Goal: Task Accomplishment & Management: Manage account settings

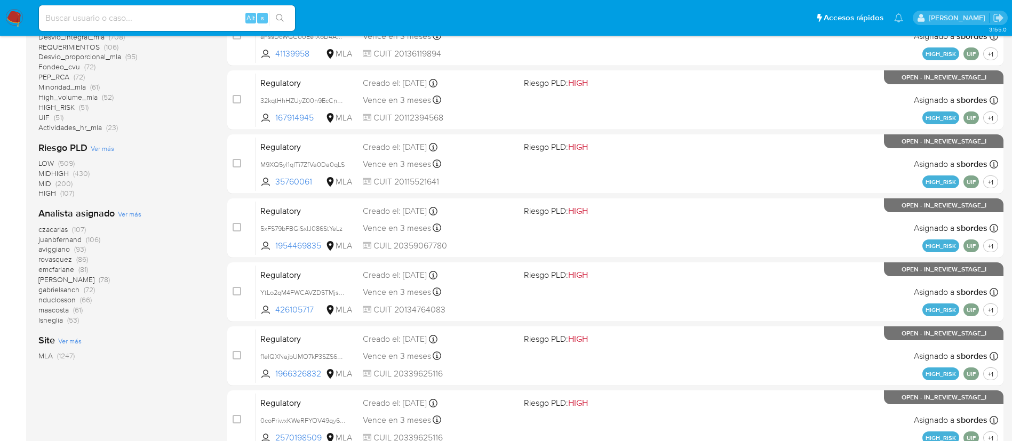
scroll to position [347, 0]
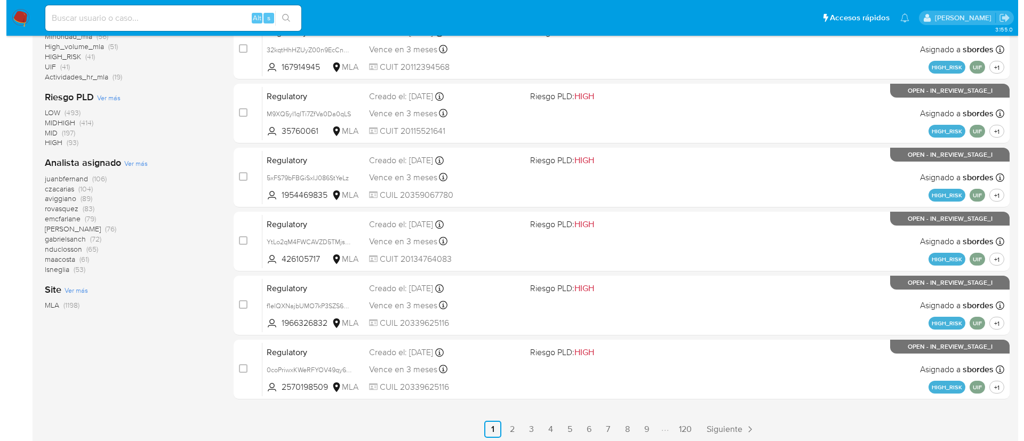
scroll to position [401, 0]
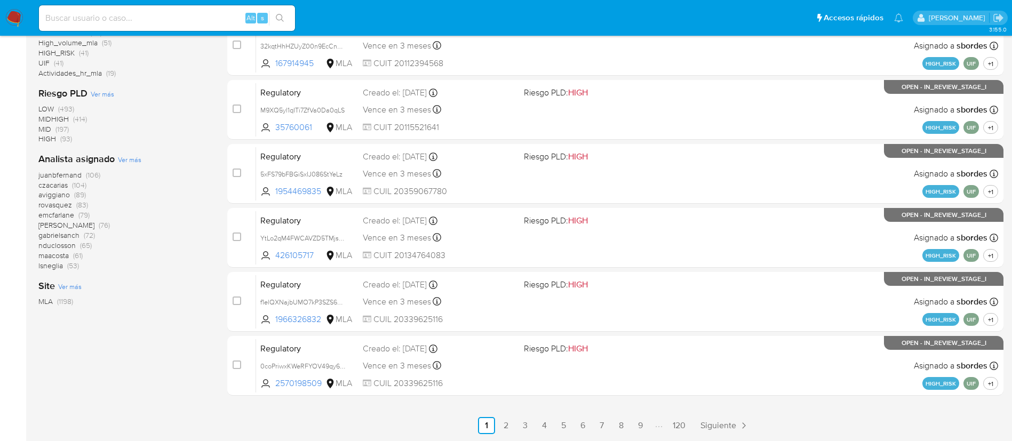
click at [124, 163] on span "Ver más" at bounding box center [129, 160] width 23 height 10
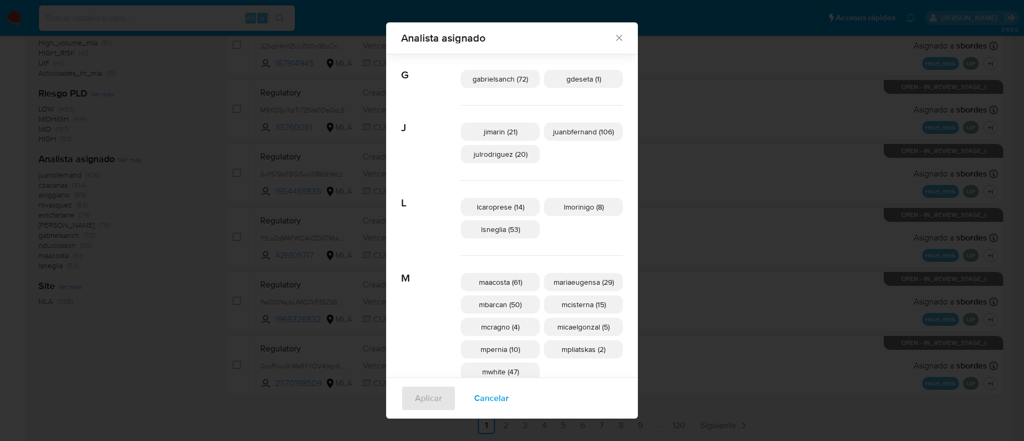
scroll to position [252, 0]
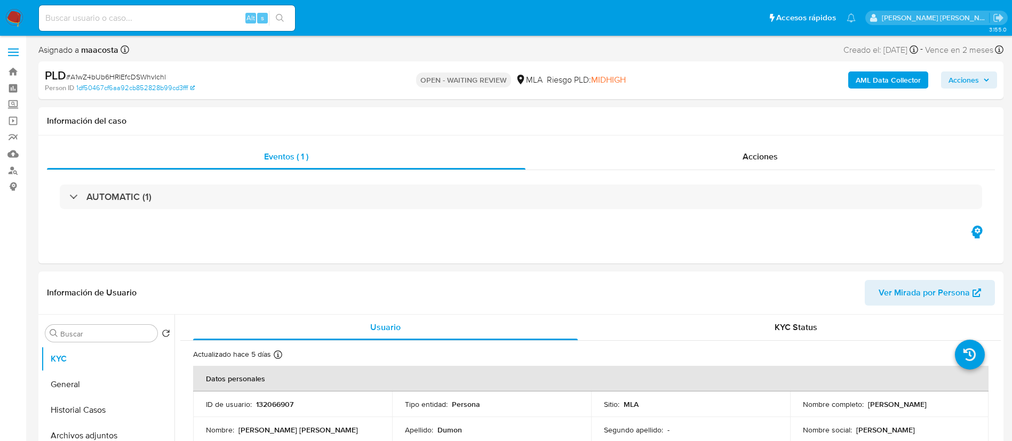
select select "10"
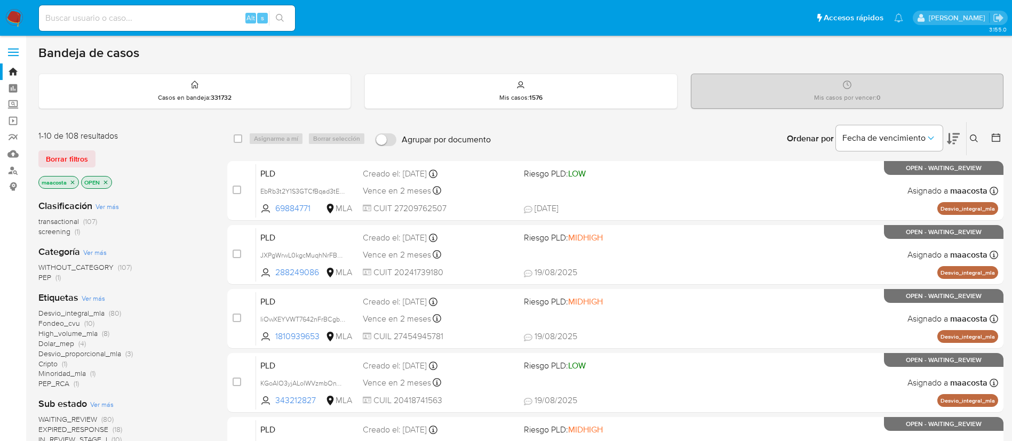
paste input "kcPOGk6RTrNHZRTGwXrLLeaD"
click at [221, 15] on input "kcPOGk6RTrNHZRTGwXrLLeaD" at bounding box center [167, 18] width 256 height 14
type input "kcPOGk6RTrNHZRTGwXrLLeaD"
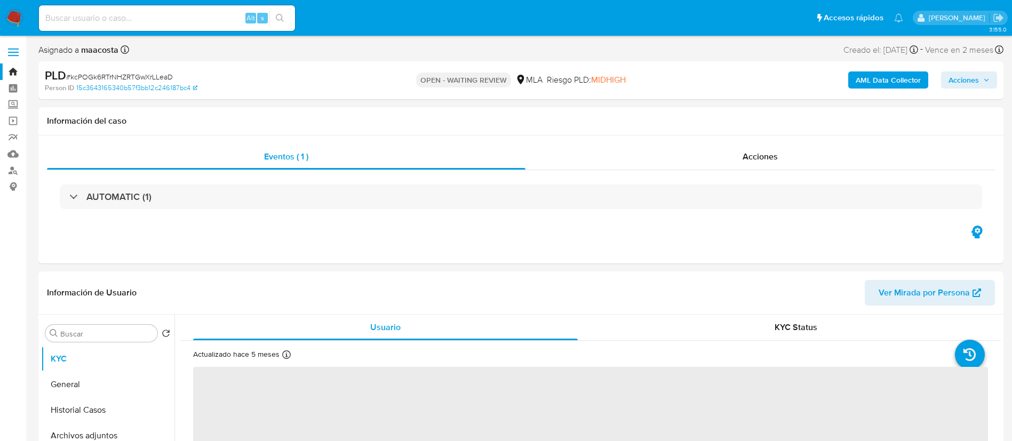
select select "10"
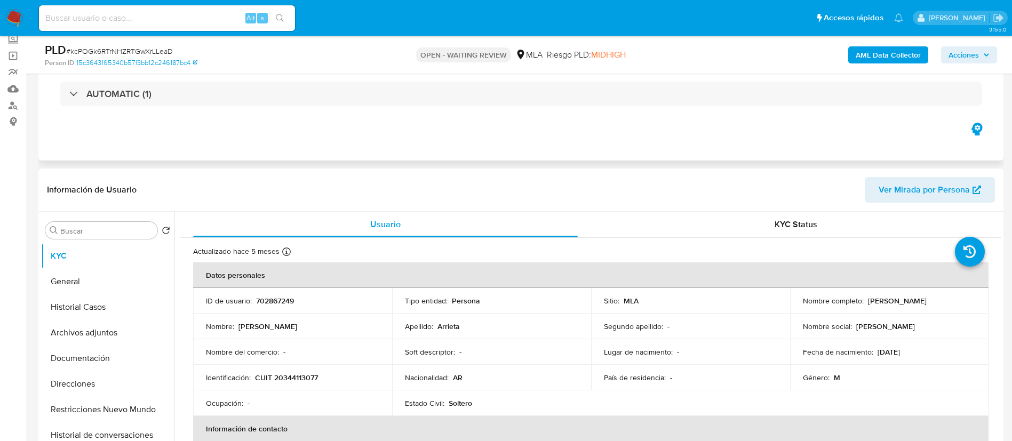
scroll to position [70, 0]
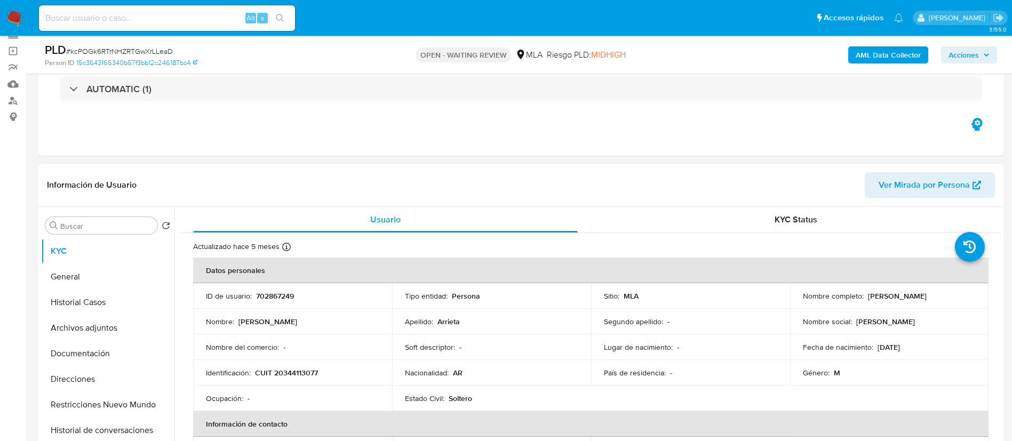
click at [287, 374] on p "CUIT 20344113077" at bounding box center [286, 373] width 63 height 10
copy p "20344113077"
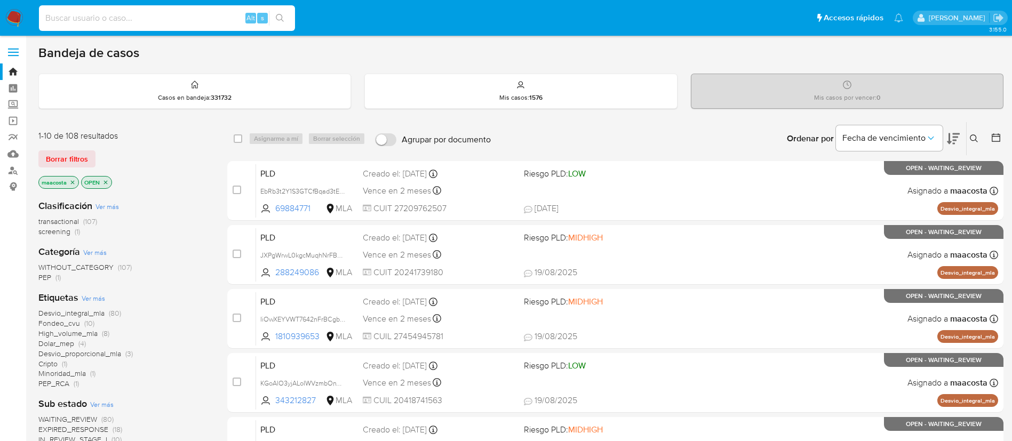
paste input "DPmUWnU8kqsHWX7kPjsLCA3d"
click at [196, 20] on input "DPmUWnU8kqsHWX7kPjsLCA3d" at bounding box center [167, 18] width 256 height 14
type input "DPmUWnU8kqsHWX7kPjsLCA3d"
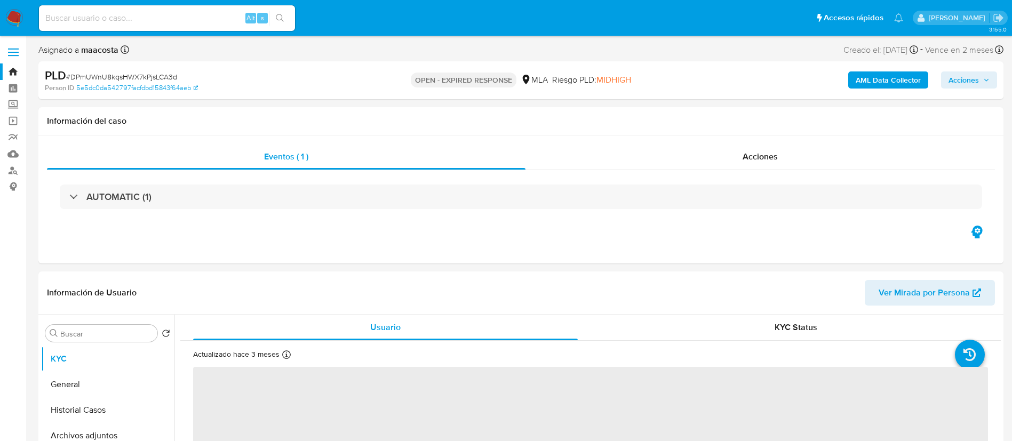
select select "10"
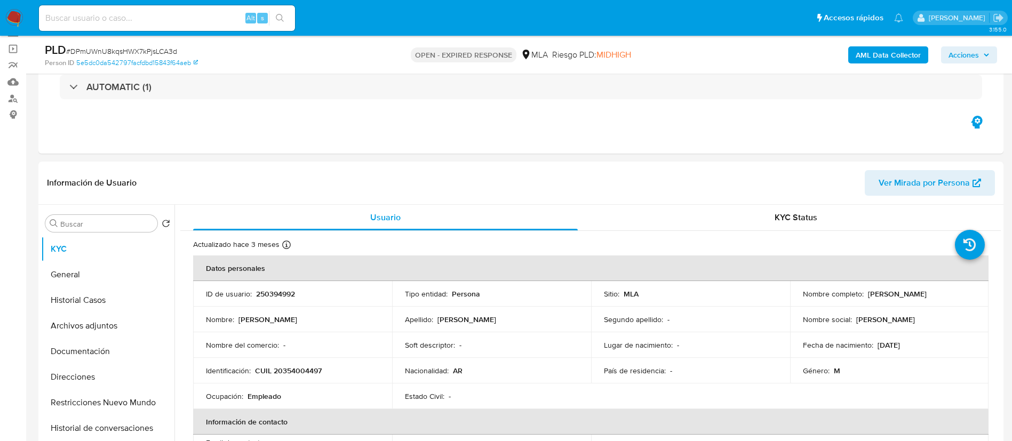
scroll to position [75, 0]
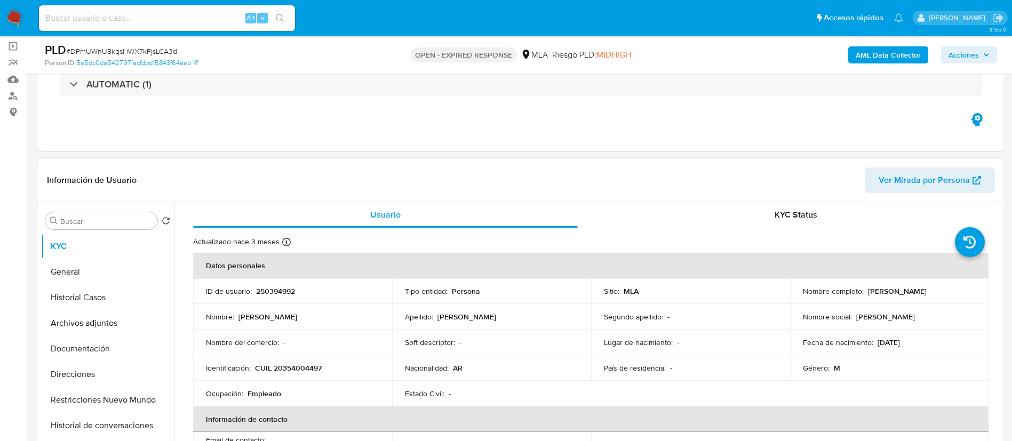
click at [303, 372] on p "CUIL 20354004497" at bounding box center [288, 368] width 67 height 10
copy p "20354004497"
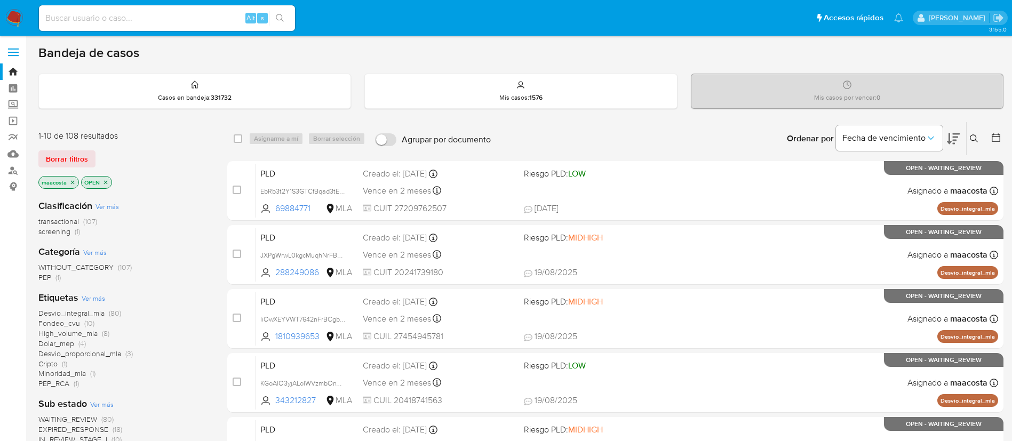
click at [200, 26] on div "Alt s" at bounding box center [167, 18] width 256 height 26
paste input "A1wZ4bUb6HRIEfcDSWhvIchl"
click at [202, 22] on input "A1wZ4bUb6HRIEfcDSWhvIchl" at bounding box center [167, 18] width 256 height 14
type input "A1wZ4bUb6HRIEfcDSWhvIchl"
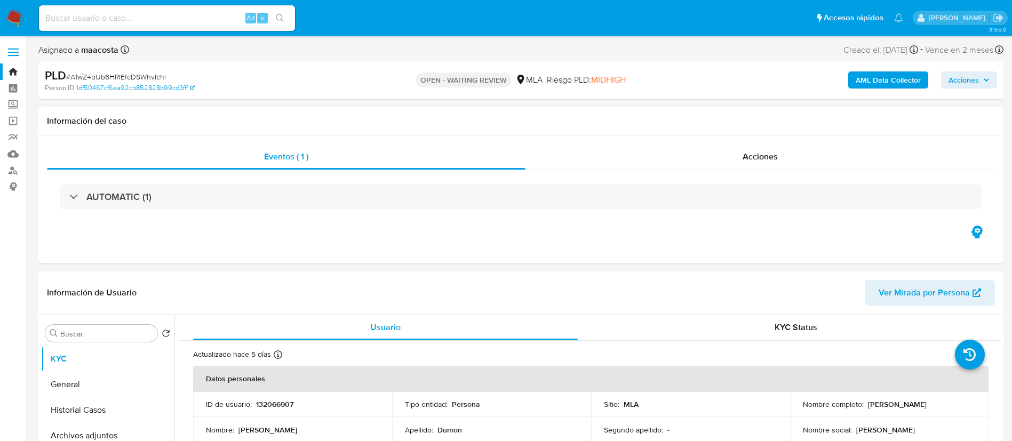
select select "10"
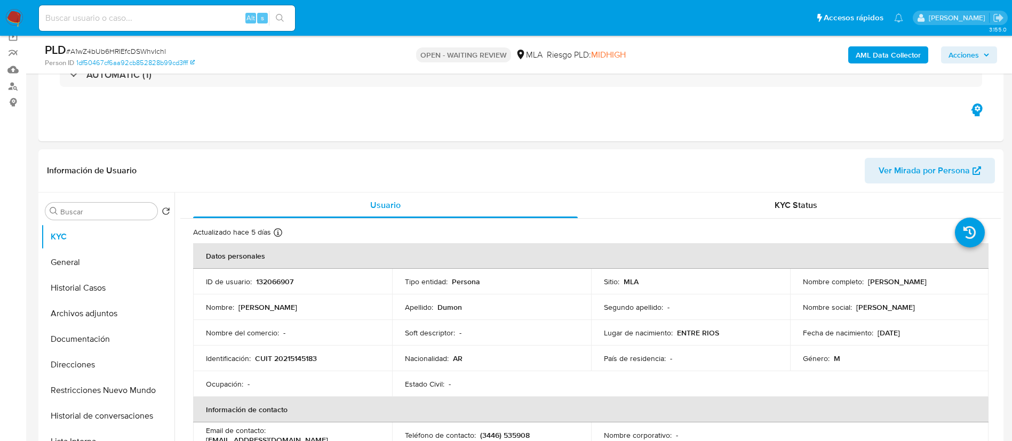
scroll to position [91, 0]
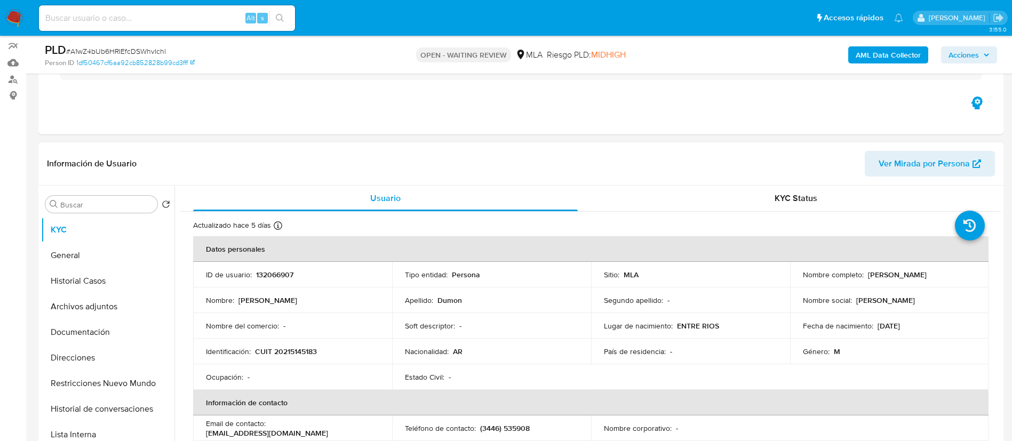
click at [298, 351] on p "CUIT 20215145183" at bounding box center [286, 352] width 62 height 10
copy p "20215145183"
drag, startPoint x: 863, startPoint y: 272, endPoint x: 947, endPoint y: 276, distance: 84.3
click at [947, 276] on div "Nombre completo : Arturo Exequiel Dumon" at bounding box center [889, 275] width 173 height 10
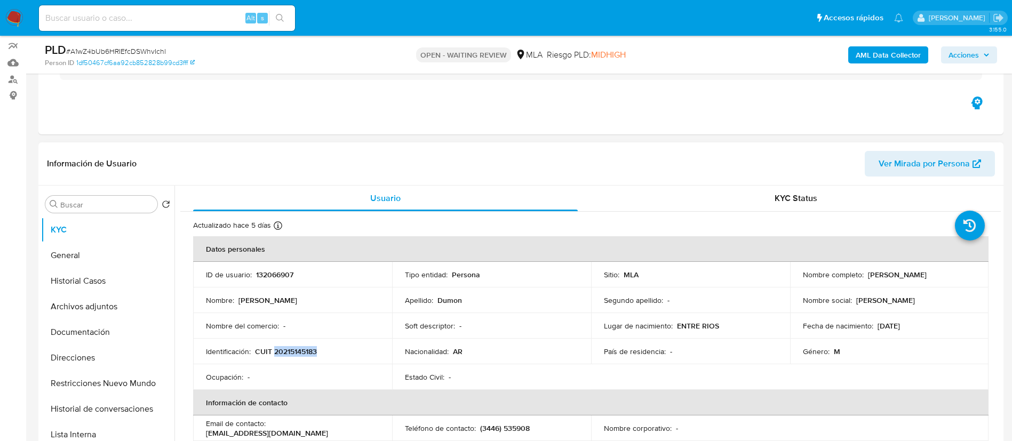
copy div "Arturo Exequiel Dumon"
click at [116, 324] on button "Documentación" at bounding box center [103, 332] width 125 height 26
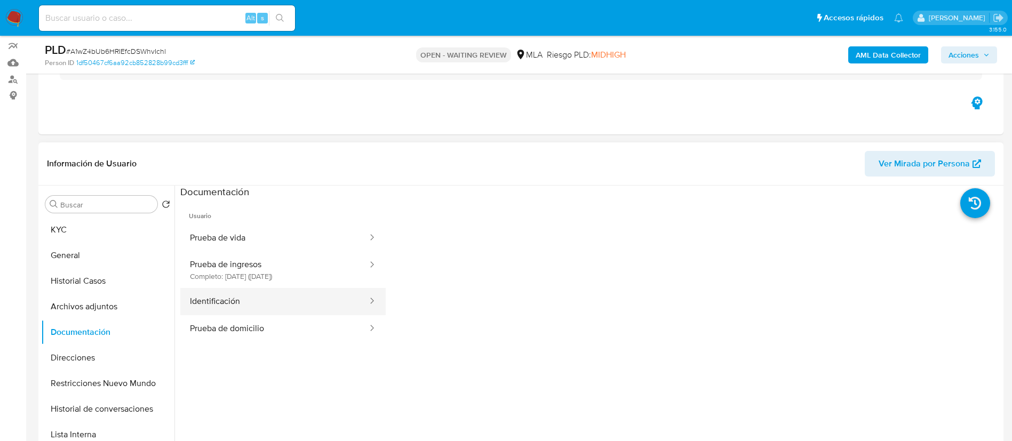
click at [223, 301] on button "Identificación" at bounding box center [274, 301] width 188 height 27
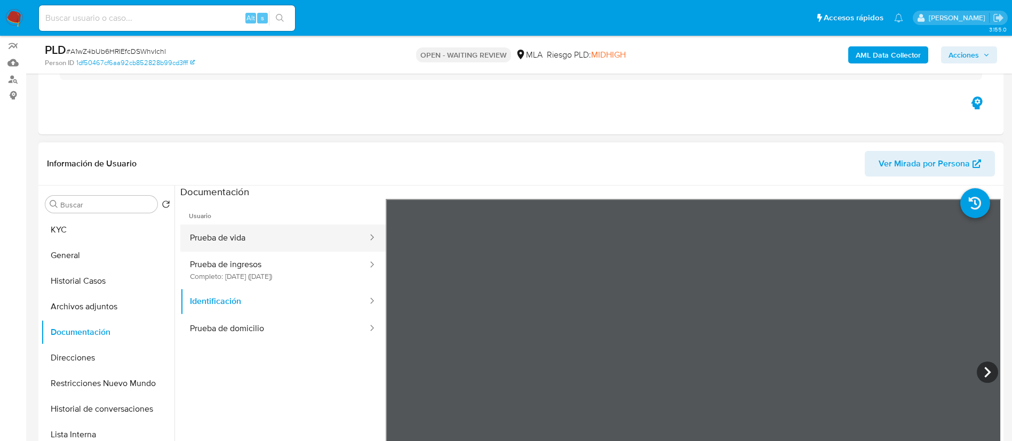
click at [245, 243] on button "Prueba de vida" at bounding box center [274, 237] width 188 height 27
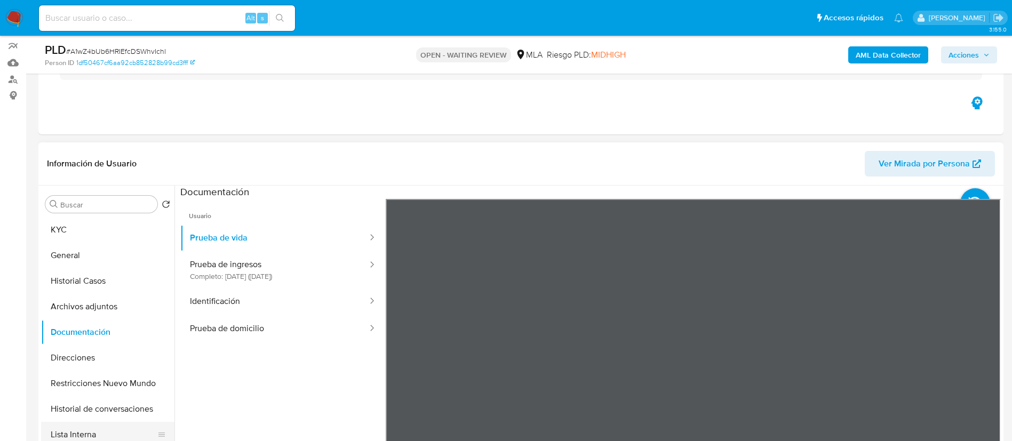
click at [100, 433] on button "Lista Interna" at bounding box center [103, 435] width 125 height 26
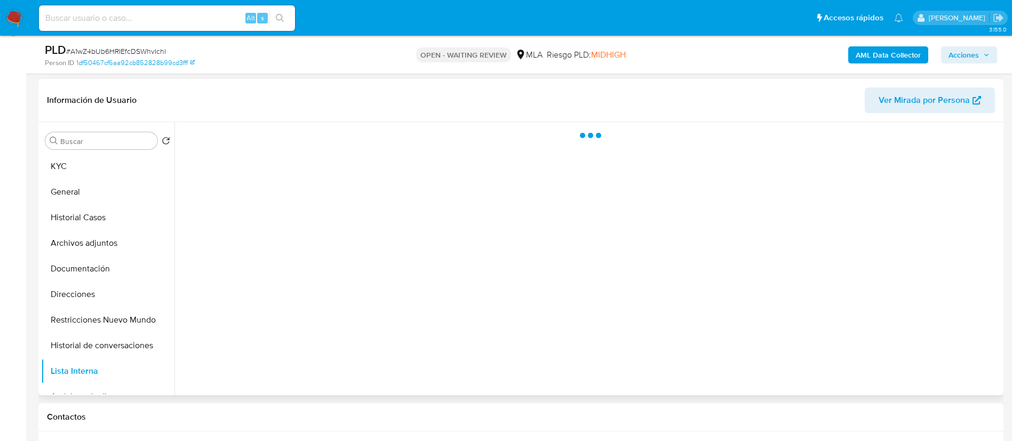
scroll to position [155, 0]
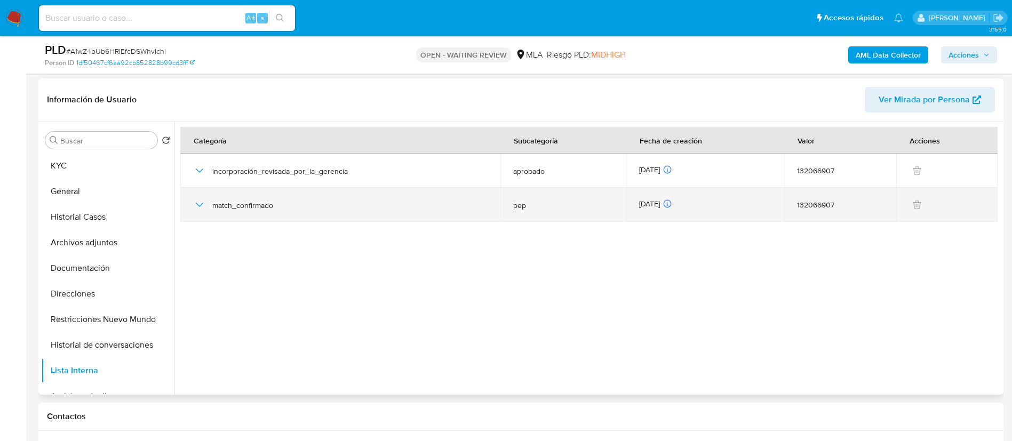
click at [197, 207] on icon "button" at bounding box center [199, 204] width 13 height 13
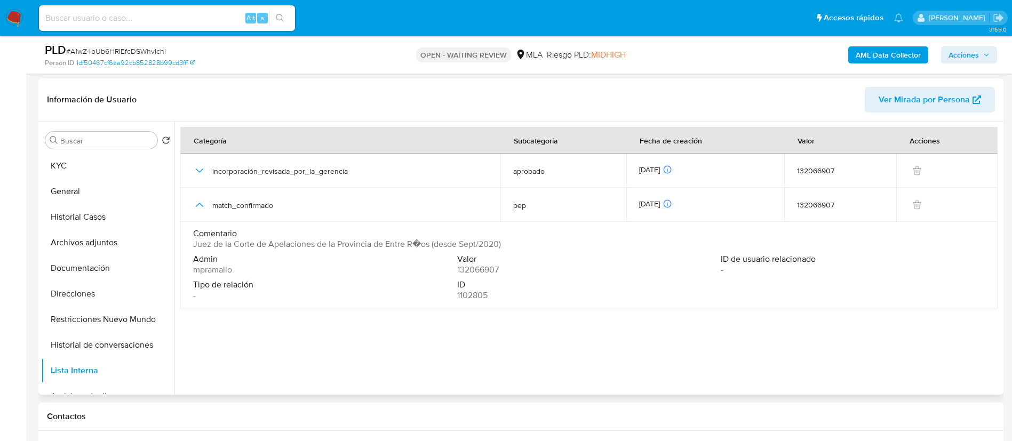
click at [258, 242] on span "Juez de la Corte de Apelaciones de la Provincia de Entre R�os (desde Sept/2020)" at bounding box center [347, 244] width 308 height 11
click at [97, 164] on button "KYC" at bounding box center [103, 166] width 125 height 26
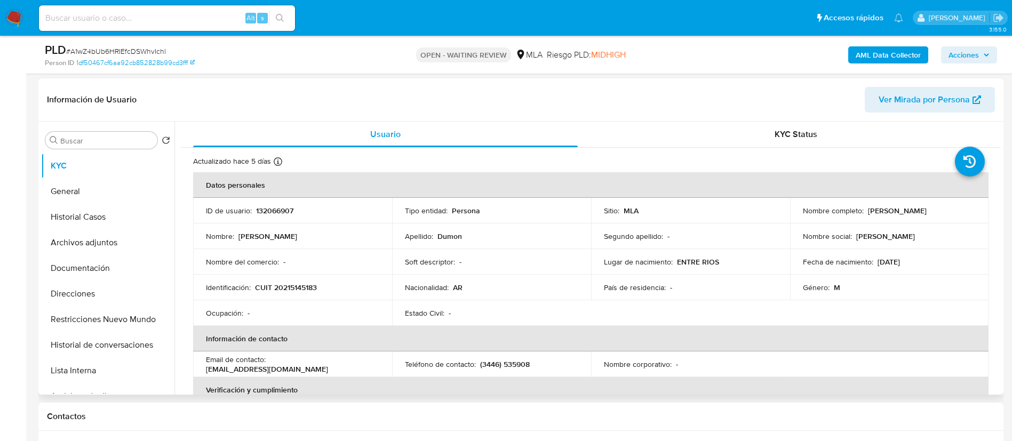
click at [914, 211] on p "Arturo Exequiel Dumon" at bounding box center [897, 211] width 59 height 10
click at [868, 210] on p "Arturo Exequiel Dumon" at bounding box center [897, 211] width 59 height 10
drag, startPoint x: 865, startPoint y: 210, endPoint x: 951, endPoint y: 208, distance: 85.9
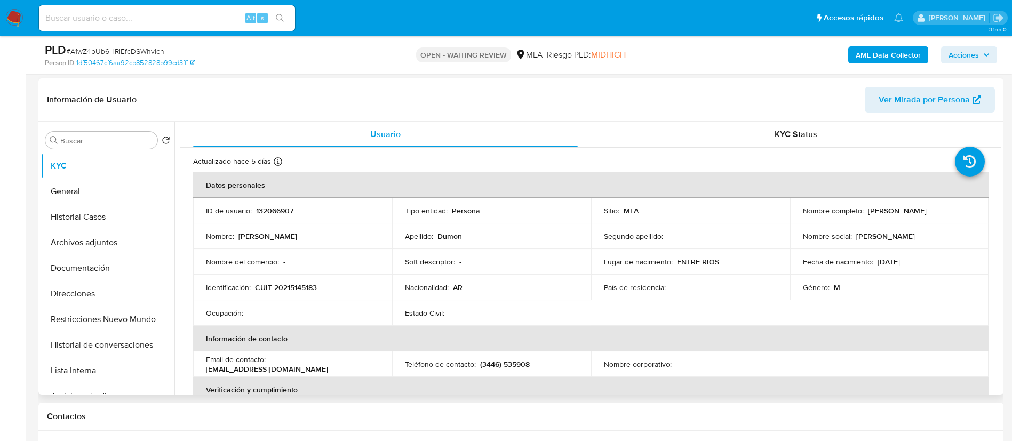
click at [951, 208] on div "Nombre completo : Arturo Exequiel Dumon" at bounding box center [889, 211] width 173 height 10
copy p "Arturo Exequiel Dumon"
click at [74, 298] on button "Direcciones" at bounding box center [103, 294] width 125 height 26
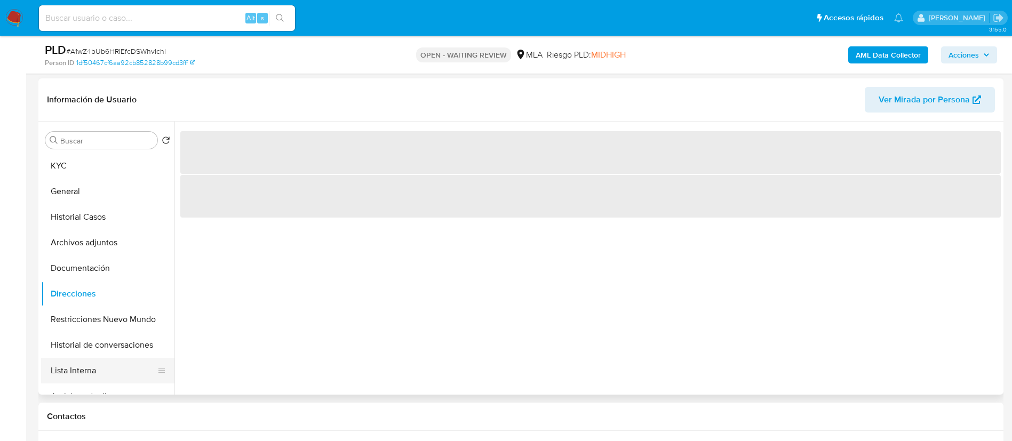
click at [98, 375] on button "Lista Interna" at bounding box center [103, 371] width 125 height 26
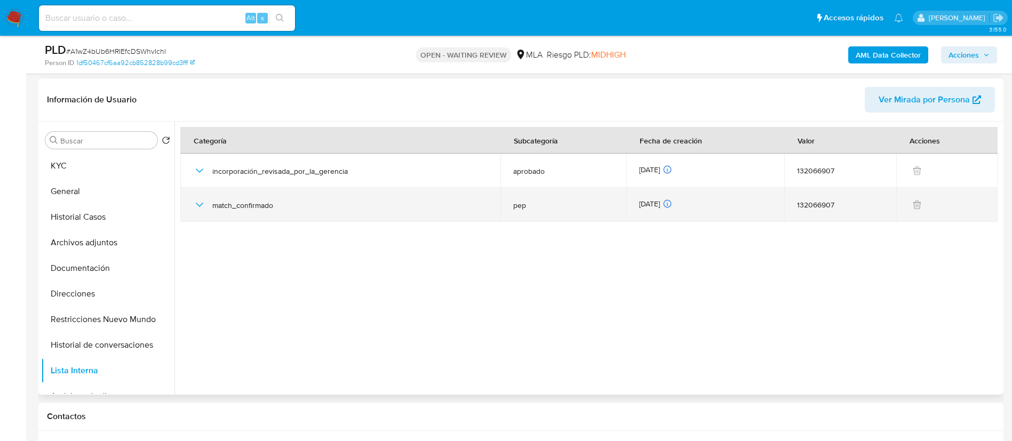
click at [239, 204] on span "match_confirmado" at bounding box center [349, 205] width 275 height 10
click at [204, 205] on icon "button" at bounding box center [199, 204] width 13 height 13
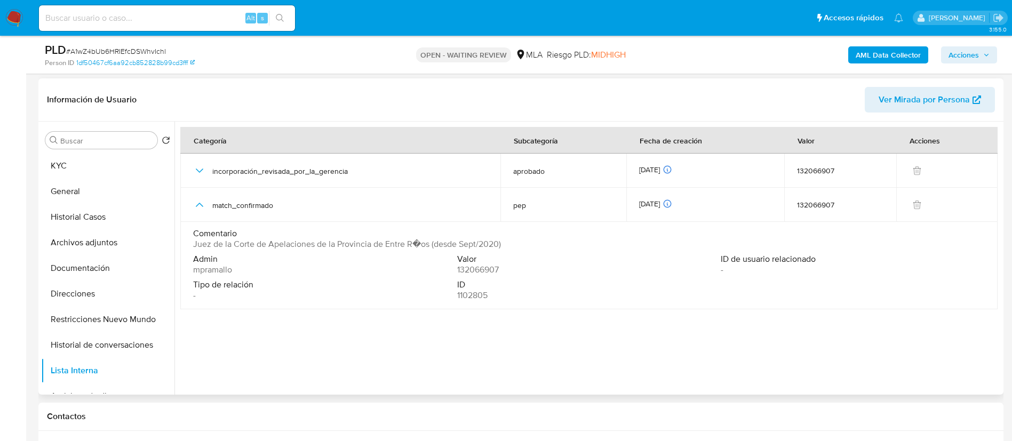
drag, startPoint x: 194, startPoint y: 243, endPoint x: 431, endPoint y: 239, distance: 237.3
click at [431, 239] on span "Juez de la Corte de Apelaciones de la Provincia de Entre R�os (desde Sept/2020)" at bounding box center [347, 244] width 308 height 11
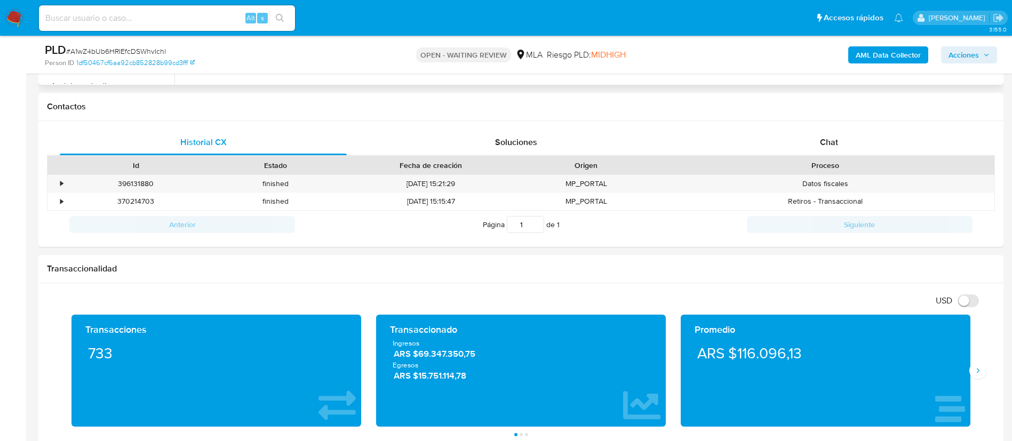
scroll to position [467, 0]
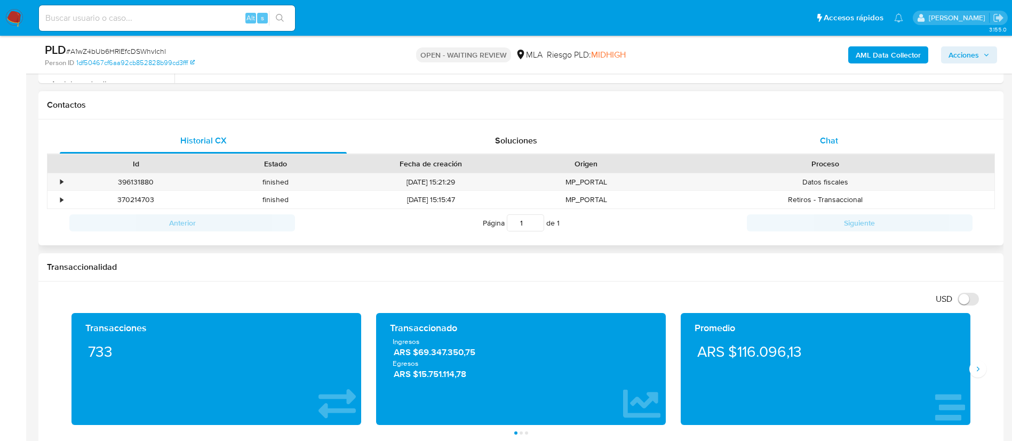
click at [823, 141] on span "Chat" at bounding box center [829, 140] width 18 height 12
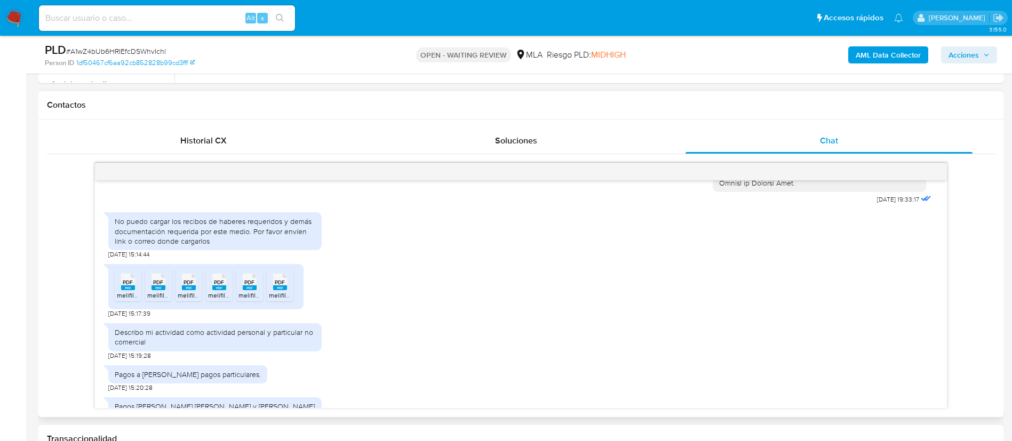
scroll to position [1314, 0]
click at [129, 291] on icon "PDF" at bounding box center [128, 281] width 14 height 19
click at [159, 286] on span "PDF" at bounding box center [158, 282] width 10 height 7
click at [196, 291] on div "PDF PDF" at bounding box center [189, 280] width 22 height 21
click at [218, 300] on span "melifile2889187737368541101.pdf" at bounding box center [255, 295] width 94 height 9
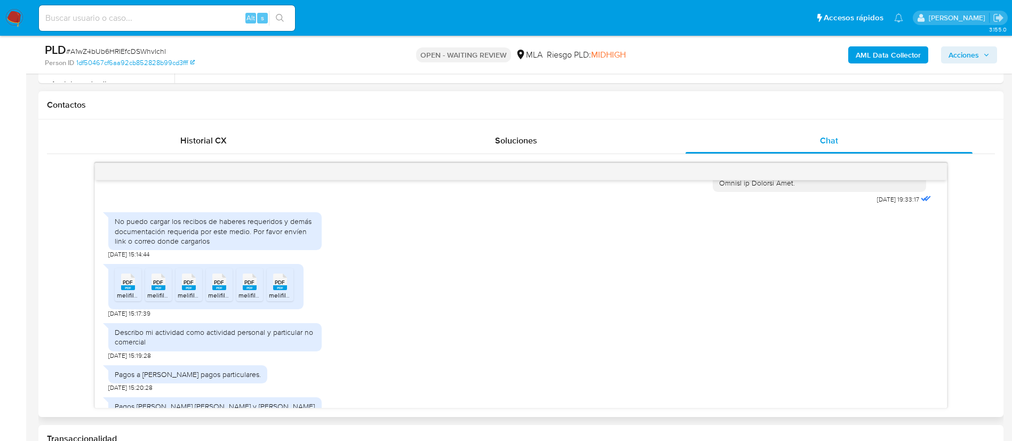
click at [246, 290] on rect at bounding box center [250, 287] width 14 height 5
click at [297, 300] on div "PDF PDF melifile4293403230101358094.pdf PDF PDF melifile8529814877480226257.pdf…" at bounding box center [205, 286] width 195 height 45
click at [282, 290] on rect at bounding box center [280, 287] width 14 height 5
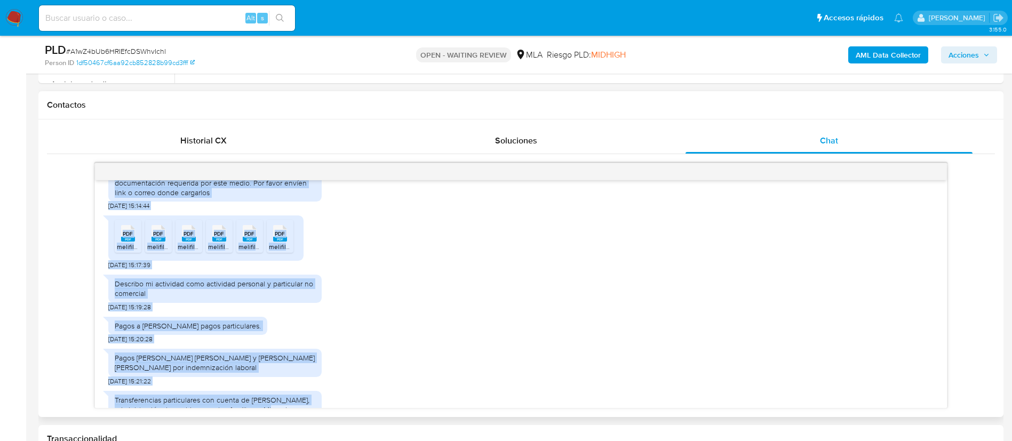
scroll to position [1407, 0]
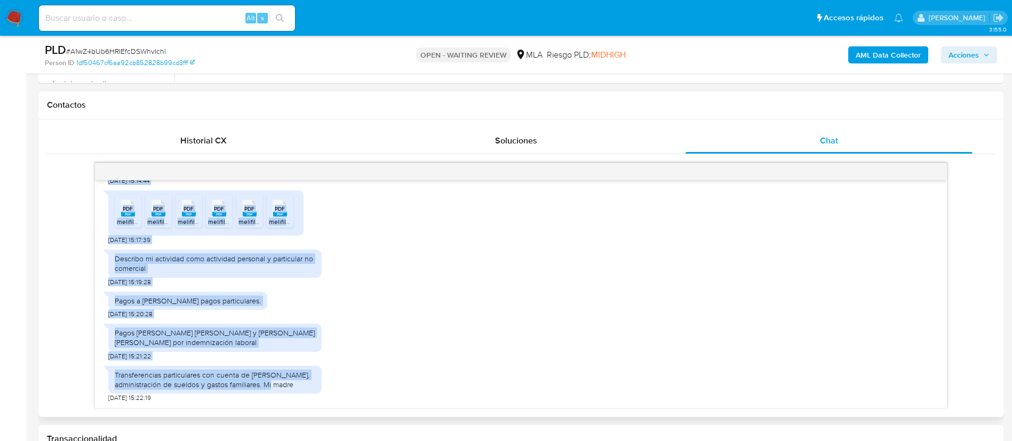
drag, startPoint x: 116, startPoint y: 243, endPoint x: 325, endPoint y: 388, distance: 254.6
click at [325, 388] on div "17/07/2025 20:09:03 Remito recibos de haberes y constancias de créditos bancari…" at bounding box center [521, 294] width 852 height 228
copy div "No puedo cargar los recibos de haberes requeridos y demás documentación requeri…"
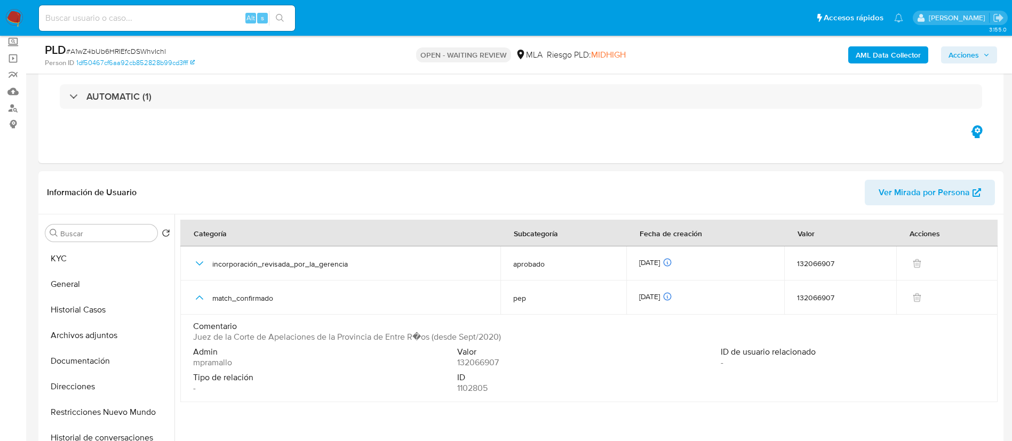
scroll to position [63, 0]
click at [77, 256] on button "KYC" at bounding box center [103, 258] width 125 height 26
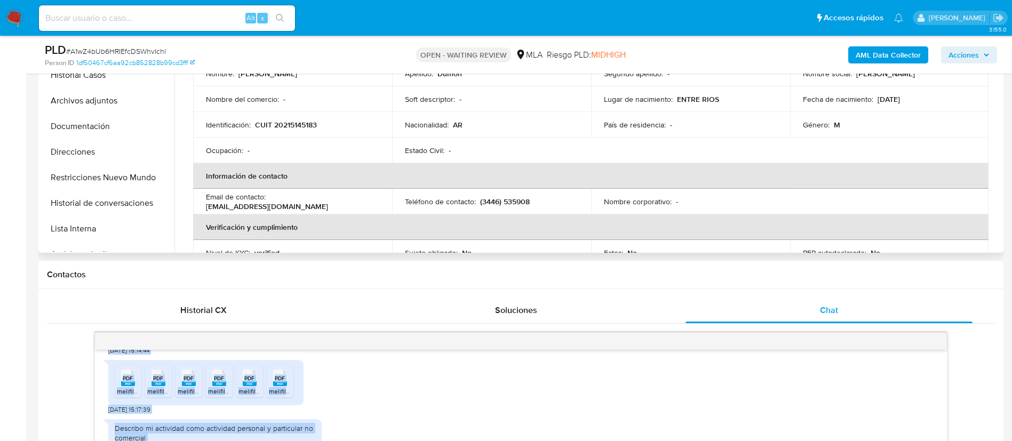
scroll to position [298, 0]
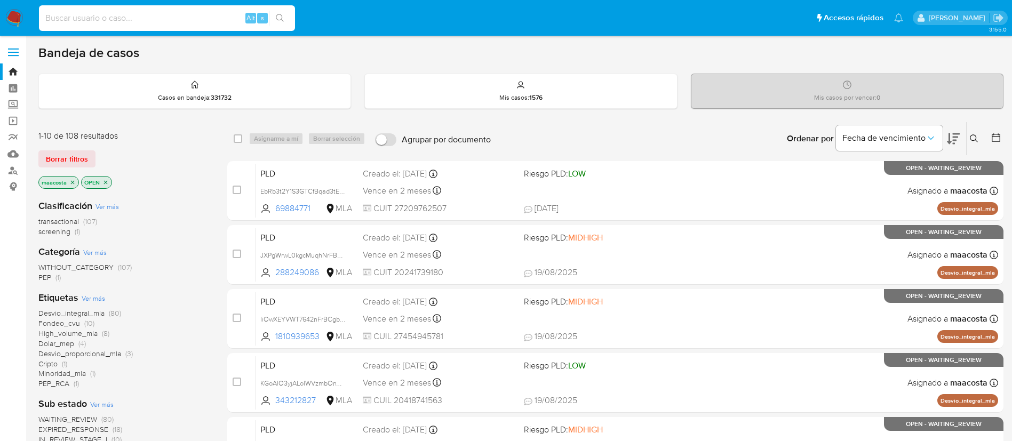
click at [194, 17] on input at bounding box center [167, 18] width 256 height 14
paste input "bu7e0rknB5kbKarfd0JECJxt"
type input "bu7e0rknB5kbKarfd0JECJxt"
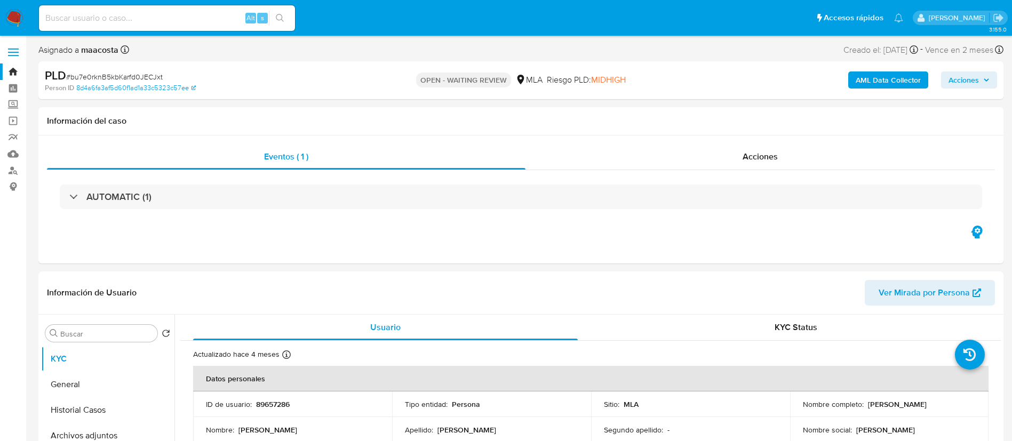
select select "10"
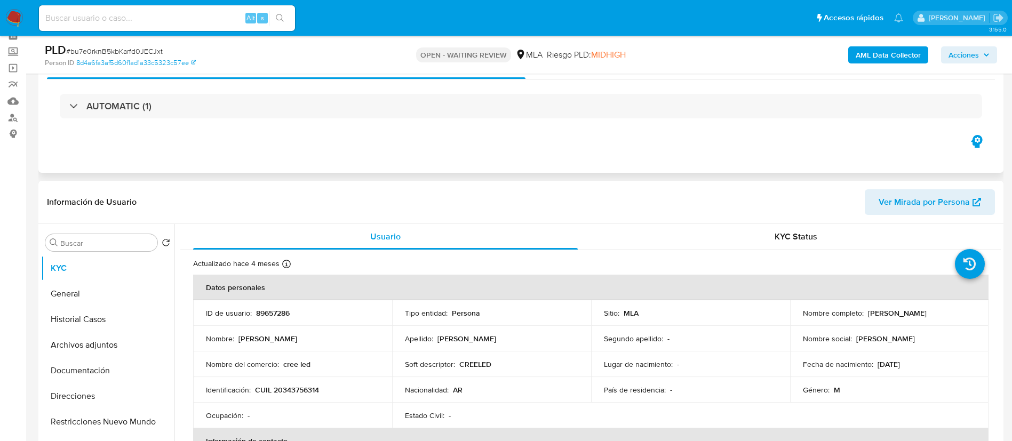
scroll to position [55, 0]
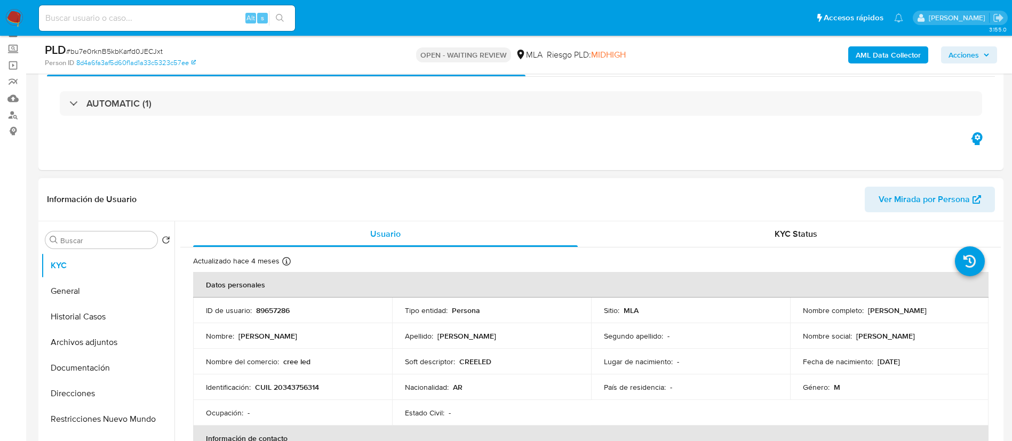
click at [301, 385] on p "CUIL 20343756314" at bounding box center [287, 387] width 64 height 10
copy p "20343756314"
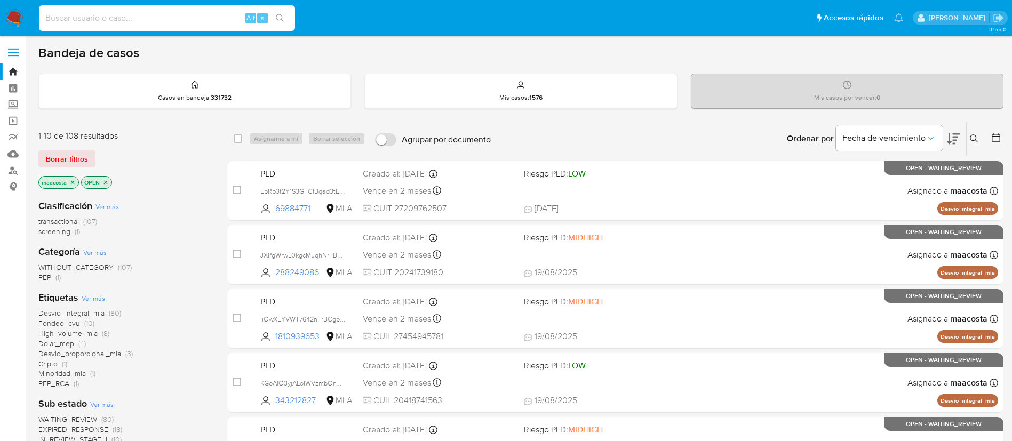
click at [211, 20] on input at bounding box center [167, 18] width 256 height 14
paste input "K58JzELZcOSL1j0Il6RLfXs9"
type input "K58JzELZcOSL1j0Il6RLfXs9"
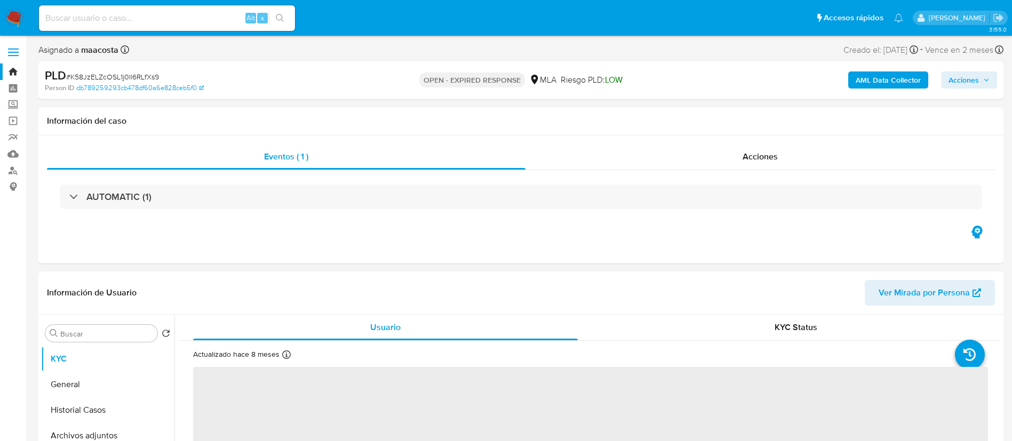
select select "10"
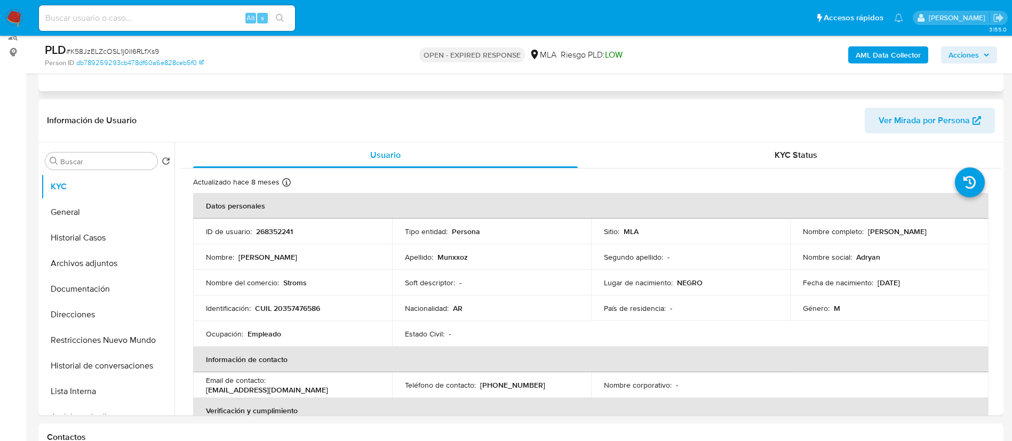
scroll to position [135, 0]
click at [307, 305] on p "CUIL 20357476586" at bounding box center [287, 307] width 65 height 10
copy p "20357476586"
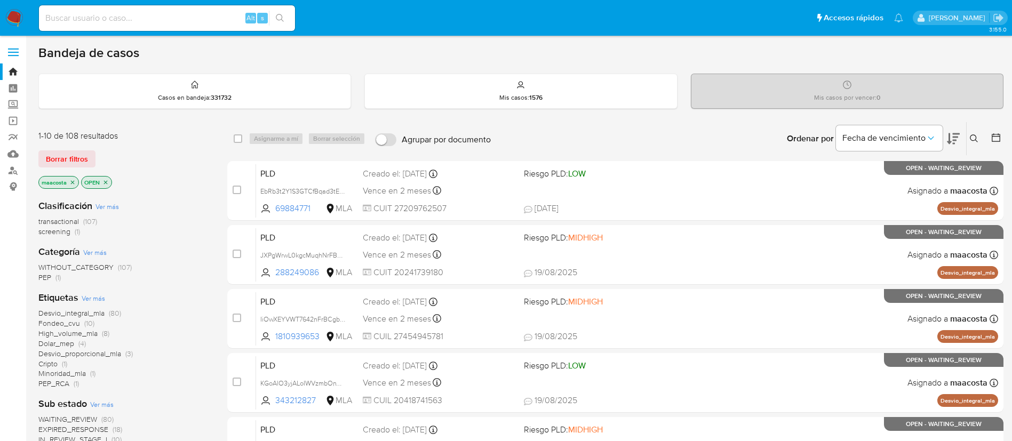
paste input "awjNWBKSoHqFTdv717uU9EGE"
click at [218, 16] on input "awjNWBKSoHqFTdv717uU9EGE" at bounding box center [167, 18] width 256 height 14
type input "awjNWBKSoHqFTdv717uU9EGE"
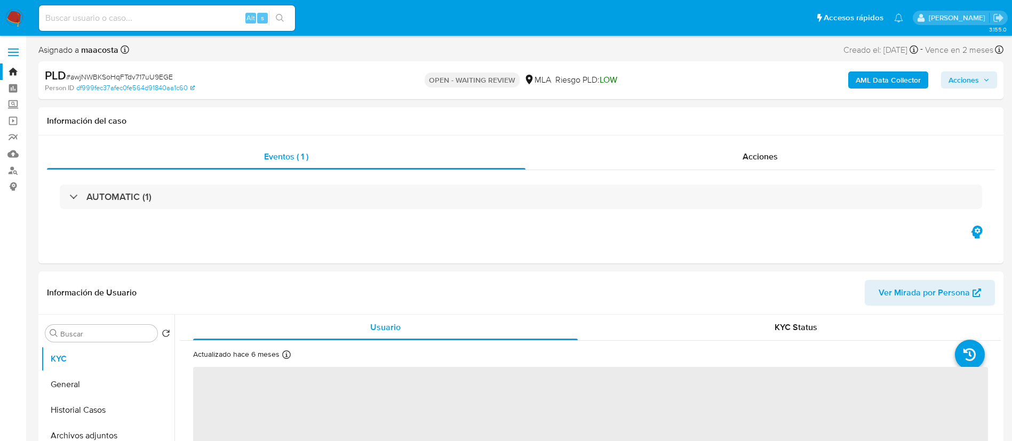
select select "10"
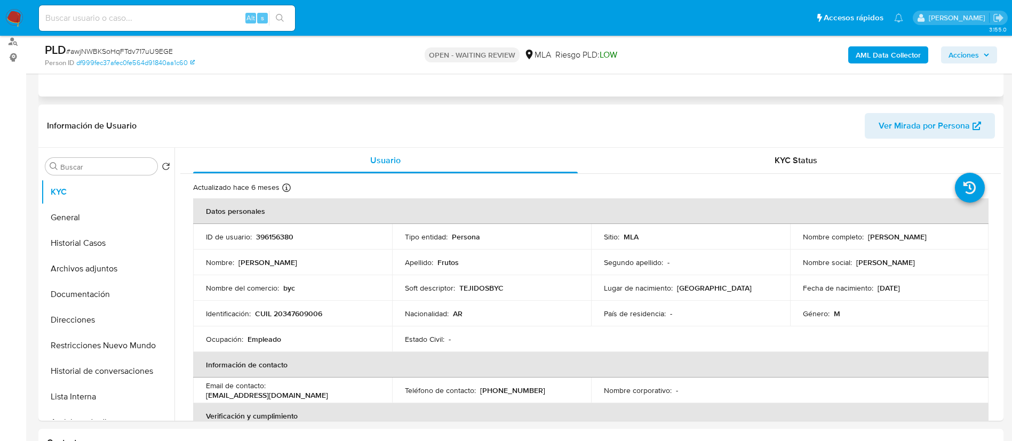
scroll to position [144, 0]
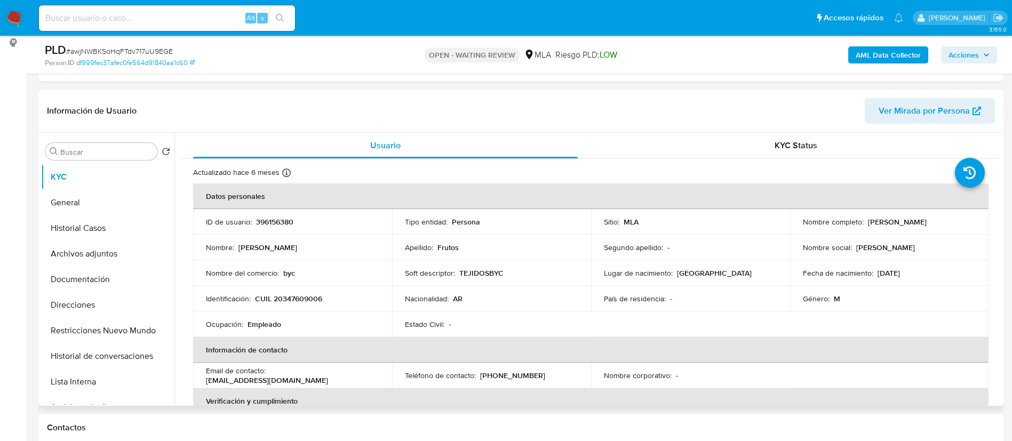
click at [287, 299] on p "CUIL 20347609006" at bounding box center [288, 299] width 67 height 10
copy p "20347609006"
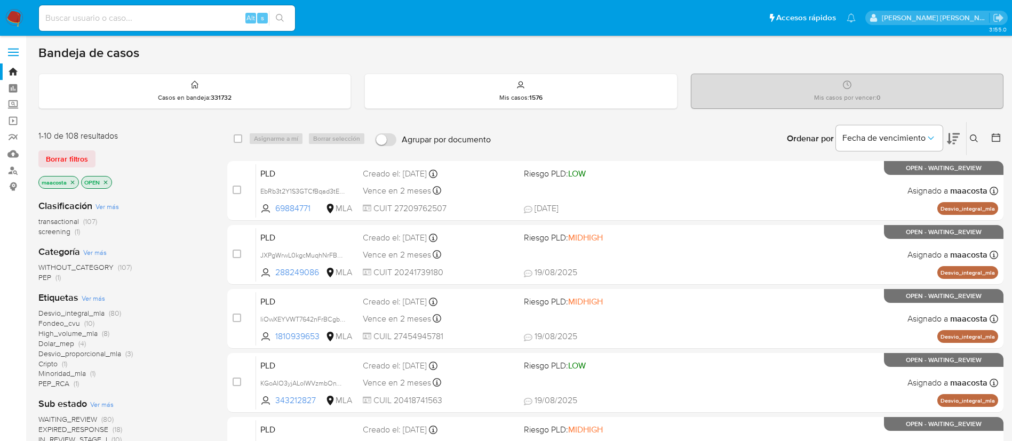
paste input "pR4t43VWSKuI5U3mrP5rPu0s"
click at [168, 20] on input "pR4t43VWSKuI5U3mrP5rPu0s" at bounding box center [167, 18] width 256 height 14
type input "pR4t43VWSKuI5U3mrP5rPu0s"
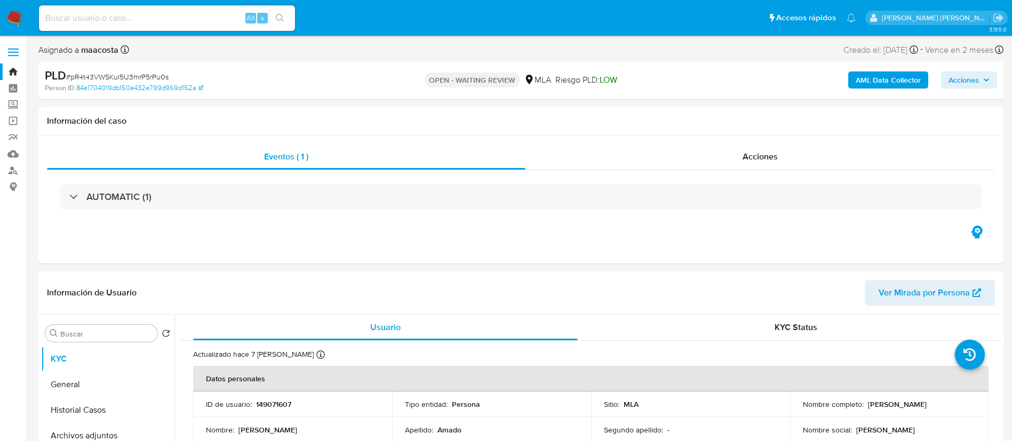
select select "10"
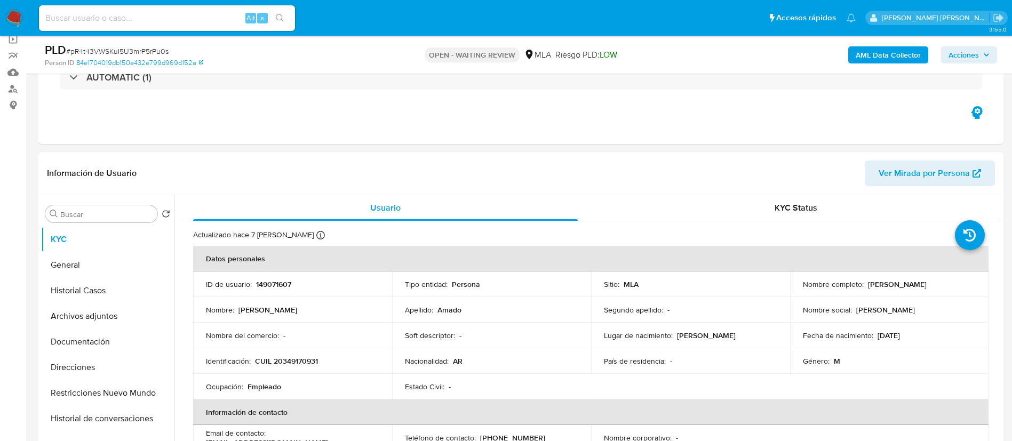
scroll to position [86, 0]
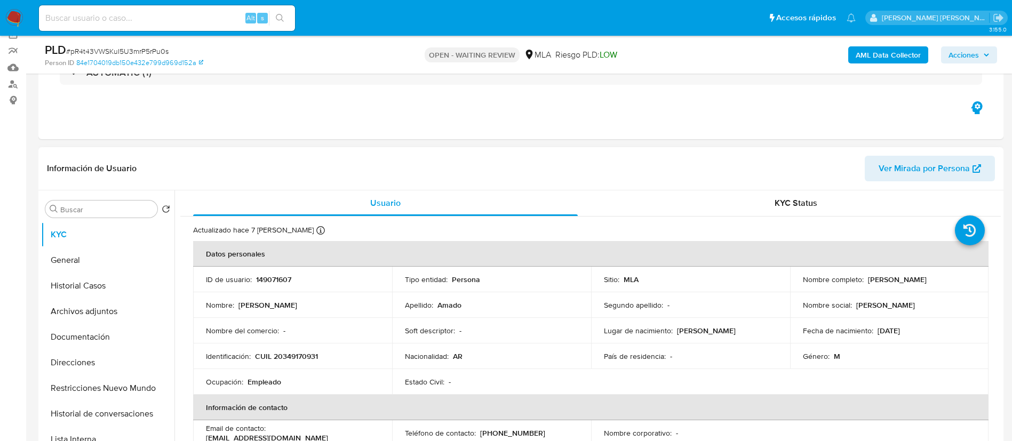
click at [307, 357] on p "CUIL 20349170931" at bounding box center [286, 356] width 63 height 10
copy p "20349170931"
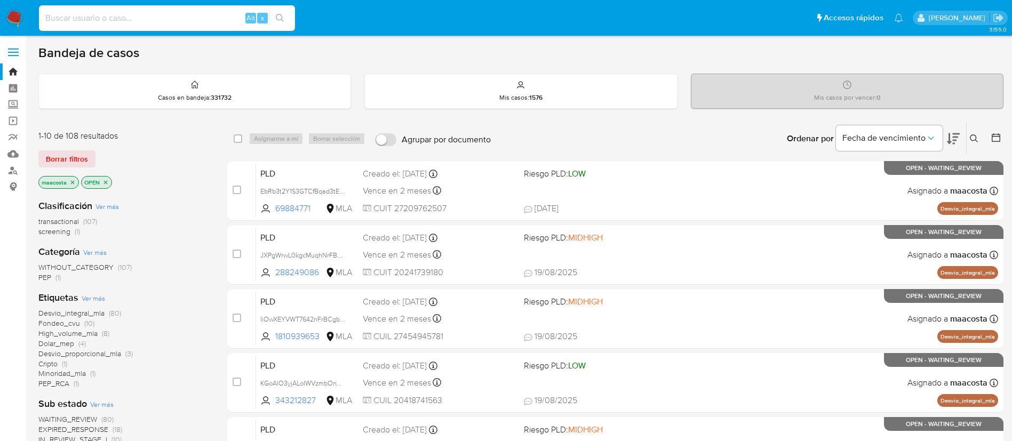
paste input "BDqmGqEpRMUbde8U08L694zh"
click at [231, 18] on input "BDqmGqEpRMUbde8U08L694zh" at bounding box center [167, 18] width 256 height 14
type input "BDqmGqEpRMUbde8U08L694zh"
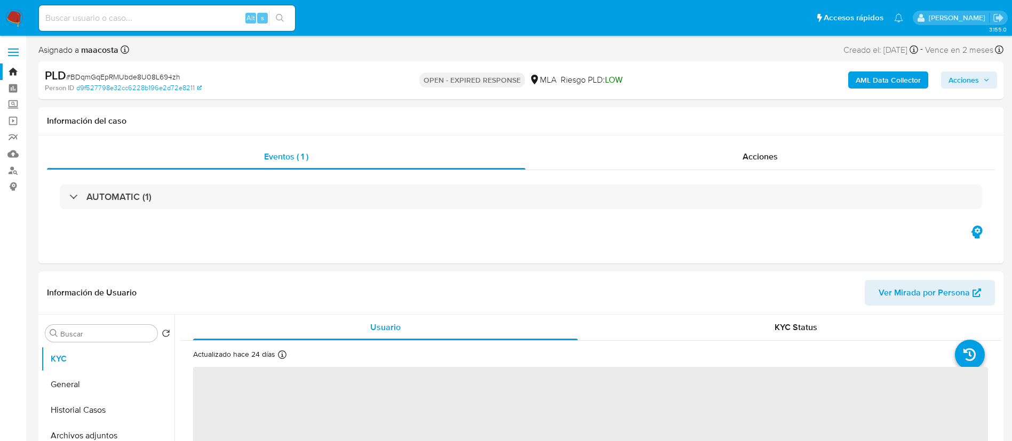
select select "10"
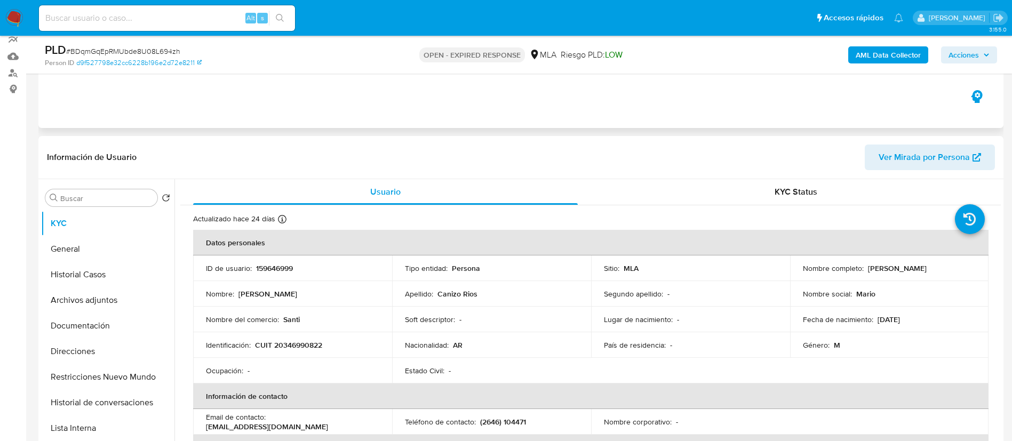
scroll to position [102, 0]
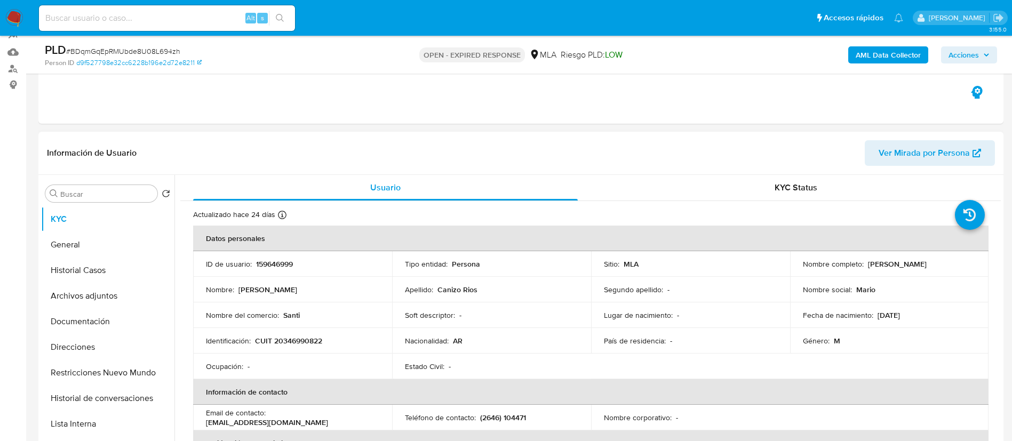
click at [295, 342] on p "CUIT 20346990822" at bounding box center [288, 341] width 67 height 10
copy p "20346990822"
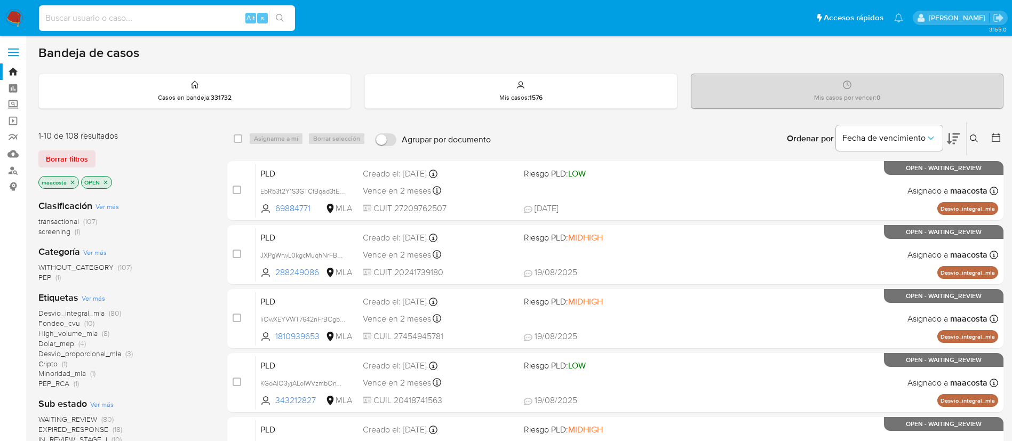
paste input "7p1gwh4L0zBnCptTCIXGYaRM"
click at [208, 18] on input at bounding box center [167, 18] width 256 height 14
type input "7p1gwh4L0zBnCptTCIXGYaRM"
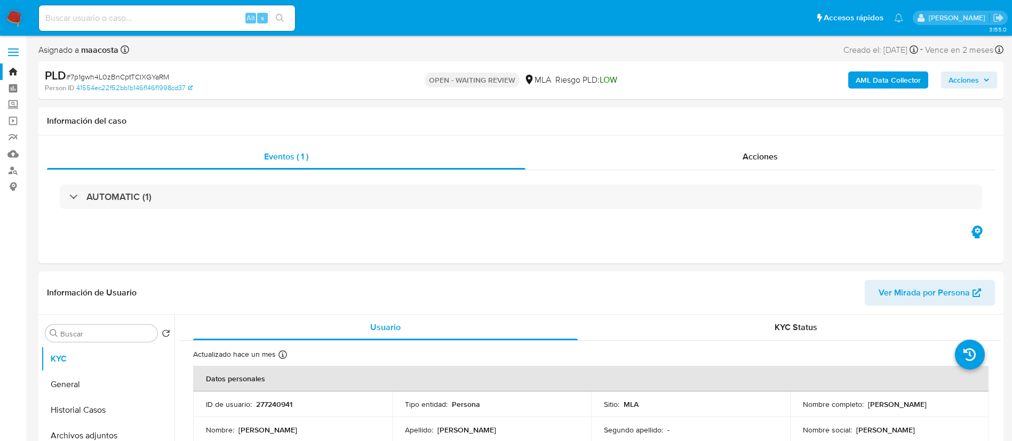
select select "10"
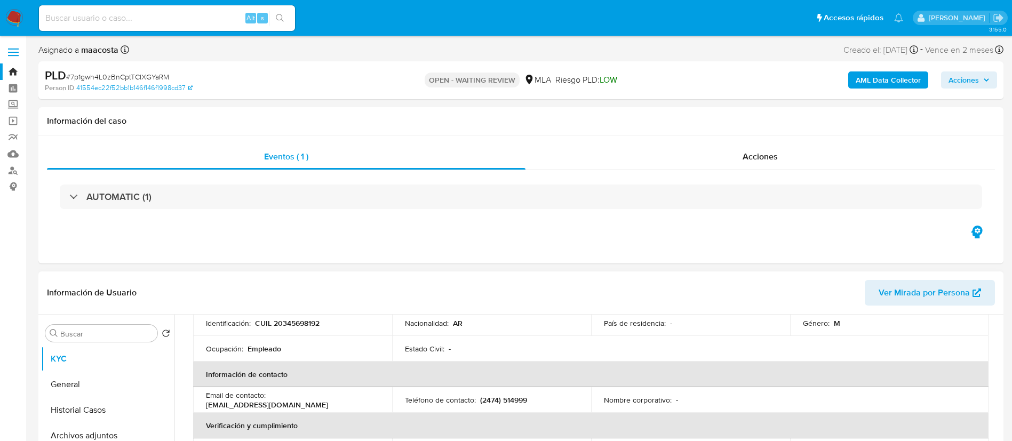
scroll to position [146, 0]
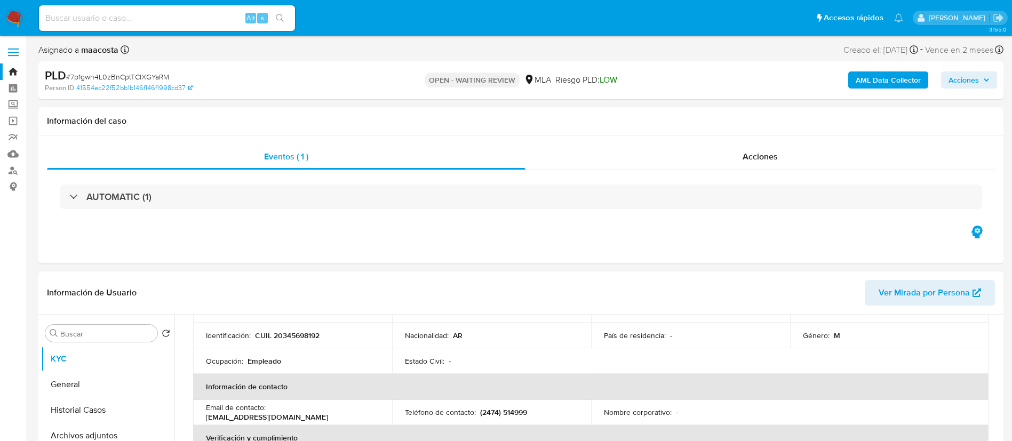
click at [293, 337] on p "CUIL 20345698192" at bounding box center [287, 336] width 65 height 10
copy p "20345698192"
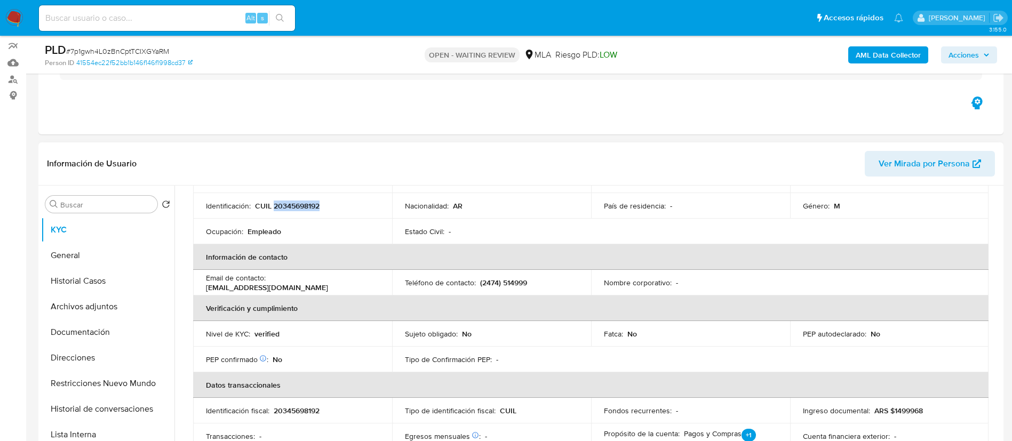
scroll to position [0, 0]
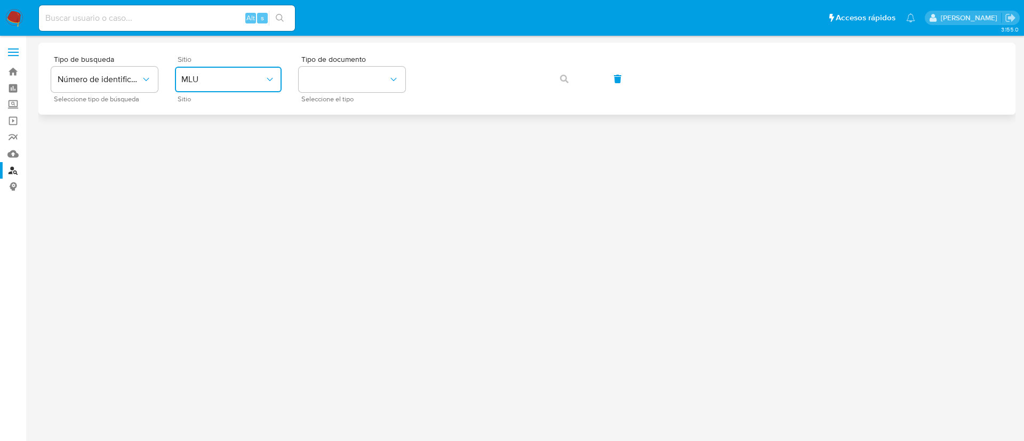
click at [230, 82] on span "MLU" at bounding box center [222, 79] width 83 height 11
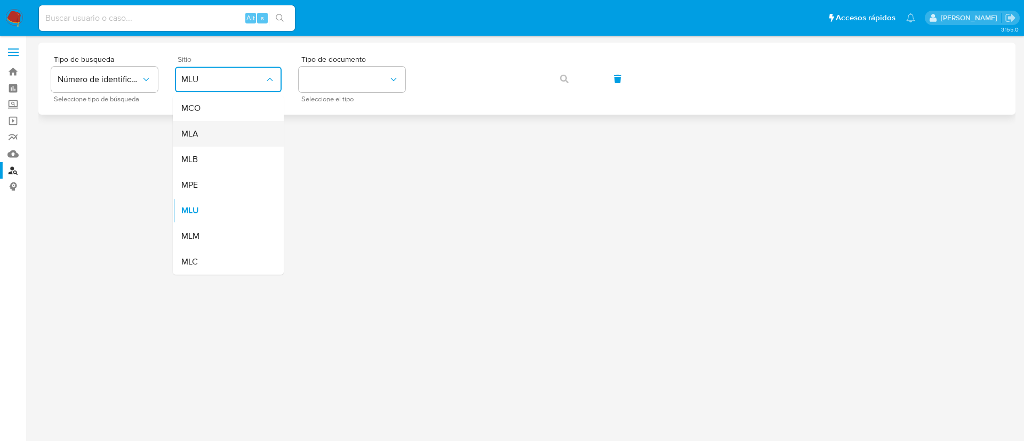
click at [251, 132] on div "MLA" at bounding box center [224, 134] width 87 height 26
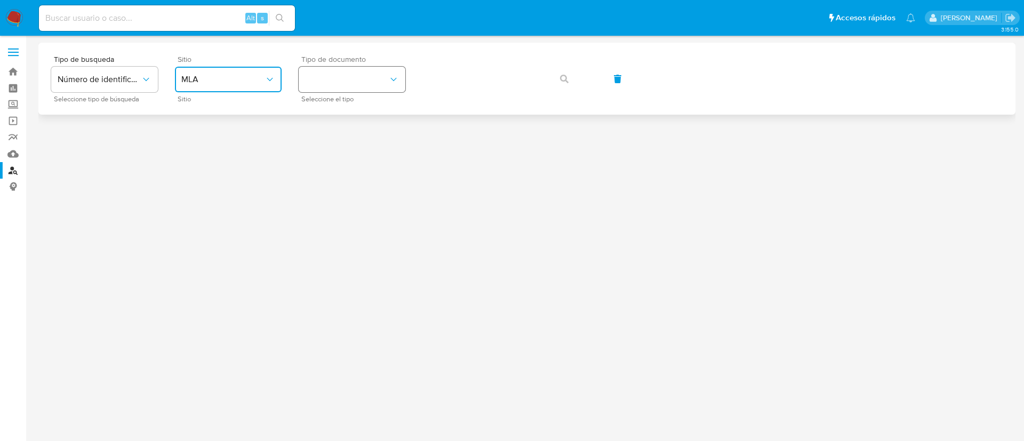
click at [354, 79] on button "identificationType" at bounding box center [352, 80] width 107 height 26
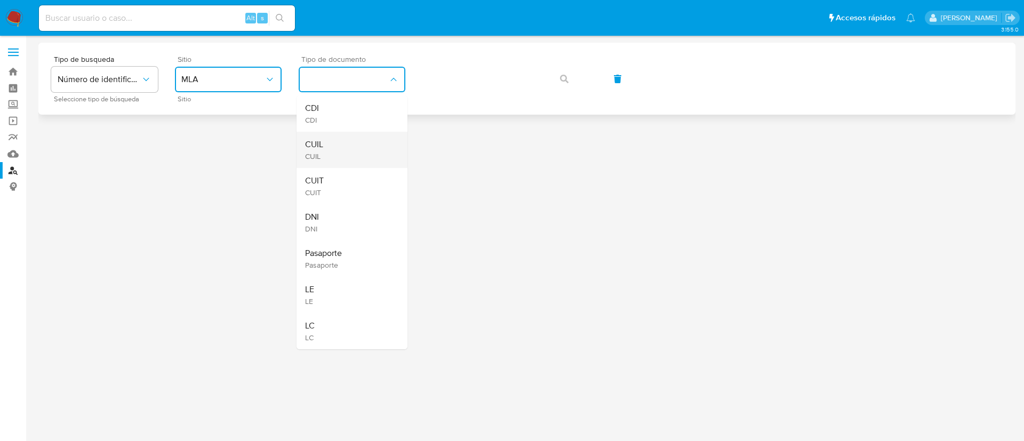
click at [354, 139] on div "CUIL CUIL" at bounding box center [348, 150] width 87 height 36
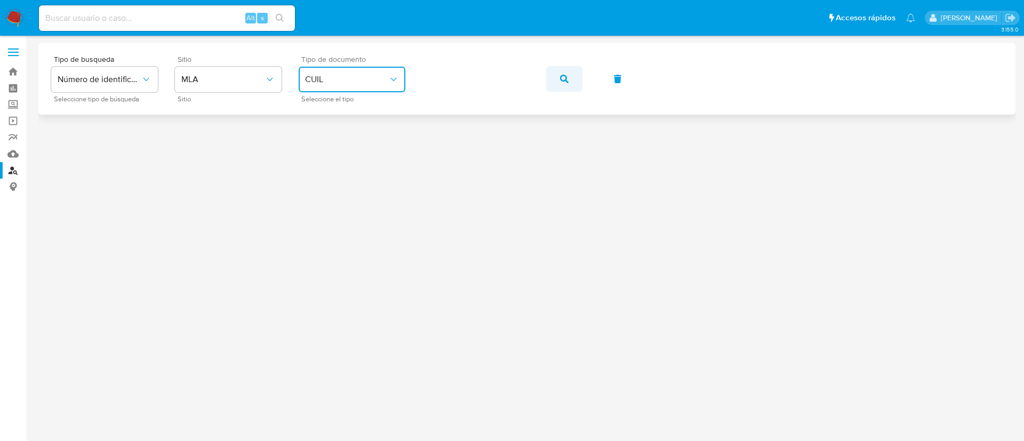
click at [563, 76] on icon "button" at bounding box center [564, 79] width 9 height 9
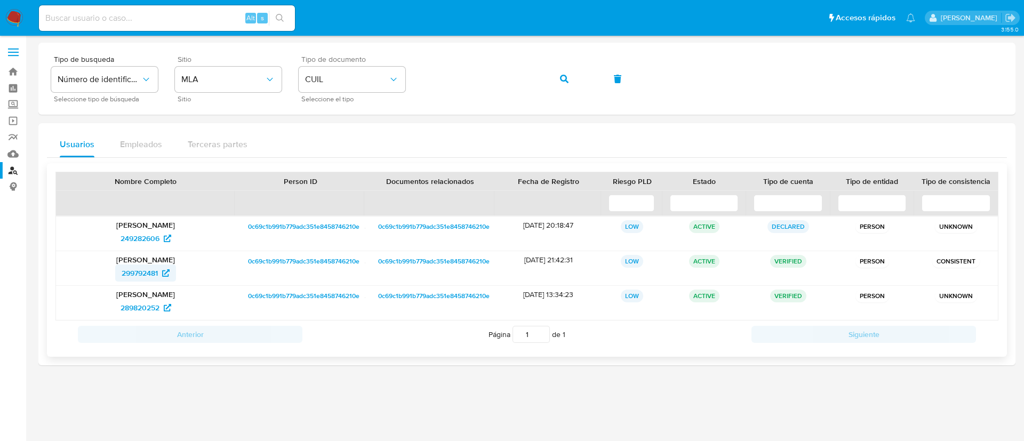
click at [152, 274] on span "299792481" at bounding box center [140, 272] width 36 height 17
click at [159, 306] on span "289820252" at bounding box center [140, 307] width 39 height 17
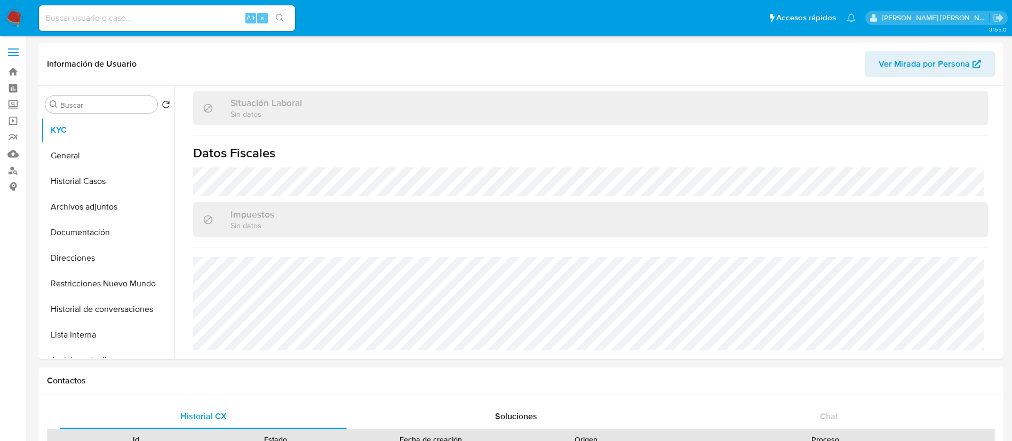
scroll to position [552, 0]
select select "10"
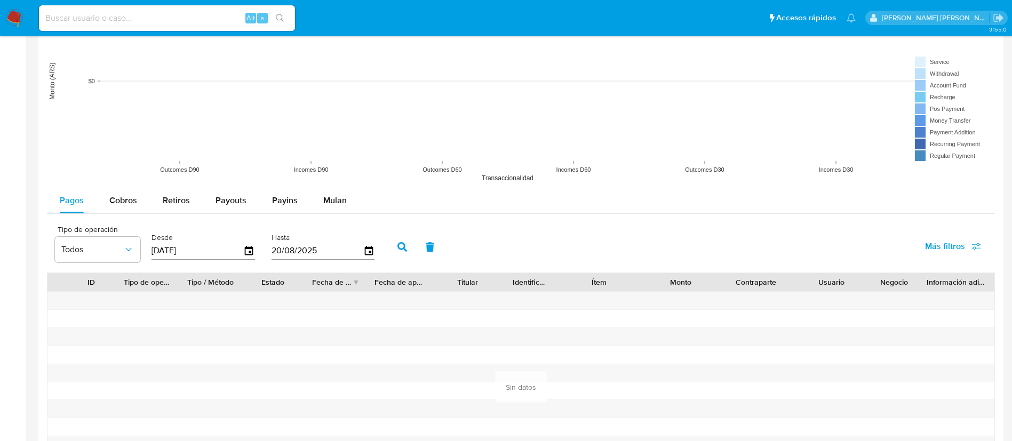
scroll to position [857, 0]
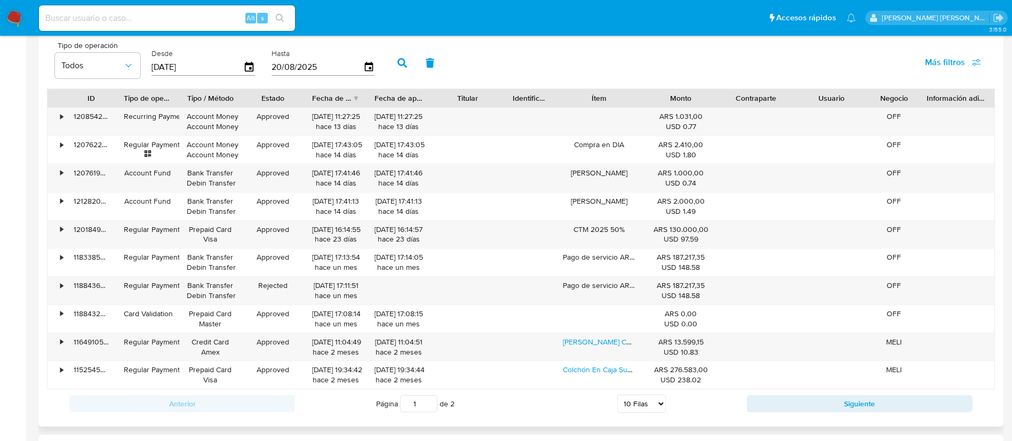
scroll to position [987, 0]
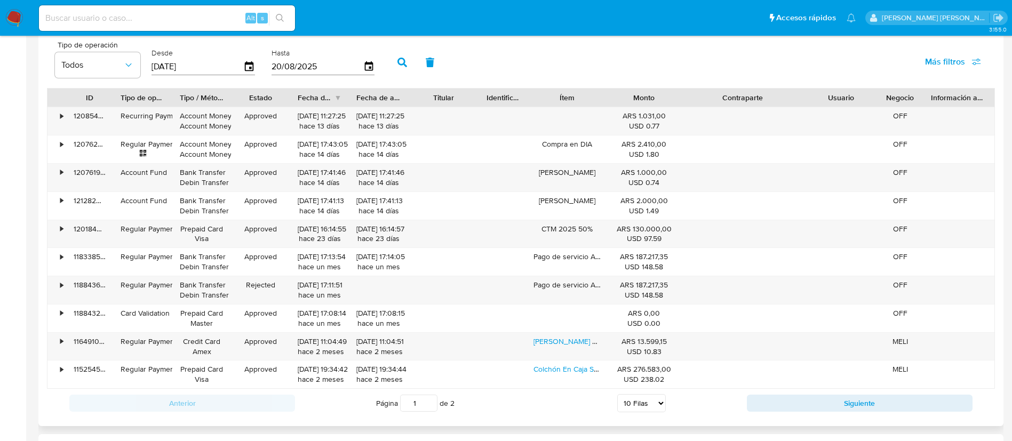
drag, startPoint x: 787, startPoint y: 95, endPoint x: 838, endPoint y: 102, distance: 51.7
click at [838, 102] on div "ID Tipo de operación Tipo / Método Estado Fecha de creación Fecha de aprobación…" at bounding box center [520, 98] width 946 height 18
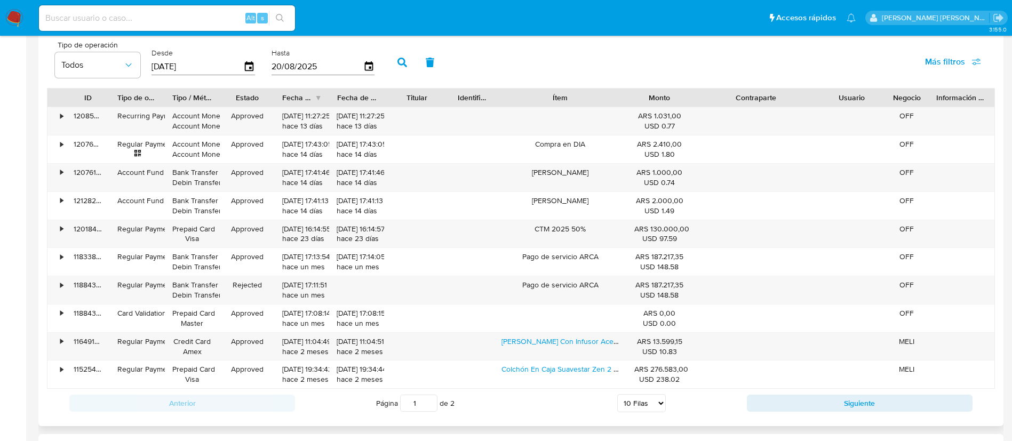
drag, startPoint x: 602, startPoint y: 98, endPoint x: 652, endPoint y: 106, distance: 50.8
click at [652, 106] on div "ID Tipo de operación Tipo / Método Estado Fecha de creación Fecha de aprobación…" at bounding box center [520, 98] width 946 height 18
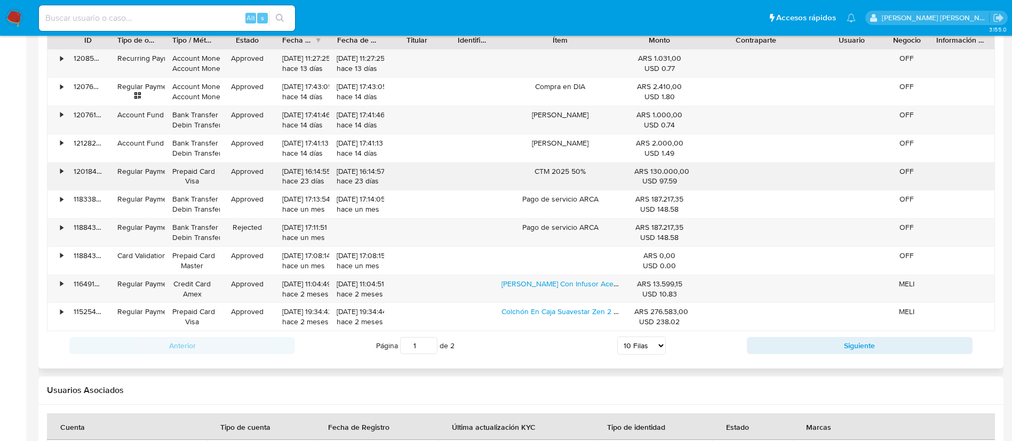
scroll to position [1046, 0]
click at [645, 342] on select "5 Filas 10 Filas 20 Filas 25 Filas 50 Filas 100 Filas" at bounding box center [641, 344] width 49 height 18
select select "100"
click at [617, 335] on select "5 Filas 10 Filas 20 Filas 25 Filas 50 Filas 100 Filas" at bounding box center [641, 344] width 49 height 18
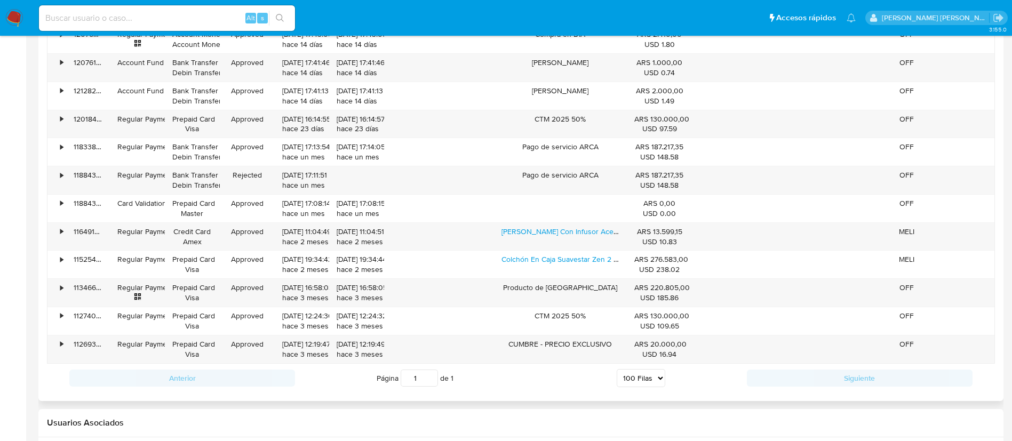
scroll to position [1102, 0]
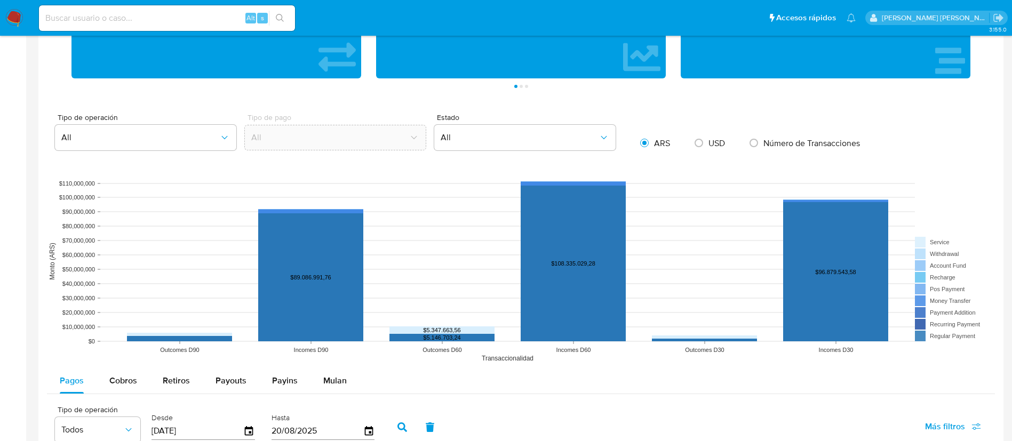
scroll to position [871, 0]
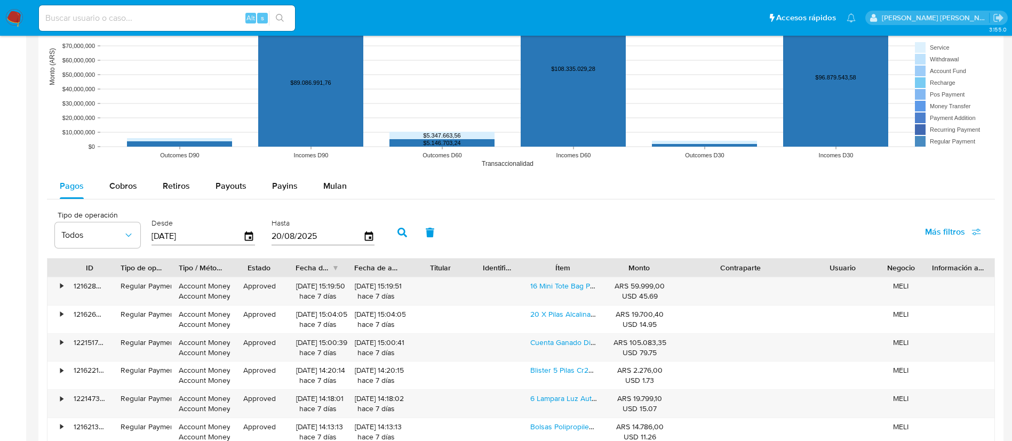
drag, startPoint x: 793, startPoint y: 261, endPoint x: 853, endPoint y: 259, distance: 59.2
click at [853, 259] on div "ID Tipo de operación Tipo / Método Estado Fecha de creación Fecha de aprobación…" at bounding box center [520, 268] width 946 height 18
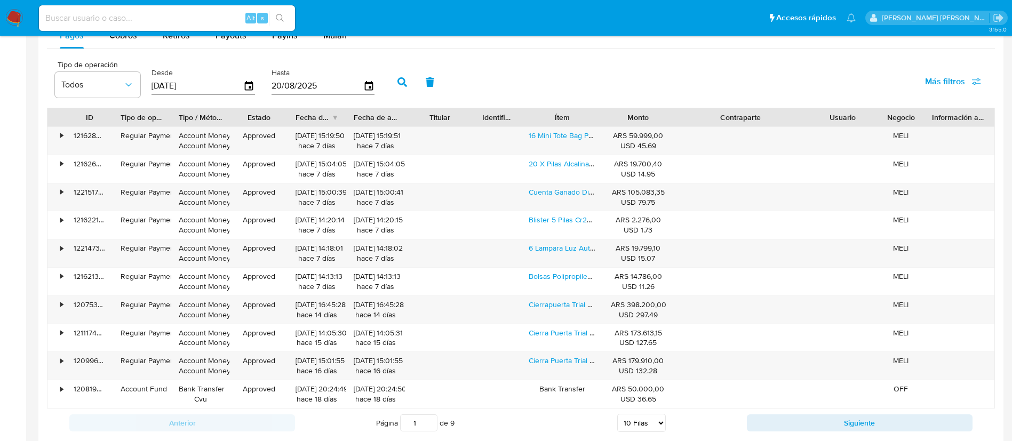
scroll to position [1025, 0]
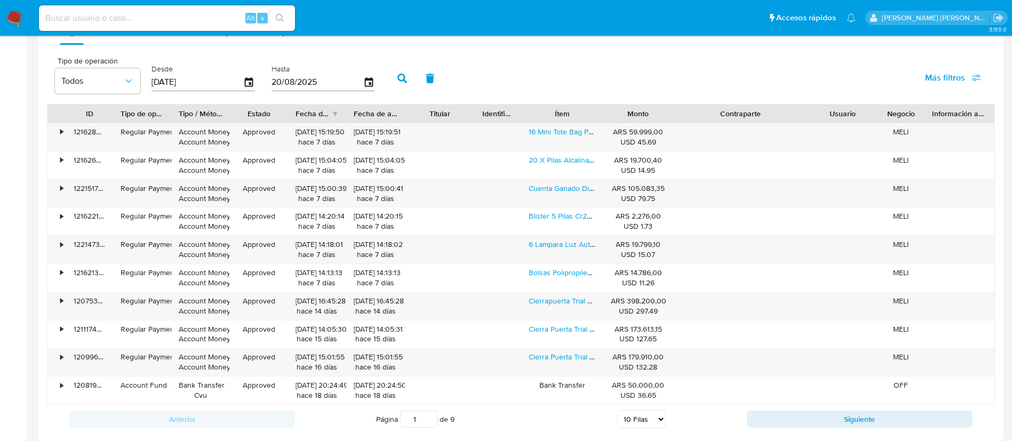
click at [639, 418] on select "5 Filas 10 Filas 20 Filas 25 Filas 50 Filas 100 Filas" at bounding box center [641, 419] width 49 height 18
select select "100"
click at [617, 410] on select "5 Filas 10 Filas 20 Filas 25 Filas 50 Filas 100 Filas" at bounding box center [641, 419] width 49 height 18
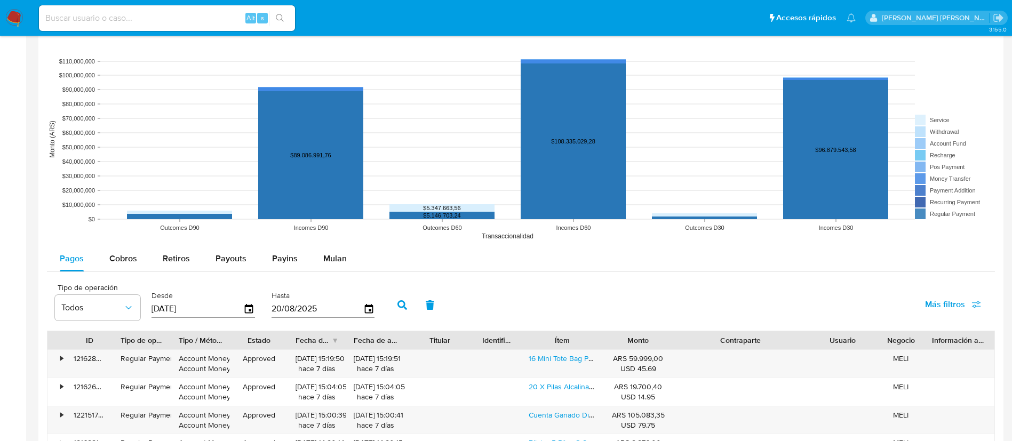
scroll to position [804, 0]
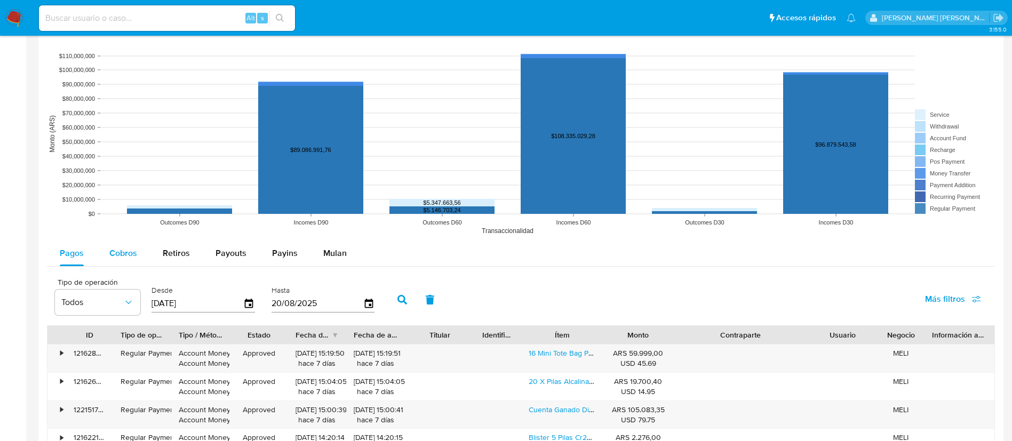
click at [118, 255] on span "Cobros" at bounding box center [123, 253] width 28 height 12
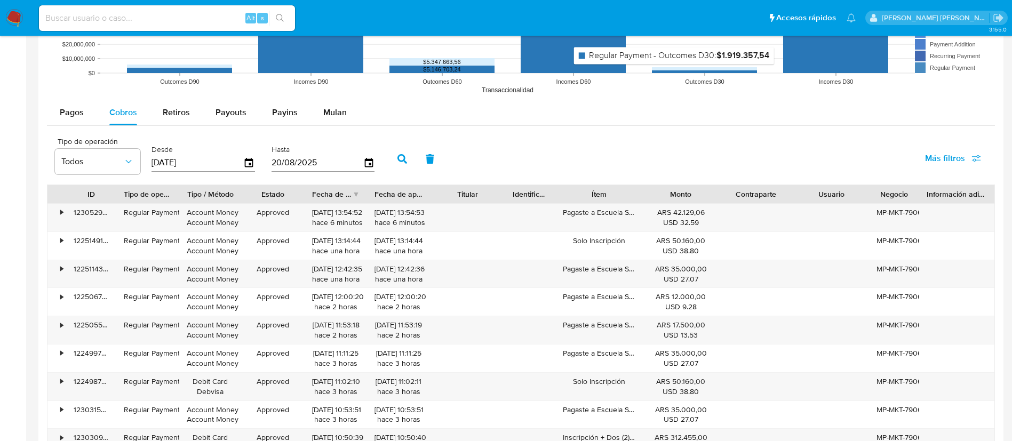
scroll to position [948, 0]
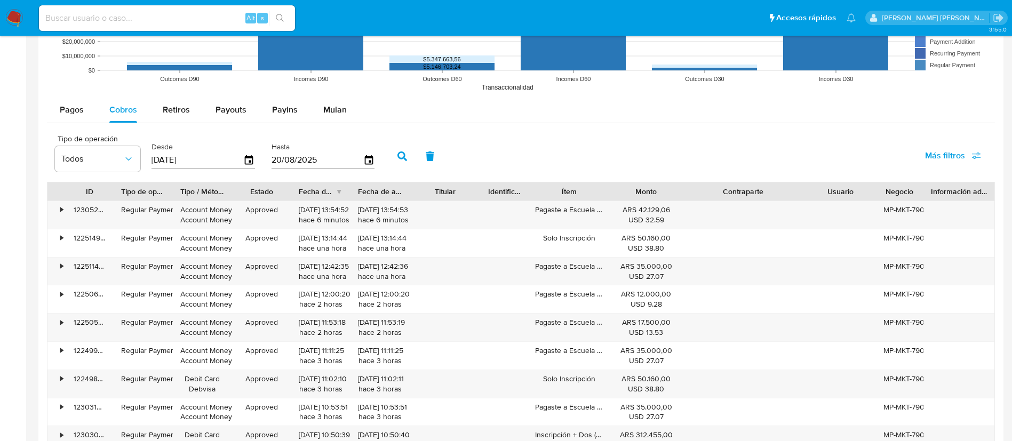
drag, startPoint x: 789, startPoint y: 187, endPoint x: 837, endPoint y: 189, distance: 48.0
click at [837, 189] on div "ID Tipo de operación Tipo / Método Estado Fecha de creación Fecha de aprobación…" at bounding box center [520, 191] width 946 height 18
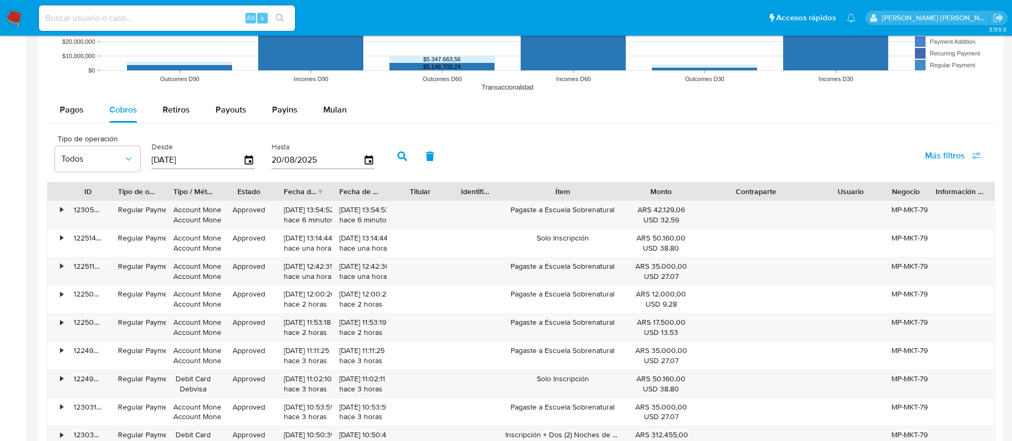
drag, startPoint x: 607, startPoint y: 191, endPoint x: 654, endPoint y: 191, distance: 46.9
click at [654, 191] on div "ID Tipo de operación Tipo / Método Estado Fecha de creación Fecha de aprobación…" at bounding box center [520, 191] width 946 height 18
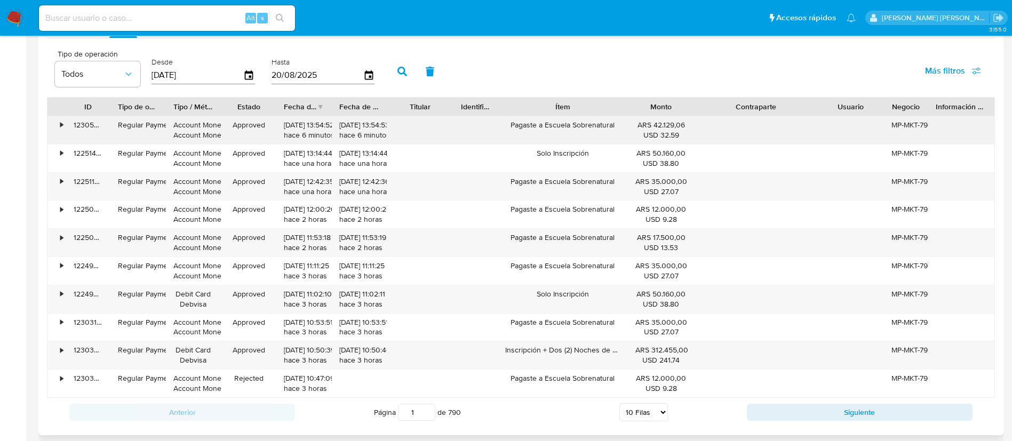
scroll to position [1034, 0]
click at [656, 405] on select "5 Filas 10 Filas 20 Filas 25 Filas 50 Filas 100 Filas" at bounding box center [643, 411] width 49 height 18
select select "100"
click at [619, 402] on select "5 Filas 10 Filas 20 Filas 25 Filas 50 Filas 100 Filas" at bounding box center [643, 411] width 49 height 18
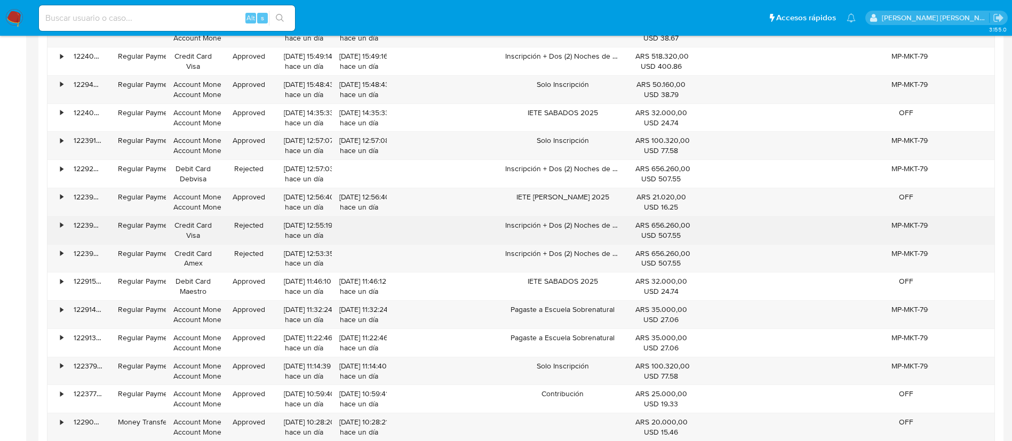
scroll to position [2290, 0]
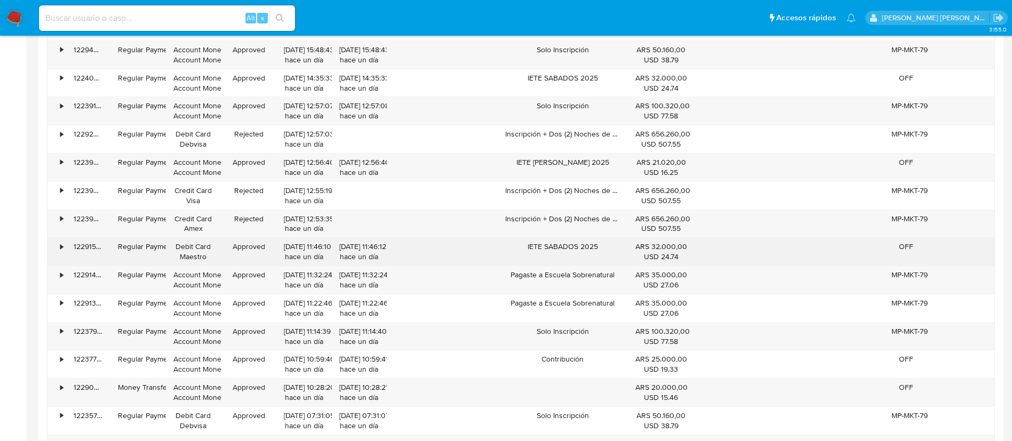
click at [611, 258] on div "IETE SABADOS 2025" at bounding box center [562, 252] width 130 height 28
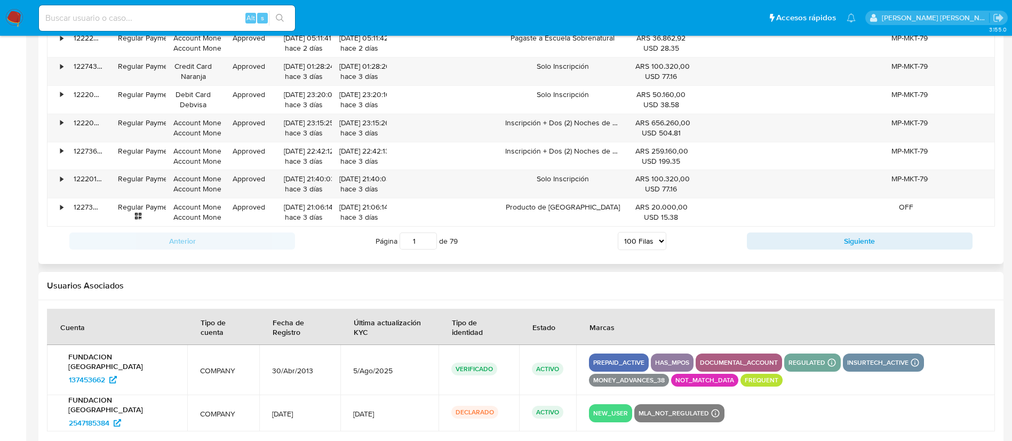
scroll to position [3805, 0]
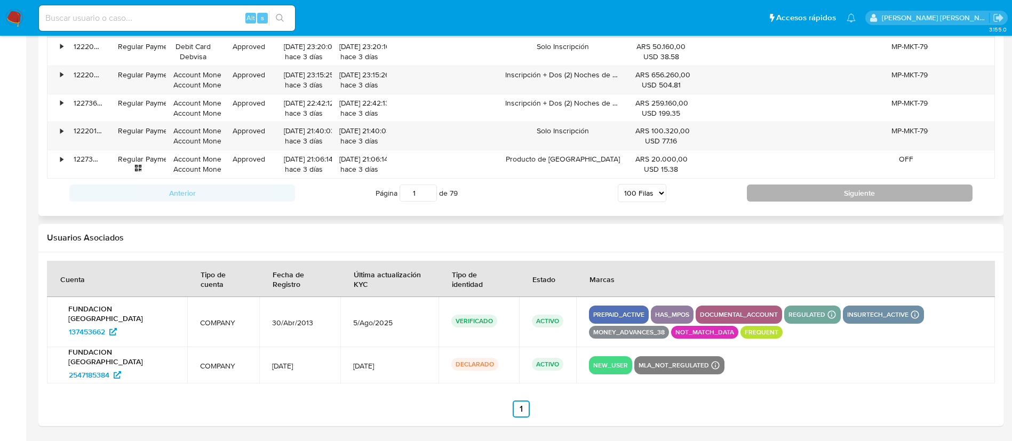
click at [803, 195] on button "Siguiente" at bounding box center [860, 192] width 226 height 17
type input "2"
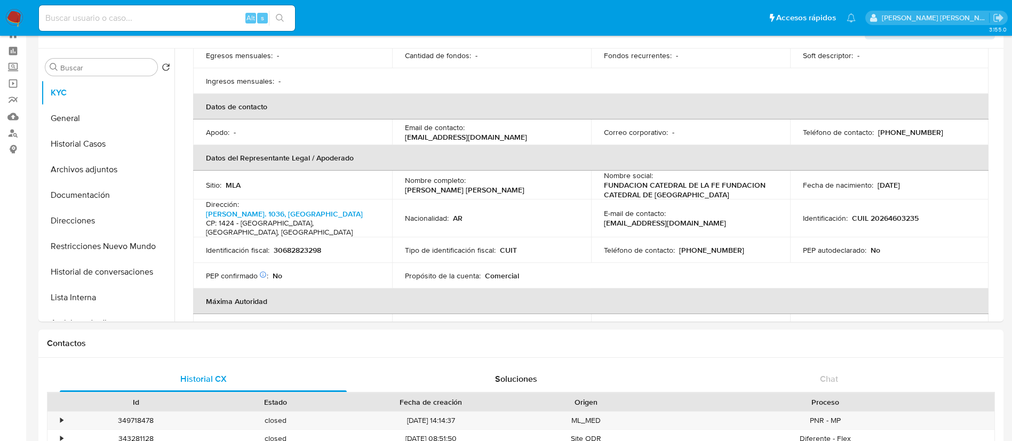
scroll to position [34, 0]
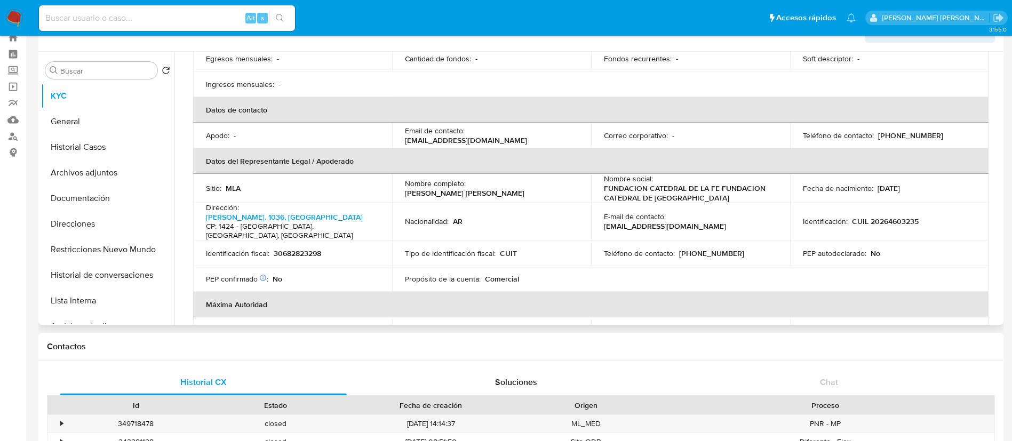
click at [898, 217] on p "CUIL 20264603235" at bounding box center [885, 221] width 67 height 10
copy p "20264603235"
click at [97, 203] on button "Documentación" at bounding box center [103, 199] width 125 height 26
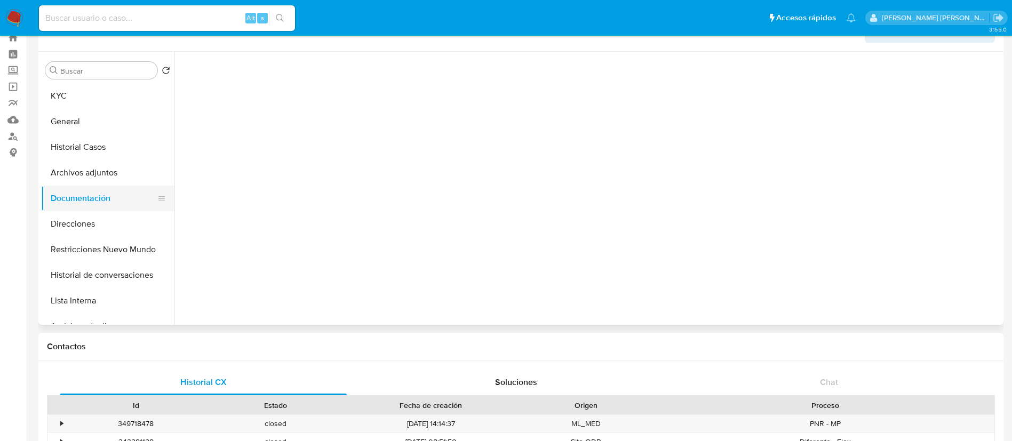
scroll to position [0, 0]
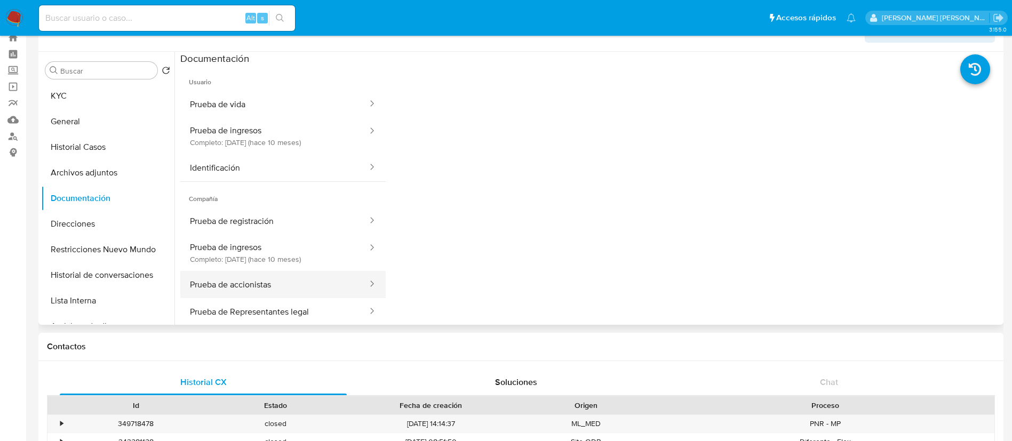
click at [269, 281] on button "Prueba de accionistas" at bounding box center [274, 284] width 188 height 27
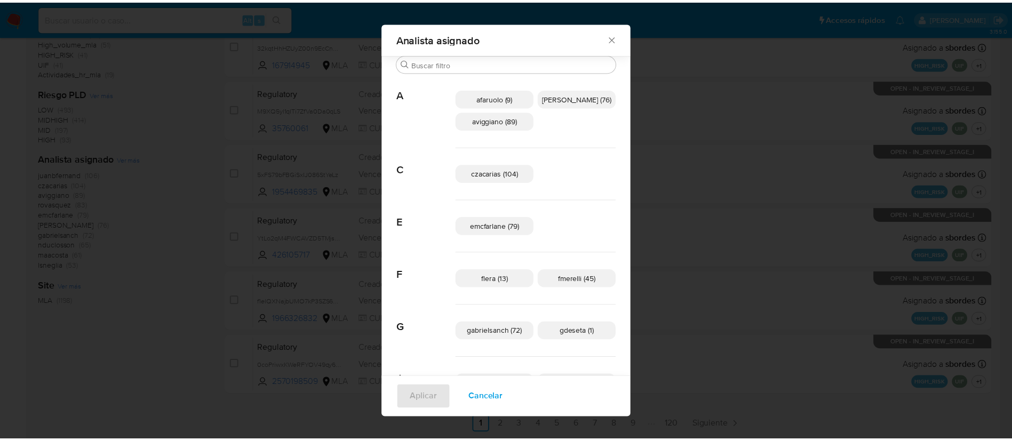
scroll to position [252, 0]
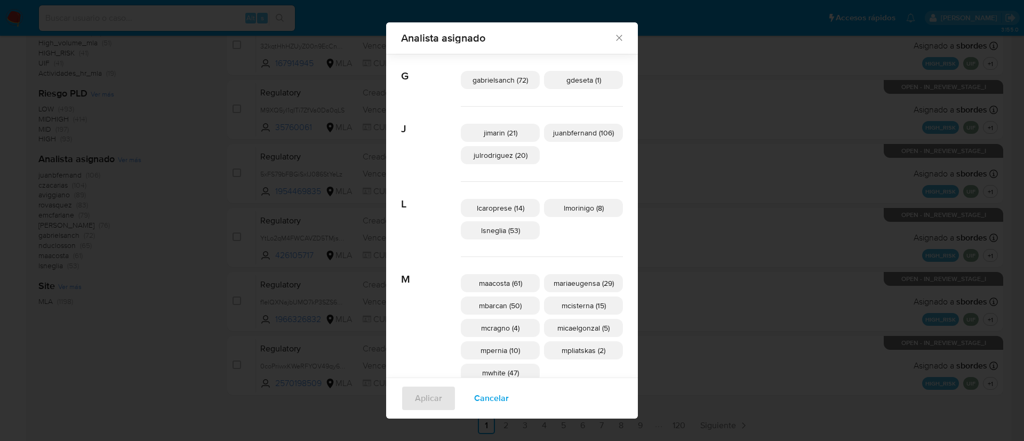
click at [836, 148] on div "Analista asignado Buscar A afaruolo (9) [PERSON_NAME] (76) aviggiano (89) C cza…" at bounding box center [512, 220] width 1024 height 441
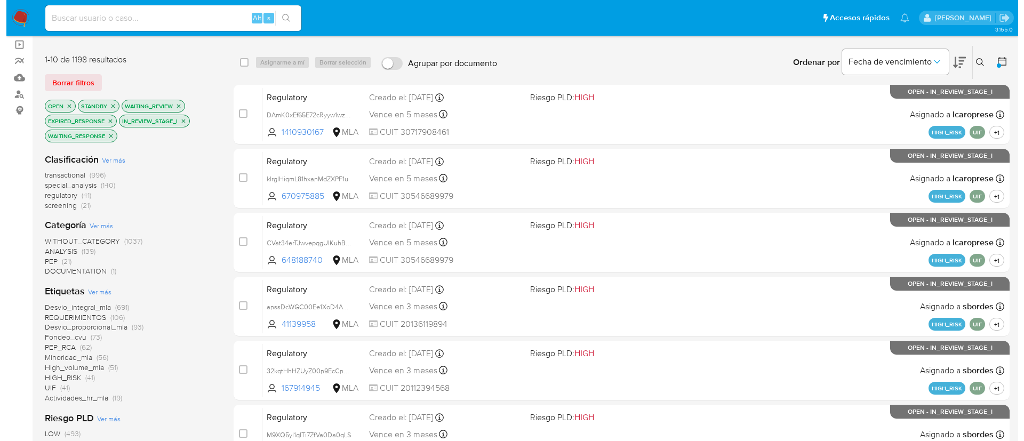
scroll to position [0, 0]
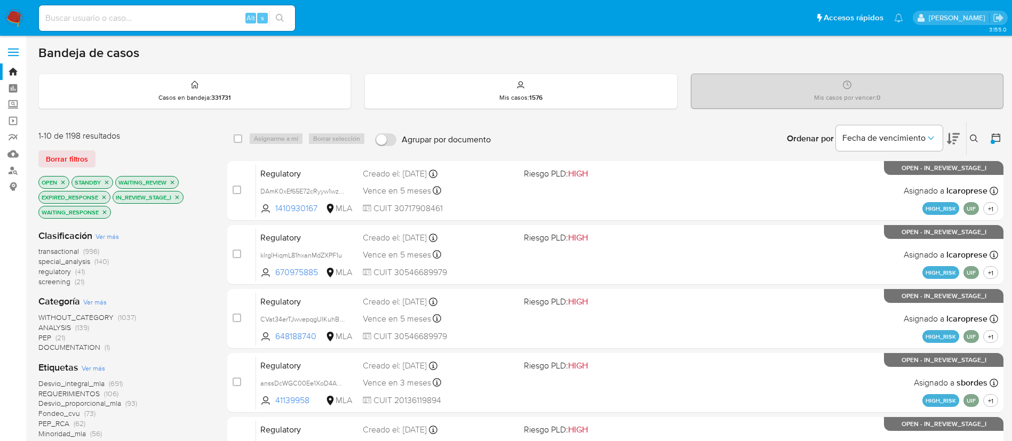
click at [975, 135] on icon at bounding box center [973, 138] width 9 height 9
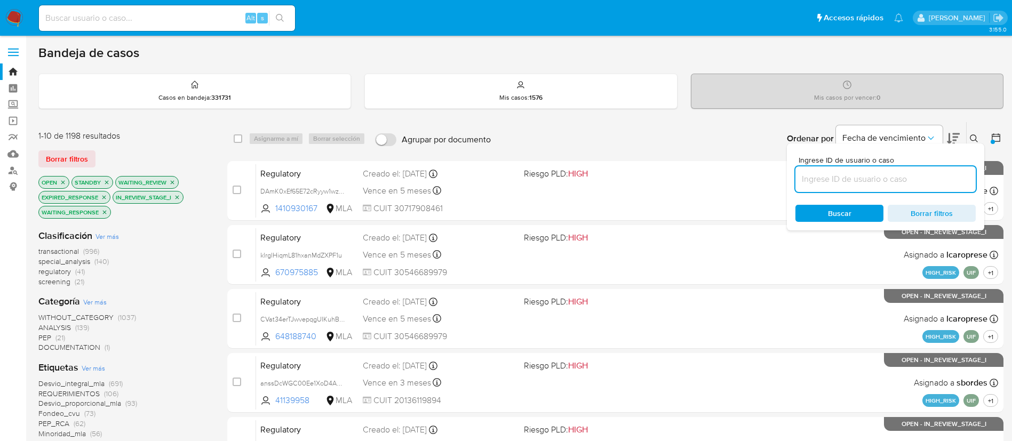
click at [858, 182] on input at bounding box center [885, 179] width 180 height 14
type input "A1wZ4bUb6HRIEfcDSWhvIchl"
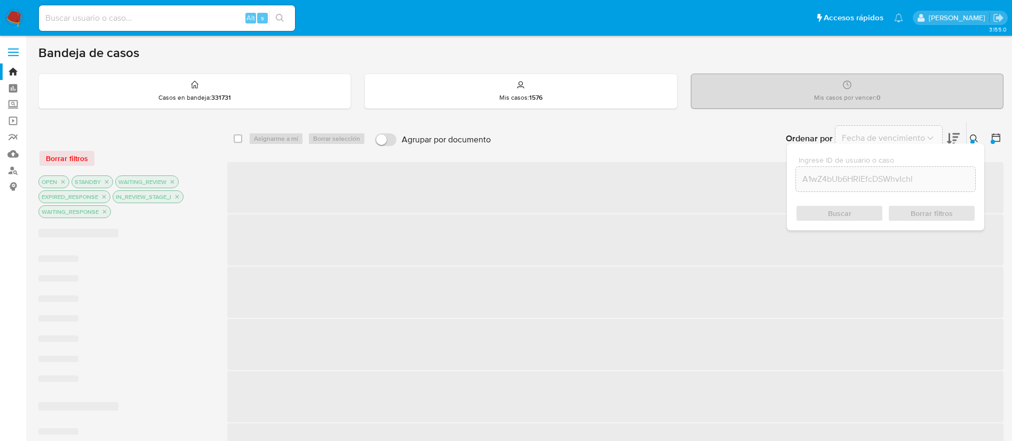
click at [829, 212] on div "Buscar Borrar filtros" at bounding box center [885, 213] width 180 height 17
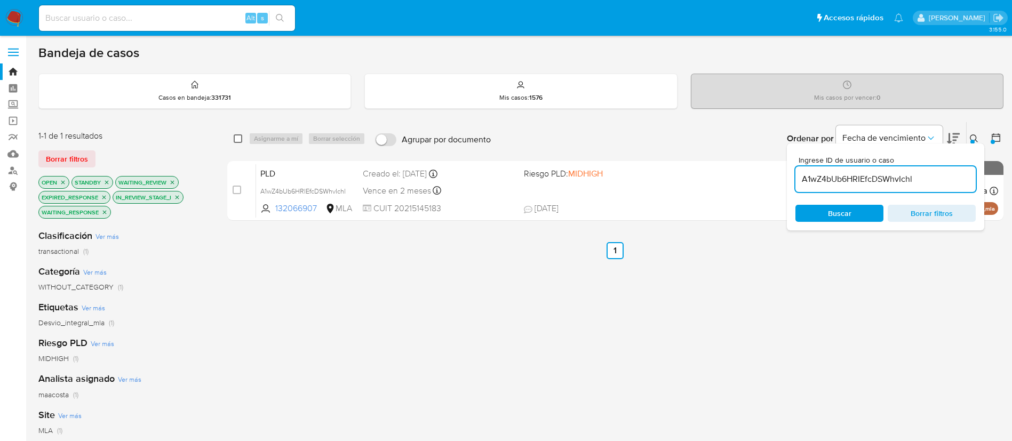
click at [240, 138] on input "checkbox" at bounding box center [238, 138] width 9 height 9
checkbox input "true"
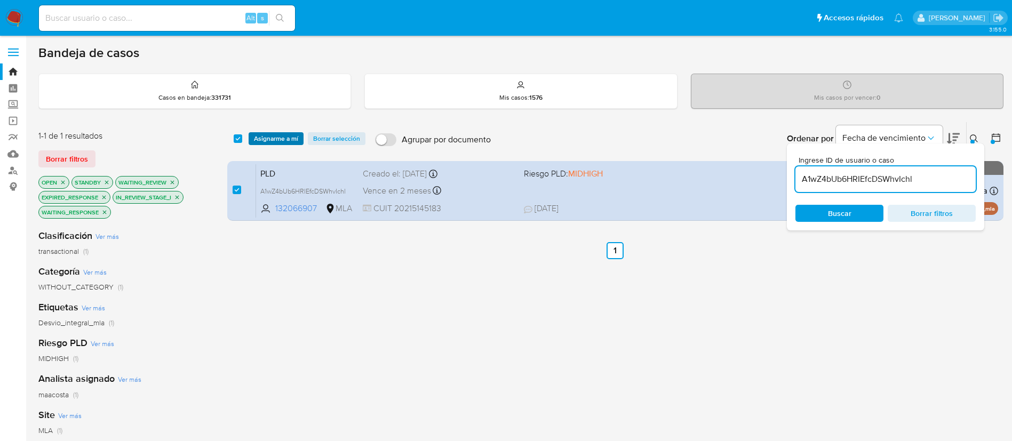
click at [254, 140] on span "Asignarme a mí" at bounding box center [276, 138] width 44 height 11
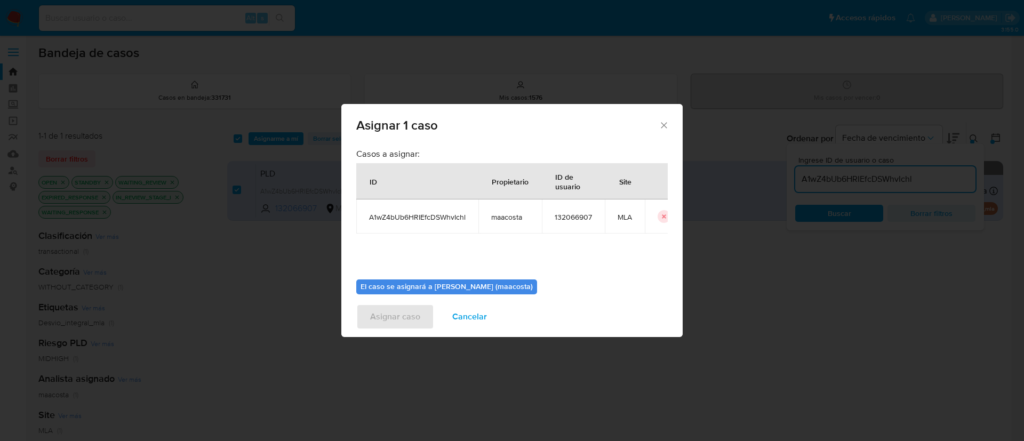
scroll to position [55, 0]
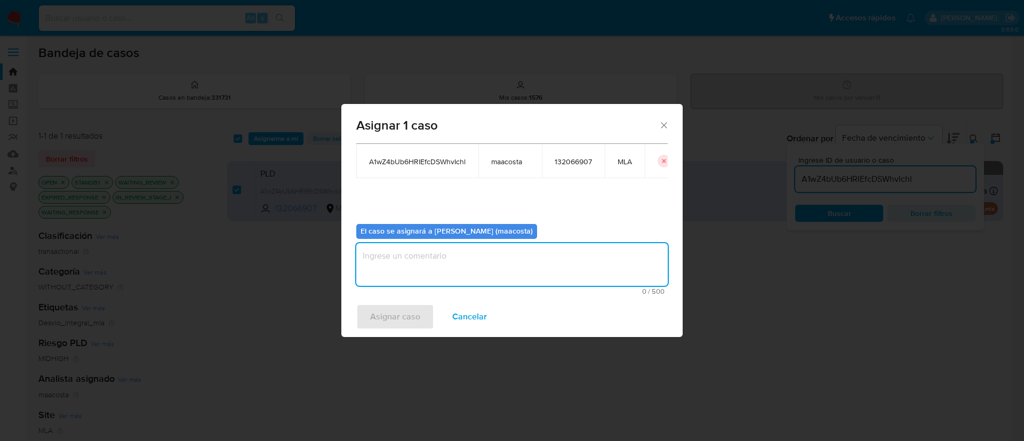
click at [415, 273] on textarea "assign-modal" at bounding box center [511, 264] width 311 height 43
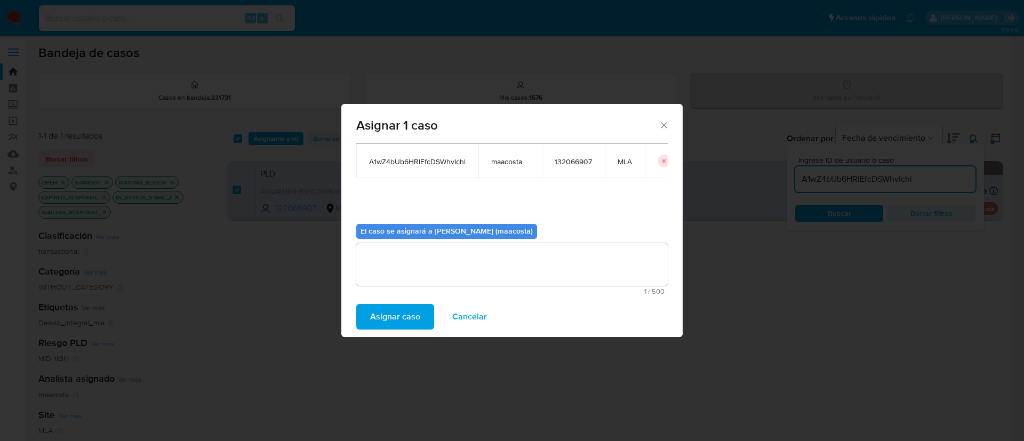
click at [388, 317] on span "Asignar caso" at bounding box center [395, 316] width 50 height 23
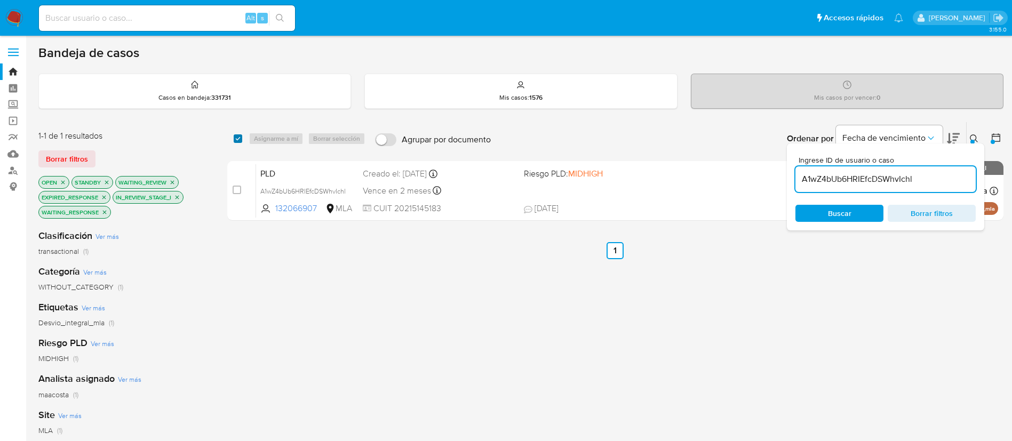
click at [235, 138] on input "checkbox" at bounding box center [238, 138] width 9 height 9
checkbox input "true"
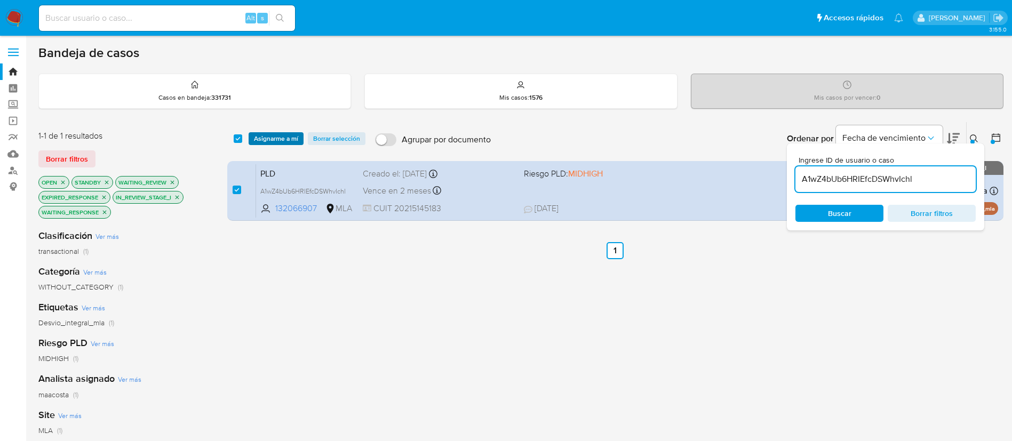
click at [262, 138] on span "Asignarme a mí" at bounding box center [276, 138] width 44 height 11
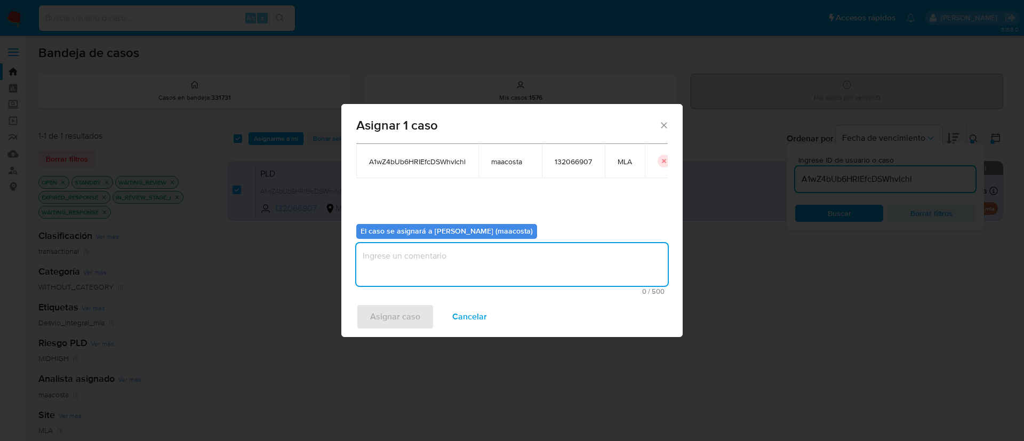
click at [621, 267] on textarea "assign-modal" at bounding box center [511, 264] width 311 height 43
click at [402, 307] on span "Asignar caso" at bounding box center [395, 316] width 50 height 23
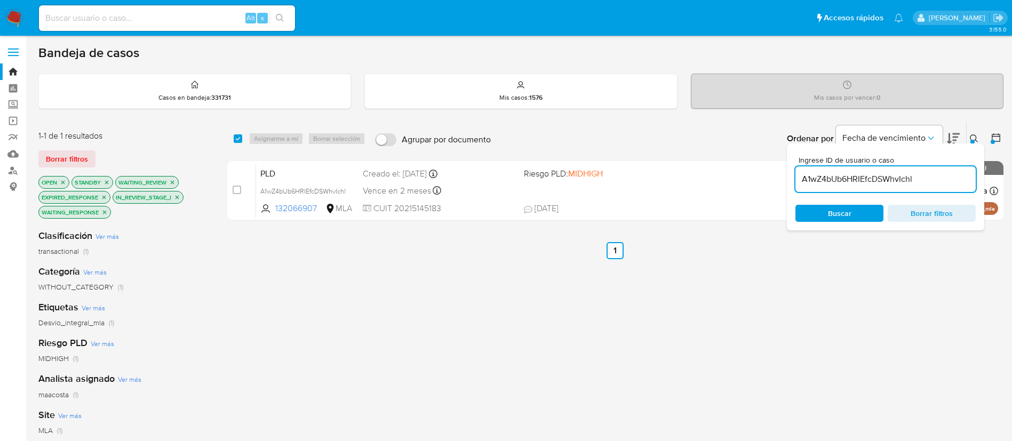
click at [873, 179] on input "A1wZ4bUb6HRIEfcDSWhvIchl" at bounding box center [885, 179] width 180 height 14
paste input "DPmUWnU8kqsHWX7kPjsLCA3d"
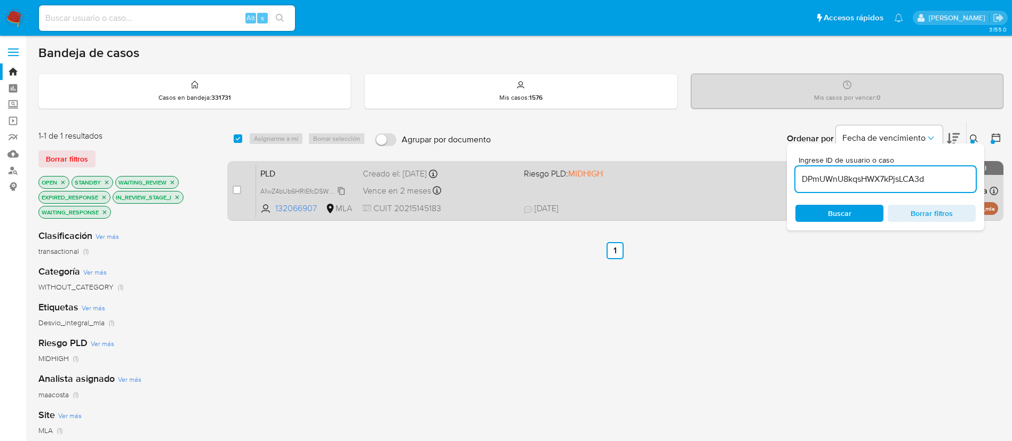
type input "DPmUWnU8kqsHWX7kPjsLCA3d"
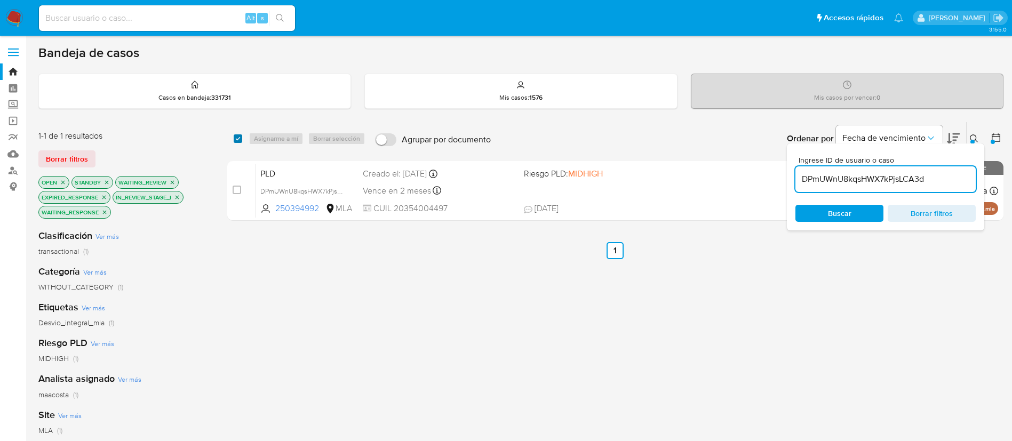
click at [241, 141] on input "checkbox" at bounding box center [238, 138] width 9 height 9
checkbox input "true"
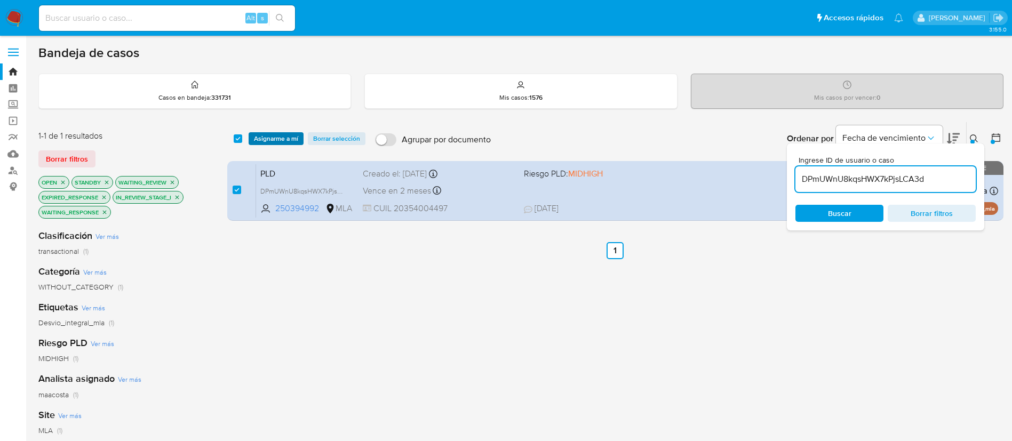
click at [266, 139] on span "Asignarme a mí" at bounding box center [276, 138] width 44 height 11
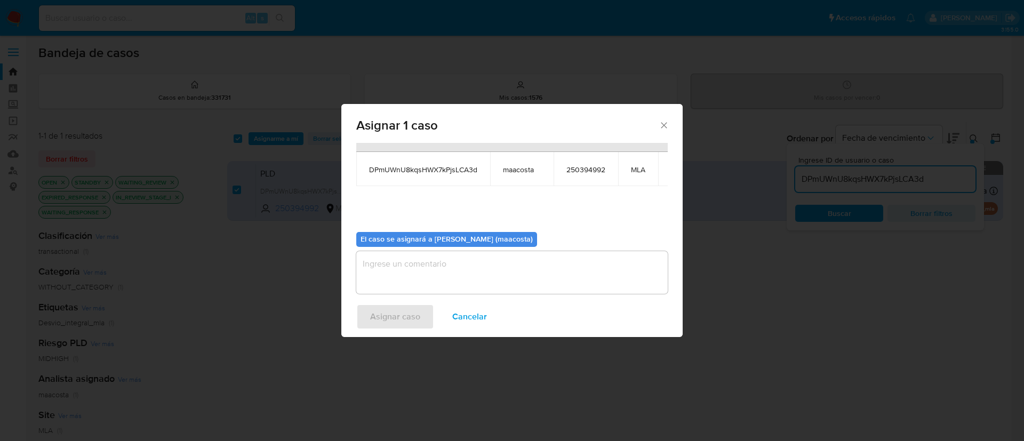
scroll to position [48, 0]
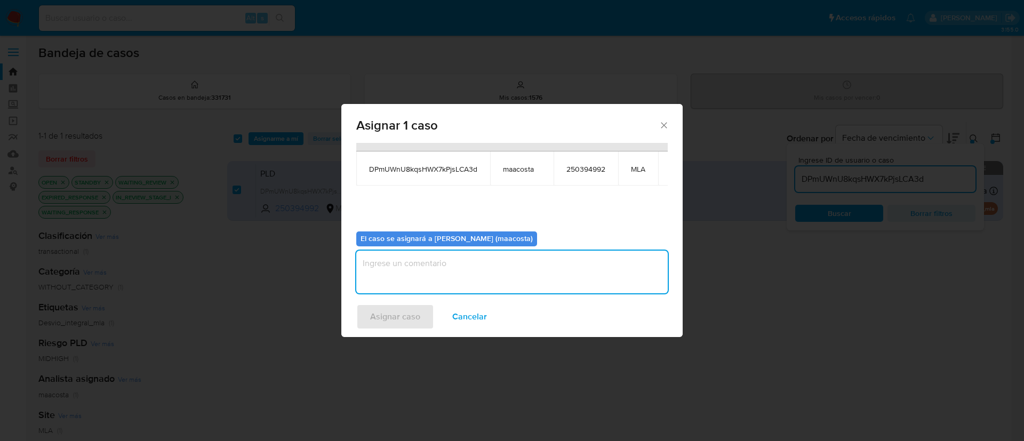
click at [407, 273] on textarea "assign-modal" at bounding box center [511, 272] width 311 height 43
click at [389, 320] on span "Asignar caso" at bounding box center [395, 316] width 50 height 23
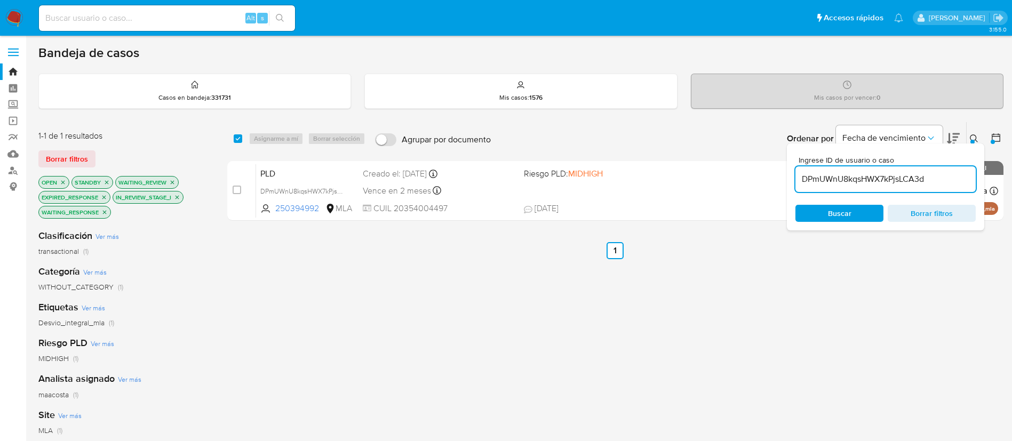
paste input "kcPOGk6RTrNHZRTGwXrLLeaD"
click at [841, 180] on input "DPmUWnU8kqsHWX7kPjsLCA3d" at bounding box center [885, 179] width 180 height 14
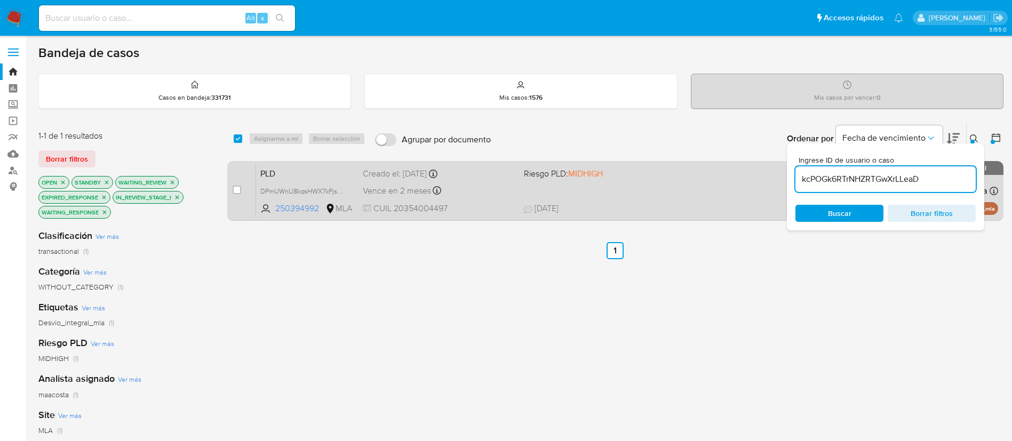
type input "kcPOGk6RTrNHZRTGwXrLLeaD"
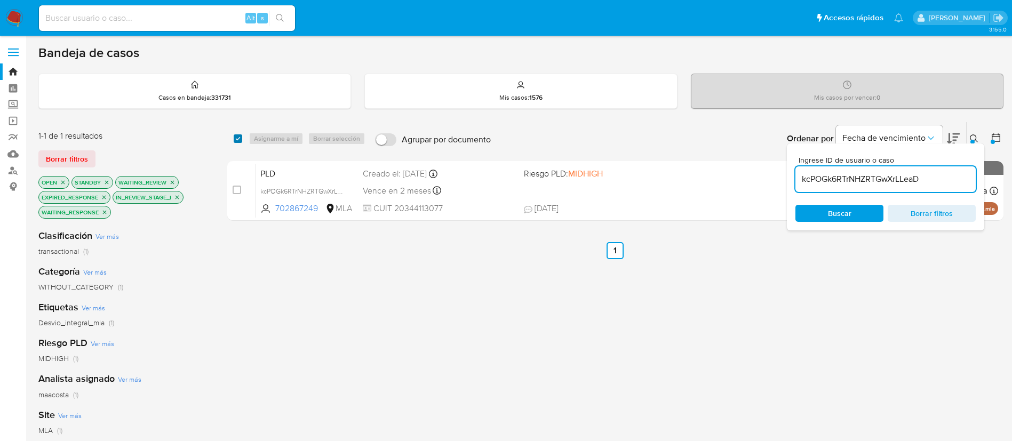
click at [241, 140] on input "checkbox" at bounding box center [238, 138] width 9 height 9
checkbox input "true"
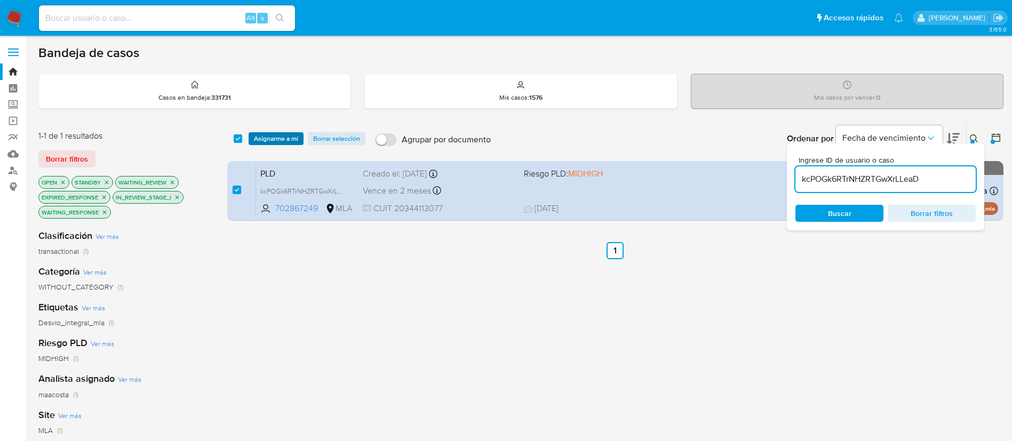
click at [264, 135] on span "Asignarme a mí" at bounding box center [276, 138] width 44 height 11
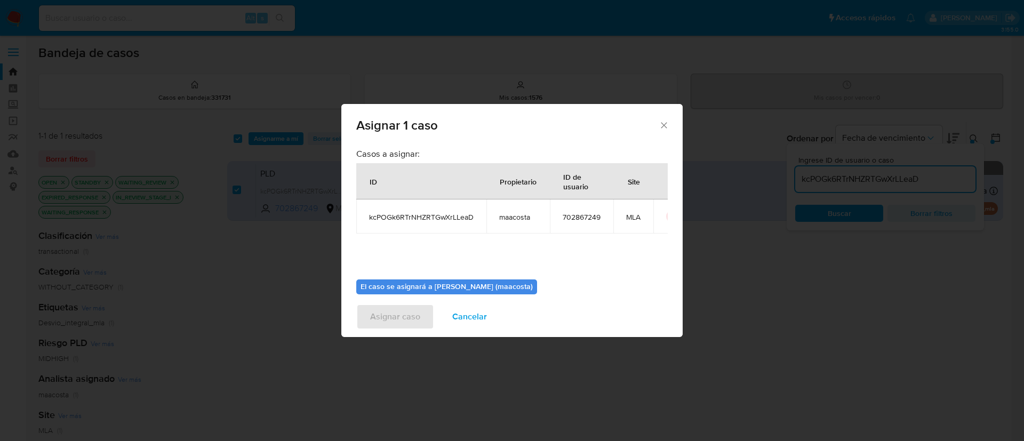
scroll to position [55, 0]
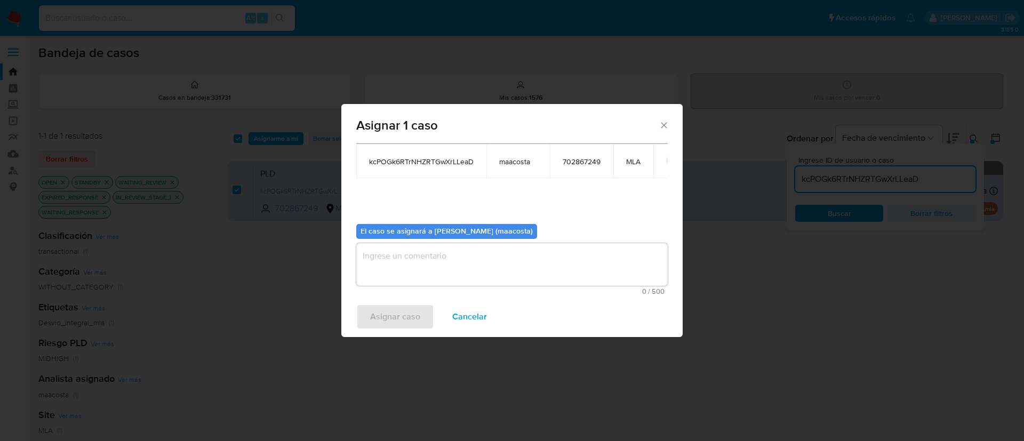
click at [447, 243] on textarea "assign-modal" at bounding box center [511, 264] width 311 height 43
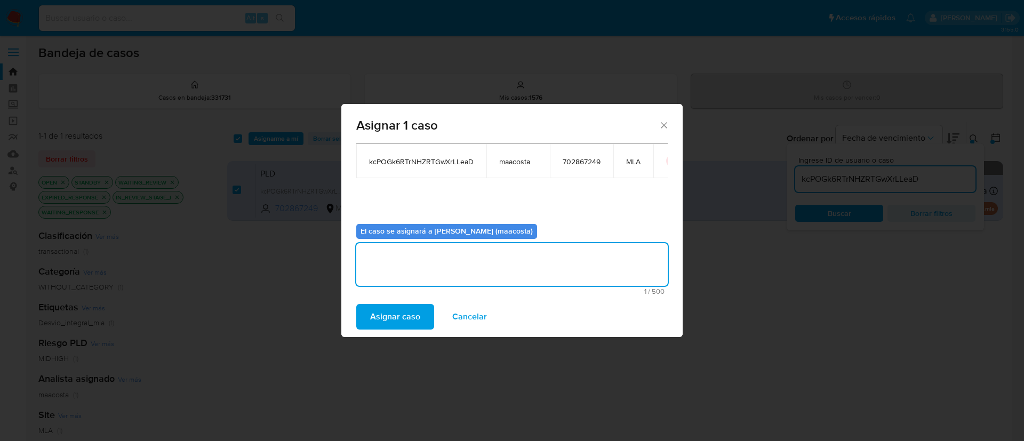
click at [377, 319] on span "Asignar caso" at bounding box center [395, 316] width 50 height 23
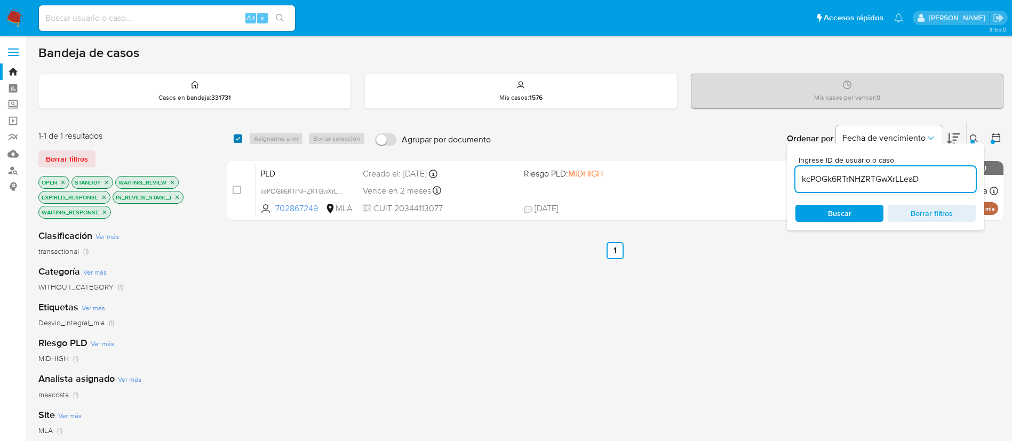
click at [236, 138] on input "checkbox" at bounding box center [238, 138] width 9 height 9
checkbox input "true"
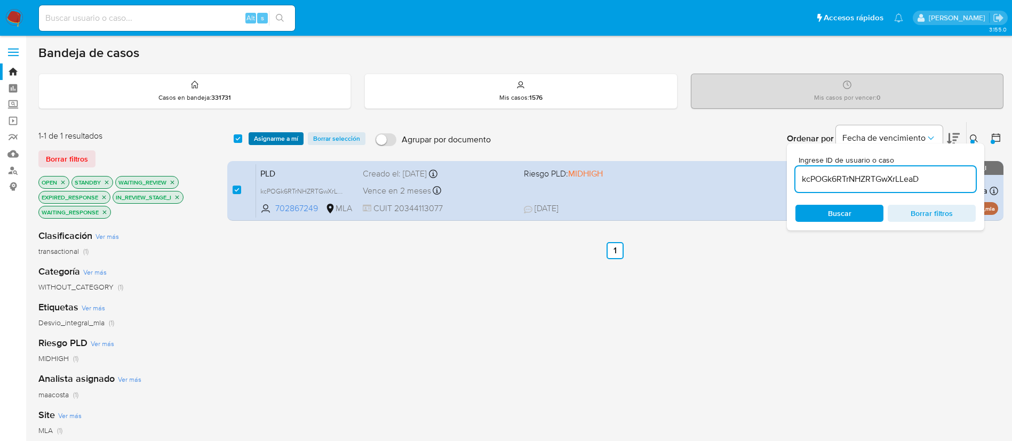
click at [263, 139] on span "Asignarme a mí" at bounding box center [276, 138] width 44 height 11
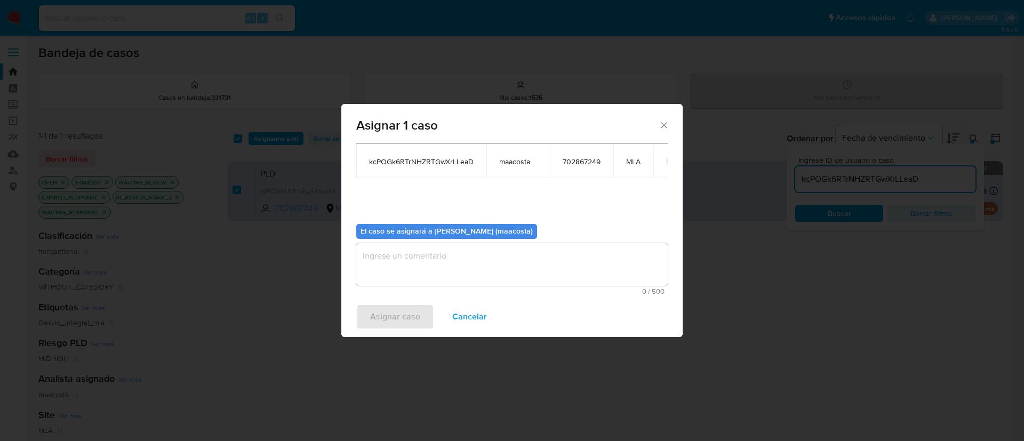
click at [415, 255] on textarea "assign-modal" at bounding box center [511, 264] width 311 height 43
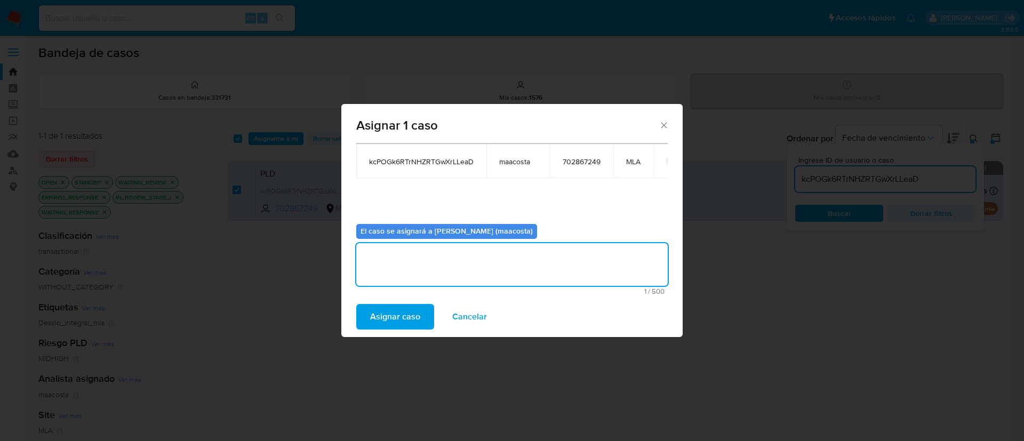
click at [396, 325] on span "Asignar caso" at bounding box center [395, 316] width 50 height 23
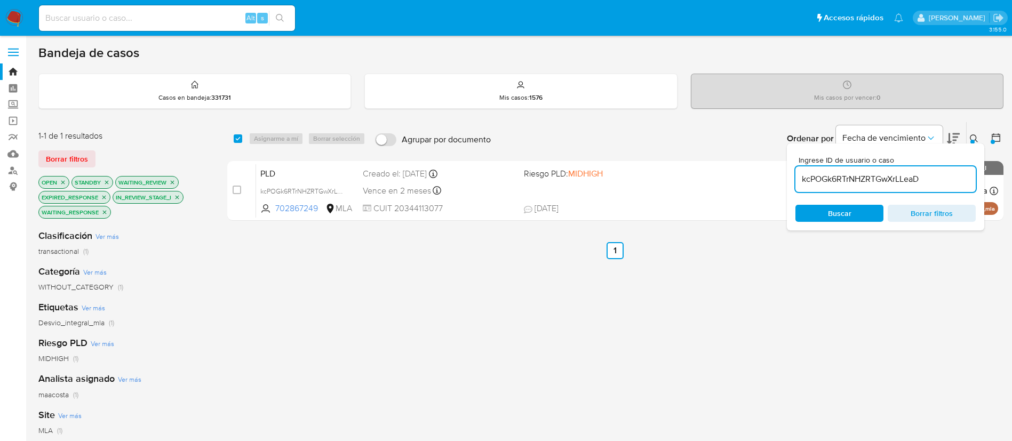
paste input "bu7e0rknB5kbKarfd0JECJxt"
click at [893, 182] on input "kcPOGk6RTrNHZRTGwXrLLeaD" at bounding box center [885, 179] width 180 height 14
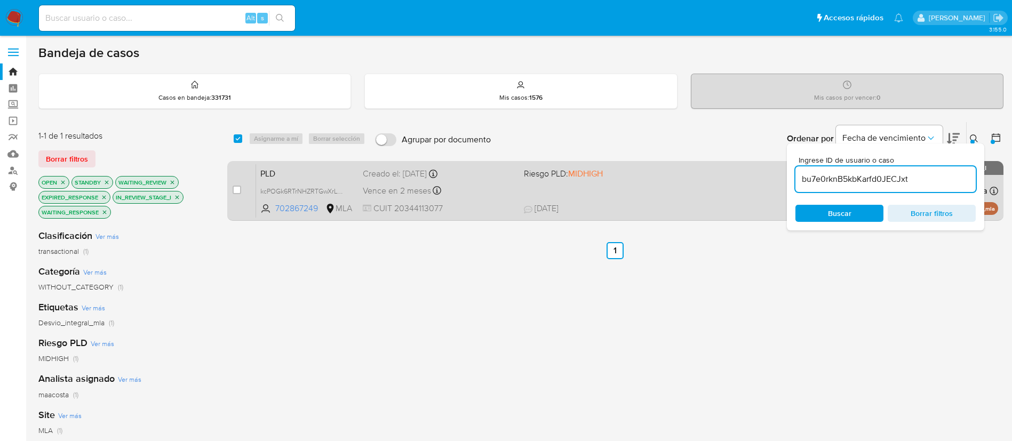
type input "bu7e0rknB5kbKarfd0JECJxt"
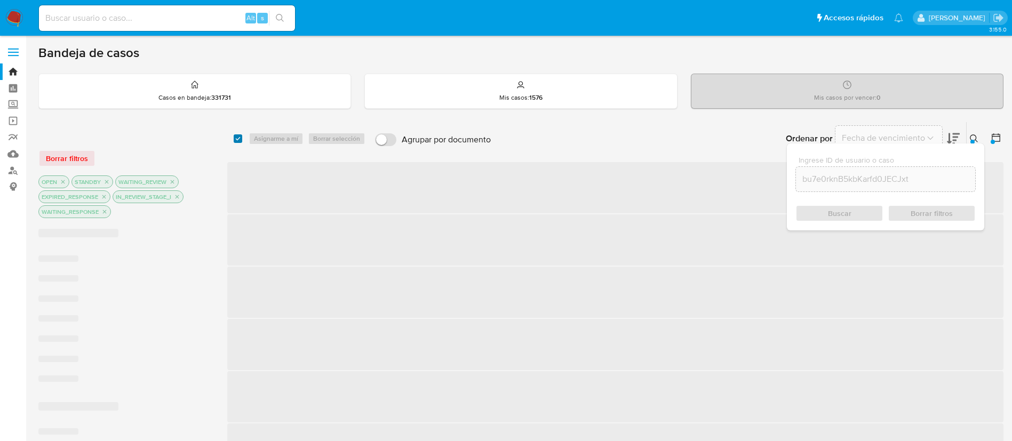
click at [237, 140] on input "checkbox" at bounding box center [238, 138] width 9 height 9
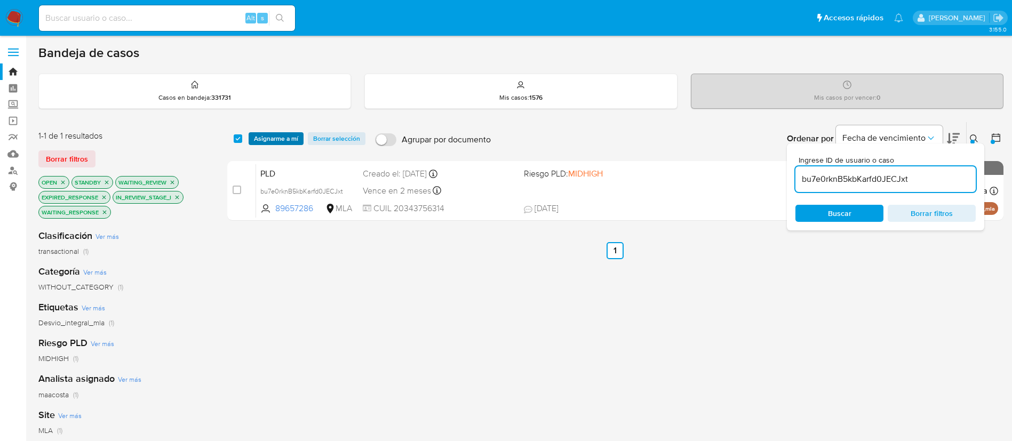
click at [252, 140] on button "Asignarme a mí" at bounding box center [275, 138] width 55 height 13
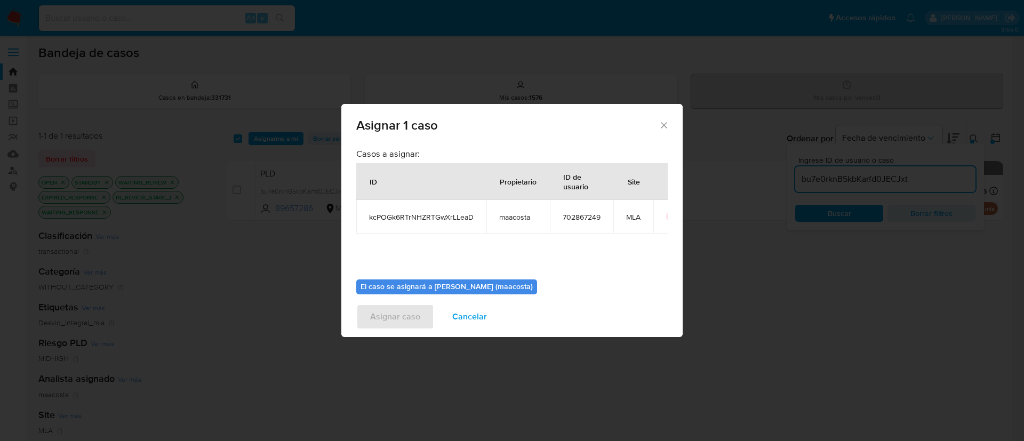
click at [238, 139] on div "Asignar 1 caso Casos a asignar: ID Propietario ID de usuario Site kcPOGk6RTrNHZ…" at bounding box center [512, 220] width 1024 height 441
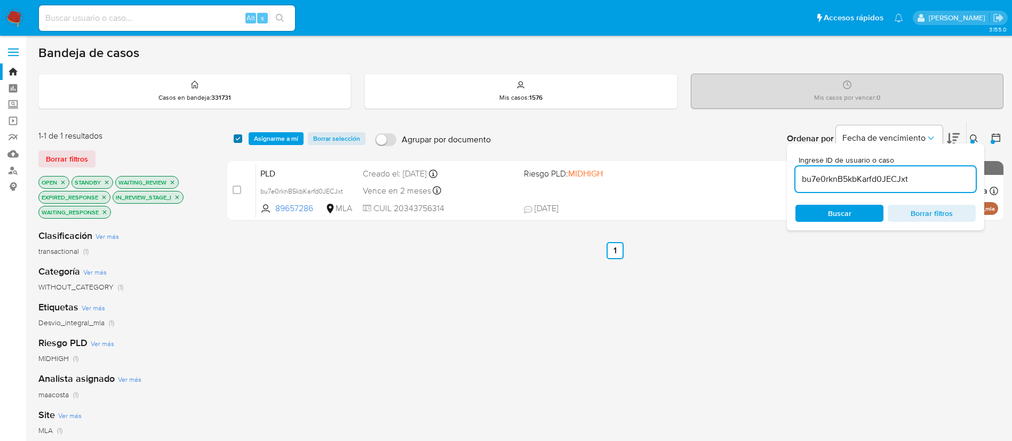
click at [237, 140] on input "checkbox" at bounding box center [238, 138] width 9 height 9
checkbox input "true"
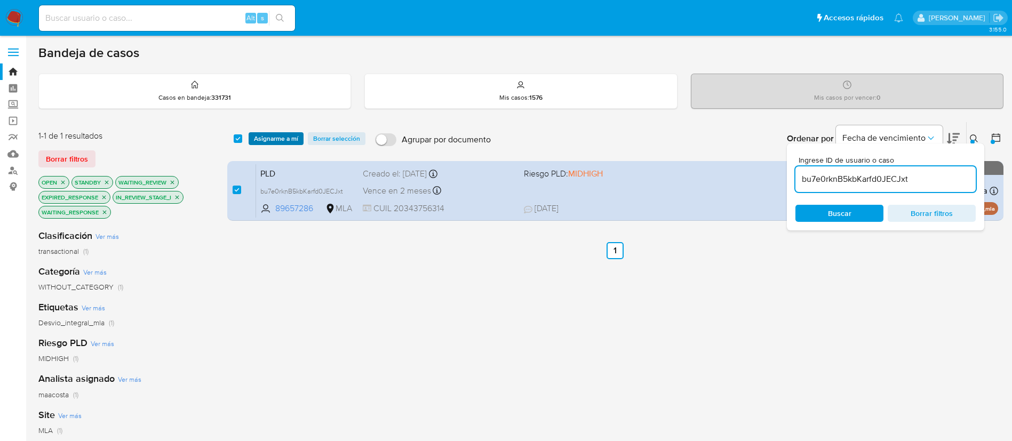
click at [269, 139] on span "Asignarme a mí" at bounding box center [276, 138] width 44 height 11
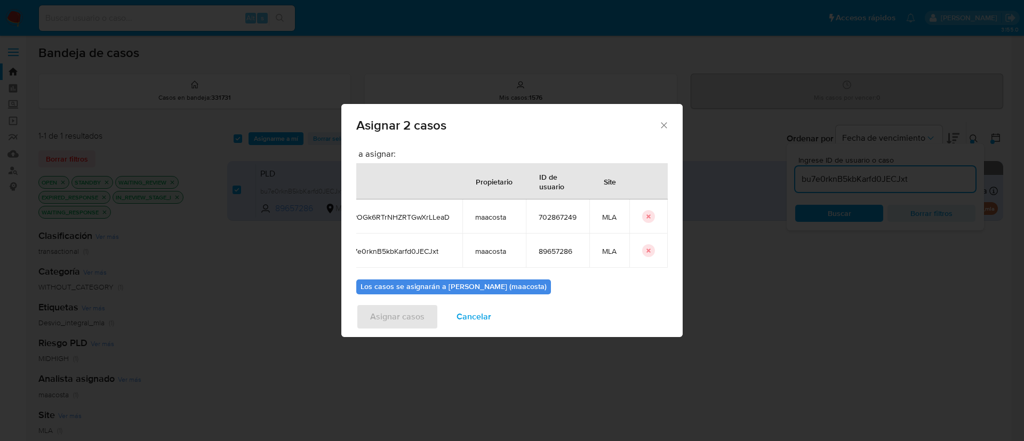
click at [645, 219] on icon "icon-button" at bounding box center [648, 216] width 6 height 6
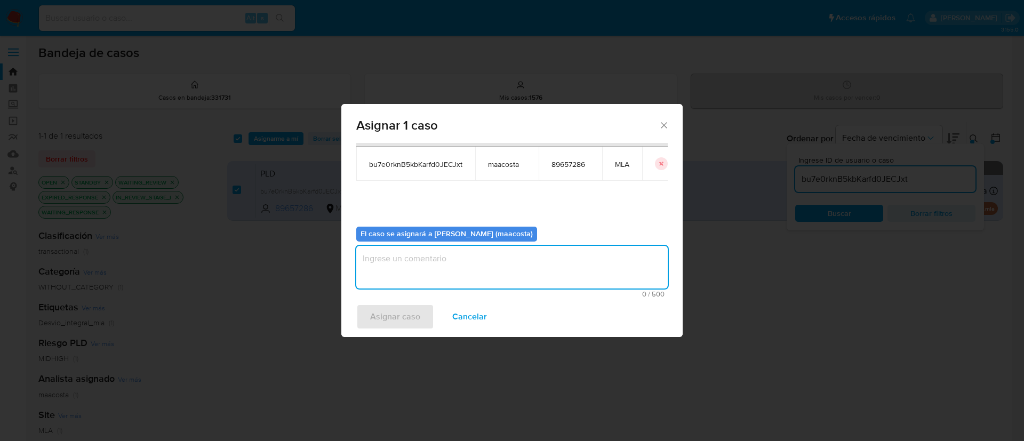
click at [446, 263] on textarea "assign-modal" at bounding box center [511, 267] width 311 height 43
click at [399, 318] on span "Asignar caso" at bounding box center [395, 316] width 50 height 23
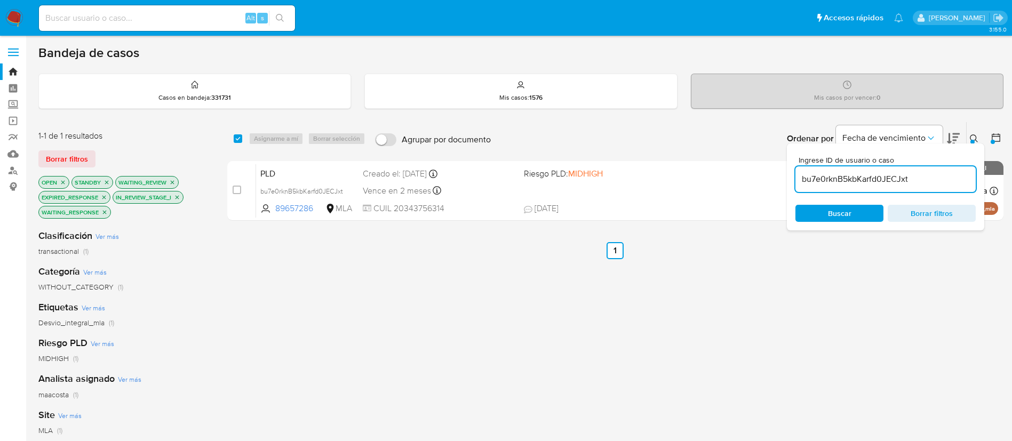
click at [808, 177] on input "bu7e0rknB5kbKarfd0JECJxt" at bounding box center [885, 179] width 180 height 14
paste input "awjNWBKSoHqFTdv717uU9EGE"
type input "awjNWBKSoHqFTdv717uU9EGE"
click at [241, 141] on input "checkbox" at bounding box center [238, 138] width 9 height 9
checkbox input "true"
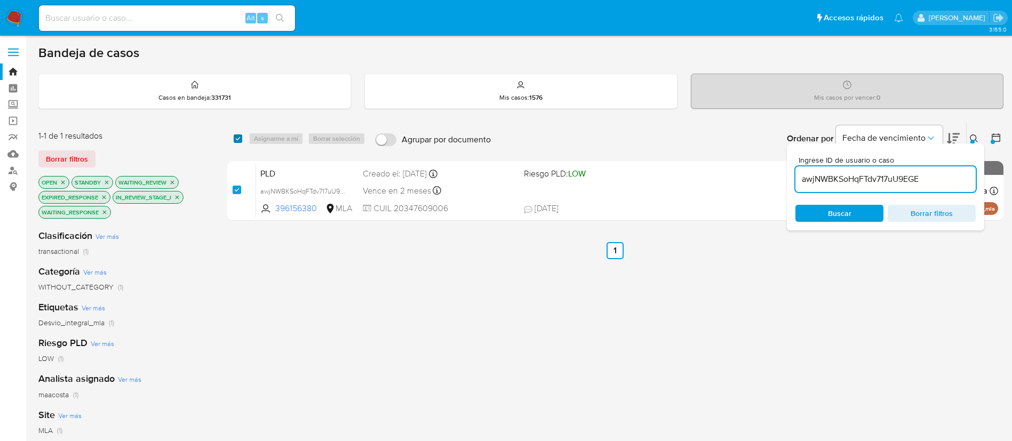
checkbox input "true"
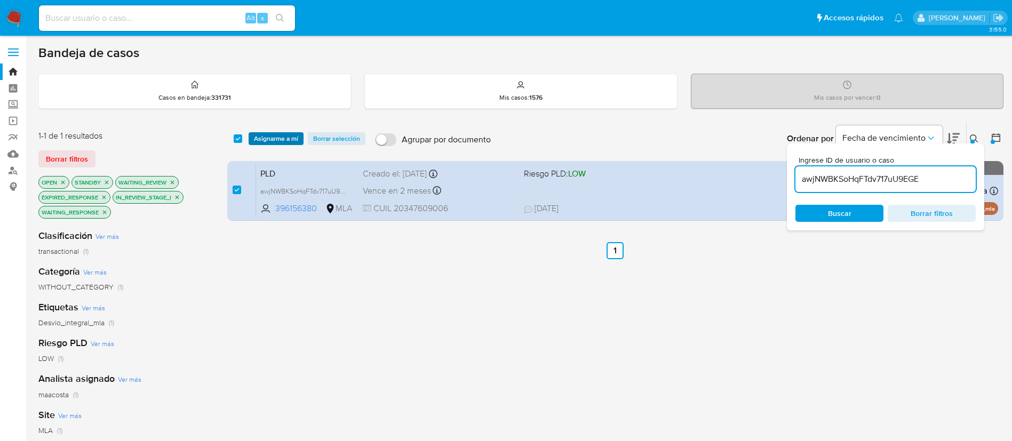
click at [279, 138] on span "Asignarme a mí" at bounding box center [276, 138] width 44 height 11
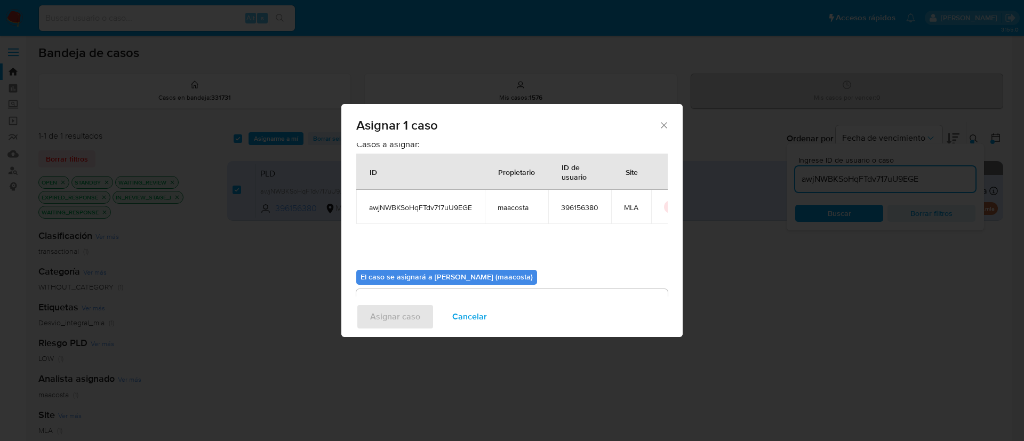
scroll to position [55, 0]
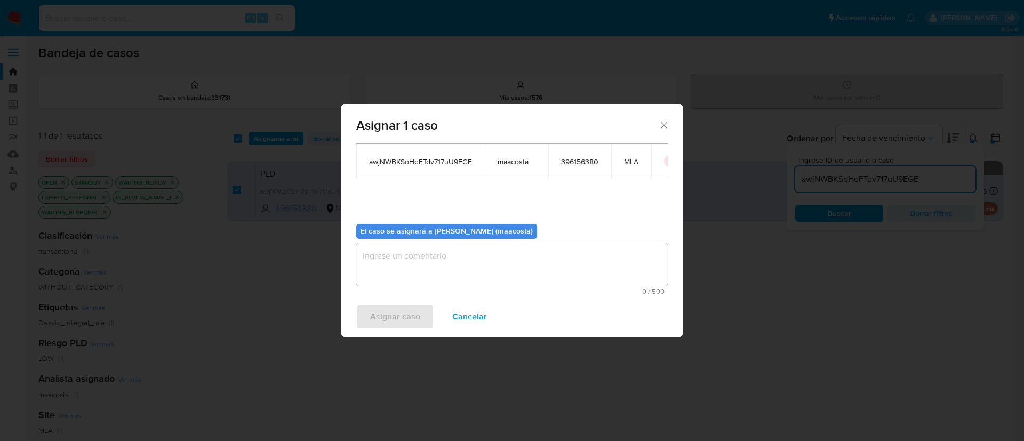
click at [376, 270] on textarea "assign-modal" at bounding box center [511, 264] width 311 height 43
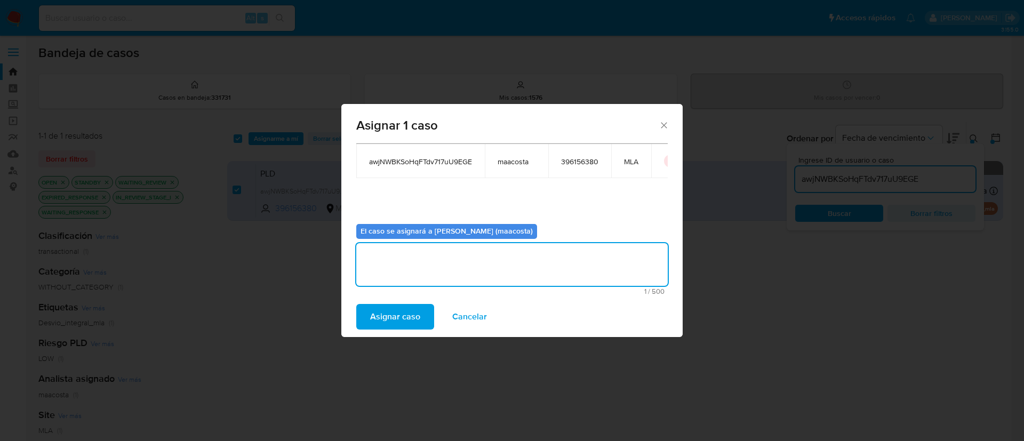
click at [380, 320] on span "Asignar caso" at bounding box center [395, 316] width 50 height 23
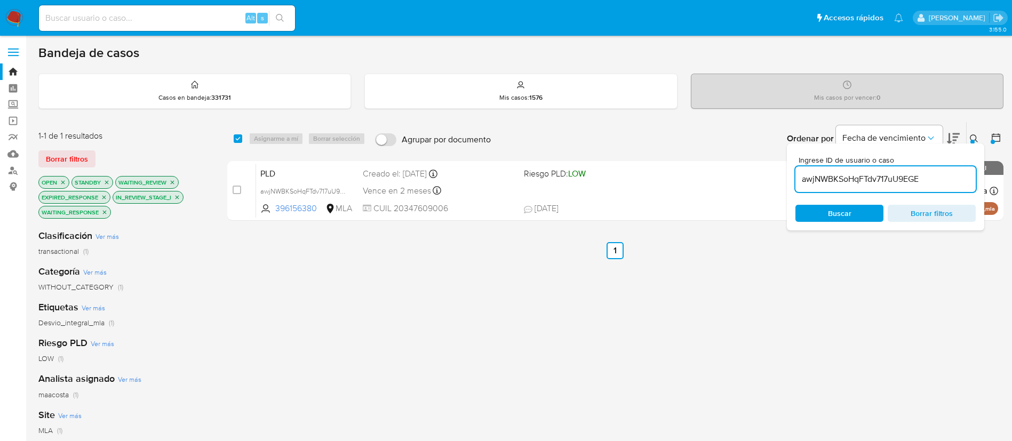
click at [242, 137] on div "select-all-cases-checkbox" at bounding box center [240, 138] width 13 height 13
click at [237, 138] on input "checkbox" at bounding box center [238, 138] width 9 height 9
checkbox input "true"
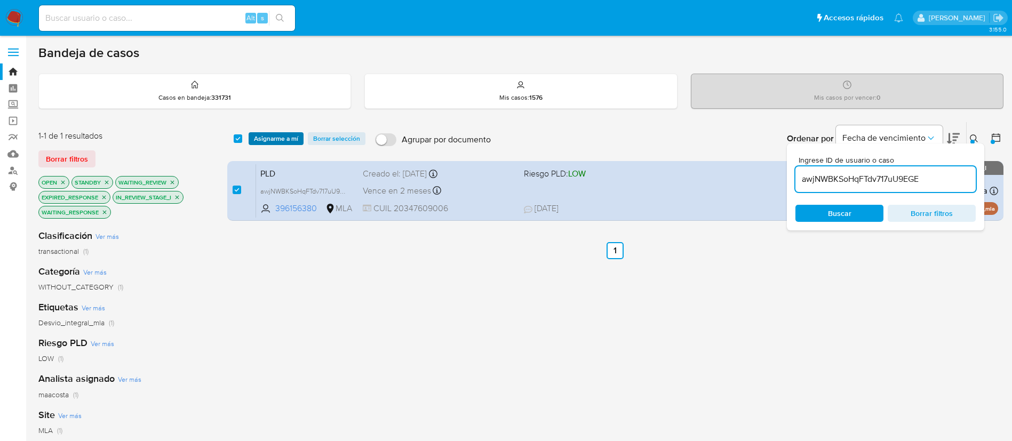
click at [287, 139] on span "Asignarme a mí" at bounding box center [276, 138] width 44 height 11
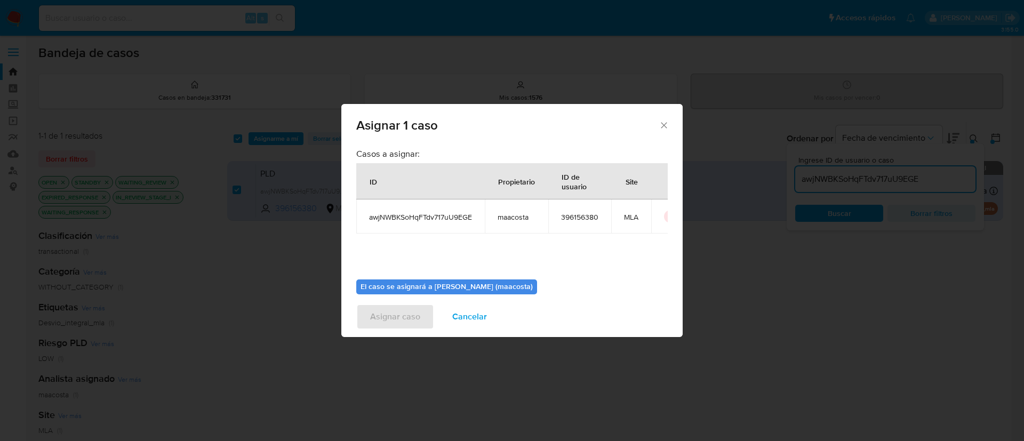
scroll to position [32, 0]
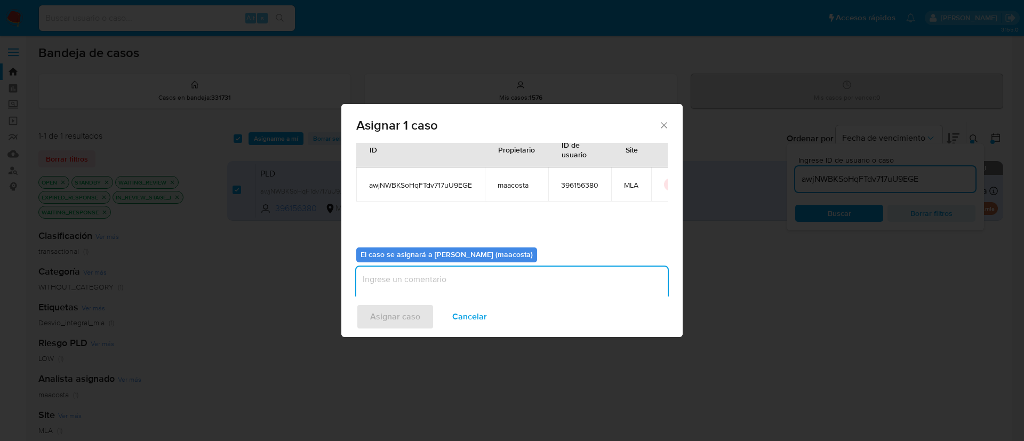
click at [407, 288] on textarea "assign-modal" at bounding box center [511, 288] width 311 height 43
click at [394, 325] on span "Asignar caso" at bounding box center [395, 316] width 50 height 23
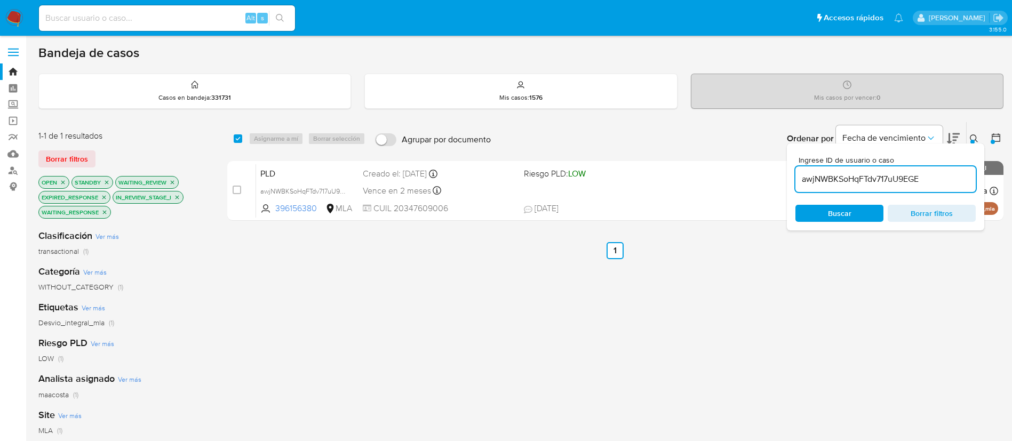
click at [839, 180] on input "awjNWBKSoHqFTdv717uU9EGE" at bounding box center [885, 179] width 180 height 14
paste input "K58JzELZcOSL1j0Il6RLfXs9"
type input "K58JzELZcOSL1j0Il6RLfXs9"
click at [236, 135] on input "checkbox" at bounding box center [238, 138] width 9 height 9
checkbox input "true"
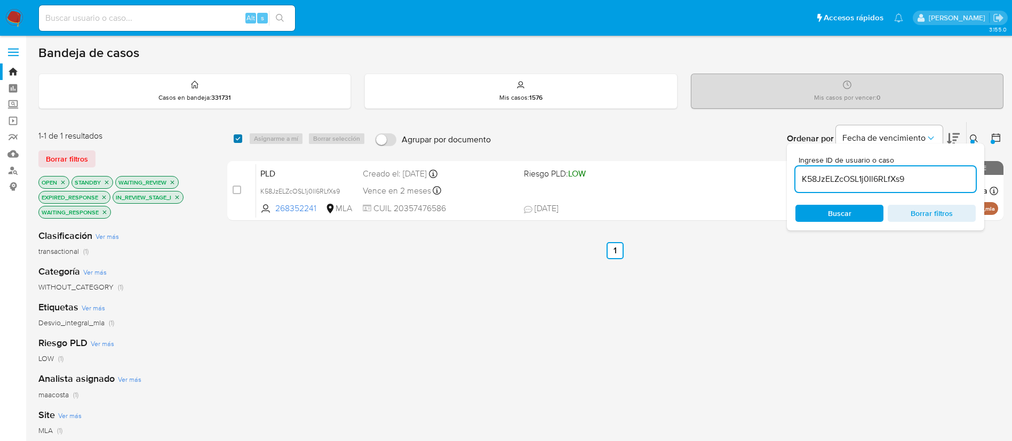
checkbox input "true"
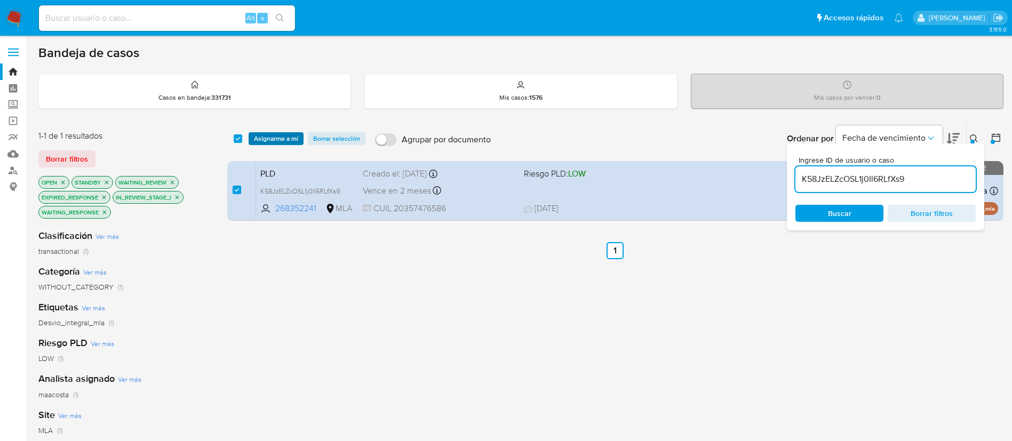
click at [266, 137] on span "Asignarme a mí" at bounding box center [276, 138] width 44 height 11
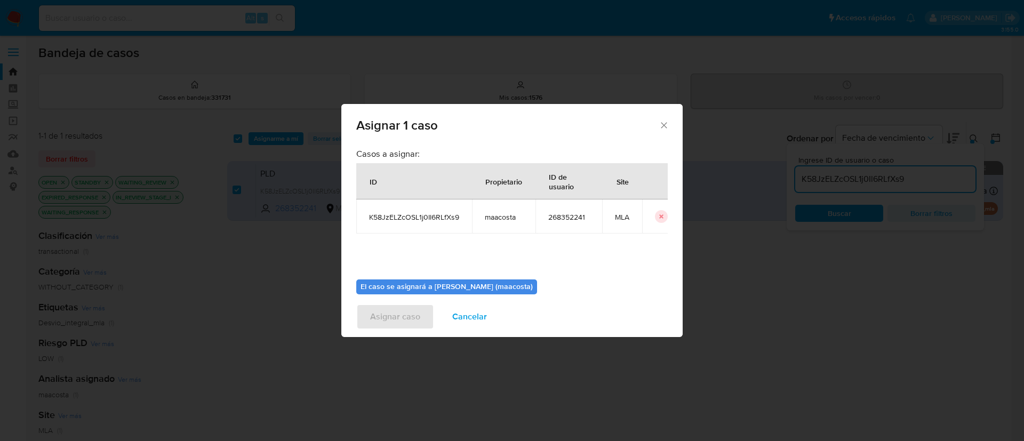
scroll to position [55, 0]
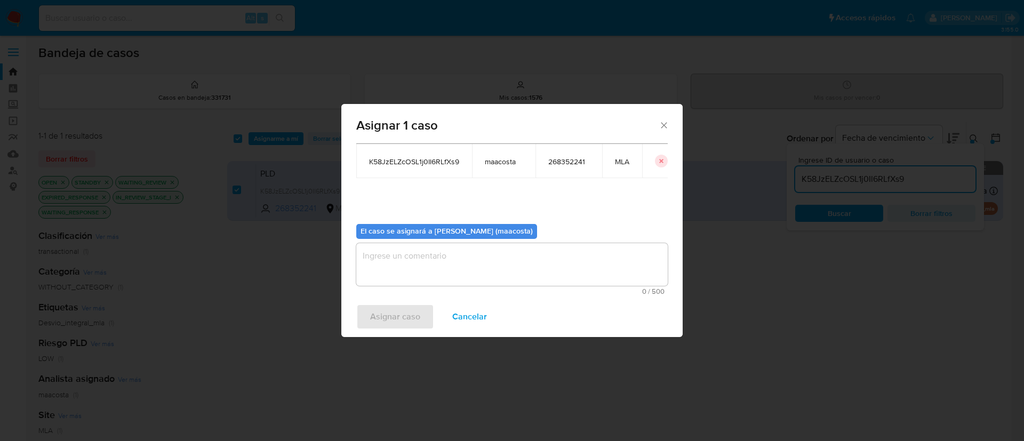
click at [426, 266] on textarea "assign-modal" at bounding box center [511, 264] width 311 height 43
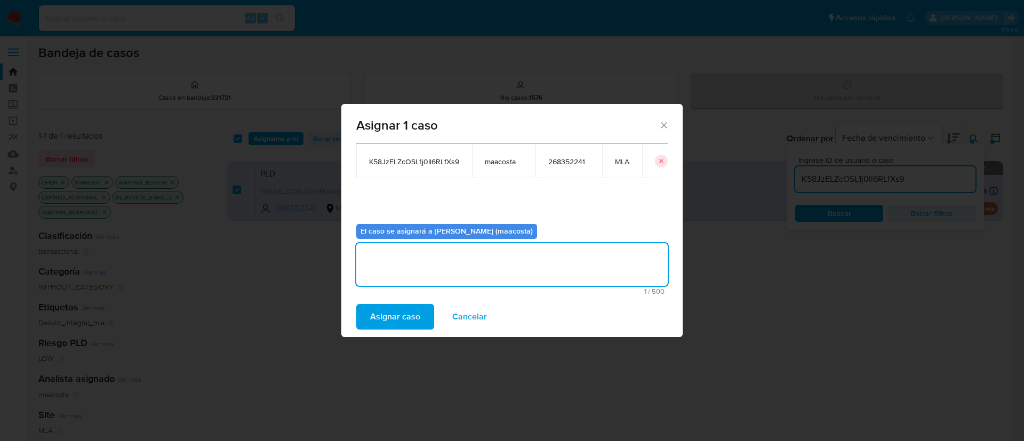
click at [398, 322] on span "Asignar caso" at bounding box center [395, 316] width 50 height 23
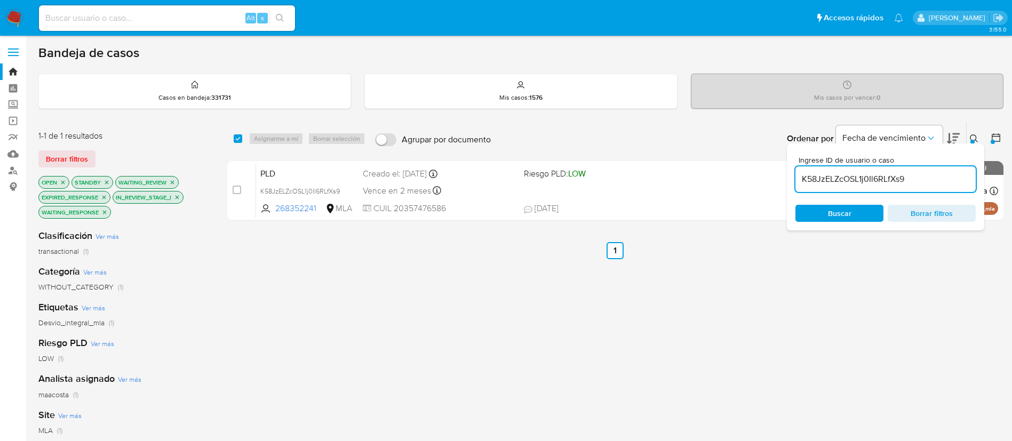
click at [900, 178] on input "K58JzELZcOSL1j0Il6RLfXs9" at bounding box center [885, 179] width 180 height 14
paste input "7p1gwh4L0zBnCptTCIXGYaRM"
type input "7p1gwh4L0zBnCptTCIXGYaRM"
click at [239, 139] on input "checkbox" at bounding box center [238, 138] width 9 height 9
checkbox input "true"
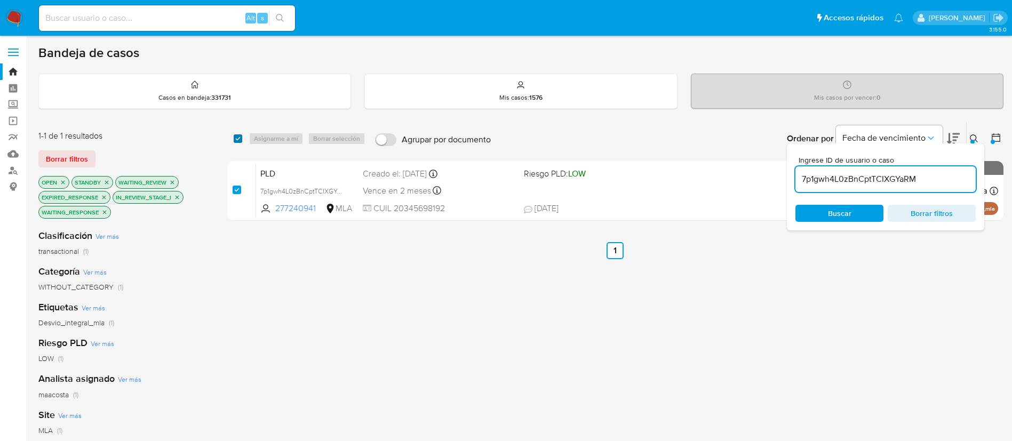
checkbox input "true"
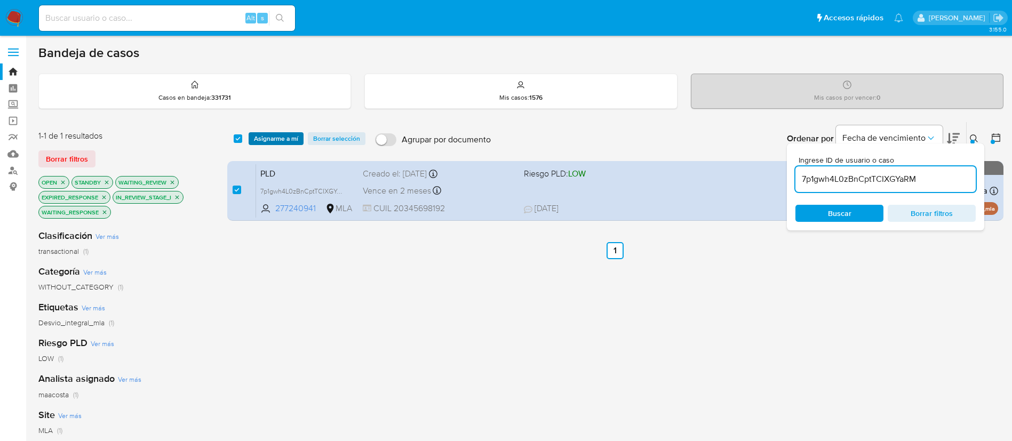
click at [260, 139] on span "Asignarme a mí" at bounding box center [276, 138] width 44 height 11
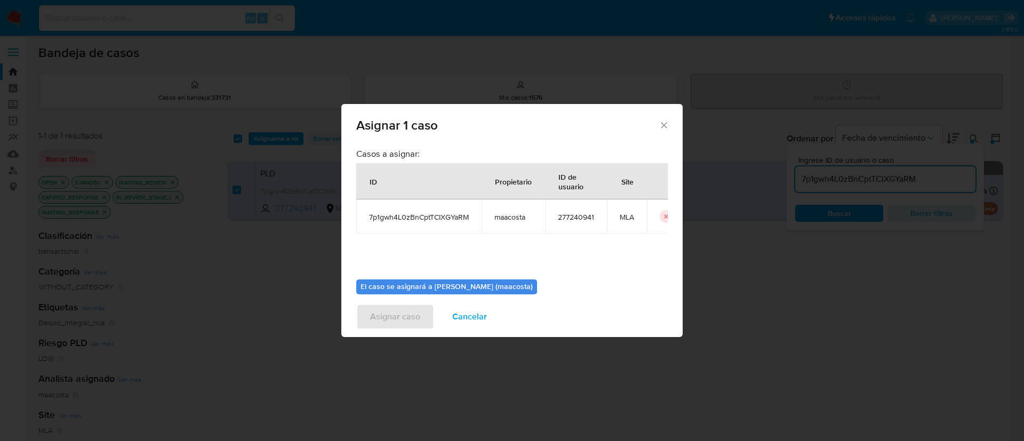
scroll to position [55, 0]
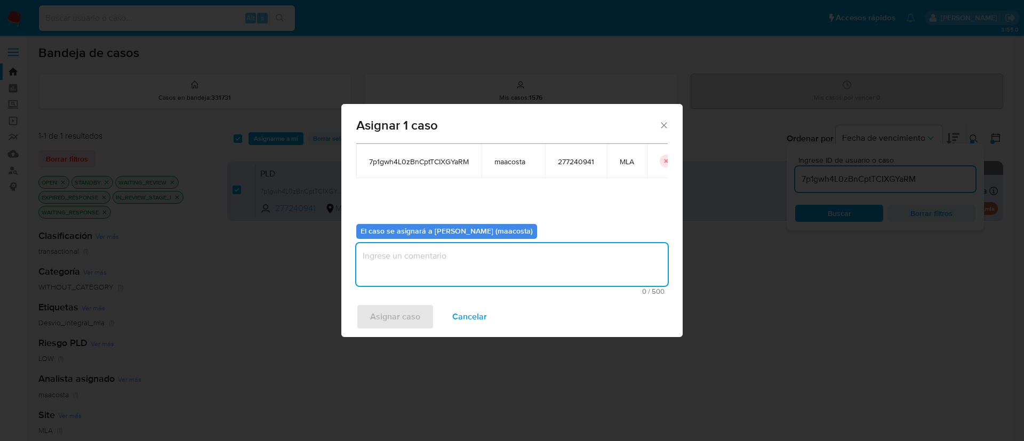
click at [472, 265] on textarea "assign-modal" at bounding box center [511, 264] width 311 height 43
click at [397, 323] on span "Asignar caso" at bounding box center [395, 316] width 50 height 23
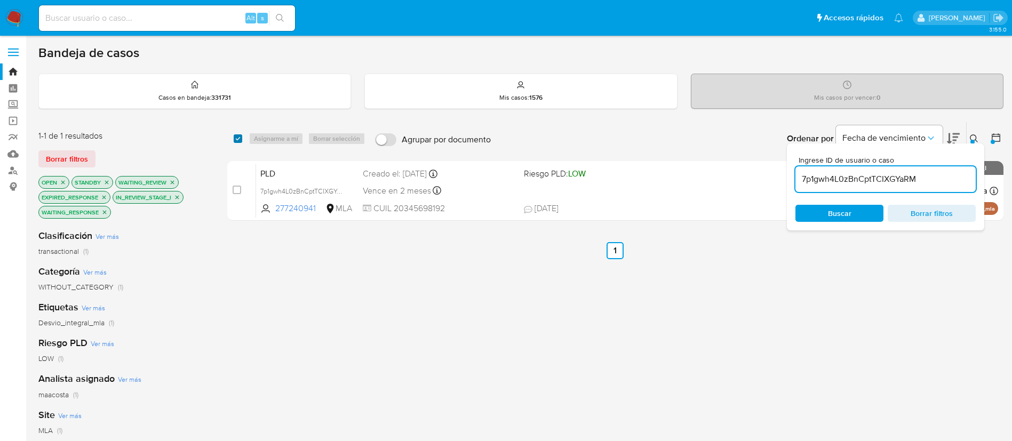
click at [241, 139] on input "checkbox" at bounding box center [238, 138] width 9 height 9
checkbox input "true"
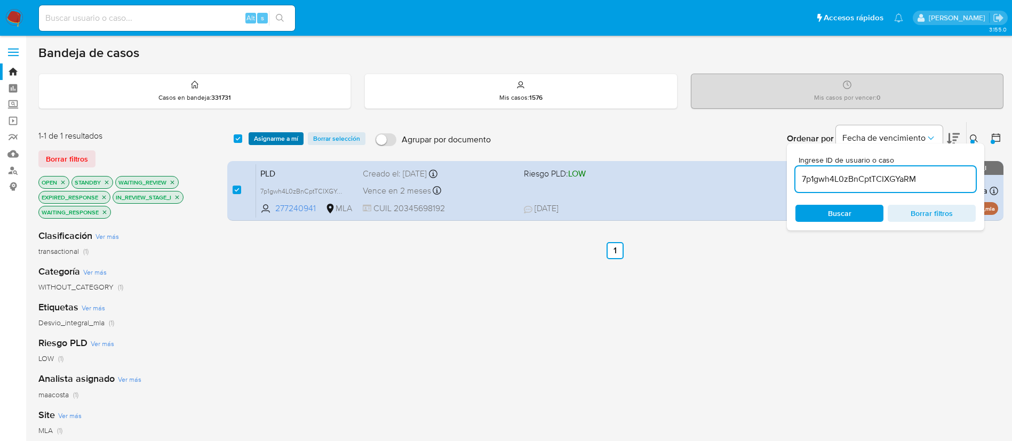
click at [271, 139] on span "Asignarme a mí" at bounding box center [276, 138] width 44 height 11
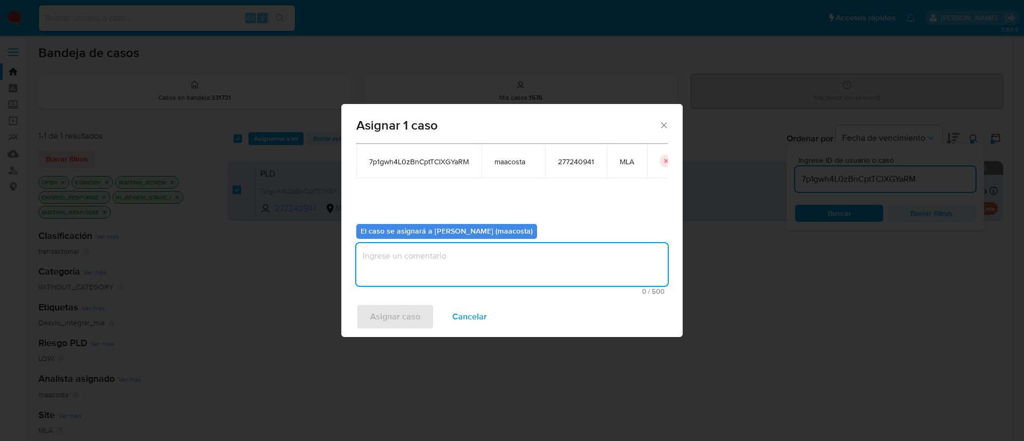
click at [464, 264] on textarea "assign-modal" at bounding box center [511, 264] width 311 height 43
click at [412, 311] on span "Asignar caso" at bounding box center [395, 316] width 50 height 23
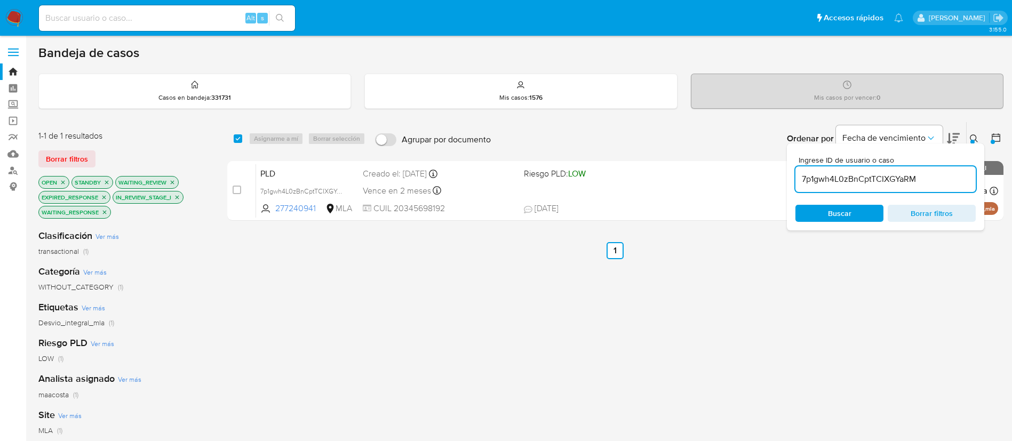
click at [831, 179] on input "7p1gwh4L0zBnCptTCIXGYaRM" at bounding box center [885, 179] width 180 height 14
paste input "BDqmGqEpRMUbde8U08L694zh"
type input "BDqmGqEpRMUbde8U08L694zh"
click at [236, 139] on input "checkbox" at bounding box center [238, 138] width 9 height 9
checkbox input "true"
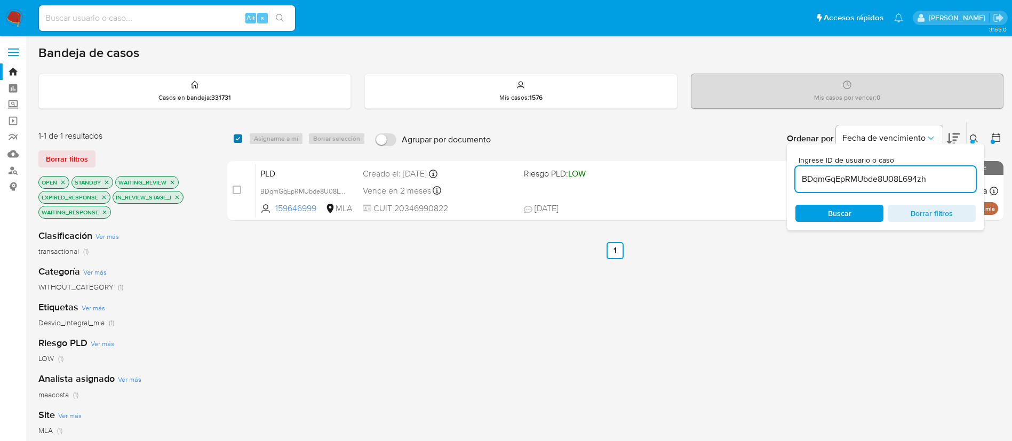
checkbox input "true"
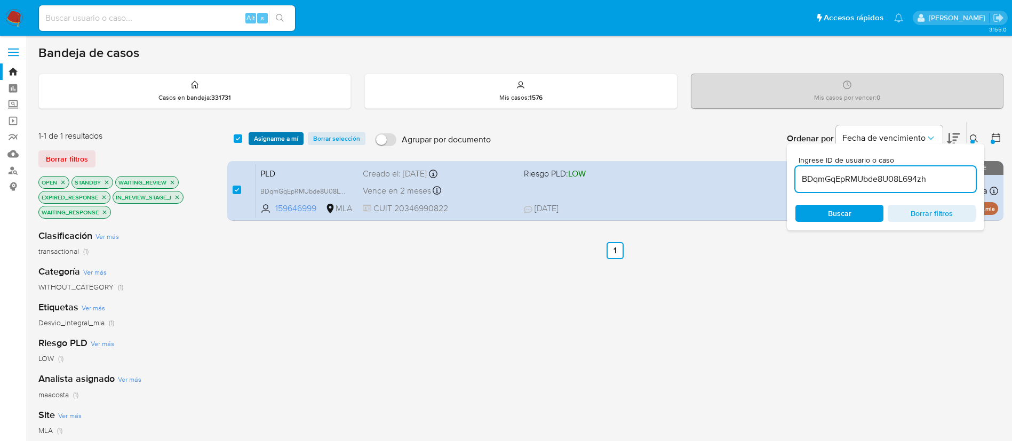
click at [276, 137] on span "Asignarme a mí" at bounding box center [276, 138] width 44 height 11
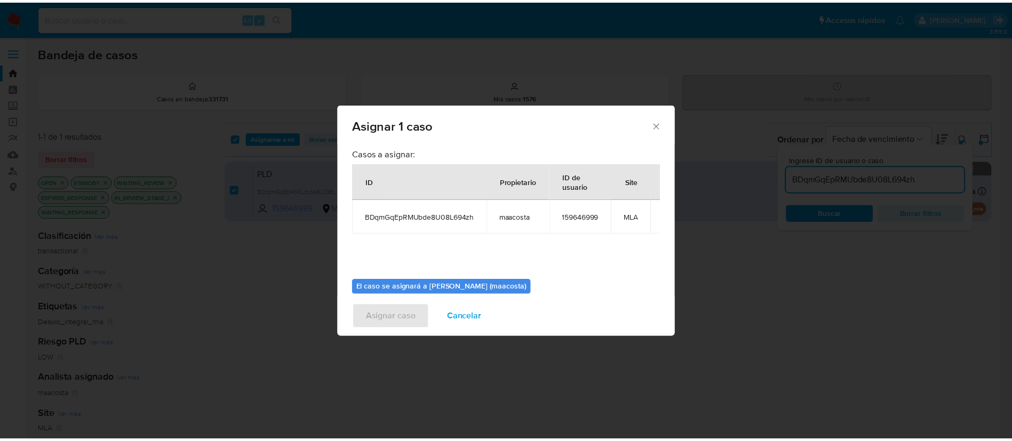
scroll to position [68, 0]
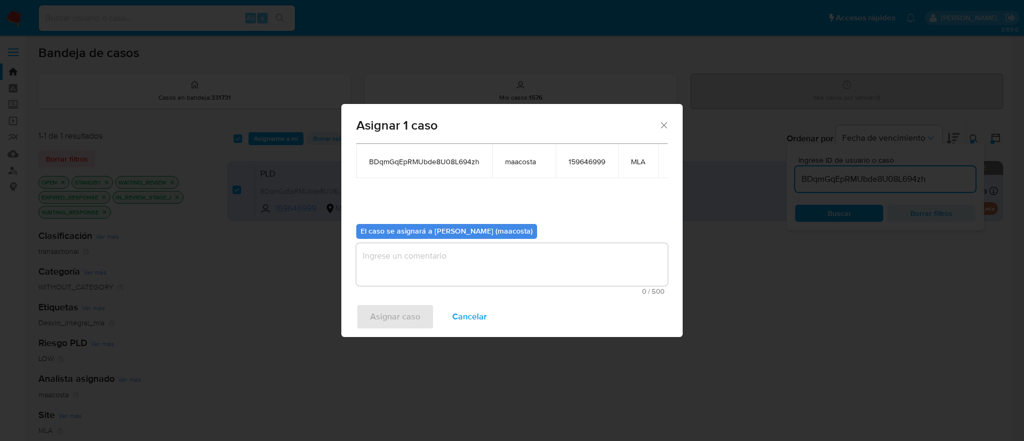
click at [384, 254] on textarea "assign-modal" at bounding box center [511, 264] width 311 height 43
click at [371, 314] on span "Asignar caso" at bounding box center [395, 316] width 50 height 23
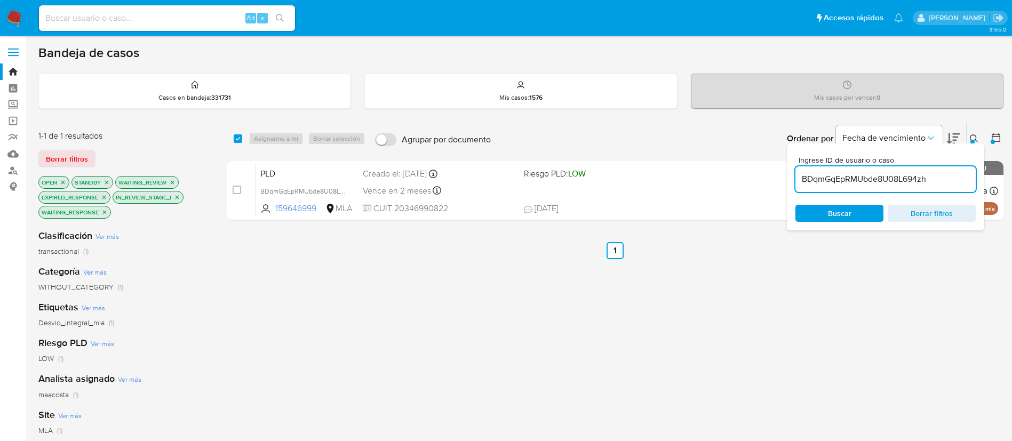
click at [814, 177] on input "BDqmGqEpRMUbde8U08L694zh" at bounding box center [885, 179] width 180 height 14
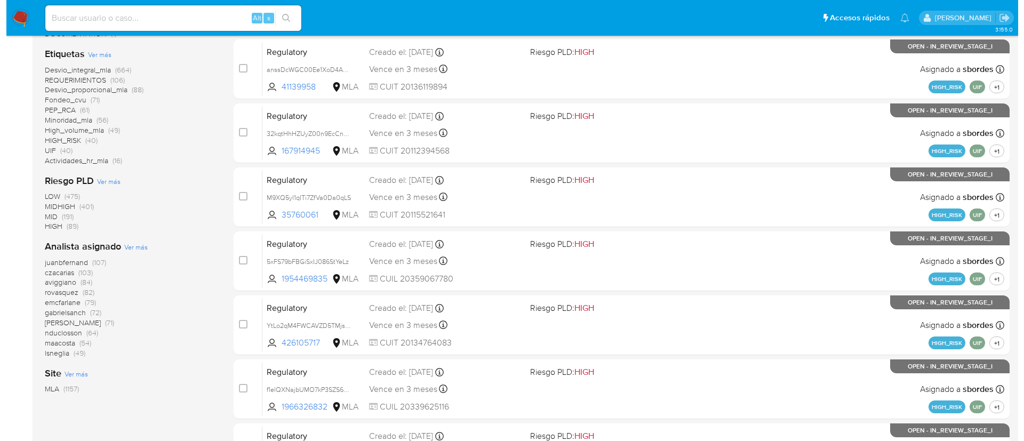
scroll to position [312, 0]
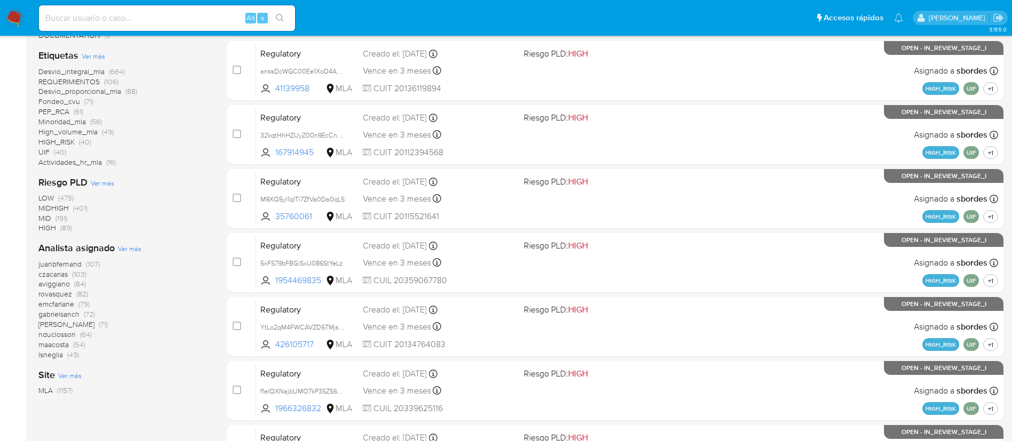
click at [135, 247] on span "Ver más" at bounding box center [129, 249] width 23 height 10
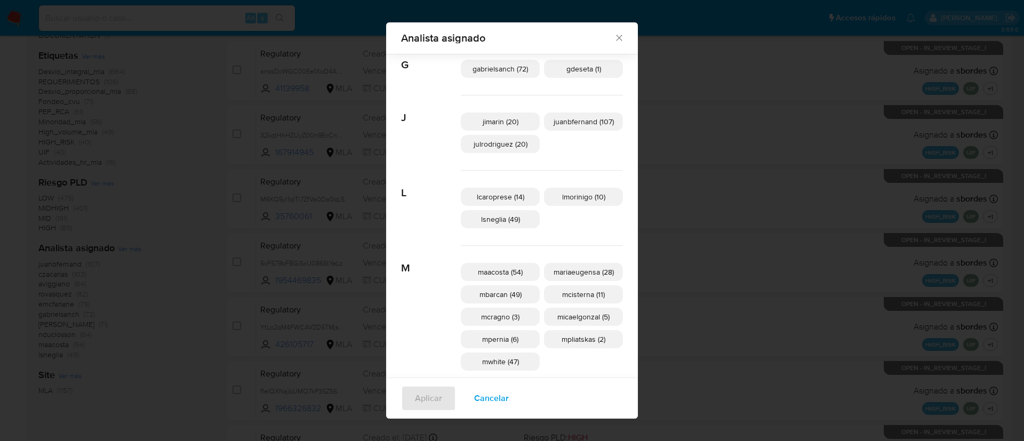
scroll to position [251, 0]
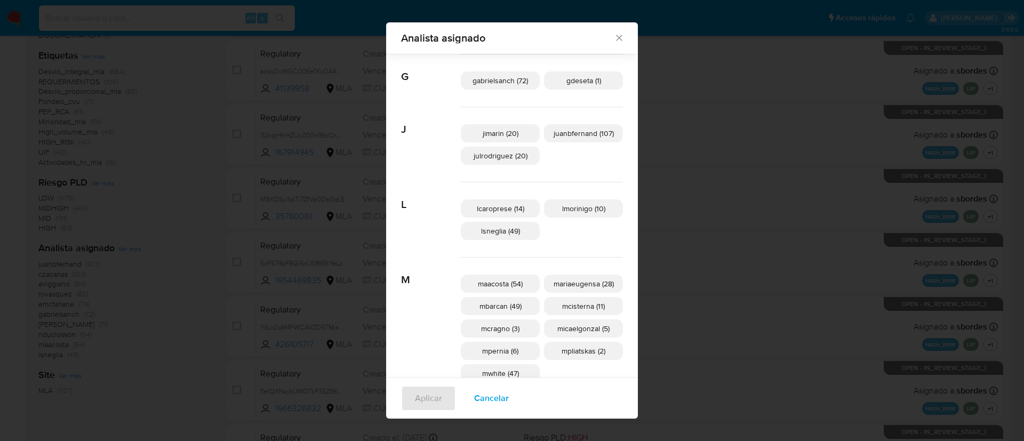
click at [854, 121] on div "Analista asignado Buscar A afaruolo (6) amedzovich (71) aviggiano (84) C czacar…" at bounding box center [512, 220] width 1024 height 441
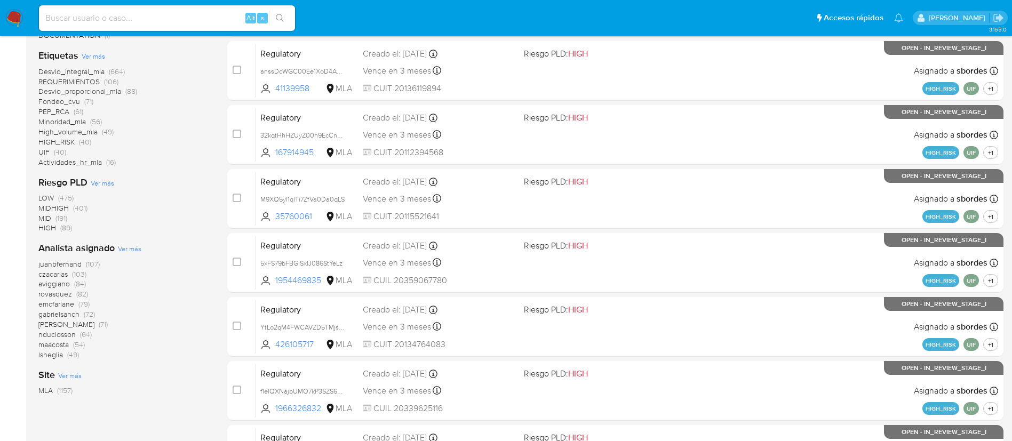
click at [138, 249] on span "Ver más" at bounding box center [129, 249] width 23 height 10
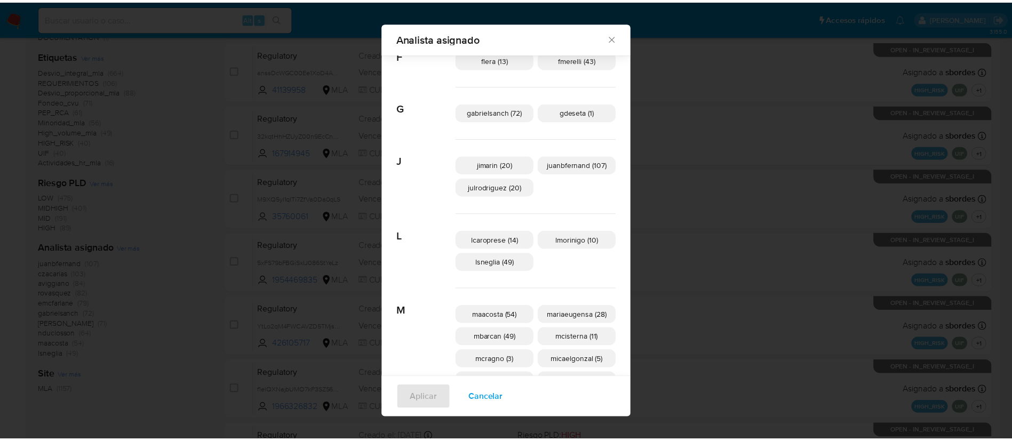
scroll to position [221, 0]
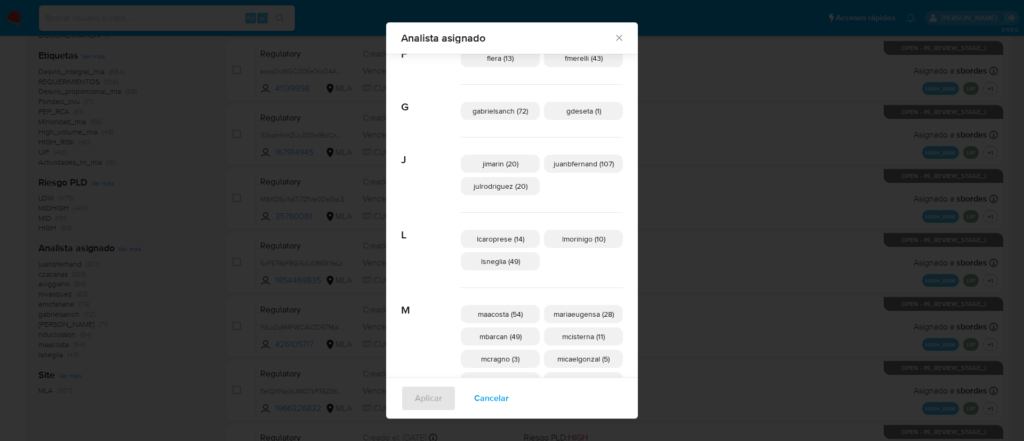
click at [181, 176] on div "Analista asignado Buscar A afaruolo (6) amedzovich (71) aviggiano (84) C czacar…" at bounding box center [512, 220] width 1024 height 441
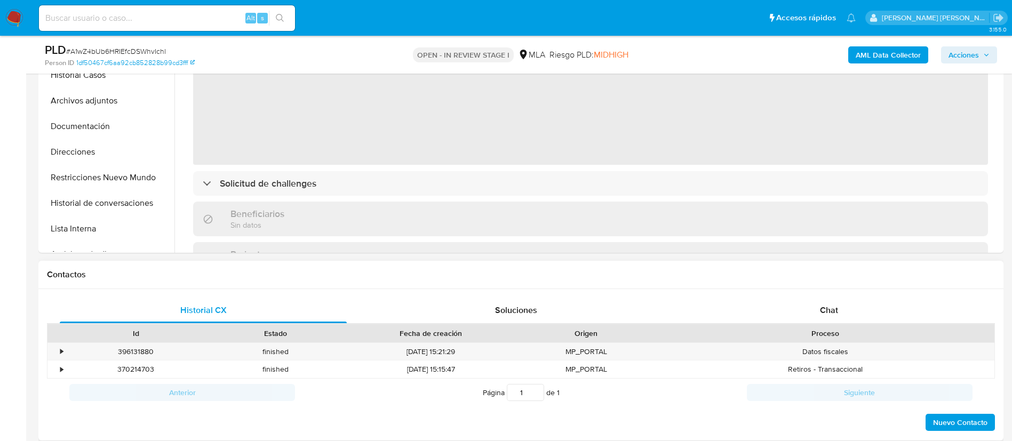
scroll to position [305, 0]
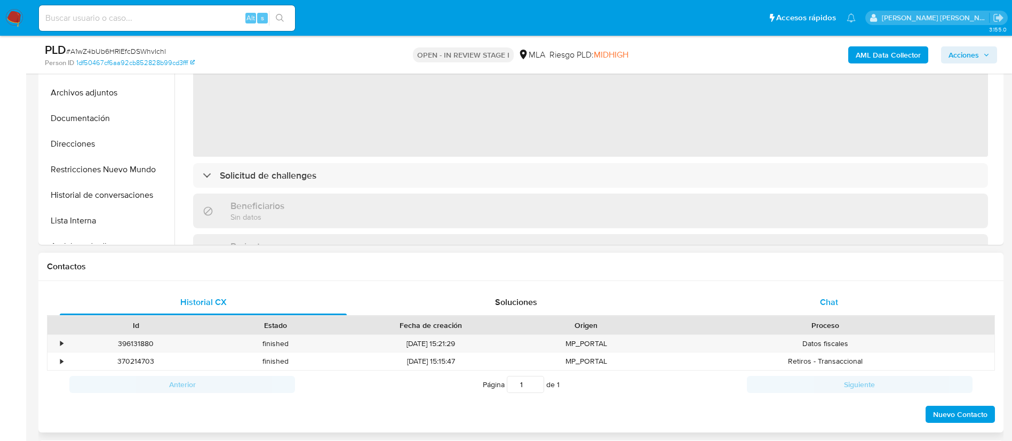
click at [831, 302] on span "Chat" at bounding box center [829, 302] width 18 height 12
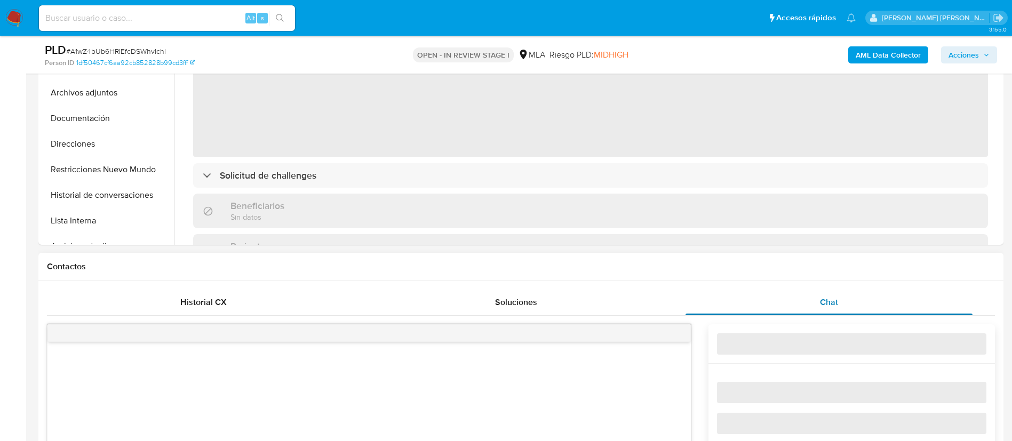
select select "10"
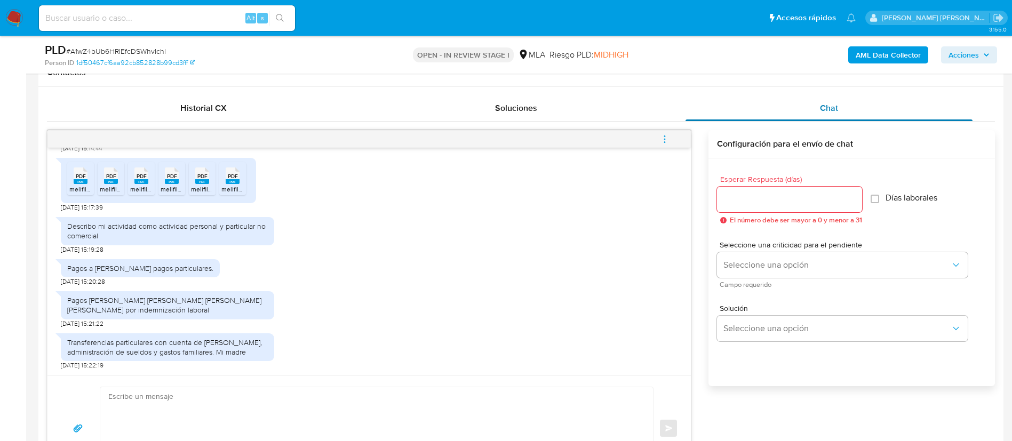
scroll to position [499, 0]
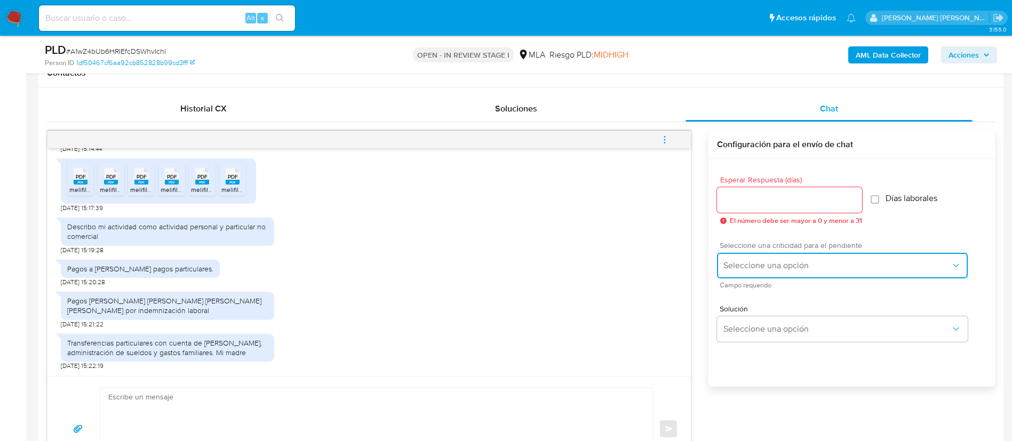
click at [808, 255] on button "Seleccione una opción" at bounding box center [842, 266] width 251 height 26
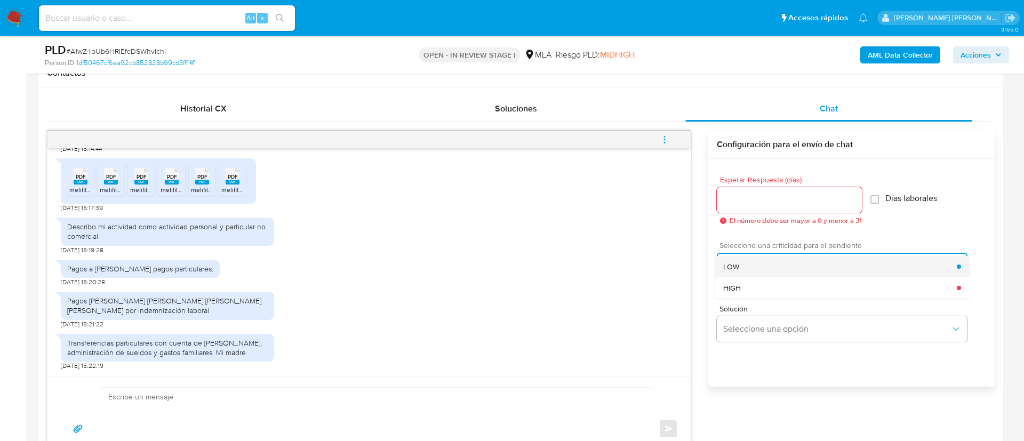
click at [755, 267] on div "LOW" at bounding box center [840, 266] width 234 height 21
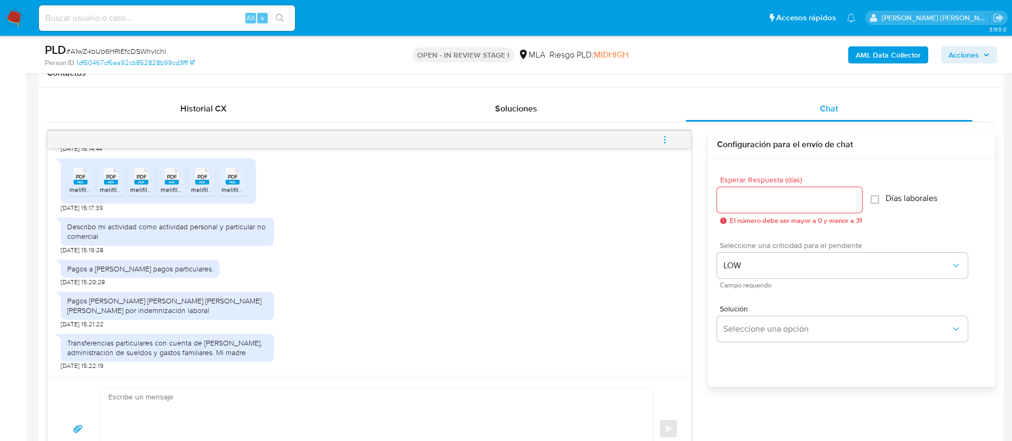
click at [735, 193] on input "Esperar Respuesta (días)" at bounding box center [789, 200] width 145 height 14
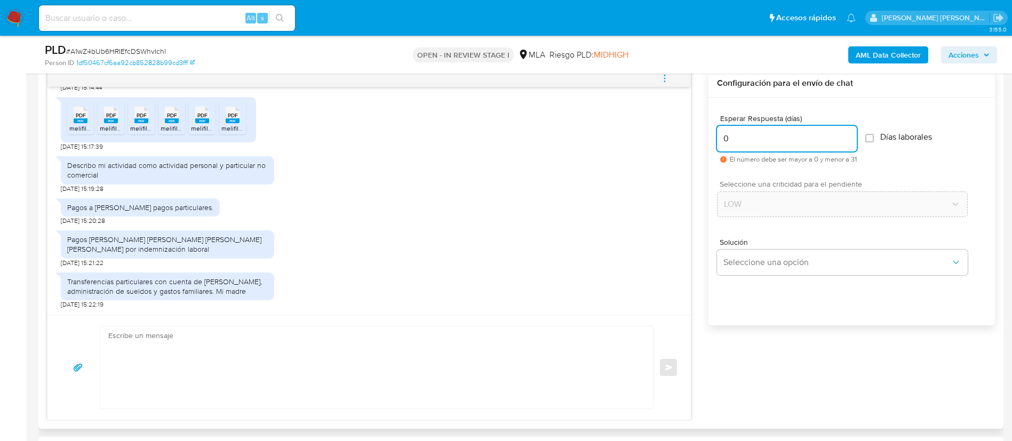
scroll to position [561, 0]
type input "0"
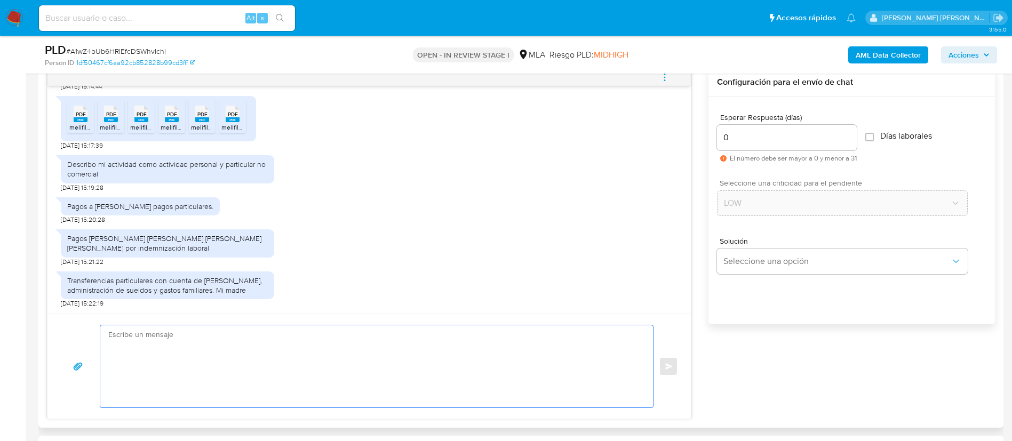
click at [549, 369] on textarea at bounding box center [373, 366] width 531 height 82
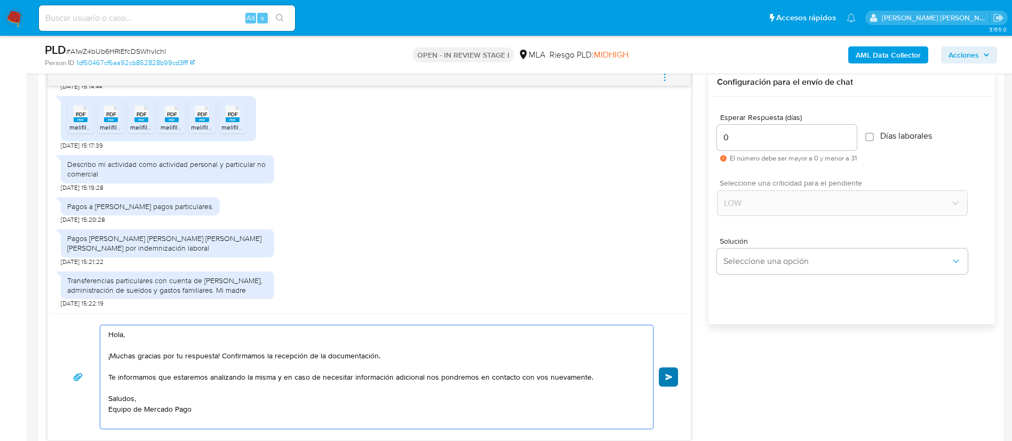
type textarea "Hola, ¡Muchas gracias por tu respuesta! Confirmamos la recepción de la document…"
click at [662, 371] on button "Enviar" at bounding box center [668, 376] width 19 height 19
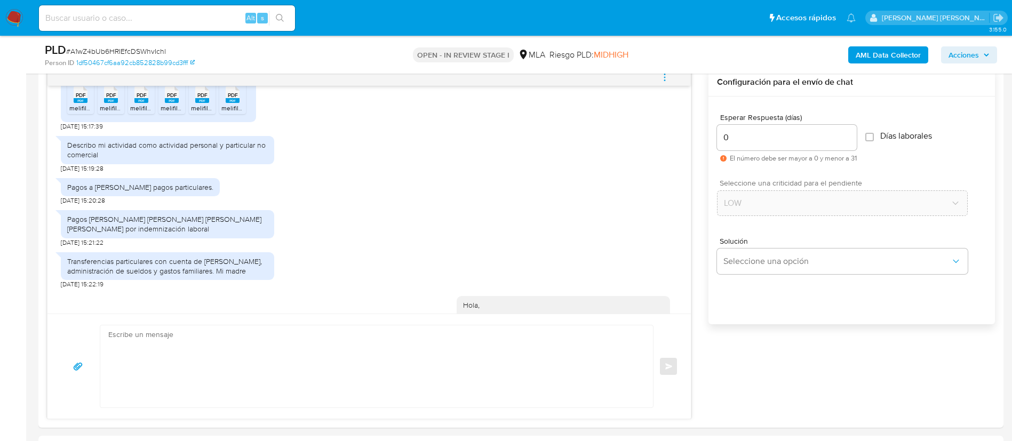
scroll to position [1544, 0]
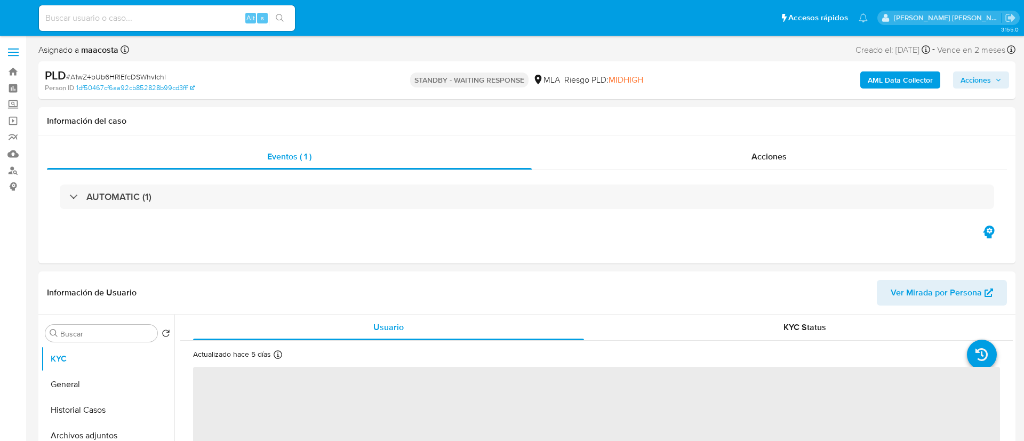
select select "10"
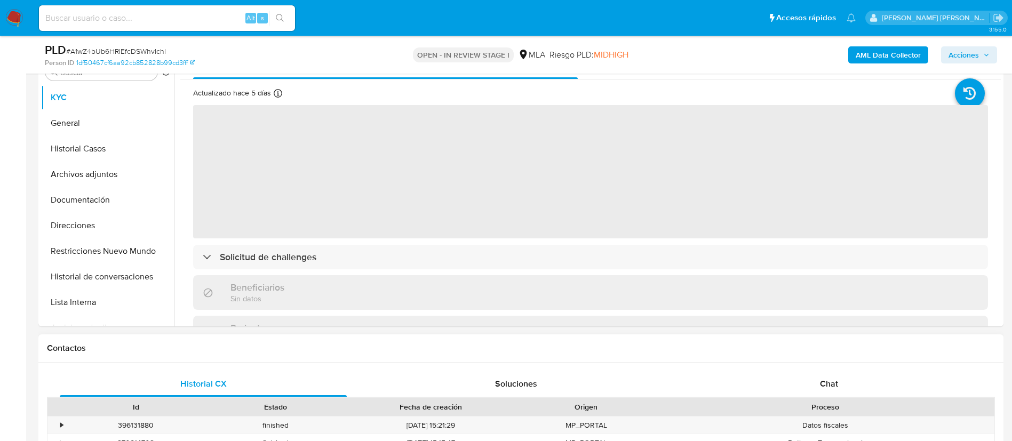
scroll to position [227, 0]
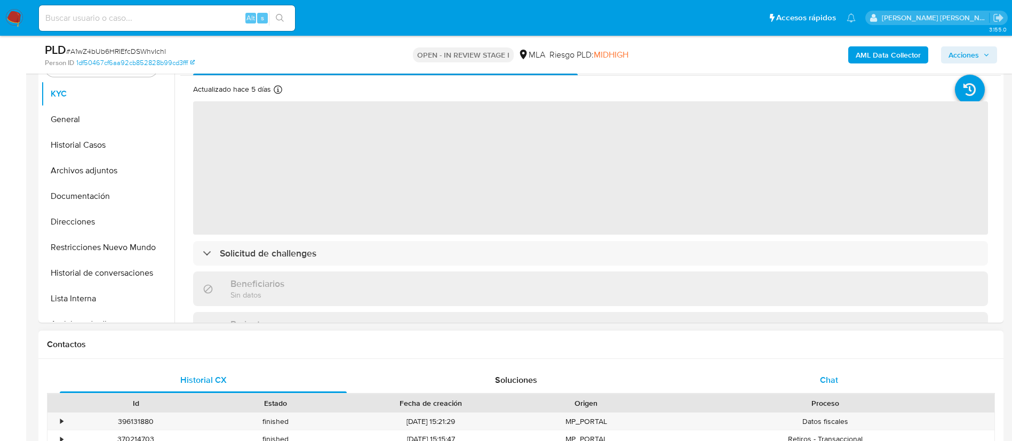
click at [834, 374] on span "Chat" at bounding box center [829, 380] width 18 height 12
select select "10"
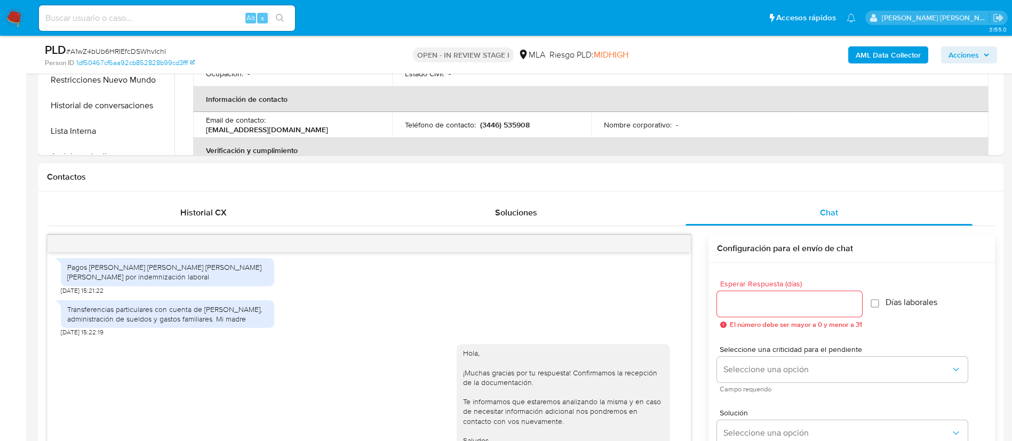
scroll to position [395, 0]
click at [659, 244] on button "menu-action" at bounding box center [664, 243] width 35 height 26
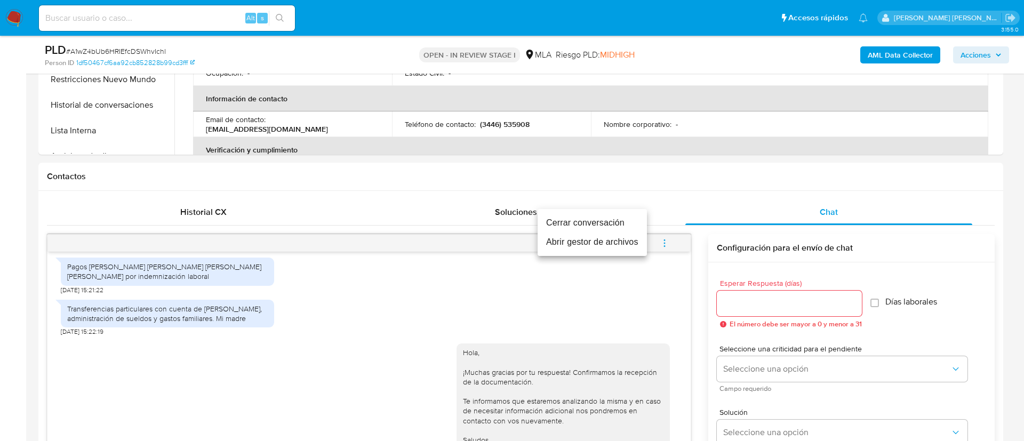
click at [601, 222] on li "Cerrar conversación" at bounding box center [591, 222] width 109 height 19
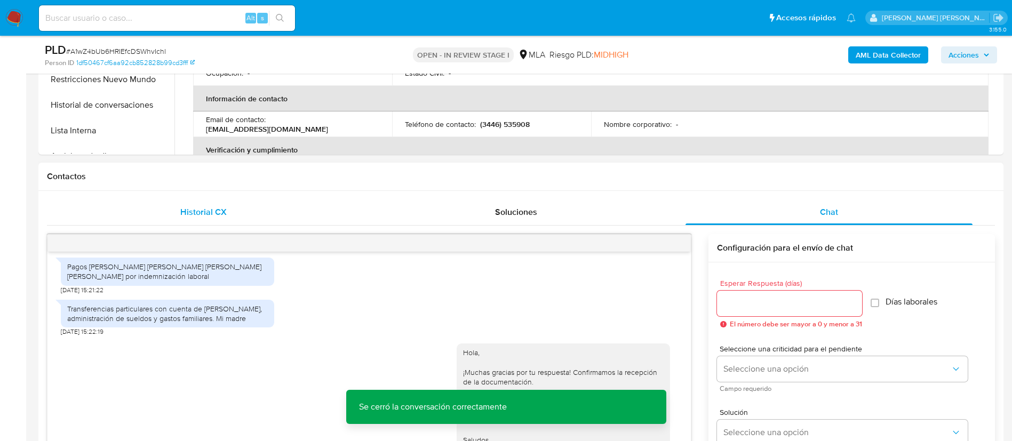
click at [204, 204] on div "Historial CX" at bounding box center [203, 212] width 287 height 26
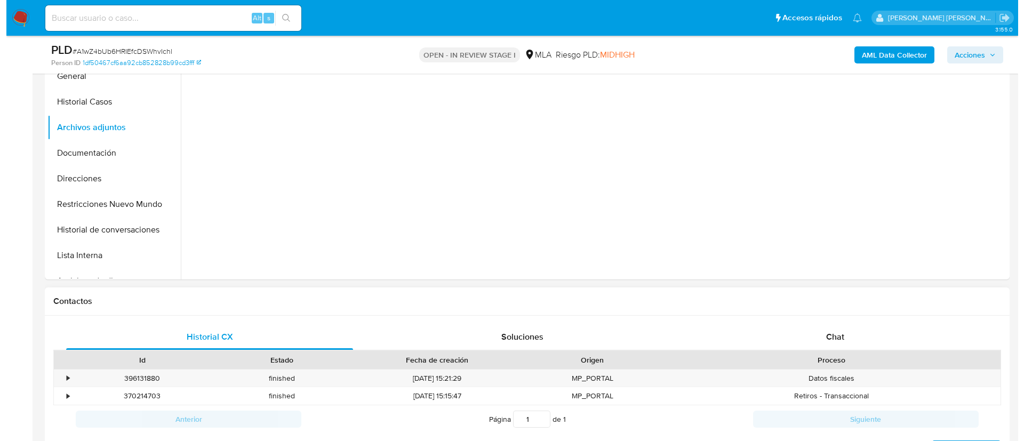
scroll to position [171, 0]
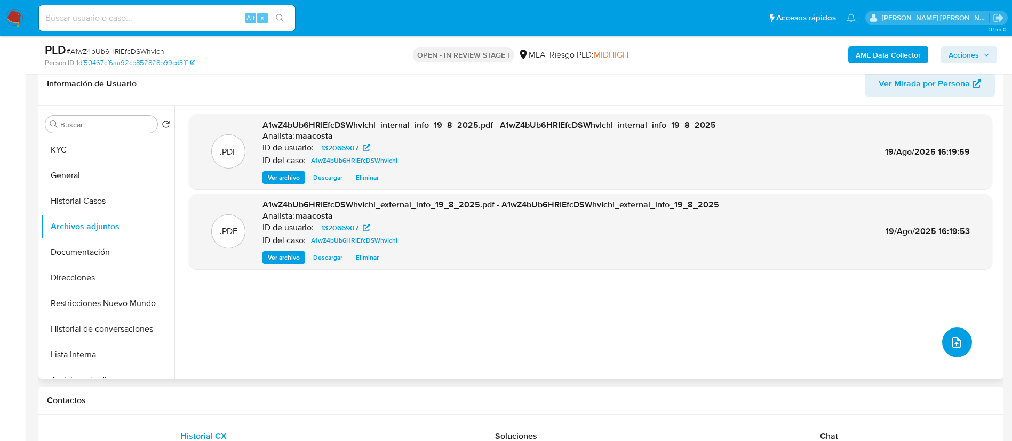
click at [952, 336] on icon "upload-file" at bounding box center [956, 342] width 13 height 13
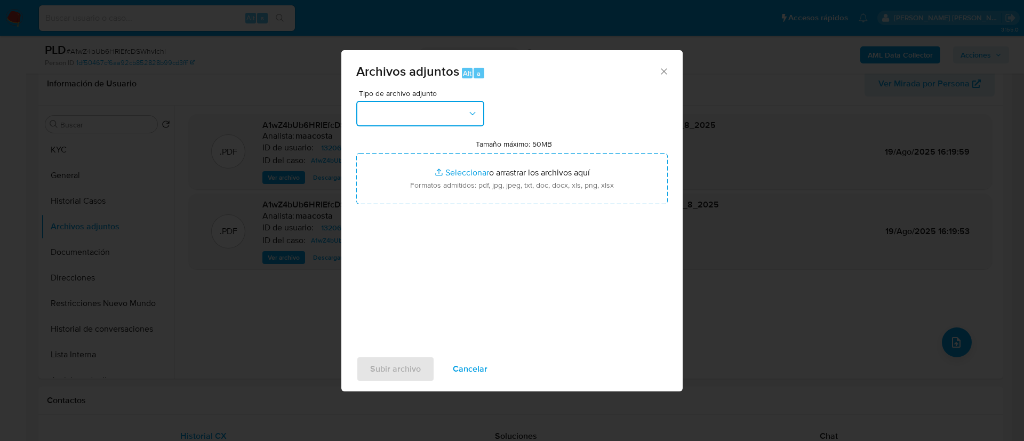
click at [464, 111] on button "button" at bounding box center [420, 114] width 128 height 26
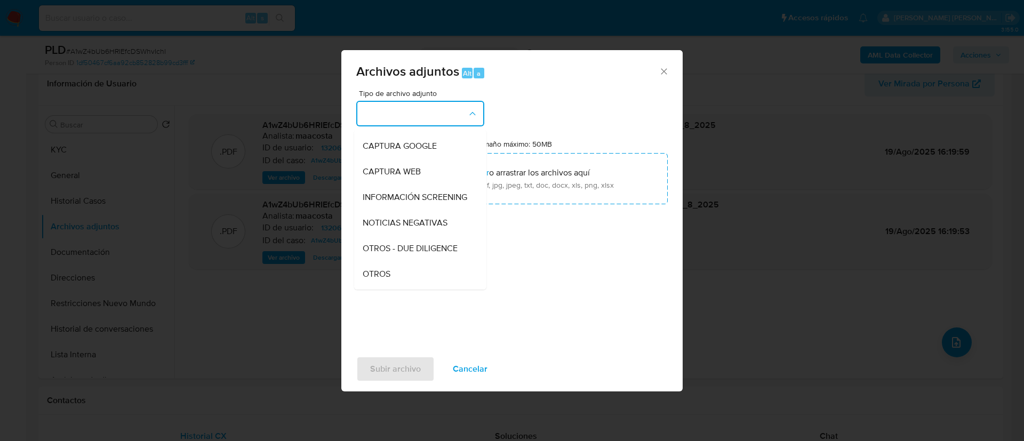
scroll to position [74, 0]
click at [386, 279] on span "OTROS" at bounding box center [377, 273] width 28 height 11
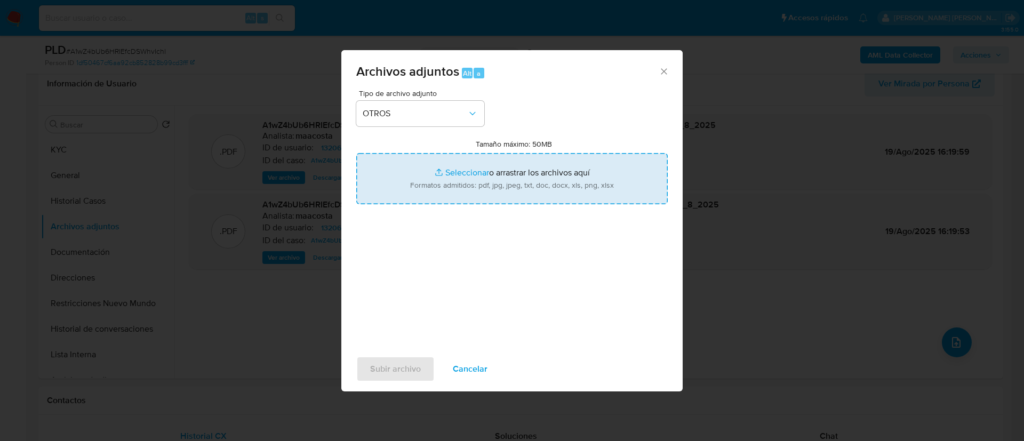
type input "C:\fakepath\Calculador- Arturo Exequiel Dumon.xlsx"
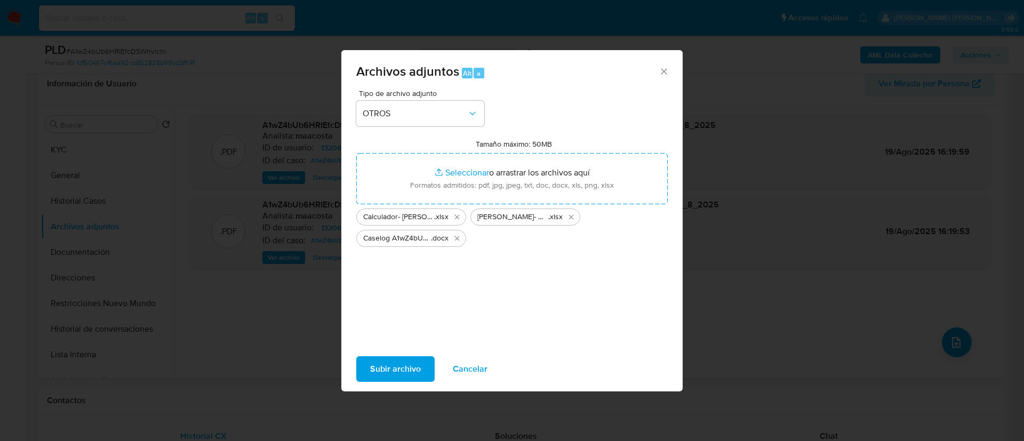
click at [404, 370] on span "Subir archivo" at bounding box center [395, 368] width 51 height 23
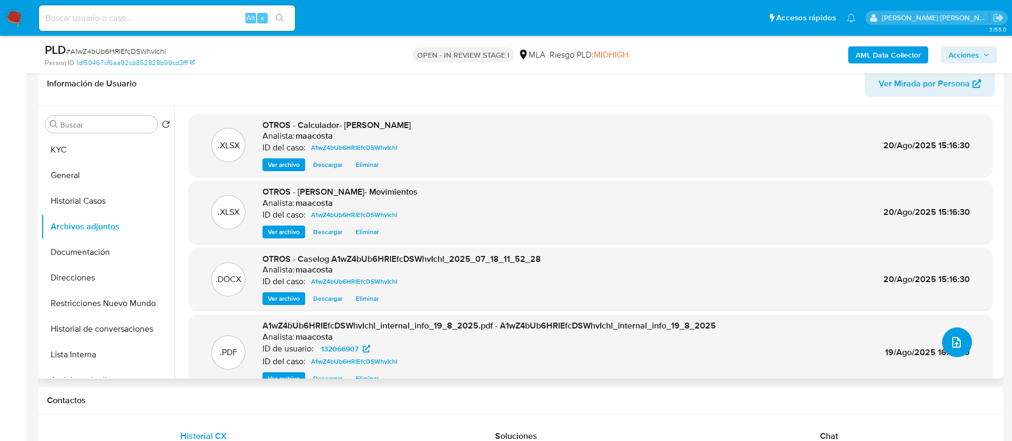
click at [952, 347] on icon "upload-file" at bounding box center [956, 342] width 9 height 11
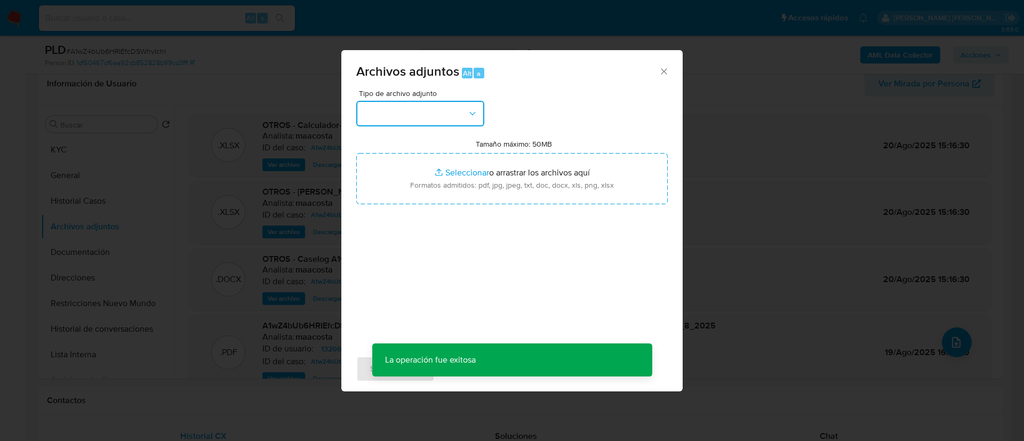
click at [443, 102] on button "button" at bounding box center [420, 114] width 128 height 26
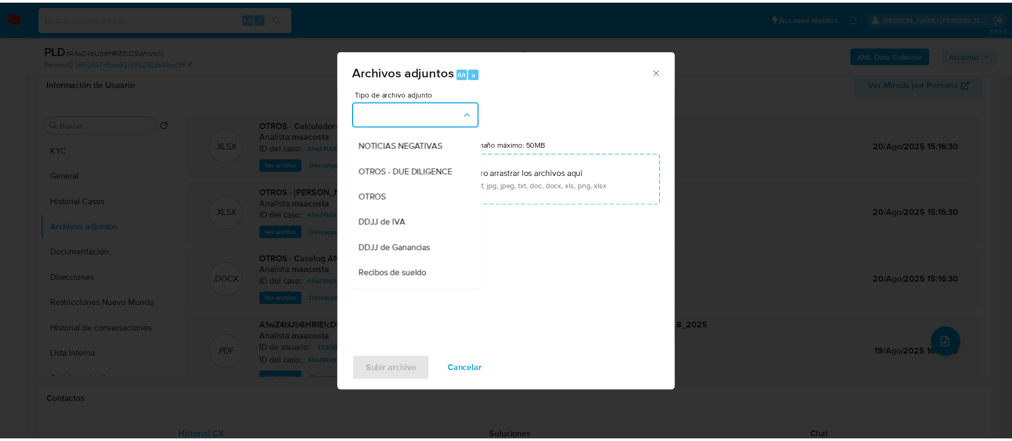
scroll to position [154, 0]
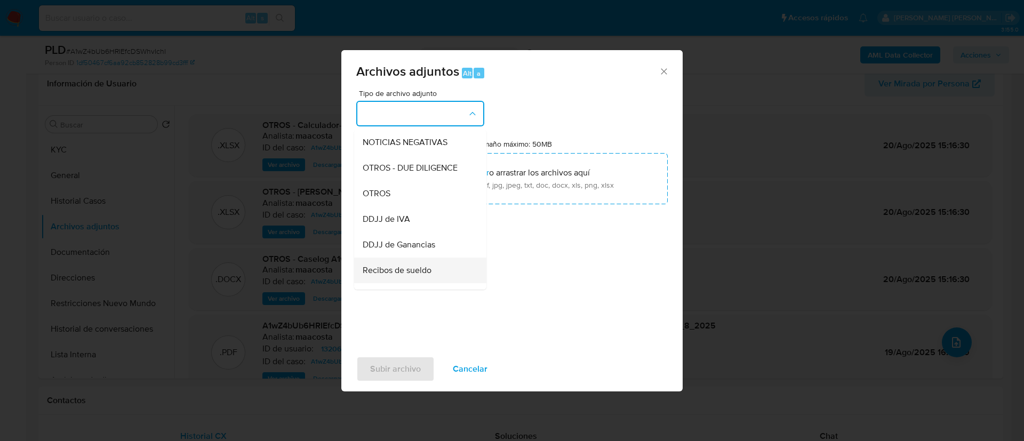
click at [401, 274] on div "Recibos de sueldo" at bounding box center [417, 271] width 109 height 26
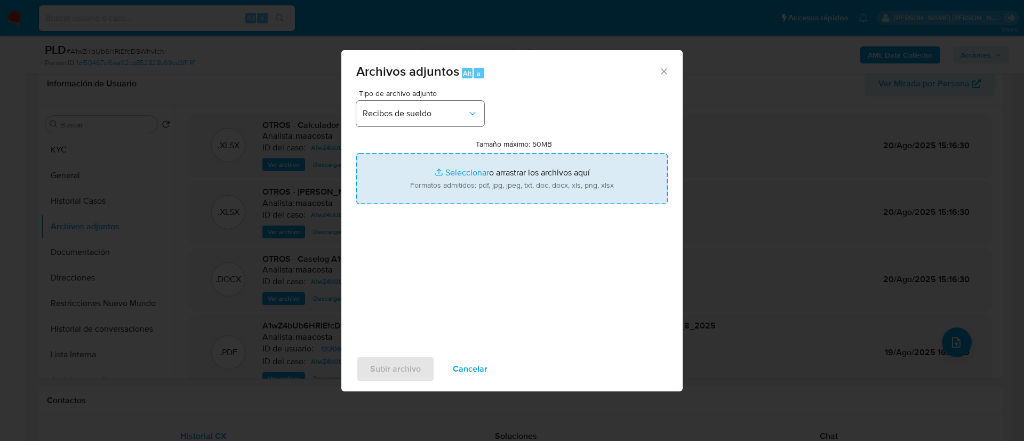
type input "C:\fakepath\Recibos de sueldo.pdf"
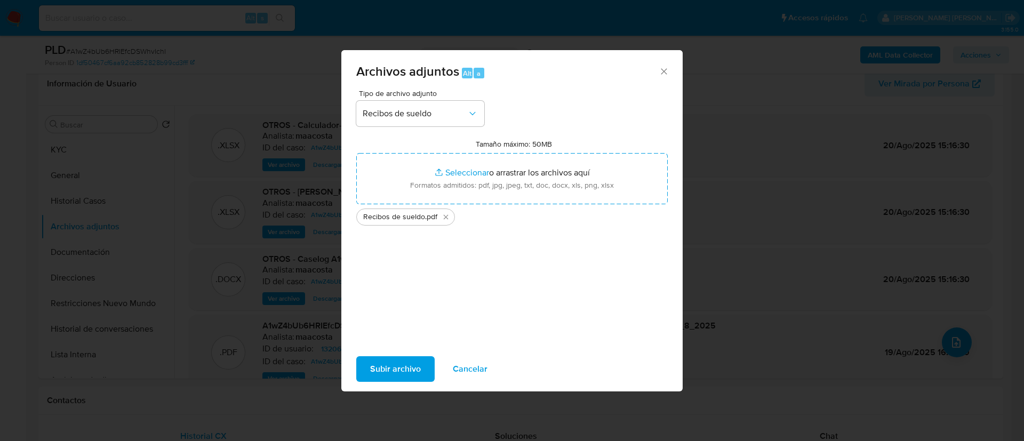
click at [398, 365] on span "Subir archivo" at bounding box center [395, 368] width 51 height 23
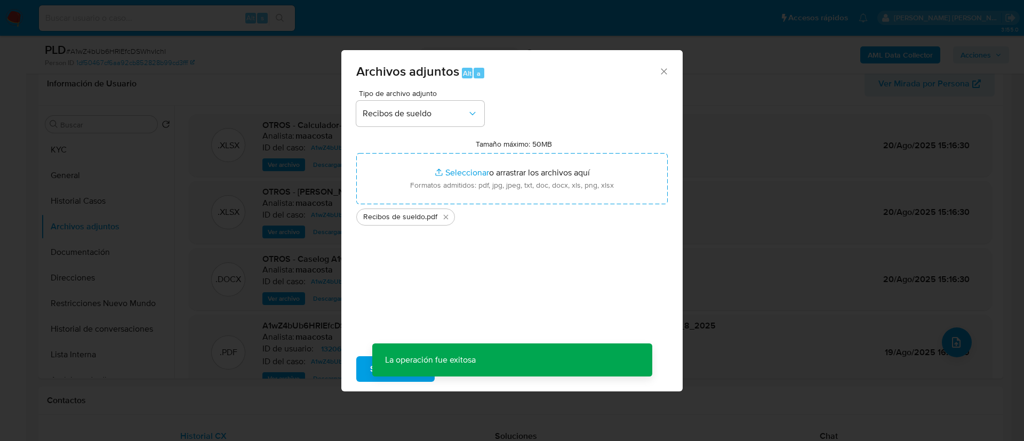
click at [65, 200] on div "Archivos adjuntos Alt a Tipo de archivo adjunto Recibos de sueldo Tamaño máximo…" at bounding box center [512, 220] width 1024 height 441
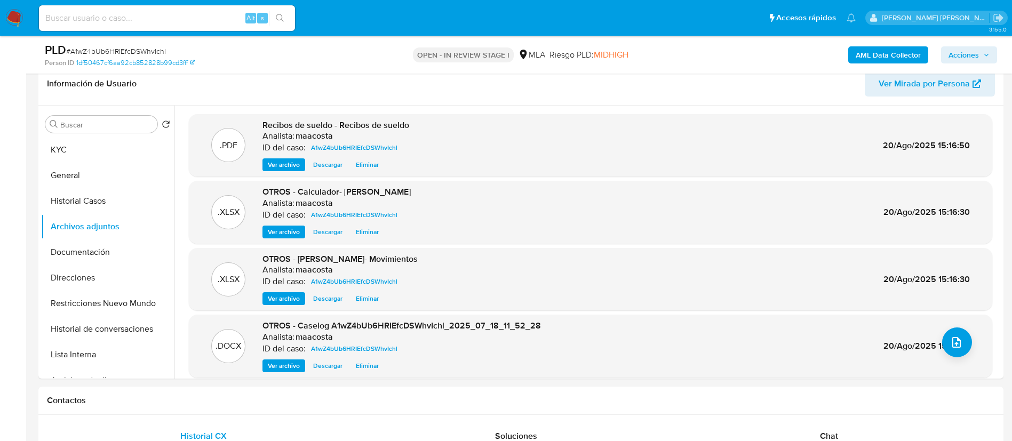
click at [65, 200] on button "Historial Casos" at bounding box center [107, 201] width 133 height 26
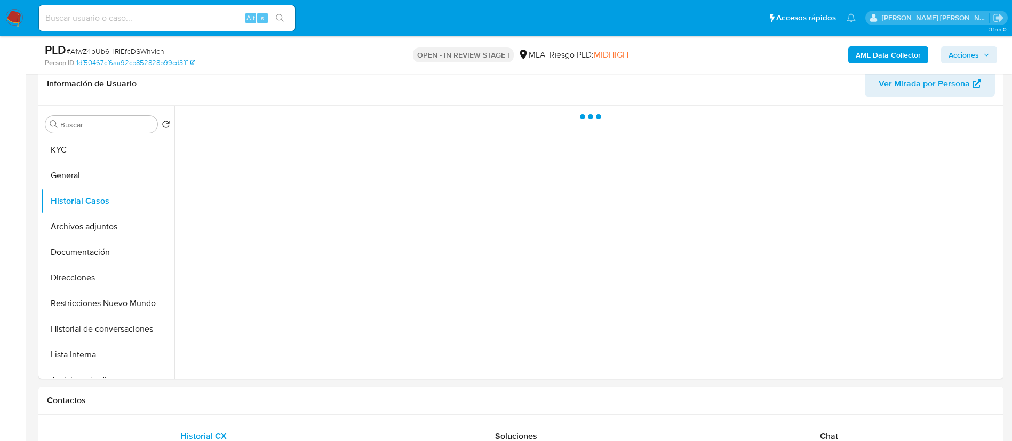
click at [978, 51] on span "Acciones" at bounding box center [968, 54] width 41 height 15
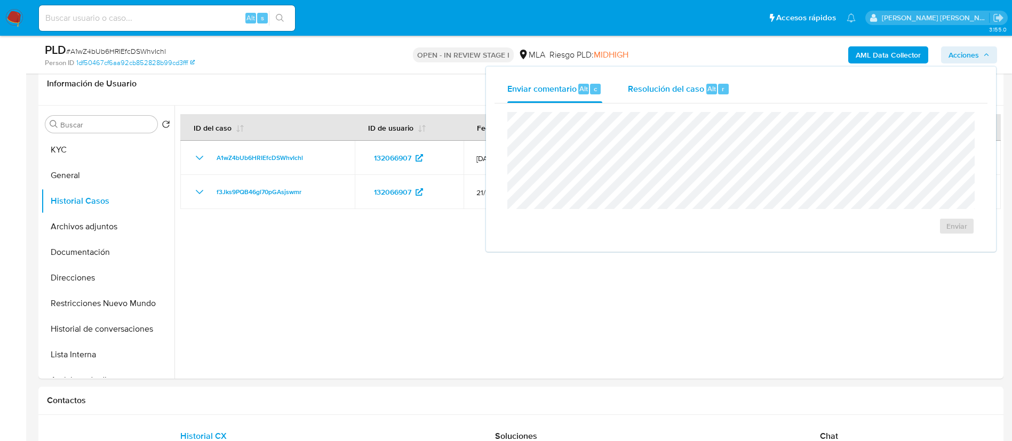
click at [701, 93] on span "Resolución del caso" at bounding box center [666, 88] width 76 height 12
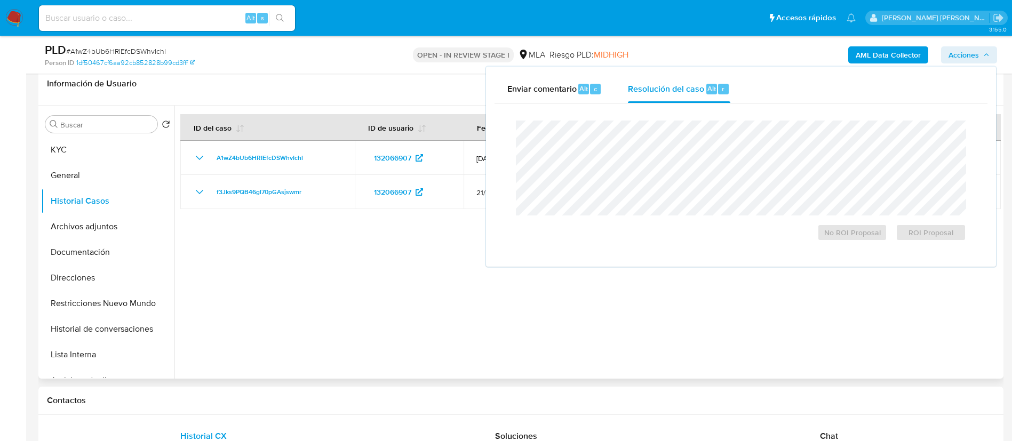
click at [402, 276] on div at bounding box center [587, 242] width 826 height 273
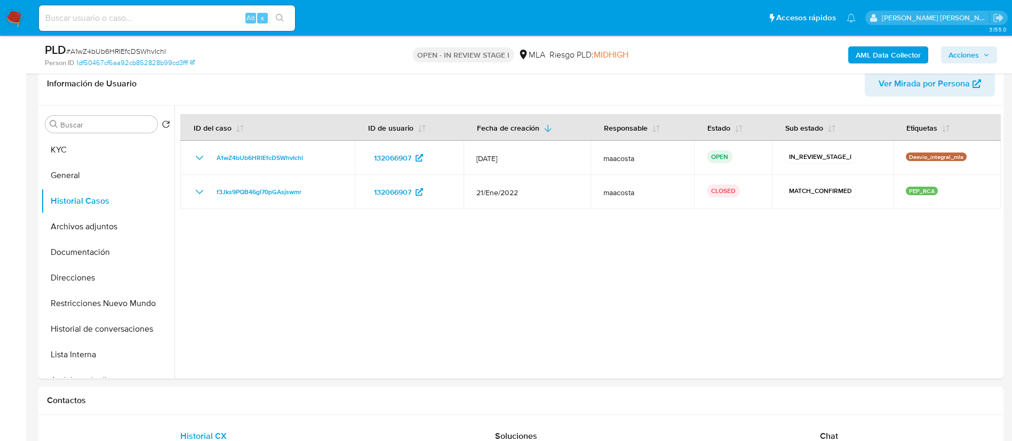
click at [972, 57] on span "Acciones" at bounding box center [963, 54] width 30 height 17
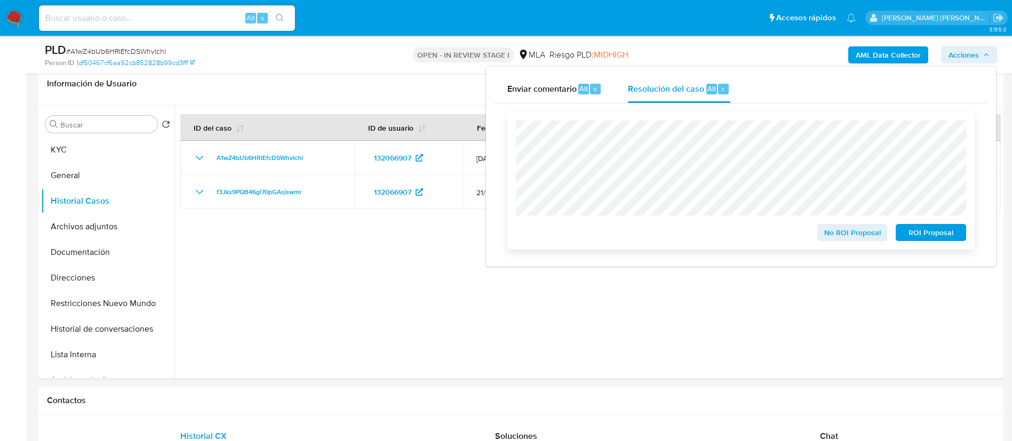
click at [841, 236] on span "No ROI Proposal" at bounding box center [851, 232] width 55 height 15
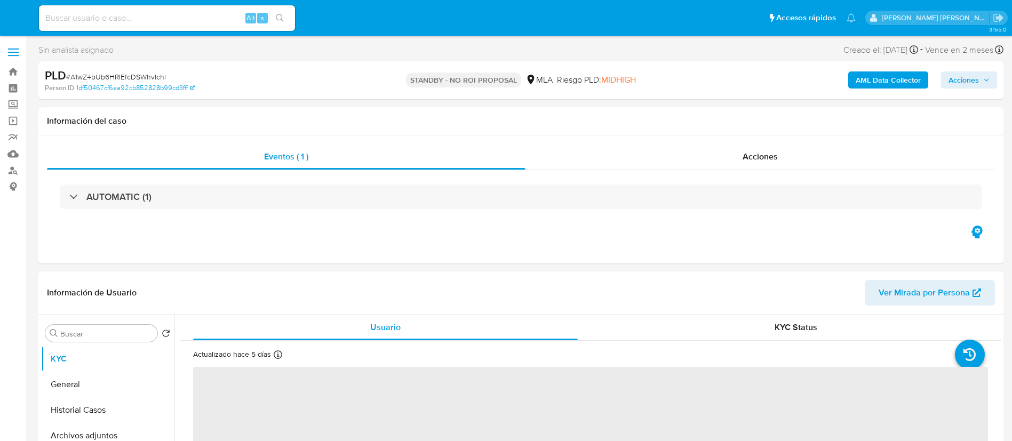
select select "10"
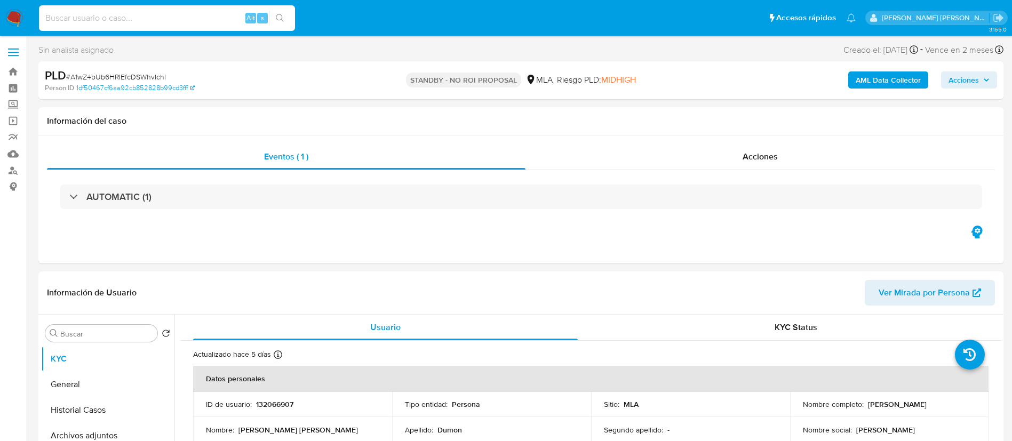
paste input "DPmUWnU8kqsHWX7kPjsLCA3d"
click at [211, 22] on input "DPmUWnU8kqsHWX7kPjsLCA3d" at bounding box center [167, 18] width 256 height 14
type input "DPmUWnU8kqsHWX7kPjsLCA3d"
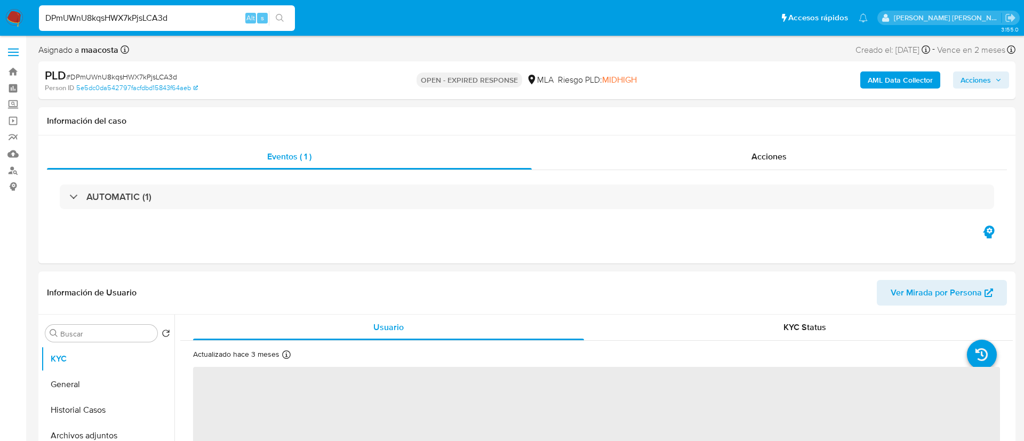
select select "10"
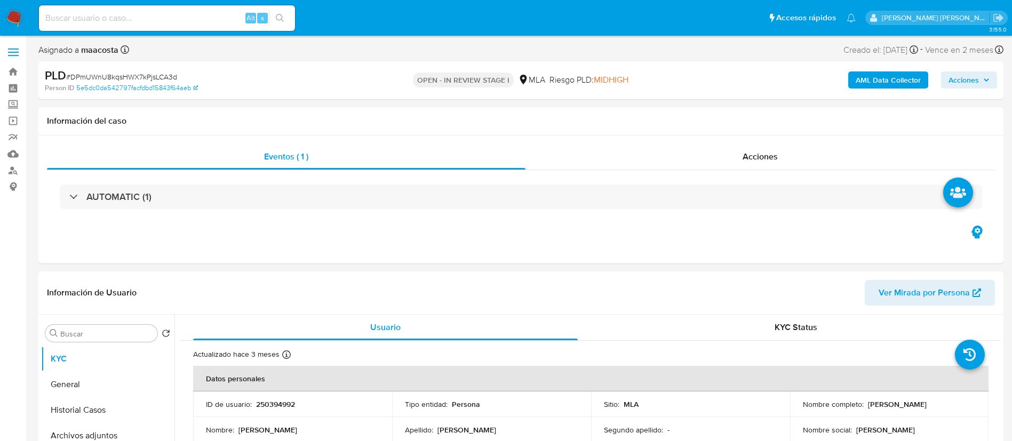
select select "10"
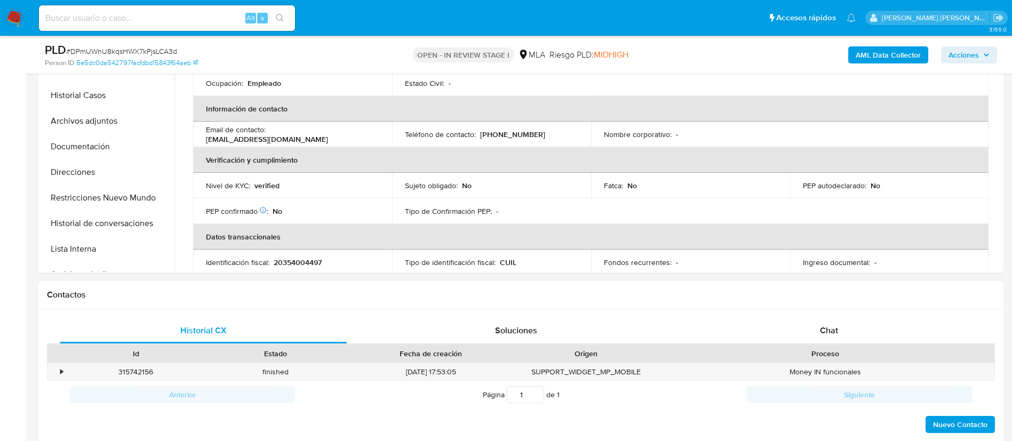
scroll to position [109, 0]
click at [822, 324] on span "Chat" at bounding box center [829, 330] width 18 height 12
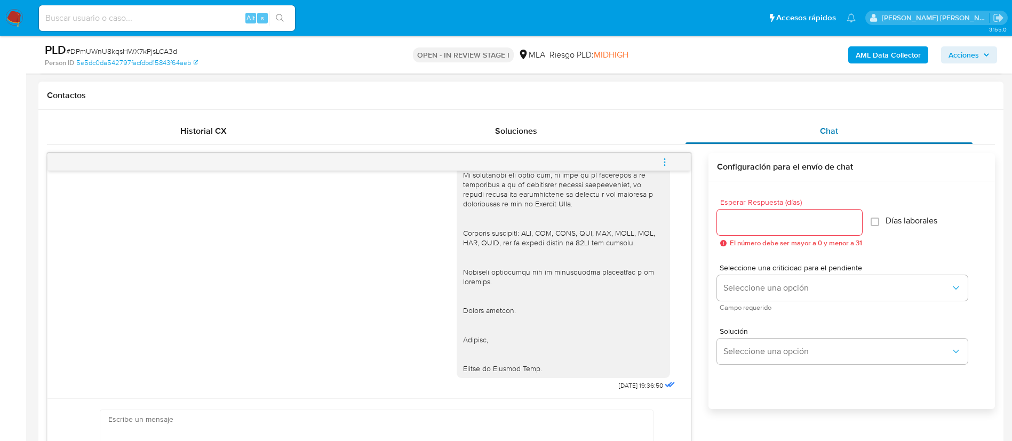
scroll to position [477, 0]
click at [662, 160] on icon "menu-action" at bounding box center [665, 162] width 10 height 10
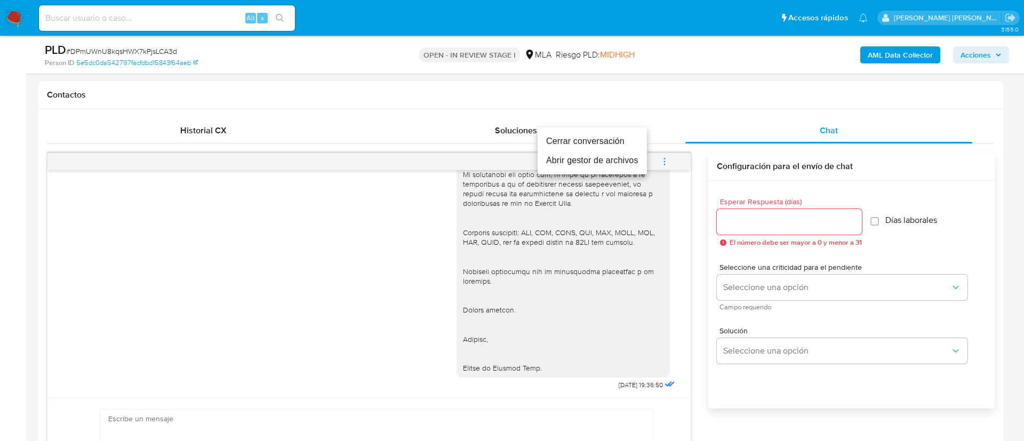
click at [607, 135] on li "Cerrar conversación" at bounding box center [591, 141] width 109 height 19
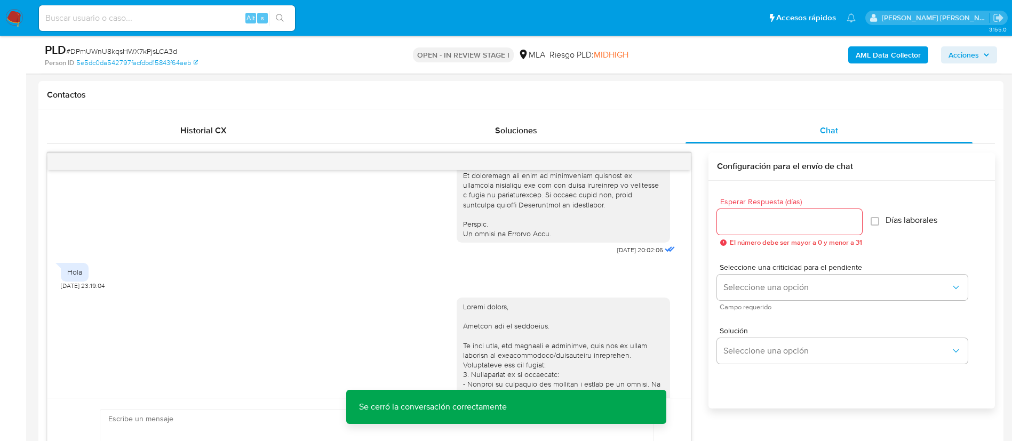
scroll to position [501, 0]
drag, startPoint x: 589, startPoint y: 271, endPoint x: 625, endPoint y: 272, distance: 35.7
copy span "17/07/2025"
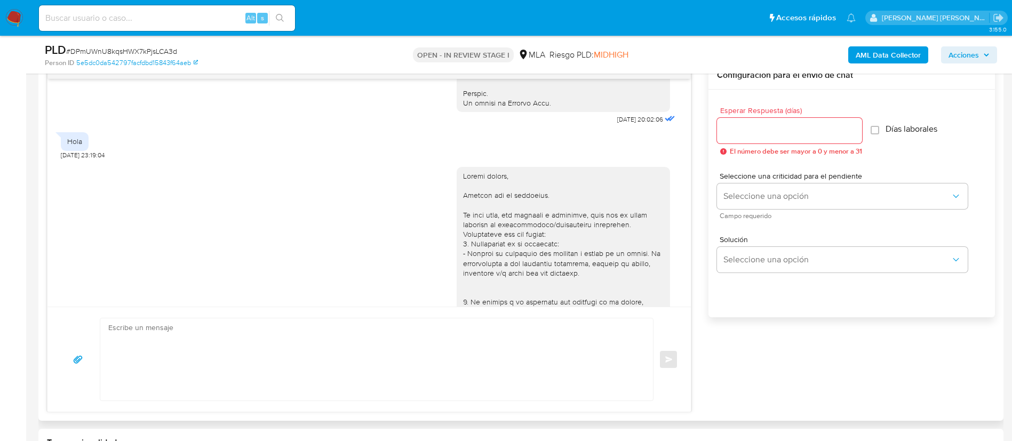
scroll to position [556, 0]
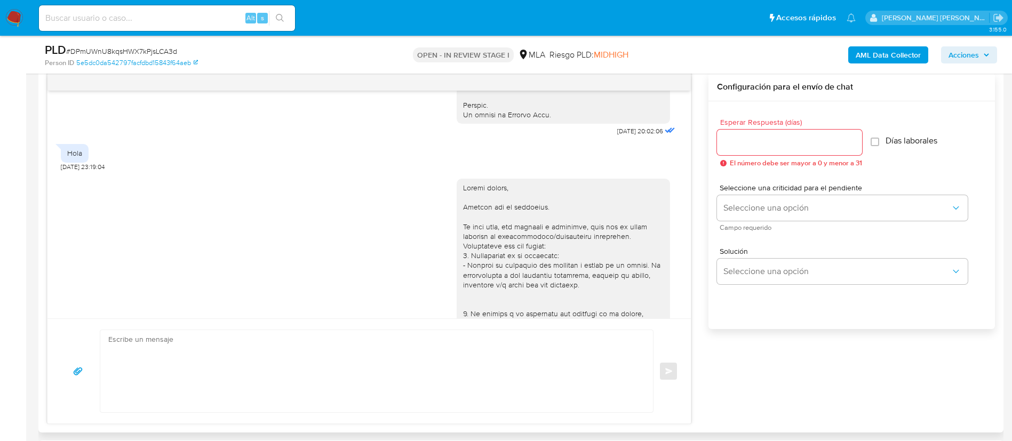
click at [78, 158] on div "Hola" at bounding box center [74, 153] width 15 height 10
copy div "Hola"
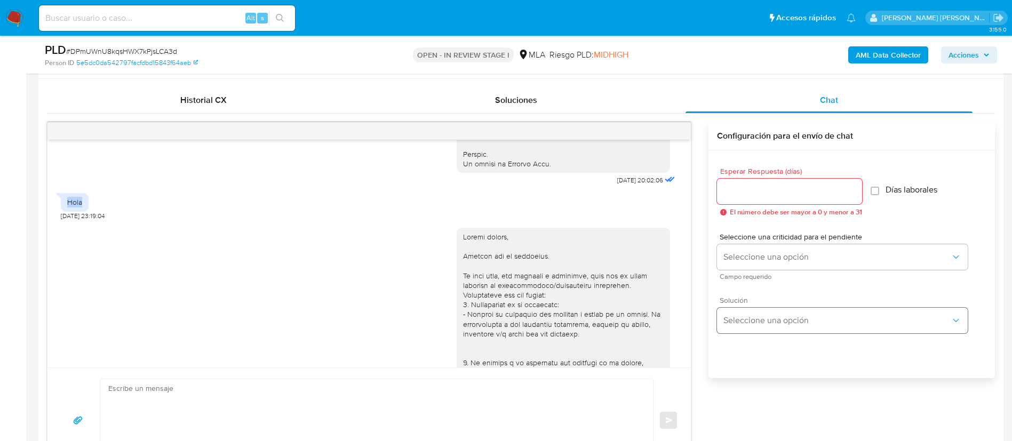
scroll to position [505, 0]
click at [229, 98] on div "Historial CX" at bounding box center [203, 103] width 287 height 26
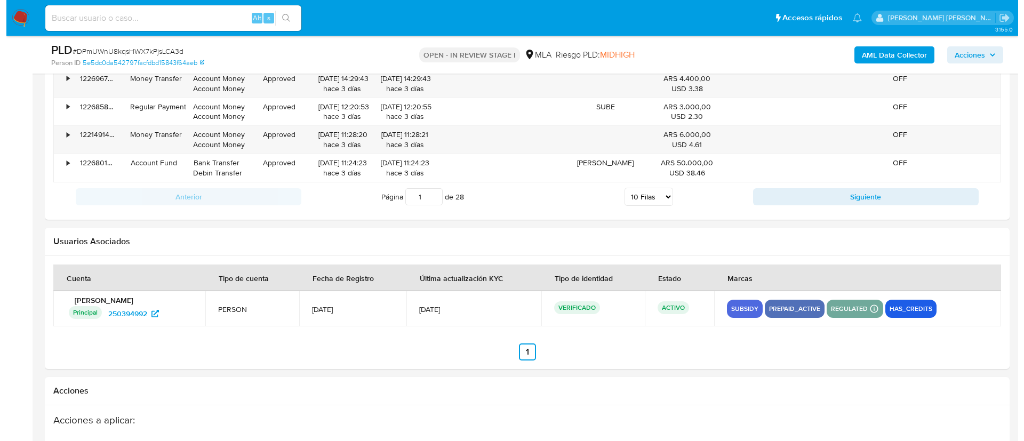
scroll to position [1607, 0]
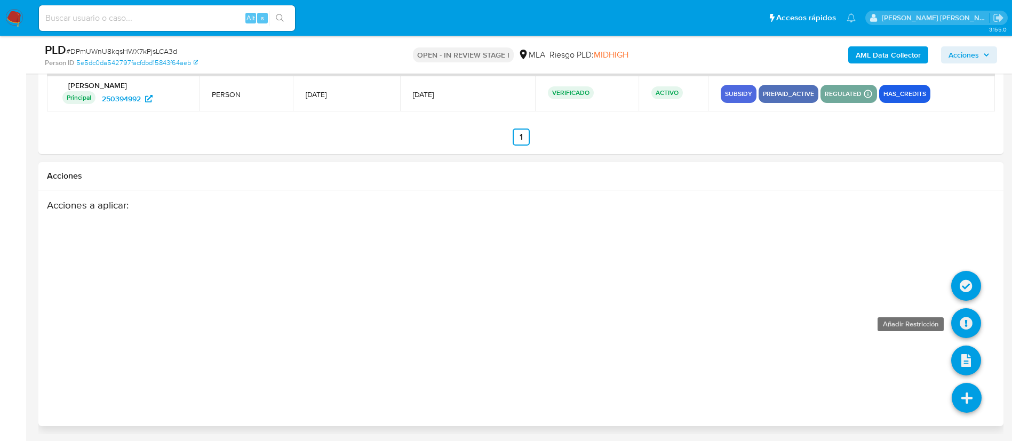
click at [970, 320] on icon at bounding box center [966, 323] width 30 height 30
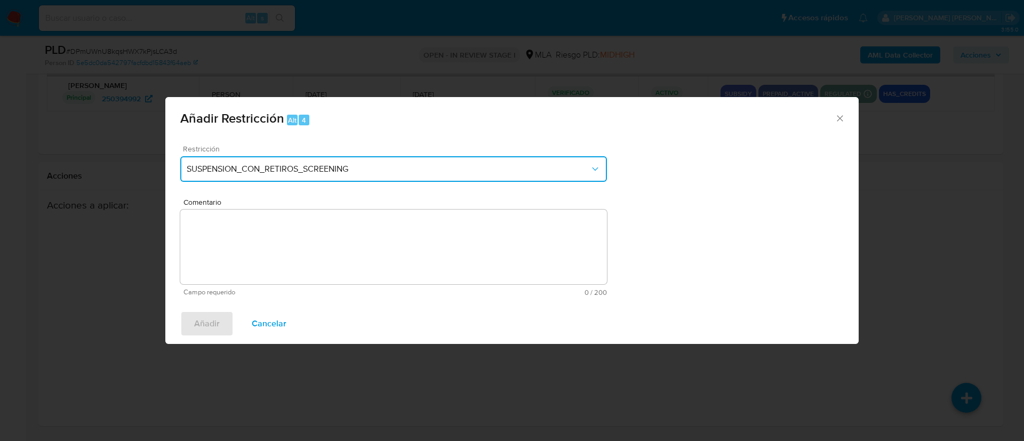
click at [420, 170] on span "SUSPENSION_CON_RETIROS_SCREENING" at bounding box center [388, 169] width 403 height 11
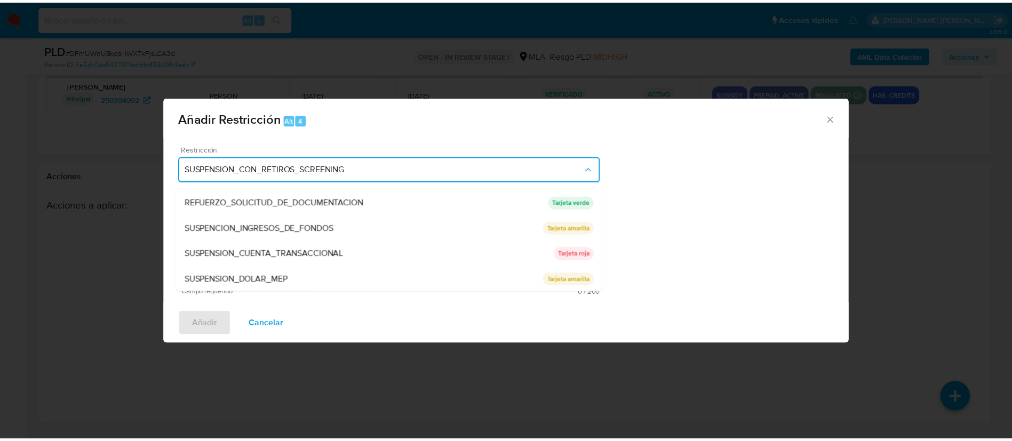
scroll to position [226, 0]
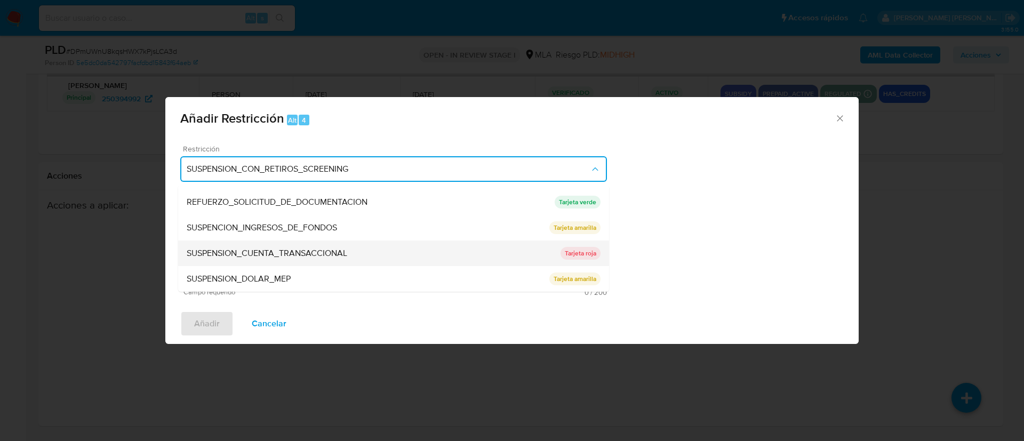
click at [254, 252] on span "SUSPENSION_CUENTA_TRANSACCIONAL" at bounding box center [267, 253] width 161 height 11
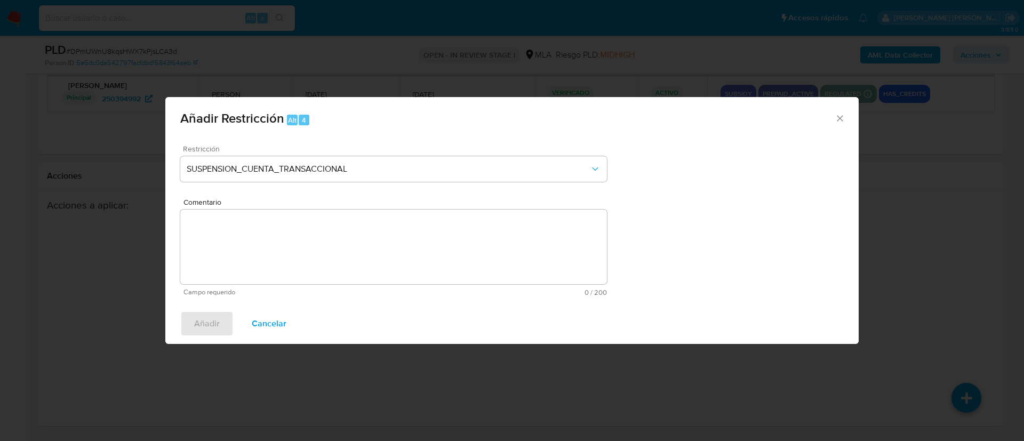
click at [254, 252] on textarea "Comentario" at bounding box center [393, 247] width 427 height 75
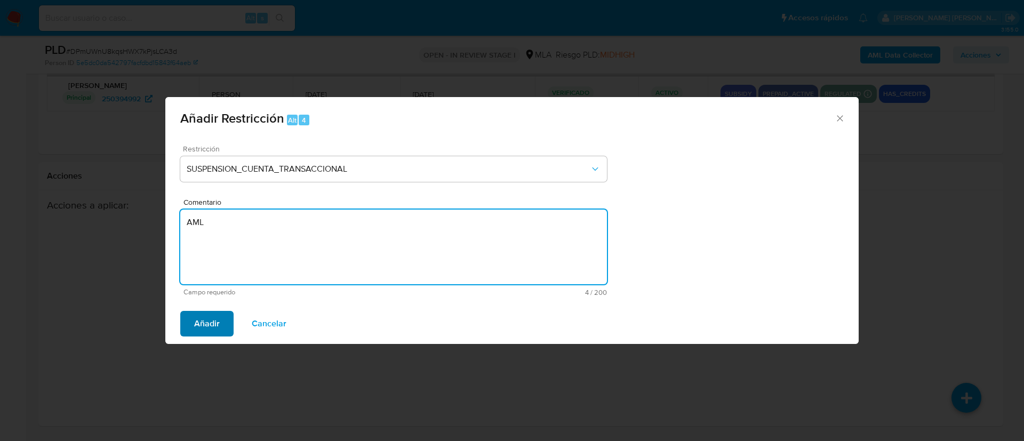
type textarea "AML"
click at [211, 325] on span "Añadir" at bounding box center [207, 323] width 26 height 23
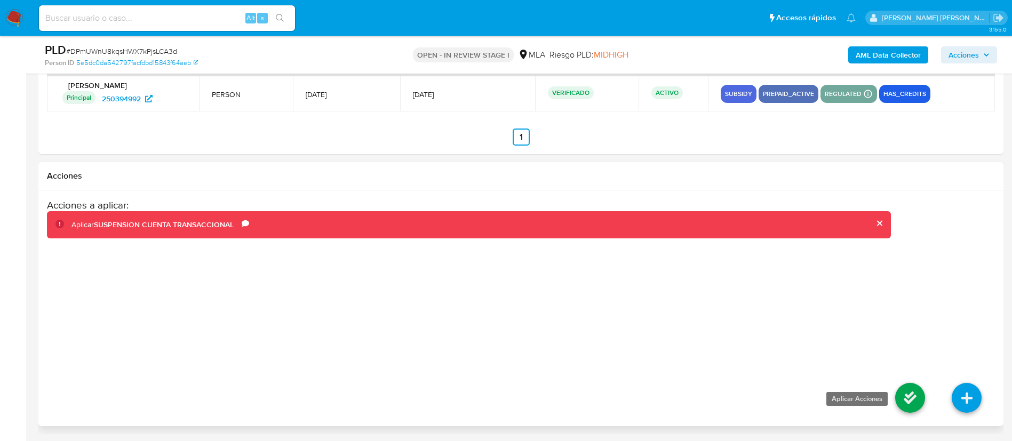
click at [917, 390] on icon at bounding box center [910, 398] width 30 height 30
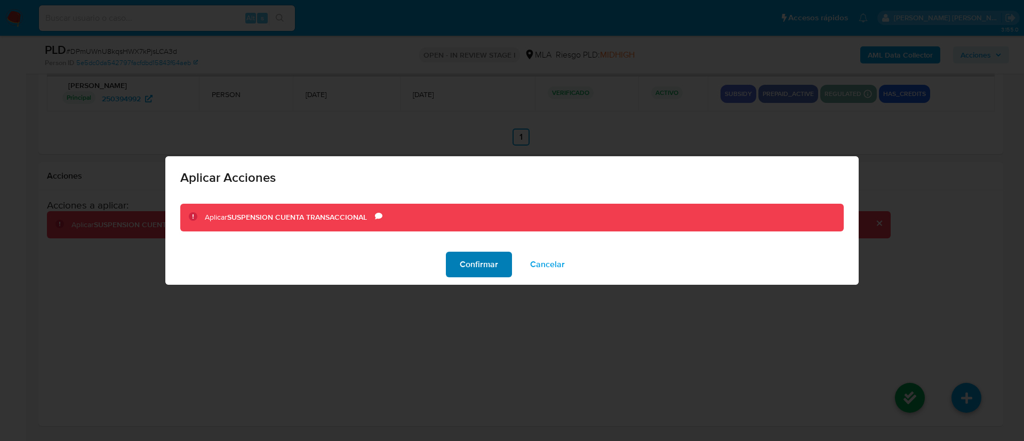
click at [484, 264] on span "Confirmar" at bounding box center [479, 264] width 38 height 23
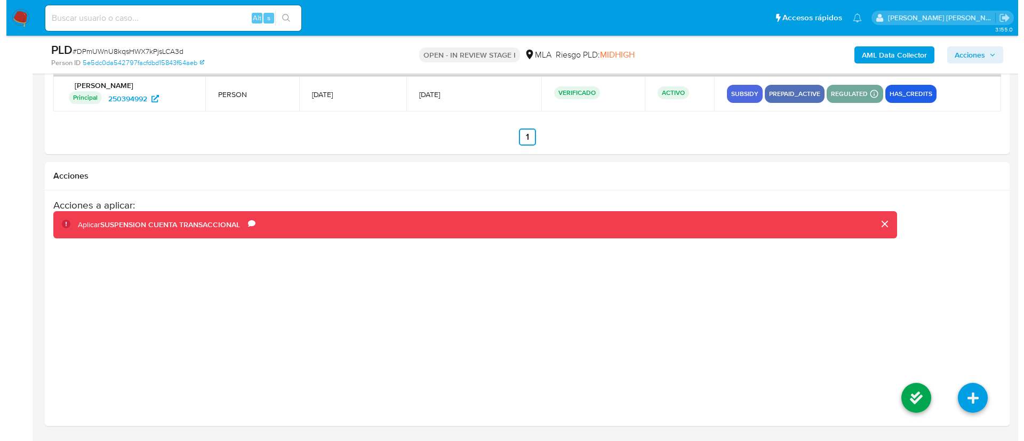
scroll to position [0, 0]
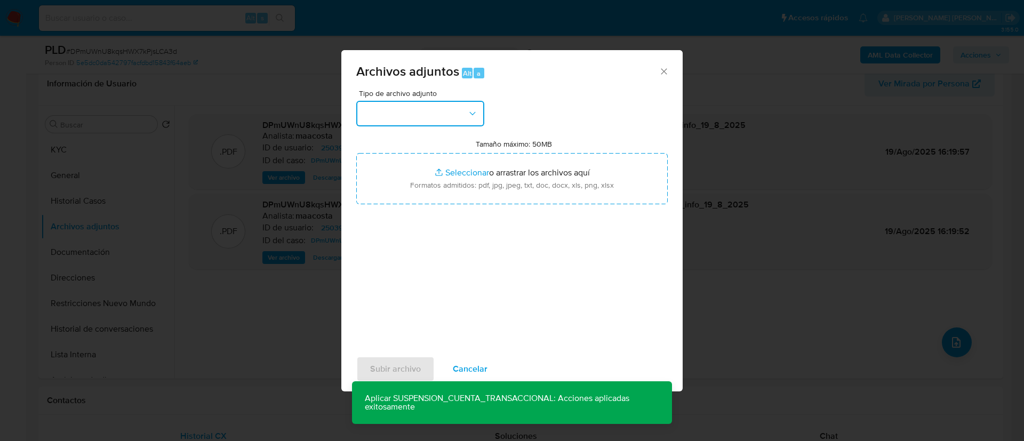
click at [429, 119] on button "button" at bounding box center [420, 114] width 128 height 26
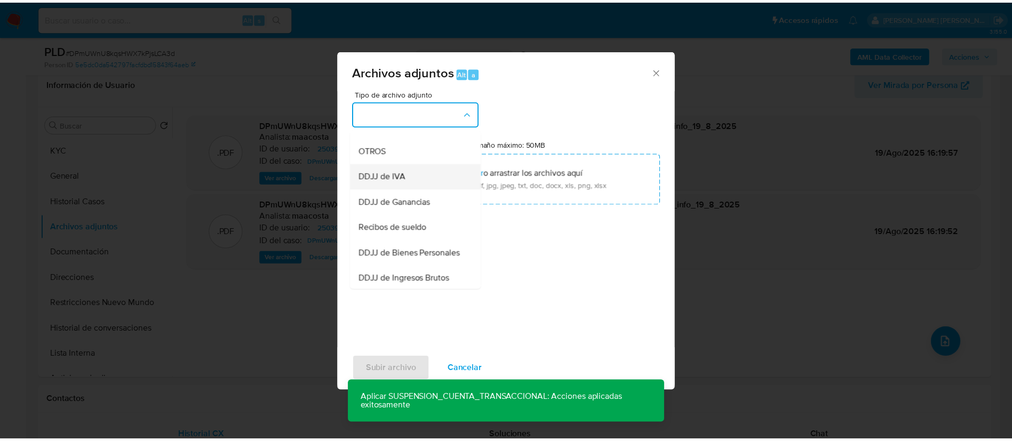
scroll to position [197, 0]
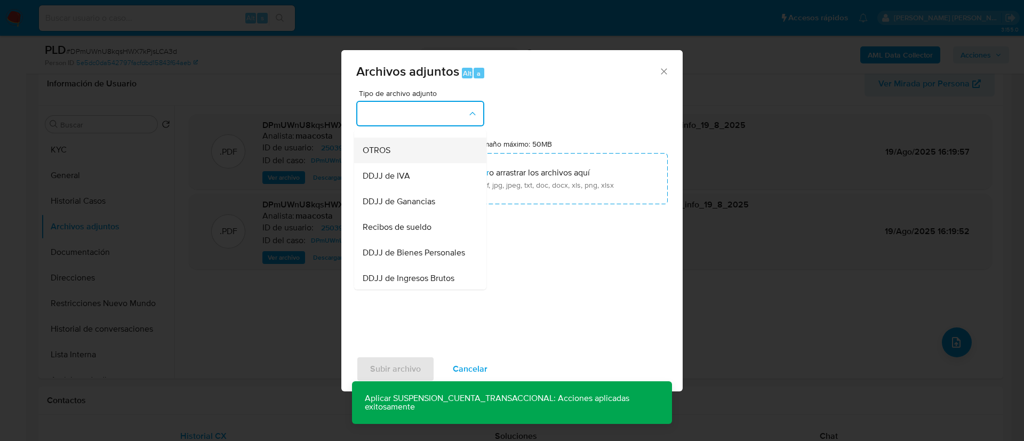
click at [375, 156] on span "OTROS" at bounding box center [377, 150] width 28 height 11
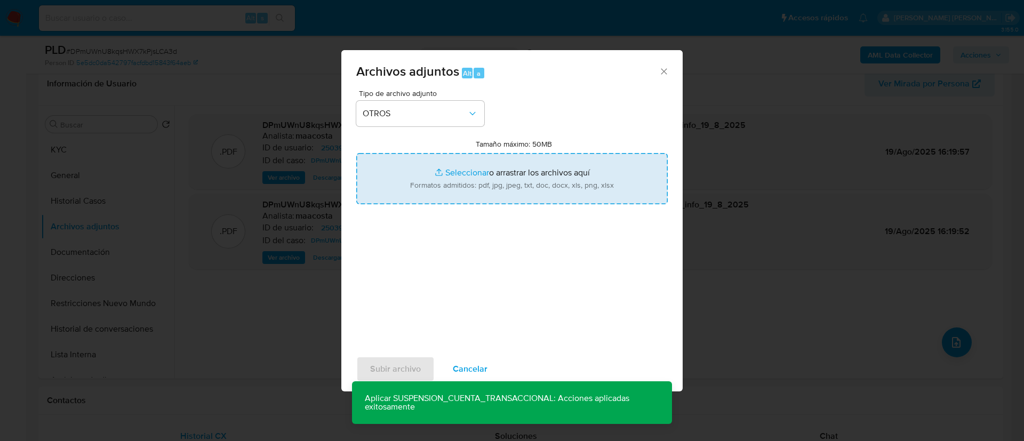
type input "C:\fakepath\Caselog DPmUWnU8kqsHWX7kPjsLCA3d_2025_07_18_06_38_27.docx"
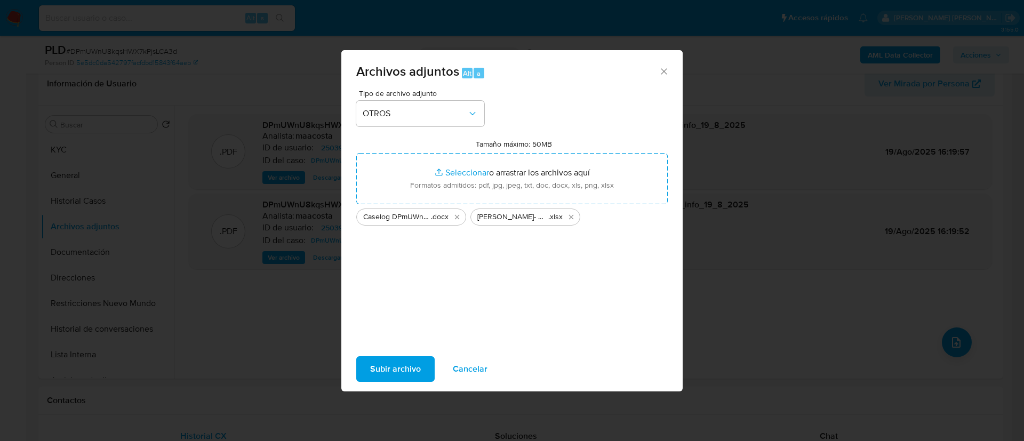
click at [391, 364] on span "Subir archivo" at bounding box center [395, 368] width 51 height 23
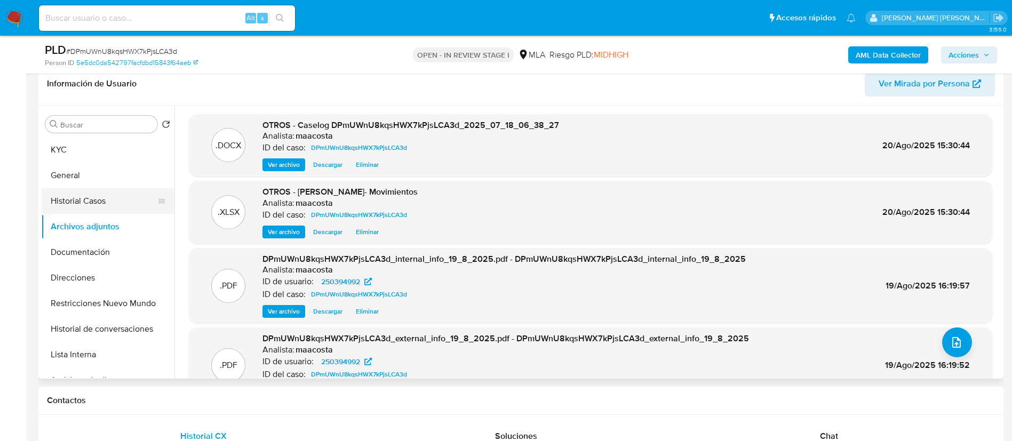
click at [119, 200] on button "Historial Casos" at bounding box center [103, 201] width 125 height 26
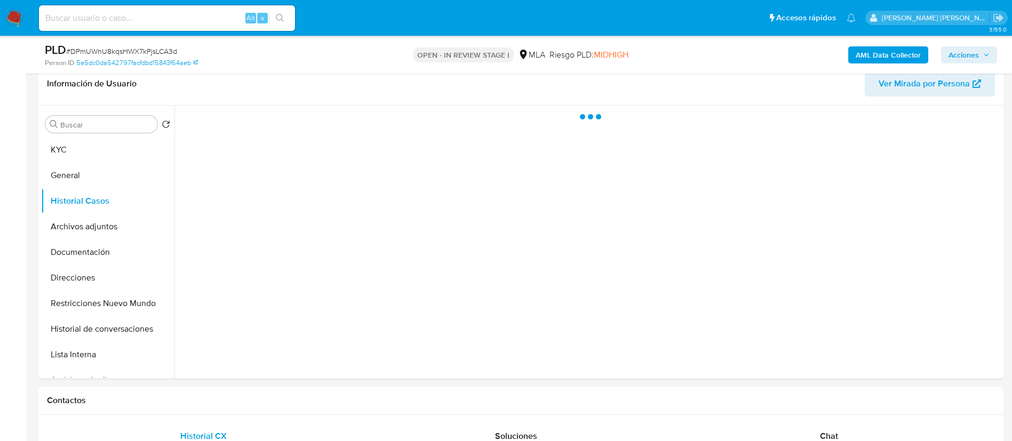
click at [957, 56] on span "Acciones" at bounding box center [963, 54] width 30 height 17
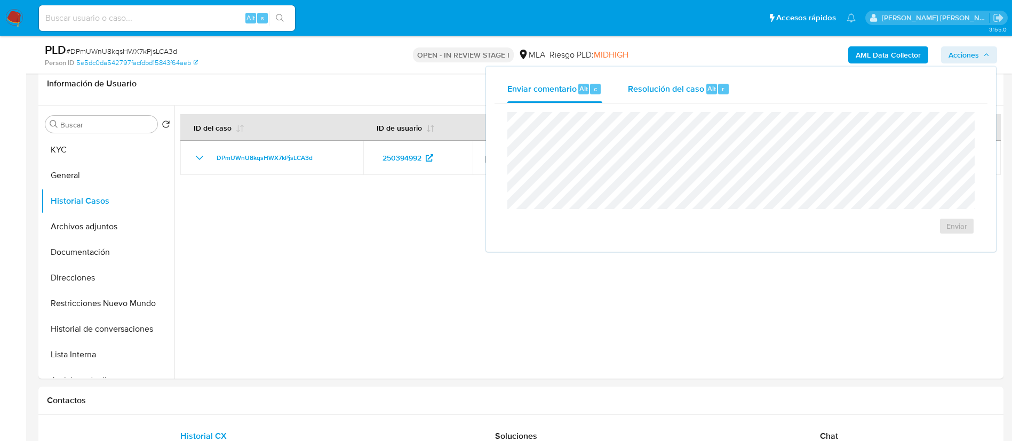
click at [683, 86] on span "Resolución del caso" at bounding box center [666, 88] width 76 height 12
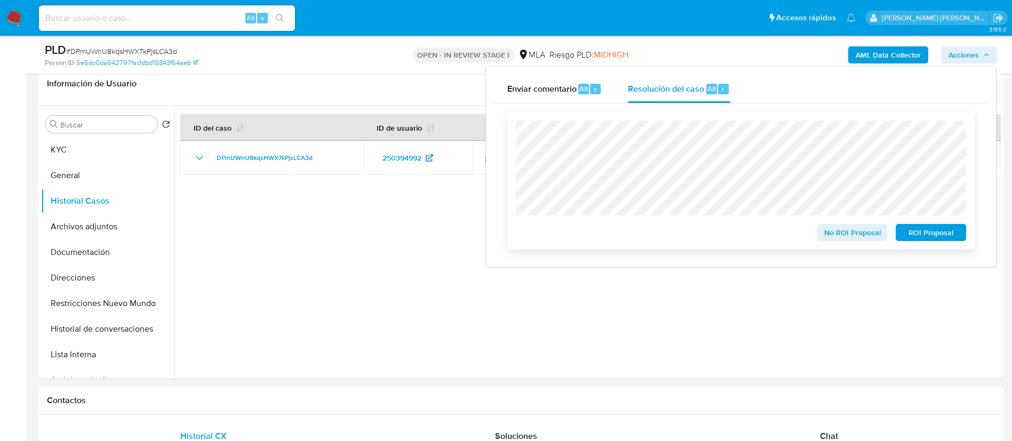
click at [953, 230] on span "ROI Proposal" at bounding box center [930, 232] width 55 height 15
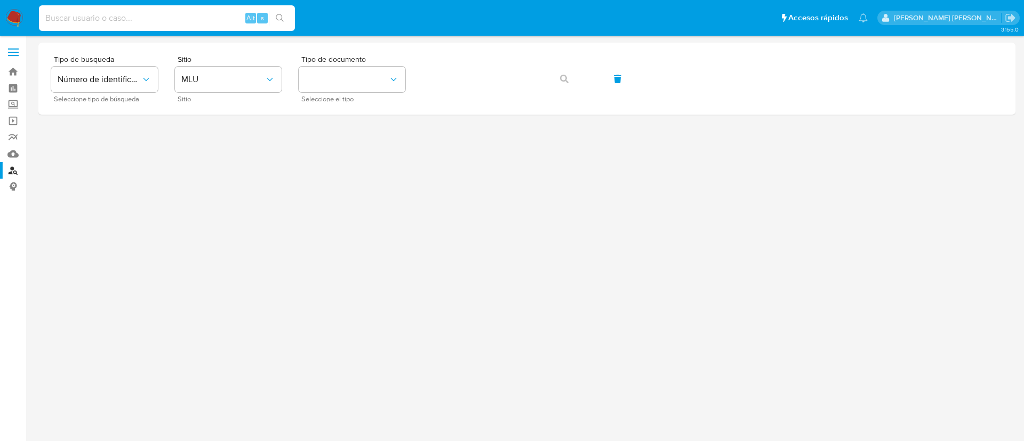
click at [195, 16] on input at bounding box center [167, 18] width 256 height 14
paste input "A1wZ4bUb6HRIEfcDSWhvIchl"
type input "A1wZ4bUb6HRIEfcDSWhvIchl"
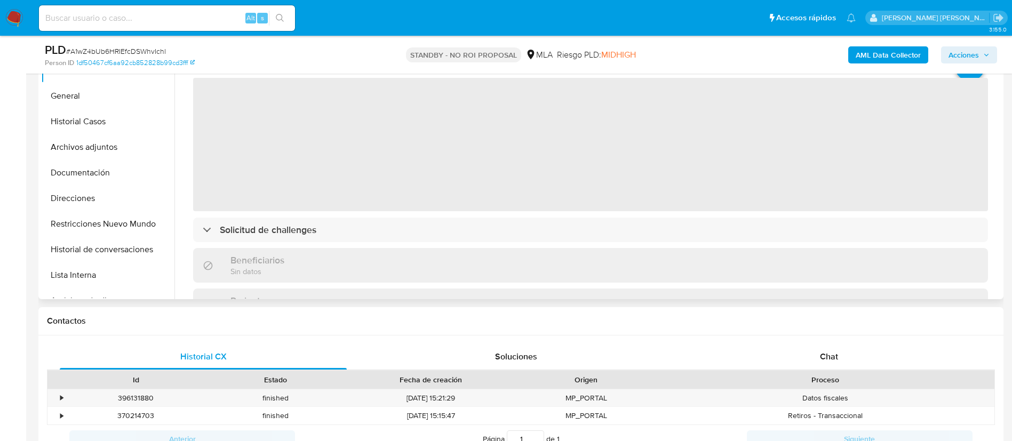
scroll to position [262, 0]
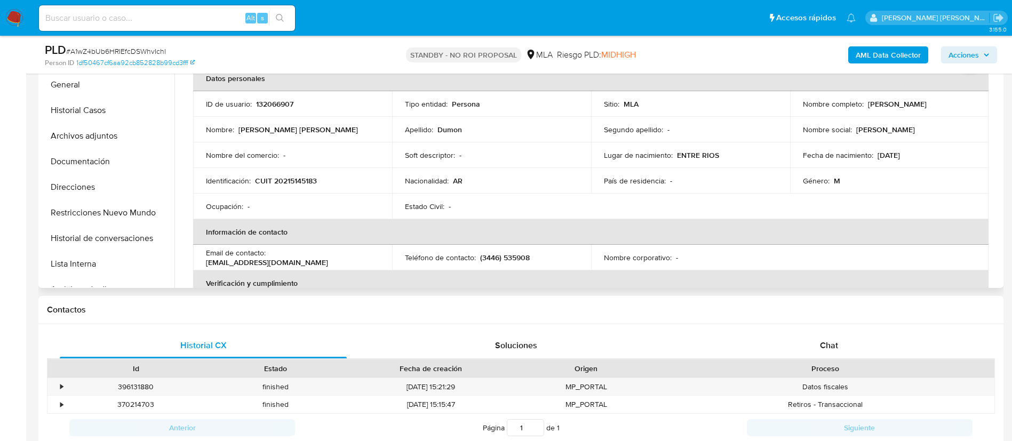
select select "10"
click at [827, 339] on span "Chat" at bounding box center [829, 345] width 18 height 12
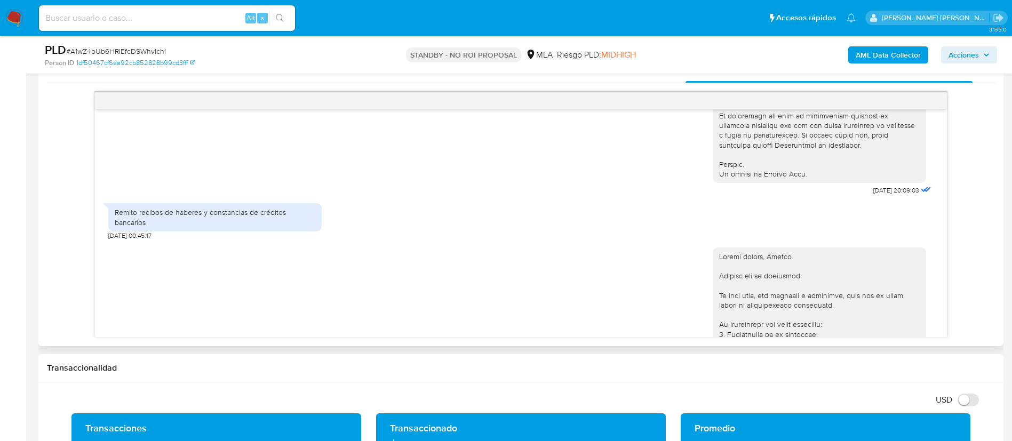
scroll to position [501, 0]
drag, startPoint x: 845, startPoint y: 210, endPoint x: 879, endPoint y: 211, distance: 33.6
copy span "17/07/2025"
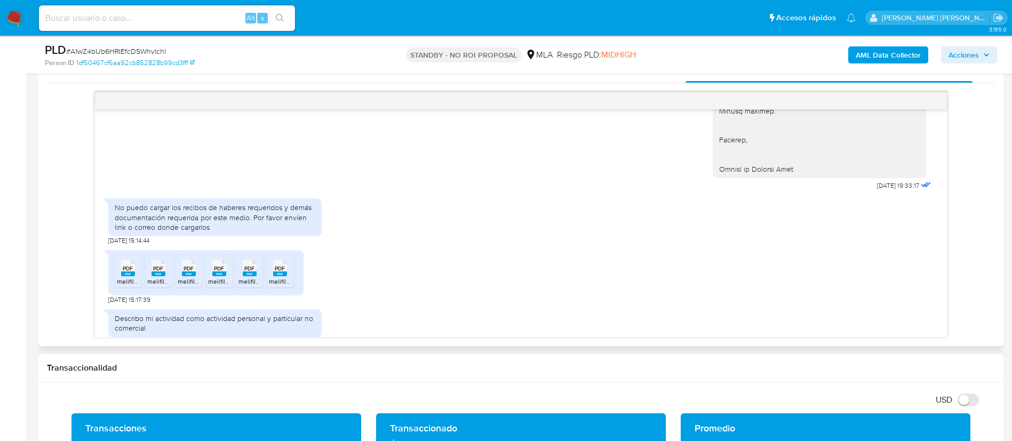
scroll to position [1259, 0]
drag, startPoint x: 847, startPoint y: 204, endPoint x: 885, endPoint y: 203, distance: 37.9
copy span "12/08/2025"
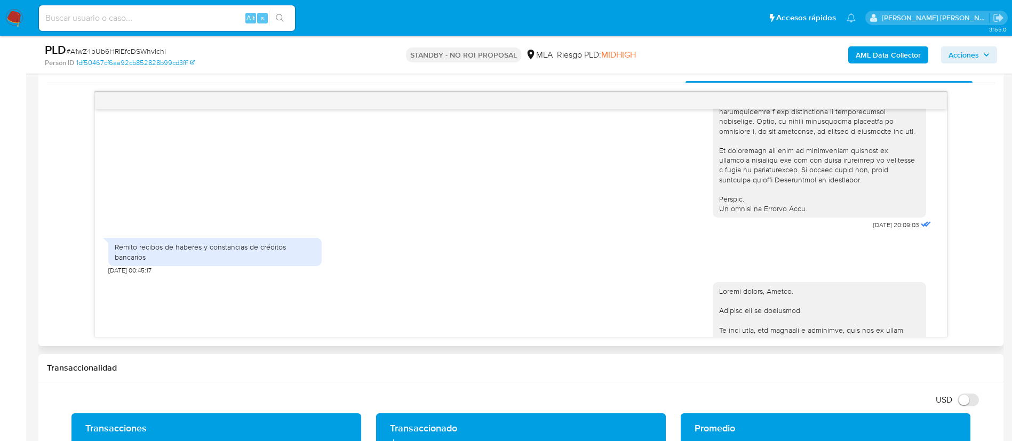
scroll to position [464, 0]
click at [121, 263] on div "Remito recibos de haberes y constancias de créditos bancarios" at bounding box center [215, 253] width 200 height 19
copy div "Remito recibos de haberes y constancias de créditos bancarios"
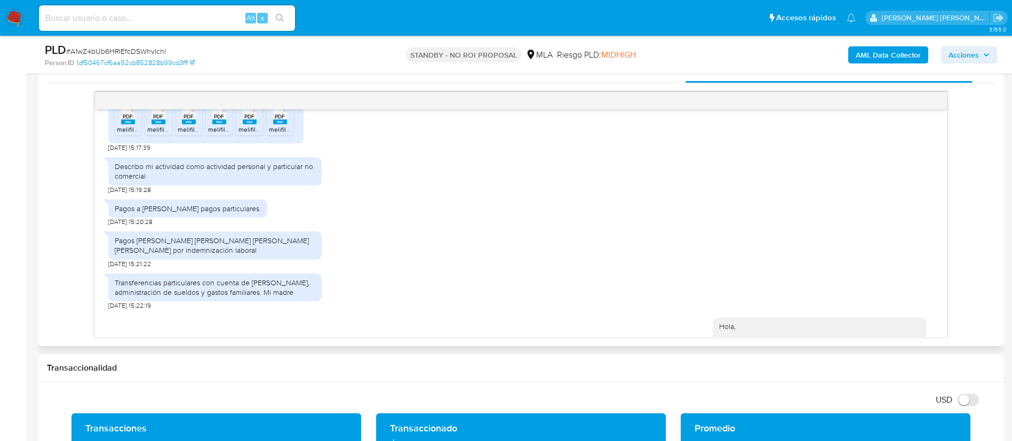
scroll to position [1544, 0]
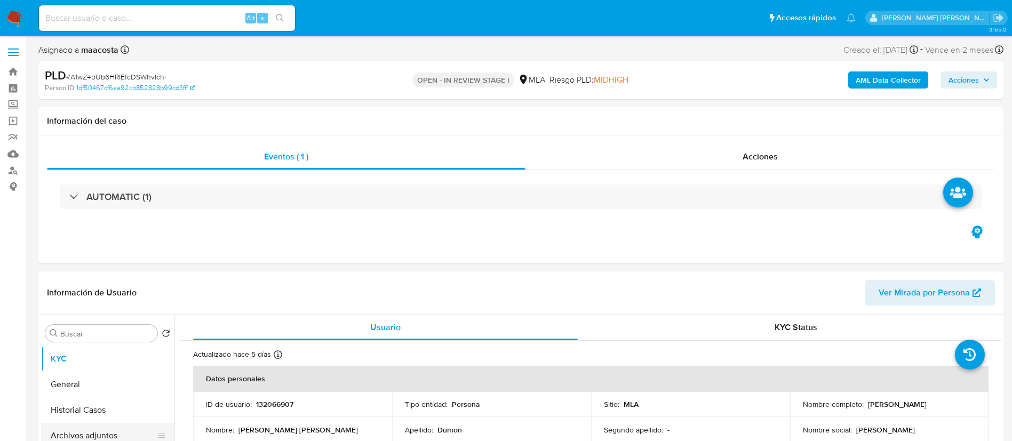
select select "10"
click at [108, 431] on button "Archivos adjuntos" at bounding box center [103, 436] width 125 height 26
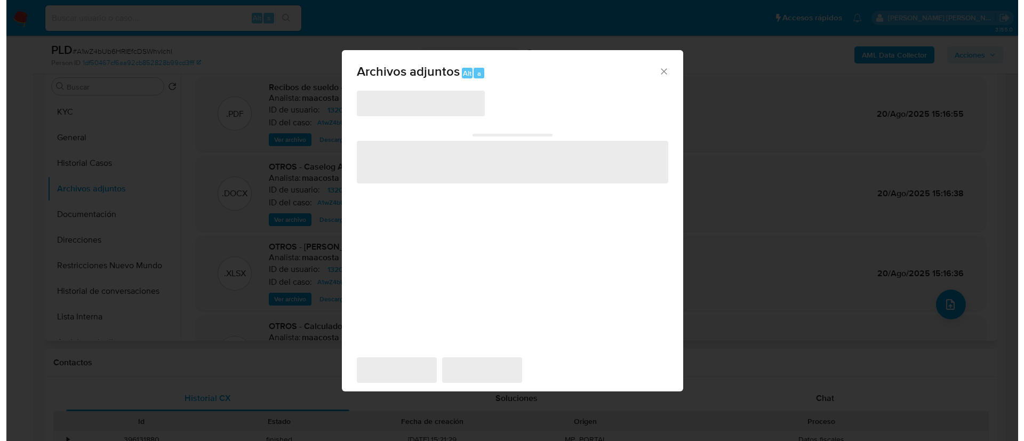
scroll to position [171, 0]
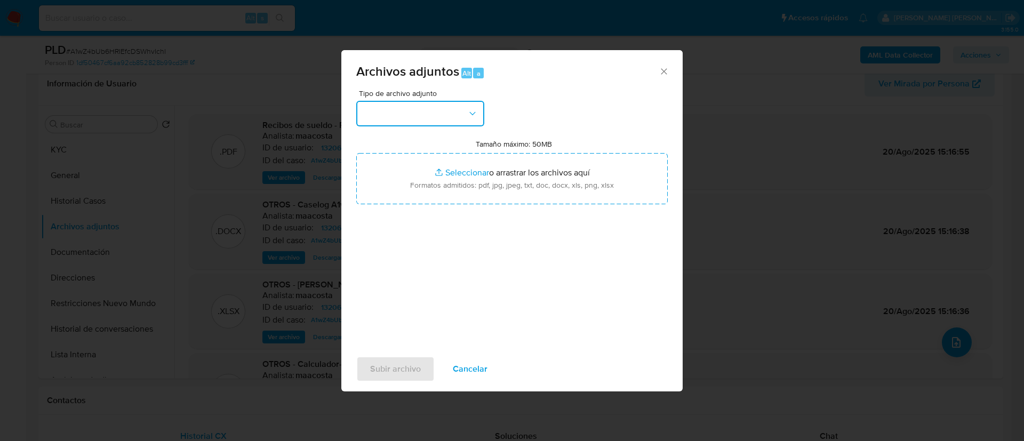
click at [404, 109] on button "button" at bounding box center [420, 114] width 128 height 26
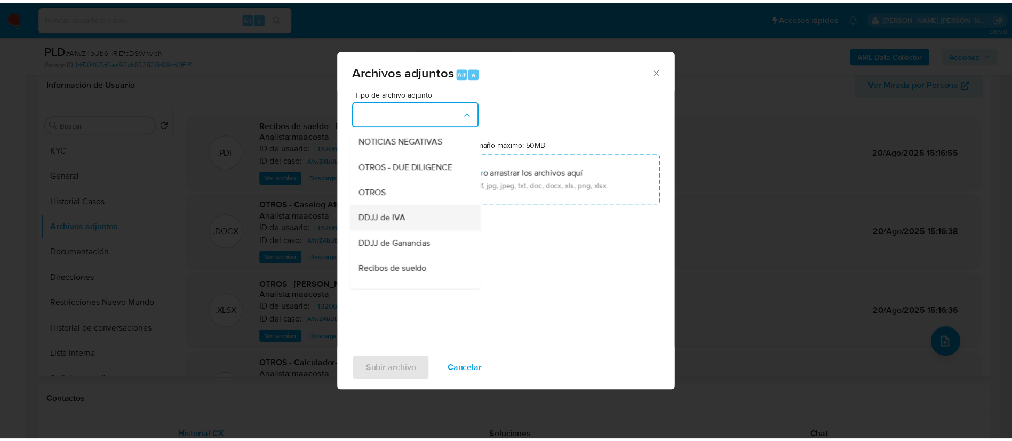
scroll to position [156, 0]
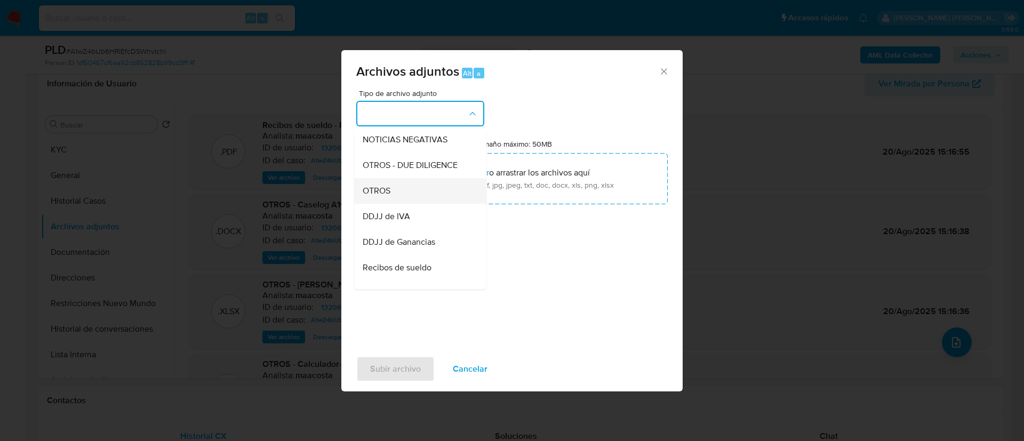
click at [379, 196] on span "OTROS" at bounding box center [377, 191] width 28 height 11
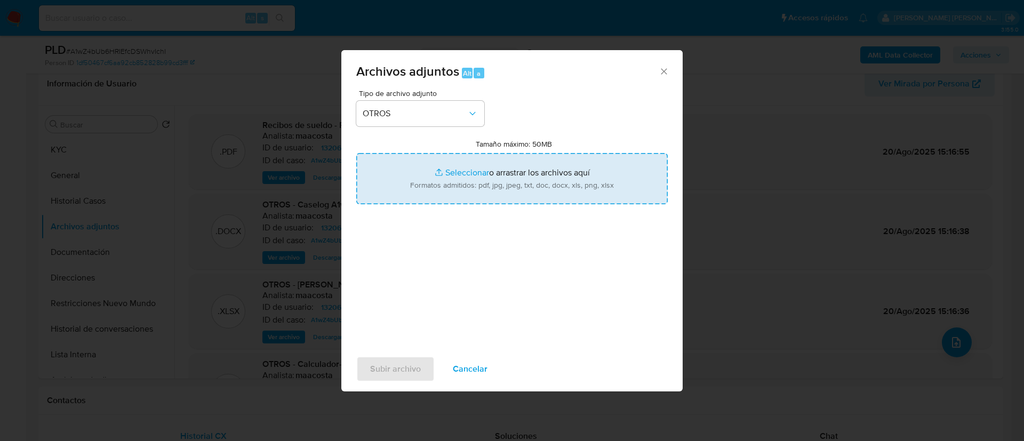
type input "C:\fakepath\Caselog A1wZ4bUb6HRIEfcDSWhvIchl .docx"
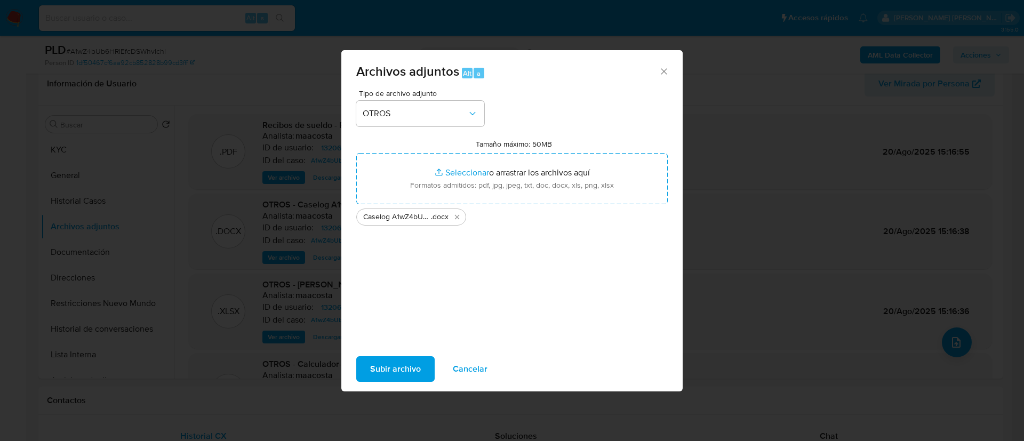
click at [377, 372] on span "Subir archivo" at bounding box center [395, 368] width 51 height 23
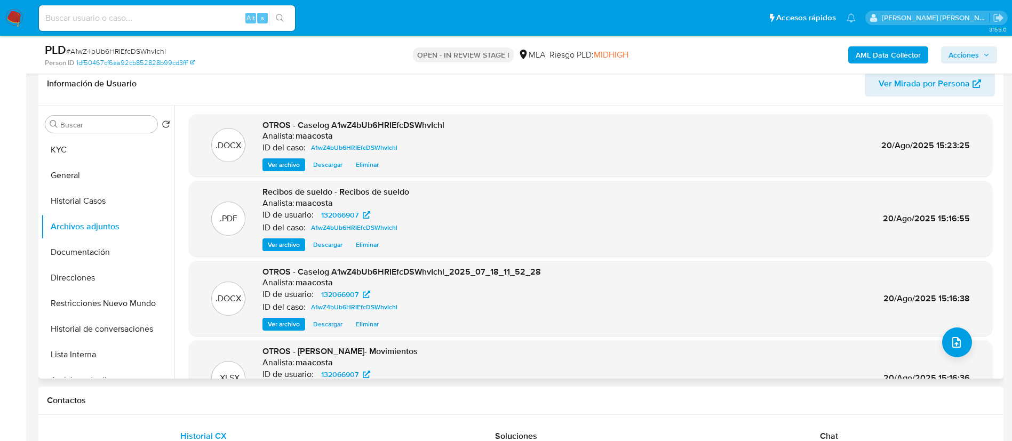
click at [357, 323] on span "Eliminar" at bounding box center [367, 324] width 23 height 11
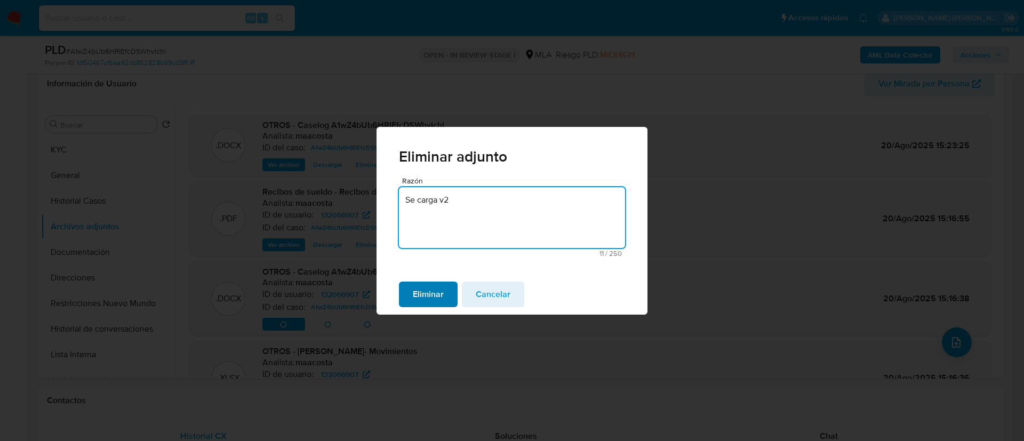
type textarea "Se carga v2"
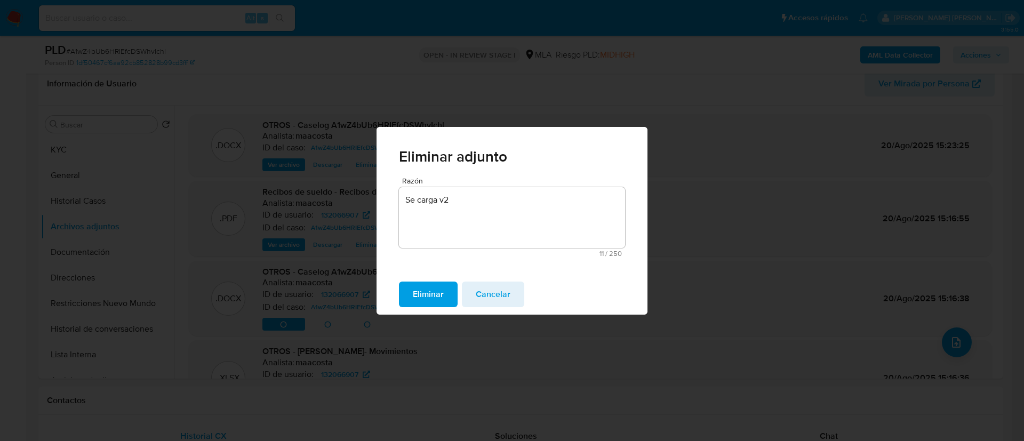
click at [437, 292] on span "Eliminar" at bounding box center [428, 294] width 31 height 23
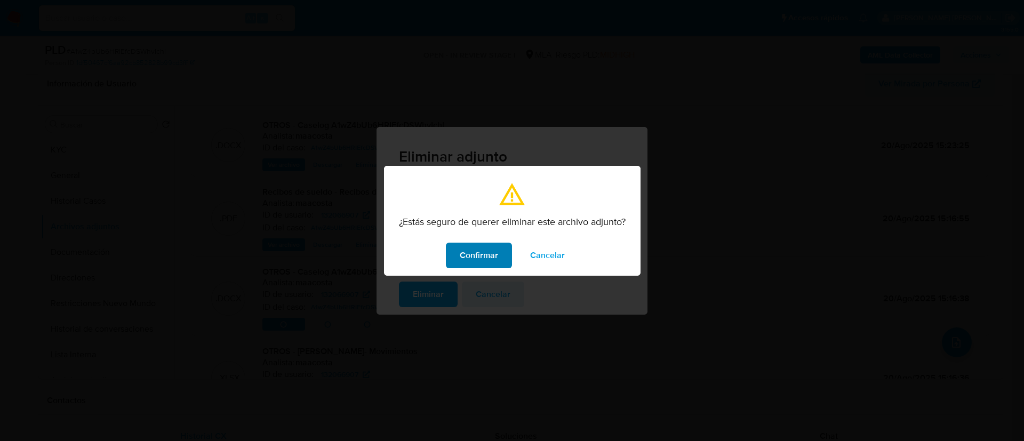
click at [481, 254] on span "Confirmar" at bounding box center [479, 255] width 38 height 23
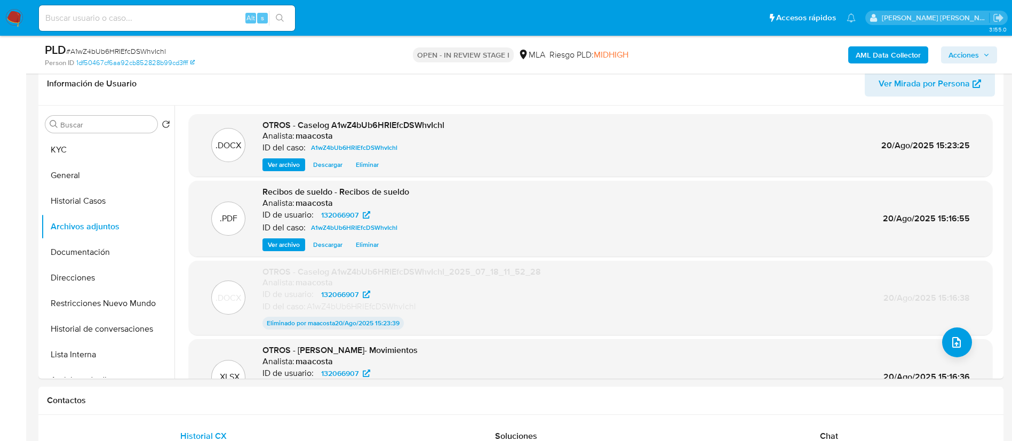
click at [974, 57] on span "Acciones" at bounding box center [963, 54] width 30 height 17
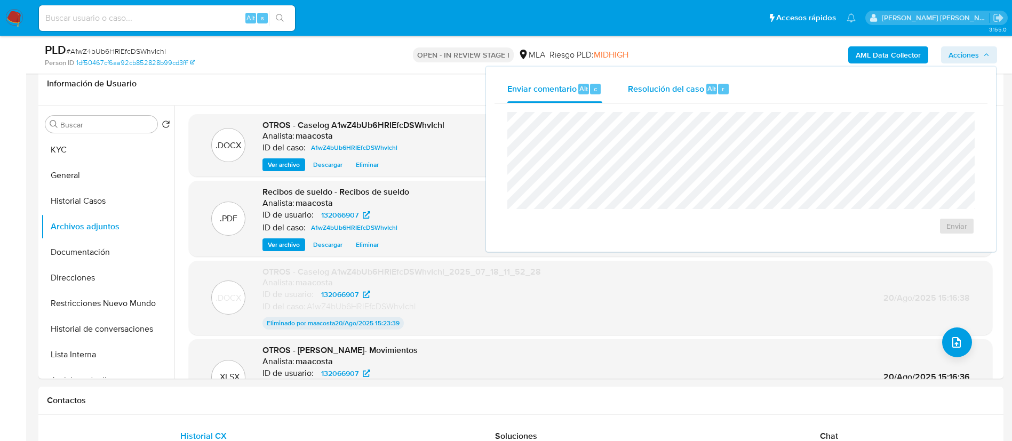
click at [710, 86] on span "Alt" at bounding box center [711, 89] width 9 height 10
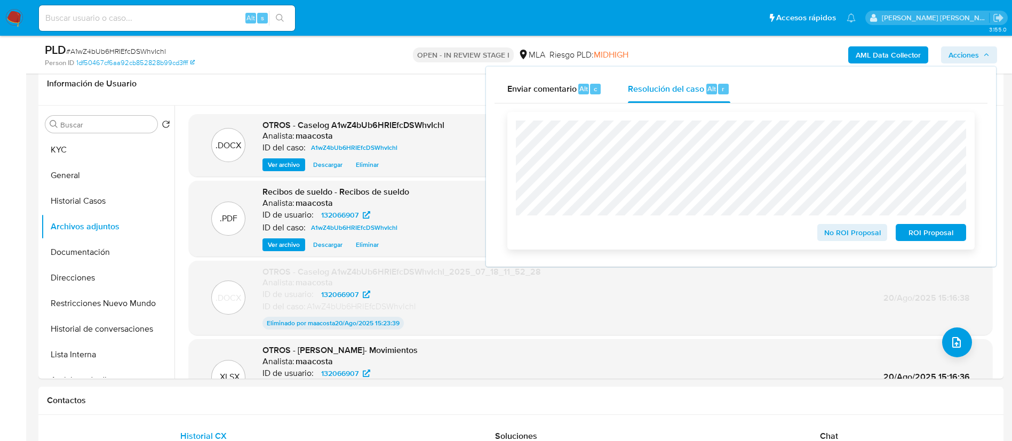
click at [833, 235] on span "No ROI Proposal" at bounding box center [851, 232] width 55 height 15
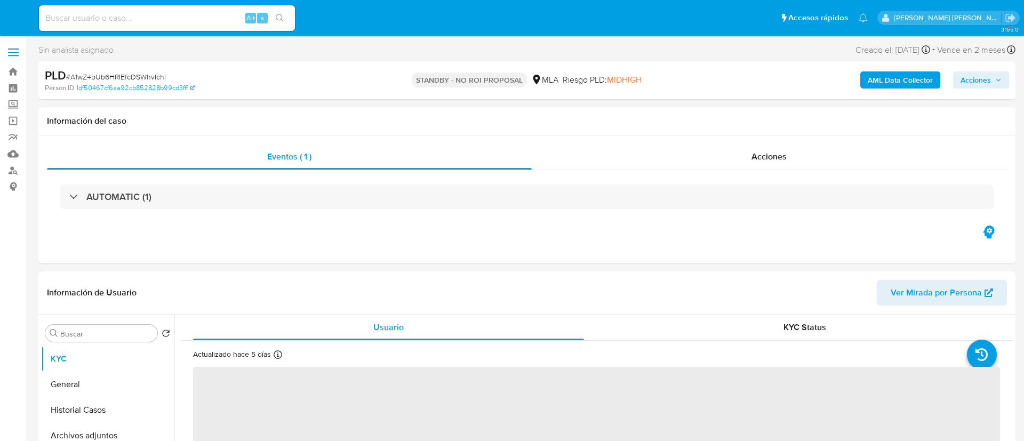
select select "10"
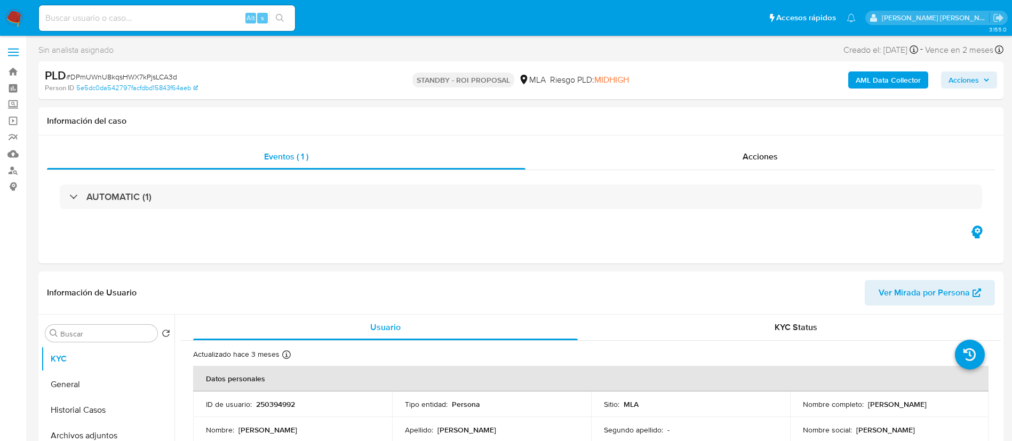
select select "10"
paste input "kcPOGk6RTrNHZRTGwXrLLeaD"
click at [213, 18] on input "kcPOGk6RTrNHZRTGwXrLLeaD" at bounding box center [167, 18] width 256 height 14
type input "kcPOGk6RTrNHZRTGwXrLLeaD"
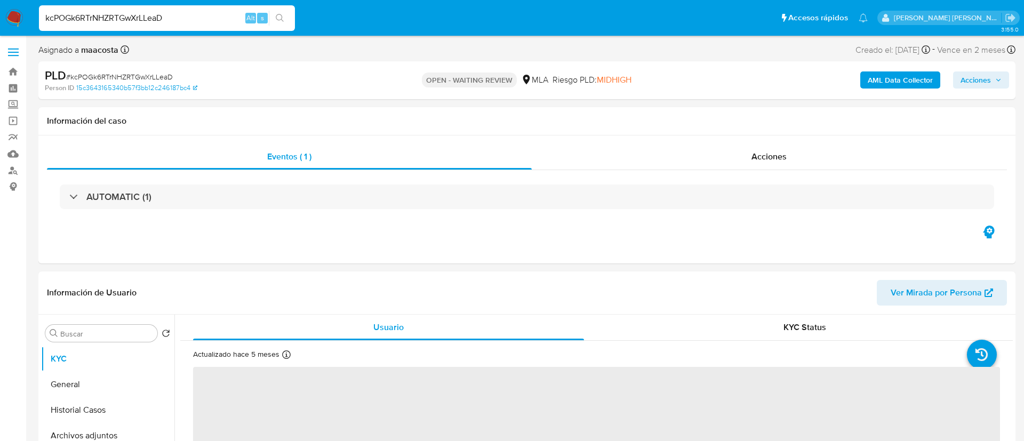
select select "10"
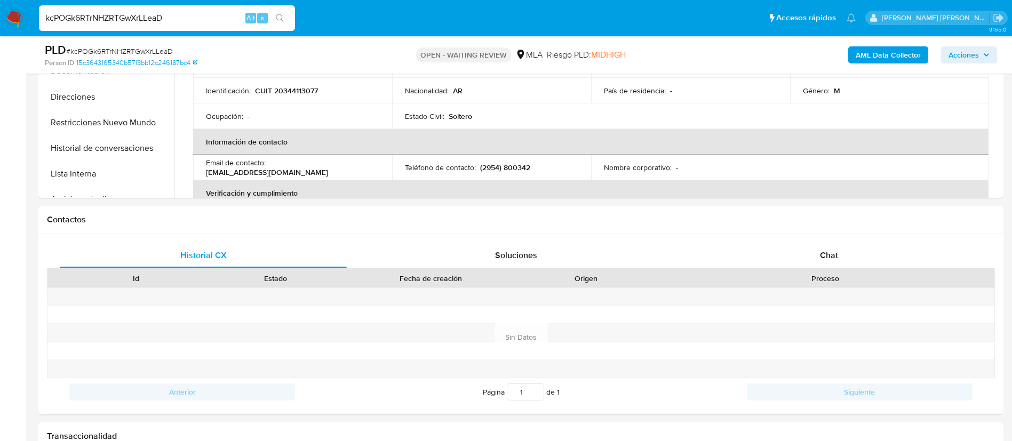
scroll to position [358, 0]
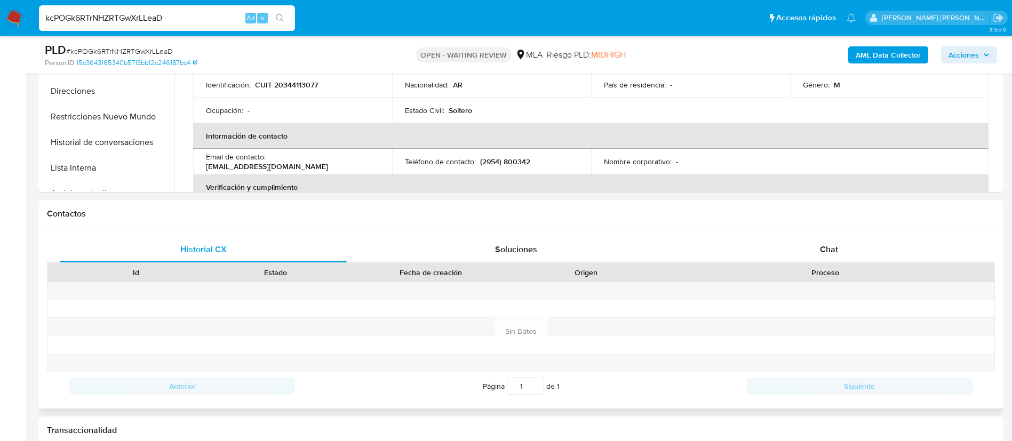
click at [829, 266] on div "Proceso" at bounding box center [825, 272] width 338 height 18
click at [824, 249] on span "Chat" at bounding box center [829, 249] width 18 height 12
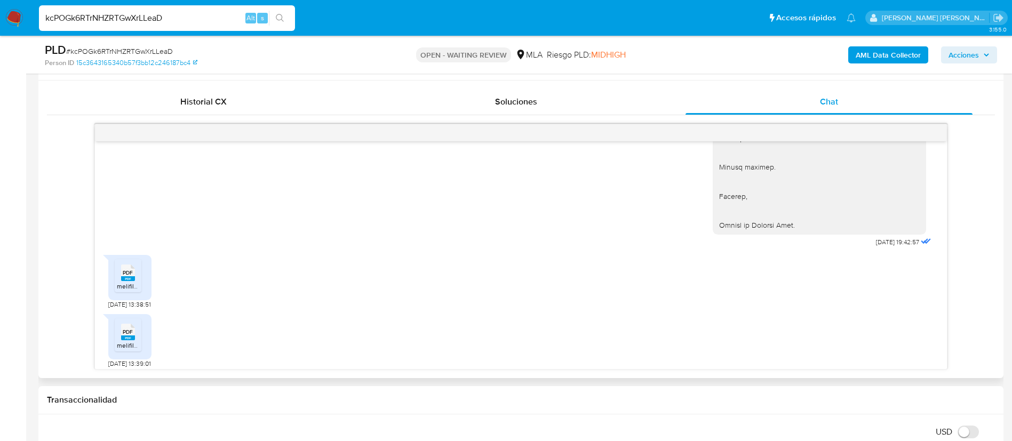
scroll to position [1227, 0]
click at [128, 282] on span "melifile4737401611407923101.pdf" at bounding box center [163, 281] width 93 height 9
click at [129, 336] on icon "PDF" at bounding box center [128, 327] width 14 height 19
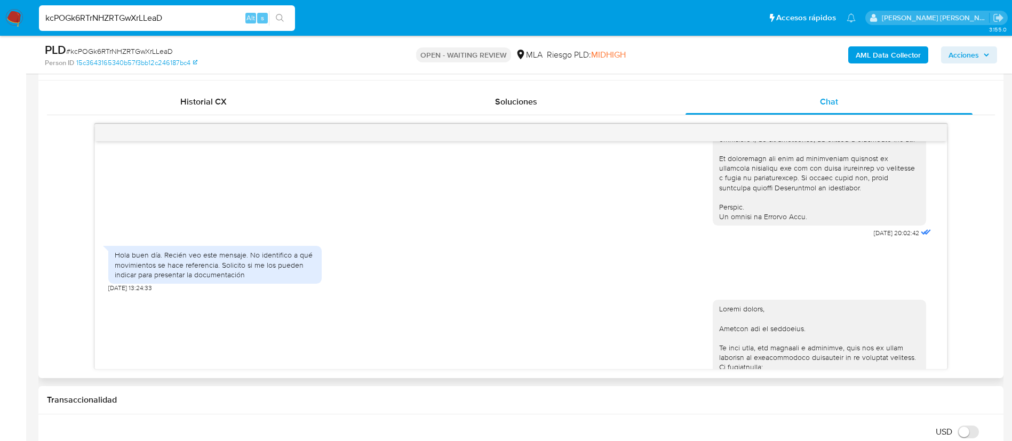
scroll to position [486, 0]
click at [185, 283] on div "Hola buen día. Recién veo este mensaje. No identifico a qué movimientos se hace…" at bounding box center [215, 267] width 200 height 29
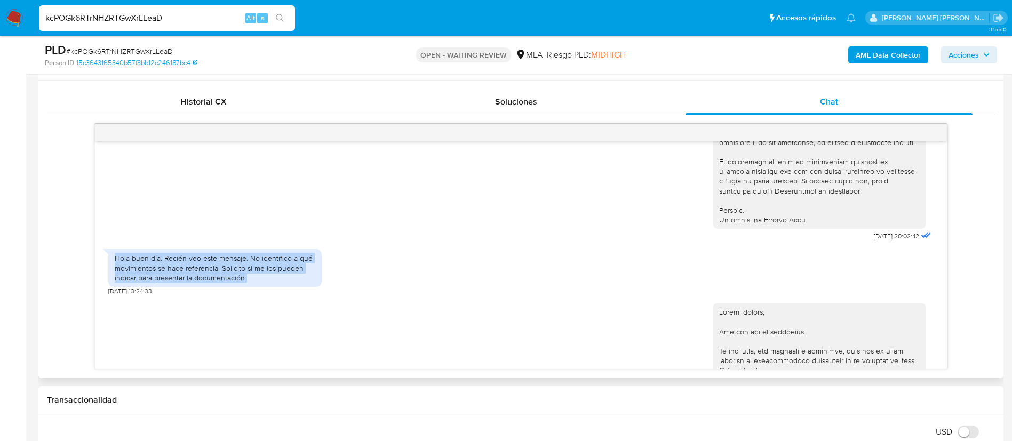
click at [185, 283] on div "Hola buen día. Recién veo este mensaje. No identifico a qué movimientos se hace…" at bounding box center [215, 267] width 200 height 29
copy div "Hola buen día. Recién veo este mensaje. No identifico a qué movimientos se hace…"
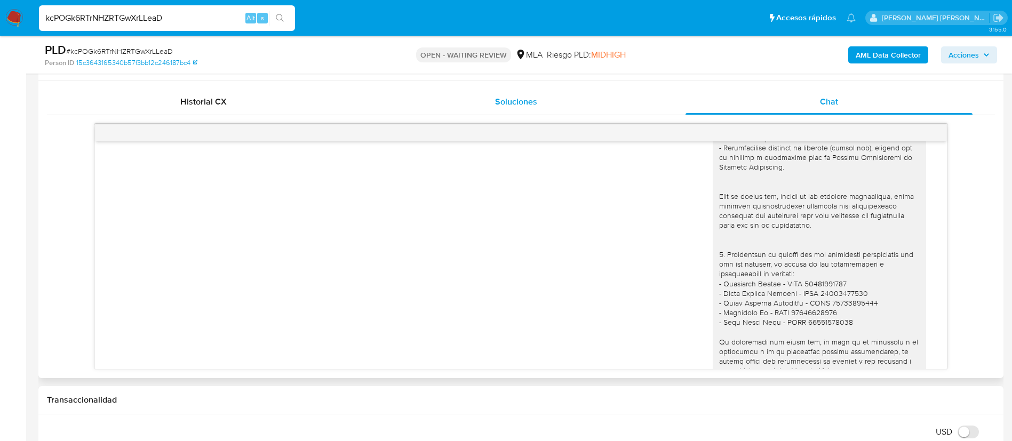
scroll to position [458, 0]
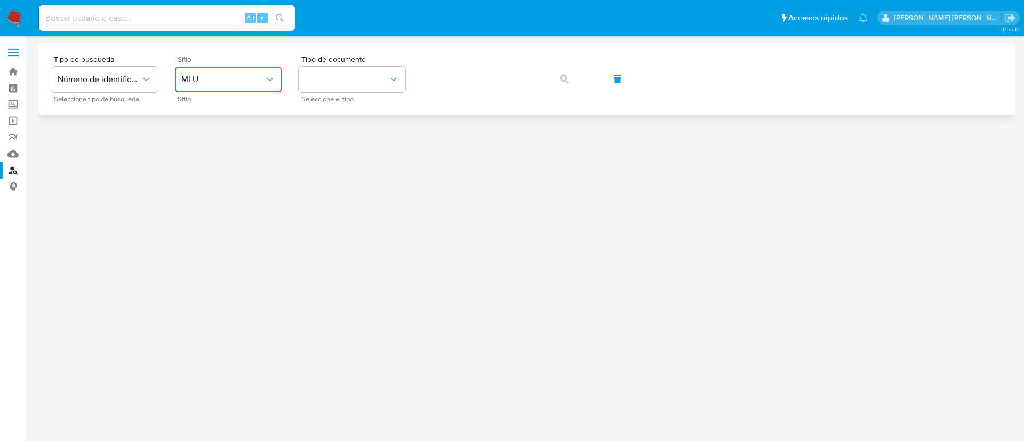
click at [253, 79] on span "MLU" at bounding box center [222, 79] width 83 height 11
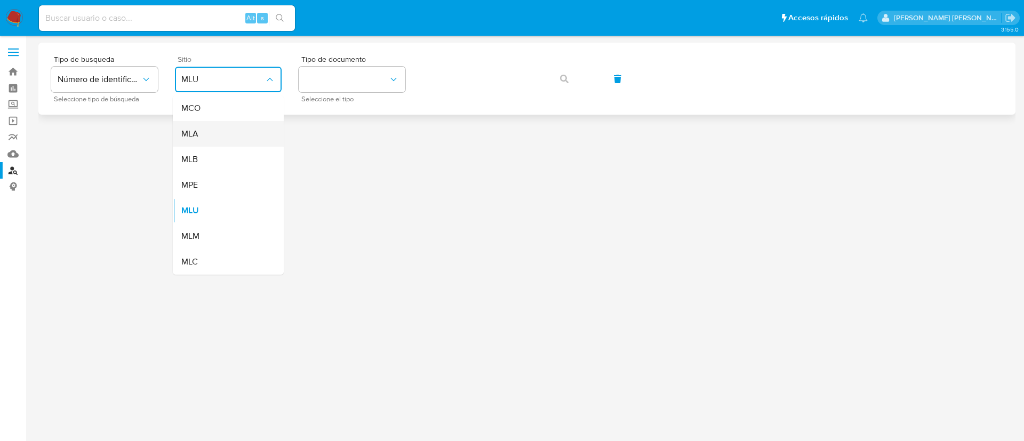
click at [248, 123] on div "MLA" at bounding box center [224, 134] width 87 height 26
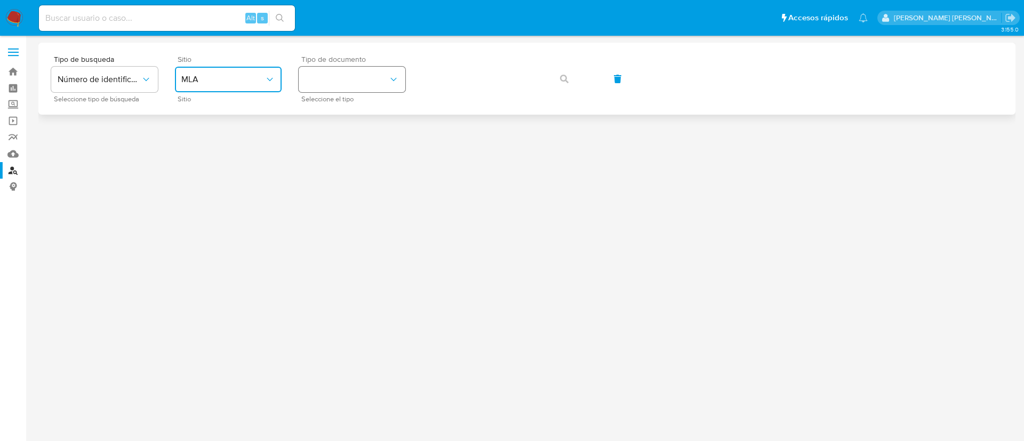
click at [319, 78] on button "identificationType" at bounding box center [352, 80] width 107 height 26
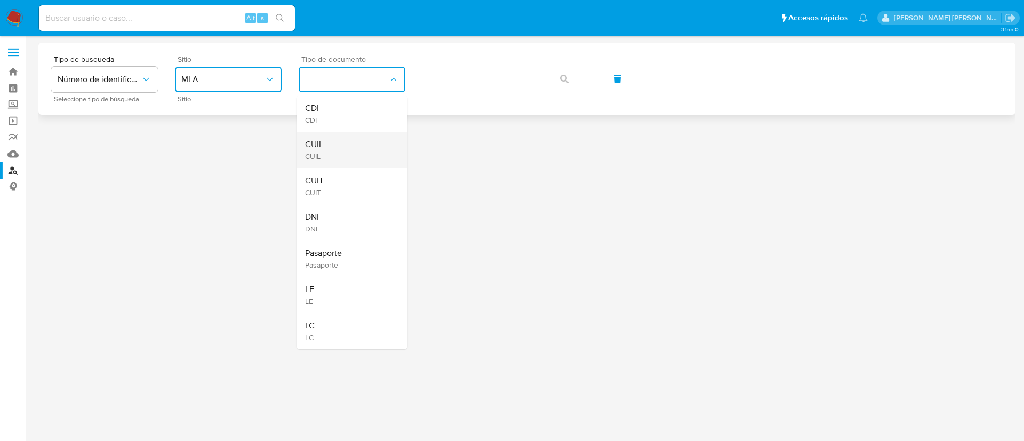
click at [334, 149] on div "CUIL CUIL" at bounding box center [348, 150] width 87 height 36
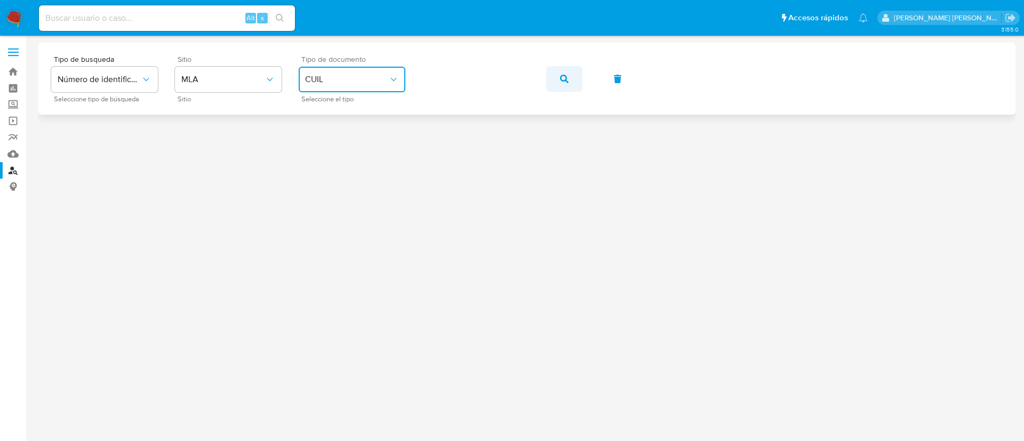
click at [563, 77] on icon "button" at bounding box center [564, 79] width 9 height 9
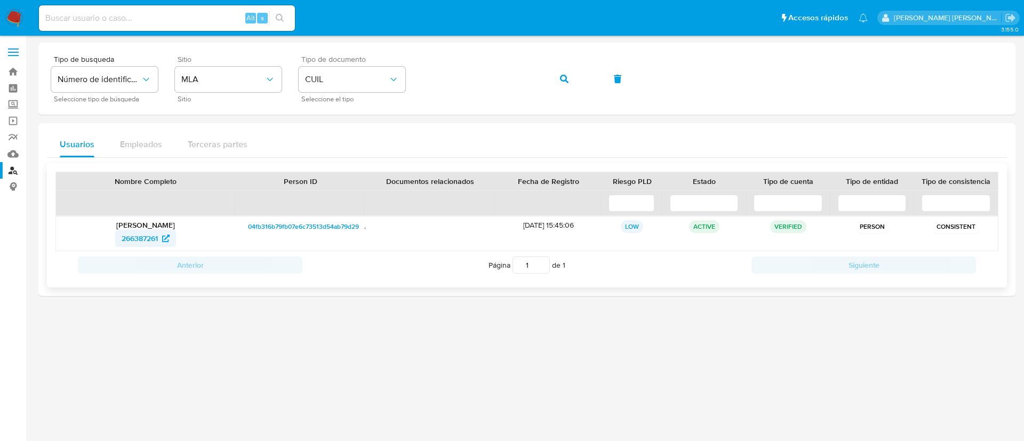
click at [135, 238] on span "266387261" at bounding box center [140, 238] width 36 height 17
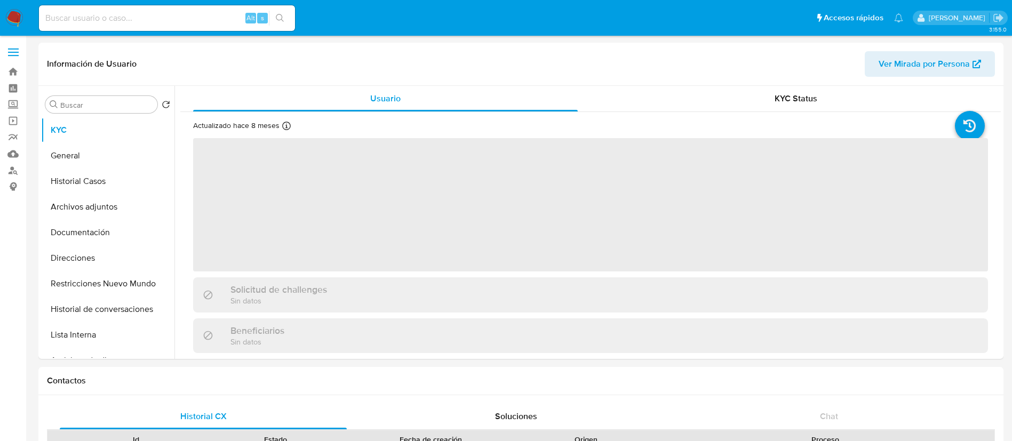
select select "10"
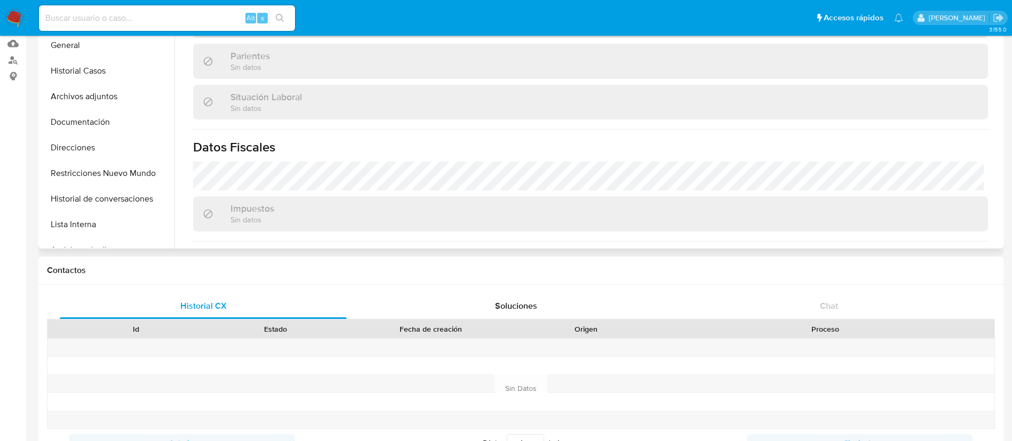
scroll to position [552, 0]
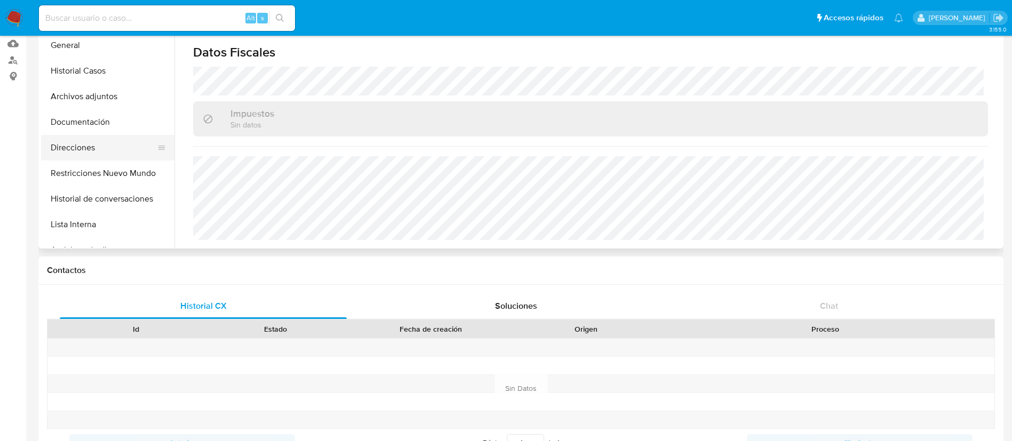
click at [97, 149] on button "Direcciones" at bounding box center [103, 148] width 125 height 26
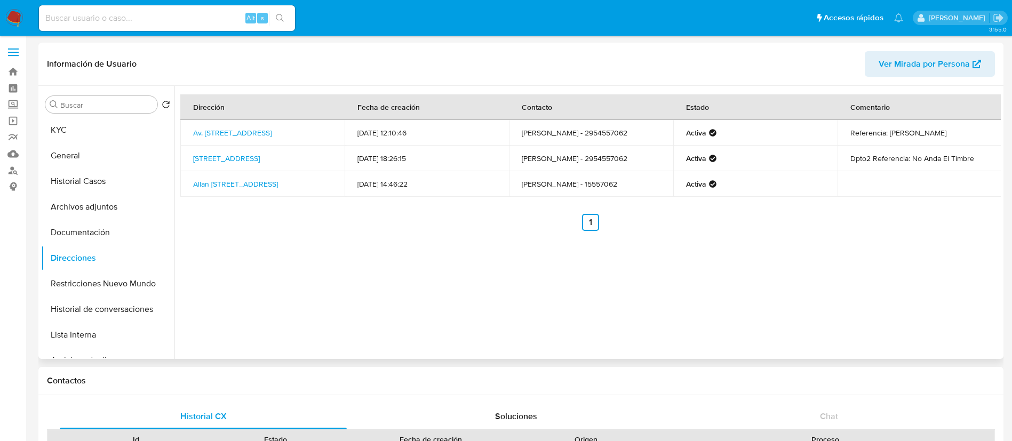
scroll to position [1, 0]
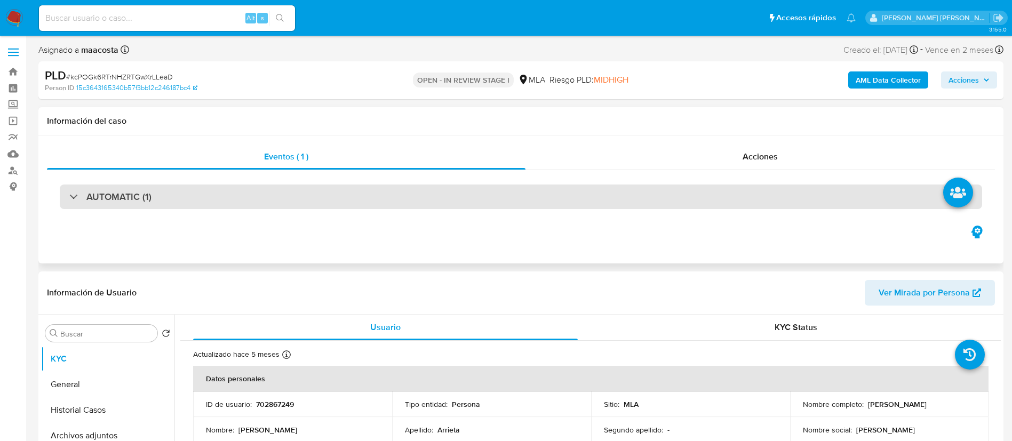
select select "10"
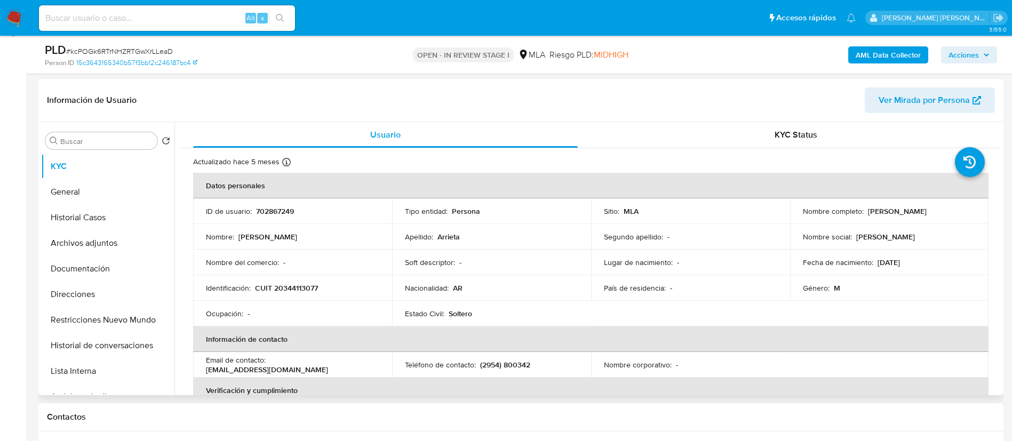
scroll to position [181, 0]
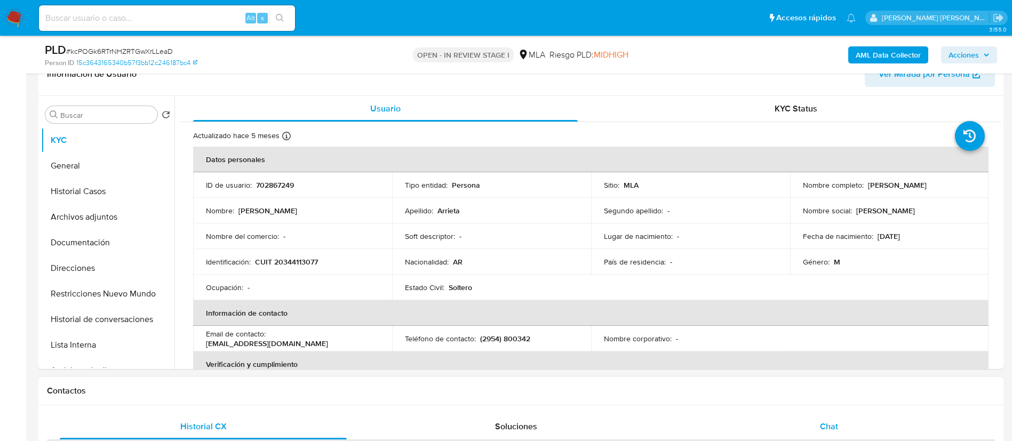
click at [833, 428] on span "Chat" at bounding box center [829, 426] width 18 height 12
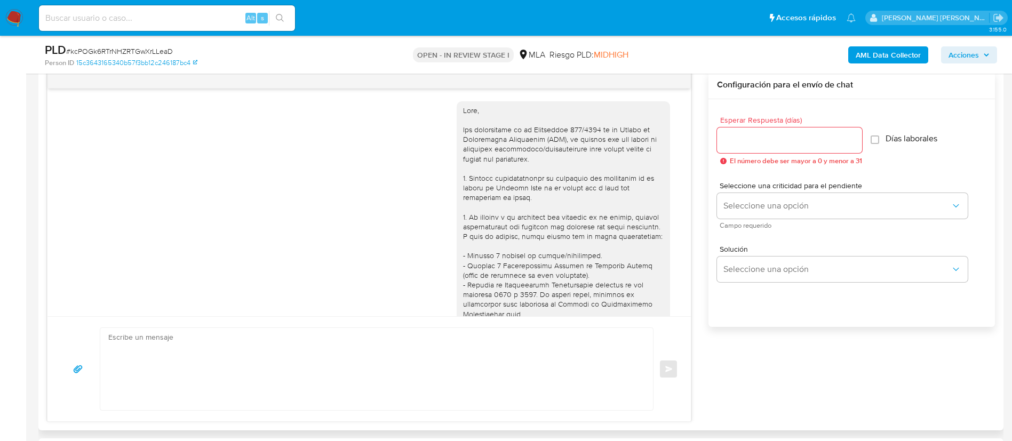
scroll to position [1227, 0]
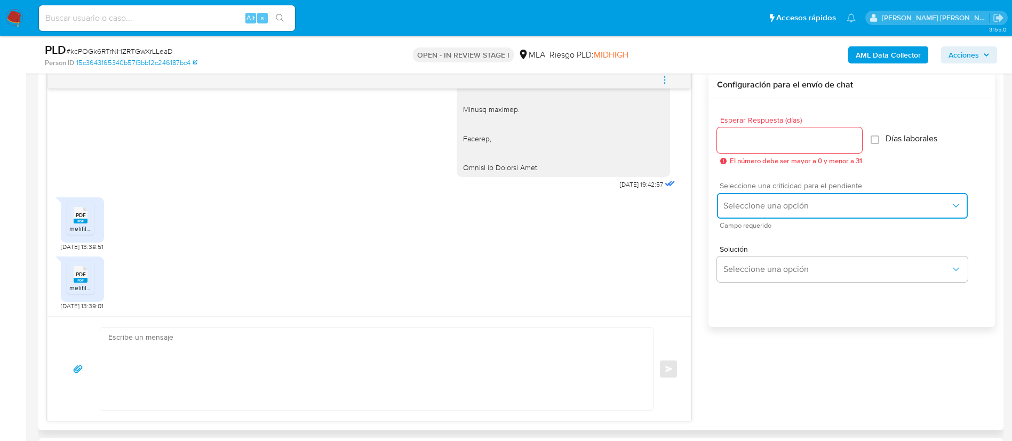
click at [721, 204] on button "Seleccione una opción" at bounding box center [842, 206] width 251 height 26
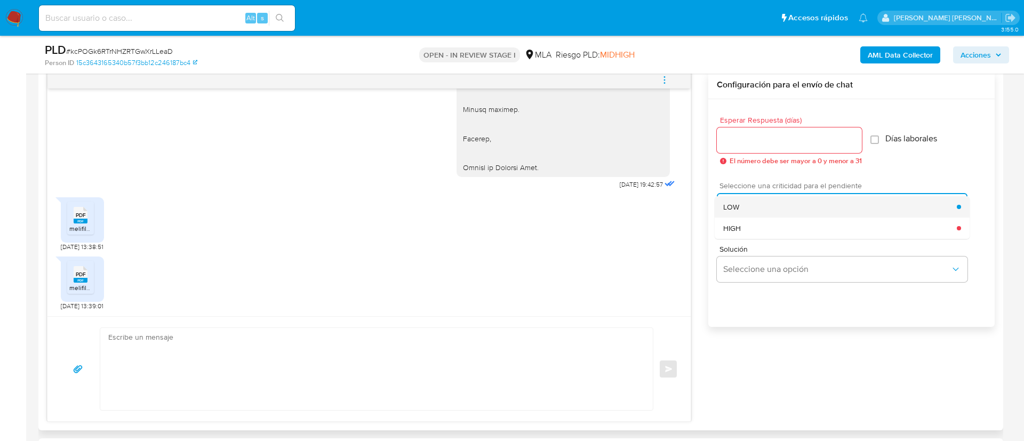
click at [728, 209] on span "LOW" at bounding box center [731, 207] width 16 height 10
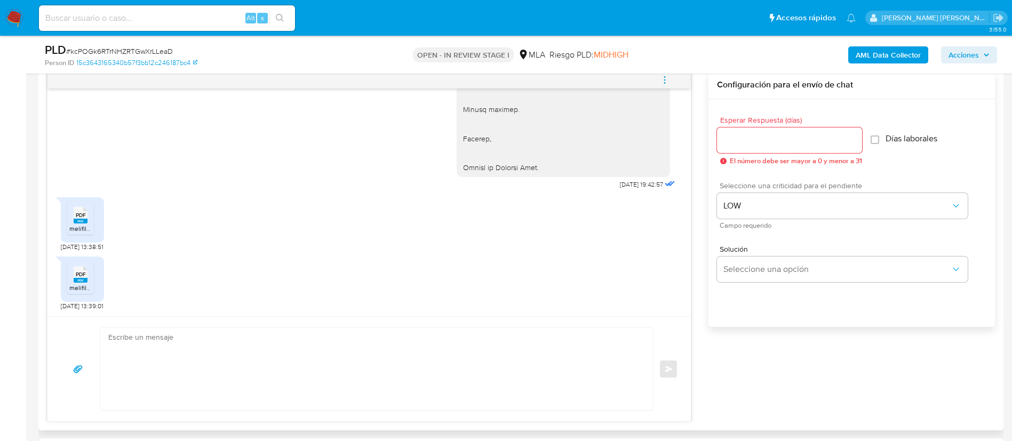
click at [734, 131] on div at bounding box center [789, 140] width 145 height 26
click at [733, 143] on input "Esperar Respuesta (días)" at bounding box center [789, 140] width 145 height 14
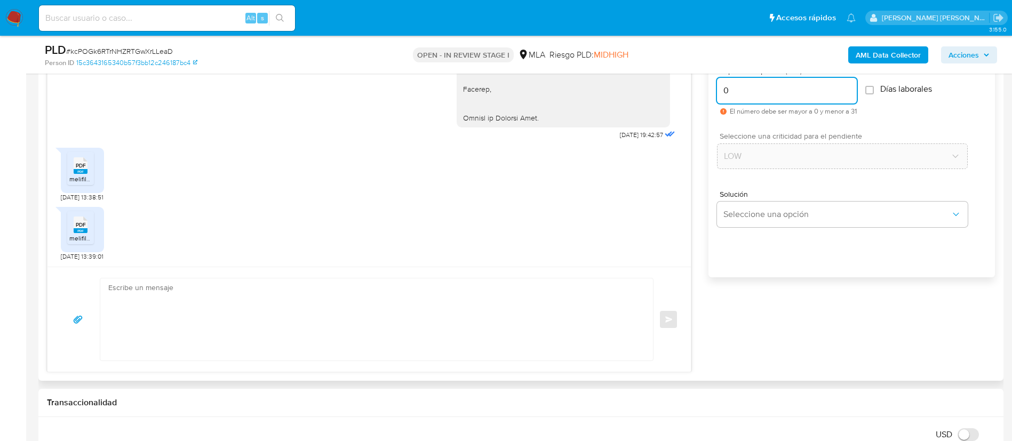
scroll to position [617, 0]
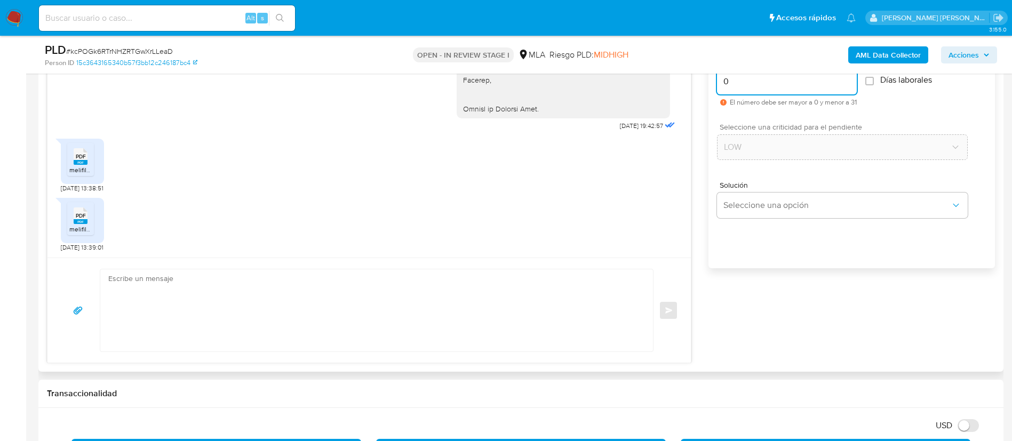
type input "0"
click at [480, 323] on textarea at bounding box center [373, 310] width 531 height 82
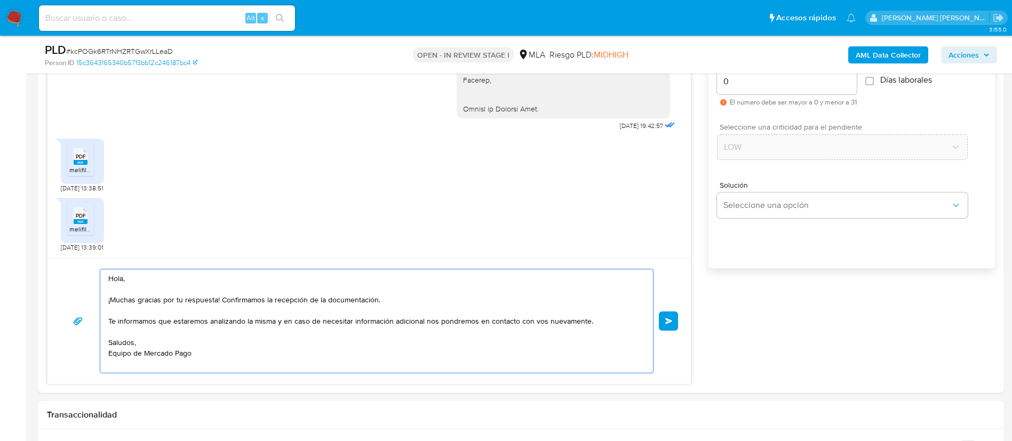
type textarea "Hola, ¡Muchas gracias por tu respuesta! Confirmamos la recepción de la document…"
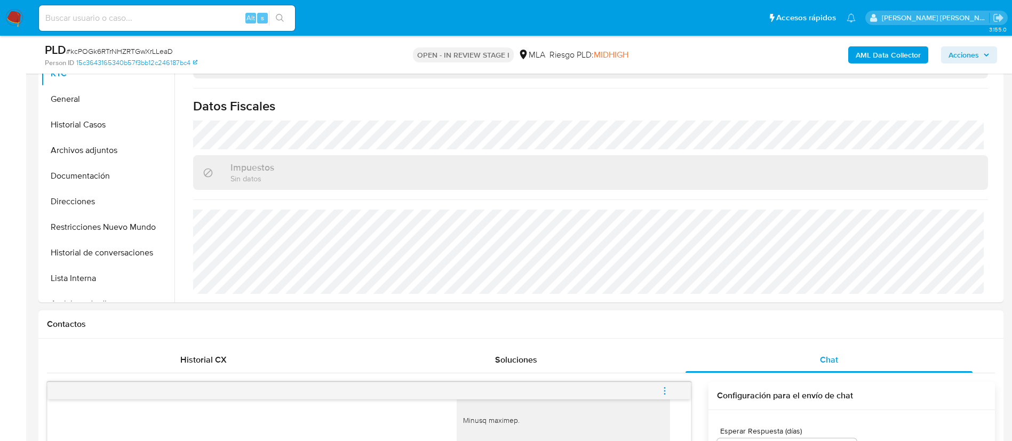
scroll to position [245, 0]
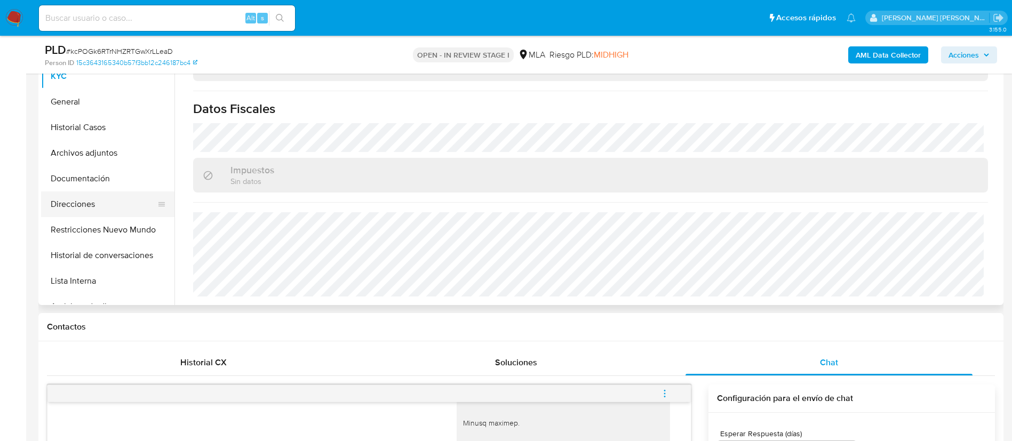
click at [96, 204] on button "Direcciones" at bounding box center [103, 204] width 125 height 26
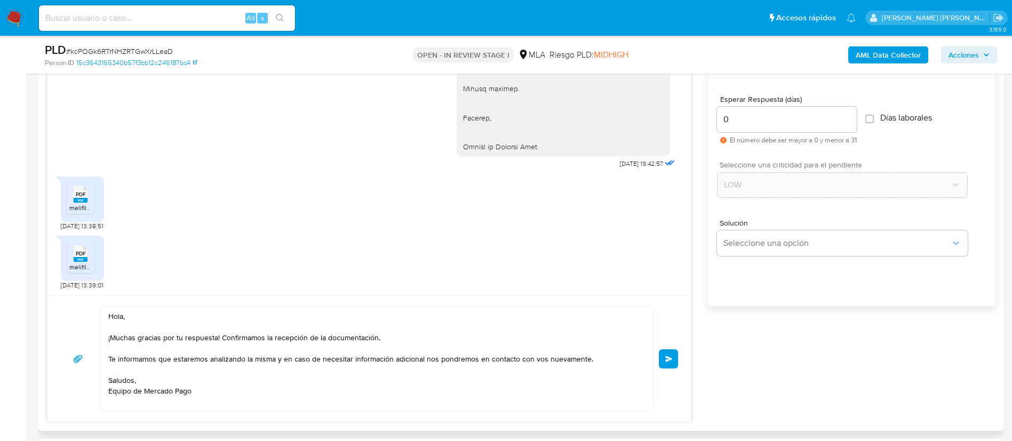
scroll to position [590, 0]
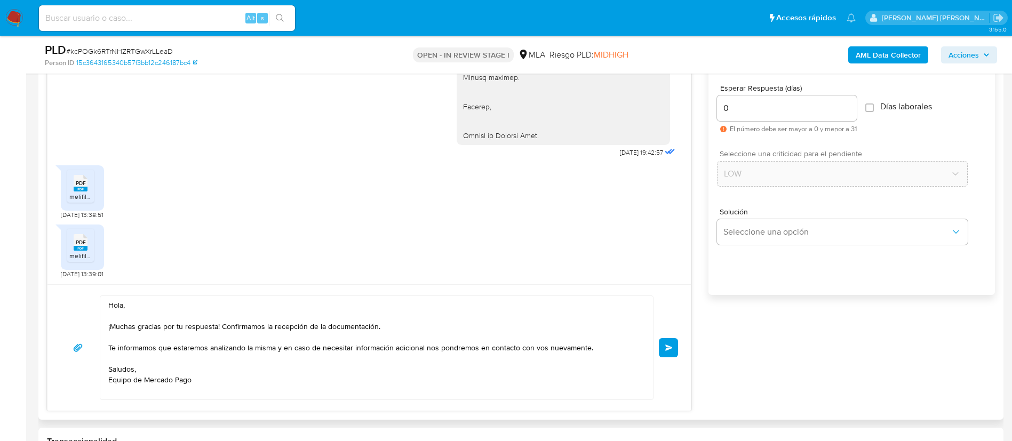
click at [672, 343] on button "Enviar" at bounding box center [668, 347] width 19 height 19
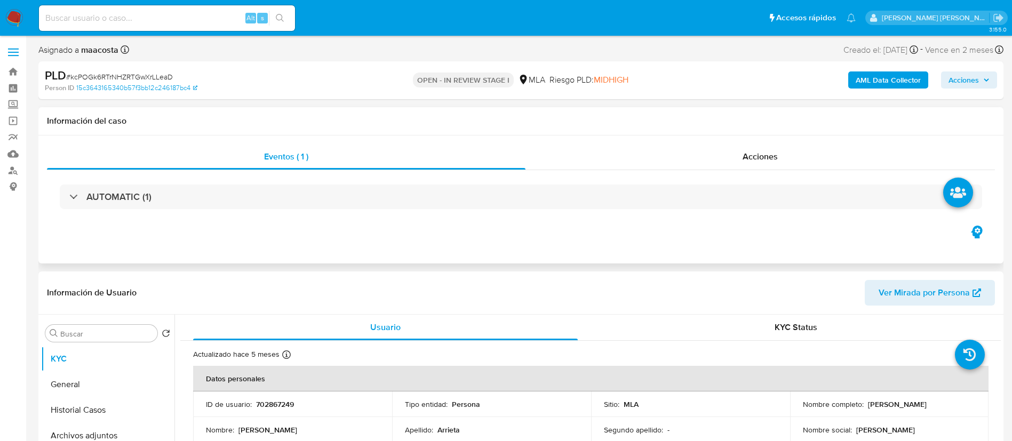
select select "10"
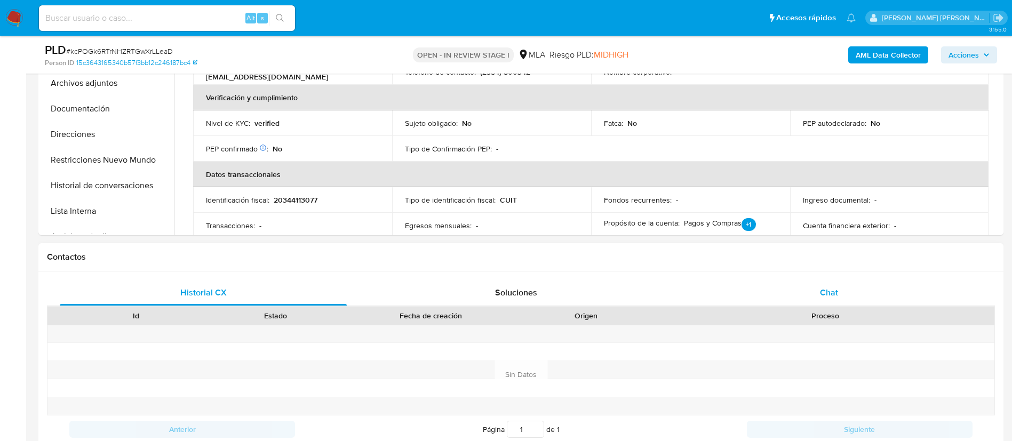
scroll to position [134, 0]
click at [797, 286] on div "Chat" at bounding box center [828, 293] width 287 height 26
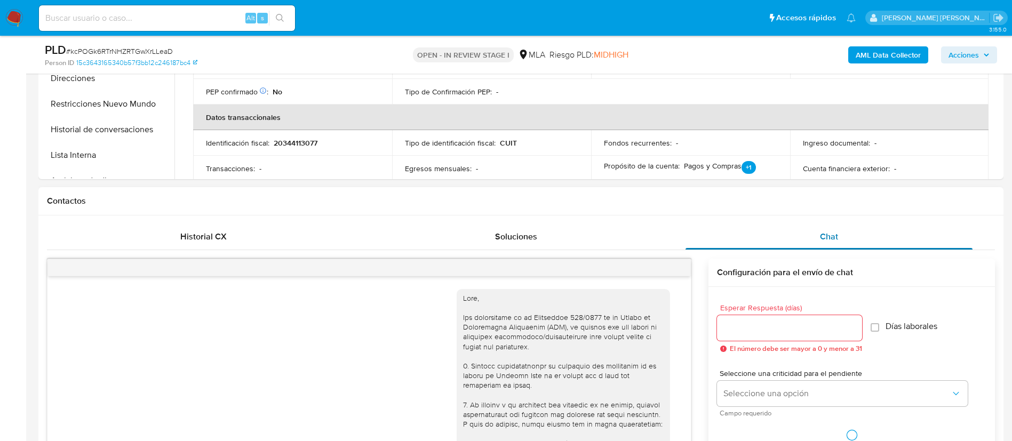
scroll to position [1365, 0]
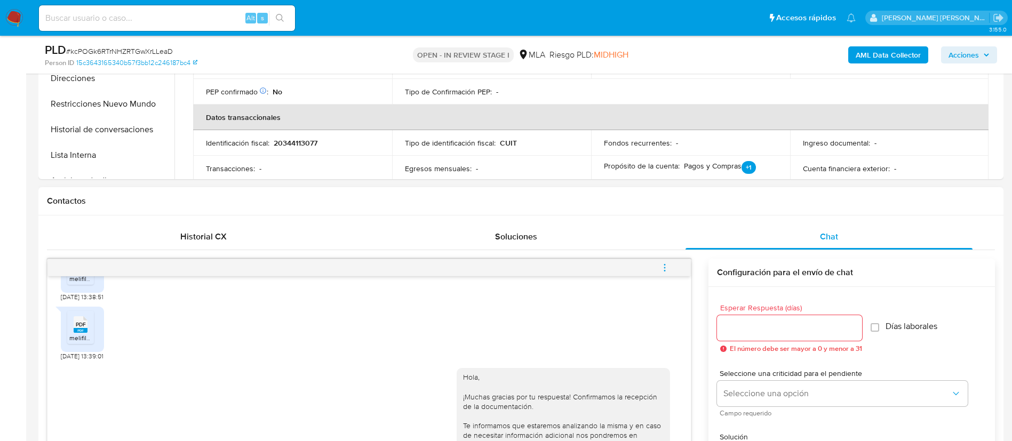
click at [665, 266] on icon "menu-action" at bounding box center [665, 268] width 10 height 10
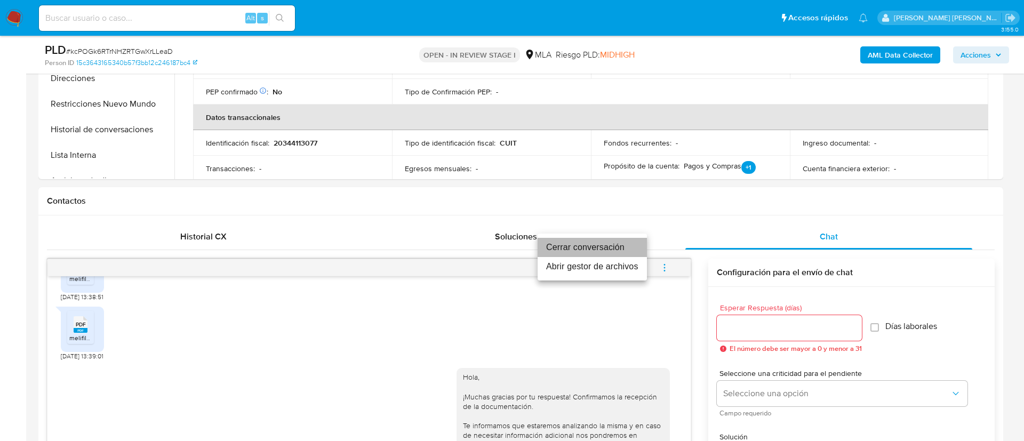
click at [608, 245] on li "Cerrar conversación" at bounding box center [591, 247] width 109 height 19
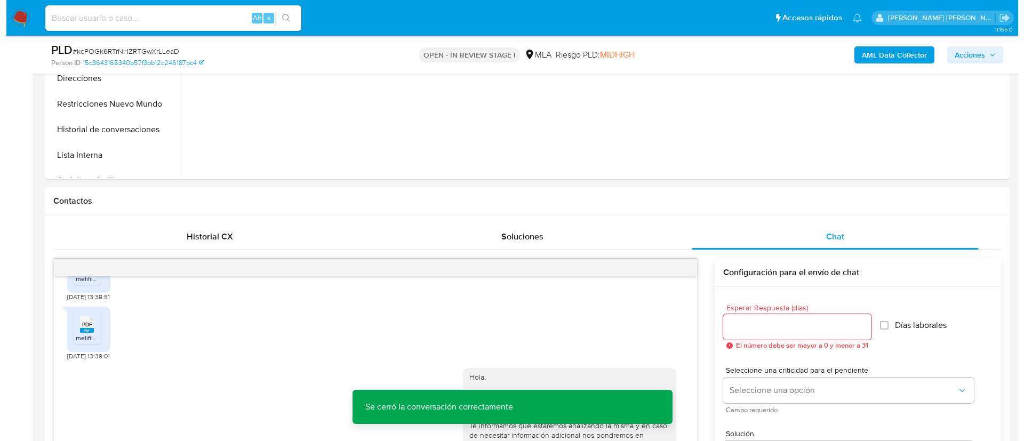
scroll to position [0, 0]
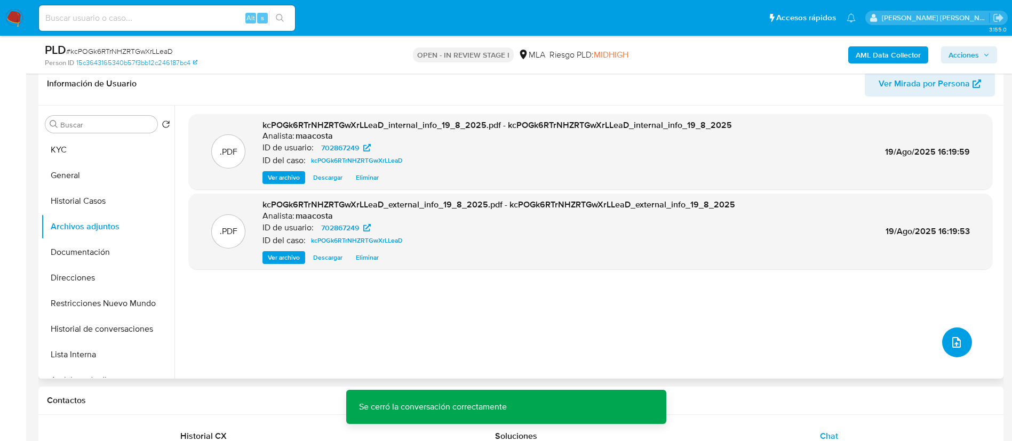
click at [950, 340] on icon "upload-file" at bounding box center [956, 342] width 13 height 13
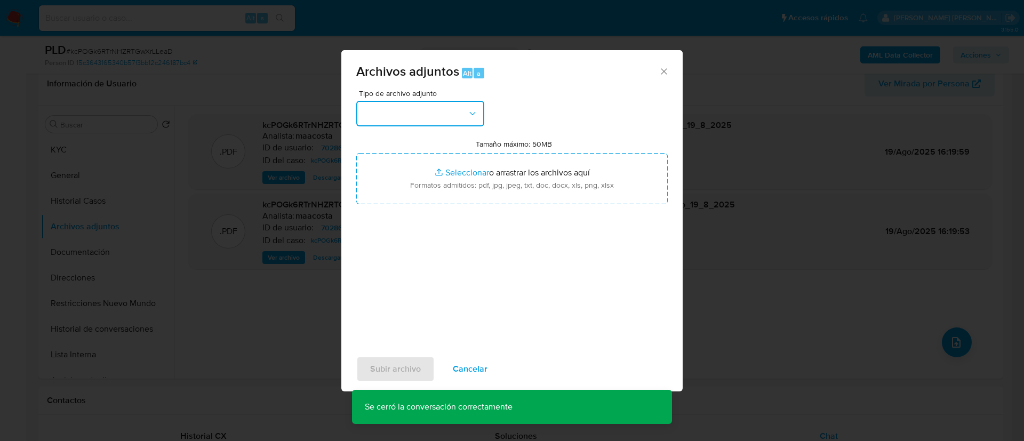
click at [453, 107] on button "button" at bounding box center [420, 114] width 128 height 26
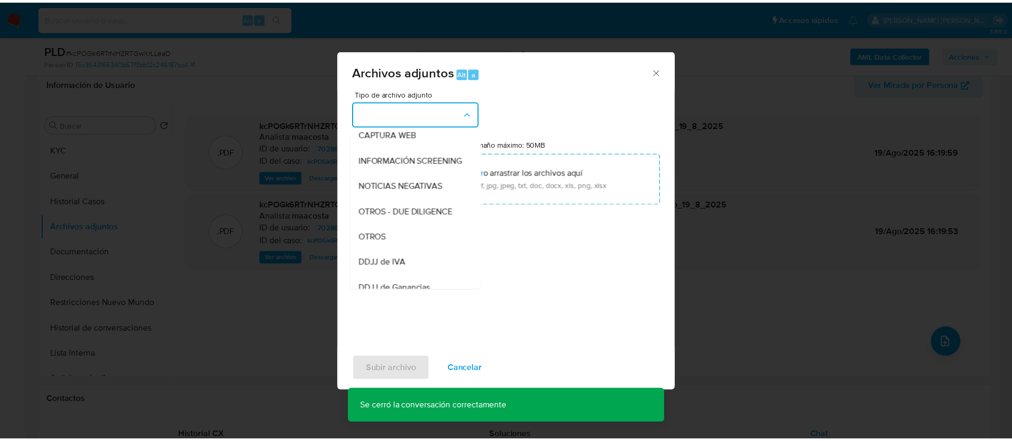
scroll to position [116, 0]
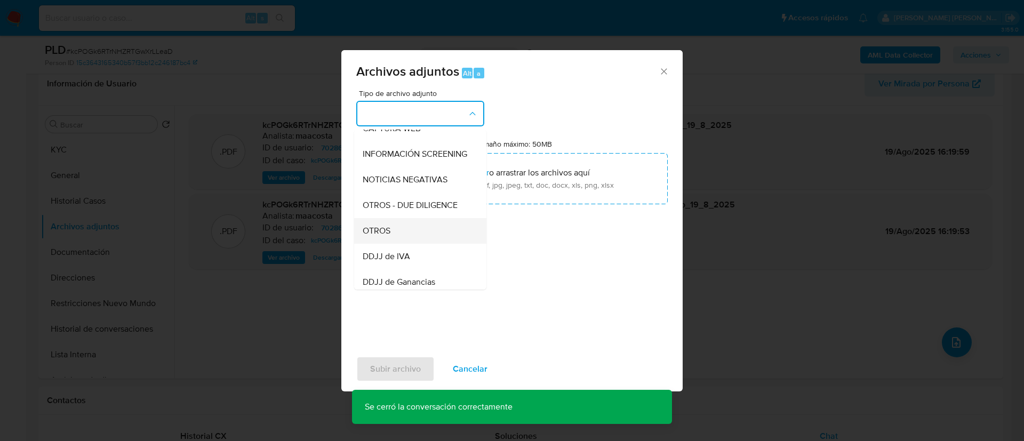
click at [382, 236] on span "OTROS" at bounding box center [377, 231] width 28 height 11
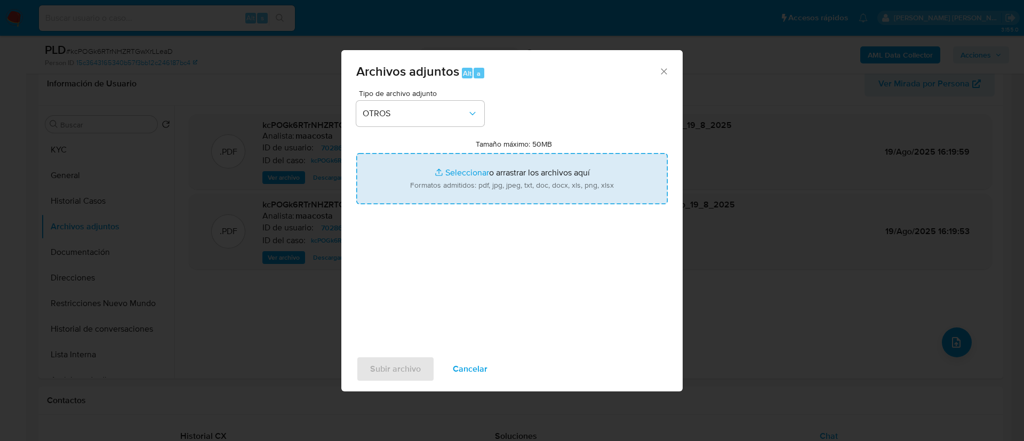
type input "C:\fakepath\Carlos Alberto Arrieta- Movimientos.xlsx"
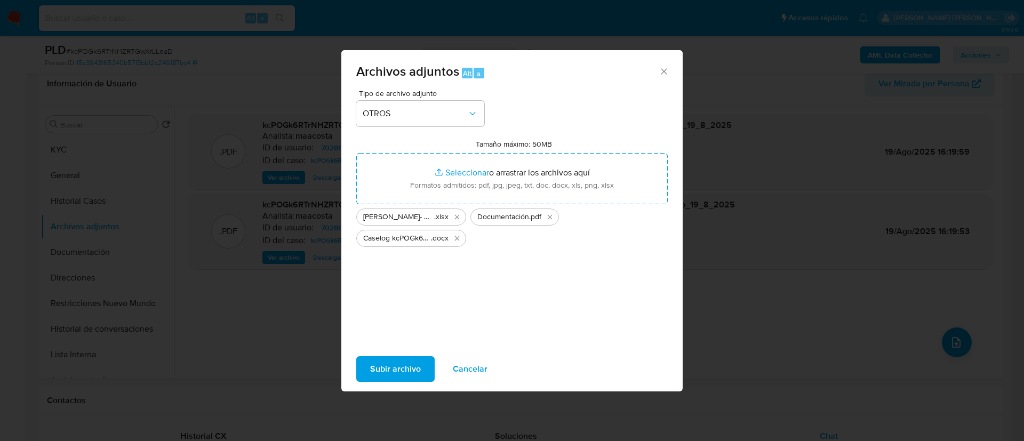
click at [414, 370] on span "Subir archivo" at bounding box center [395, 368] width 51 height 23
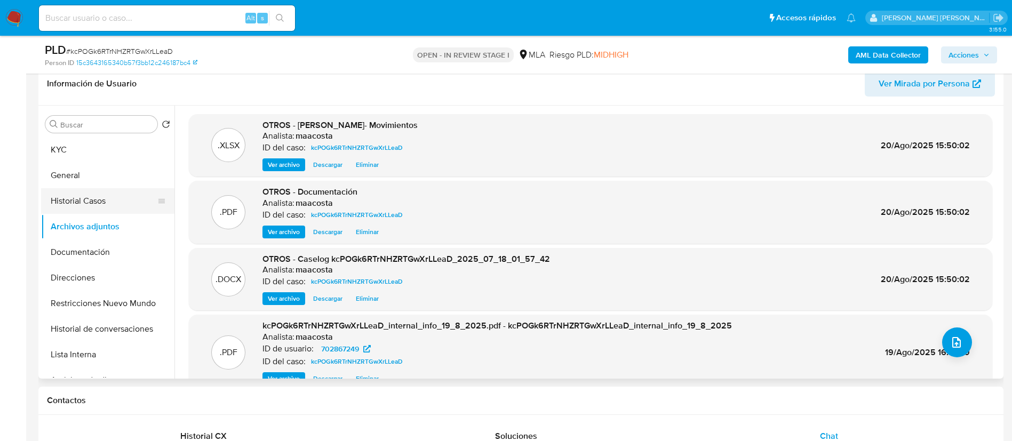
click at [78, 203] on button "Historial Casos" at bounding box center [103, 201] width 125 height 26
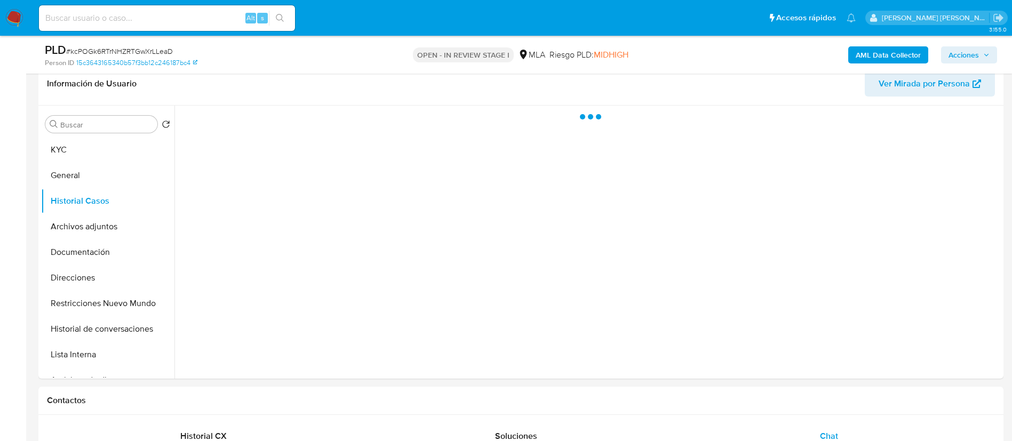
click at [966, 53] on span "Acciones" at bounding box center [963, 54] width 30 height 17
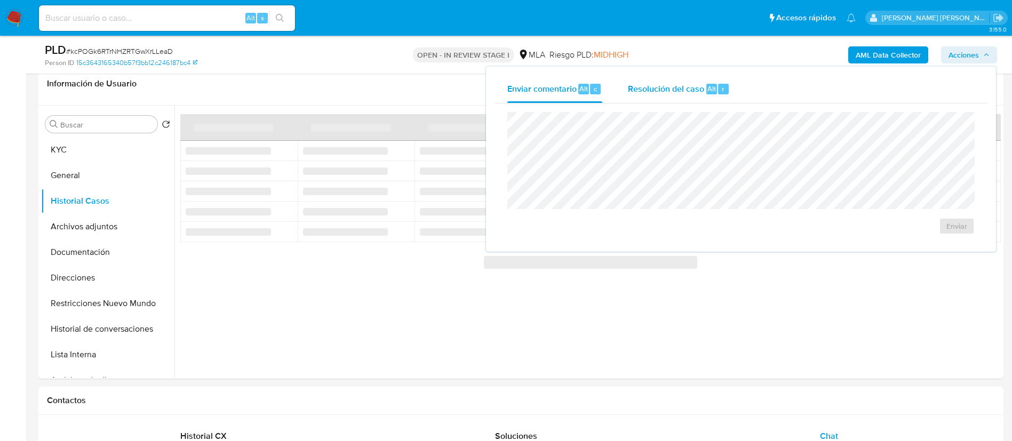
click at [707, 89] on span "Alt" at bounding box center [711, 89] width 9 height 10
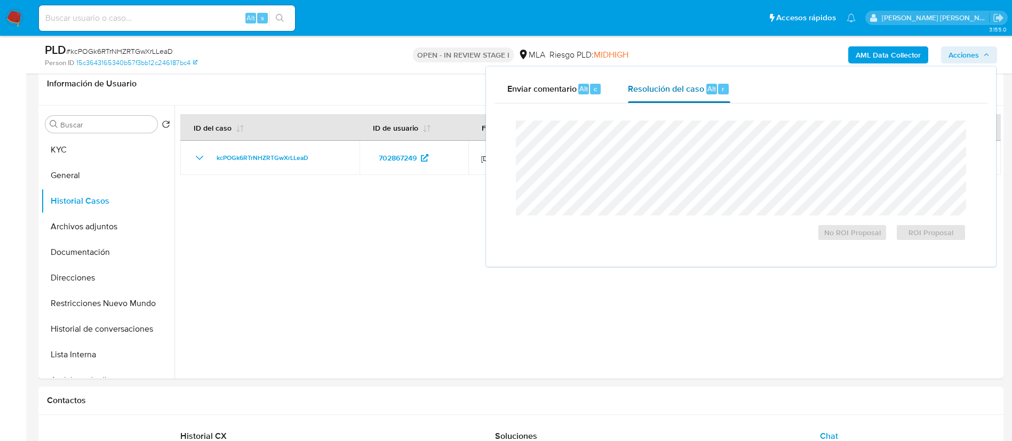
scroll to position [159, 0]
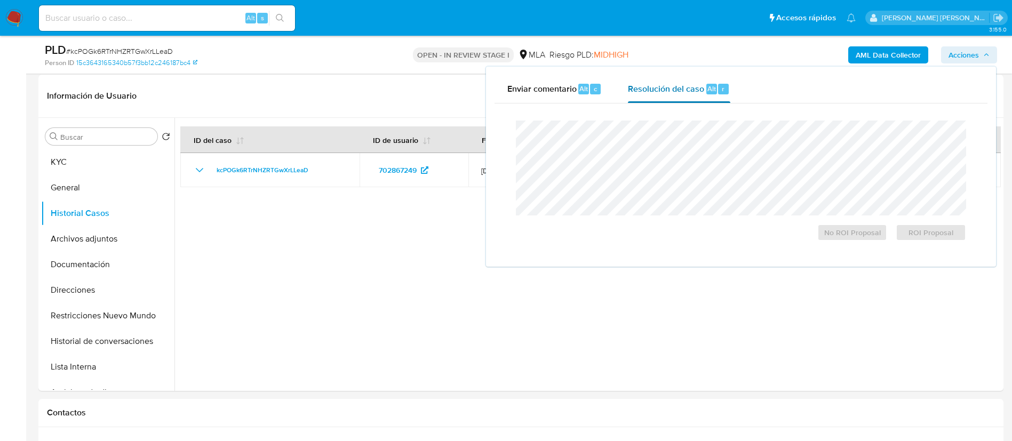
click at [707, 93] on span "Alt" at bounding box center [711, 89] width 9 height 10
click at [857, 237] on span "No ROI Proposal" at bounding box center [851, 232] width 55 height 15
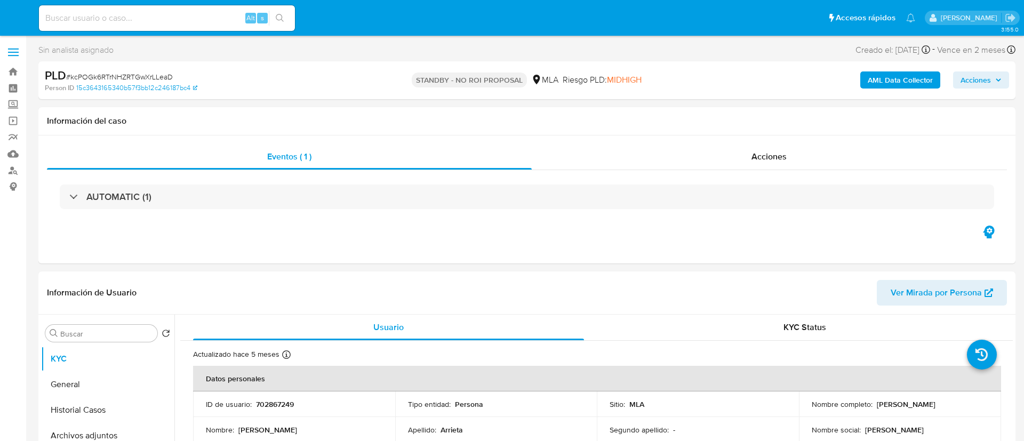
select select "10"
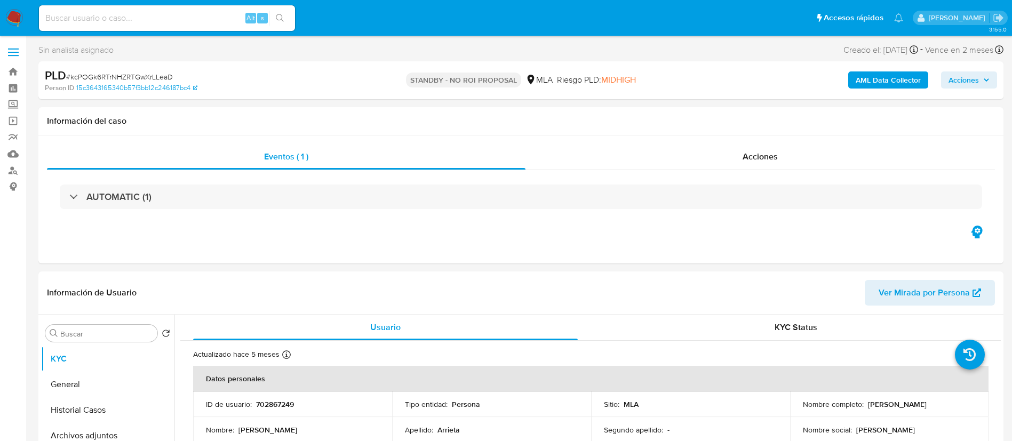
paste input "bu7e0rknB5kbKarfd0JECJxt"
click at [178, 17] on input "bu7e0rknB5kbKarfd0JECJxt" at bounding box center [167, 18] width 256 height 14
type input "bu7e0rknB5kbKarfd0JECJxt"
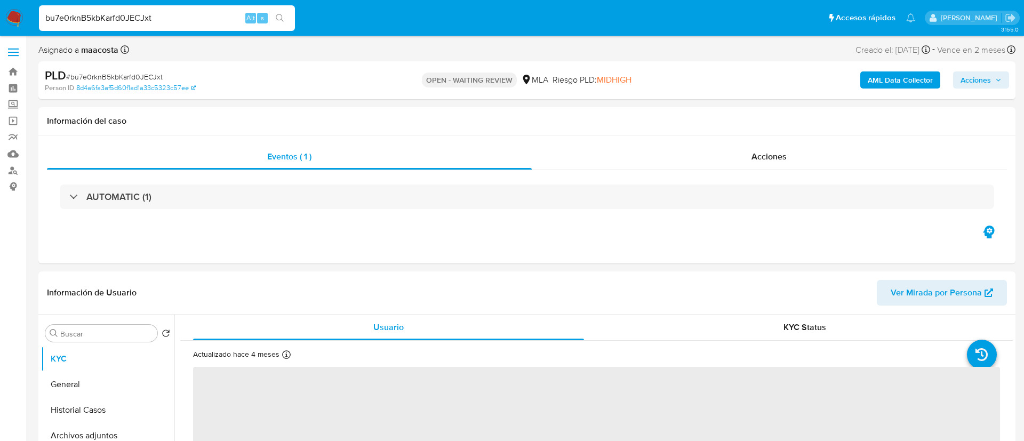
select select "10"
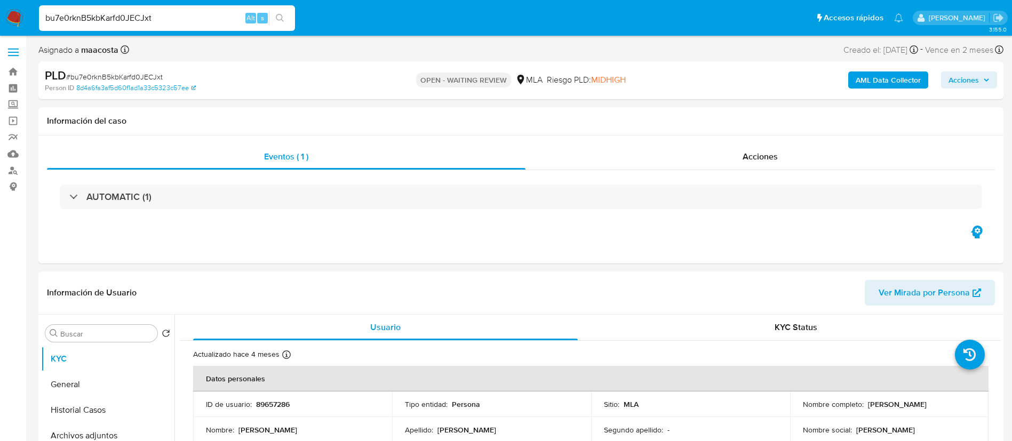
click at [877, 83] on b "AML Data Collector" at bounding box center [887, 79] width 65 height 17
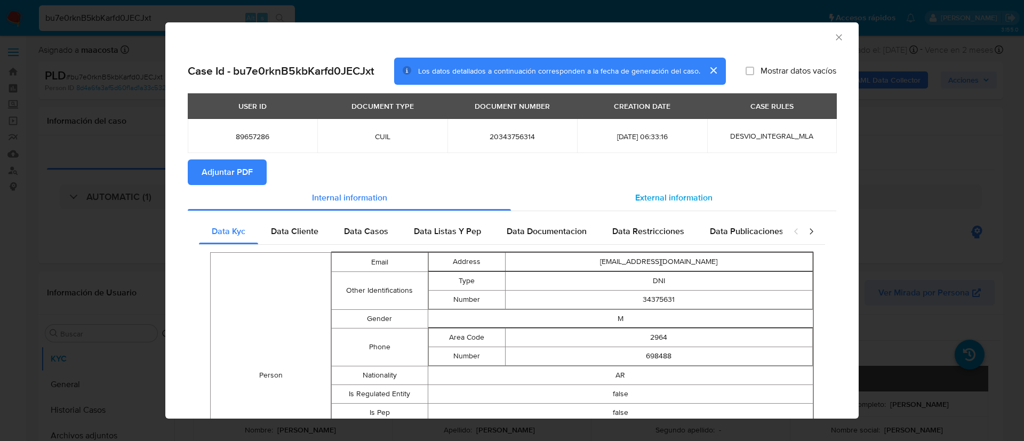
click at [643, 196] on span "External information" at bounding box center [673, 197] width 77 height 12
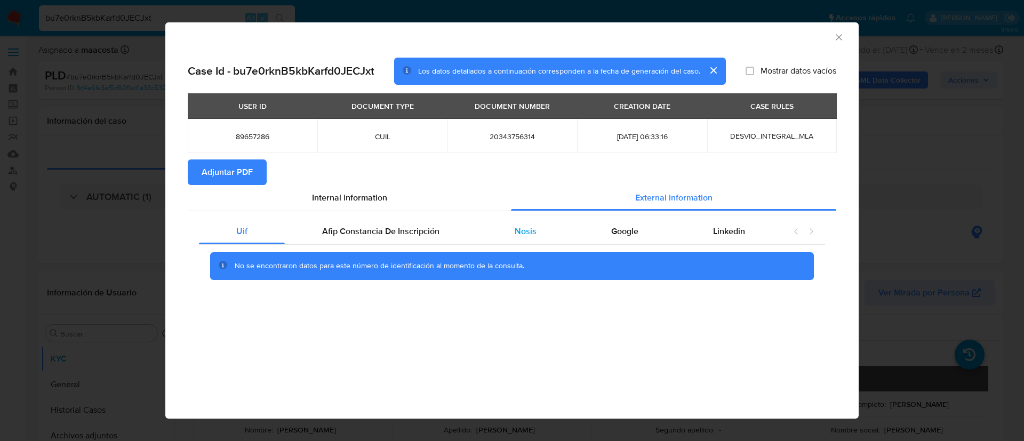
click at [529, 230] on span "Nosis" at bounding box center [526, 231] width 22 height 12
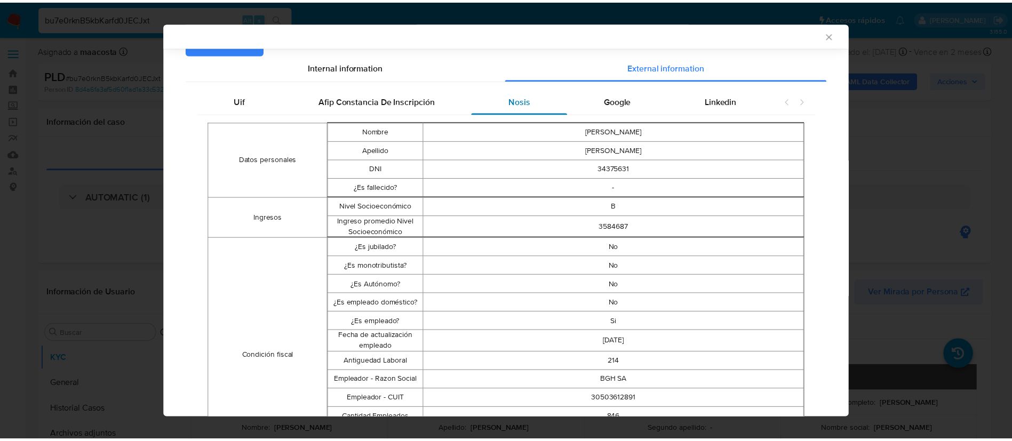
scroll to position [139, 0]
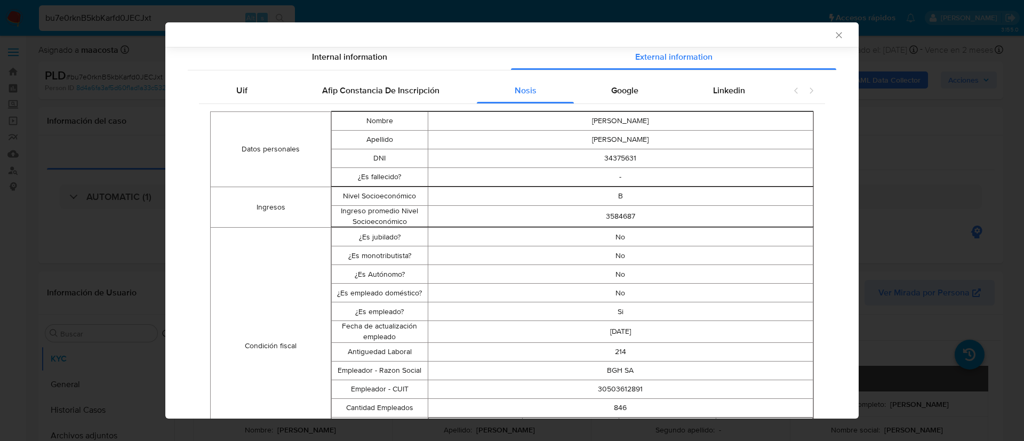
click at [600, 384] on td "30503612891" at bounding box center [620, 389] width 385 height 19
copy td "30503612891"
click at [898, 271] on div "AML Data Collector Case Id - bu7e0rknB5kbKarfd0JECJxt Los datos detallados a co…" at bounding box center [512, 220] width 1024 height 441
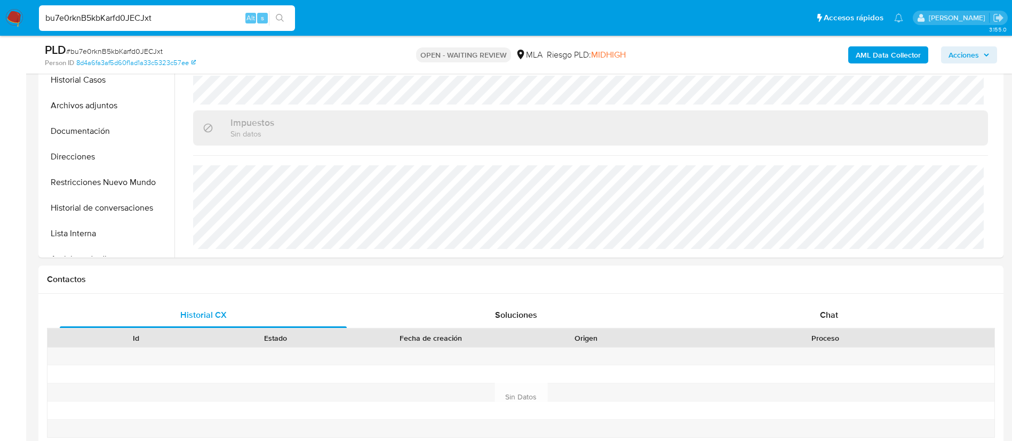
scroll to position [305, 0]
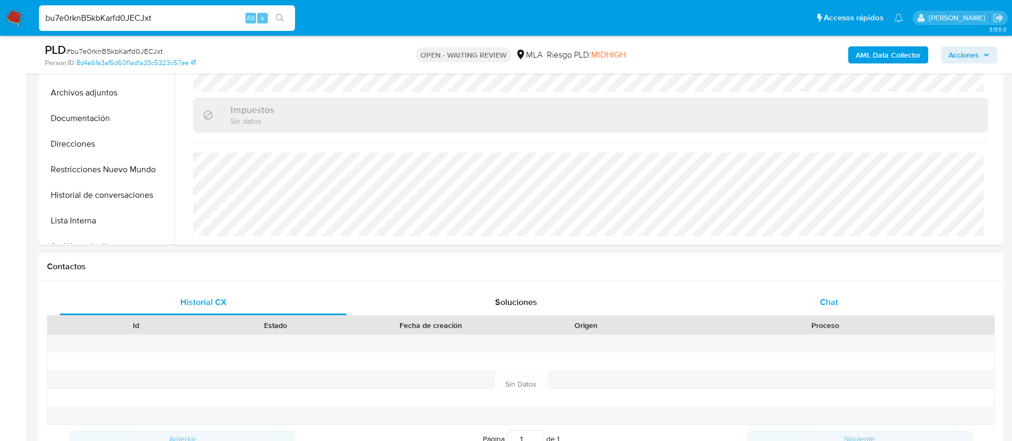
click at [824, 296] on span "Chat" at bounding box center [829, 302] width 18 height 12
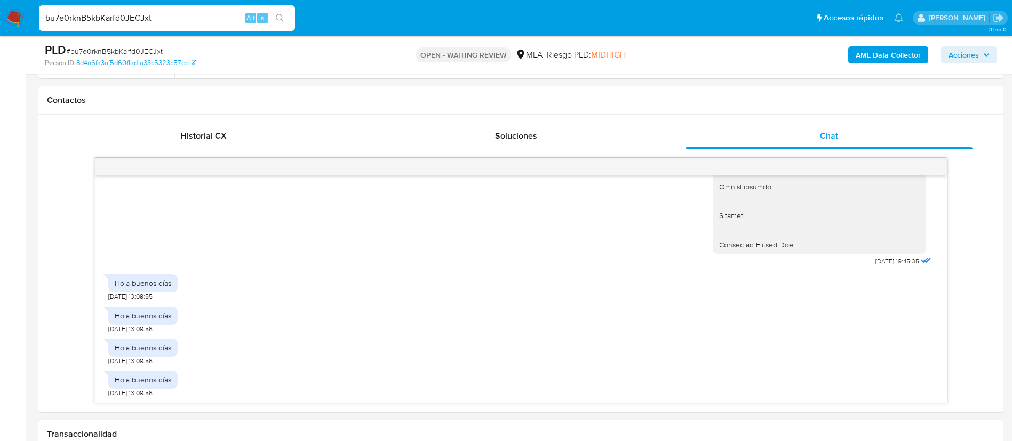
scroll to position [474, 0]
click at [178, 286] on div "Hola buenos [PERSON_NAME] [DATE] 13:08:55" at bounding box center [520, 283] width 825 height 32
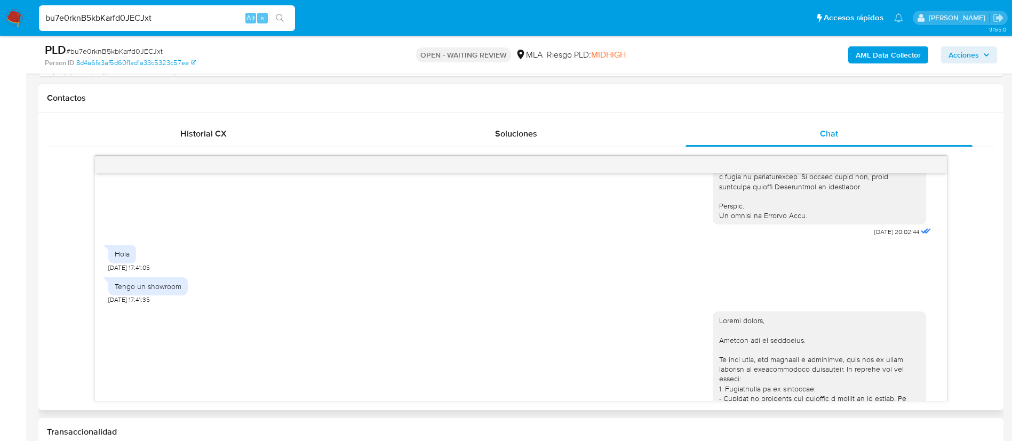
scroll to position [523, 0]
drag, startPoint x: 114, startPoint y: 273, endPoint x: 184, endPoint y: 302, distance: 76.3
click at [184, 302] on div "[DATE] 20:02:44 Hola [DATE] 17:41:05 Tengo un showroom [DATE] 17:41:35 [DATE] 1…" at bounding box center [521, 287] width 852 height 228
copy div "Hola [DATE] 17:41:05 Tengo un showroom"
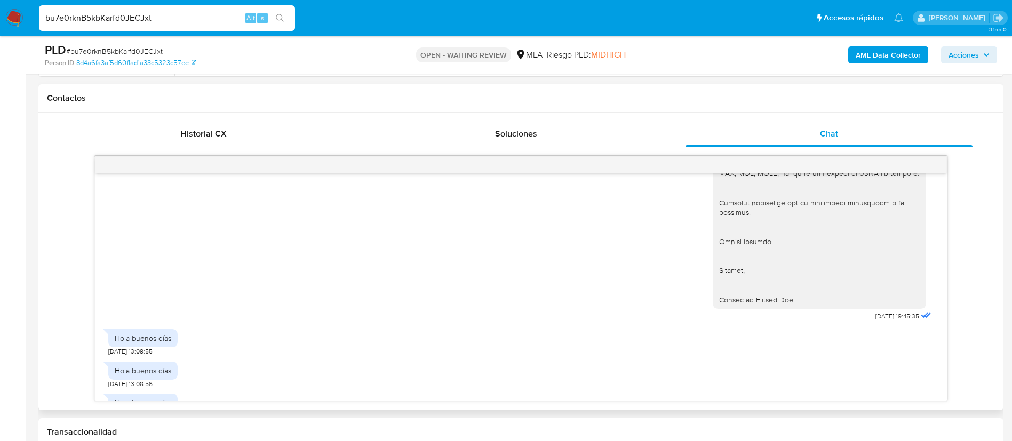
scroll to position [1270, 0]
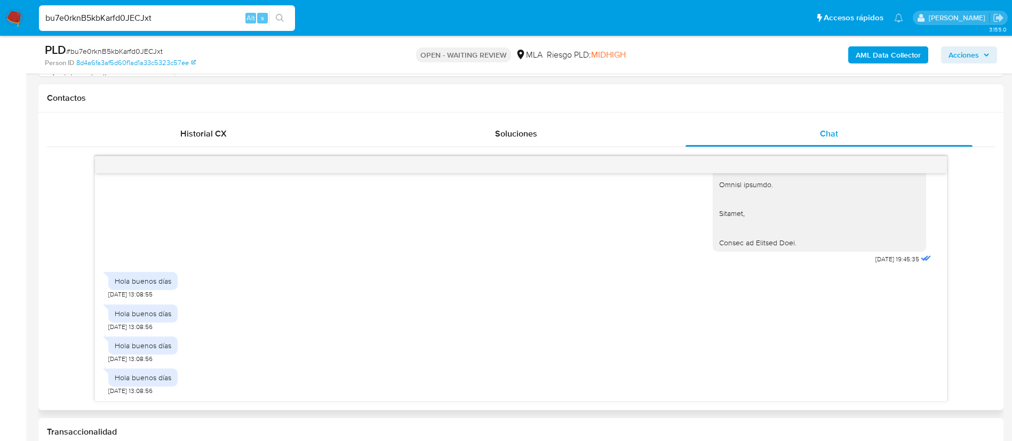
click at [154, 284] on div "Hola buenos días" at bounding box center [143, 281] width 57 height 10
copy div "Hola buenos días"
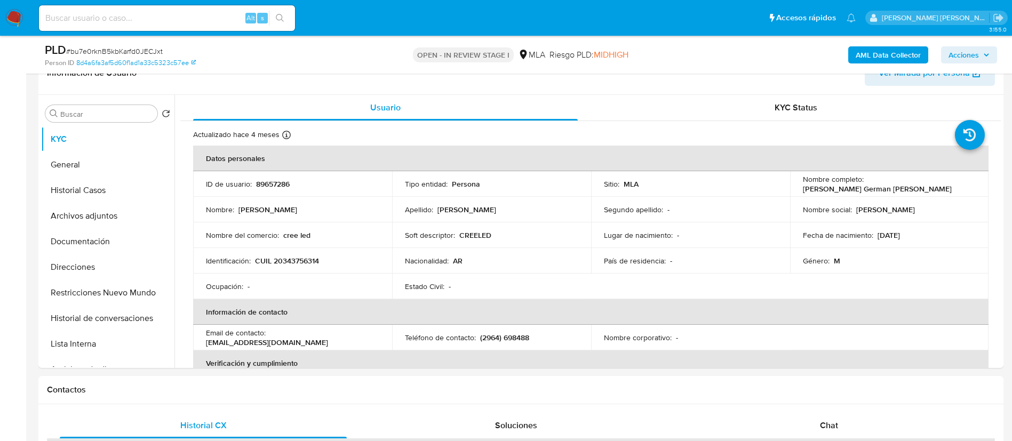
select select "10"
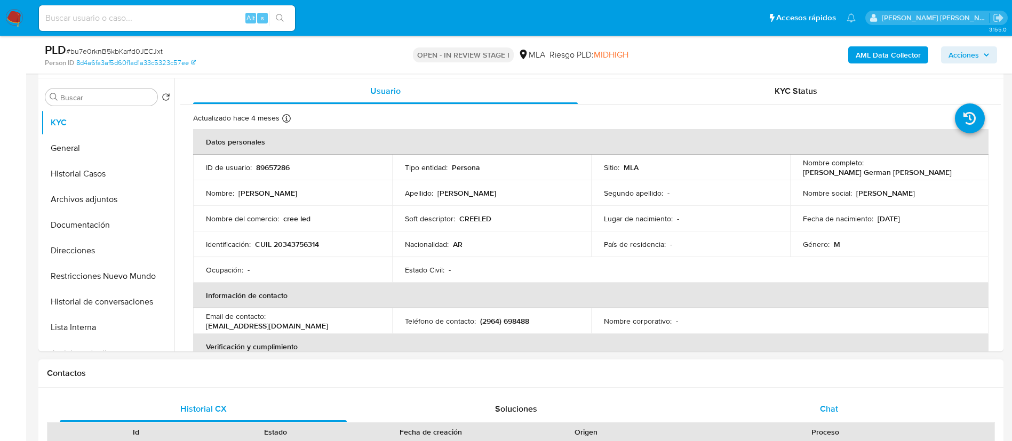
click at [837, 407] on span "Chat" at bounding box center [829, 409] width 18 height 12
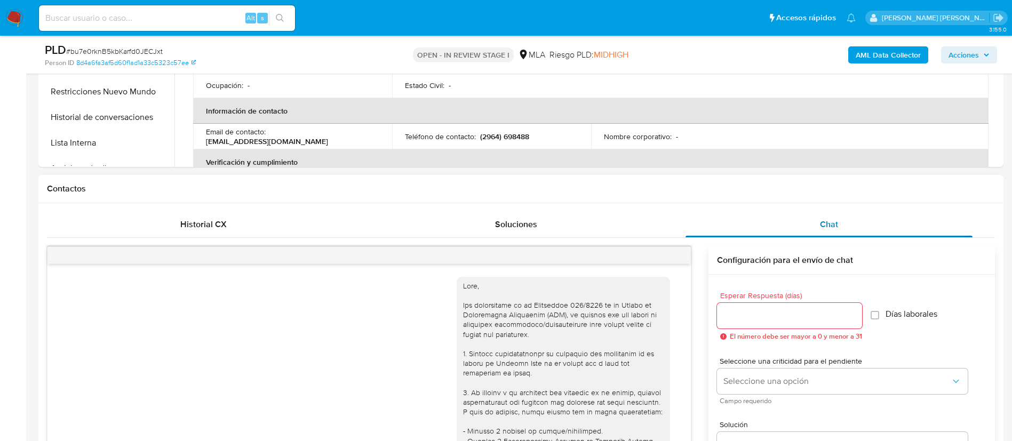
scroll to position [1270, 0]
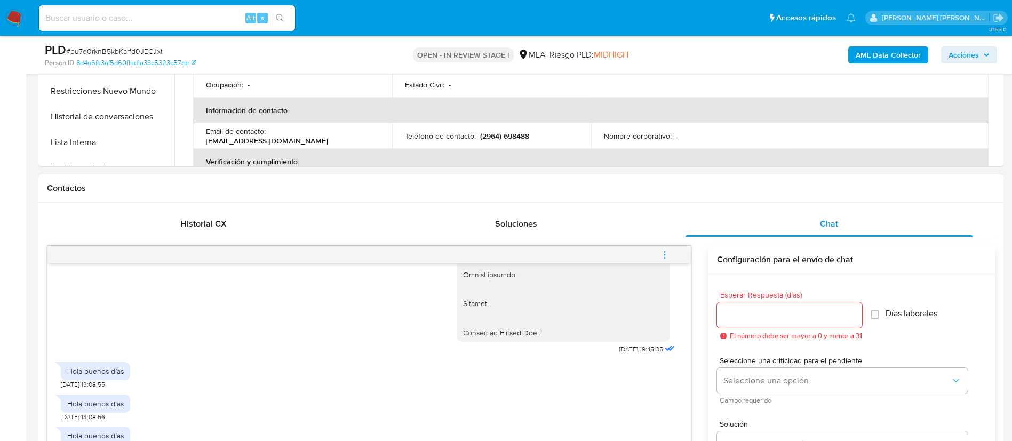
click at [672, 260] on button "menu-action" at bounding box center [664, 255] width 35 height 26
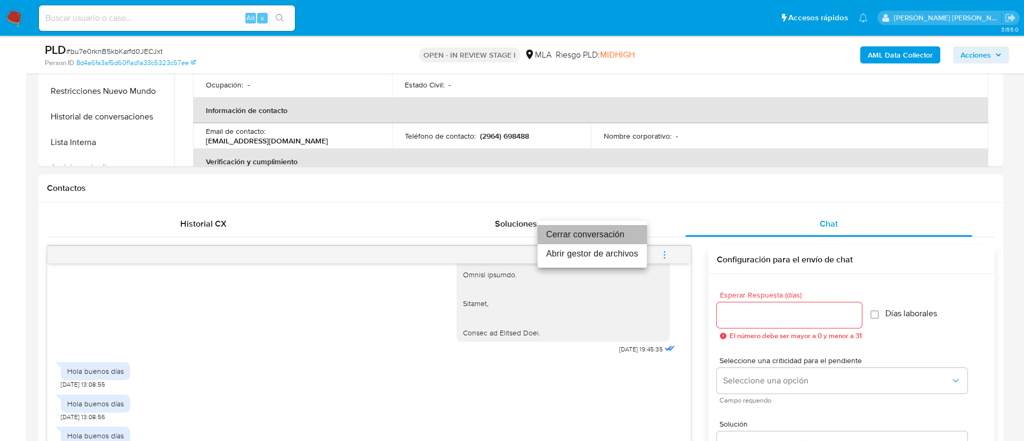
click at [597, 229] on li "Cerrar conversación" at bounding box center [591, 234] width 109 height 19
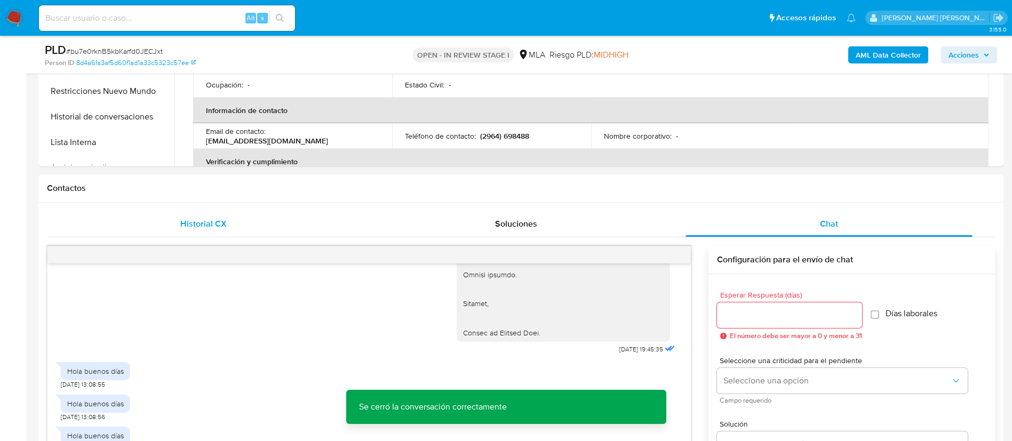
click at [230, 220] on div "Historial CX" at bounding box center [203, 224] width 287 height 26
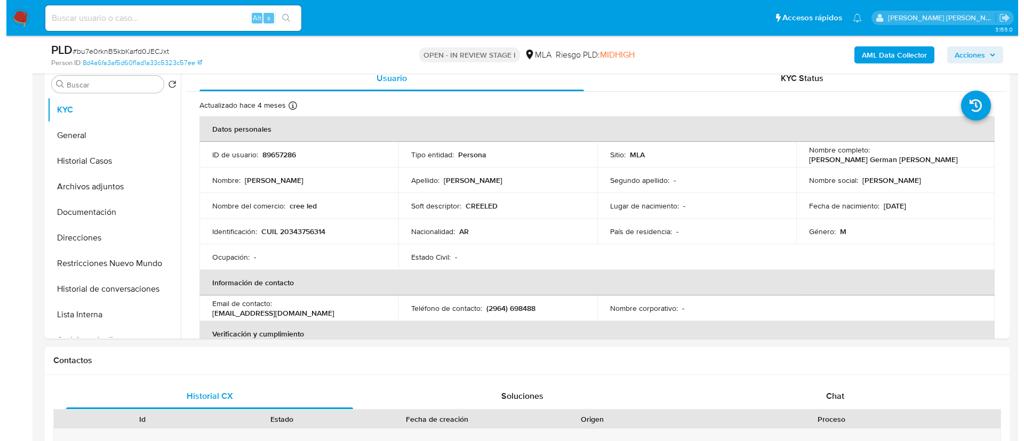
scroll to position [171, 0]
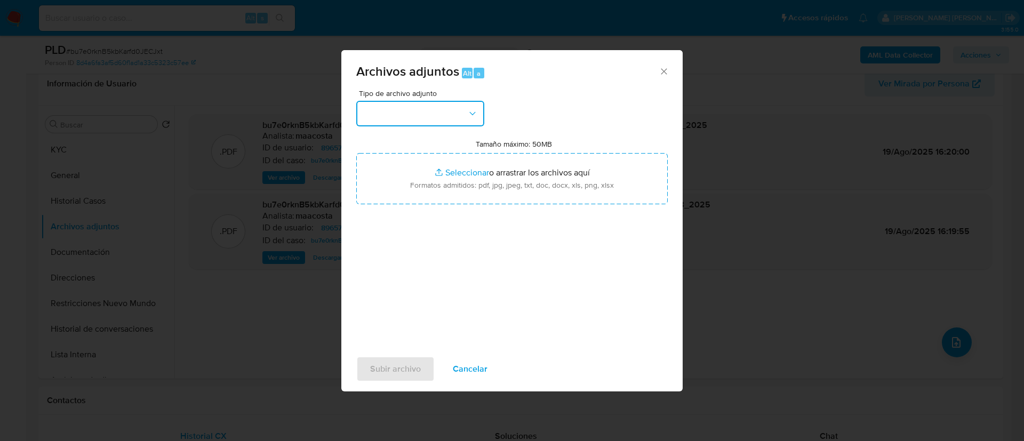
click at [451, 119] on button "button" at bounding box center [420, 114] width 128 height 26
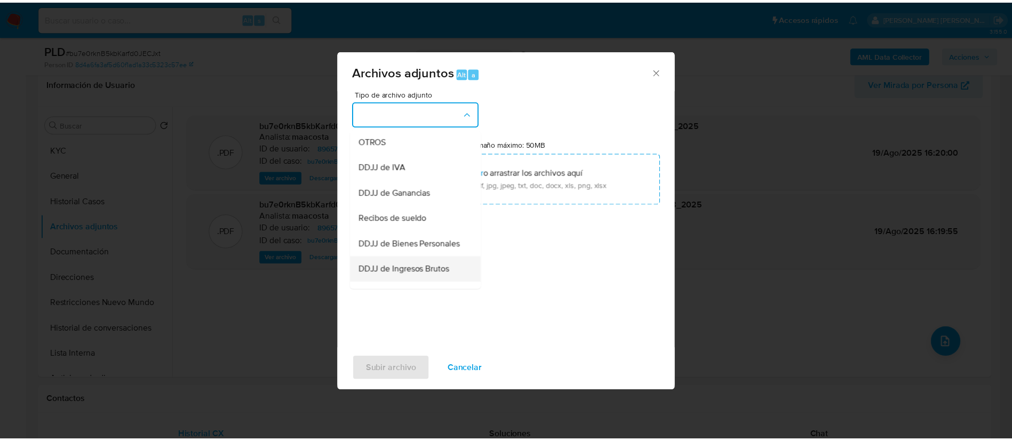
scroll to position [189, 0]
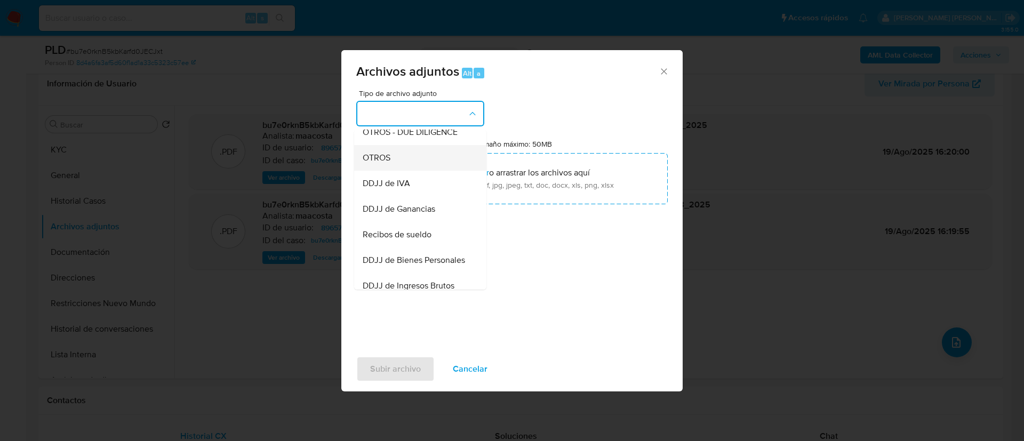
click at [390, 163] on span "OTROS" at bounding box center [377, 158] width 28 height 11
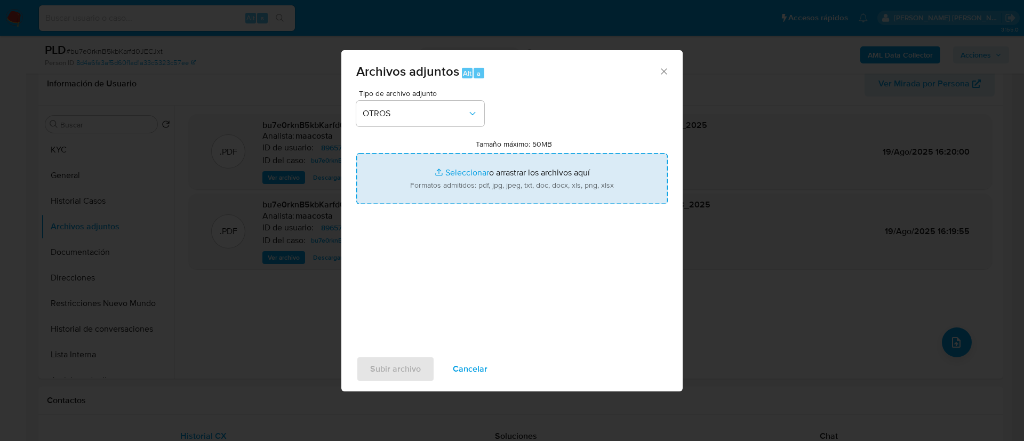
type input "C:\fakepath\Caselog bu7e0rknB5kbKarfd0JECJxt_2025_07_18_00_22_44.docx"
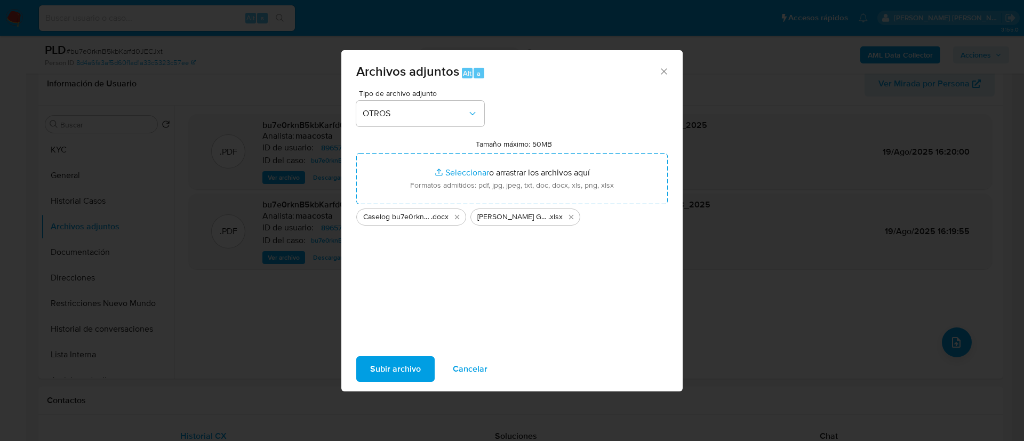
click at [397, 375] on span "Subir archivo" at bounding box center [395, 368] width 51 height 23
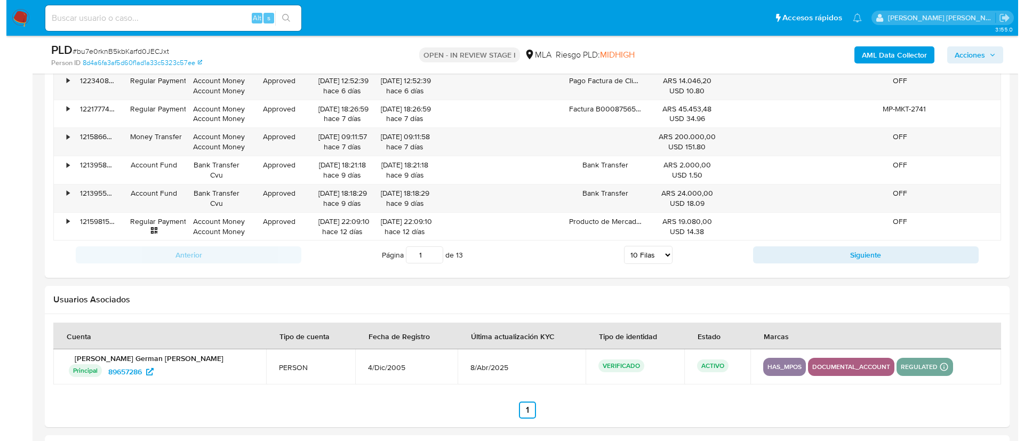
scroll to position [1679, 0]
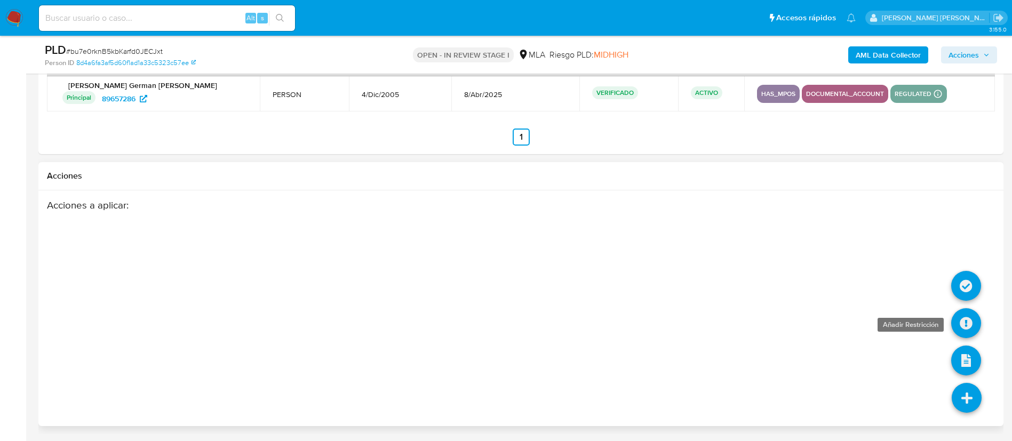
click at [970, 318] on icon at bounding box center [966, 323] width 30 height 30
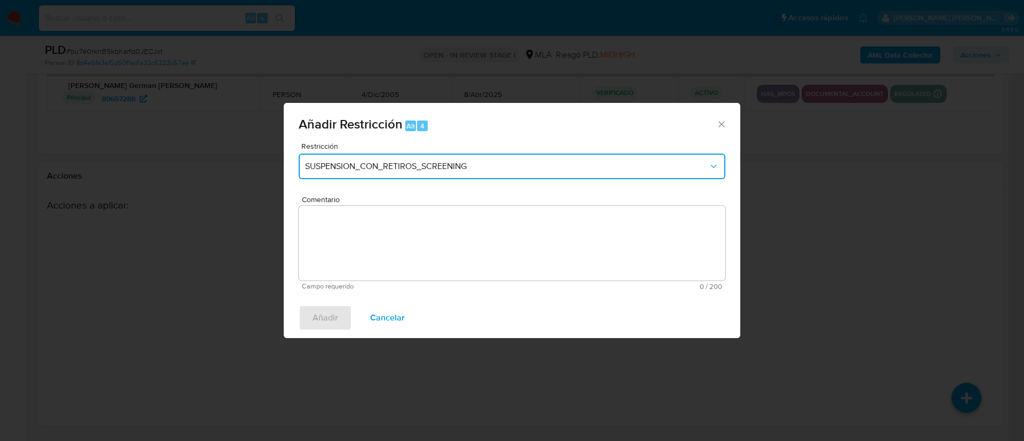
click at [448, 164] on span "SUSPENSION_CON_RETIROS_SCREENING" at bounding box center [506, 166] width 403 height 11
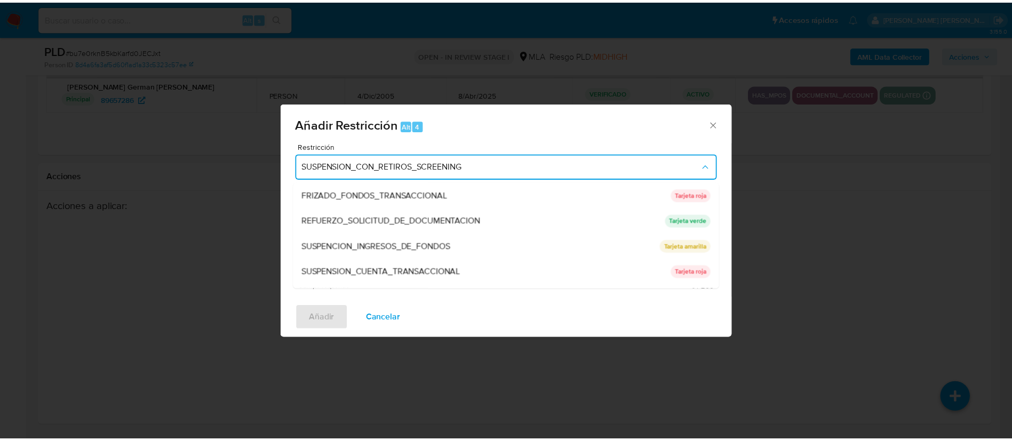
scroll to position [217, 0]
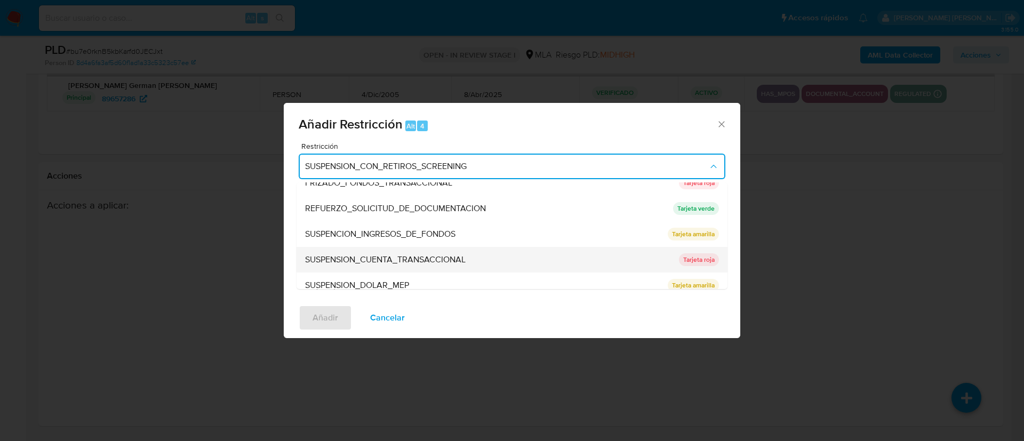
click at [375, 254] on span "SUSPENSION_CUENTA_TRANSACCIONAL" at bounding box center [385, 259] width 161 height 11
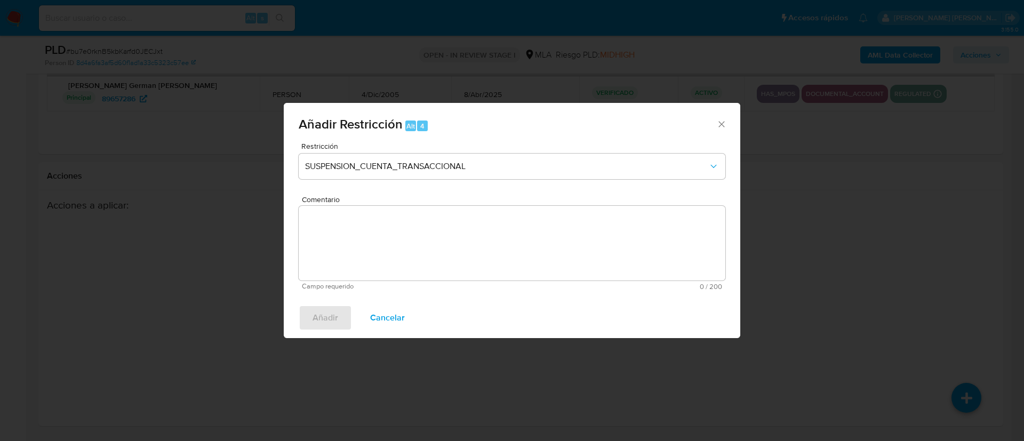
click at [375, 254] on textarea "Comentario" at bounding box center [512, 243] width 427 height 75
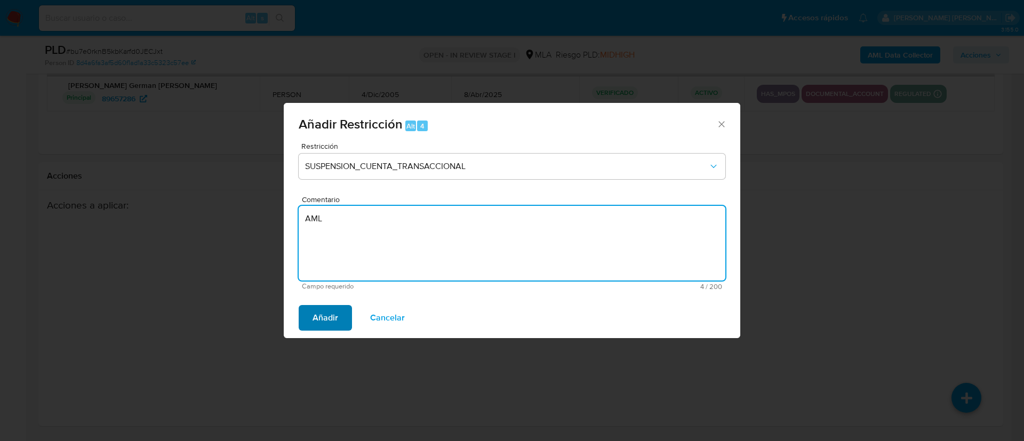
type textarea "AML"
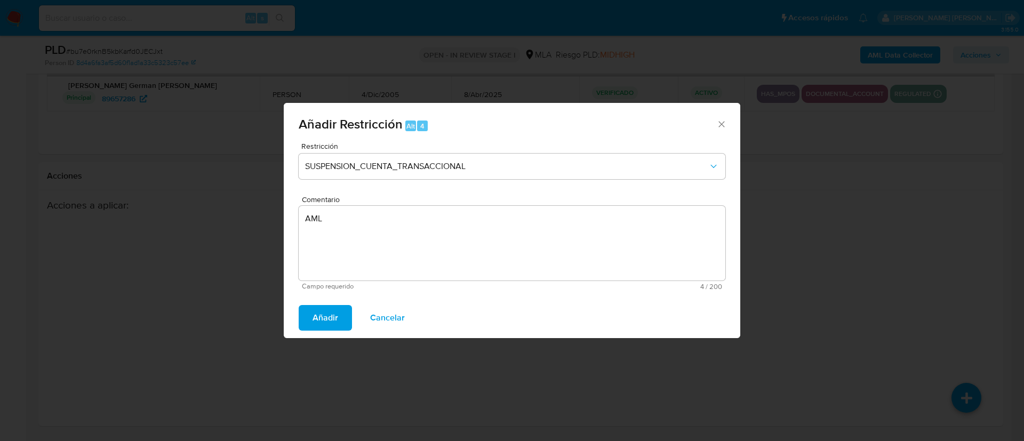
click at [339, 309] on button "Añadir" at bounding box center [325, 318] width 53 height 26
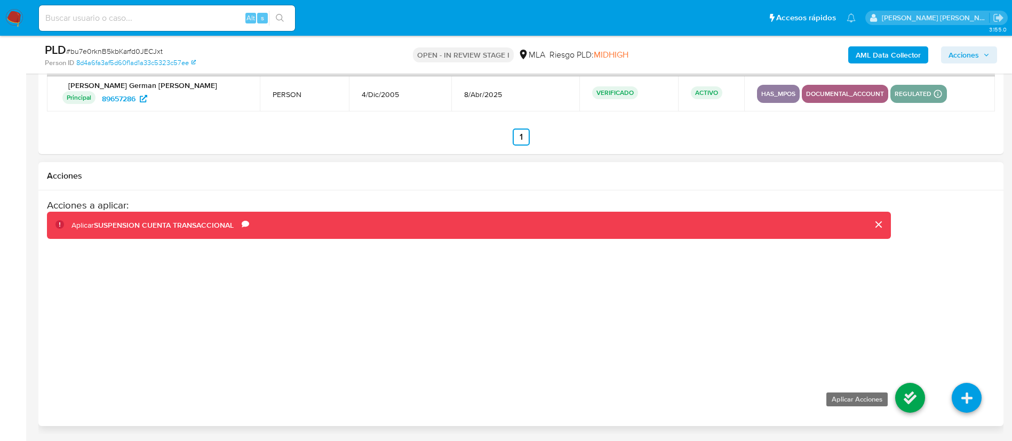
click at [907, 400] on icon at bounding box center [910, 398] width 30 height 30
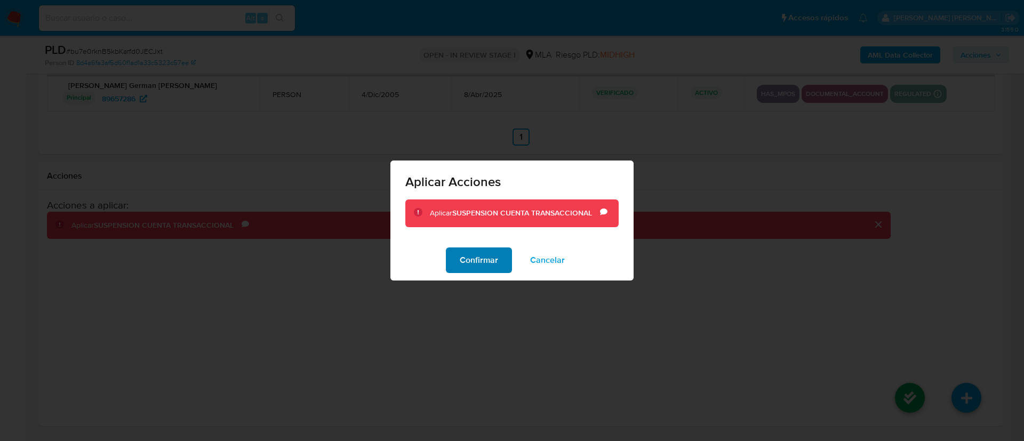
click at [482, 266] on span "Confirmar" at bounding box center [479, 259] width 38 height 23
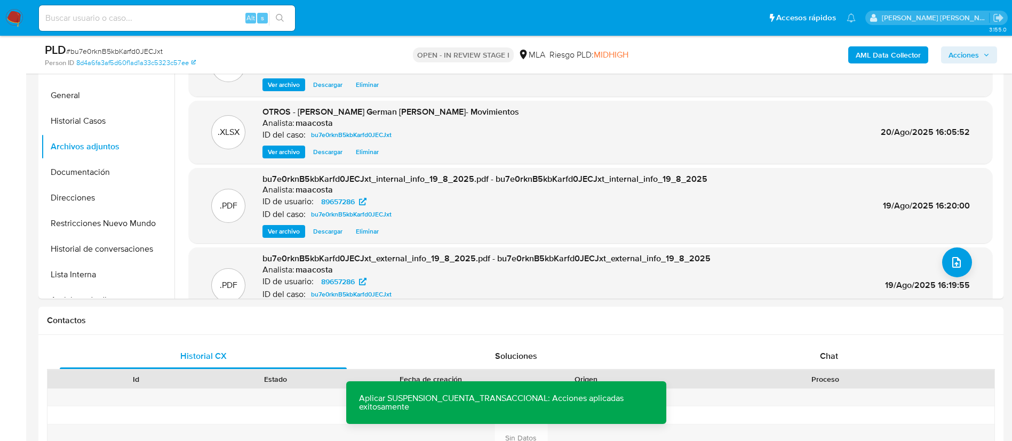
scroll to position [191, 0]
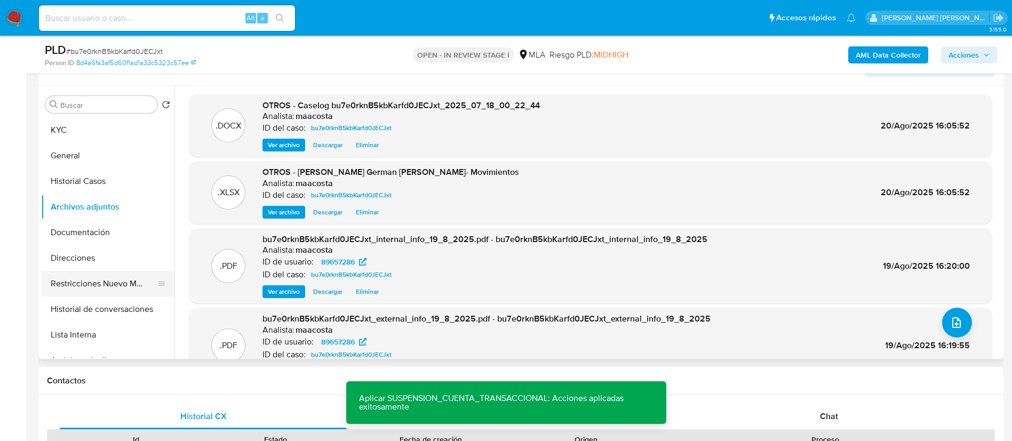
click at [97, 279] on button "Restricciones Nuevo Mundo" at bounding box center [103, 284] width 125 height 26
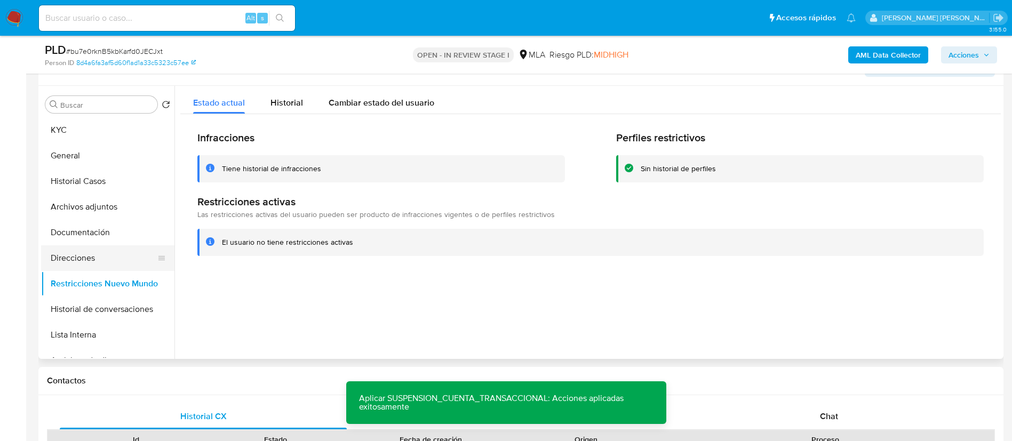
click at [102, 252] on button "Direcciones" at bounding box center [103, 258] width 125 height 26
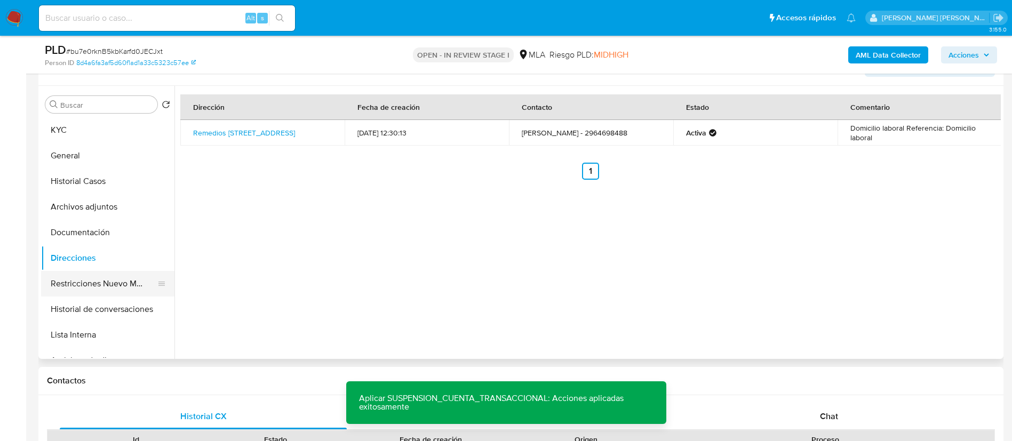
click at [101, 284] on button "Restricciones Nuevo Mundo" at bounding box center [103, 284] width 125 height 26
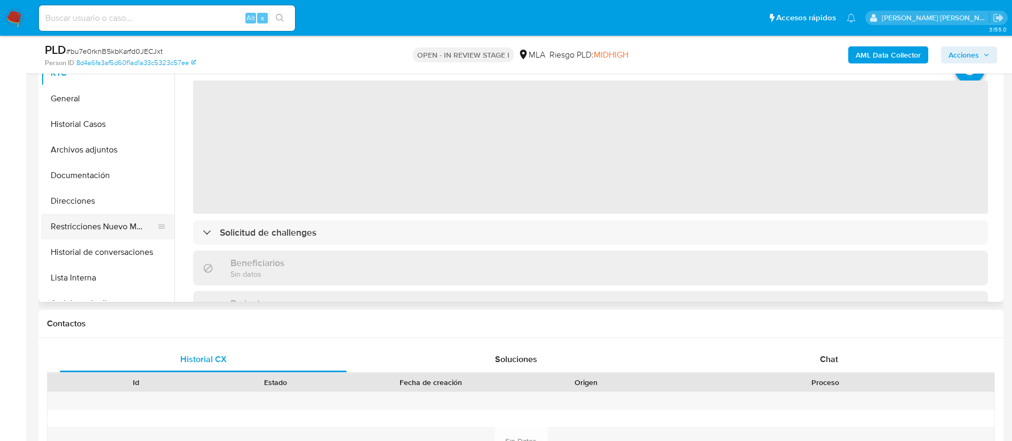
scroll to position [255, 0]
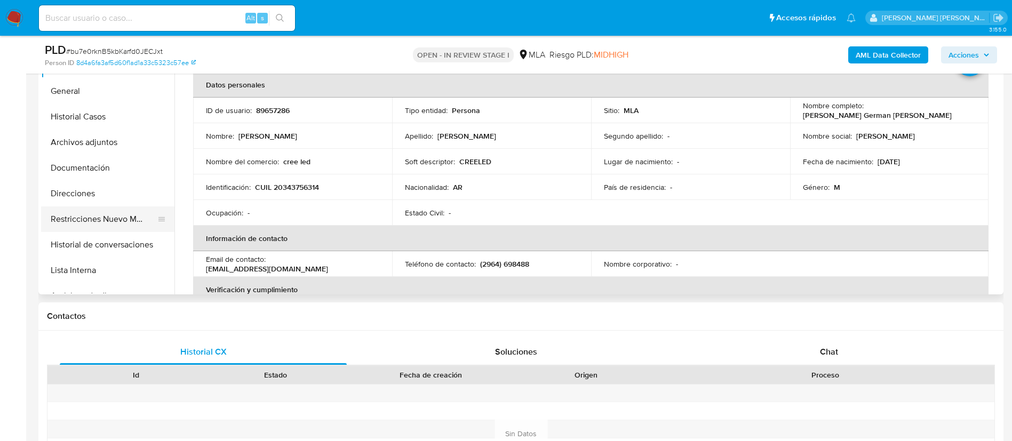
select select "10"
click at [93, 212] on button "Restricciones Nuevo Mundo" at bounding box center [103, 219] width 125 height 26
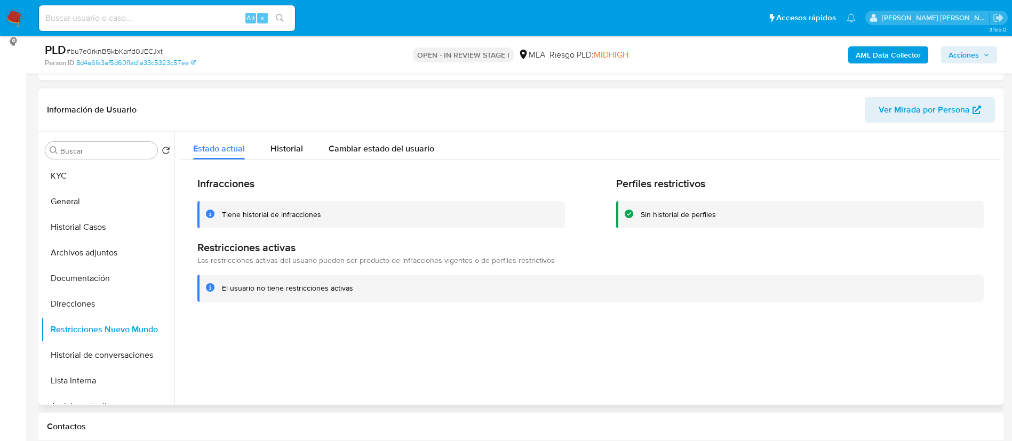
scroll to position [141, 0]
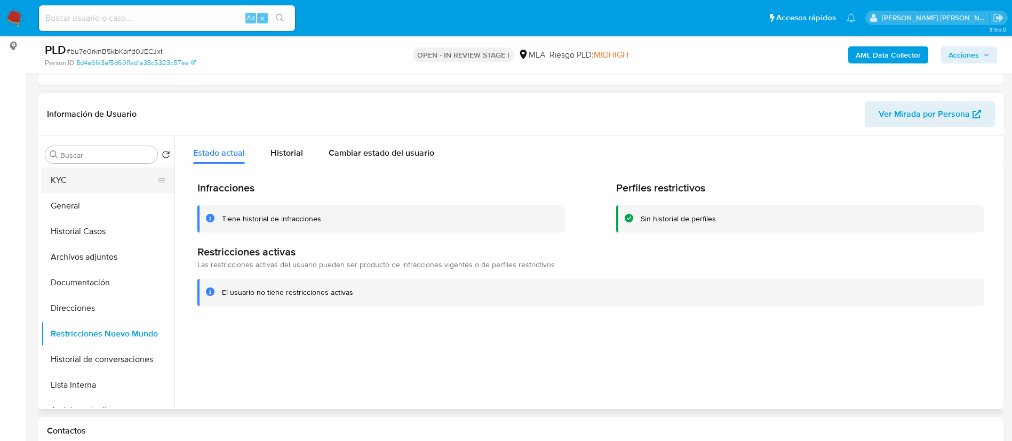
click at [66, 178] on button "KYC" at bounding box center [103, 180] width 125 height 26
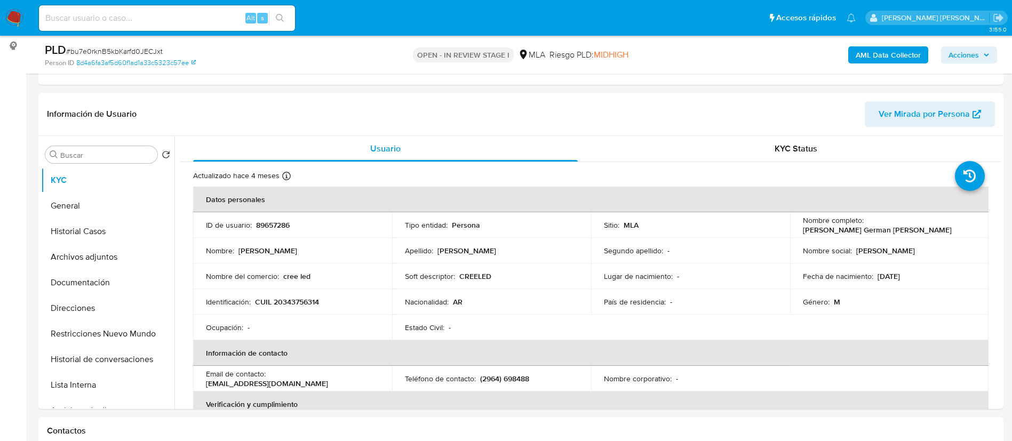
click at [983, 54] on icon "button" at bounding box center [986, 55] width 6 height 6
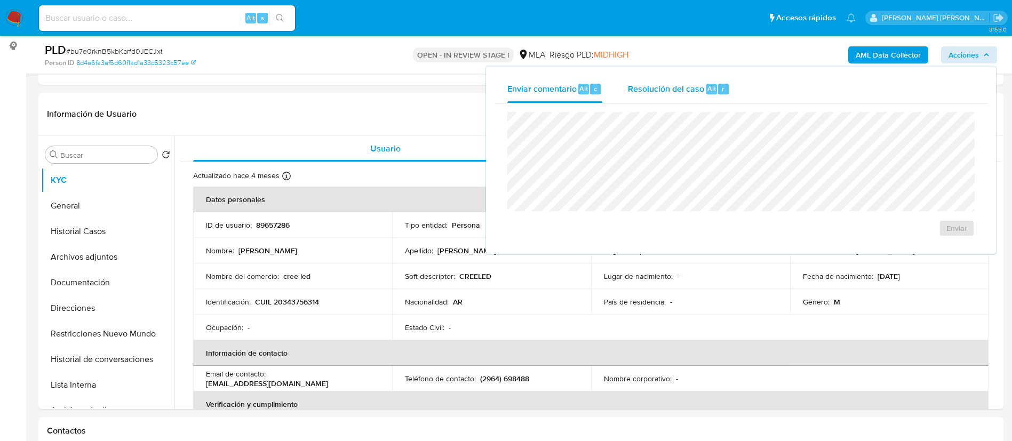
click at [696, 91] on span "Resolución del caso" at bounding box center [666, 88] width 76 height 12
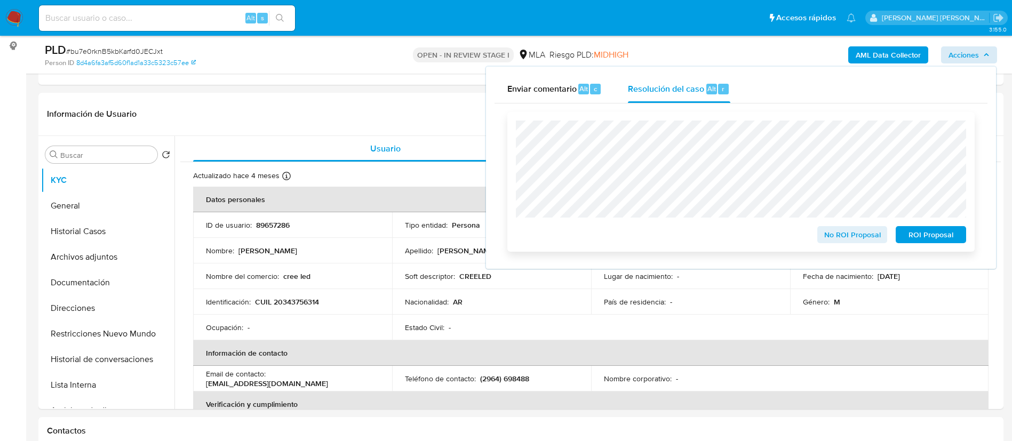
click at [929, 236] on span "ROI Proposal" at bounding box center [930, 234] width 55 height 15
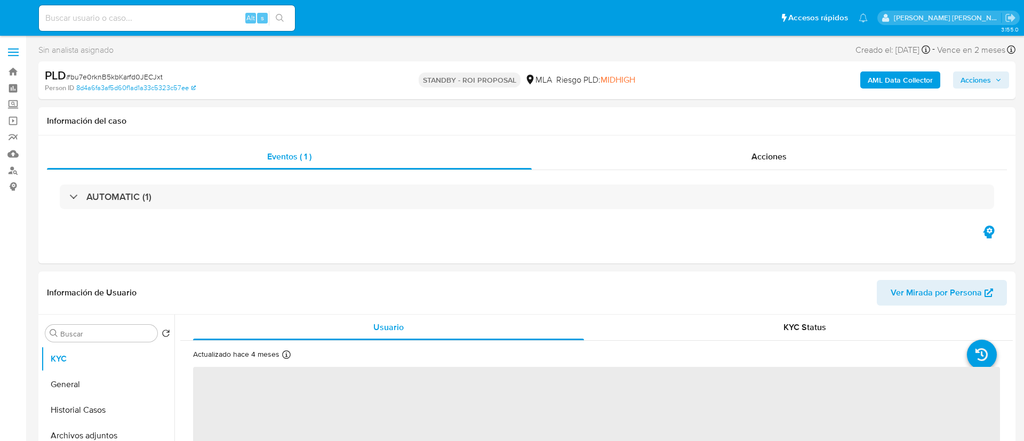
select select "10"
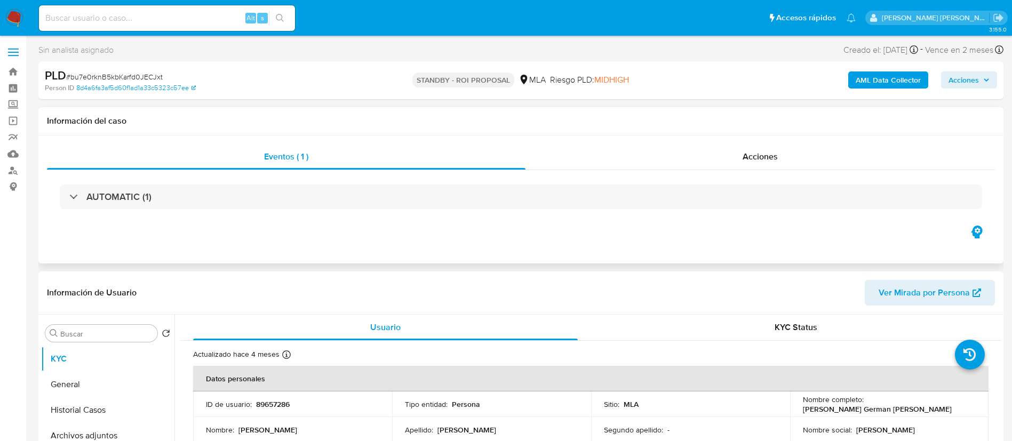
click at [282, 235] on div "Eventos ( 1 ) Acciones AUTOMATIC (1)" at bounding box center [520, 199] width 965 height 128
click at [206, 25] on div "Alt s" at bounding box center [167, 18] width 256 height 26
click at [196, 20] on input at bounding box center [167, 18] width 256 height 14
paste input "DPmUWnU8kqsHWX7kPjsLCA3d"
type input "DPmUWnU8kqsHWX7kPjsLCA3d"
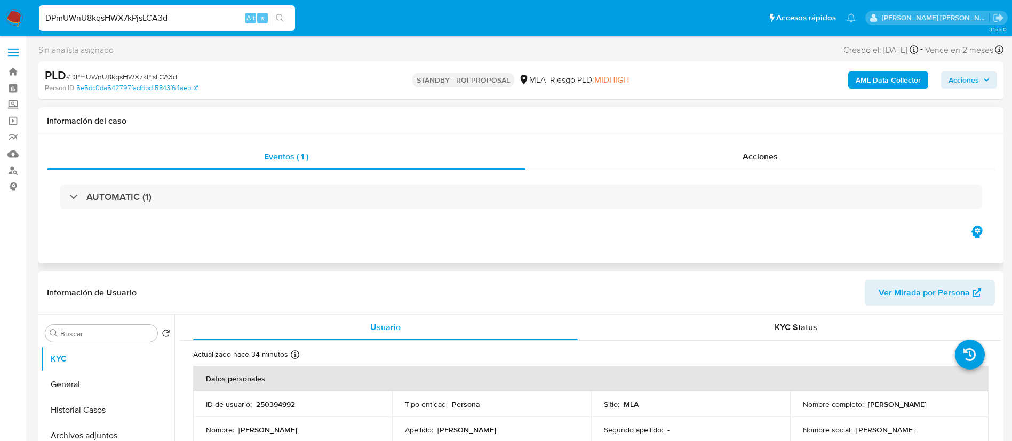
select select "10"
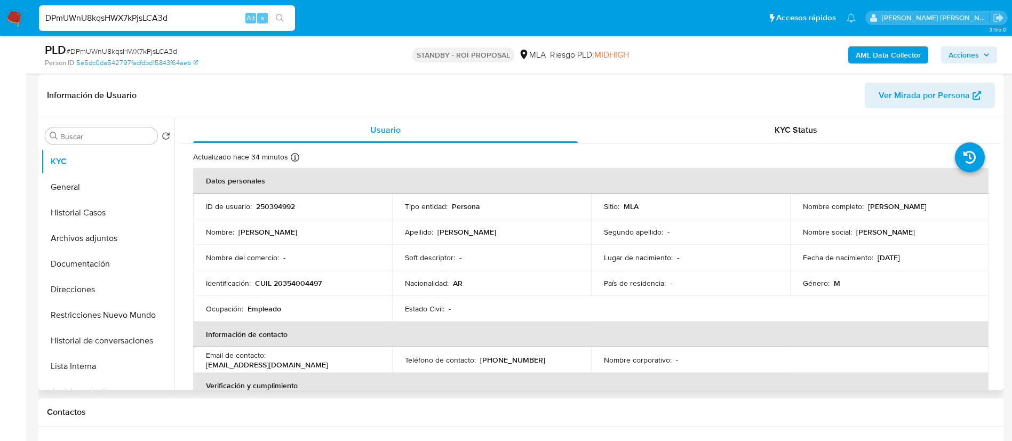
scroll to position [163, 0]
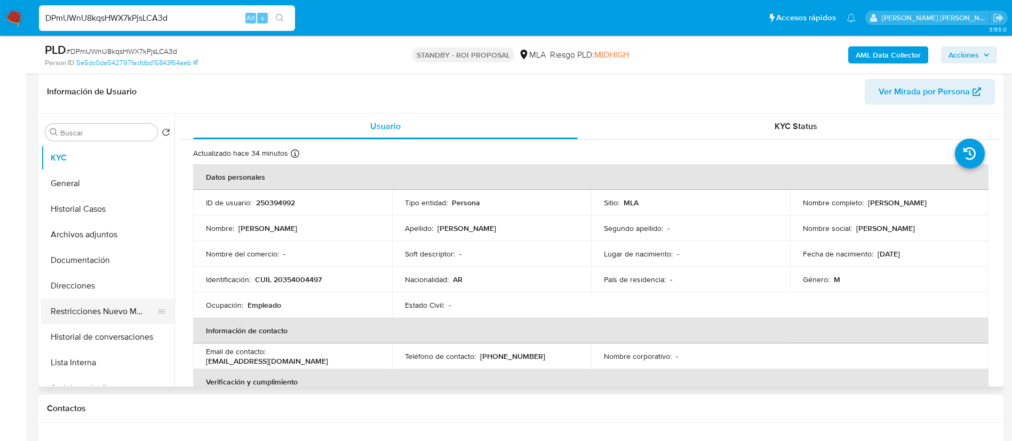
click at [93, 316] on button "Restricciones Nuevo Mundo" at bounding box center [103, 312] width 125 height 26
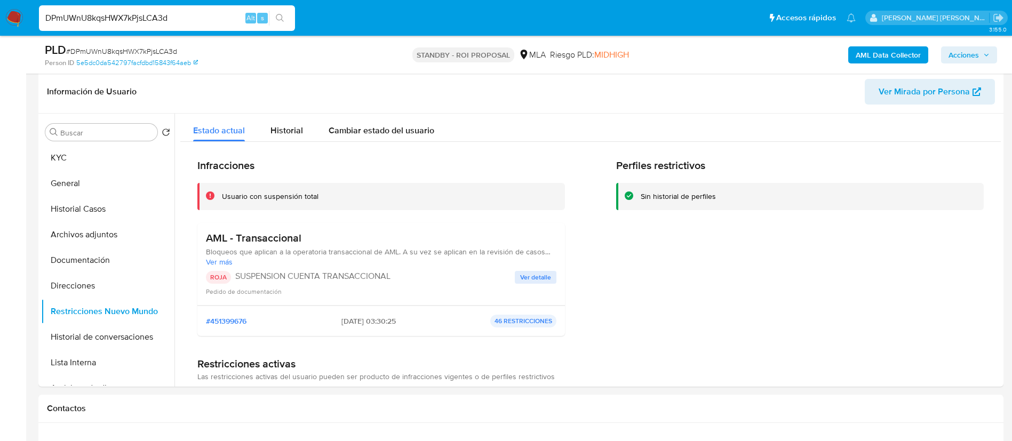
paste input "bu7e0rknB5kbKarfd0JECJxt"
click at [164, 20] on input "DPmUWnU8kqsHWX7kPjsLCA3d" at bounding box center [167, 18] width 256 height 14
type input "bu7e0rknB5kbKarfd0JECJxt"
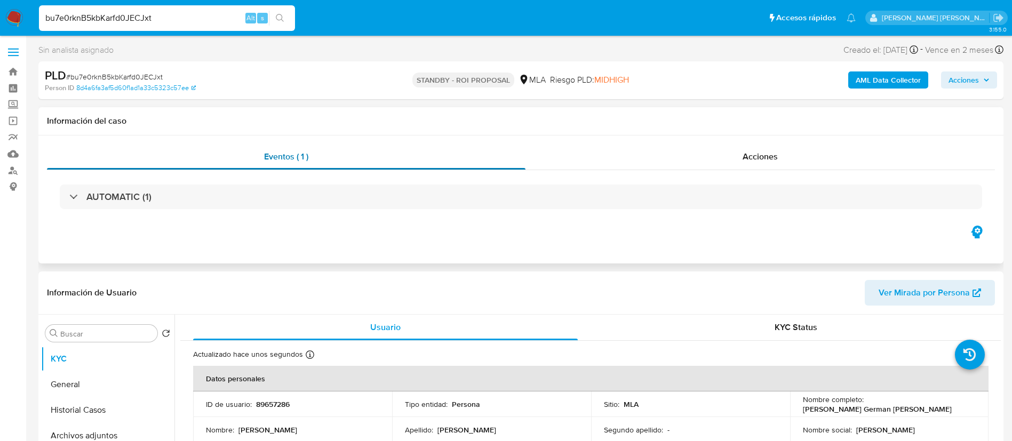
select select "10"
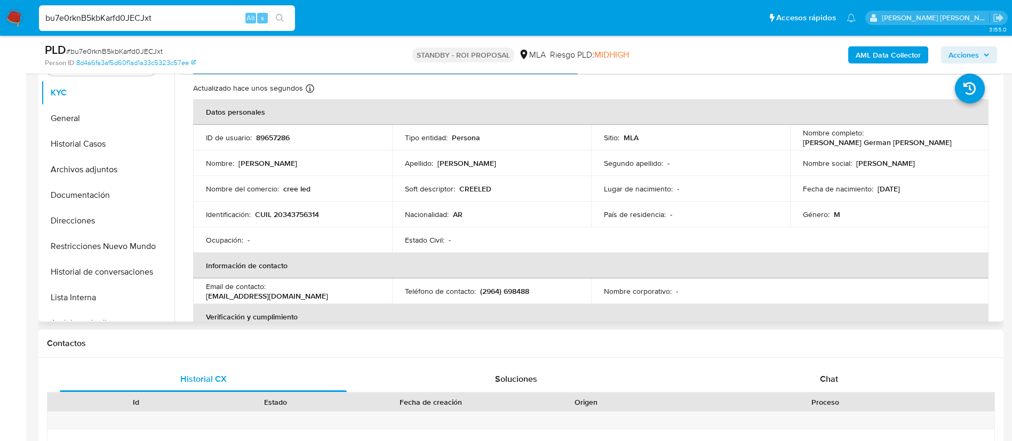
scroll to position [236, 0]
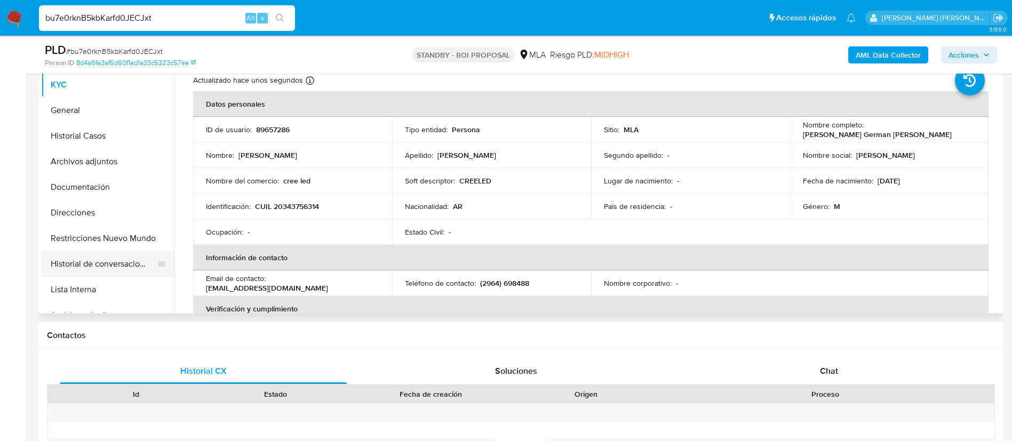
click at [125, 265] on button "Historial de conversaciones" at bounding box center [103, 264] width 125 height 26
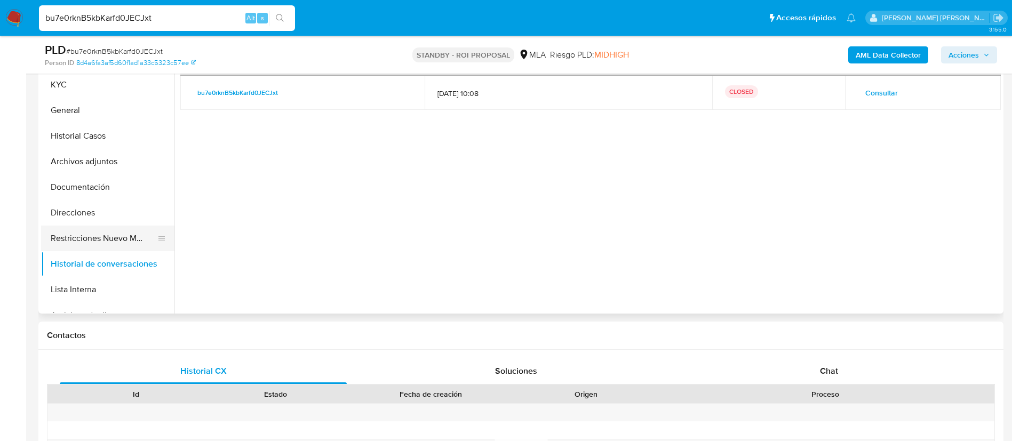
click at [94, 241] on button "Restricciones Nuevo Mundo" at bounding box center [103, 239] width 125 height 26
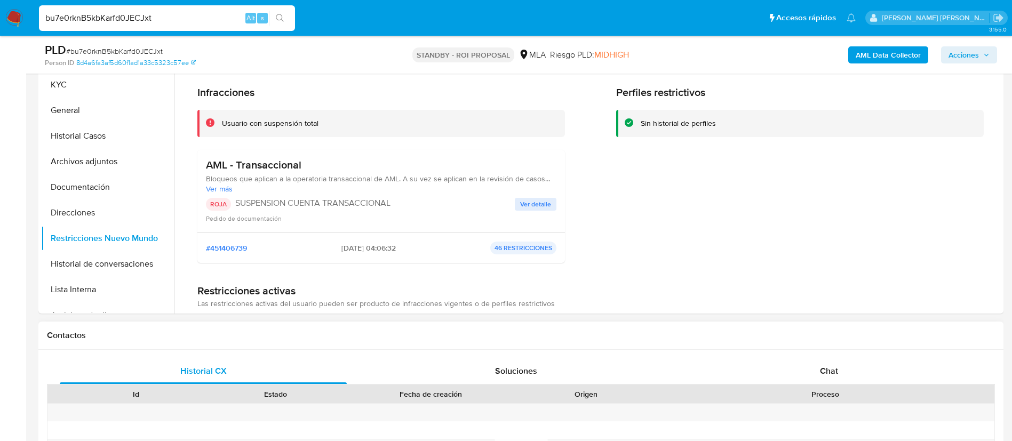
click at [828, 358] on div "Chat" at bounding box center [828, 371] width 287 height 26
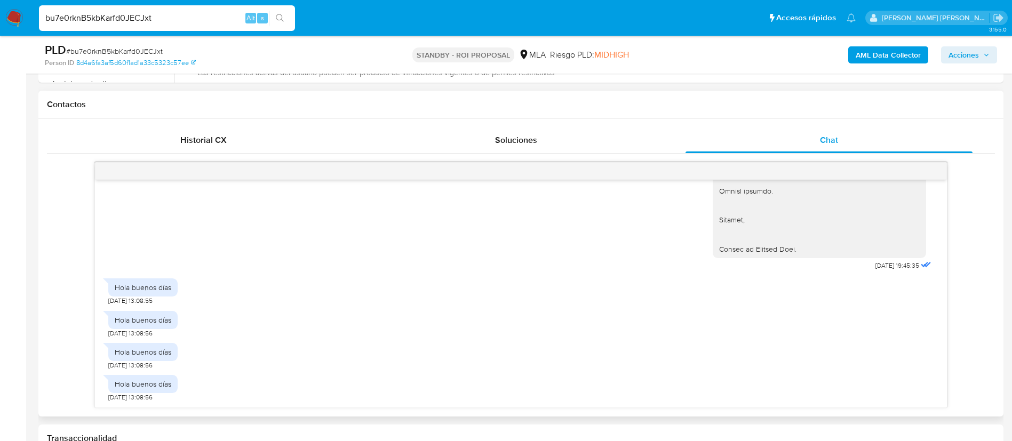
scroll to position [468, 0]
click at [207, 138] on span "Historial CX" at bounding box center [203, 139] width 46 height 12
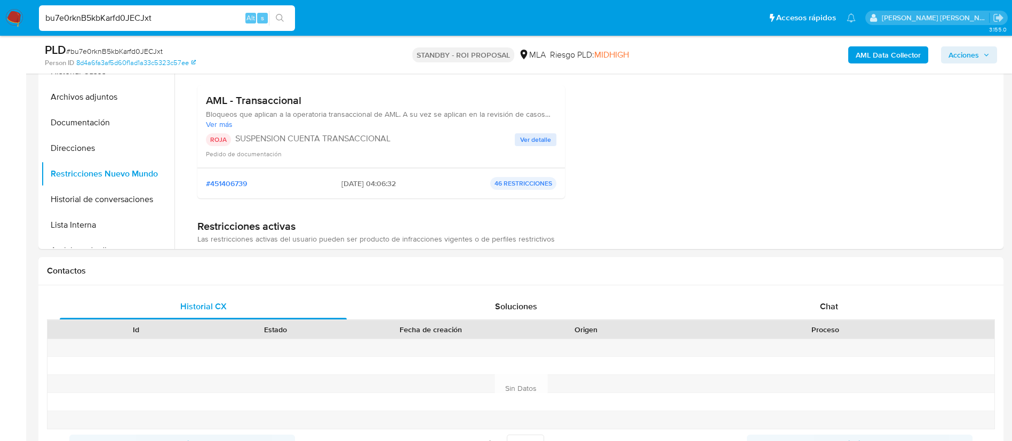
scroll to position [297, 0]
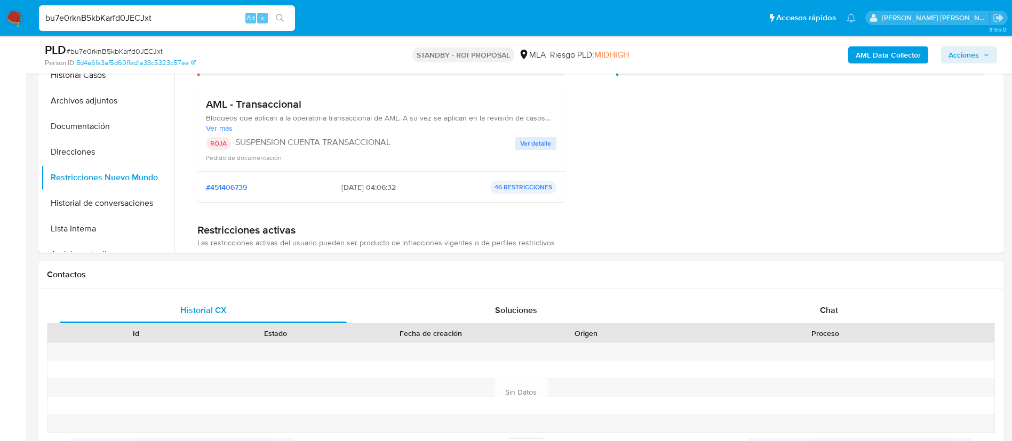
paste input "awjNWBKSoHqFTdv717uU9EGE"
click at [205, 23] on input "awjNWBKSoHqFTdv717uU9EGE" at bounding box center [167, 18] width 256 height 14
type input "awjNWBKSoHqFTdv717uU9EGE"
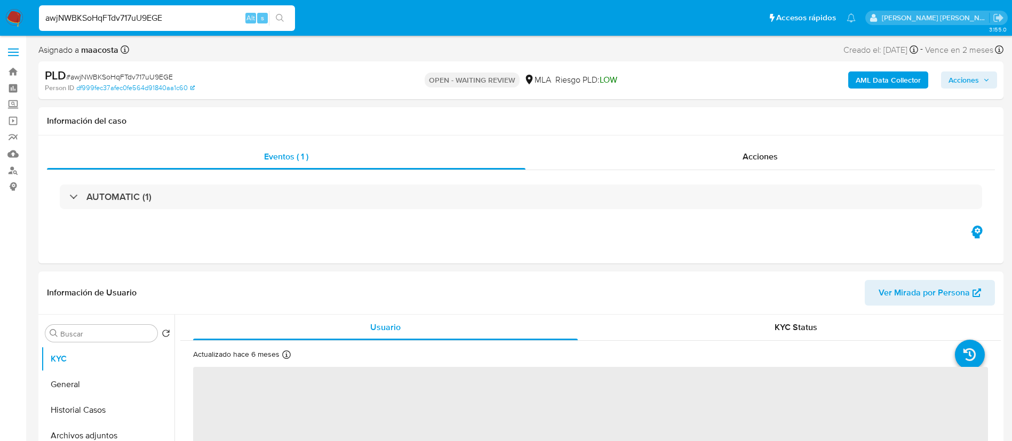
select select "10"
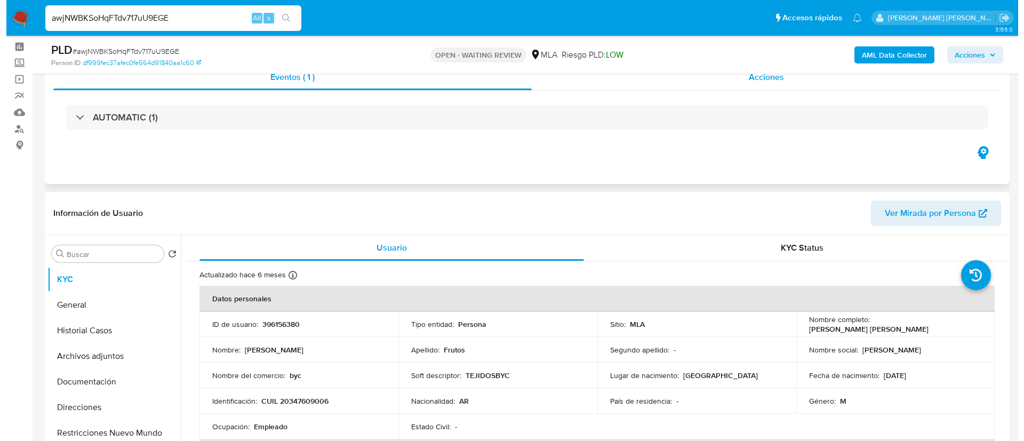
scroll to position [39, 0]
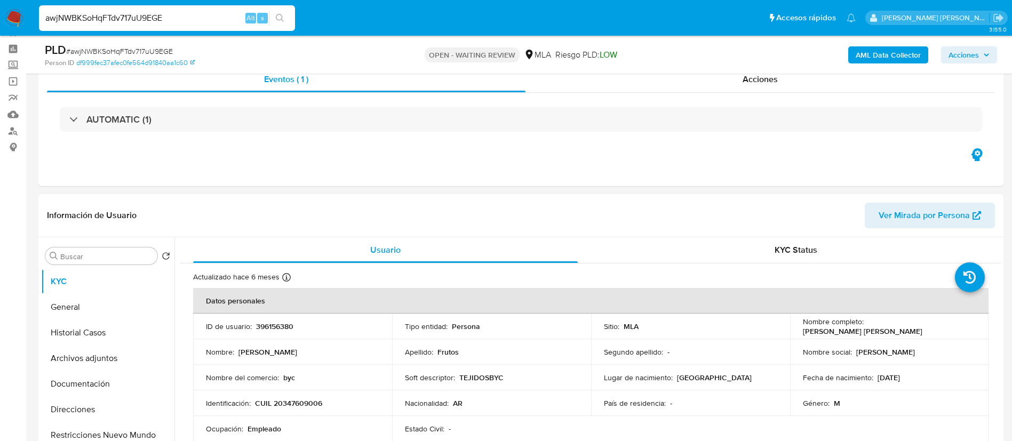
click at [863, 51] on b "AML Data Collector" at bounding box center [887, 54] width 65 height 17
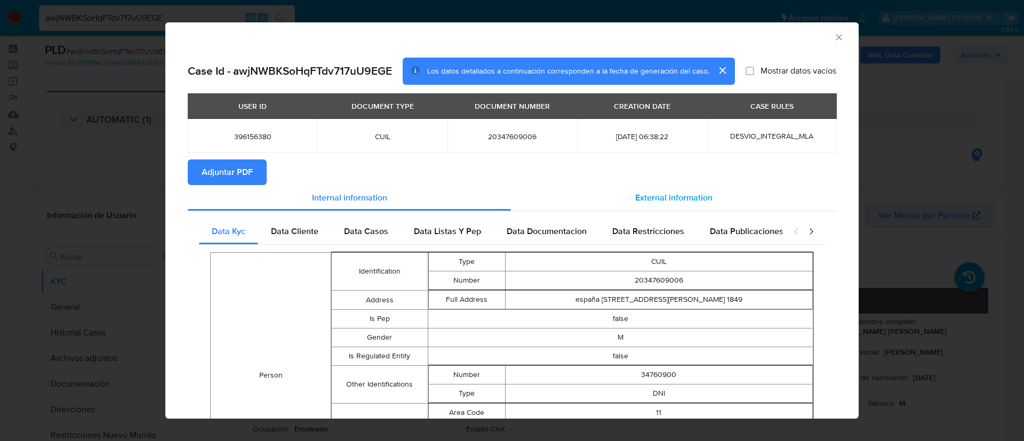
click at [641, 203] on span "External information" at bounding box center [673, 197] width 77 height 12
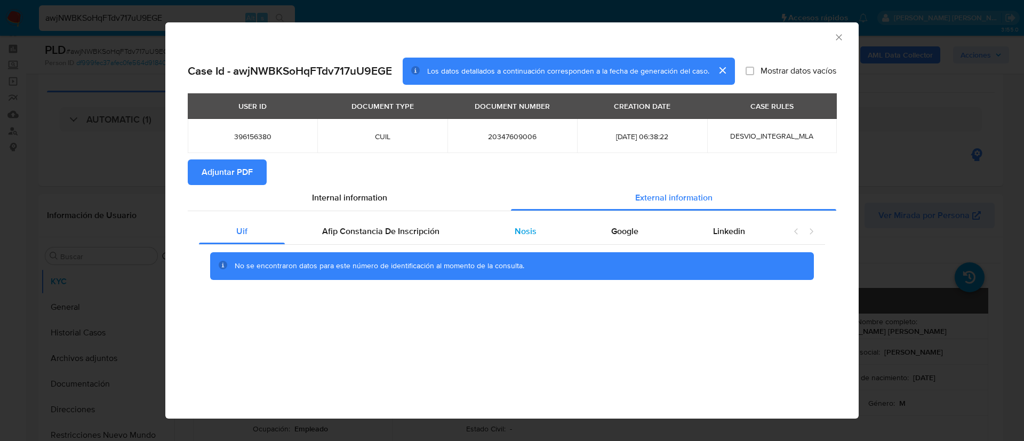
click at [531, 231] on span "Nosis" at bounding box center [526, 231] width 22 height 12
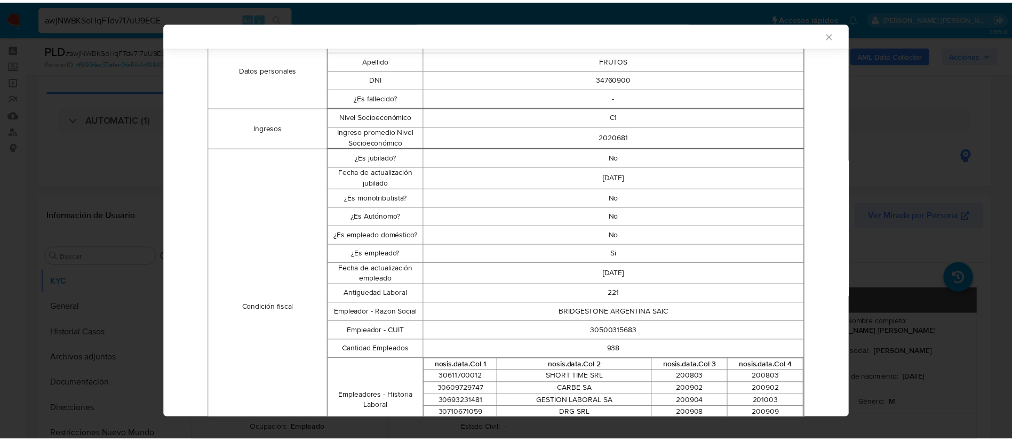
scroll to position [219, 0]
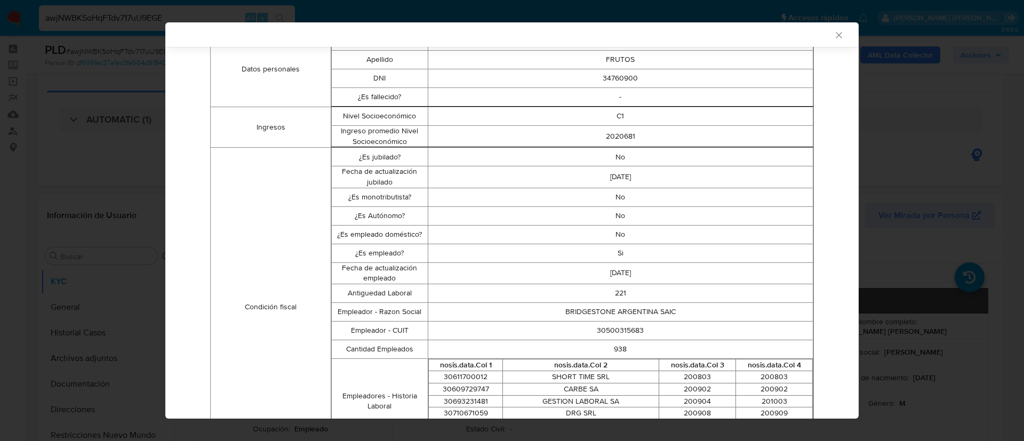
click at [608, 334] on td "30500315683" at bounding box center [620, 330] width 385 height 19
copy td "30500315683"
click at [919, 213] on div "AML Data Collector Case Id - awjNWBKSoHqFTdv717uU9EGE Los datos detallados a co…" at bounding box center [512, 220] width 1024 height 441
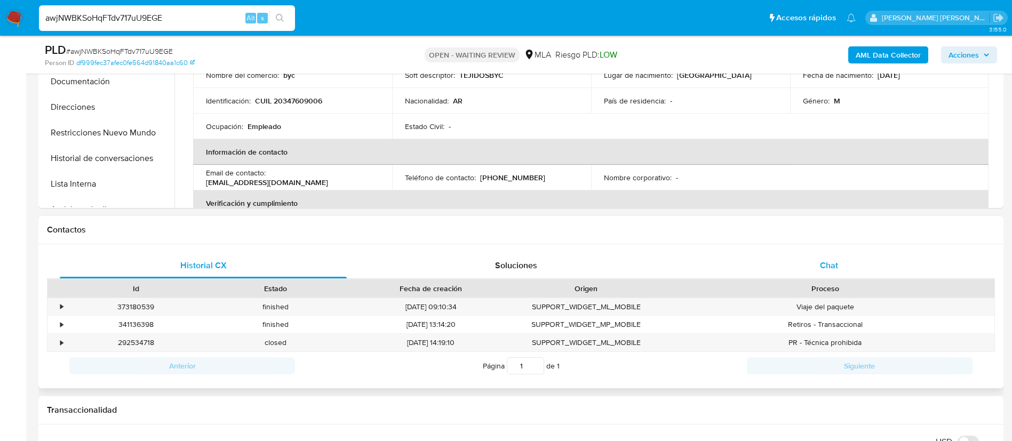
click at [821, 274] on div "Chat" at bounding box center [828, 266] width 287 height 26
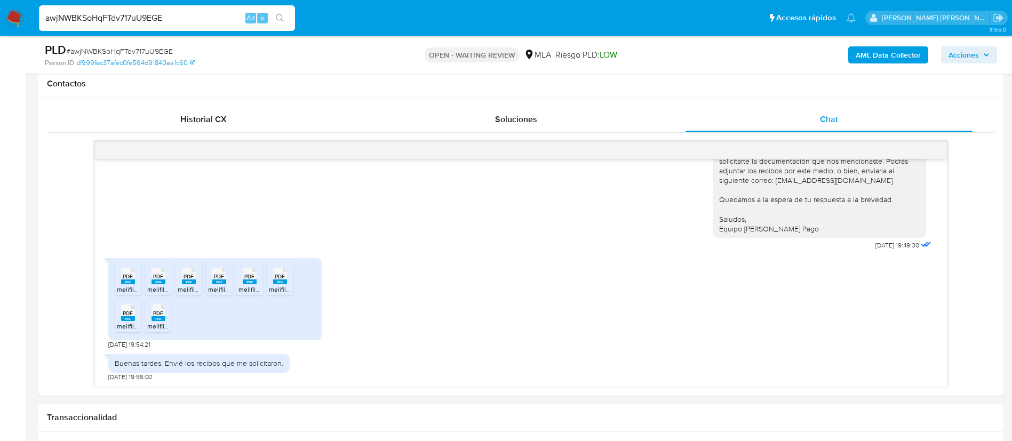
scroll to position [489, 0]
click at [259, 359] on div "Buenas tardes. Envié los recibos que me solicitaron." at bounding box center [199, 362] width 168 height 10
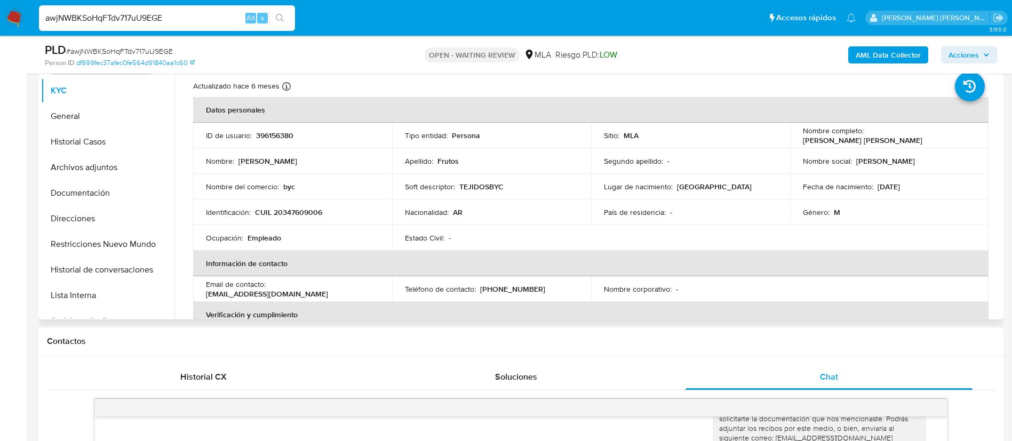
scroll to position [230, 0]
click at [271, 192] on p "Nombre del comercio :" at bounding box center [242, 187] width 73 height 10
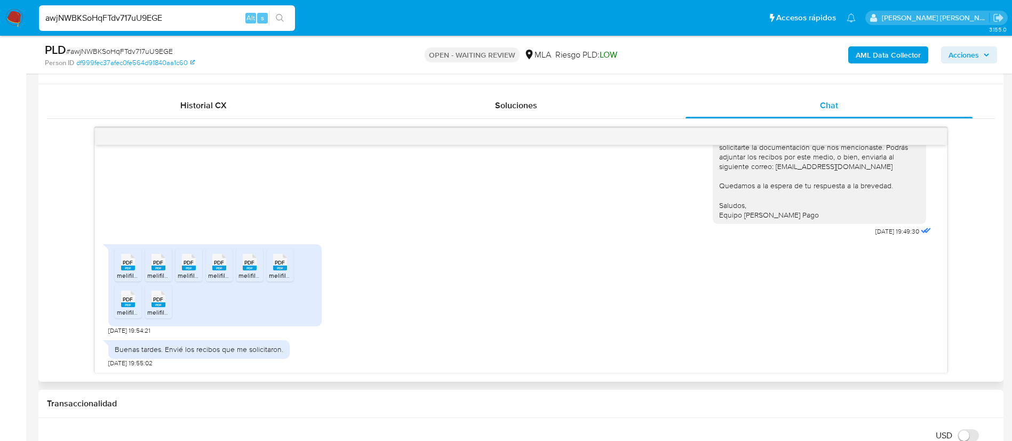
scroll to position [503, 0]
click at [129, 254] on icon at bounding box center [128, 260] width 14 height 17
click at [156, 264] on span "PDF" at bounding box center [158, 261] width 10 height 7
click at [185, 272] on span "melifile2465124937311054288.pdf" at bounding box center [226, 273] width 97 height 9
click at [214, 266] on rect at bounding box center [219, 266] width 14 height 5
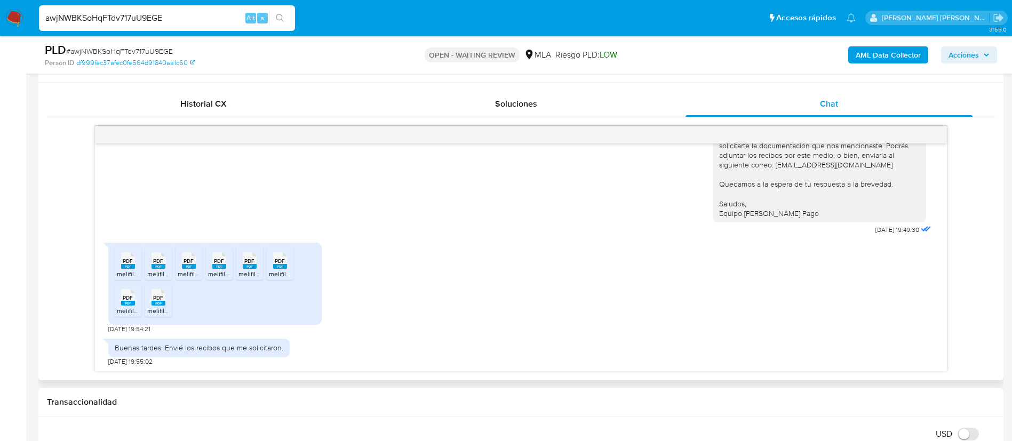
click at [135, 261] on icon at bounding box center [128, 260] width 14 height 17
click at [282, 262] on span "PDF" at bounding box center [280, 261] width 10 height 7
click at [122, 269] on icon at bounding box center [128, 260] width 14 height 17
click at [166, 304] on div "PDF PDF" at bounding box center [158, 296] width 22 height 21
click at [168, 346] on div "Buenas tardes. Envié los recibos que me solicitaron." at bounding box center [199, 348] width 168 height 10
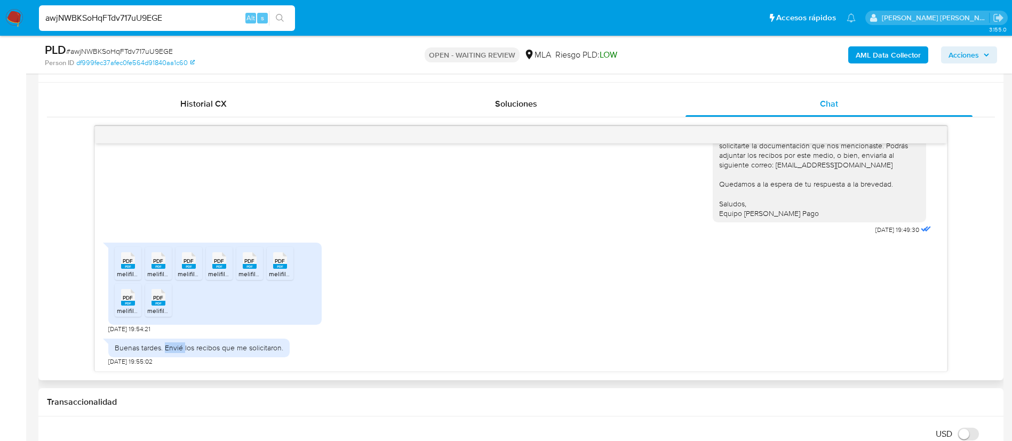
click at [168, 346] on div "Buenas tardes. Envié los recibos que me solicitaron." at bounding box center [199, 348] width 168 height 10
copy div "Buenas tardes. Envié los recibos que me solicitaron."
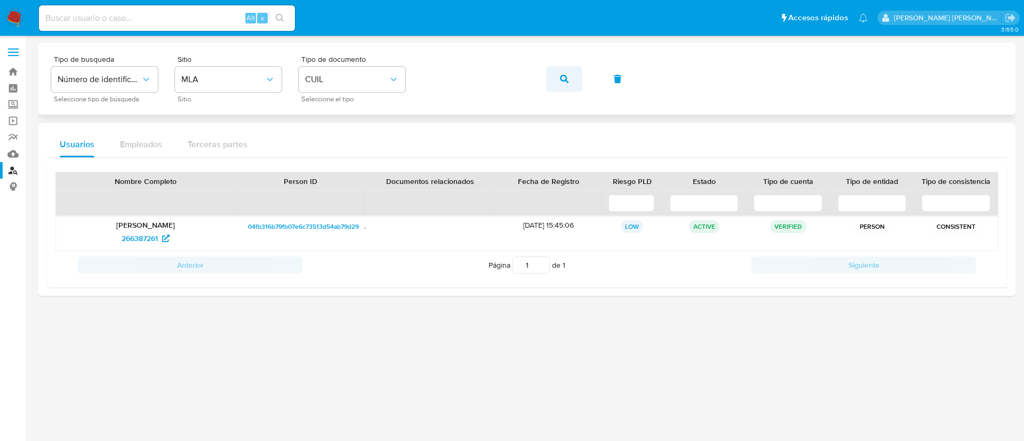
click at [560, 75] on icon "button" at bounding box center [564, 79] width 9 height 9
click at [138, 239] on span "1256924713" at bounding box center [140, 238] width 39 height 17
click at [567, 81] on icon "button" at bounding box center [564, 79] width 9 height 9
click at [127, 237] on span "1191689493" at bounding box center [140, 238] width 38 height 17
click at [563, 80] on icon "button" at bounding box center [564, 79] width 9 height 9
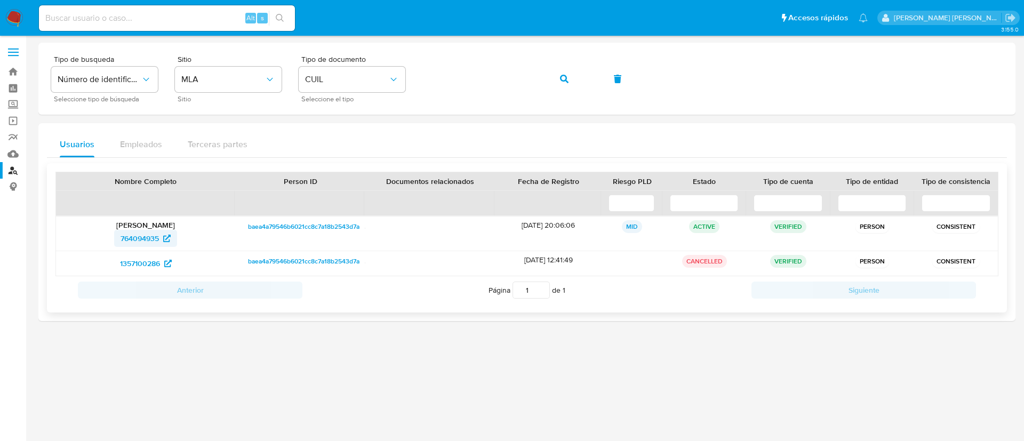
click at [148, 237] on span "764094935" at bounding box center [140, 238] width 38 height 17
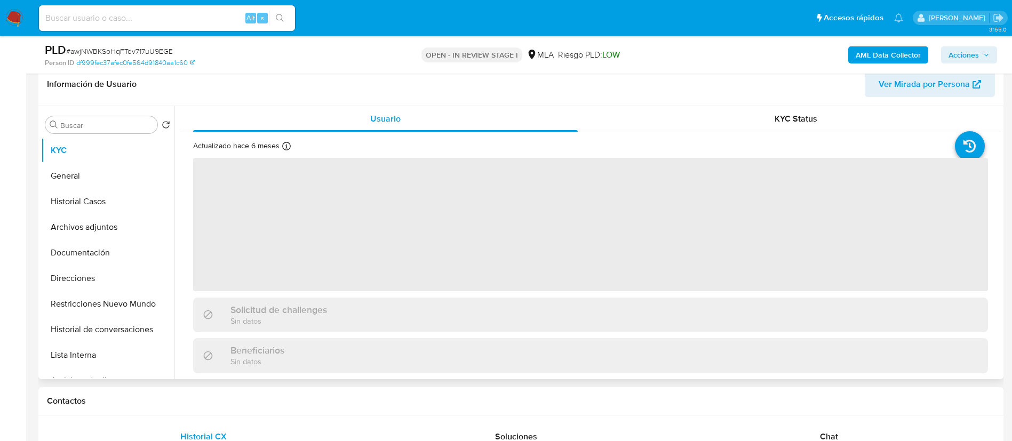
scroll to position [186, 0]
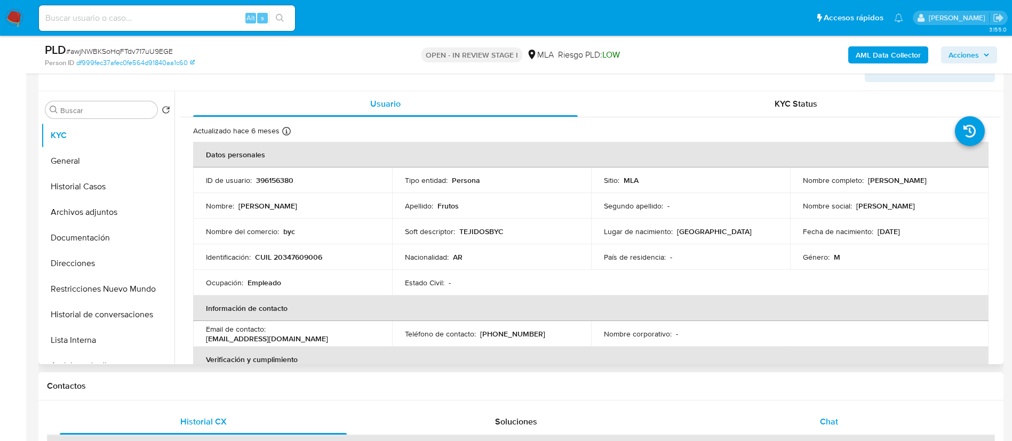
select select "10"
click at [840, 421] on div "Chat" at bounding box center [828, 422] width 287 height 26
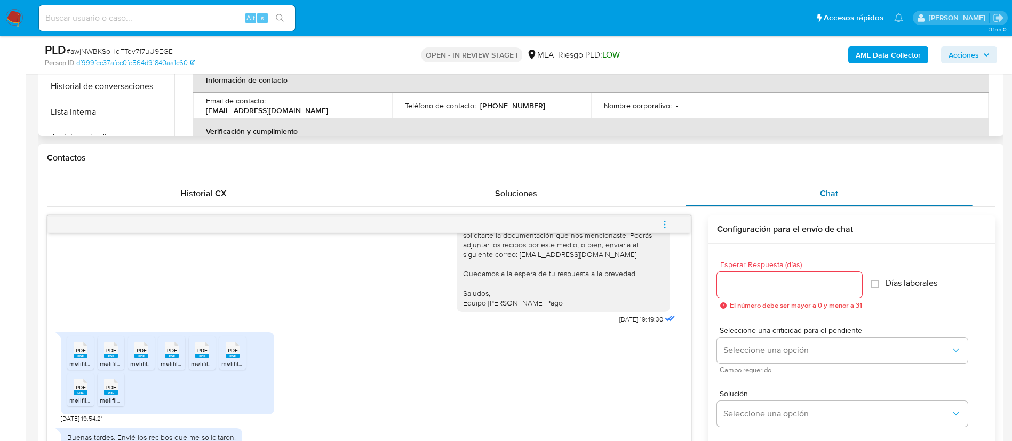
scroll to position [415, 0]
click at [769, 346] on span "Seleccione una opción" at bounding box center [836, 348] width 227 height 11
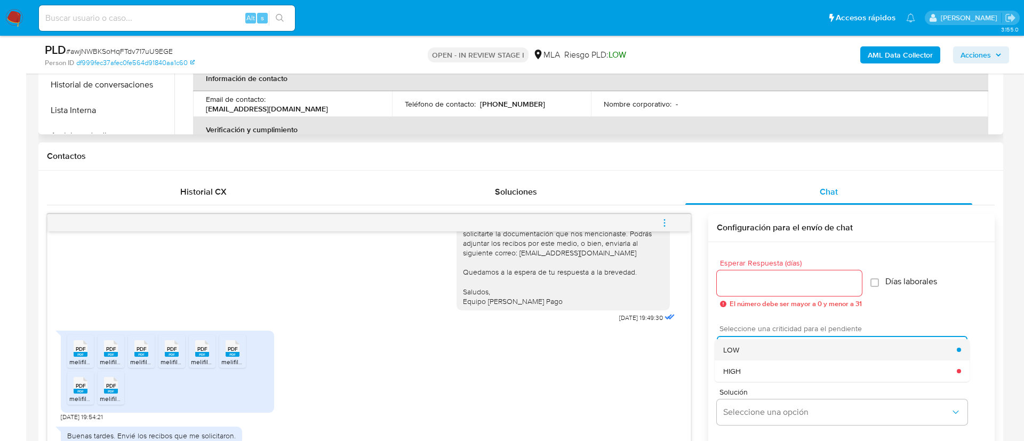
click at [752, 348] on div "LOW" at bounding box center [840, 349] width 234 height 21
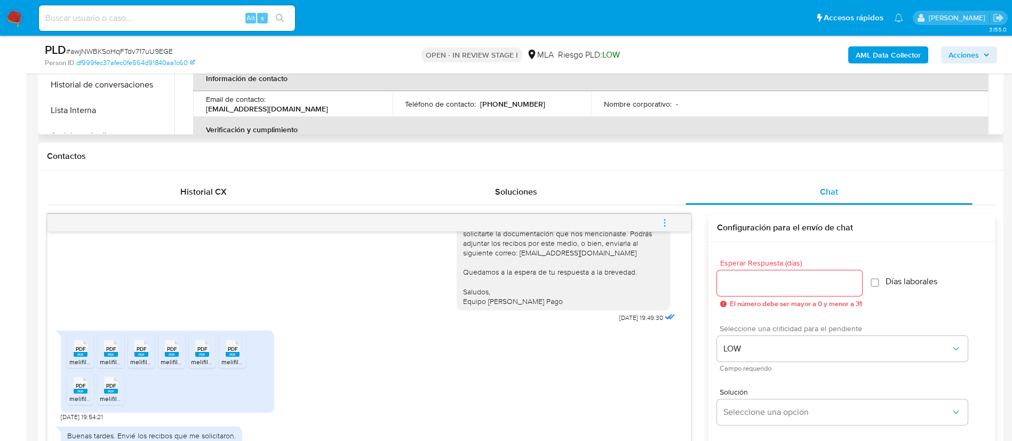
click at [737, 267] on span "Esperar Respuesta (días)" at bounding box center [792, 263] width 145 height 8
click at [737, 276] on input "Esperar Respuesta (días)" at bounding box center [789, 283] width 145 height 14
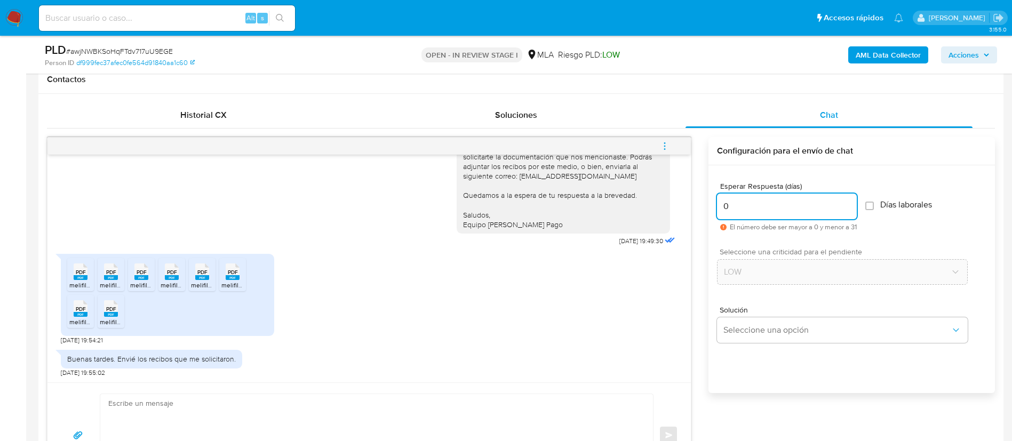
scroll to position [494, 0]
type input "0"
click at [541, 416] on textarea at bounding box center [373, 433] width 531 height 82
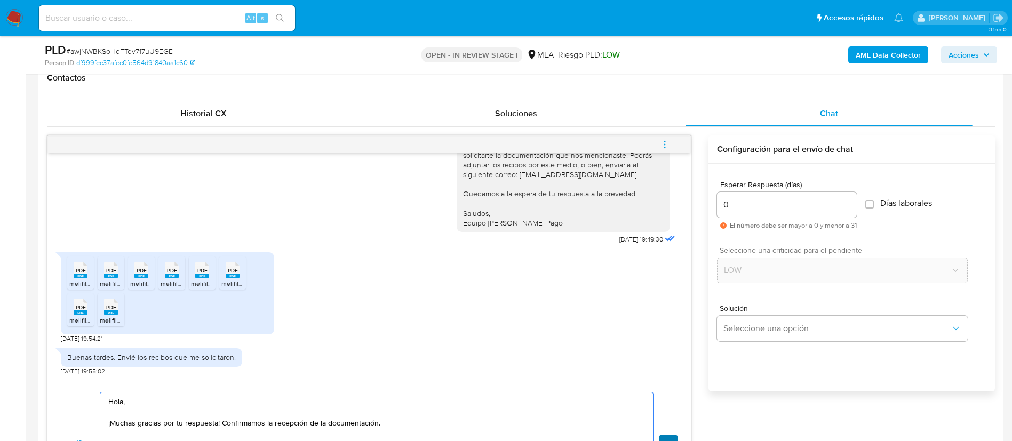
type textarea "Hola, ¡Muchas gracias por tu respuesta! Confirmamos la recepción de la document…"
click at [664, 436] on button "Enviar" at bounding box center [668, 444] width 19 height 19
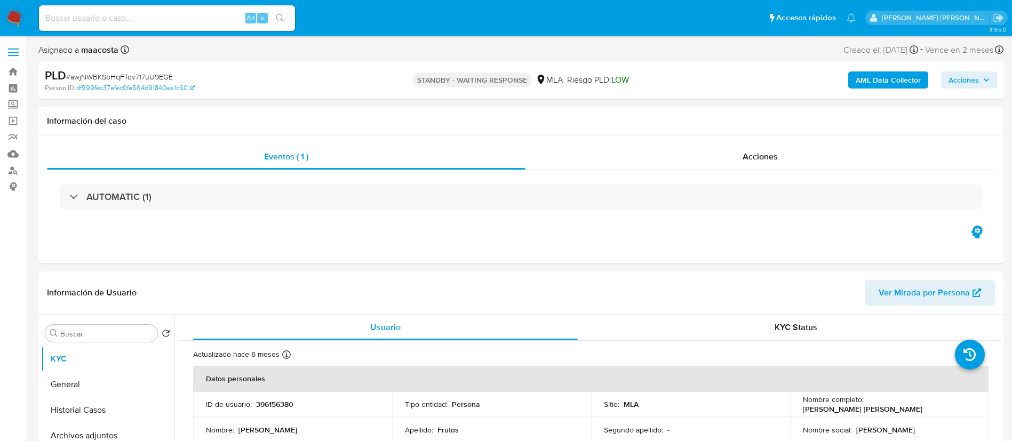
select select "10"
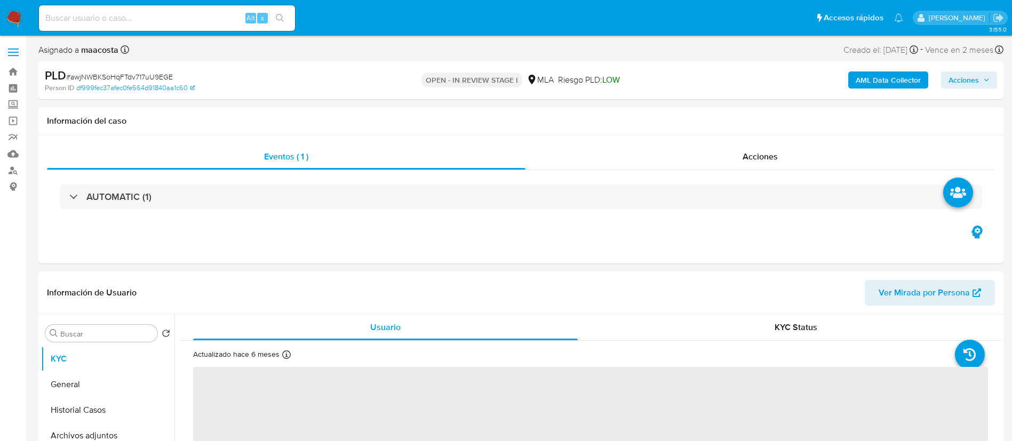
select select "10"
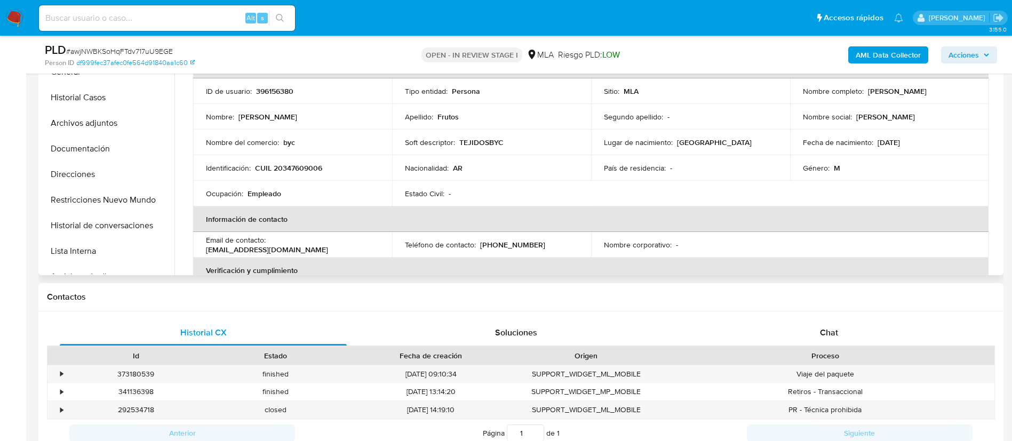
scroll to position [294, 0]
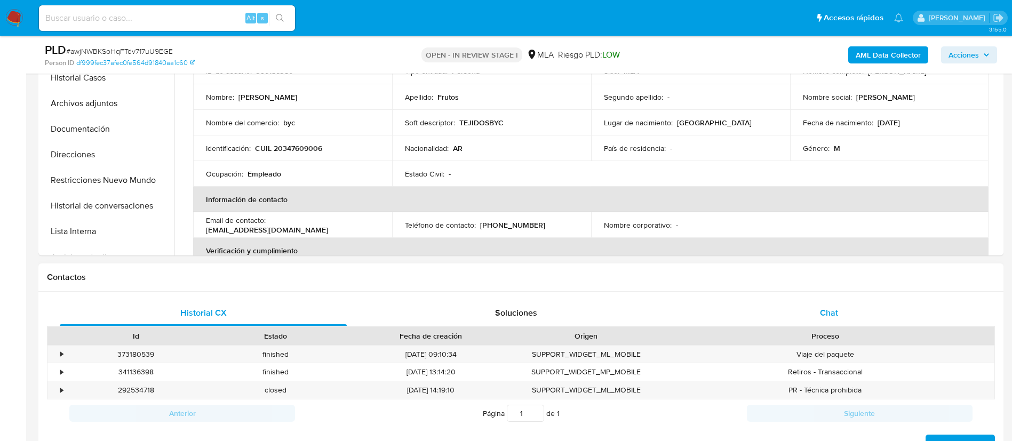
click at [825, 309] on span "Chat" at bounding box center [829, 313] width 18 height 12
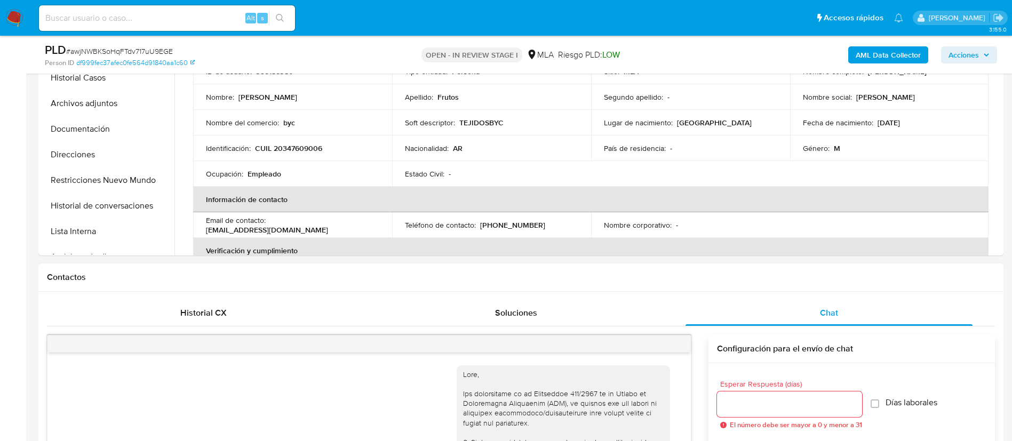
scroll to position [893, 0]
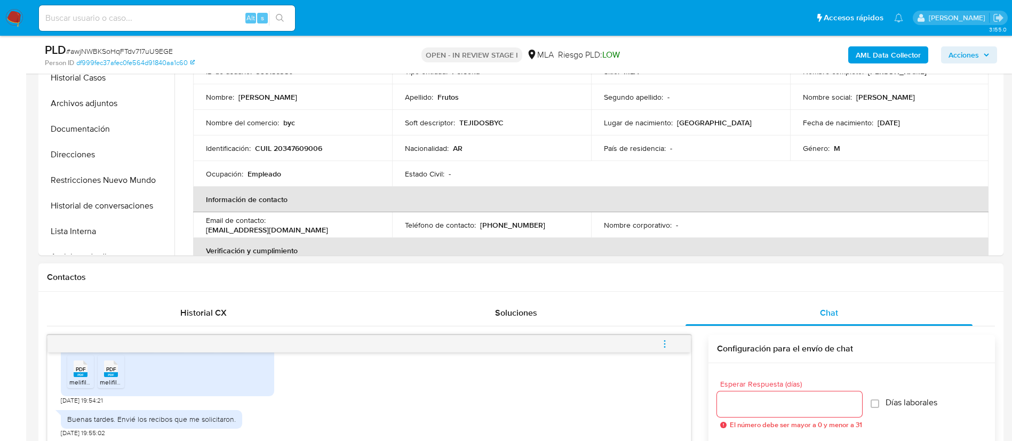
click at [666, 345] on icon "menu-action" at bounding box center [665, 344] width 10 height 10
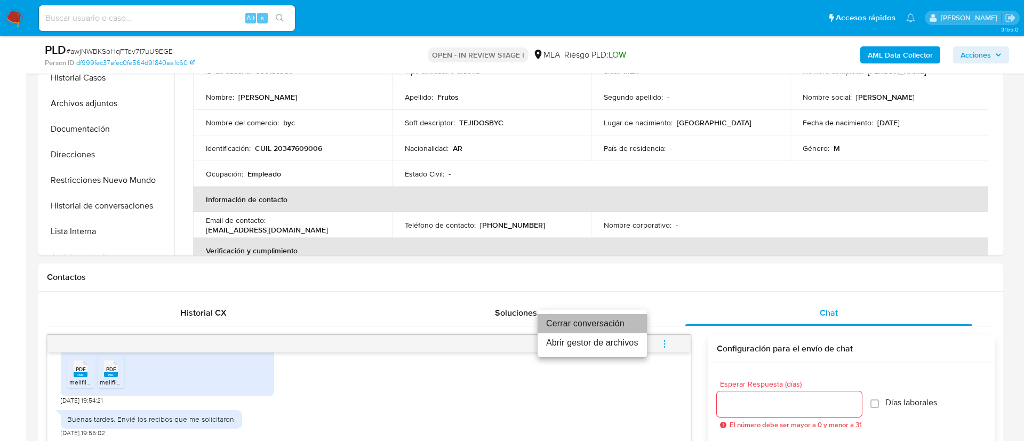
click at [609, 315] on li "Cerrar conversación" at bounding box center [591, 323] width 109 height 19
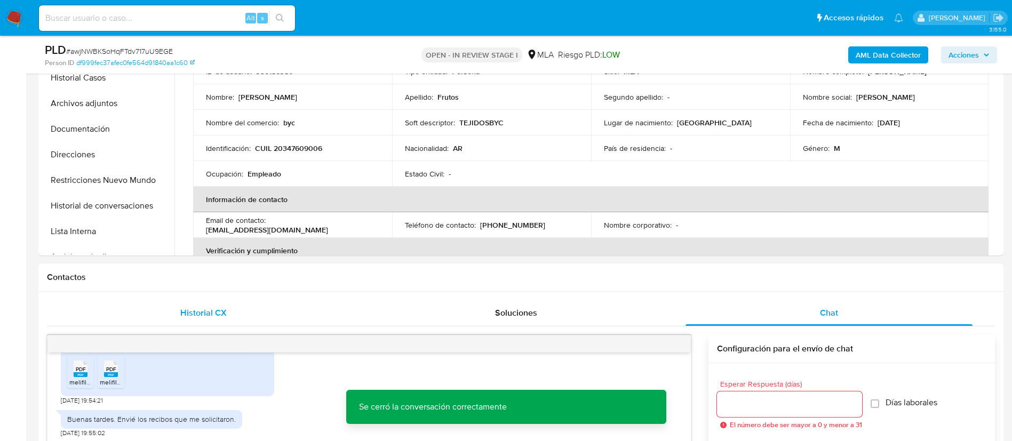
click at [221, 301] on div "Historial CX" at bounding box center [203, 313] width 287 height 26
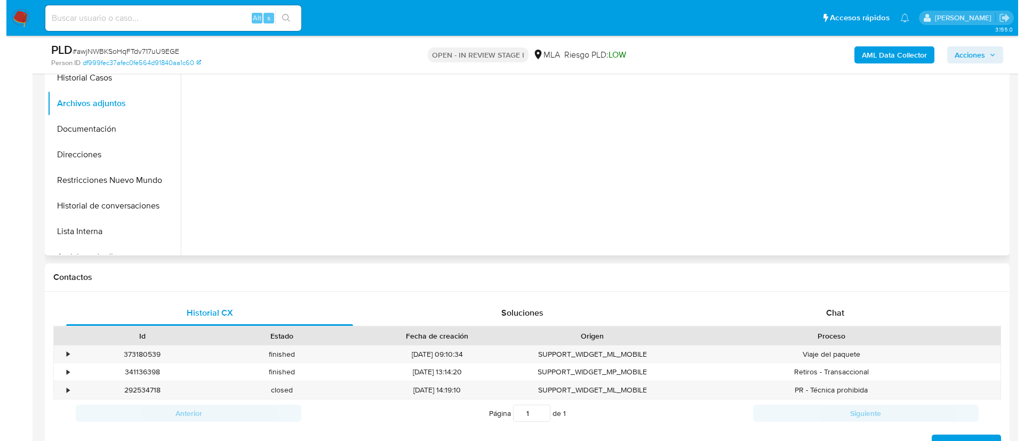
scroll to position [171, 0]
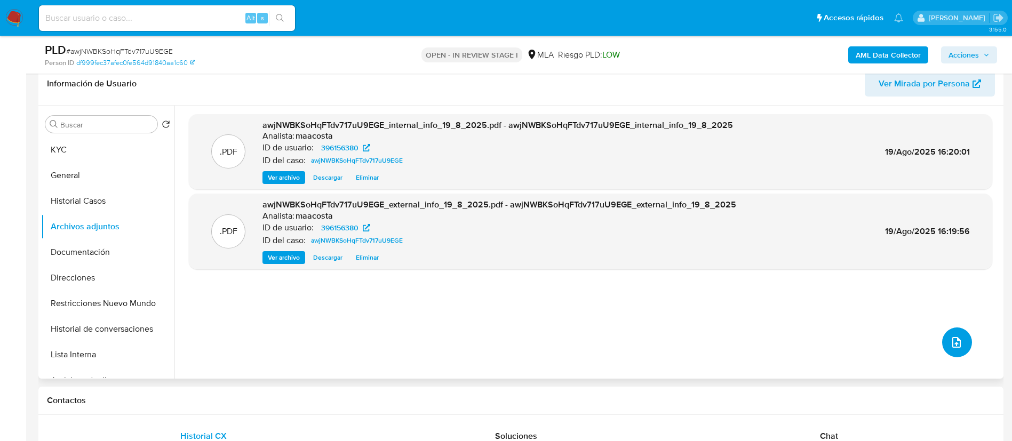
click at [944, 344] on button "upload-file" at bounding box center [957, 342] width 30 height 30
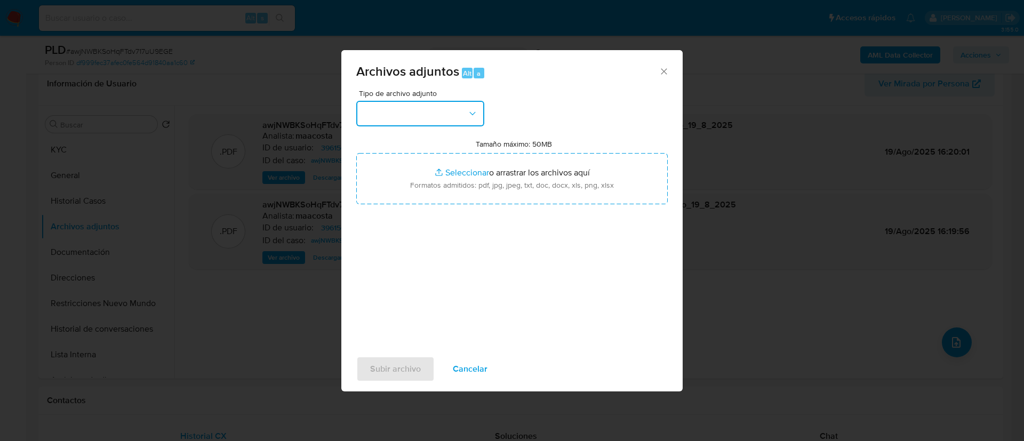
click at [440, 120] on button "button" at bounding box center [420, 114] width 128 height 26
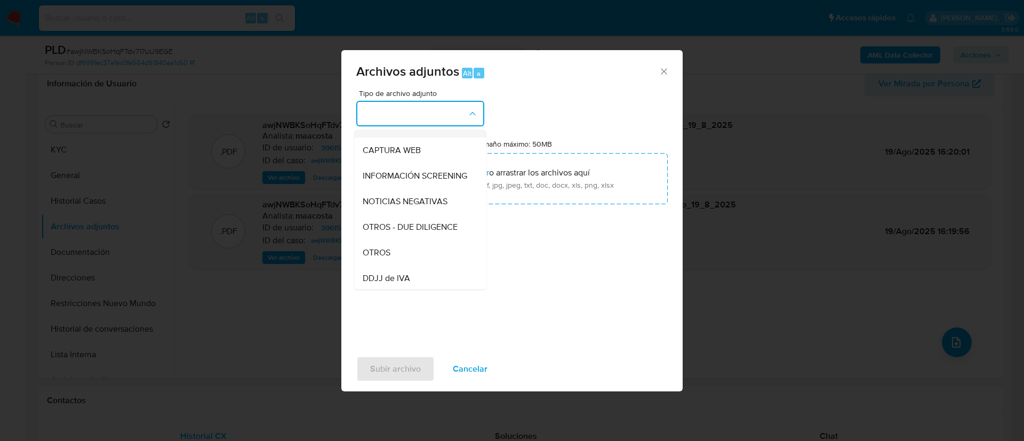
scroll to position [96, 0]
click at [380, 255] on span "OTROS" at bounding box center [377, 251] width 28 height 11
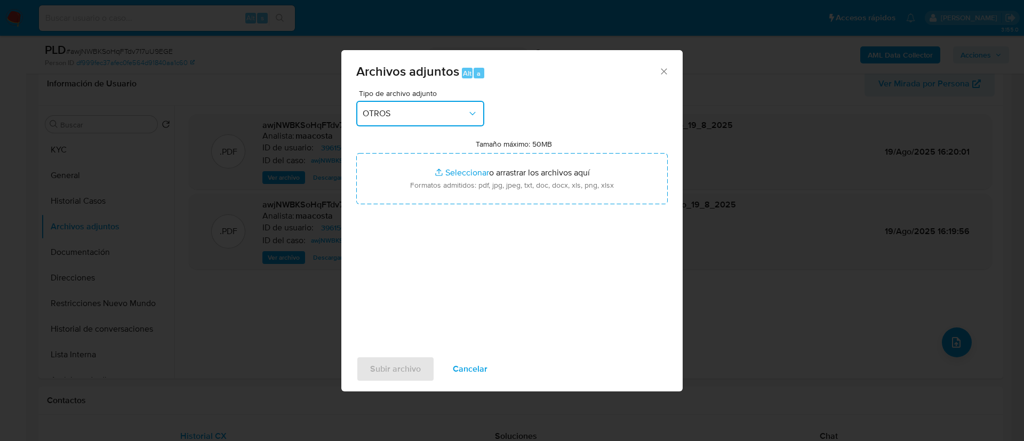
click at [413, 115] on span "OTROS" at bounding box center [415, 113] width 105 height 11
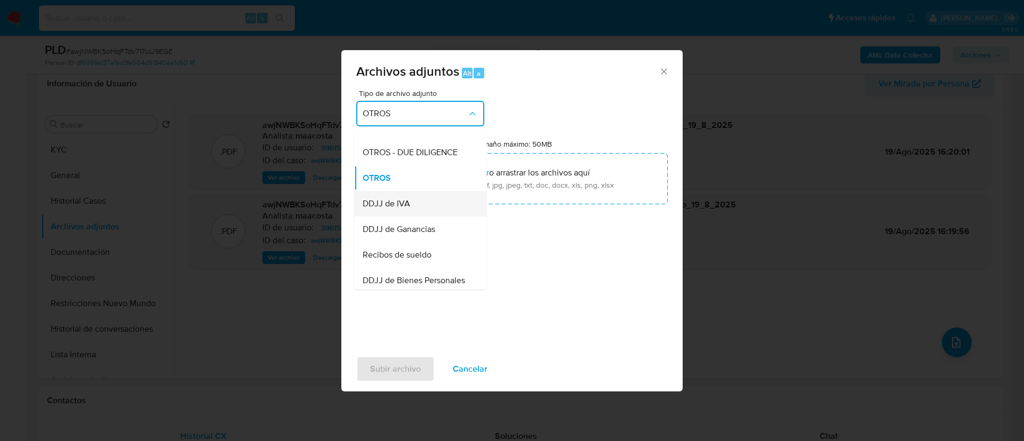
scroll to position [175, 0]
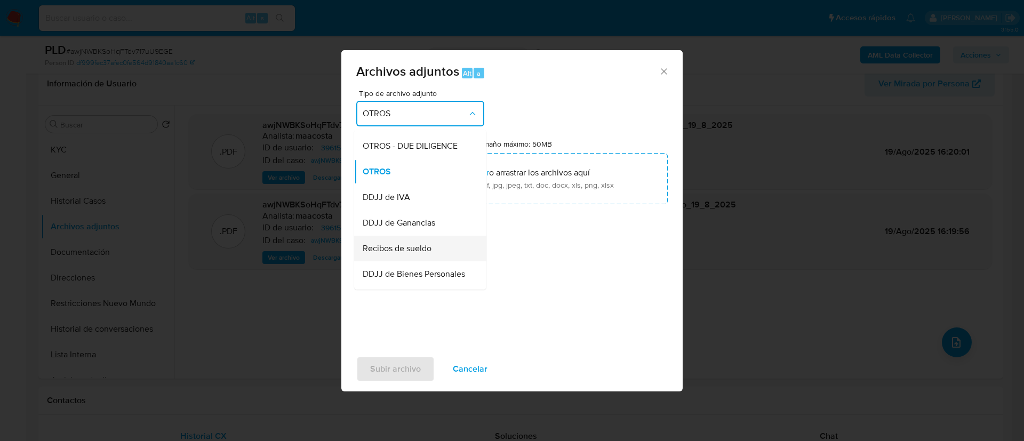
click at [414, 254] on span "Recibos de sueldo" at bounding box center [397, 248] width 69 height 11
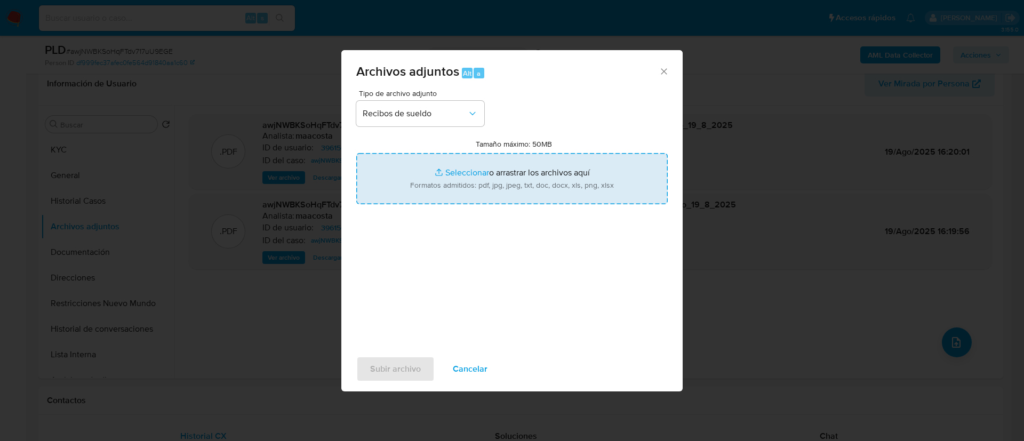
type input "C:\fakepath\Recibos de sueldo.pdf"
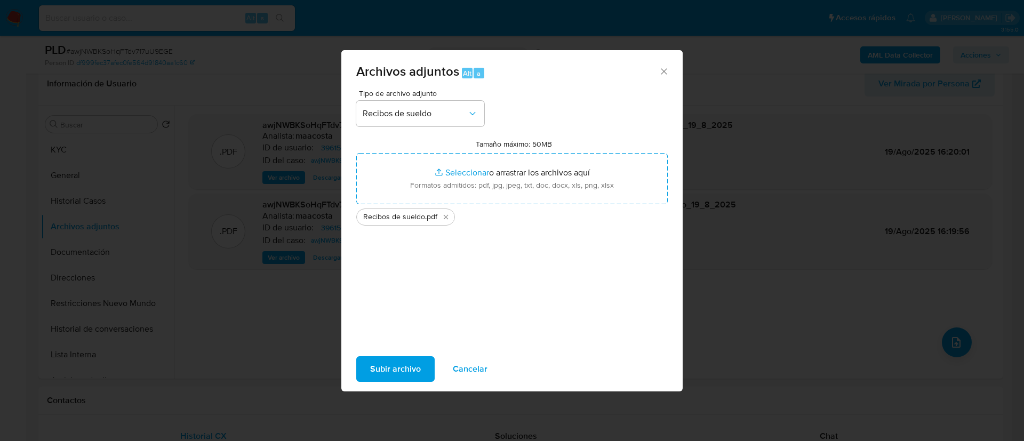
click at [407, 378] on span "Subir archivo" at bounding box center [395, 368] width 51 height 23
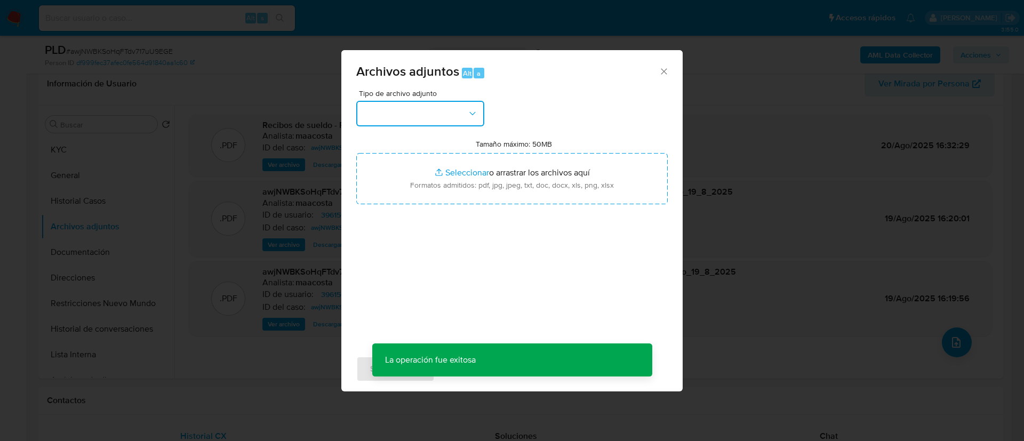
click at [416, 101] on button "button" at bounding box center [420, 114] width 128 height 26
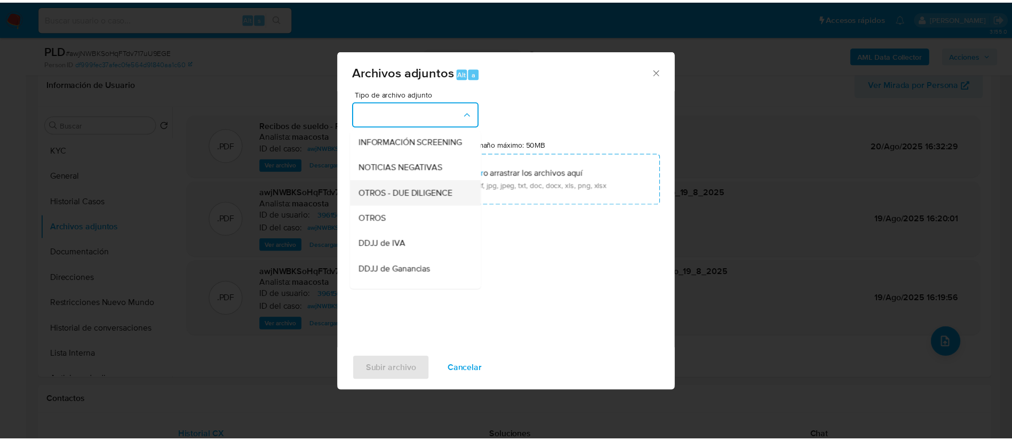
scroll to position [131, 0]
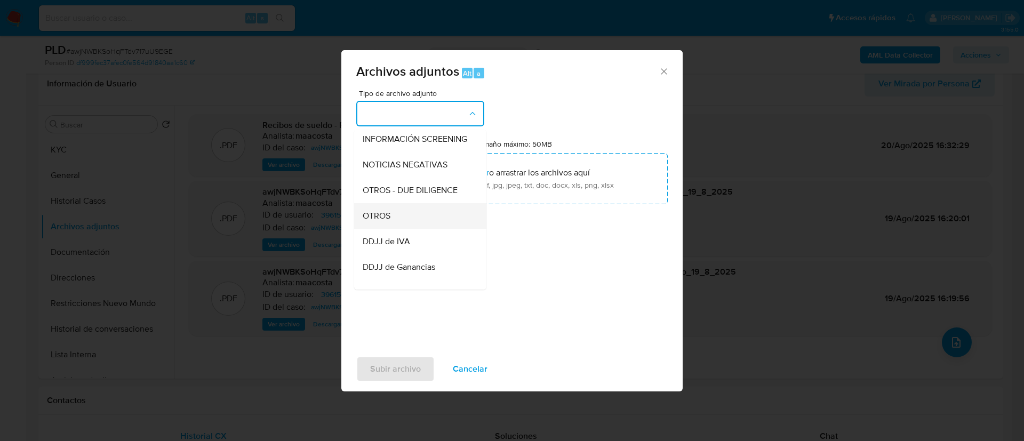
click at [387, 221] on span "OTROS" at bounding box center [377, 216] width 28 height 11
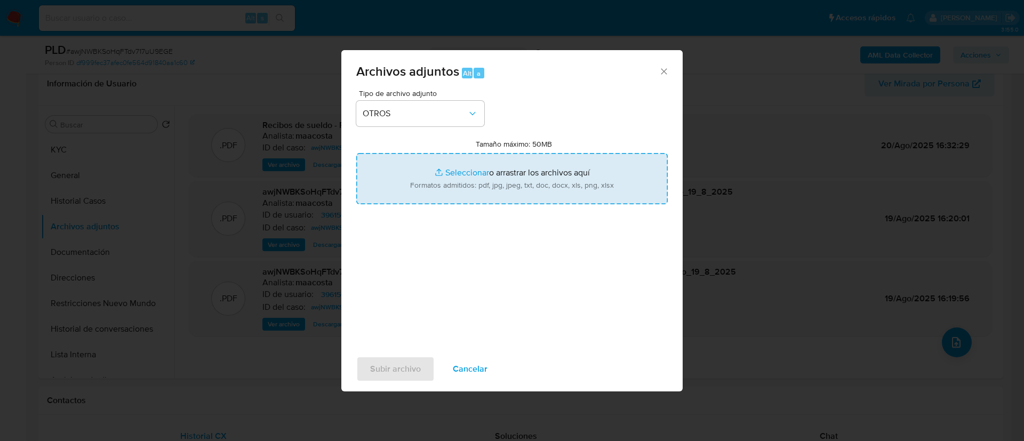
type input "C:\fakepath\Calculador- Cesar Jonatan Frutos.xlsx"
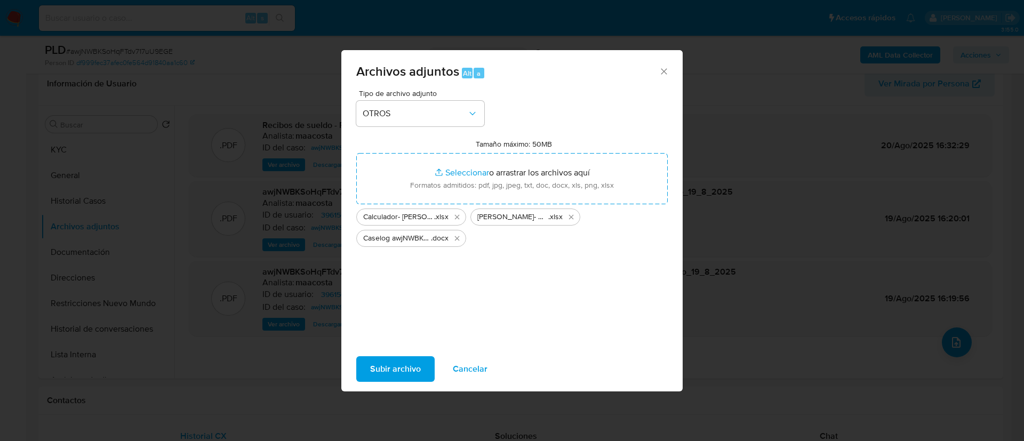
click at [387, 367] on span "Subir archivo" at bounding box center [395, 368] width 51 height 23
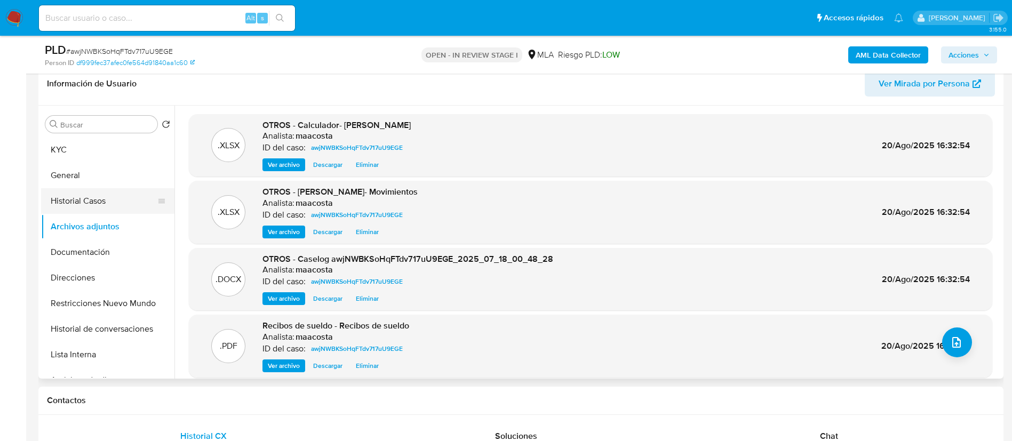
click at [102, 206] on button "Historial Casos" at bounding box center [103, 201] width 125 height 26
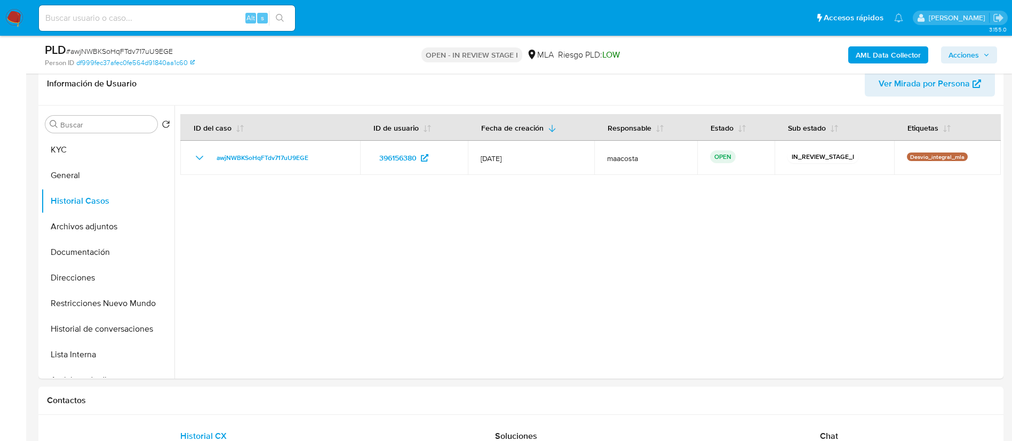
click at [966, 51] on span "Acciones" at bounding box center [963, 54] width 30 height 17
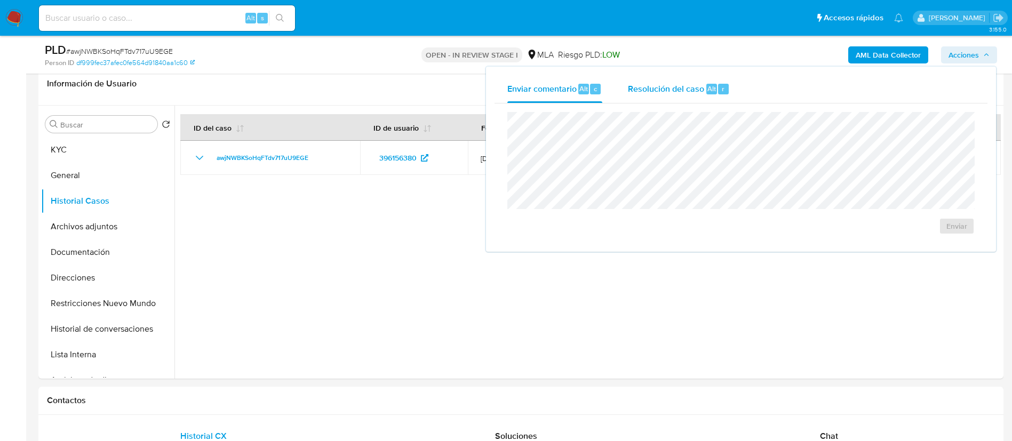
click at [701, 87] on span "Resolución del caso" at bounding box center [666, 88] width 76 height 12
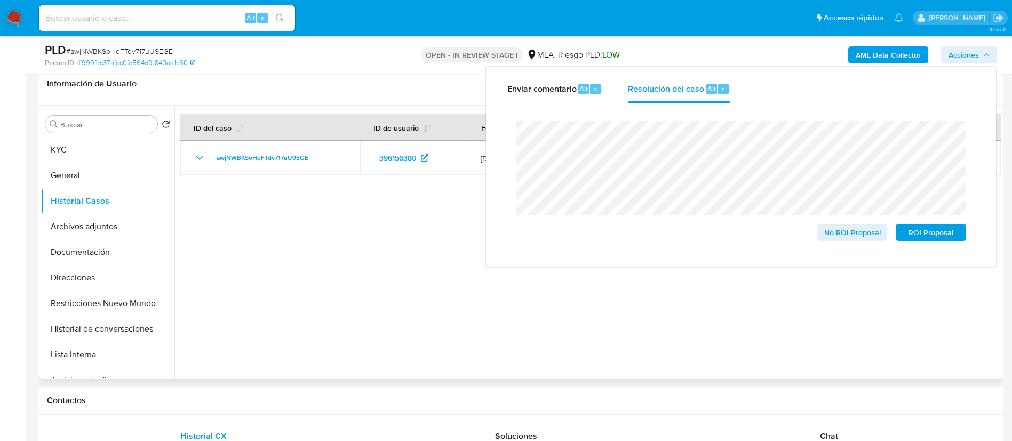
drag, startPoint x: 862, startPoint y: 236, endPoint x: 837, endPoint y: 340, distance: 107.0
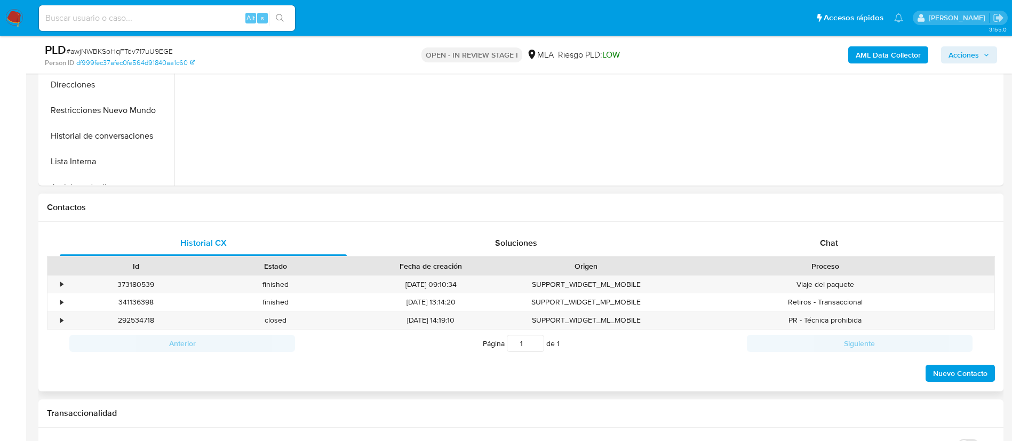
scroll to position [365, 0]
click at [831, 248] on span "Chat" at bounding box center [829, 242] width 18 height 12
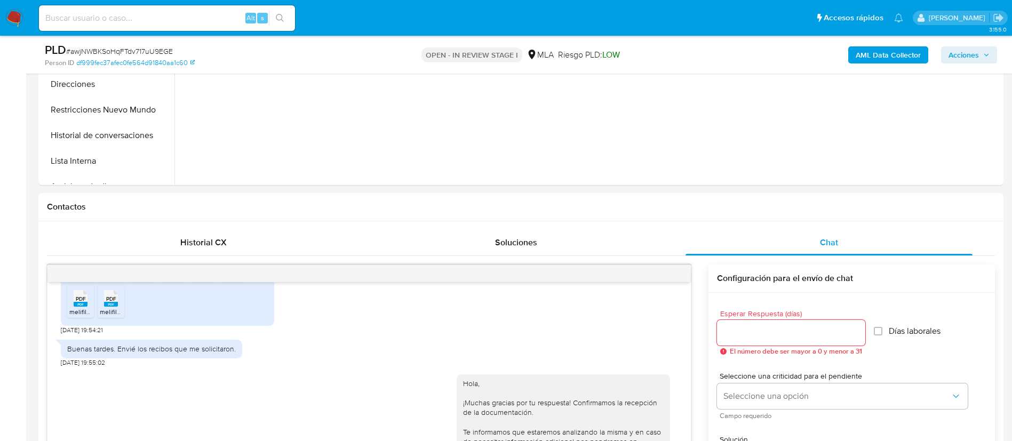
click at [961, 44] on div "AML Data Collector Acciones" at bounding box center [839, 54] width 315 height 25
click at [959, 59] on span "Acciones" at bounding box center [963, 54] width 30 height 17
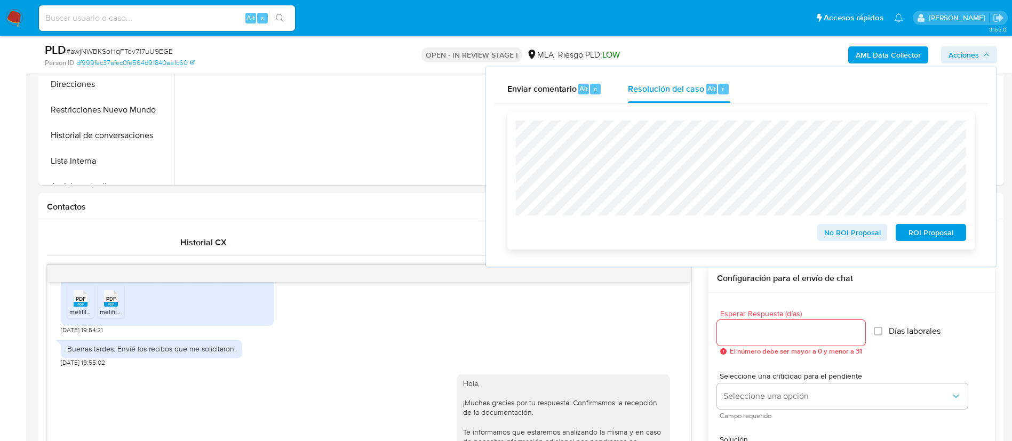
click at [858, 234] on span "No ROI Proposal" at bounding box center [851, 232] width 55 height 15
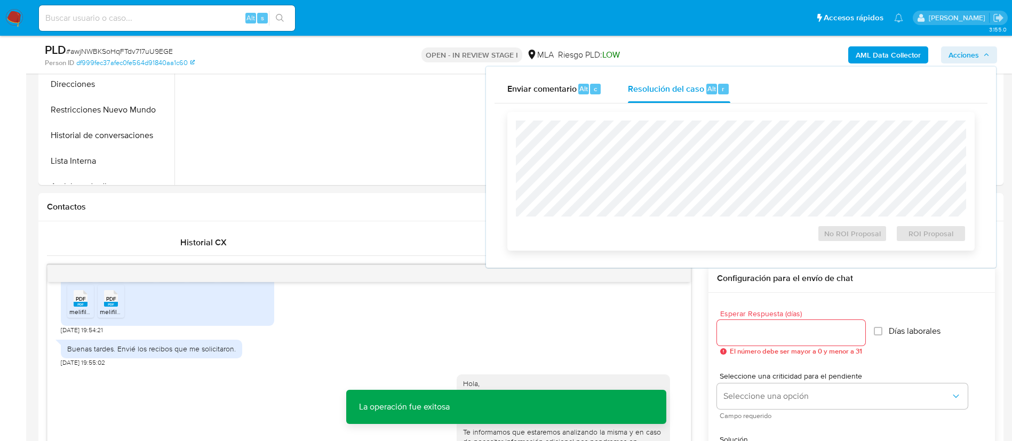
click at [858, 231] on div "No ROI Proposal" at bounding box center [852, 231] width 79 height 21
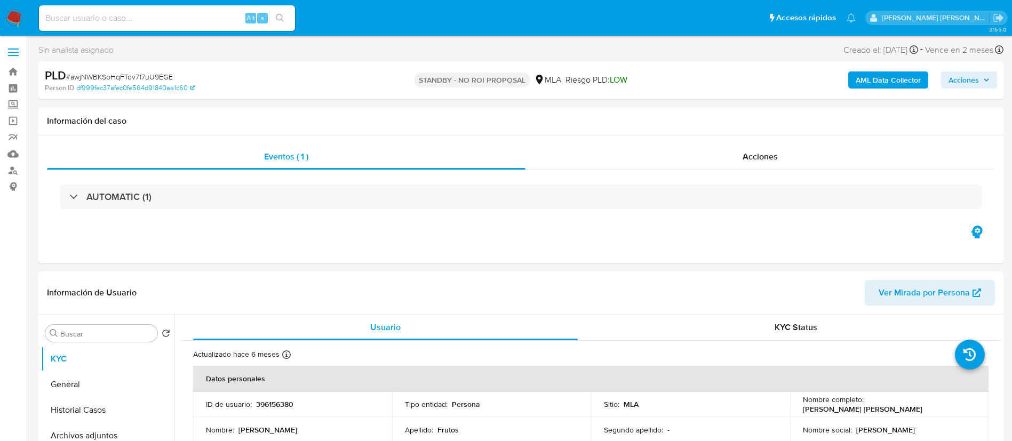
select select "10"
paste input "K58JzELZcOSL1j0Il6RLfXs9"
click at [208, 21] on input "K58JzELZcOSL1j0Il6RLfXs9" at bounding box center [167, 18] width 256 height 14
type input "K58JzELZcOSL1j0Il6RLfXs9"
select select "10"
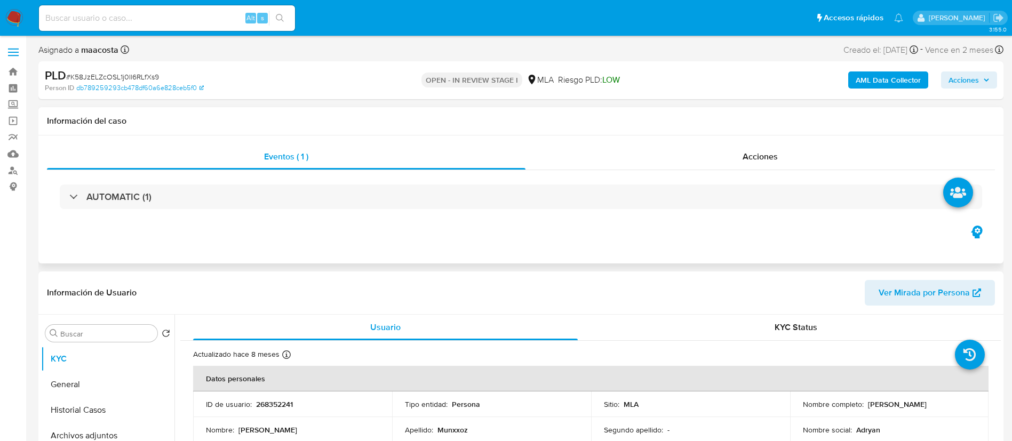
select select "10"
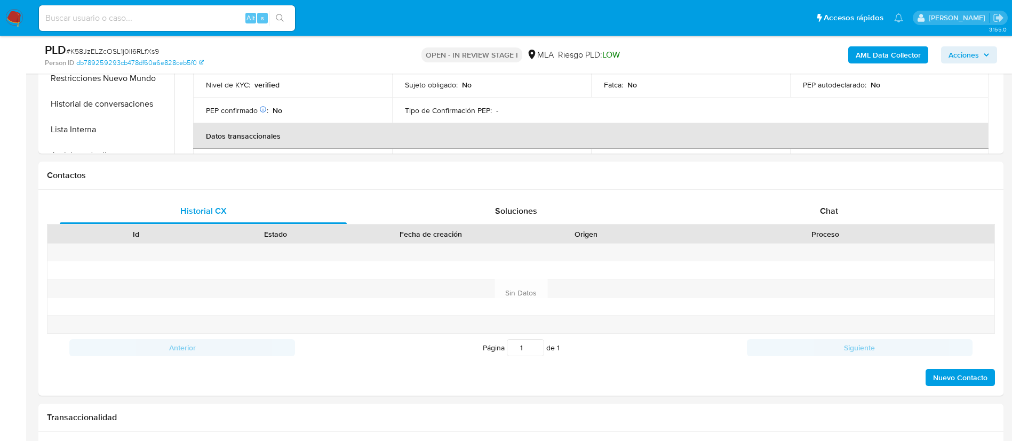
scroll to position [117, 0]
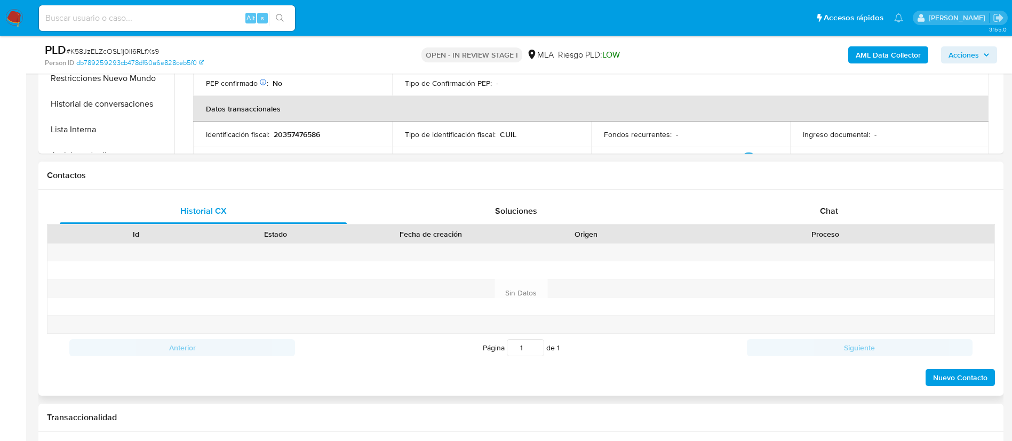
click at [817, 198] on div "Chat" at bounding box center [828, 211] width 287 height 26
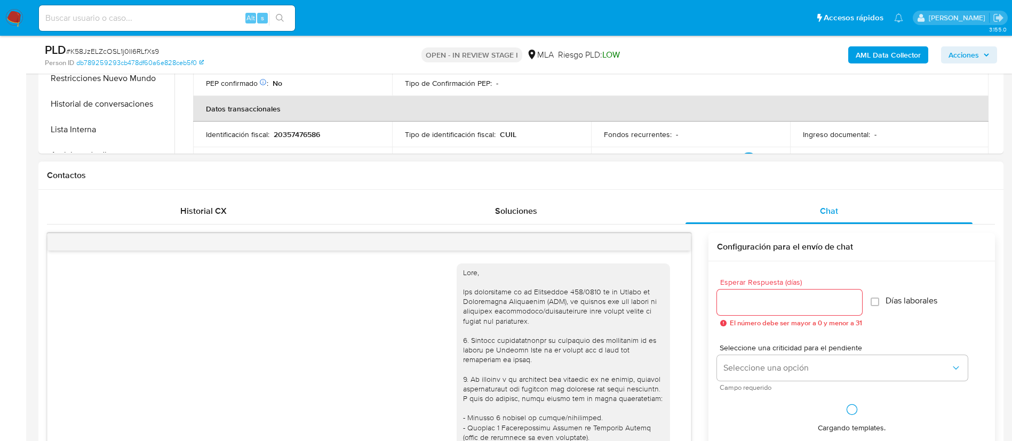
scroll to position [702, 0]
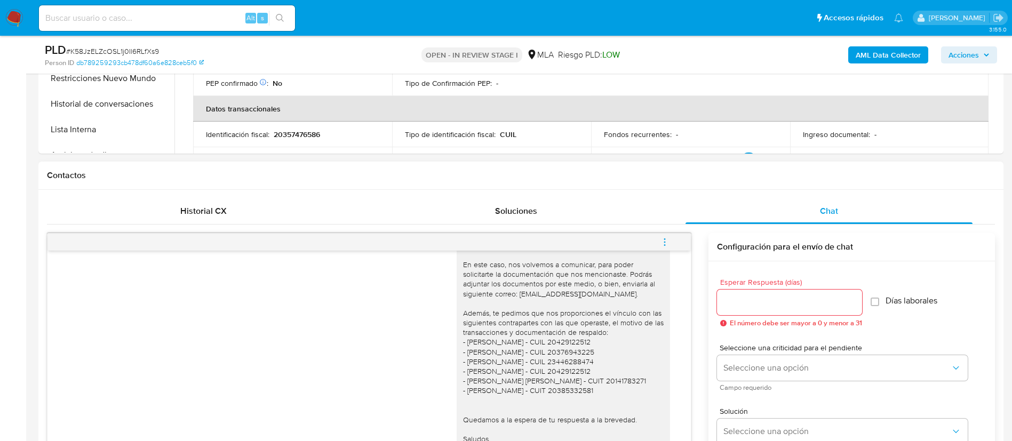
click at [660, 242] on icon "menu-action" at bounding box center [665, 242] width 10 height 10
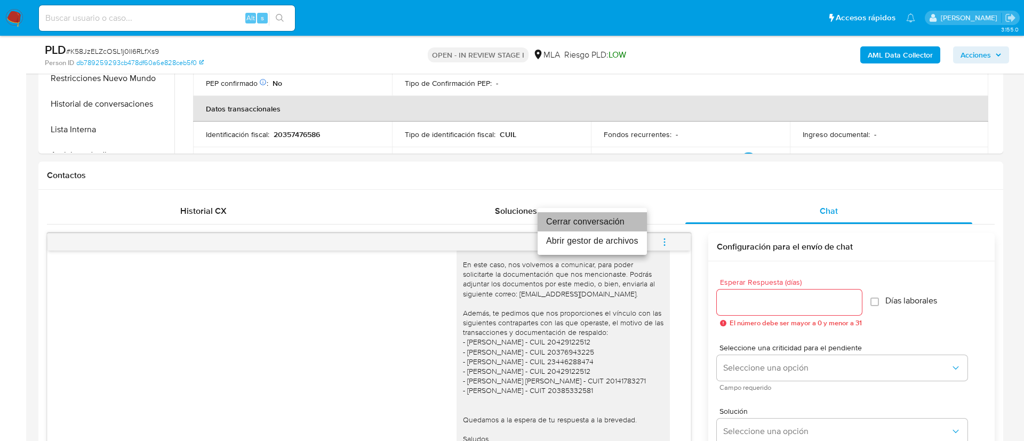
click at [610, 221] on li "Cerrar conversación" at bounding box center [591, 221] width 109 height 19
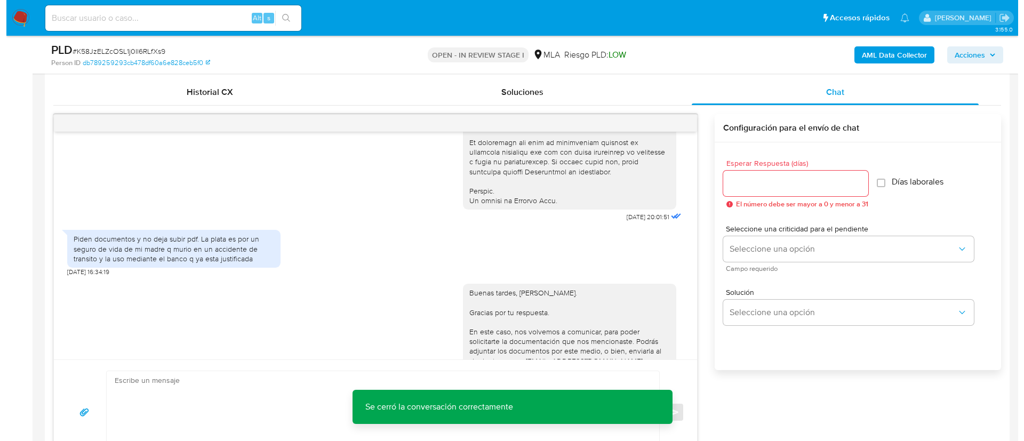
scroll to position [701, 0]
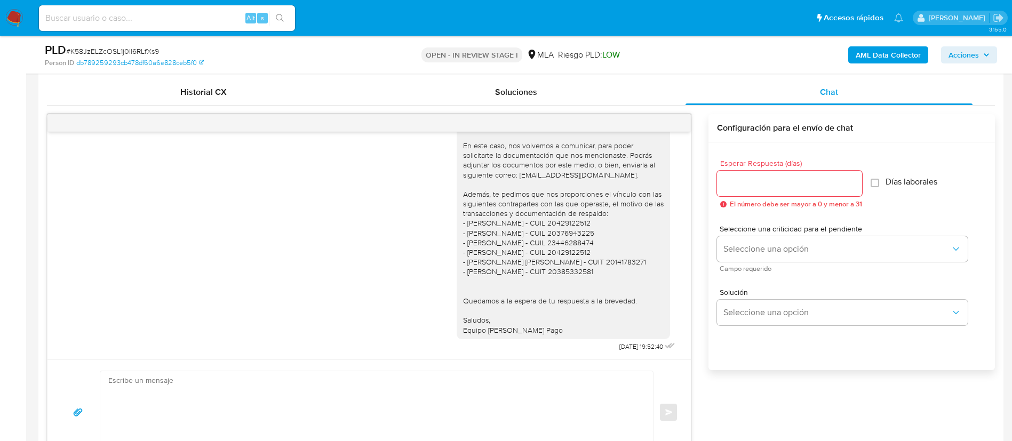
click at [864, 56] on b "AML Data Collector" at bounding box center [887, 54] width 65 height 17
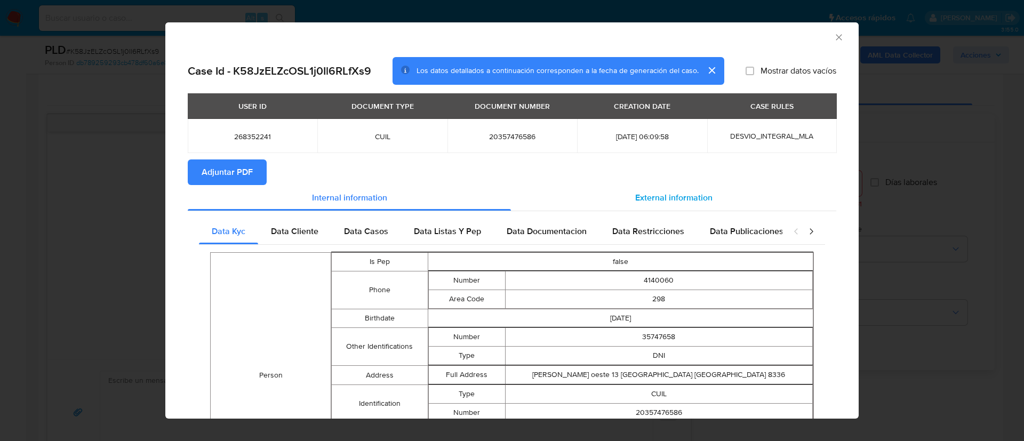
click at [645, 199] on span "External information" at bounding box center [673, 197] width 77 height 12
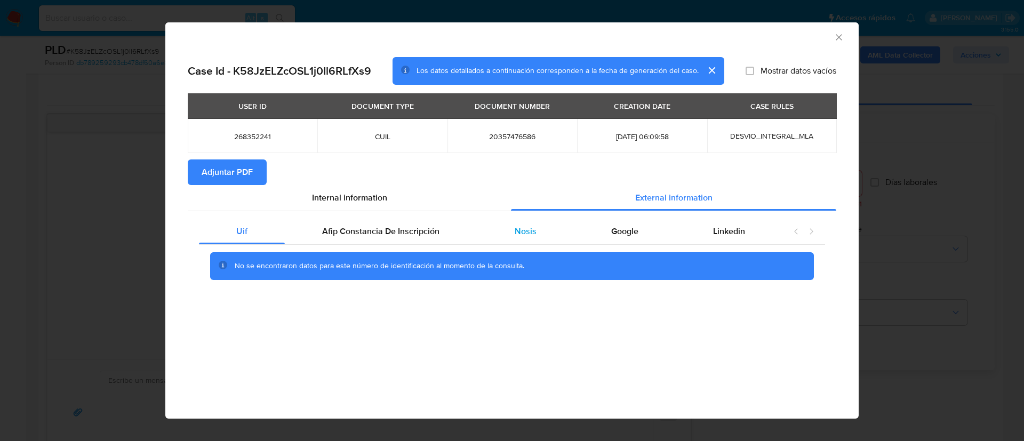
click at [533, 235] on span "Nosis" at bounding box center [526, 231] width 22 height 12
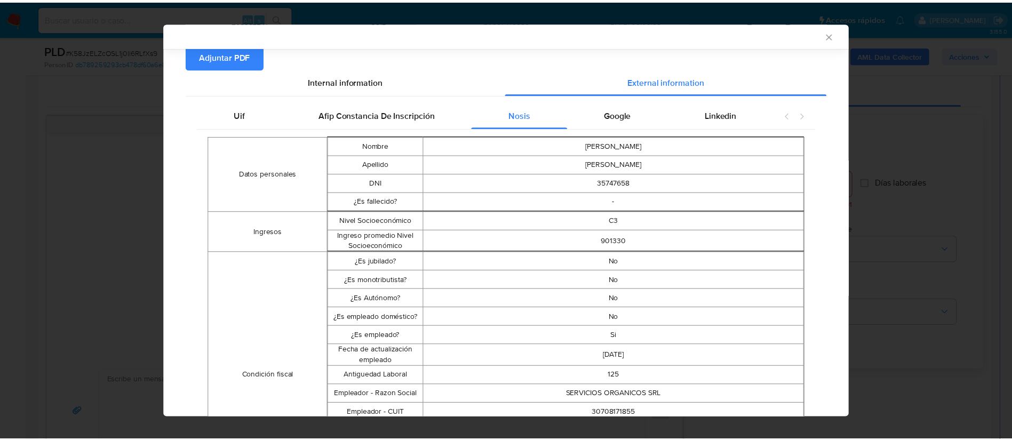
scroll to position [123, 0]
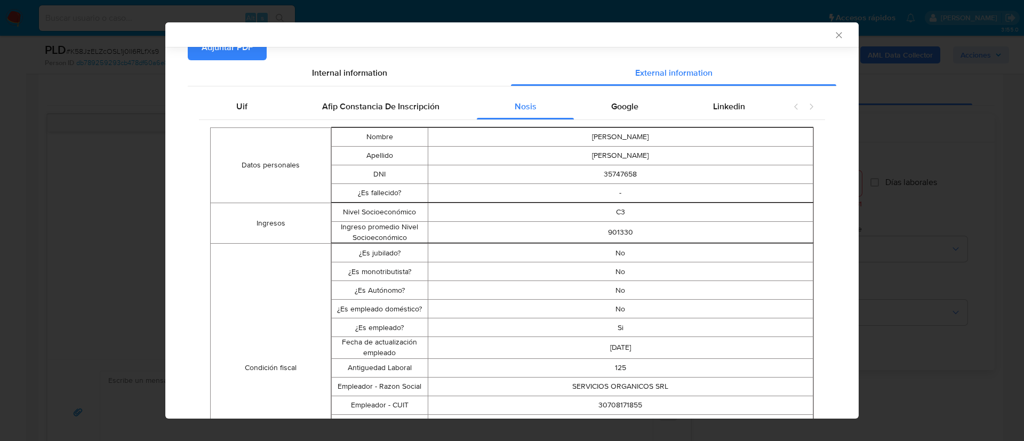
click at [601, 407] on td "30708171855" at bounding box center [620, 405] width 385 height 19
copy td "30708171855"
click at [4, 252] on div "AML Data Collector Case Id - K58JzELZcOSL1j0Il6RLfXs9 Los datos detallados a co…" at bounding box center [512, 220] width 1024 height 441
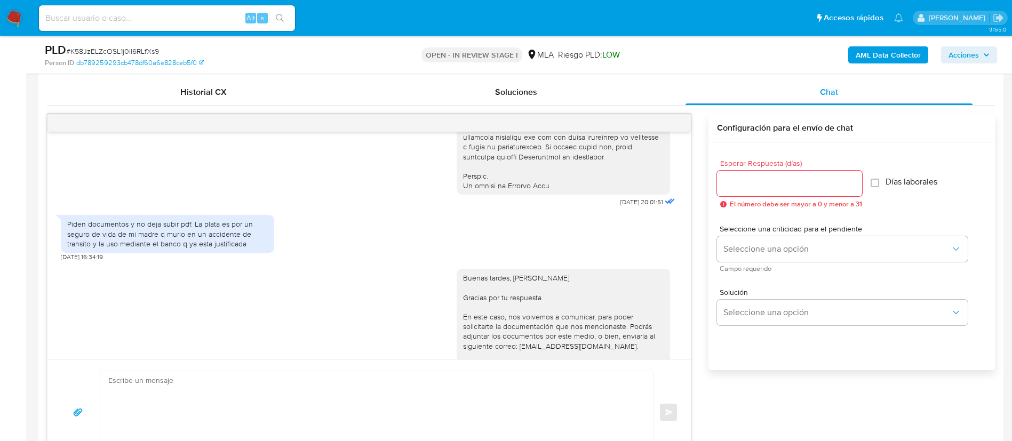
scroll to position [463, 0]
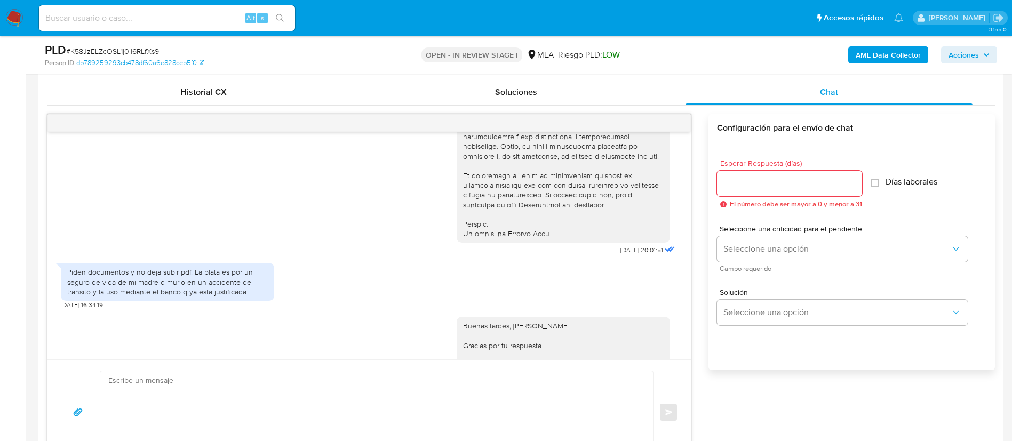
click at [181, 295] on div "Piden documentos y no deja subir pdf. La plata es por un seguro de vida de mi m…" at bounding box center [167, 281] width 200 height 29
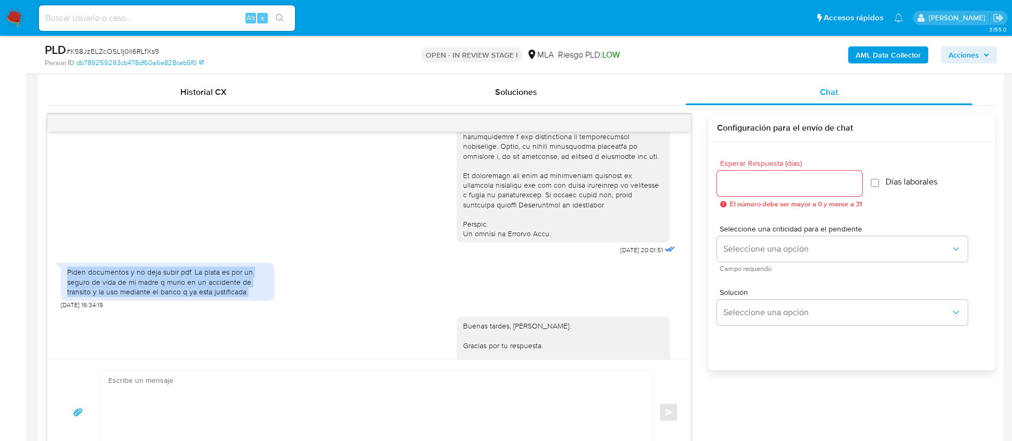
click at [181, 295] on div "Piden documentos y no deja subir pdf. La plata es por un seguro de vida de mi m…" at bounding box center [167, 281] width 200 height 29
copy div "Piden documentos y no deja subir pdf. La plata es por un seguro de vida de mi m…"
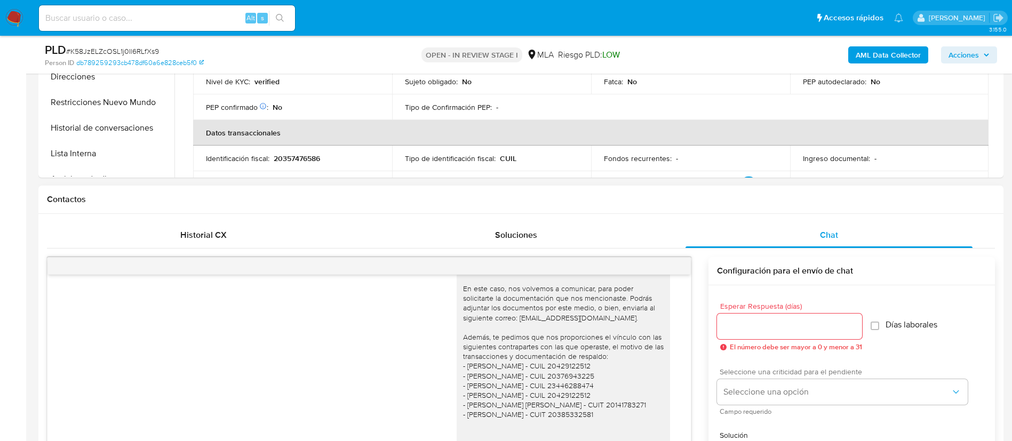
scroll to position [371, 0]
click at [209, 236] on span "Historial CX" at bounding box center [203, 236] width 46 height 12
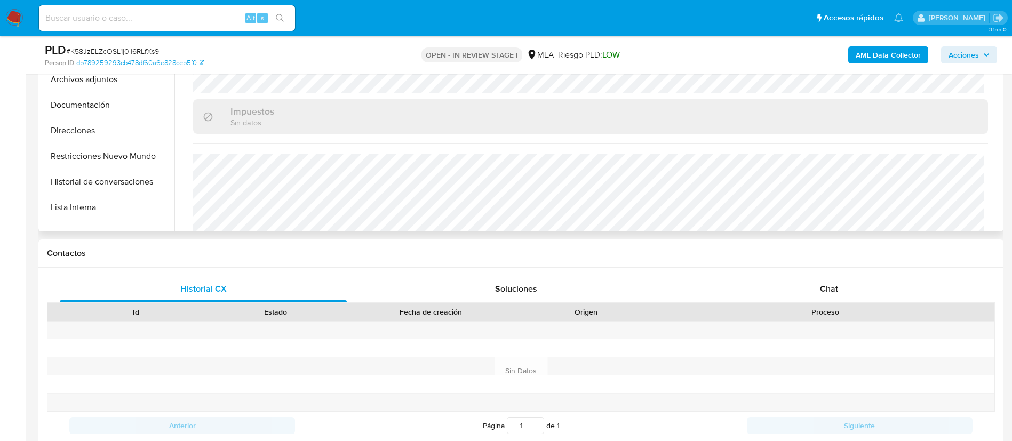
scroll to position [552, 0]
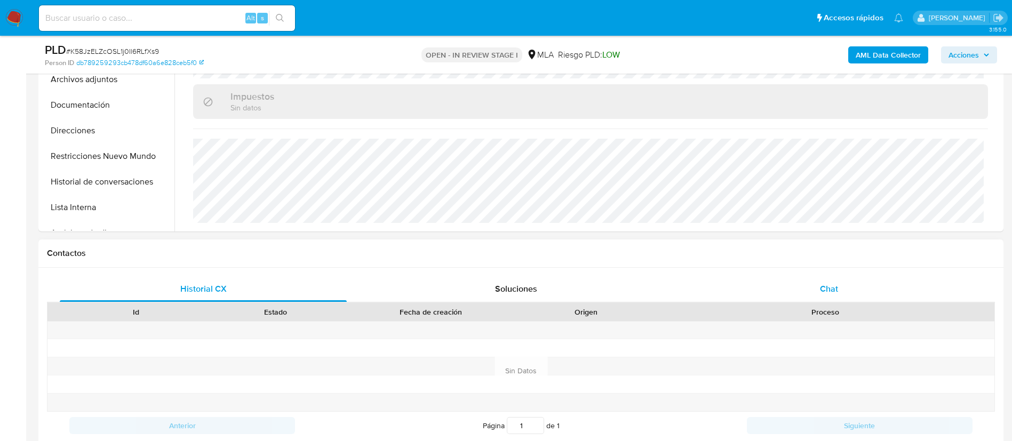
click at [801, 283] on div "Chat" at bounding box center [828, 289] width 287 height 26
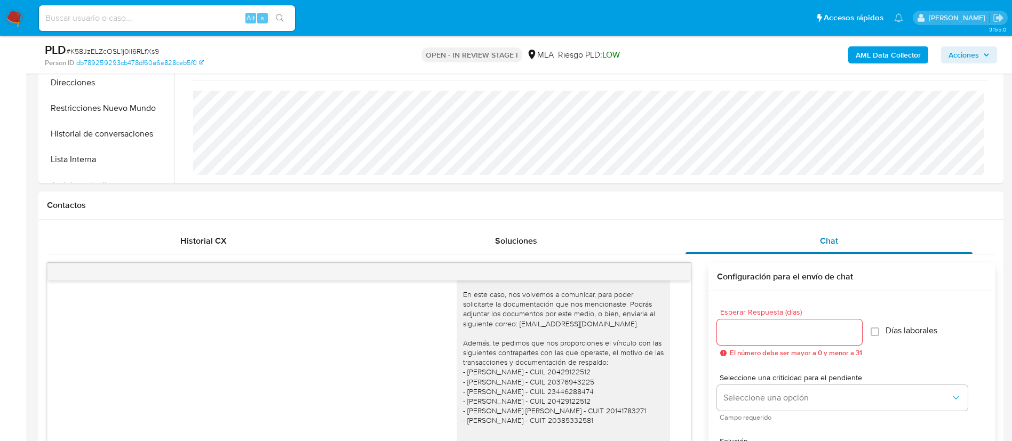
scroll to position [368, 0]
click at [212, 238] on span "Historial CX" at bounding box center [203, 239] width 46 height 12
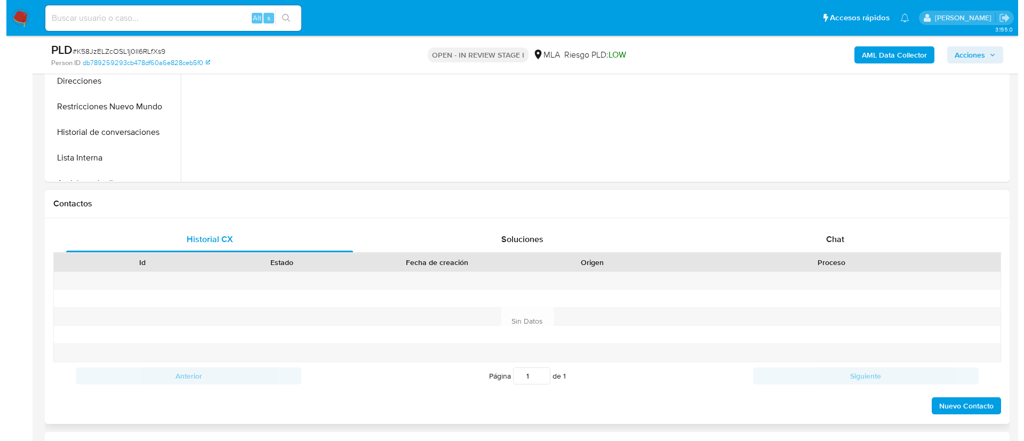
scroll to position [0, 0]
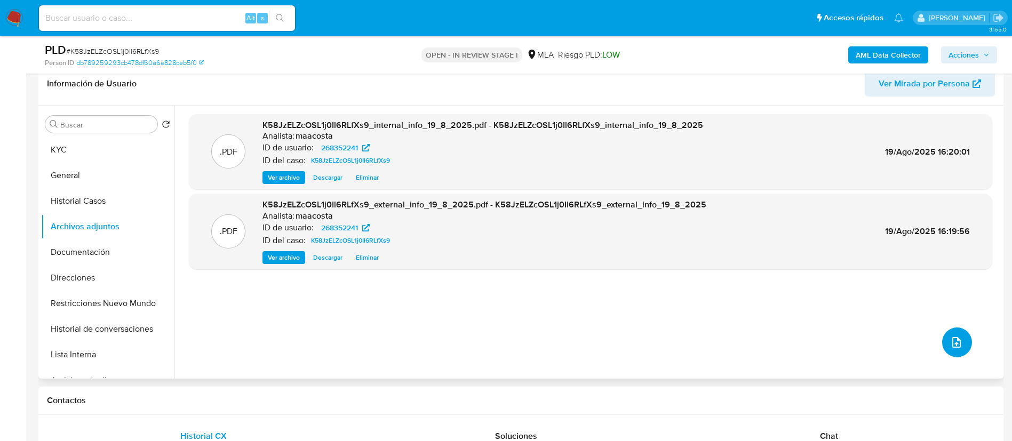
click at [950, 341] on icon "upload-file" at bounding box center [956, 342] width 13 height 13
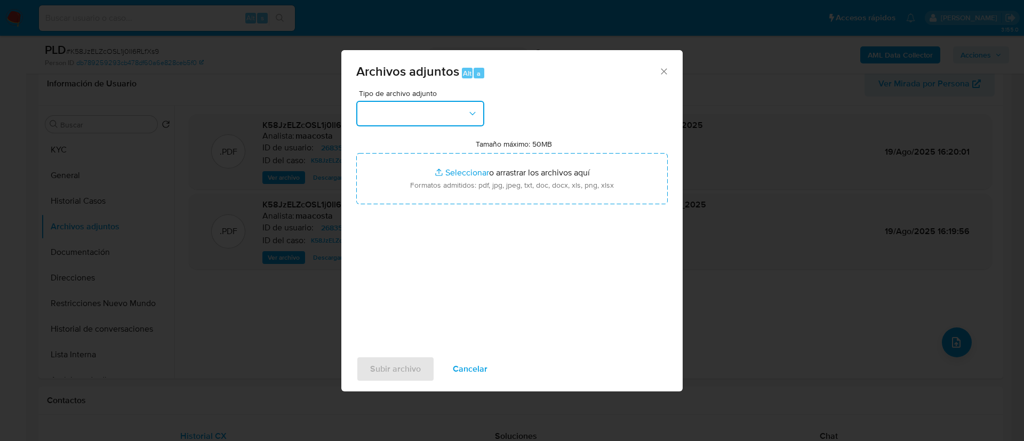
click at [443, 119] on button "button" at bounding box center [420, 114] width 128 height 26
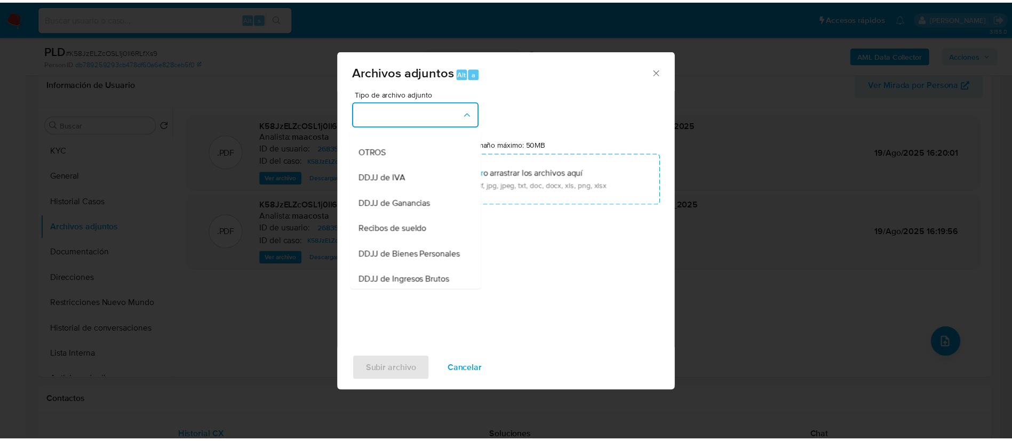
scroll to position [222, 0]
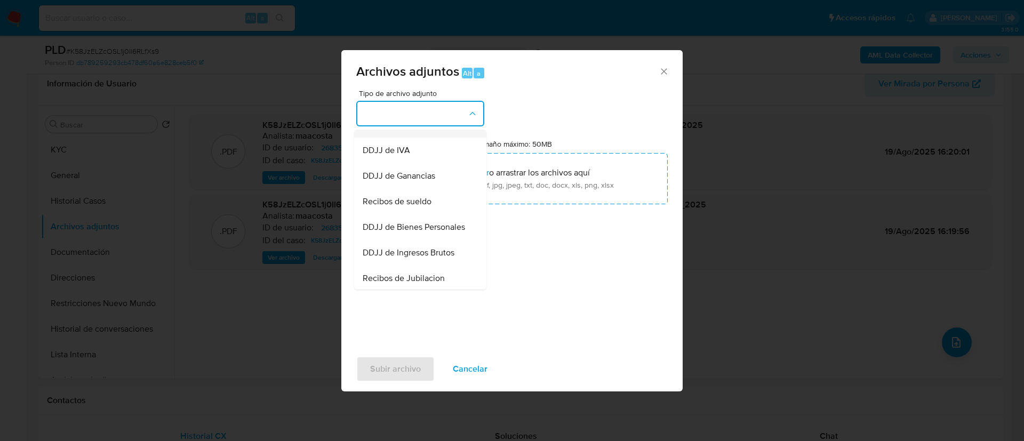
click at [389, 130] on span "OTROS" at bounding box center [377, 124] width 28 height 11
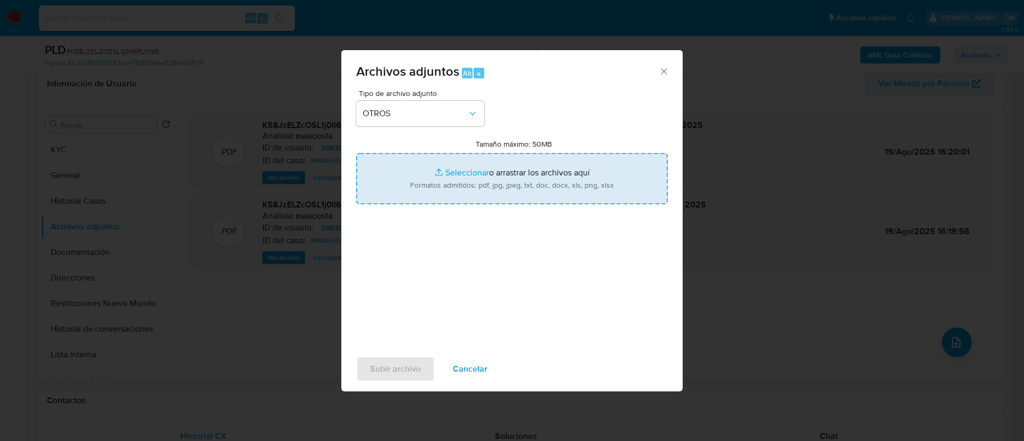
type input "C:\fakepath\Hector Adrian Muñoz- Movimientos.xlsx"
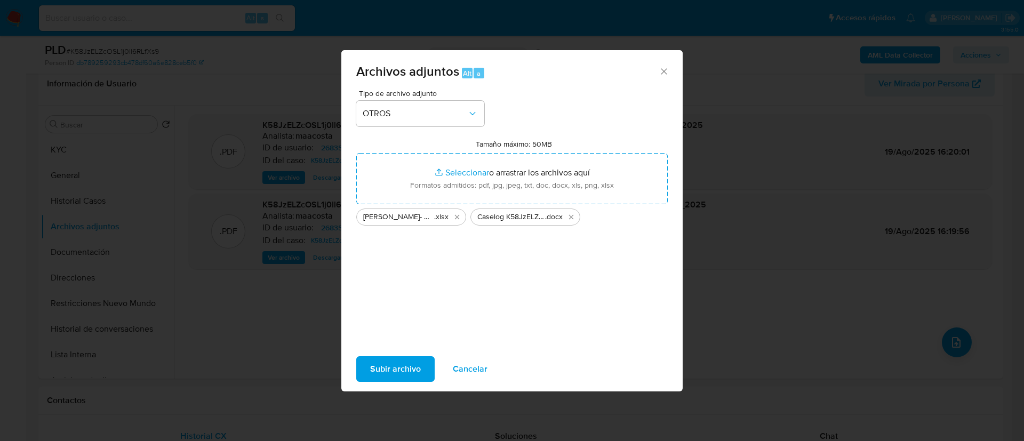
click at [409, 366] on span "Subir archivo" at bounding box center [395, 368] width 51 height 23
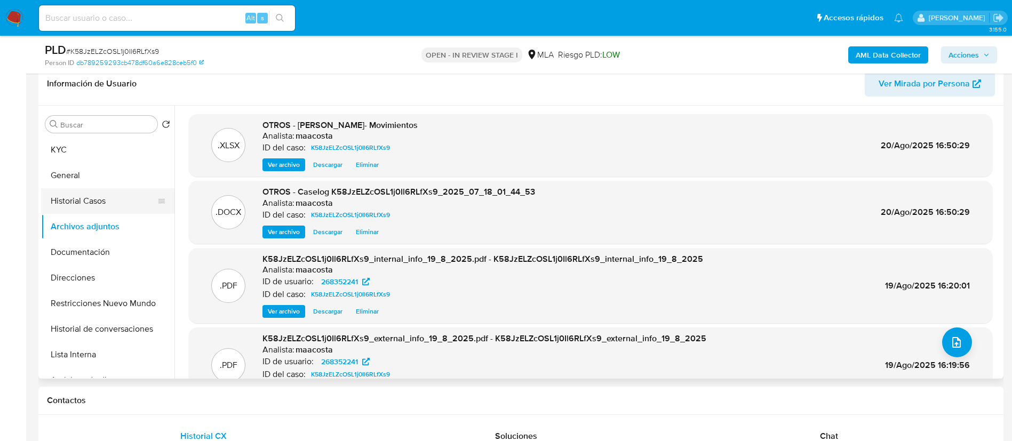
click at [93, 203] on button "Historial Casos" at bounding box center [103, 201] width 125 height 26
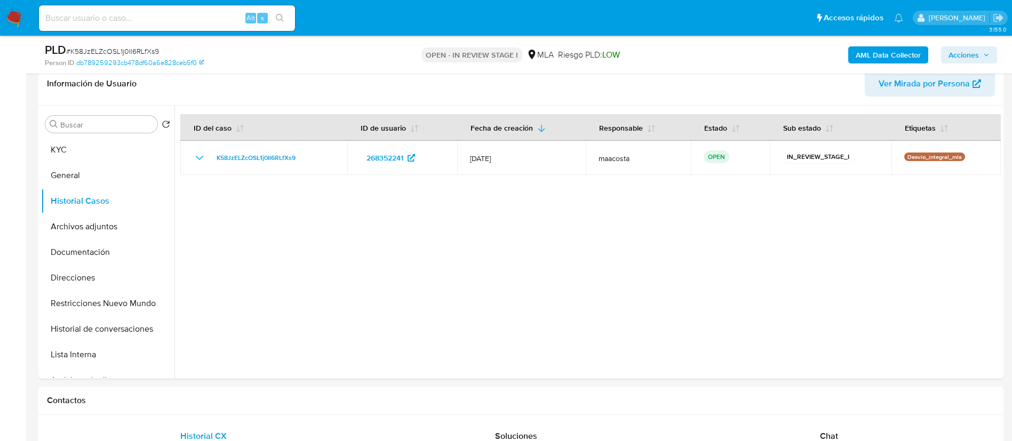
click at [957, 51] on span "Acciones" at bounding box center [963, 54] width 30 height 17
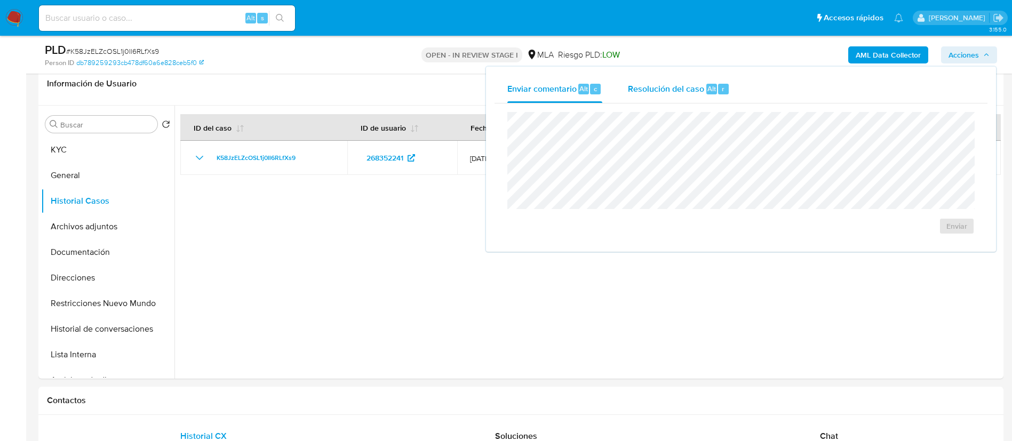
click at [706, 93] on div "Alt" at bounding box center [711, 89] width 11 height 11
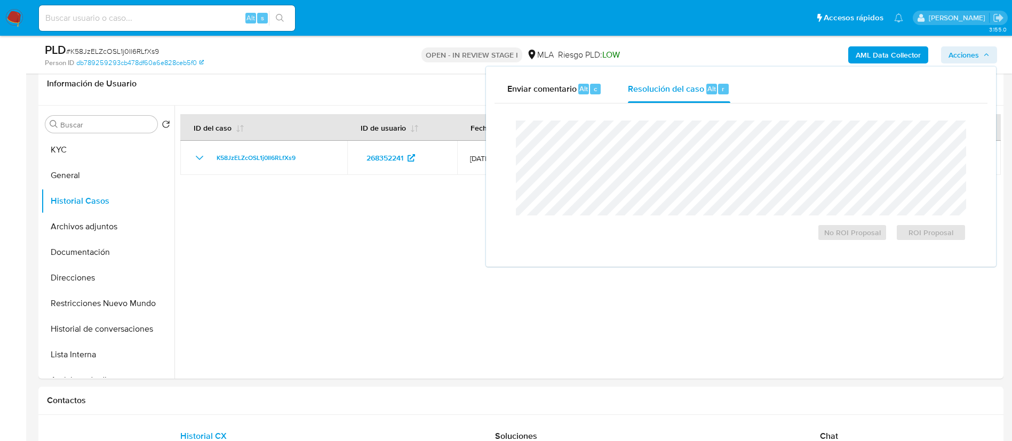
scroll to position [154, 0]
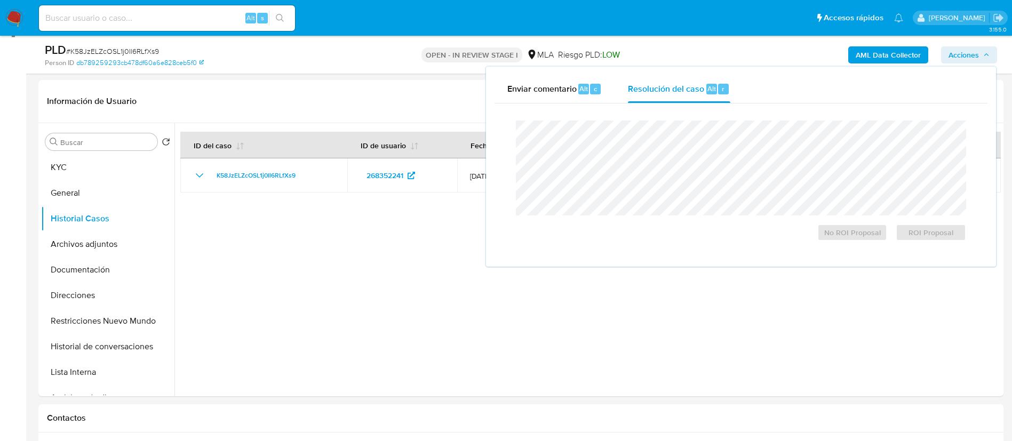
click at [703, 110] on div "Cierre de caso No ROI Proposal ROI Proposal" at bounding box center [740, 180] width 493 height 155
click at [848, 237] on span "No ROI Proposal" at bounding box center [851, 232] width 55 height 15
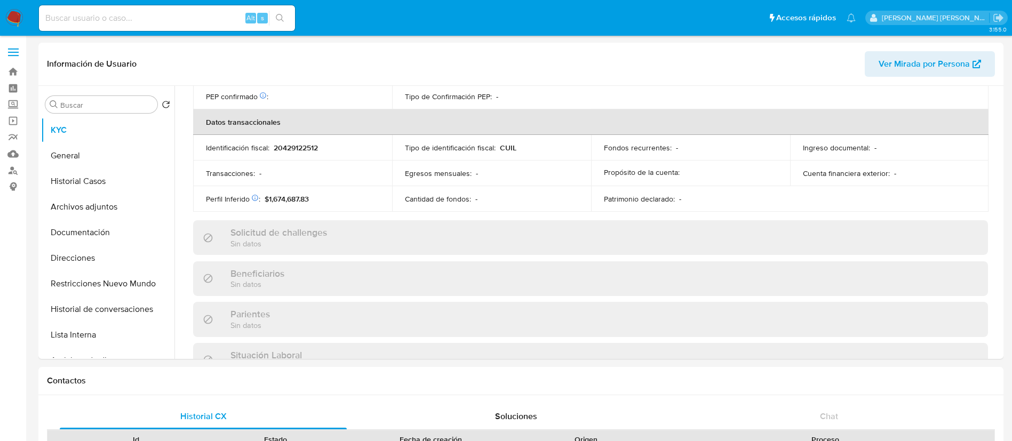
scroll to position [552, 0]
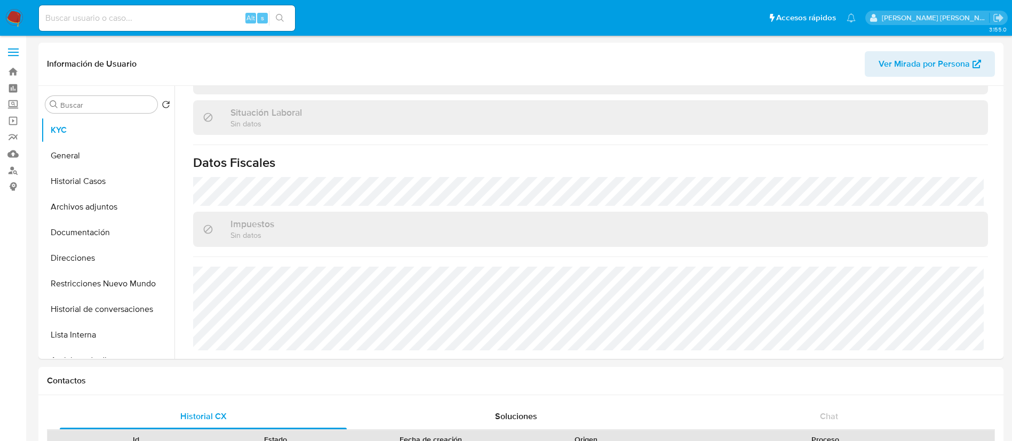
select select "10"
click at [94, 262] on button "Direcciones" at bounding box center [103, 258] width 125 height 26
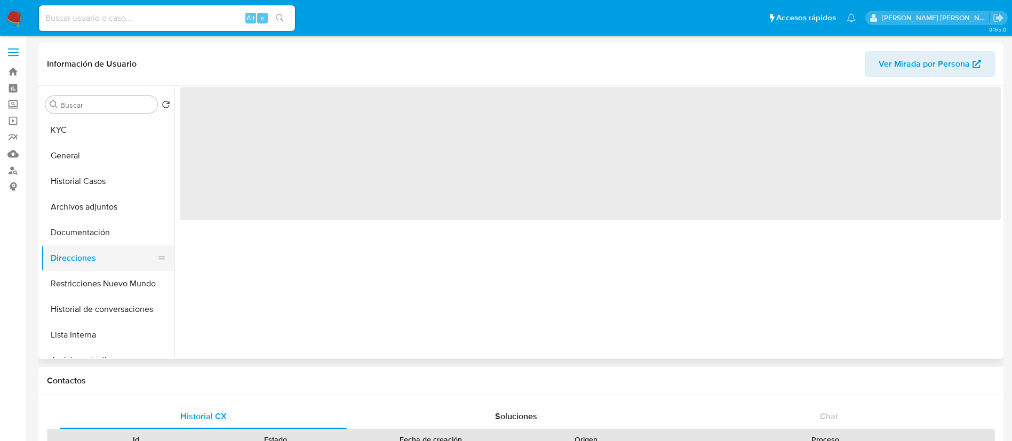
scroll to position [0, 0]
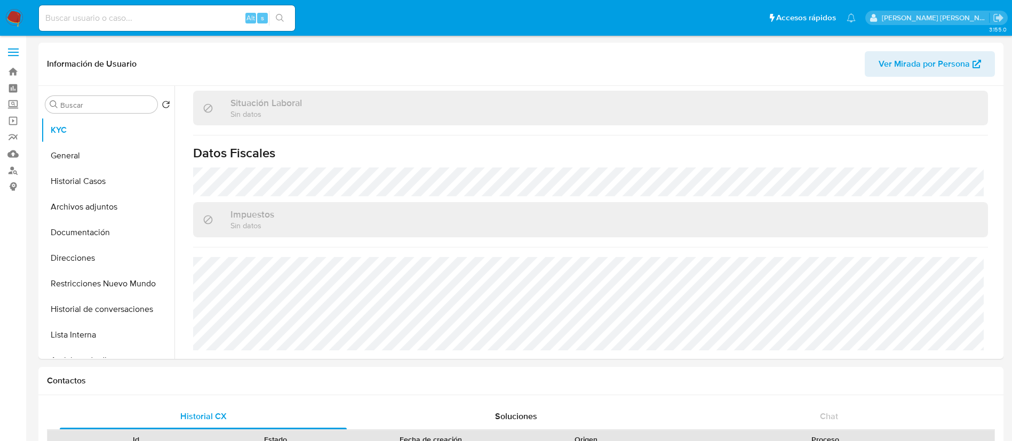
scroll to position [552, 0]
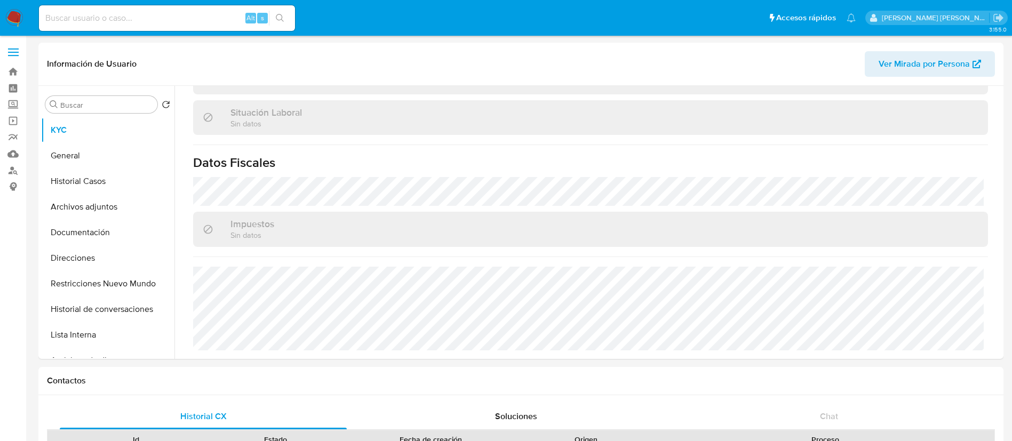
select select "10"
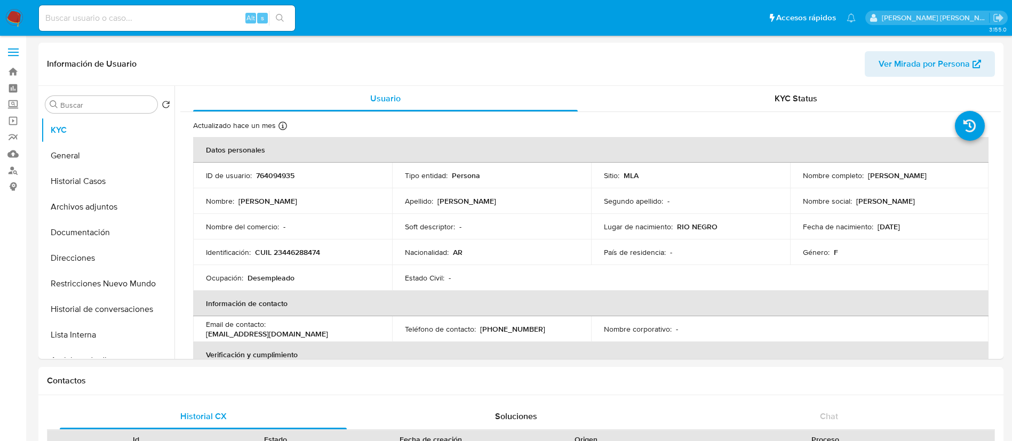
select select "10"
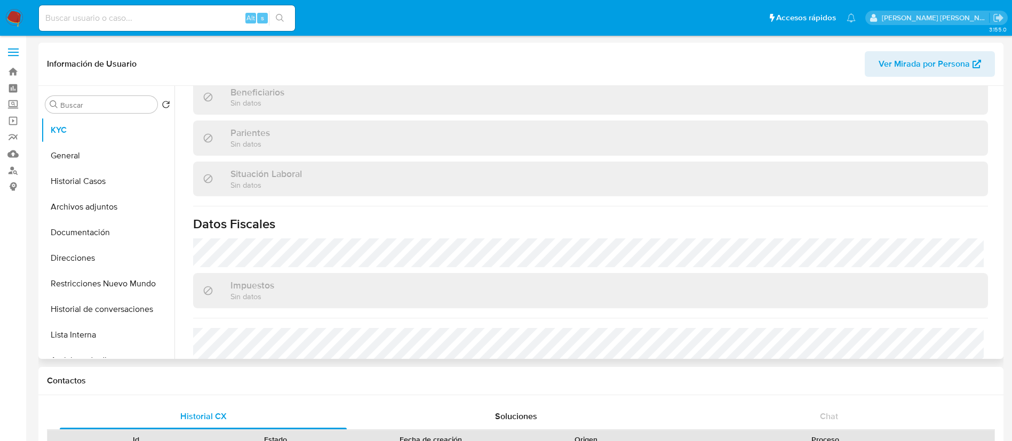
scroll to position [552, 0]
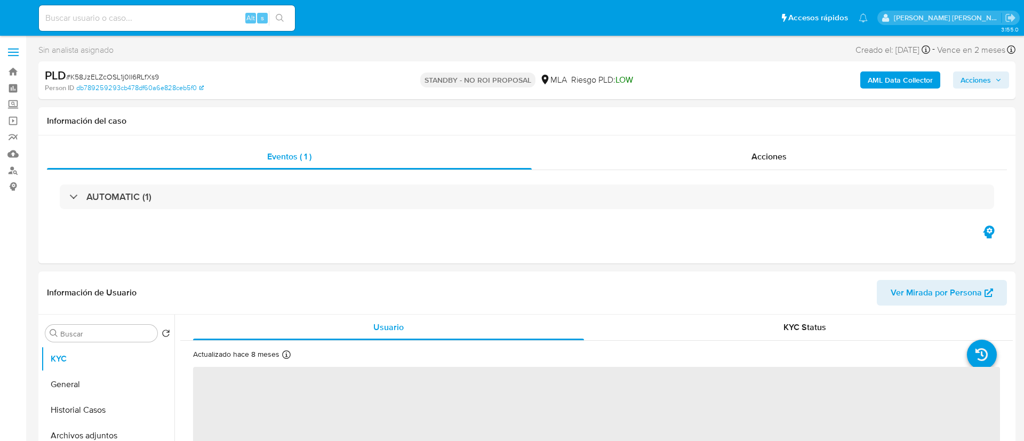
select select "10"
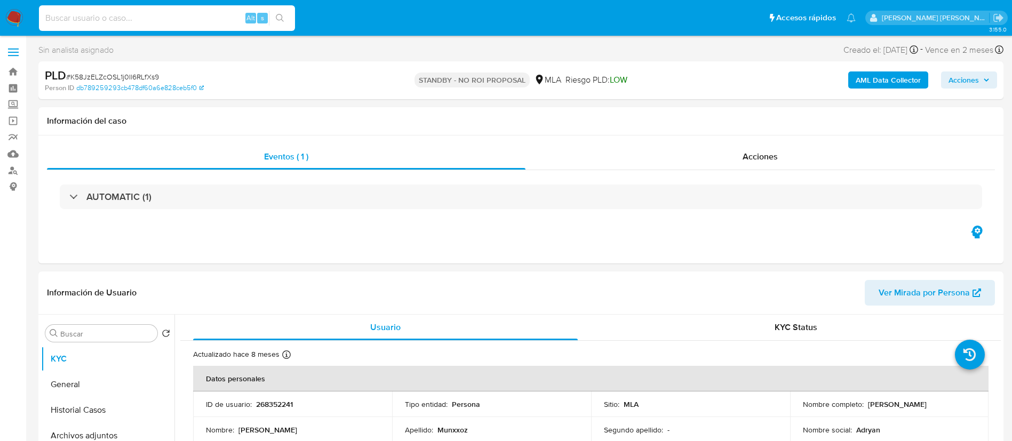
paste input "7p1gwh4L0zBnCptTCIXGYaRM"
click at [201, 22] on input "7p1gwh4L0zBnCptTCIXGYaRM" at bounding box center [167, 18] width 256 height 14
type input "7p1gwh4L0zBnCptTCIXGYaRM"
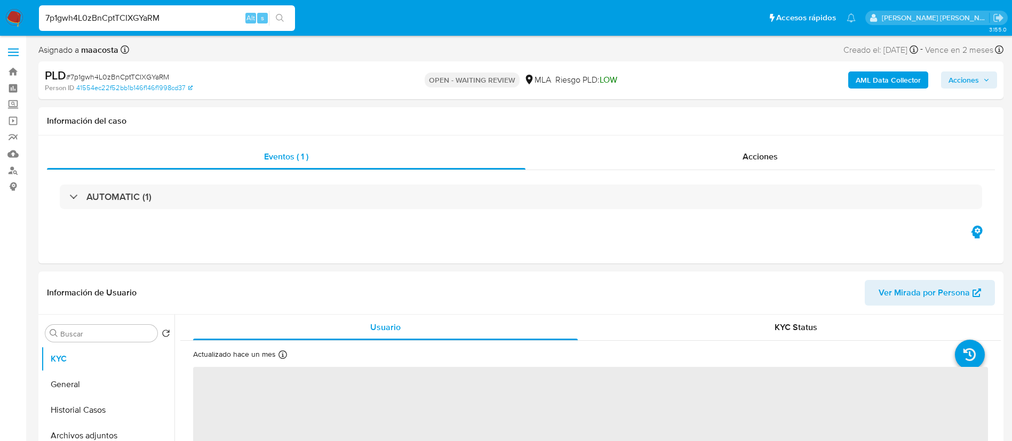
select select "10"
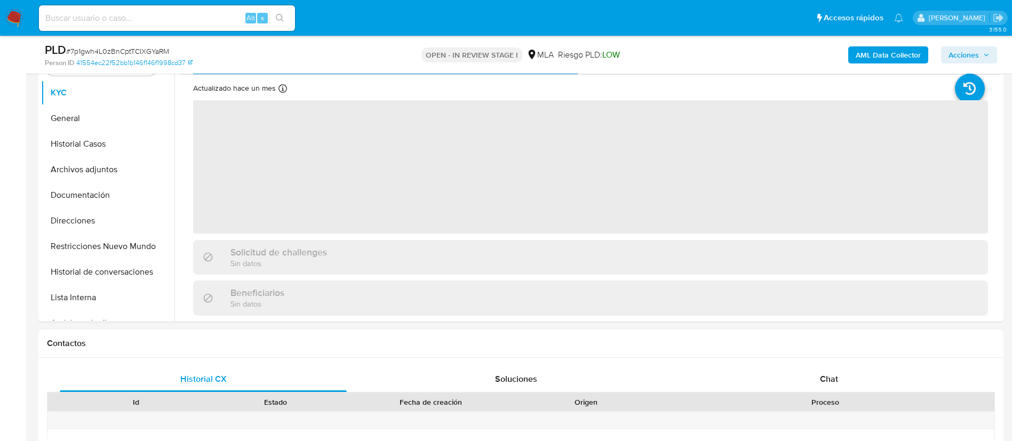
scroll to position [258, 0]
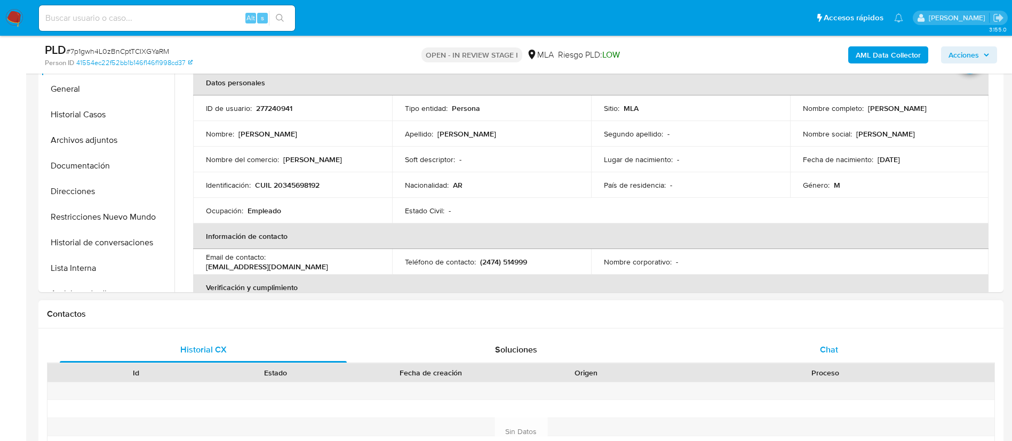
select select "10"
click at [834, 350] on span "Chat" at bounding box center [829, 349] width 18 height 12
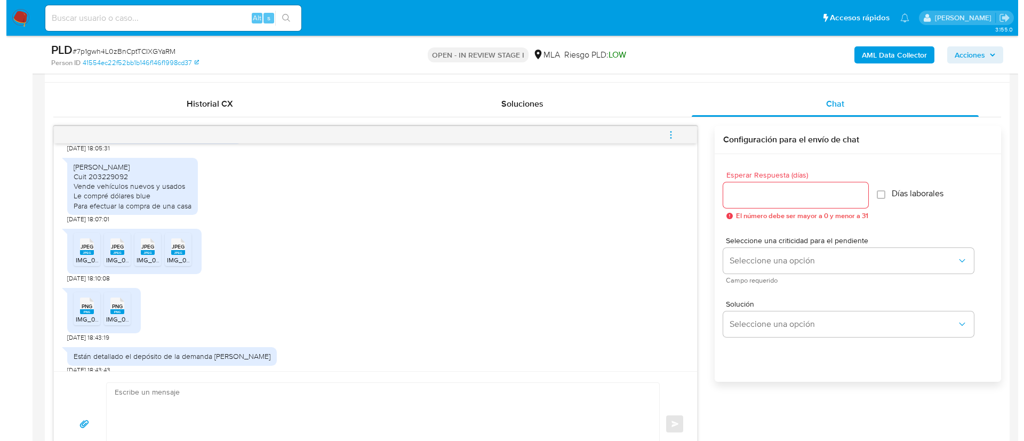
scroll to position [1748, 0]
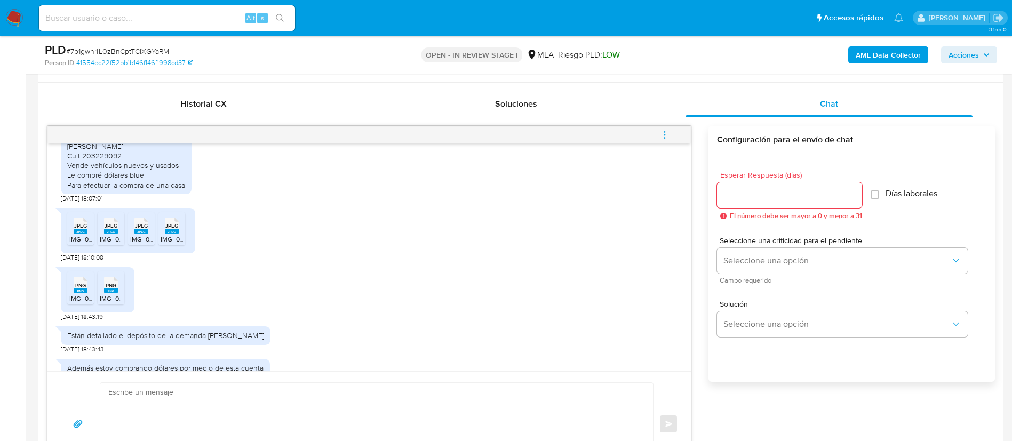
click at [860, 52] on b "AML Data Collector" at bounding box center [887, 54] width 65 height 17
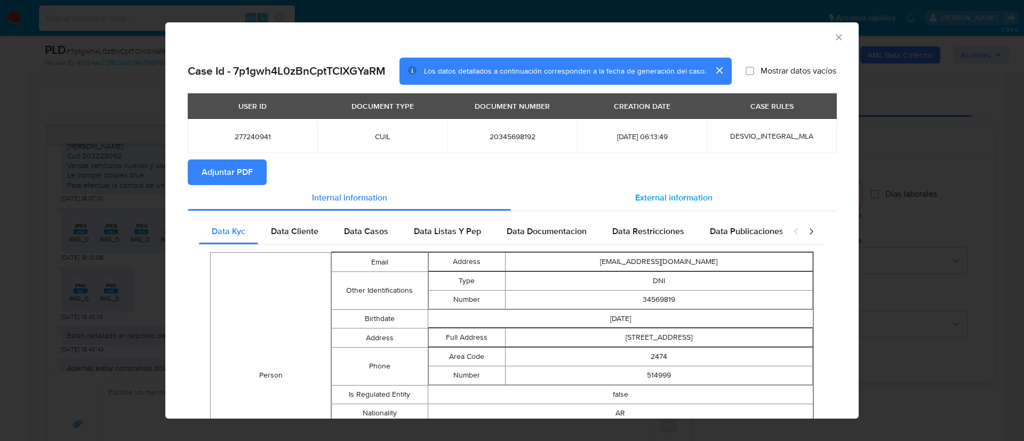
click at [664, 191] on span "External information" at bounding box center [673, 197] width 77 height 12
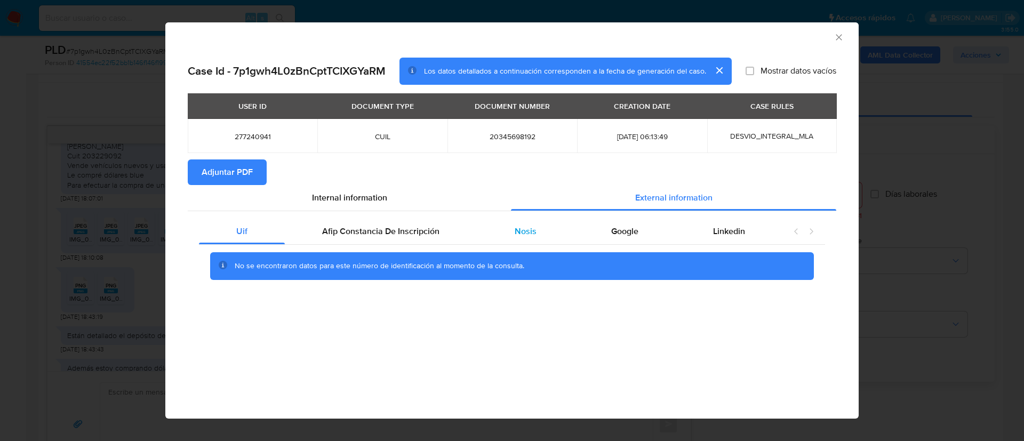
click at [534, 223] on div "Nosis" at bounding box center [525, 232] width 97 height 26
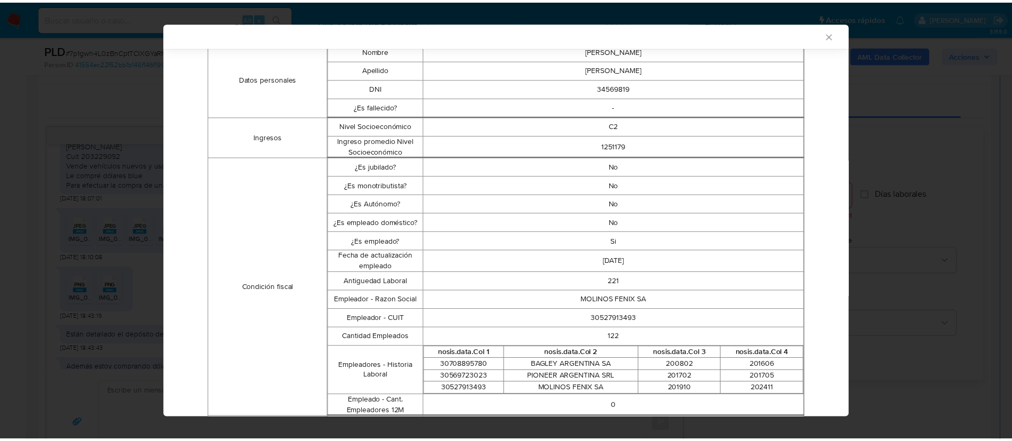
scroll to position [210, 0]
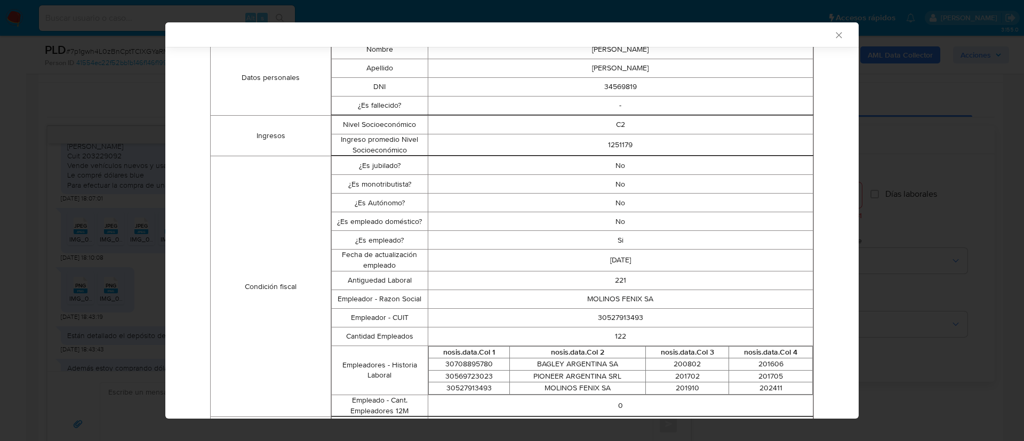
click at [605, 315] on td "30527913493" at bounding box center [620, 317] width 385 height 19
copy td "30527913493"
click at [78, 259] on div "AML Data Collector Case Id - 7p1gwh4L0zBnCptTCIXGYaRM Los datos detallados a co…" at bounding box center [512, 220] width 1024 height 441
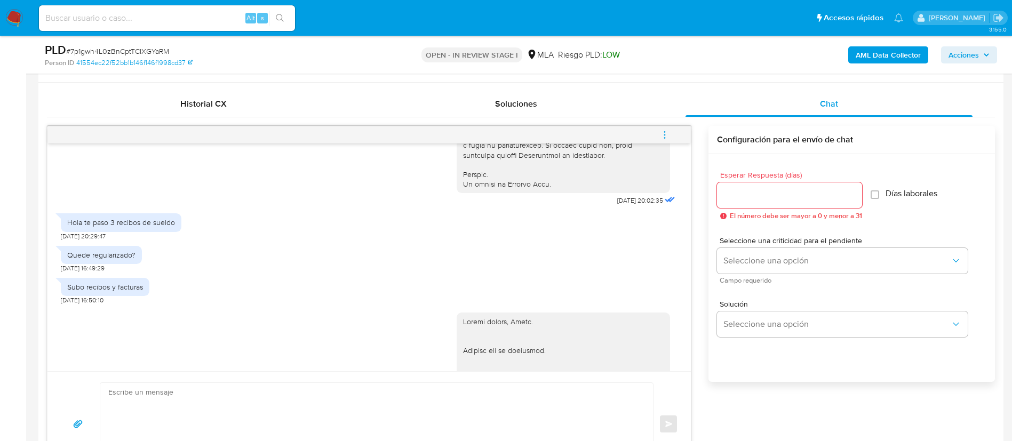
scroll to position [523, 0]
drag, startPoint x: 67, startPoint y: 244, endPoint x: 148, endPoint y: 307, distance: 103.0
click at [148, 307] on div "[DATE] 20:02:35 Hola te paso 3 recibos [PERSON_NAME] [DATE] 20:29:47 Quede regu…" at bounding box center [368, 257] width 643 height 228
copy div "Hola te paso 3 recibos [PERSON_NAME] [DATE] 20:29:47 Quede regularizado? [DATE]…"
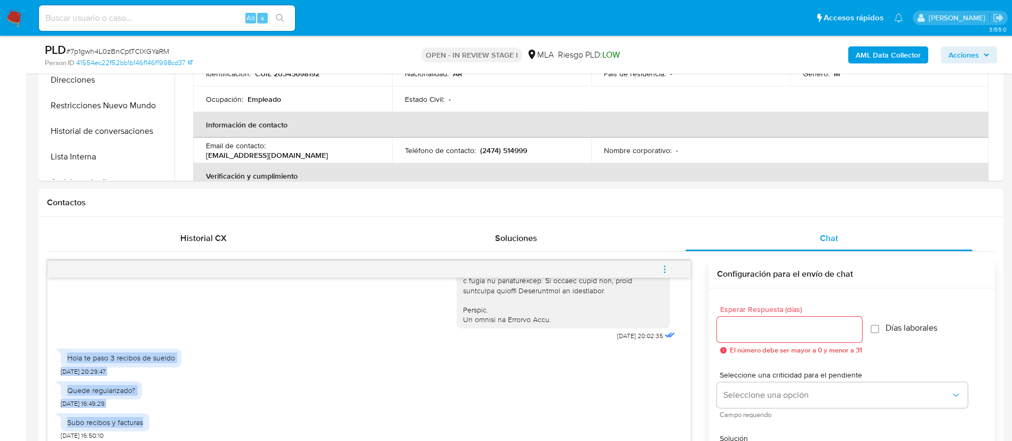
scroll to position [312, 0]
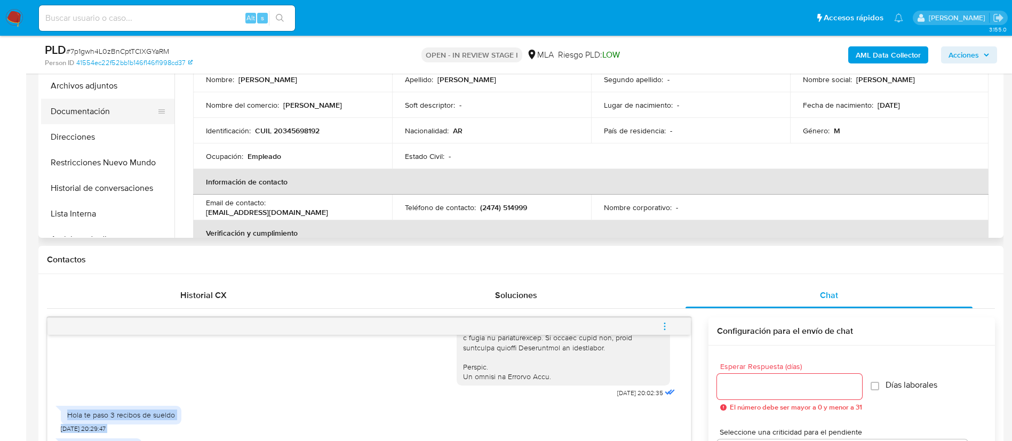
click at [88, 101] on button "Documentación" at bounding box center [103, 112] width 125 height 26
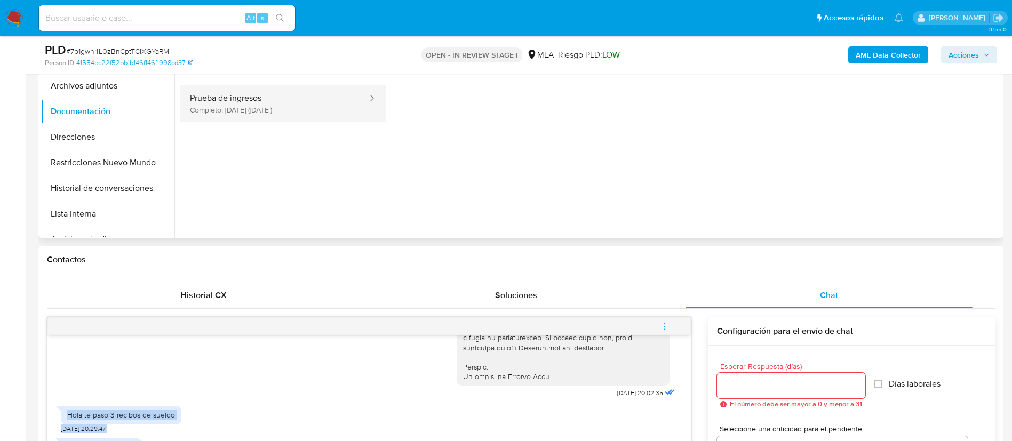
click at [258, 112] on button "Prueba de ingresos Completo: [DATE] ([DATE])" at bounding box center [274, 103] width 188 height 36
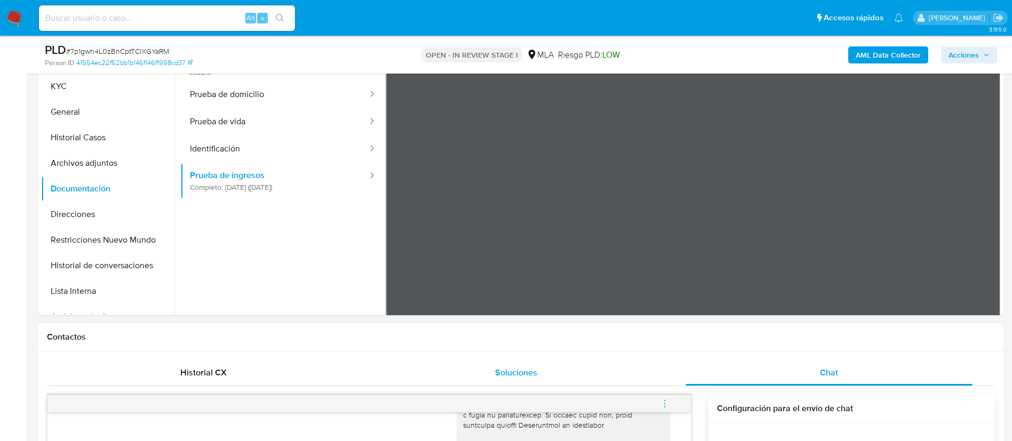
scroll to position [230, 0]
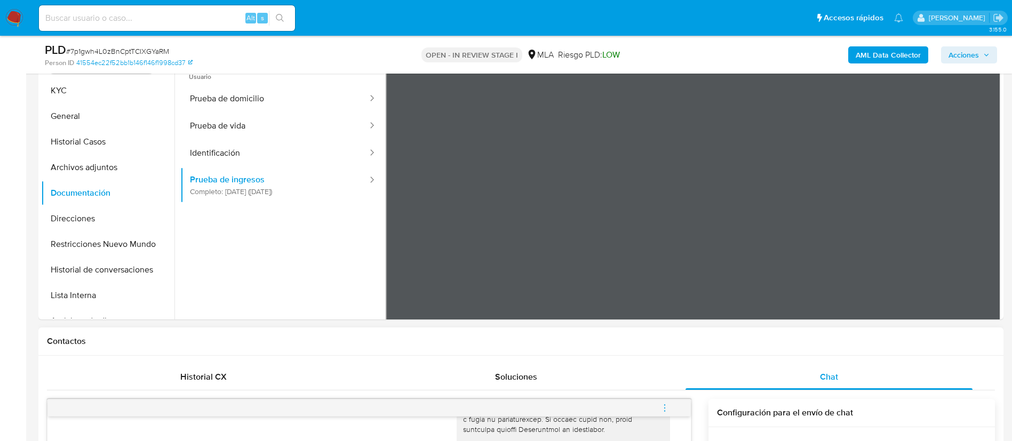
click at [250, 348] on div "Contactos" at bounding box center [520, 341] width 965 height 28
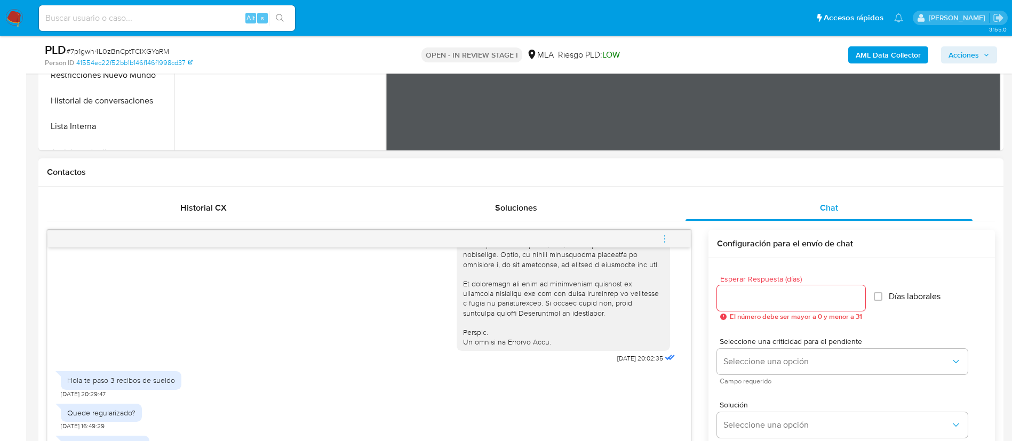
scroll to position [510, 0]
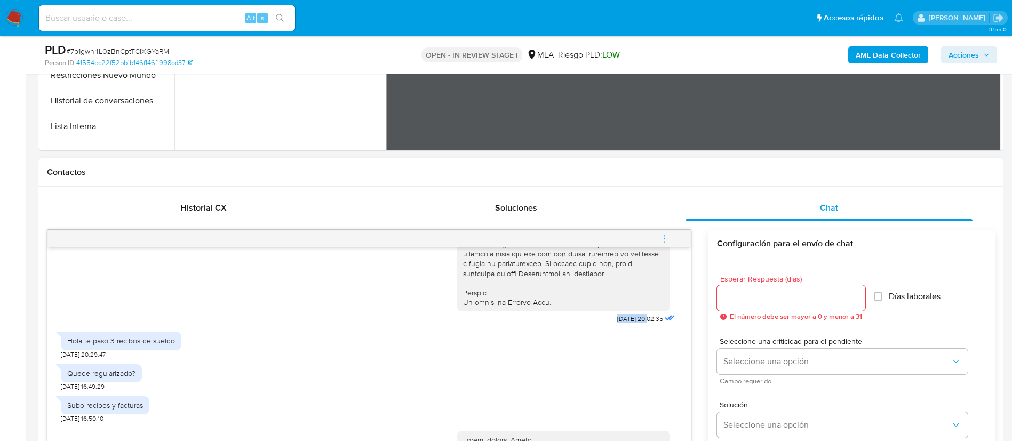
drag, startPoint x: 587, startPoint y: 339, endPoint x: 625, endPoint y: 340, distance: 37.9
click at [625, 327] on div "17/07/2025 20:02:35" at bounding box center [566, 35] width 221 height 584
copy span "17/07/2025"
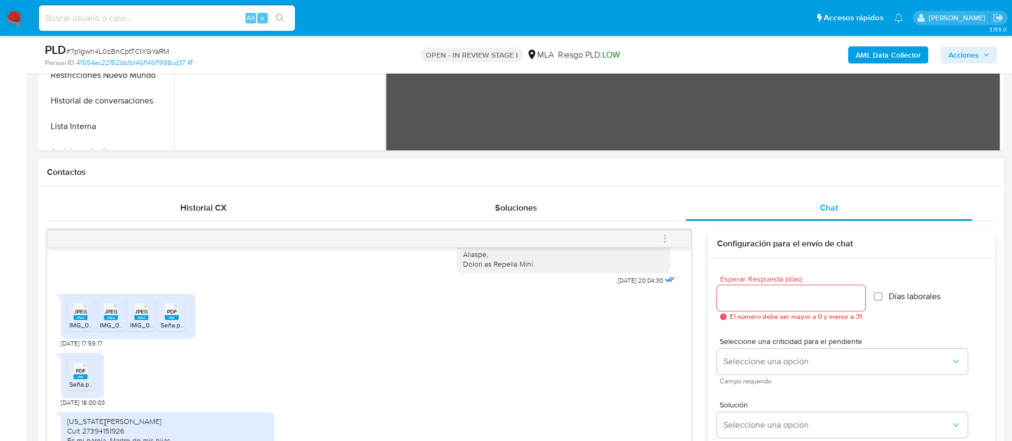
scroll to position [1390, 0]
drag, startPoint x: 585, startPoint y: 305, endPoint x: 624, endPoint y: 302, distance: 38.5
copy span "12/08/2025"
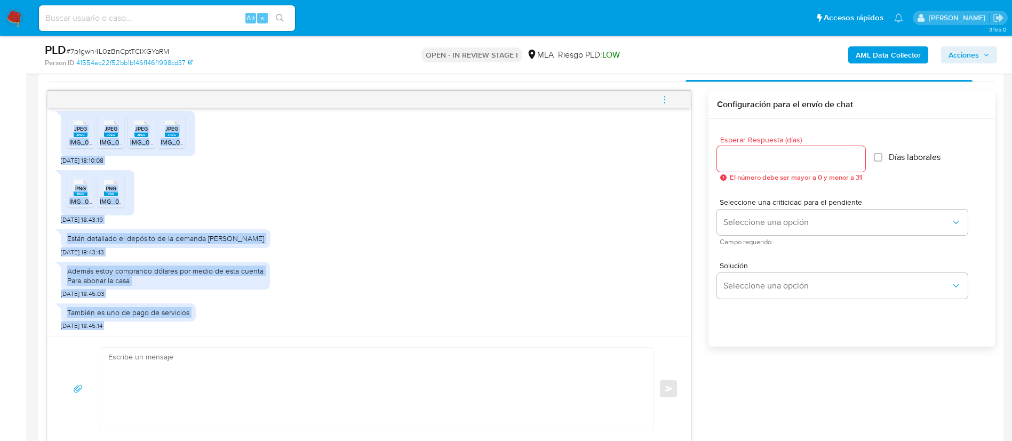
scroll to position [1820, 0]
drag, startPoint x: 69, startPoint y: 267, endPoint x: 171, endPoint y: 362, distance: 139.2
click at [171, 362] on div "17/07/2025 20:02:35 Hola te paso 3 recibos de sueldo 17/07/2025 20:29:47 Quede …" at bounding box center [369, 266] width 644 height 351
copy div "Virginia soledad Pache Cuit 27394151926 Es mi pareja. Madre de mis hijas Usamos…"
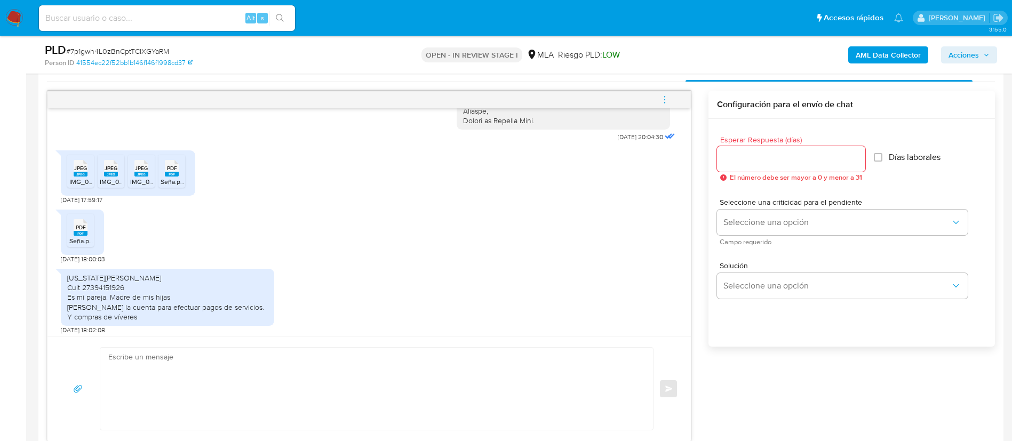
scroll to position [1439, 0]
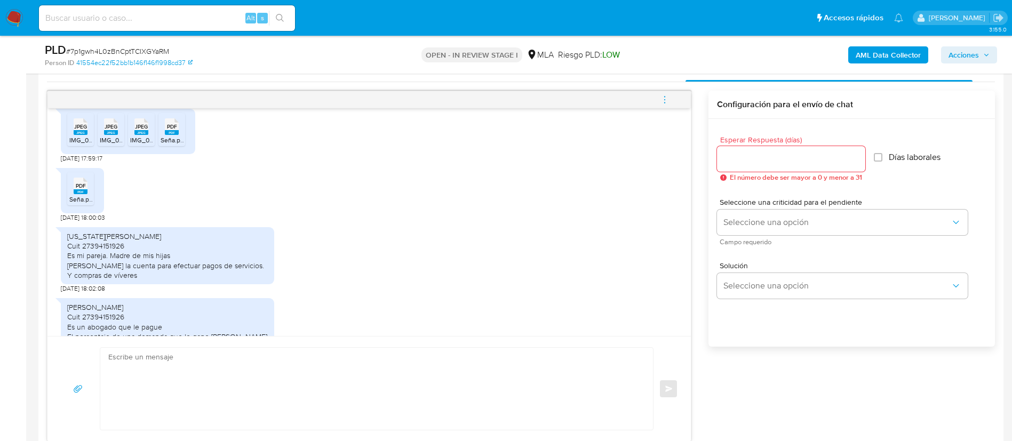
click at [80, 135] on icon at bounding box center [81, 126] width 14 height 17
click at [111, 135] on rect at bounding box center [111, 132] width 14 height 5
click at [141, 135] on rect at bounding box center [141, 132] width 14 height 5
click at [172, 145] on span "Seña.pdf" at bounding box center [173, 139] width 25 height 9
click at [85, 189] on span "PDF" at bounding box center [81, 185] width 10 height 7
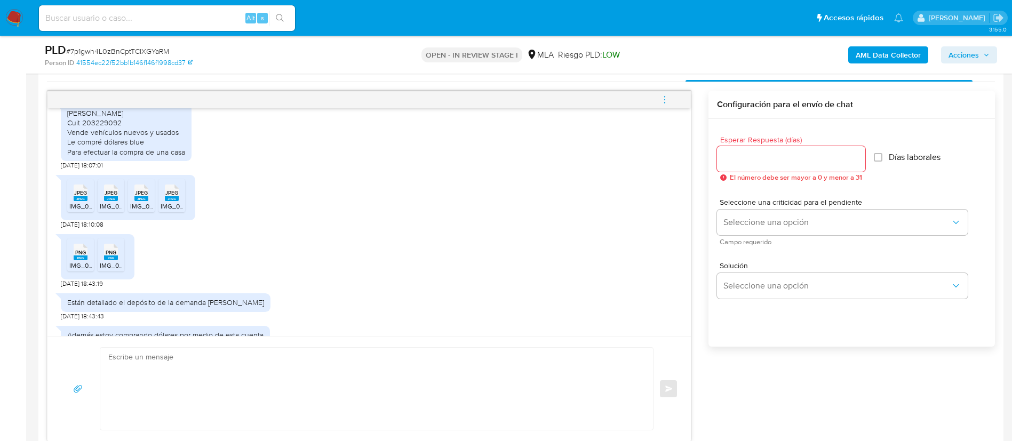
scroll to position [1782, 0]
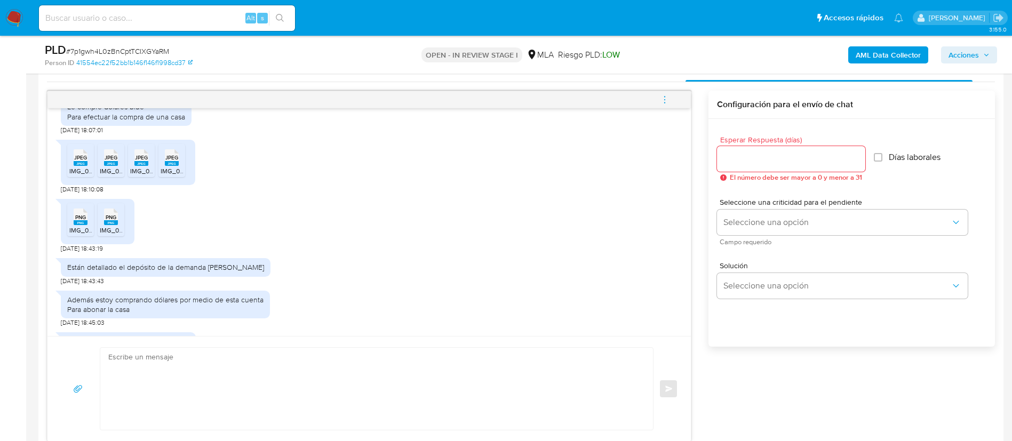
click at [75, 167] on icon "JPEG" at bounding box center [81, 157] width 14 height 19
click at [106, 161] on span "JPEG" at bounding box center [111, 157] width 13 height 7
click at [141, 166] on rect at bounding box center [141, 163] width 14 height 5
click at [175, 167] on icon "JPEG" at bounding box center [172, 157] width 14 height 19
click at [72, 235] on span "IMG_0533.png" at bounding box center [90, 230] width 43 height 9
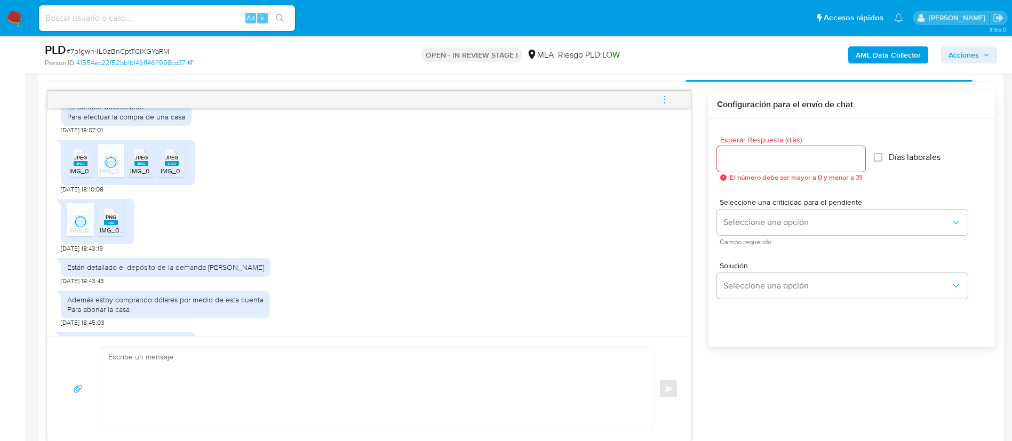
click at [105, 235] on span "IMG_0532.png" at bounding box center [121, 230] width 43 height 9
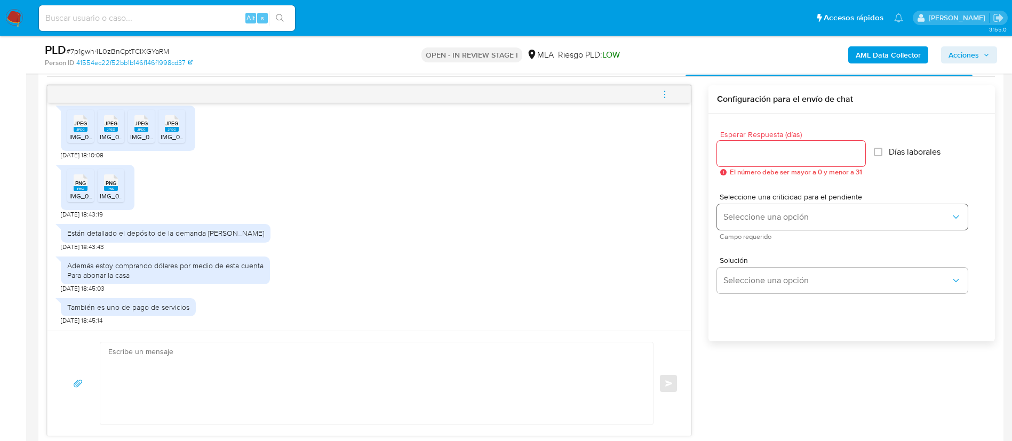
scroll to position [543, 0]
click at [745, 220] on span "Seleccione una opción" at bounding box center [836, 217] width 227 height 11
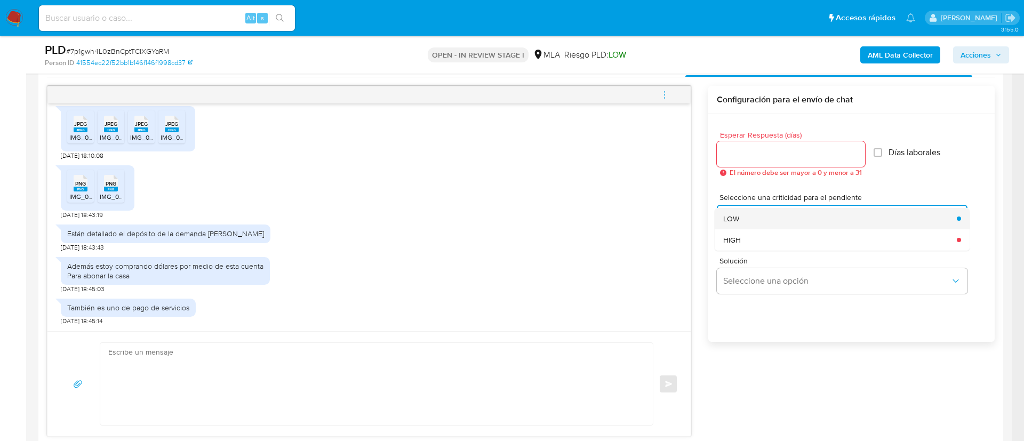
click at [735, 215] on span "LOW" at bounding box center [731, 219] width 16 height 10
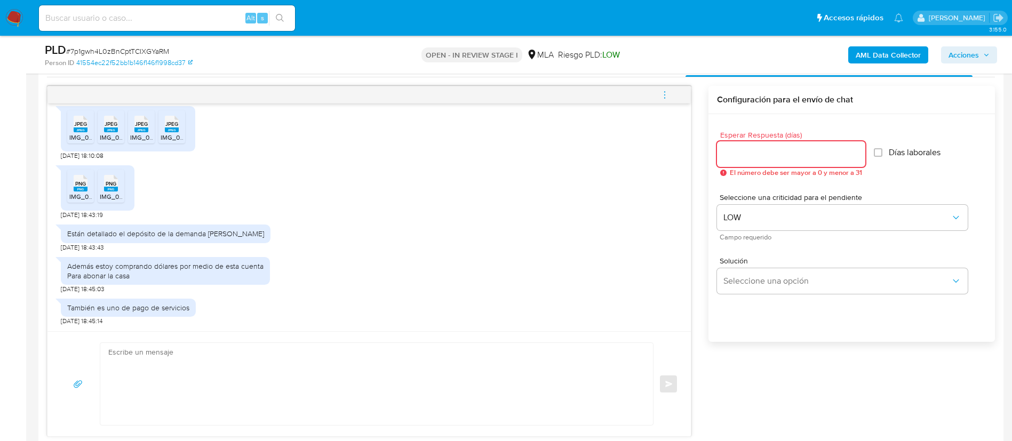
click at [737, 154] on input "Esperar Respuesta (días)" at bounding box center [791, 154] width 148 height 14
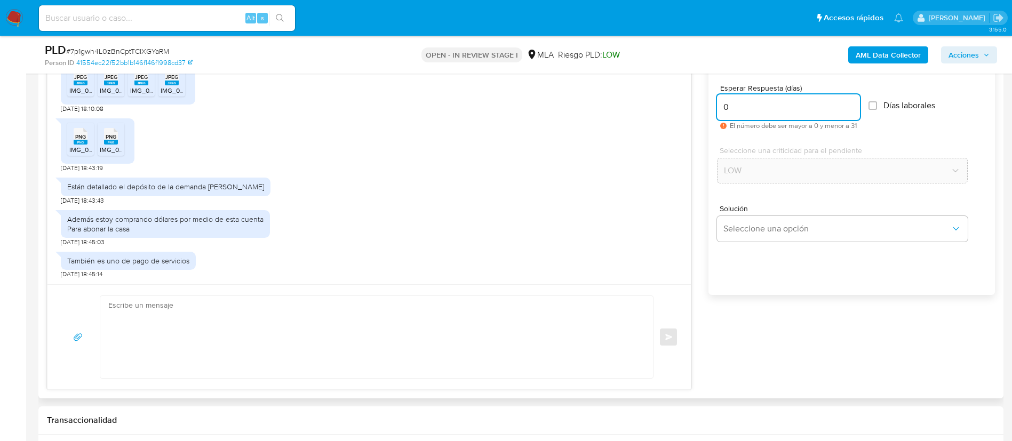
scroll to position [652, 0]
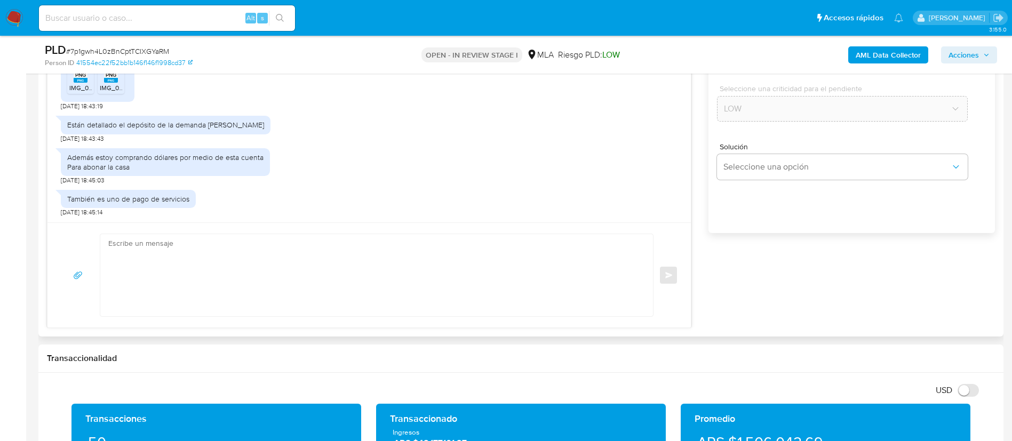
type input "0"
click at [563, 279] on textarea at bounding box center [373, 275] width 531 height 82
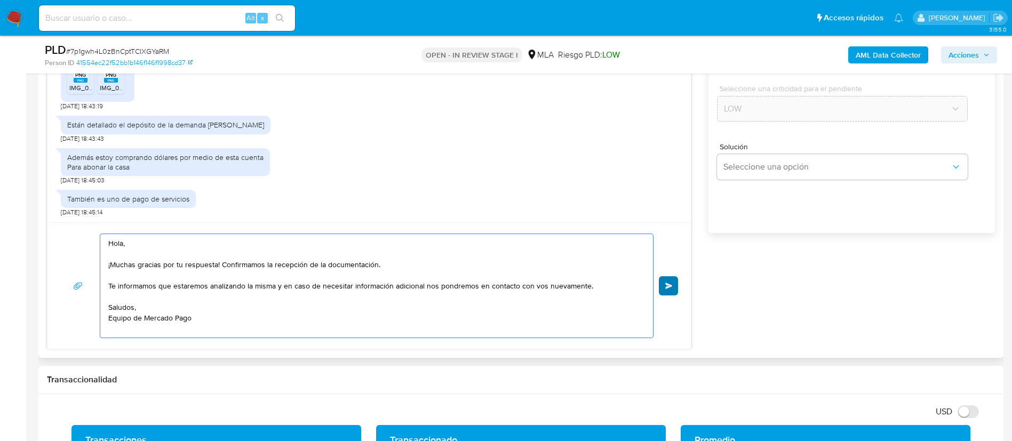
type textarea "Hola, ¡Muchas gracias por tu respuesta! Confirmamos la recepción de la document…"
click at [677, 282] on button "Enviar" at bounding box center [668, 285] width 19 height 19
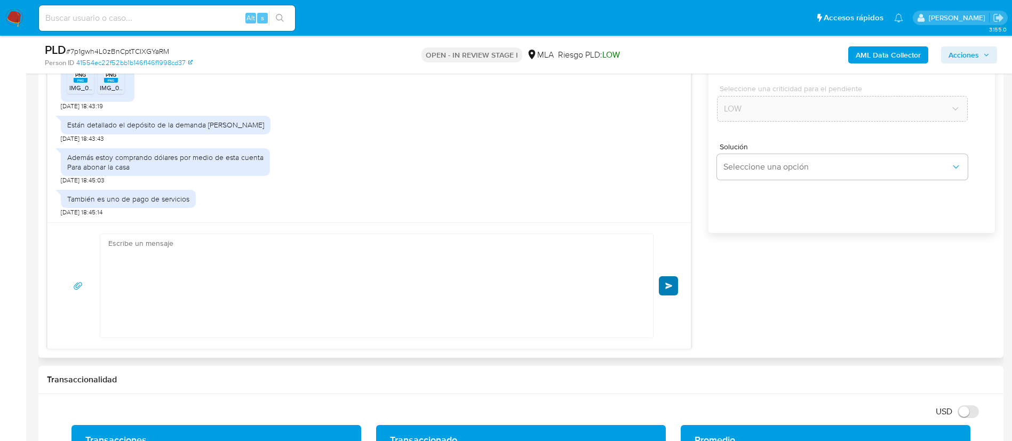
scroll to position [1958, 0]
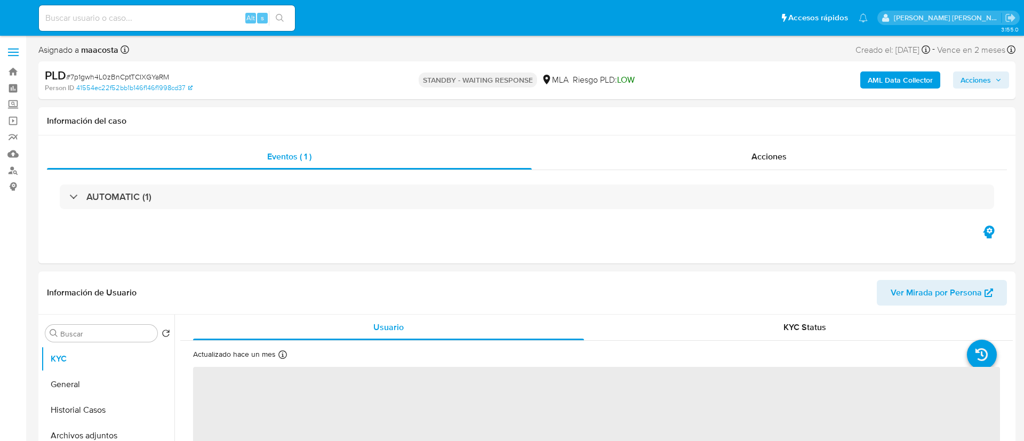
select select "10"
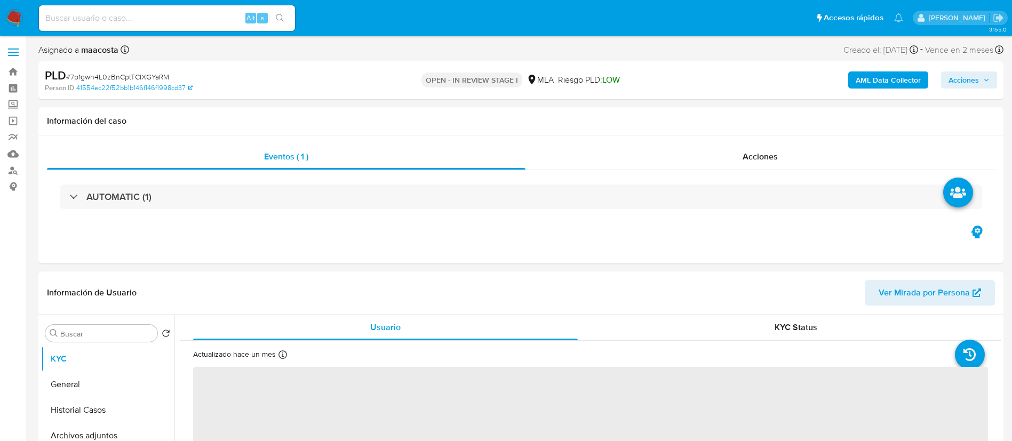
select select "10"
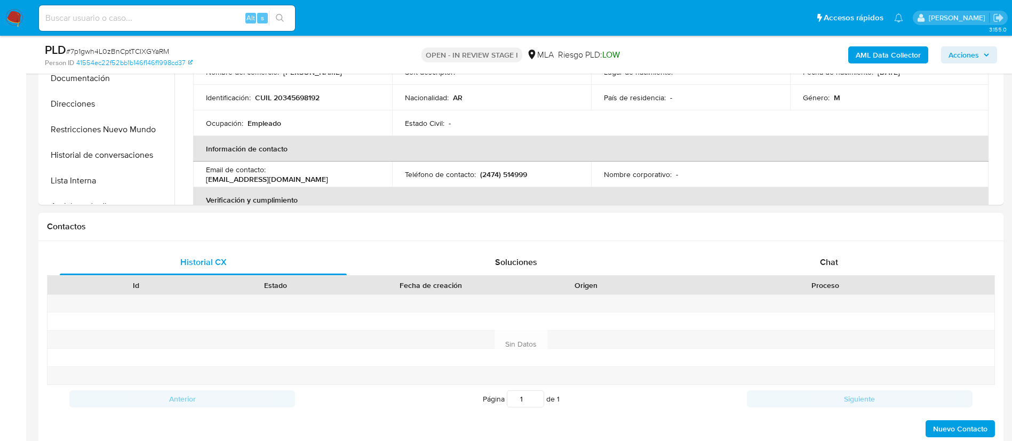
scroll to position [370, 0]
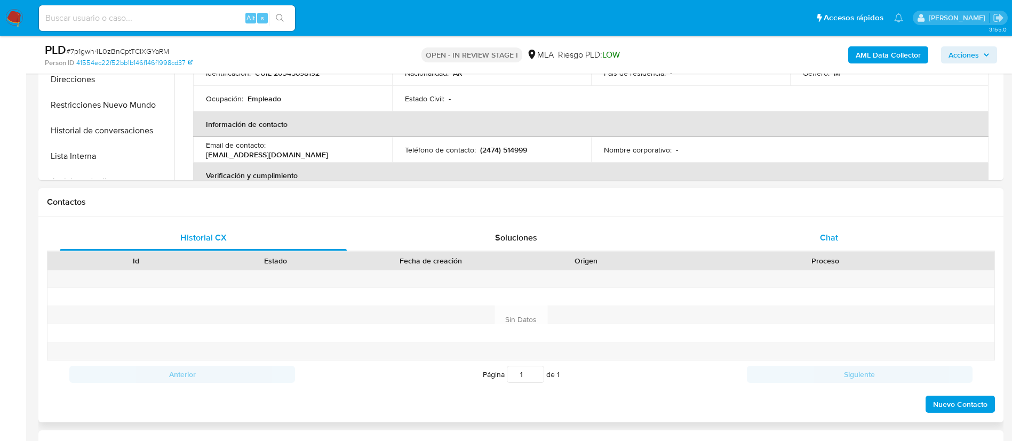
click at [819, 235] on div "Chat" at bounding box center [828, 238] width 287 height 26
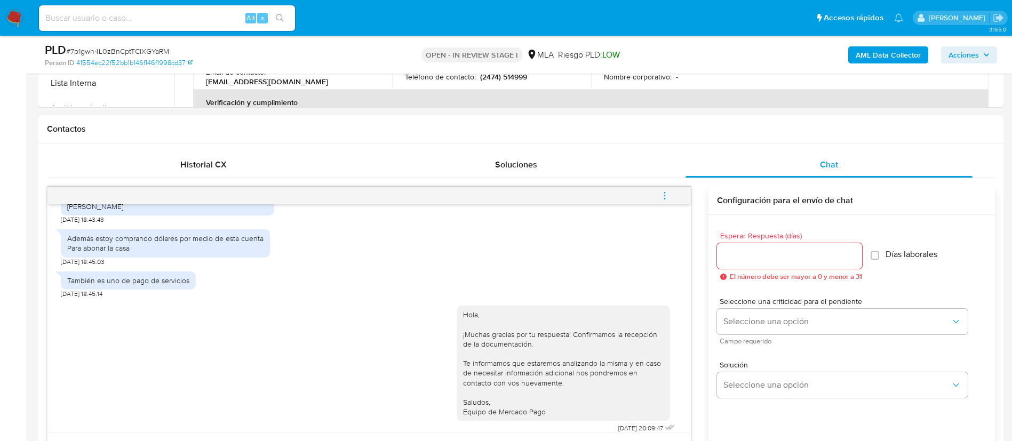
scroll to position [443, 0]
click at [667, 198] on icon "menu-action" at bounding box center [665, 195] width 10 height 10
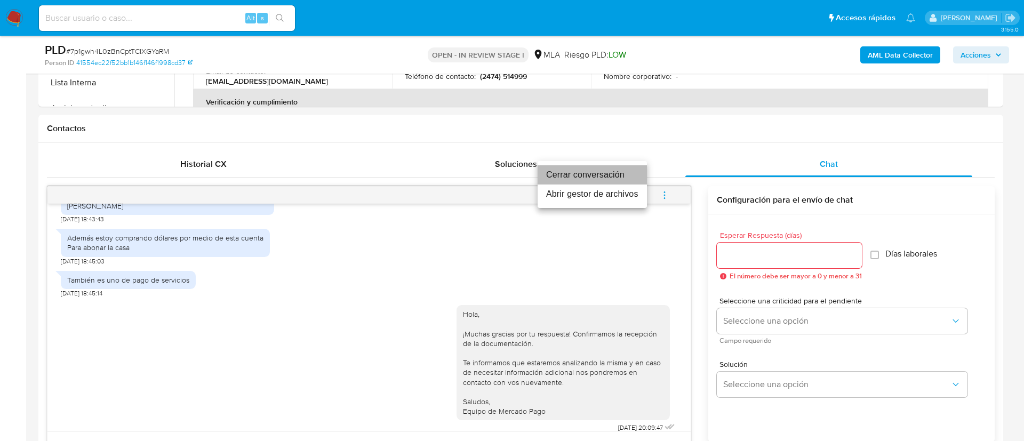
click at [591, 177] on li "Cerrar conversación" at bounding box center [591, 174] width 109 height 19
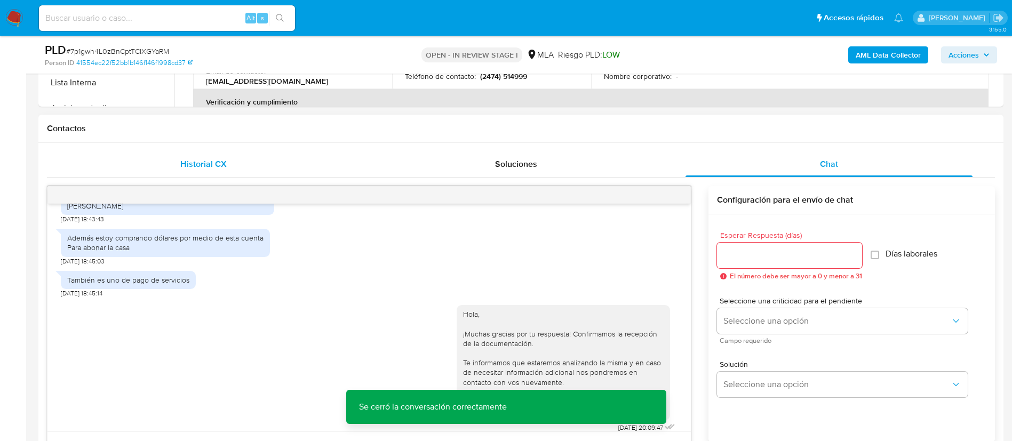
click at [220, 163] on span "Historial CX" at bounding box center [203, 164] width 46 height 12
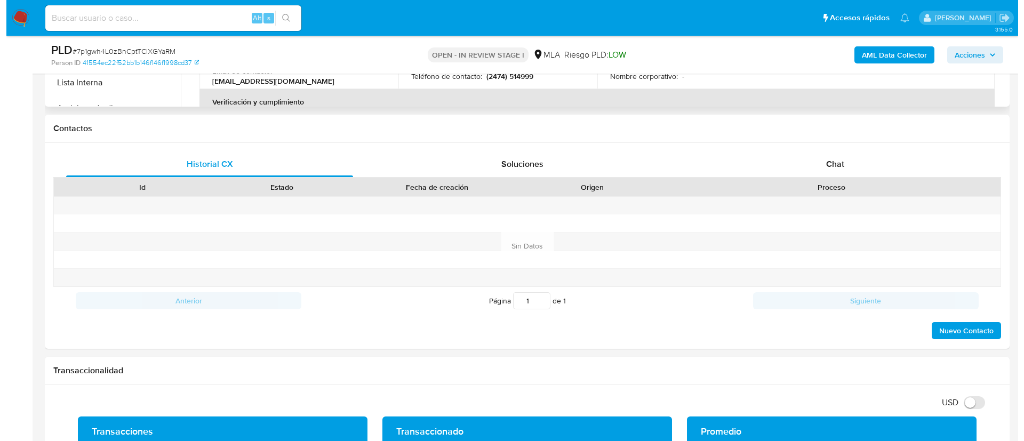
scroll to position [171, 0]
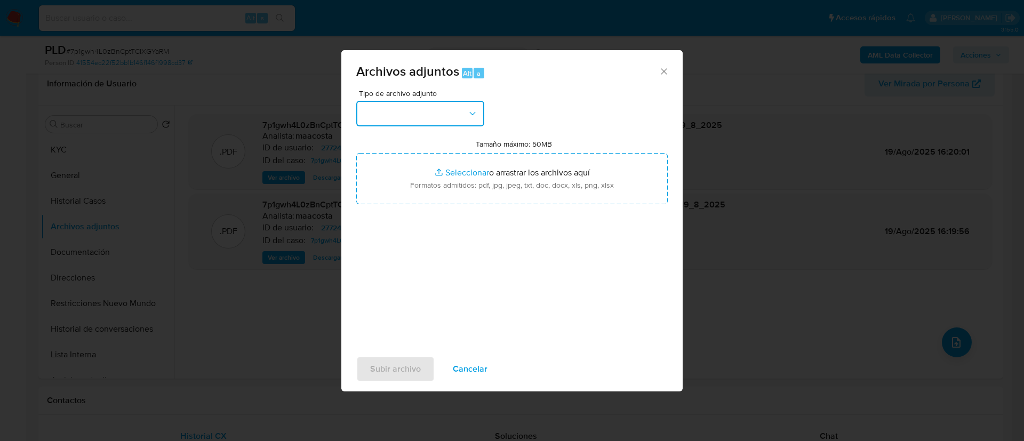
click at [447, 109] on button "button" at bounding box center [420, 114] width 128 height 26
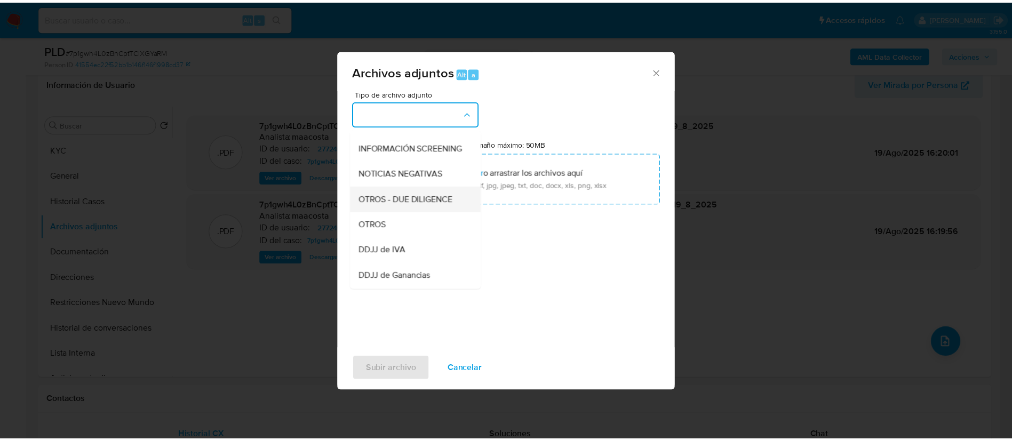
scroll to position [123, 0]
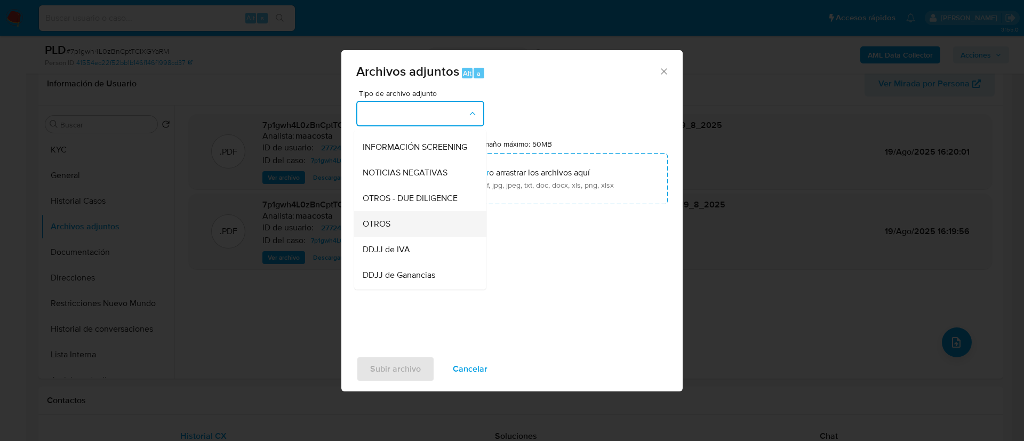
click at [383, 229] on span "OTROS" at bounding box center [377, 224] width 28 height 11
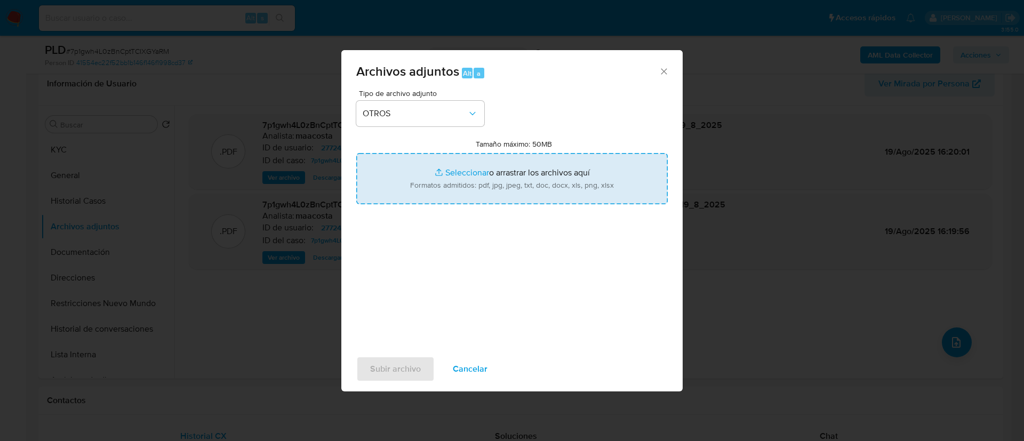
type input "C:\fakepath\Documentación 2.pdf"
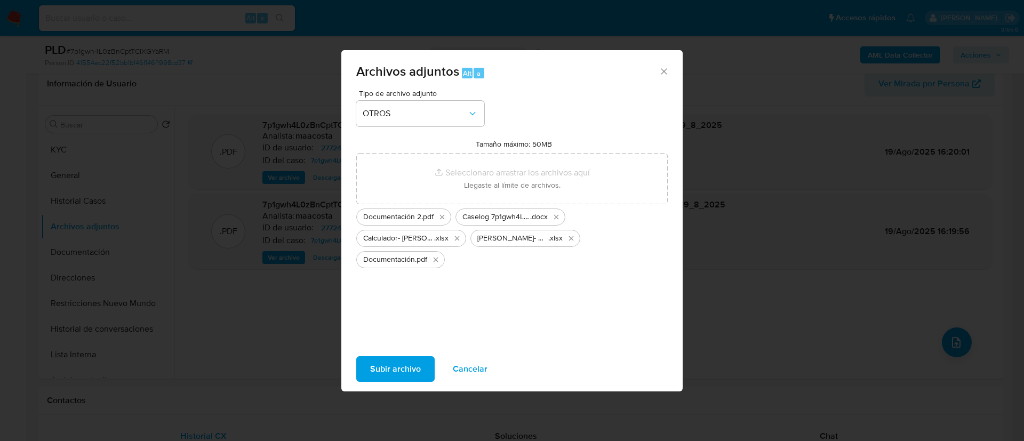
click at [416, 364] on span "Subir archivo" at bounding box center [395, 368] width 51 height 23
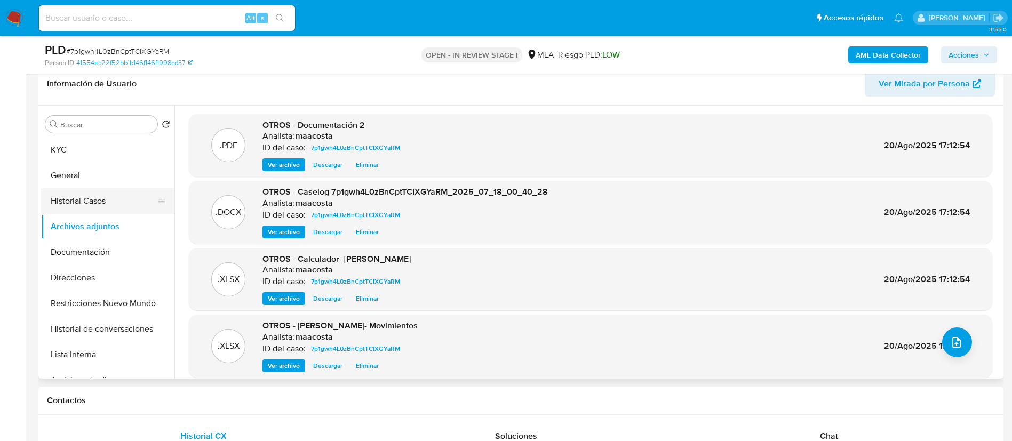
click at [123, 199] on button "Historial Casos" at bounding box center [103, 201] width 125 height 26
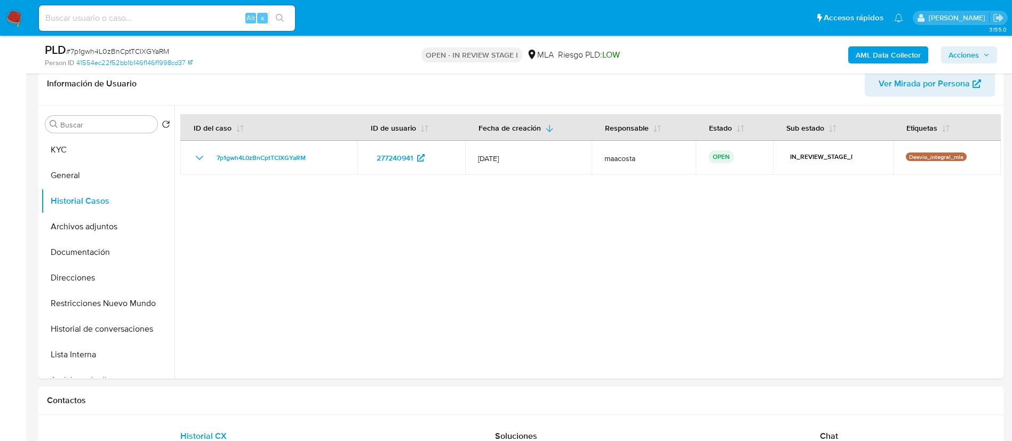
click at [970, 58] on span "Acciones" at bounding box center [963, 54] width 30 height 17
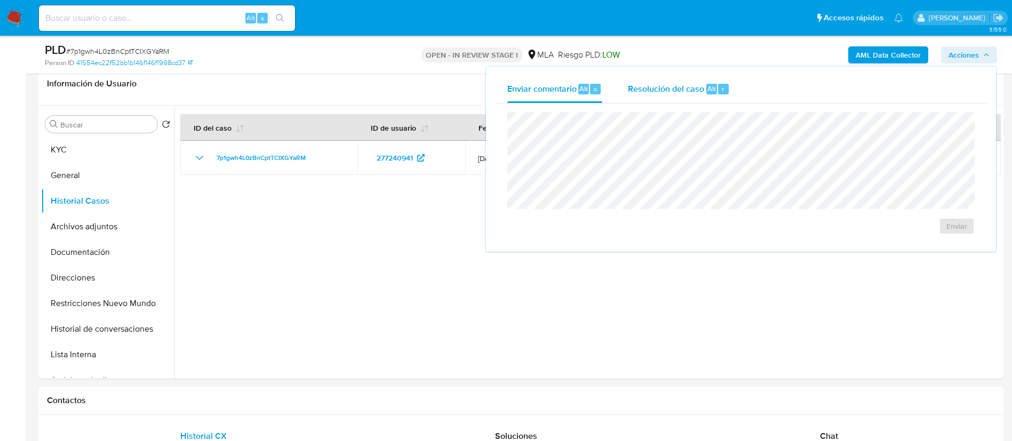
click at [706, 89] on div "Alt" at bounding box center [711, 89] width 11 height 11
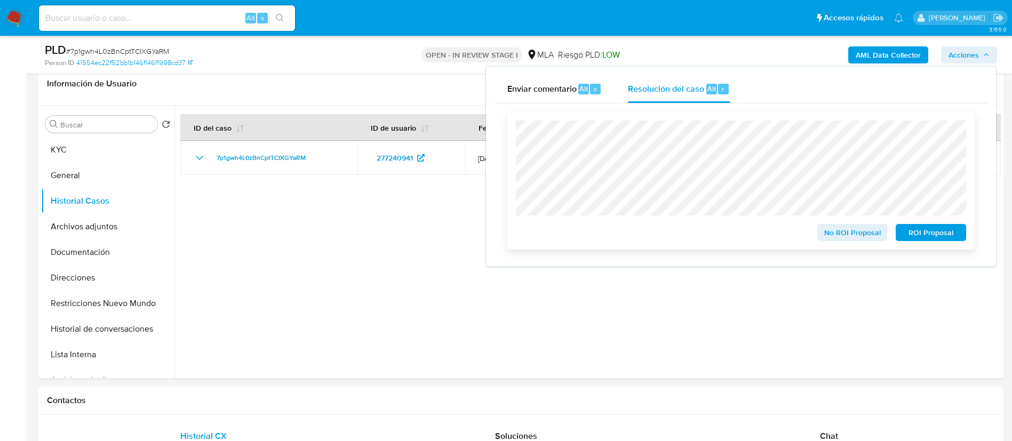
click at [832, 237] on span "No ROI Proposal" at bounding box center [851, 232] width 55 height 15
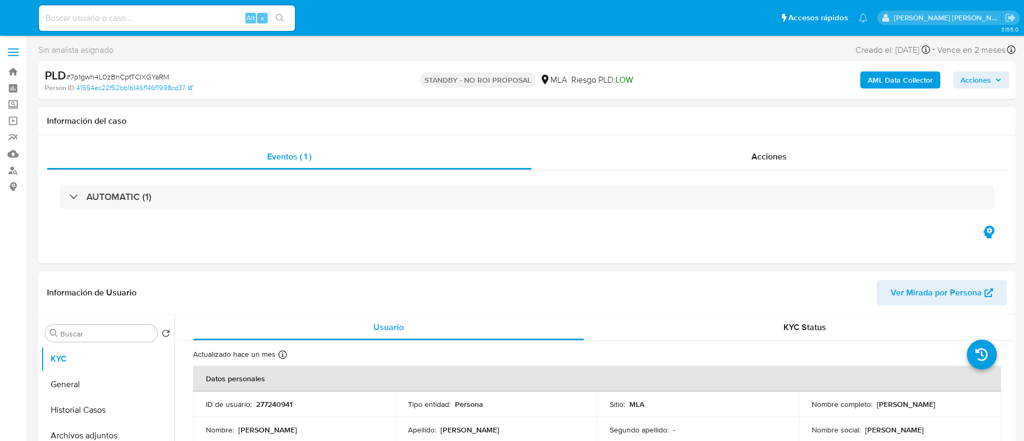
select select "10"
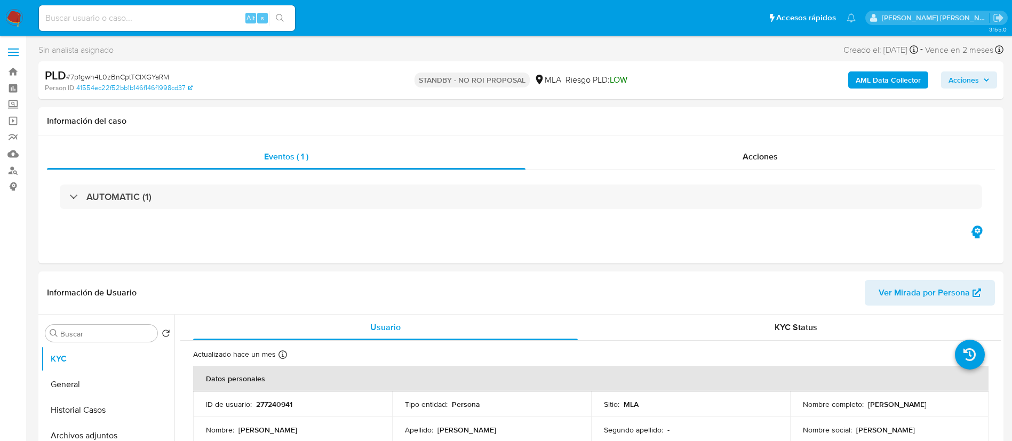
paste input "BDqmGqEpRMUbde8U08L694zh"
click at [211, 20] on input "BDqmGqEpRMUbde8U08L694zh" at bounding box center [167, 18] width 256 height 14
type input "BDqmGqEpRMUbde8U08L694zh"
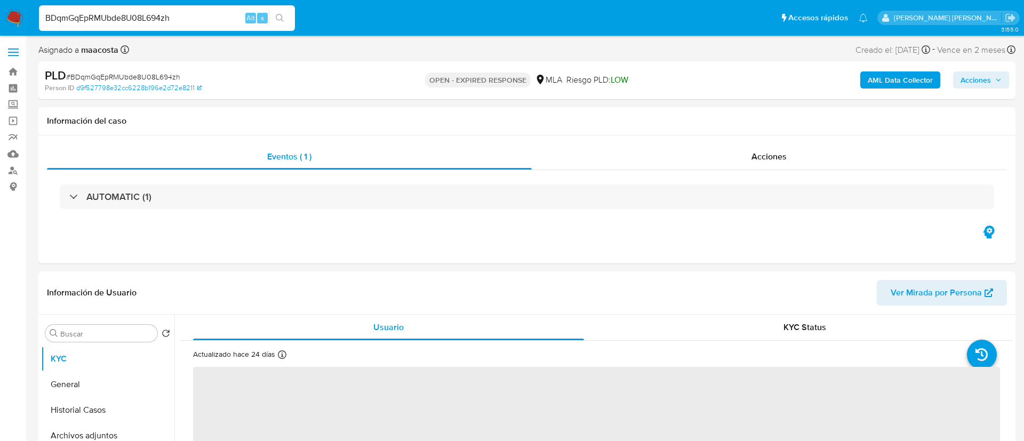
select select "10"
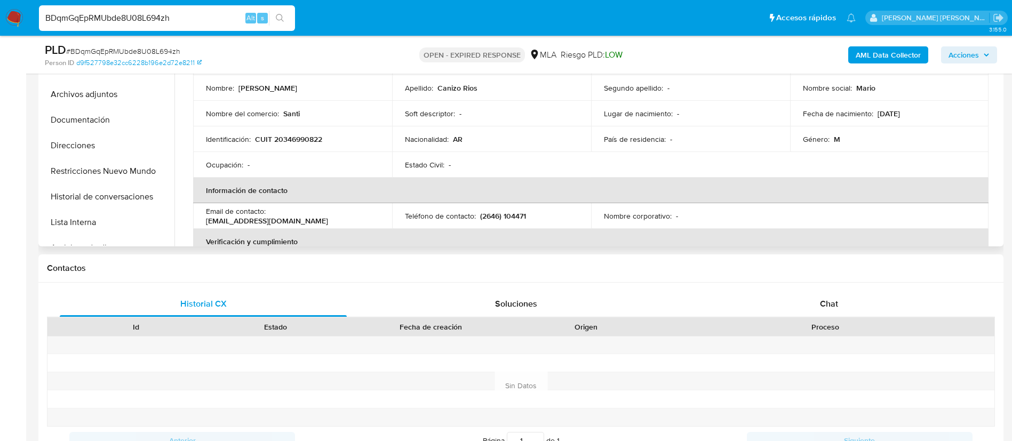
scroll to position [312, 0]
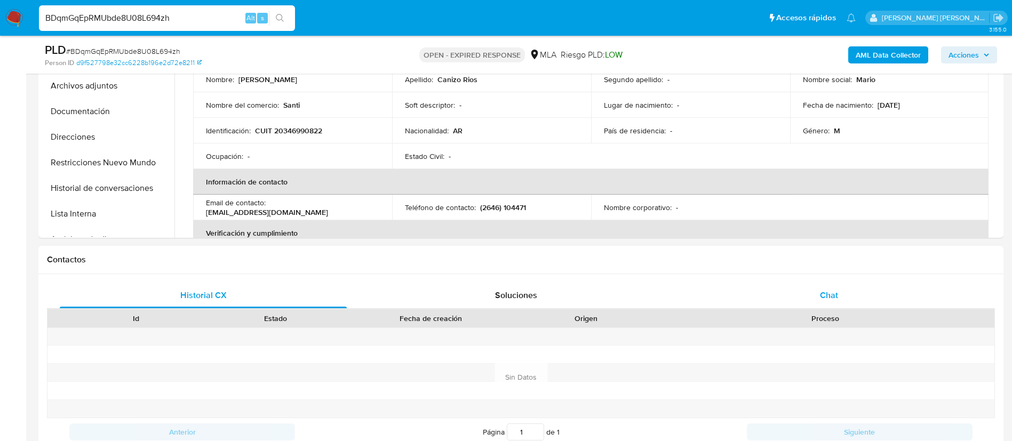
click at [834, 289] on span "Chat" at bounding box center [829, 295] width 18 height 12
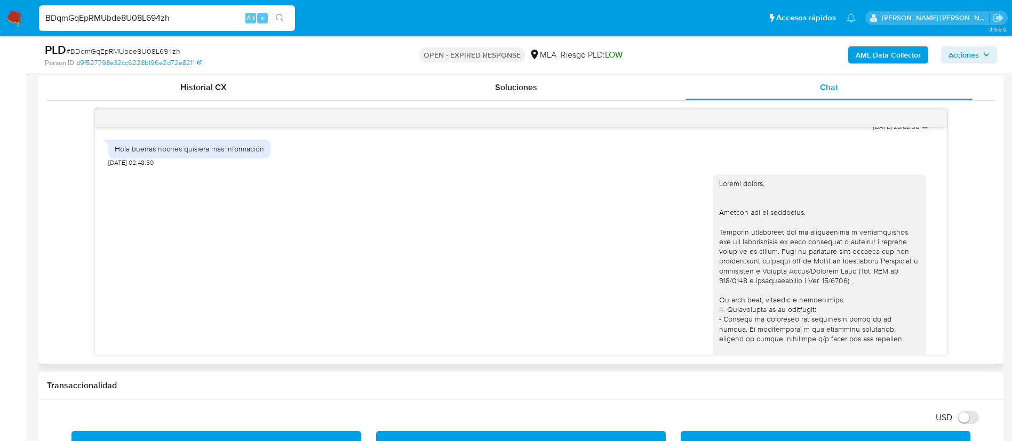
scroll to position [564, 0]
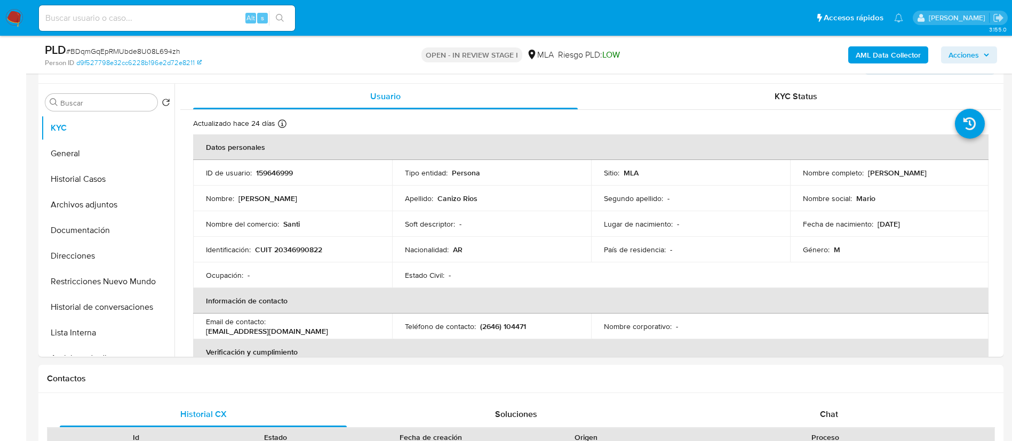
scroll to position [194, 0]
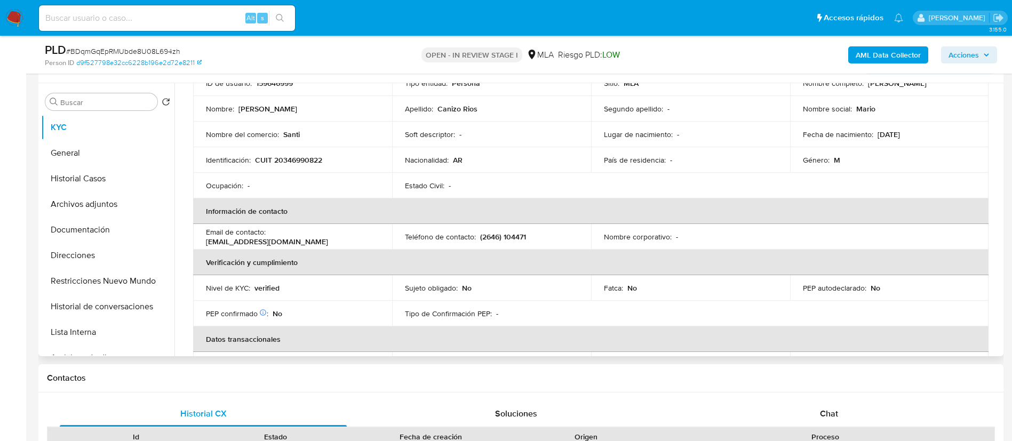
select select "10"
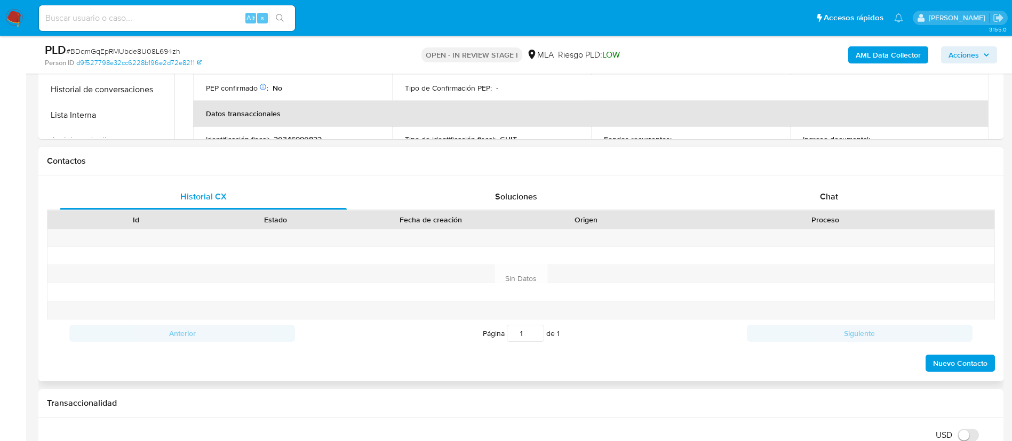
scroll to position [411, 0]
click at [829, 191] on span "Chat" at bounding box center [829, 196] width 18 height 12
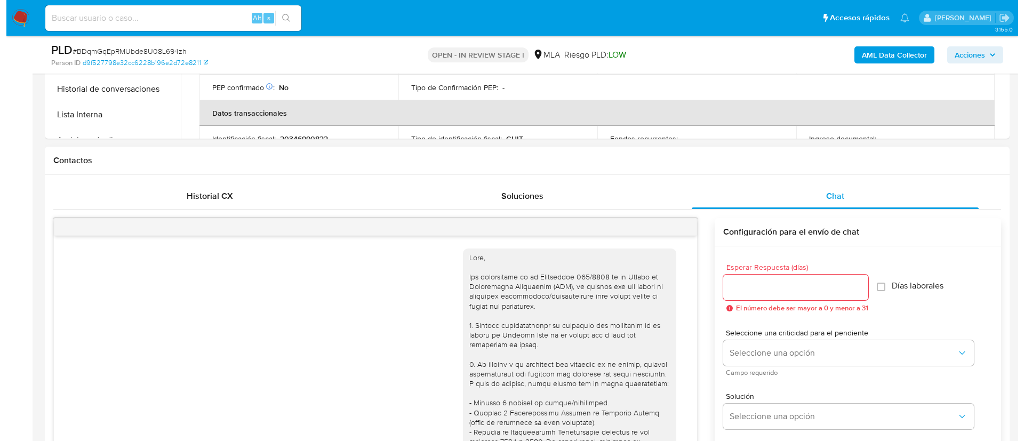
scroll to position [1313, 0]
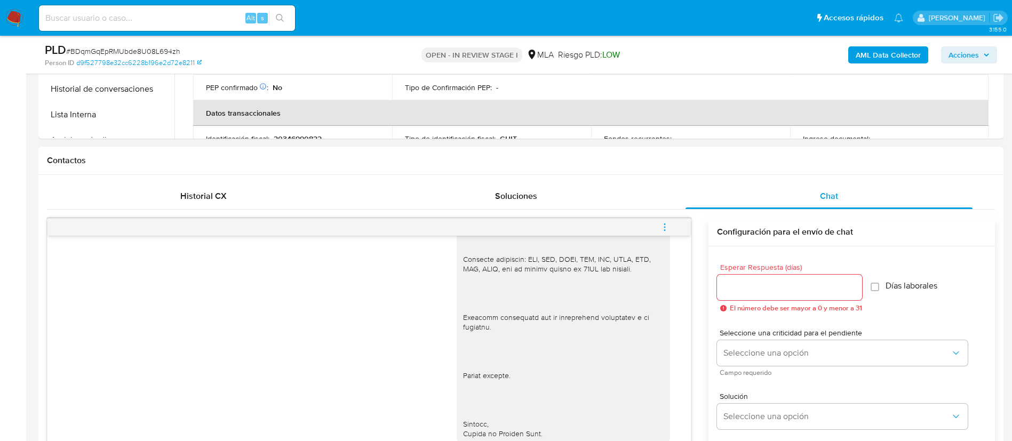
click at [664, 224] on icon "menu-action" at bounding box center [665, 227] width 10 height 10
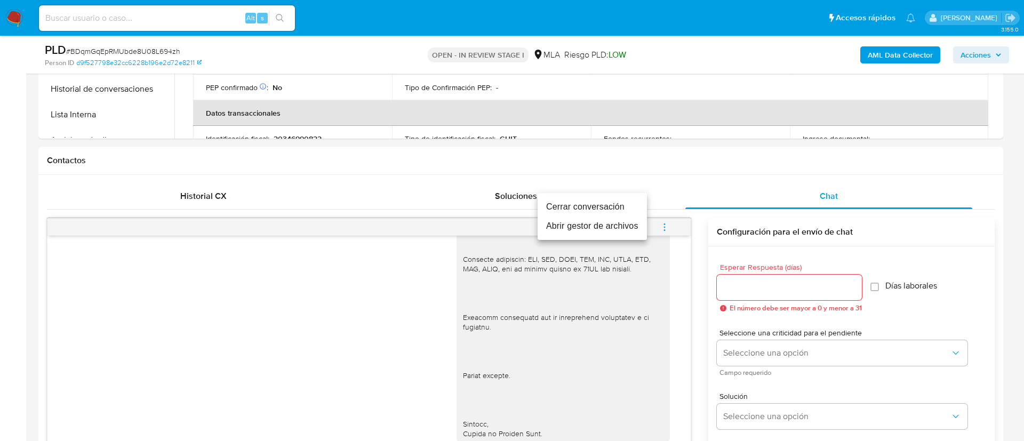
click at [620, 204] on li "Cerrar conversación" at bounding box center [591, 206] width 109 height 19
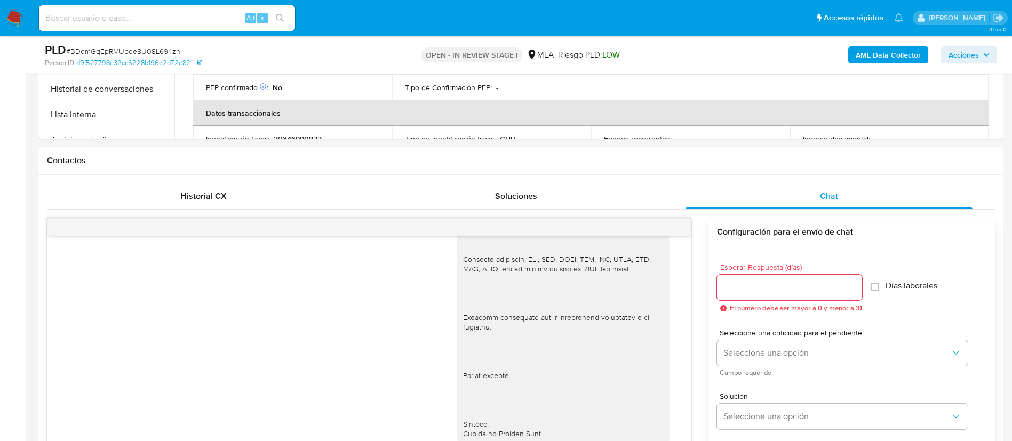
click at [898, 52] on b "AML Data Collector" at bounding box center [887, 54] width 65 height 17
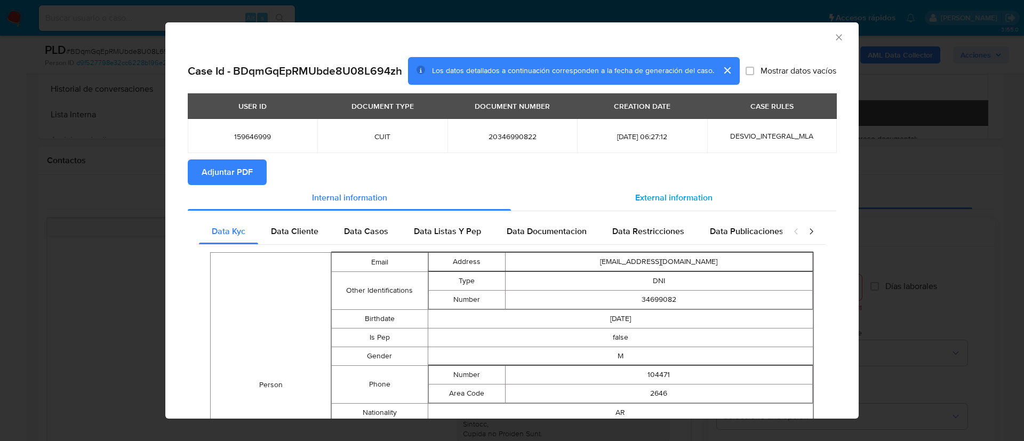
click at [645, 202] on span "External information" at bounding box center [673, 197] width 77 height 12
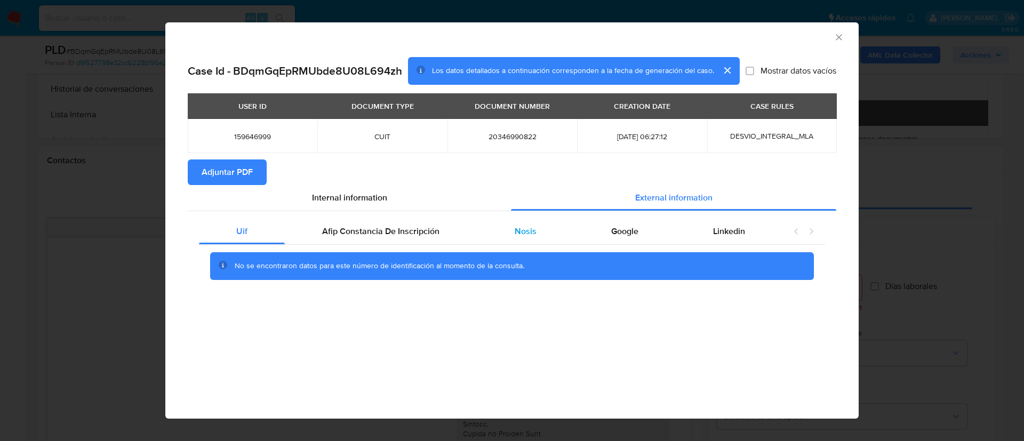
click at [511, 234] on div "Nosis" at bounding box center [525, 232] width 97 height 26
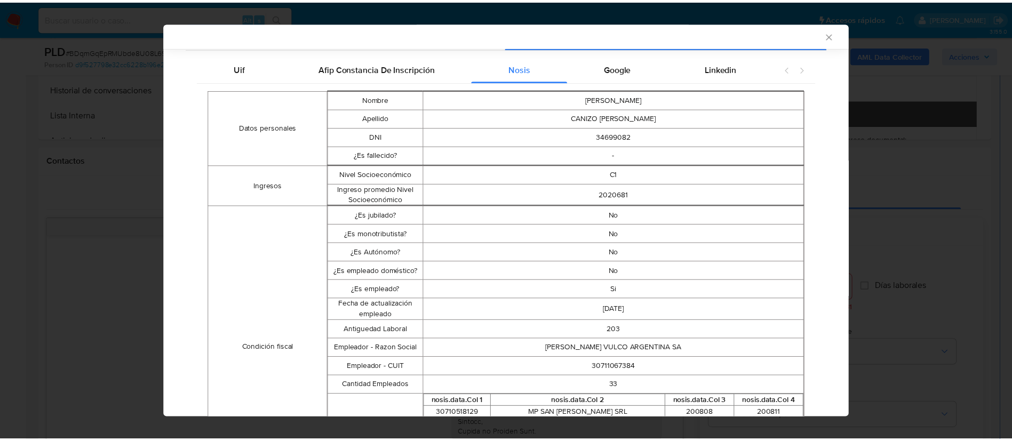
scroll to position [164, 0]
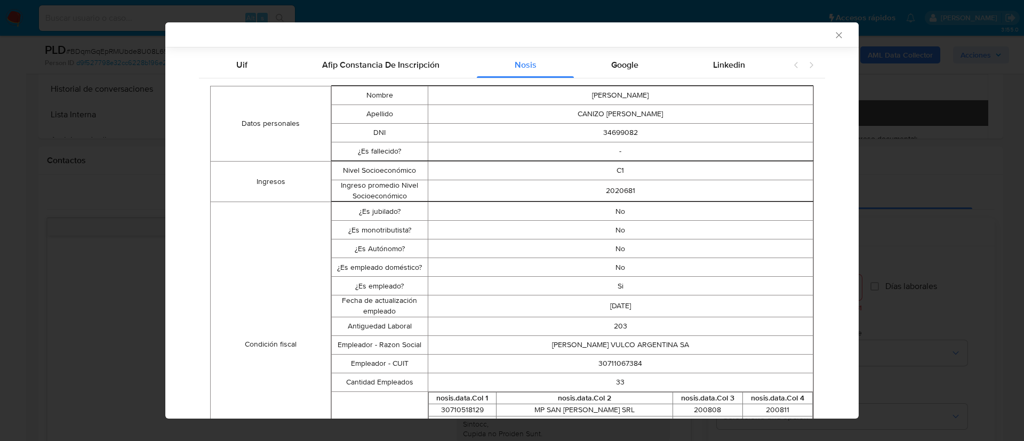
click at [601, 363] on td "30711067384" at bounding box center [620, 363] width 385 height 19
copy td "30711067384"
click at [143, 247] on div "AML Data Collector Case Id - BDqmGqEpRMUbde8U08L694zh Los datos detallados a co…" at bounding box center [512, 220] width 1024 height 441
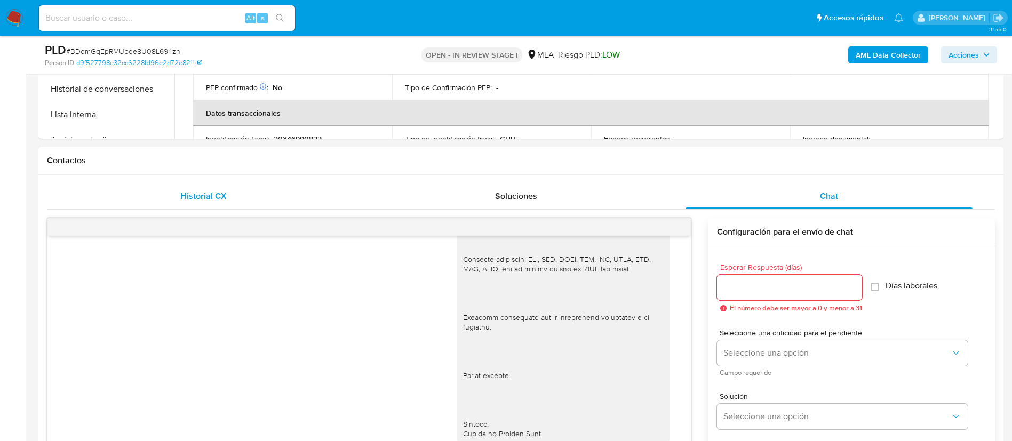
click at [207, 204] on div "Historial CX" at bounding box center [203, 196] width 287 height 26
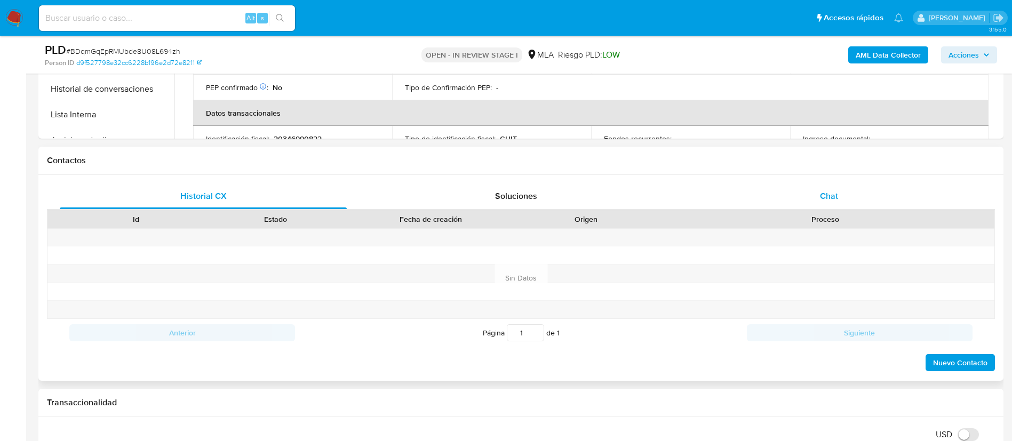
click at [829, 191] on span "Chat" at bounding box center [829, 196] width 18 height 12
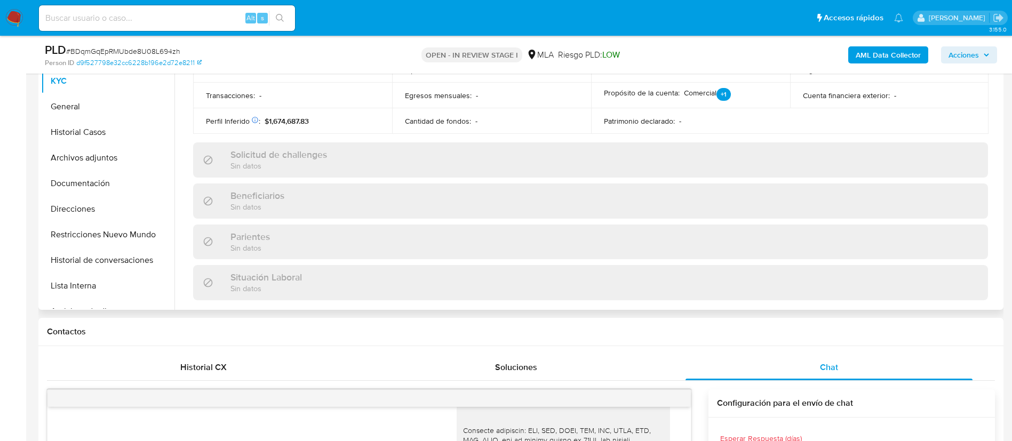
scroll to position [552, 0]
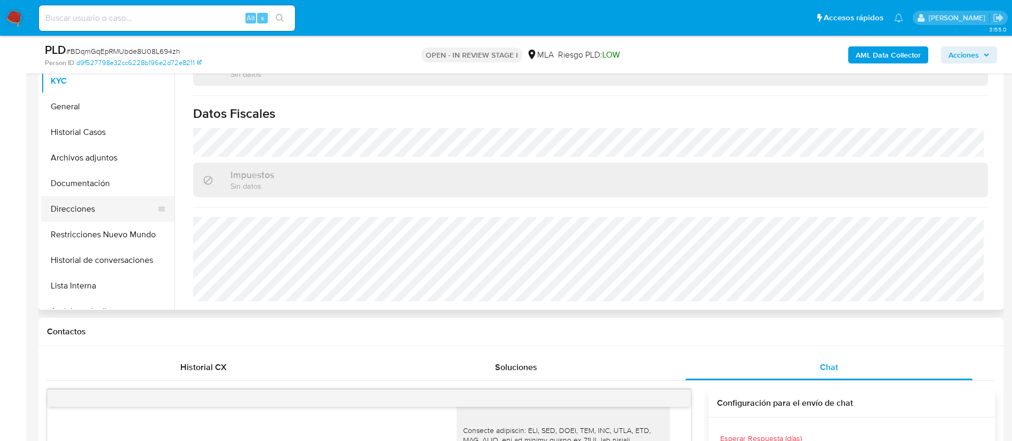
click at [106, 200] on button "Direcciones" at bounding box center [103, 209] width 125 height 26
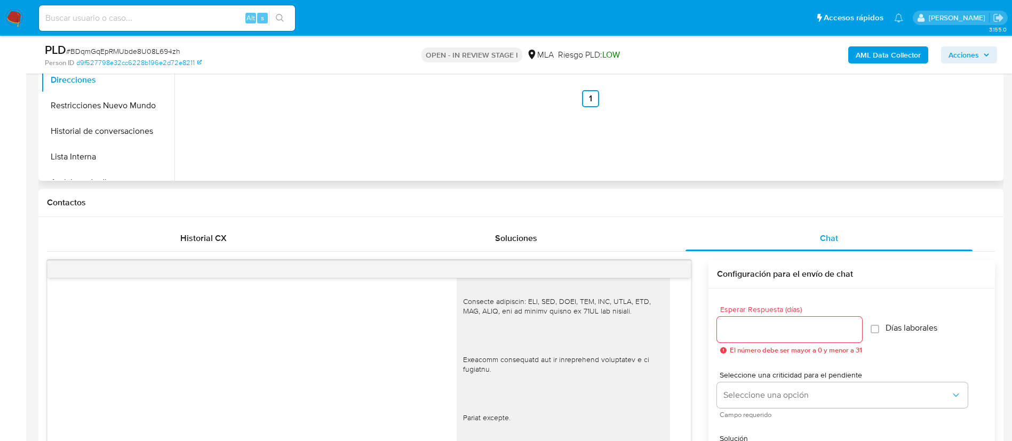
scroll to position [374, 0]
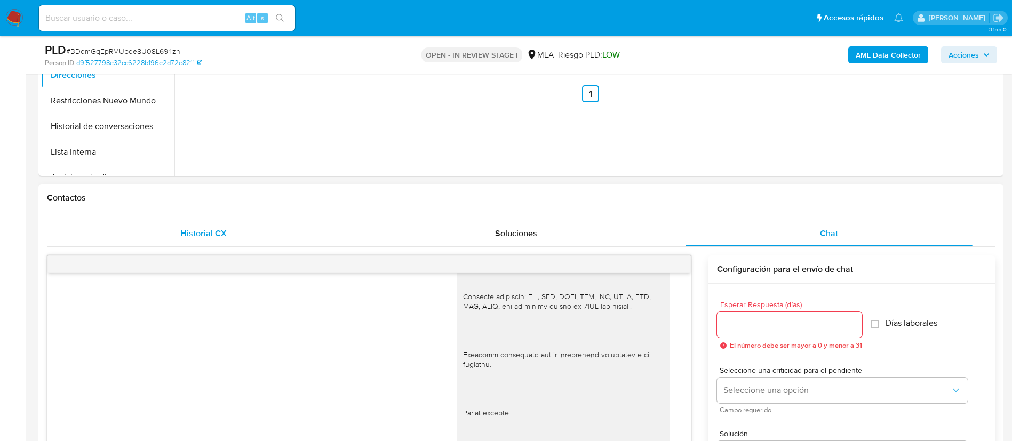
click at [240, 228] on div "Historial CX" at bounding box center [203, 234] width 287 height 26
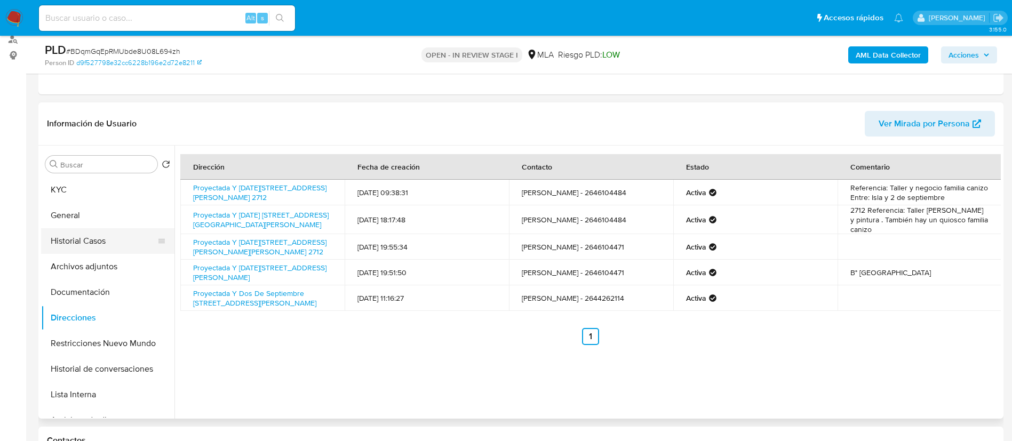
scroll to position [131, 0]
paste input "1555948707"
click at [199, 19] on input "1555948707" at bounding box center [167, 18] width 256 height 14
type input "1555948707"
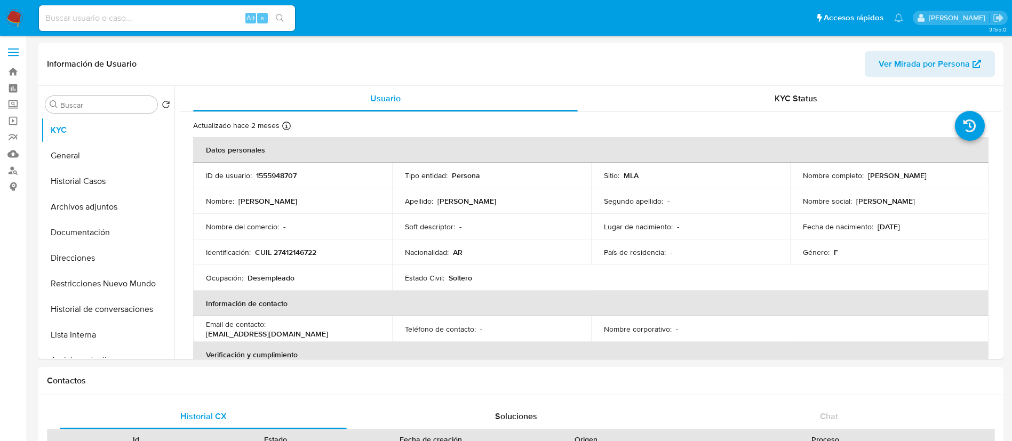
select select "10"
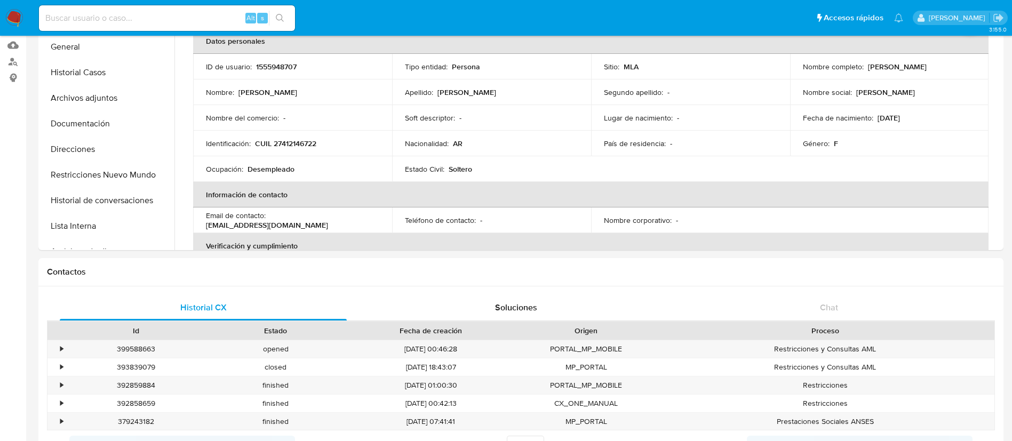
scroll to position [116, 0]
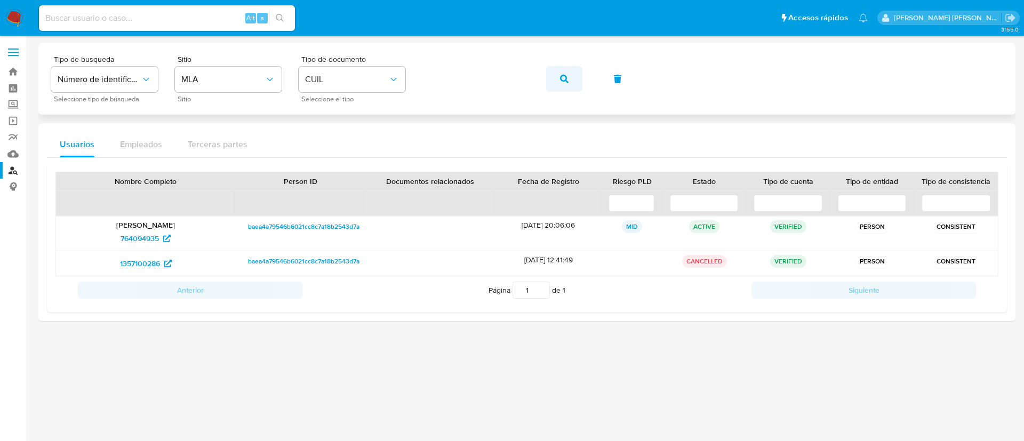
click at [565, 76] on icon "button" at bounding box center [564, 79] width 9 height 9
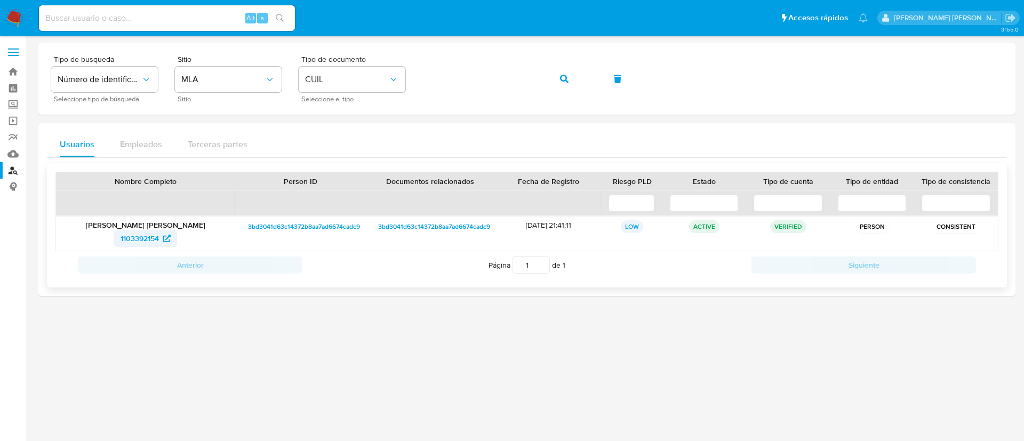
click at [152, 239] on span "1103392154" at bounding box center [140, 238] width 38 height 17
click at [567, 82] on icon "button" at bounding box center [564, 79] width 9 height 9
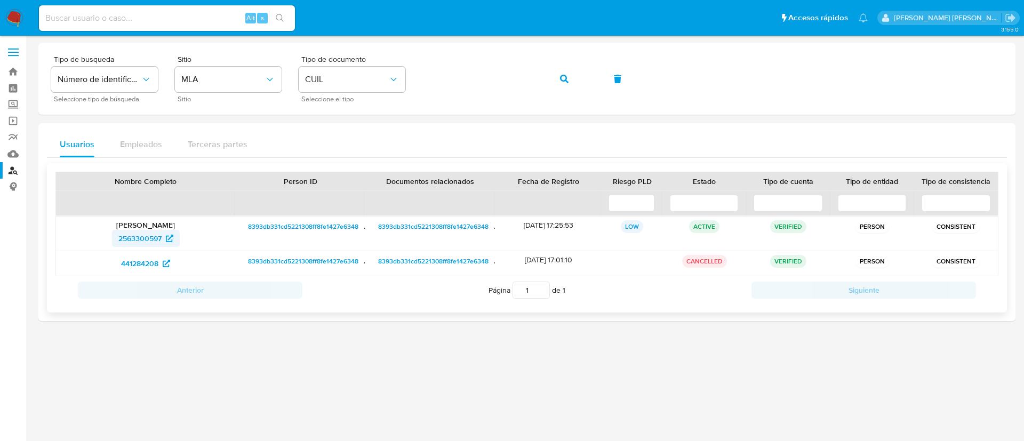
click at [158, 231] on span "2563300597" at bounding box center [139, 238] width 43 height 17
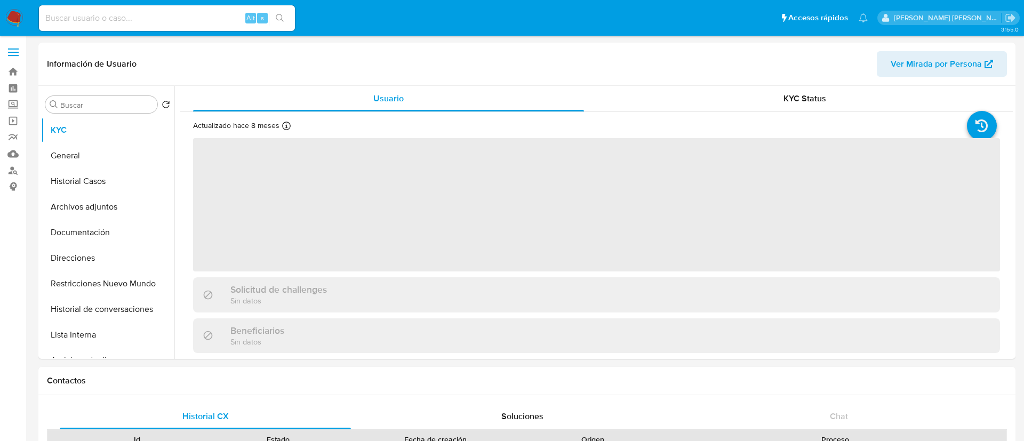
select select "10"
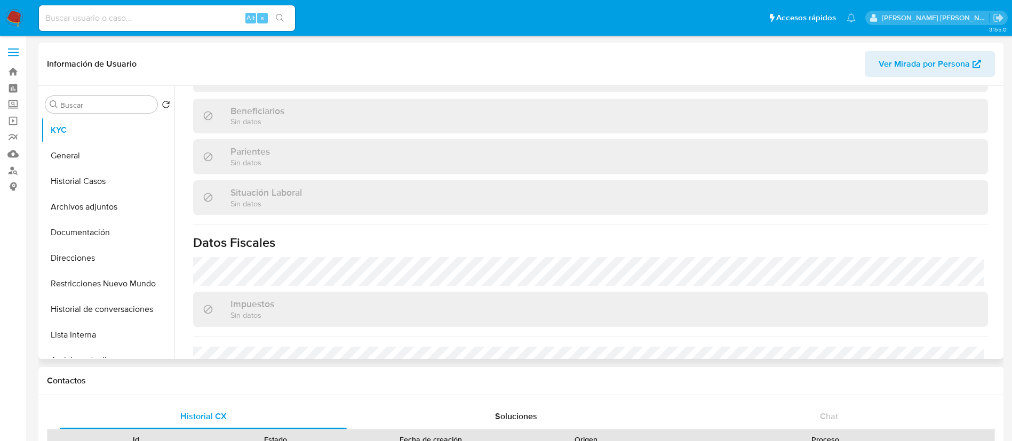
scroll to position [552, 0]
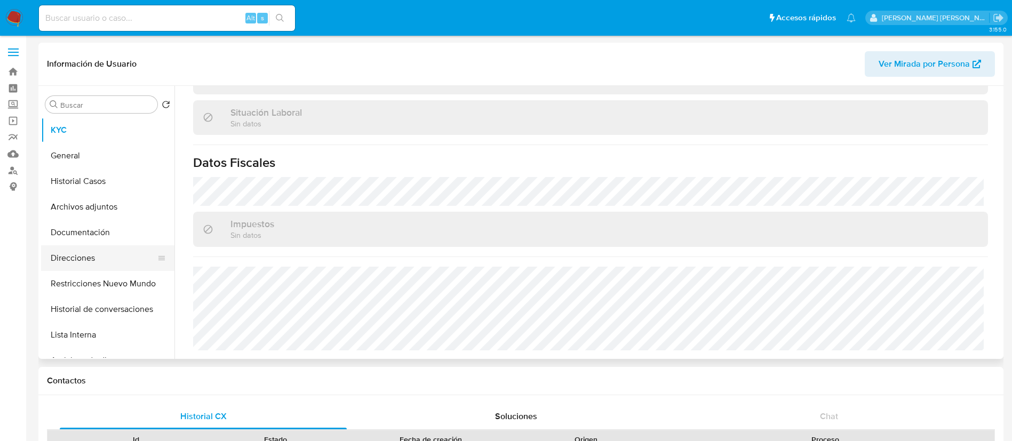
click at [100, 250] on button "Direcciones" at bounding box center [103, 258] width 125 height 26
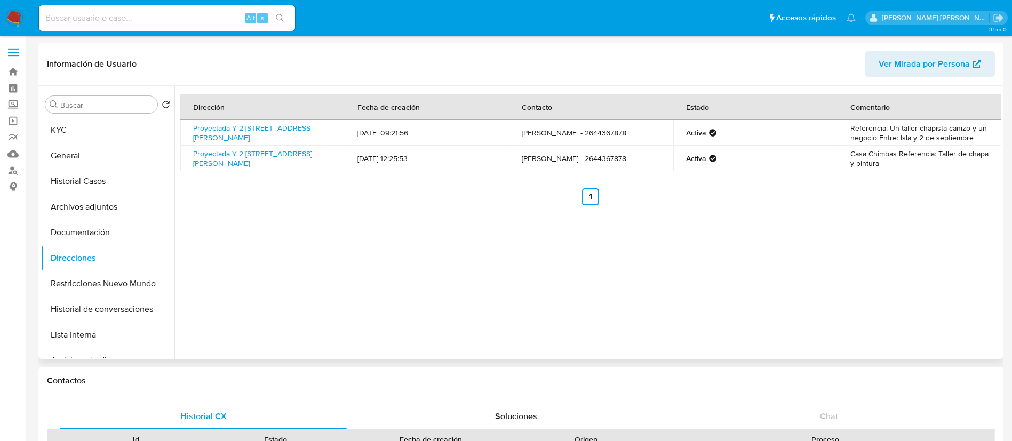
click at [183, 156] on td "Proyectada Y 2 De Septiembre 2712, Chimbas, San Juan, 5413, Argentina 2712" at bounding box center [262, 159] width 164 height 26
copy td "Proyectada Y 2 De Septiembre 2712, Chimbas, San Juan, 5413, Argentina 2712"
click at [226, 24] on input at bounding box center [167, 18] width 256 height 14
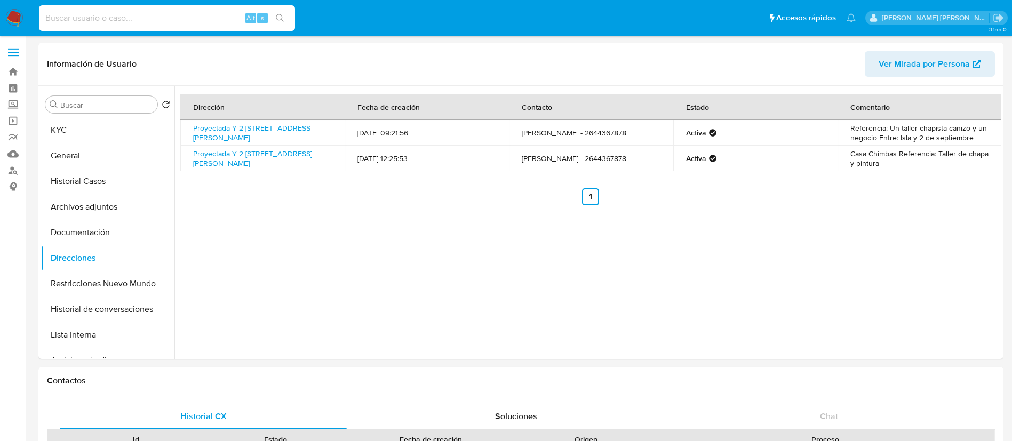
paste input "pR4t43VWSKuI5U3mrP5rPu0s"
type input "pR4t43VWSKuI5U3mrP5rPu0s"
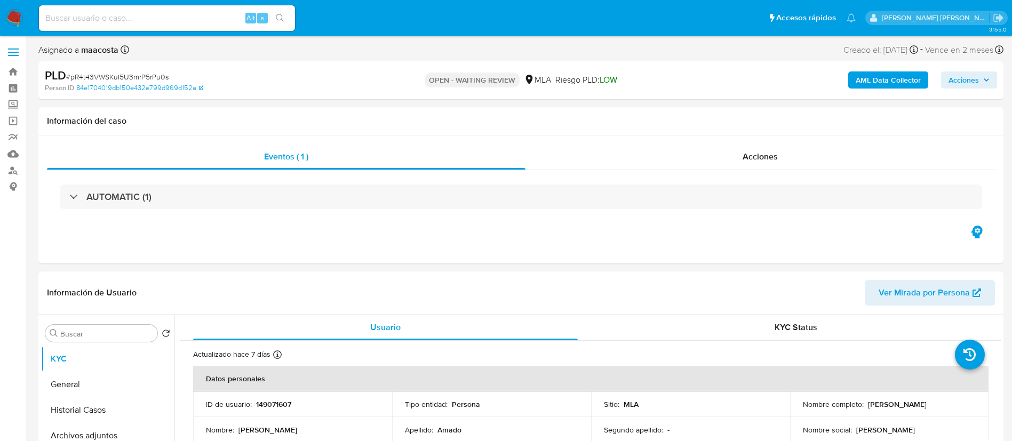
select select "10"
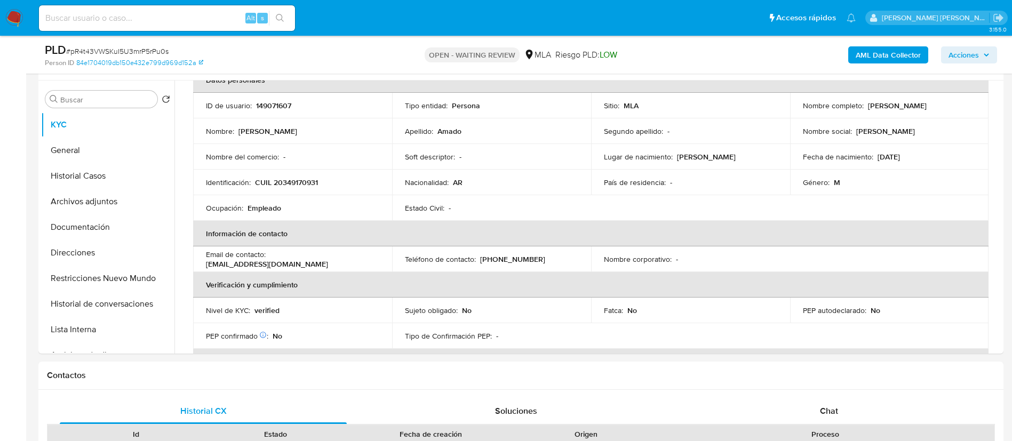
scroll to position [66, 0]
click at [830, 405] on span "Chat" at bounding box center [829, 411] width 18 height 12
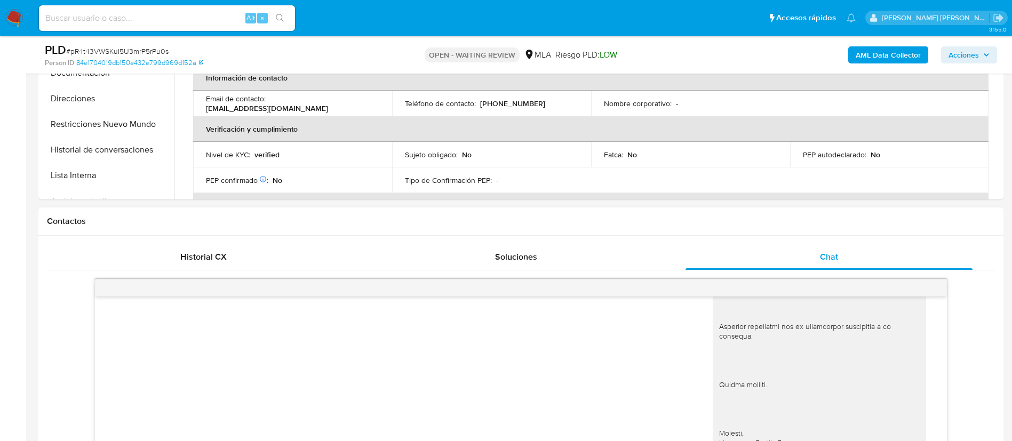
scroll to position [541, 0]
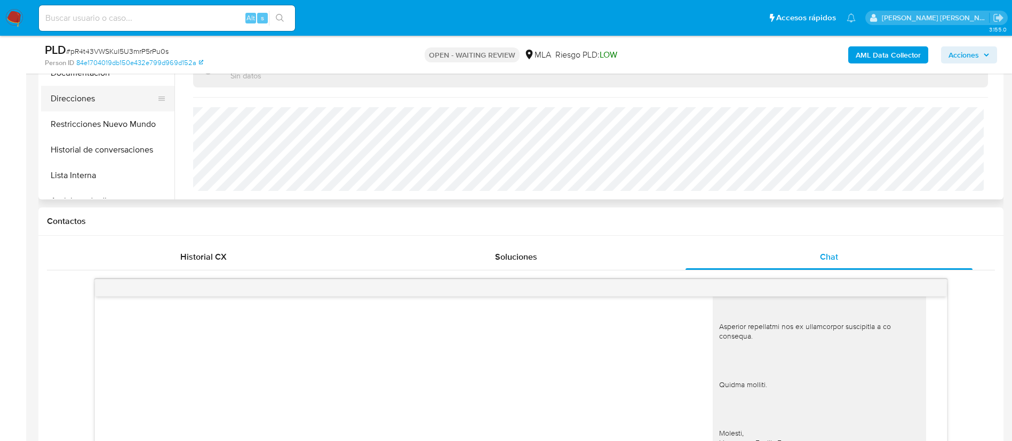
click at [83, 100] on button "Direcciones" at bounding box center [103, 99] width 125 height 26
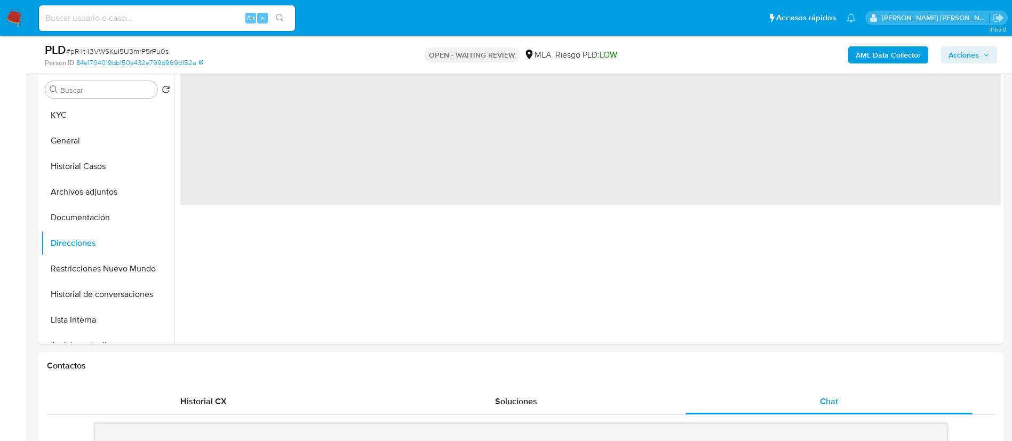
scroll to position [205, 0]
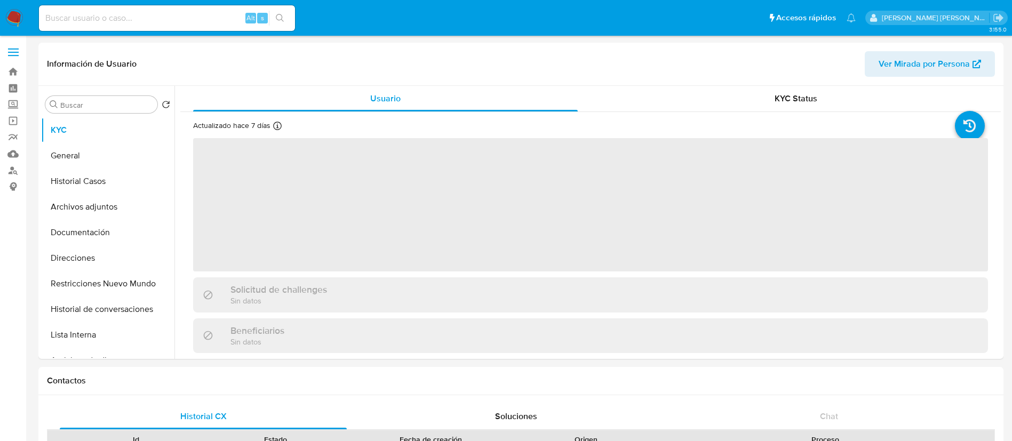
select select "10"
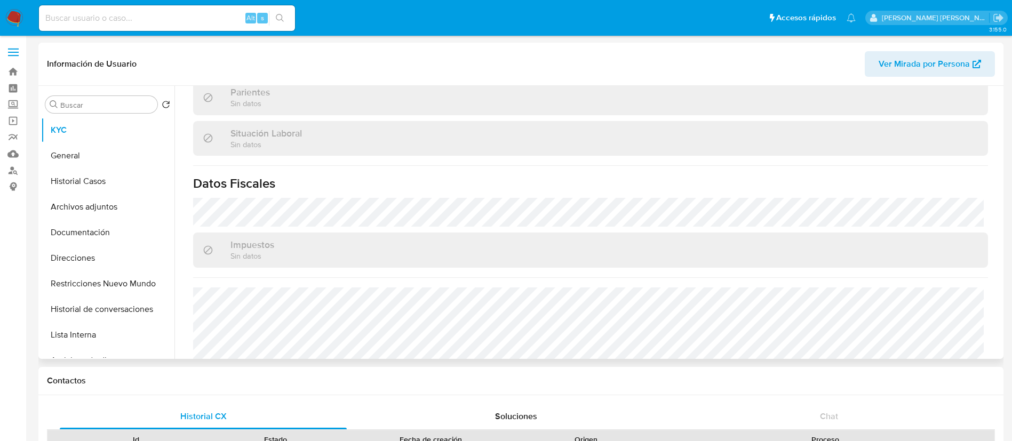
scroll to position [552, 0]
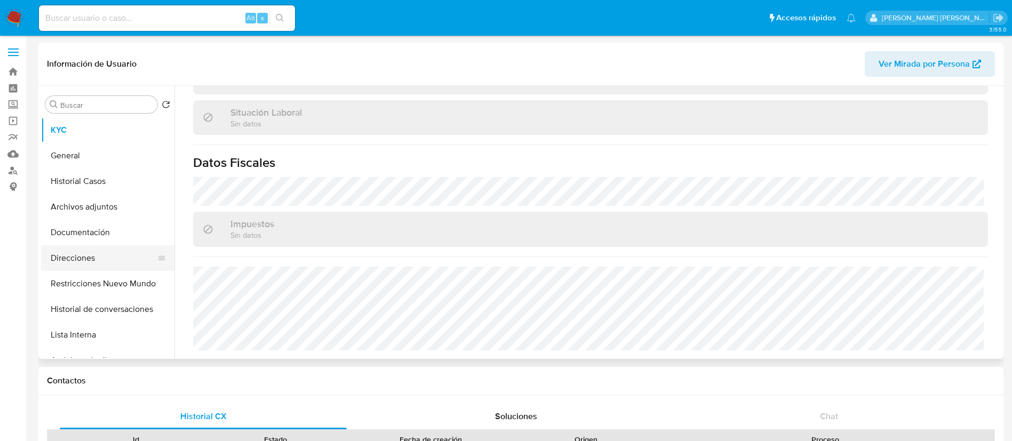
click at [66, 260] on button "Direcciones" at bounding box center [103, 258] width 125 height 26
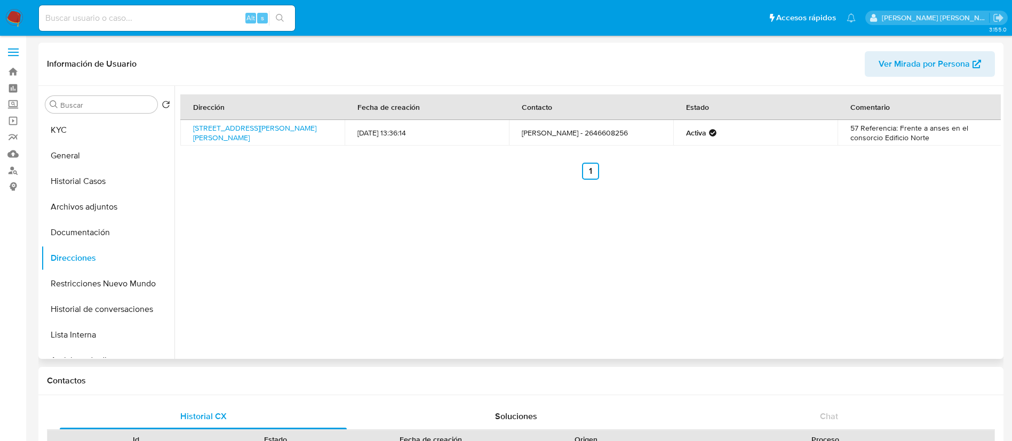
click at [316, 241] on div "Dirección Fecha de creación Contacto Estado Comentario Calle Tucuman Norte 57, …" at bounding box center [587, 222] width 826 height 273
click at [182, 126] on td "Calle Tucuman Norte 57, San Juan Capital, San Juan, 5400, Argentina 57" at bounding box center [262, 133] width 164 height 26
copy td "Calle Tucuman Norte 57, San Juan Capital, San Juan, 5400, Argentina 57"
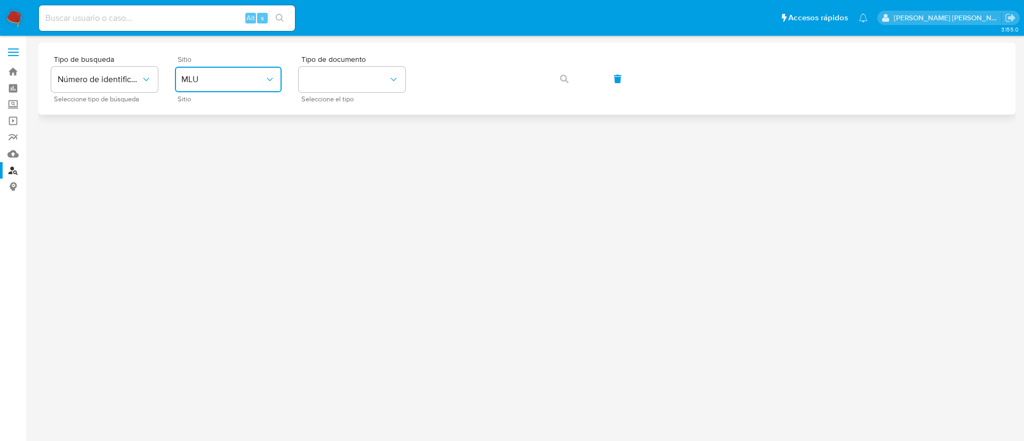
click at [234, 78] on span "MLU" at bounding box center [222, 79] width 83 height 11
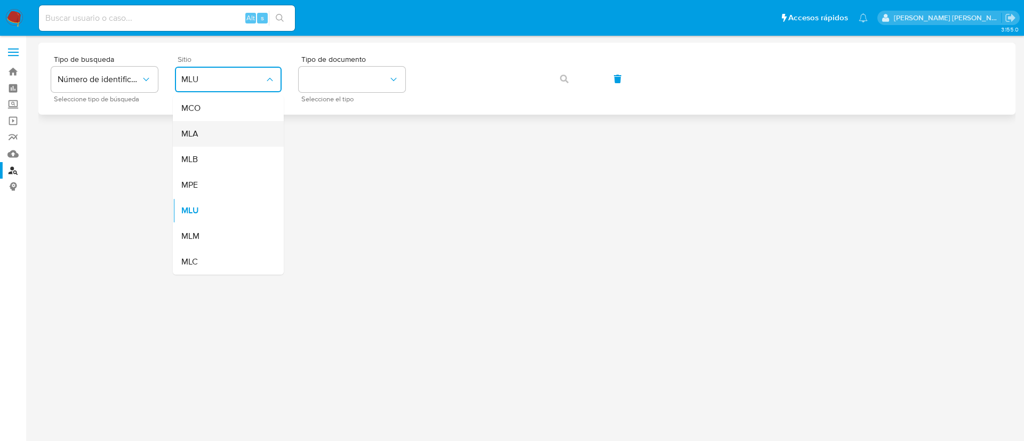
click at [224, 133] on div "MLA" at bounding box center [224, 134] width 87 height 26
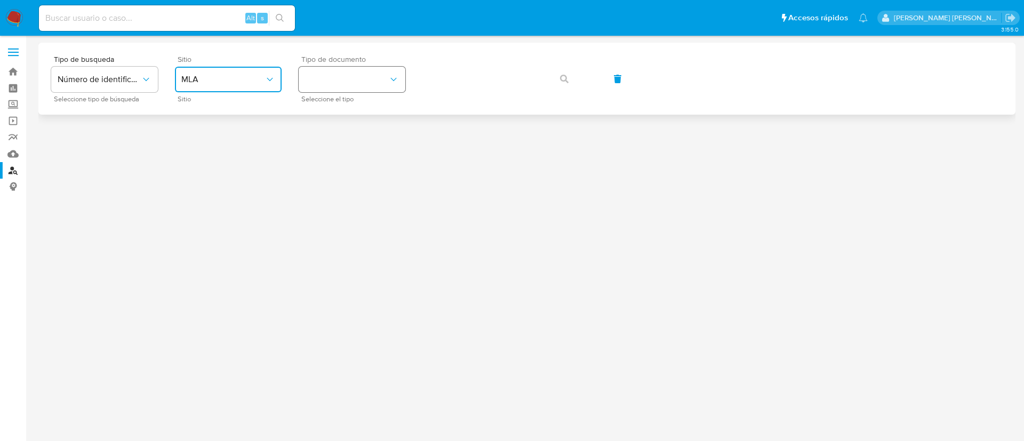
click at [361, 74] on button "identificationType" at bounding box center [352, 80] width 107 height 26
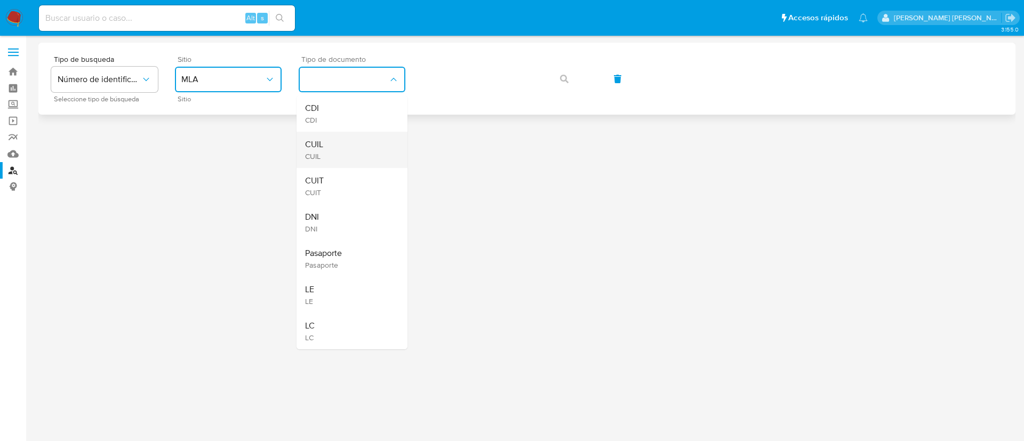
click at [358, 147] on div "CUIL CUIL" at bounding box center [348, 150] width 87 height 36
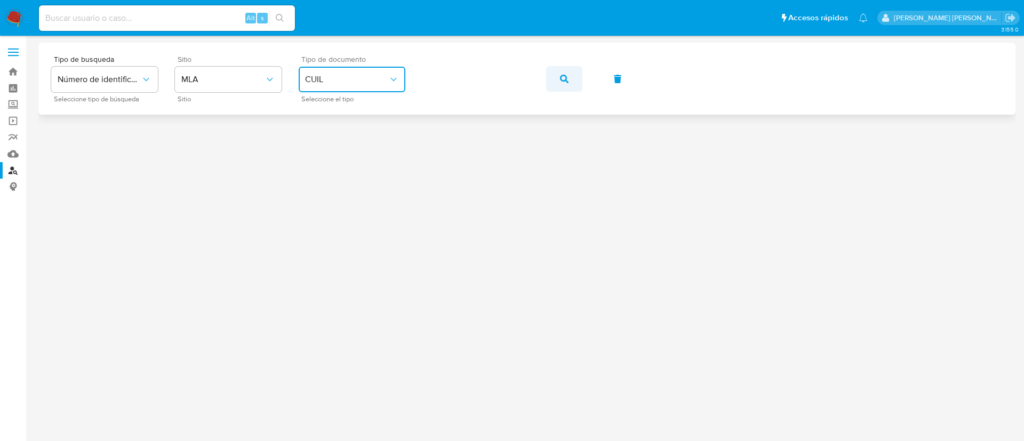
click at [564, 80] on icon "button" at bounding box center [564, 79] width 9 height 9
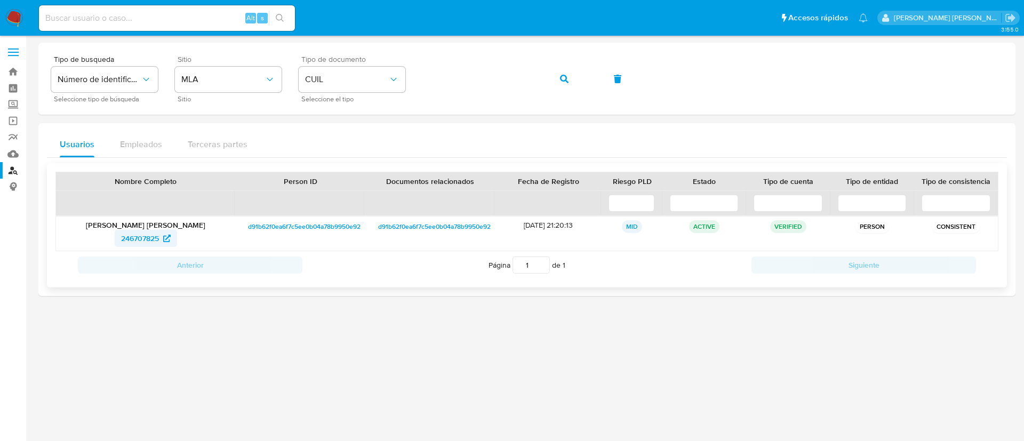
click at [157, 233] on span "246707825" at bounding box center [140, 238] width 38 height 17
click at [557, 87] on button "button" at bounding box center [564, 79] width 36 height 26
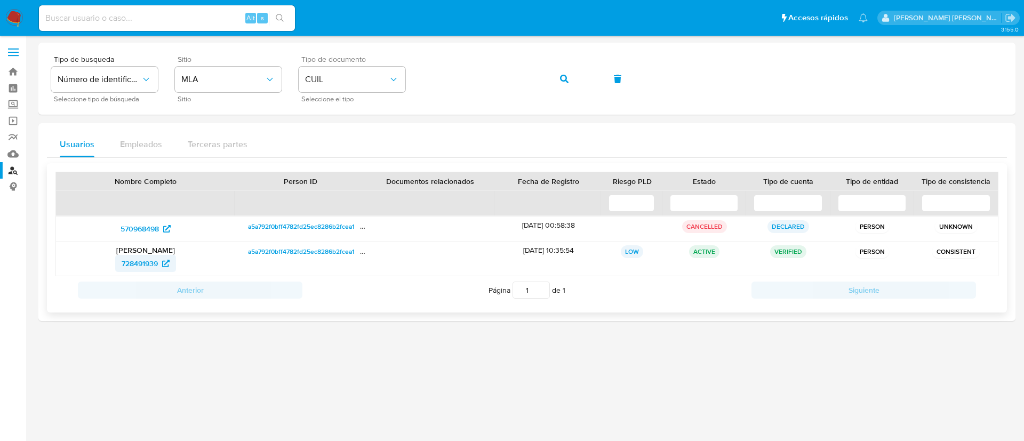
click at [155, 263] on span "728491939" at bounding box center [140, 263] width 36 height 17
click at [564, 82] on icon "button" at bounding box center [564, 79] width 9 height 9
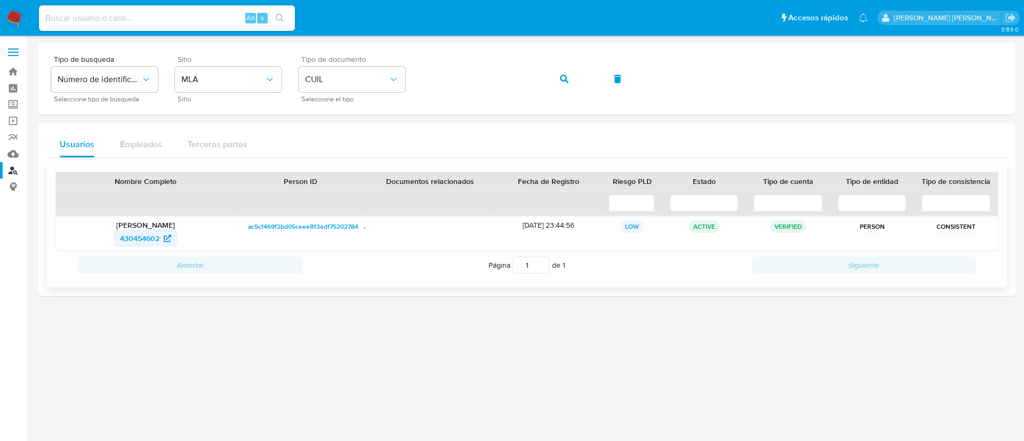
click at [152, 240] on span "430454602" at bounding box center [139, 238] width 39 height 17
click at [568, 79] on button "button" at bounding box center [564, 79] width 36 height 26
click at [131, 239] on span "765436271" at bounding box center [140, 238] width 36 height 17
click at [559, 74] on button "button" at bounding box center [564, 79] width 36 height 26
click at [138, 236] on span "2403454512" at bounding box center [140, 238] width 42 height 17
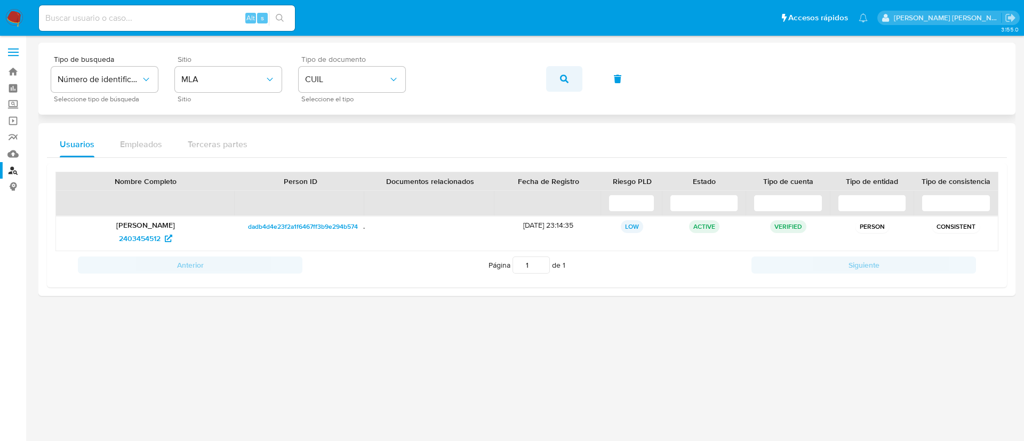
click at [563, 83] on span "button" at bounding box center [564, 78] width 9 height 23
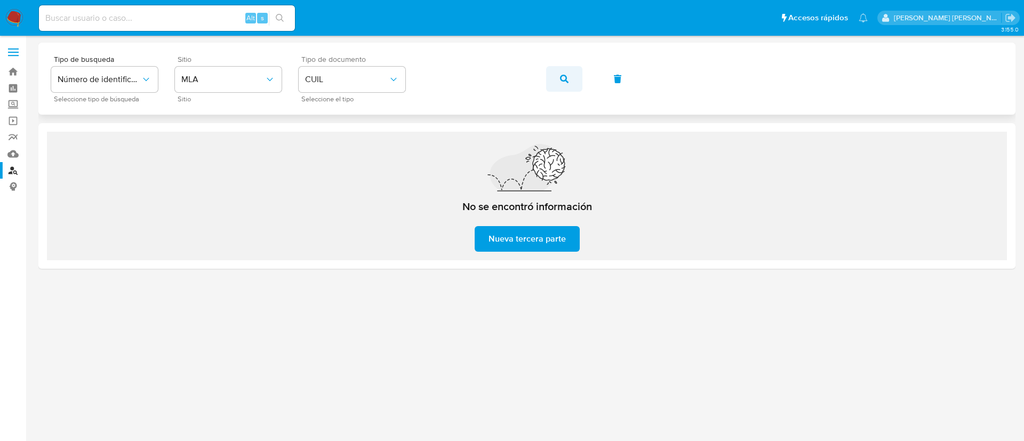
click at [564, 78] on icon "button" at bounding box center [564, 79] width 9 height 9
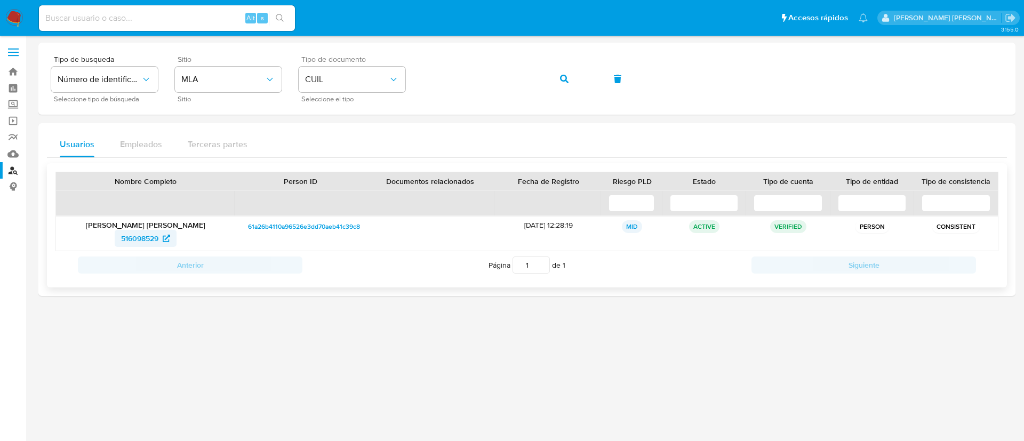
click at [148, 244] on span "516098529" at bounding box center [139, 238] width 37 height 17
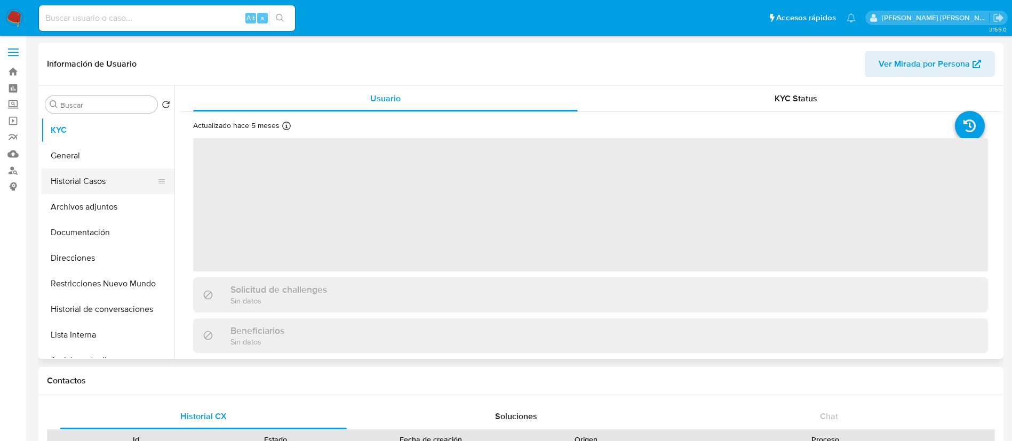
click at [83, 183] on button "Historial Casos" at bounding box center [103, 181] width 125 height 26
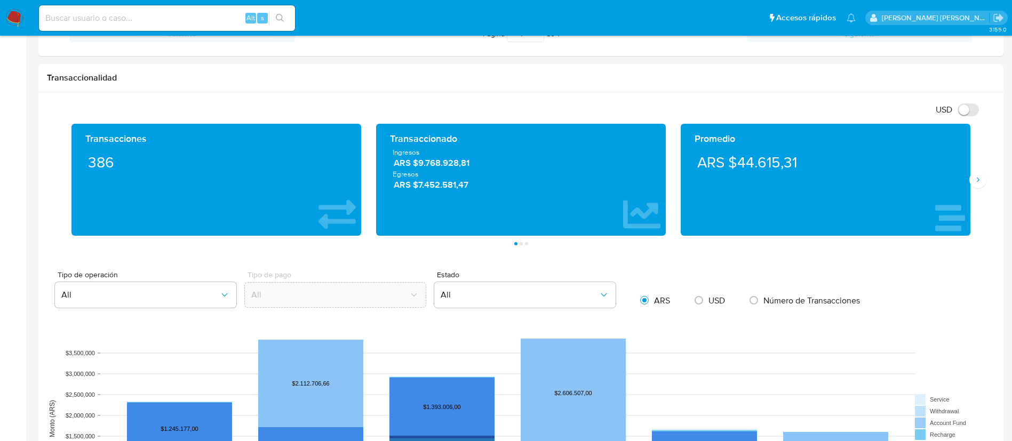
scroll to position [515, 0]
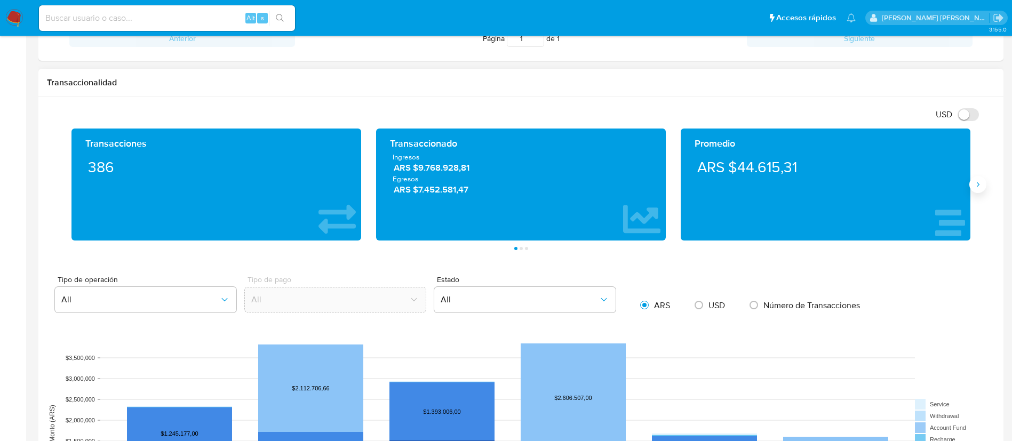
click at [975, 189] on button "Siguiente" at bounding box center [977, 184] width 17 height 17
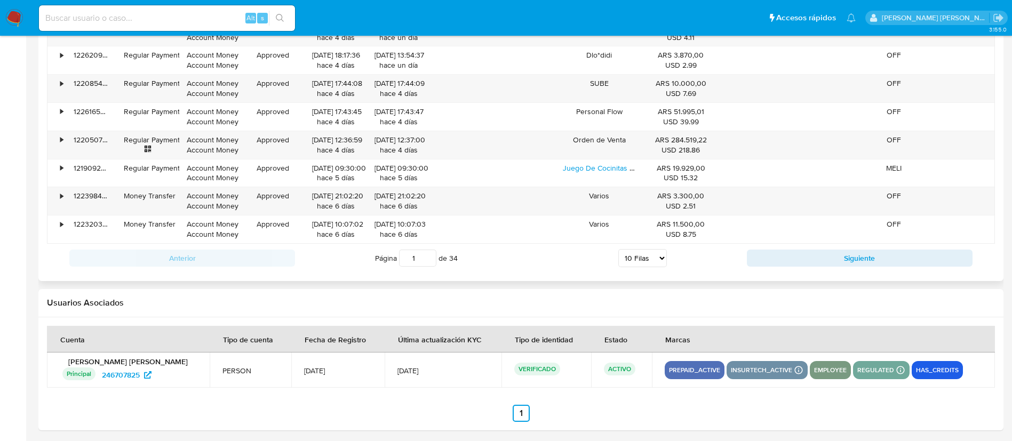
scroll to position [1191, 0]
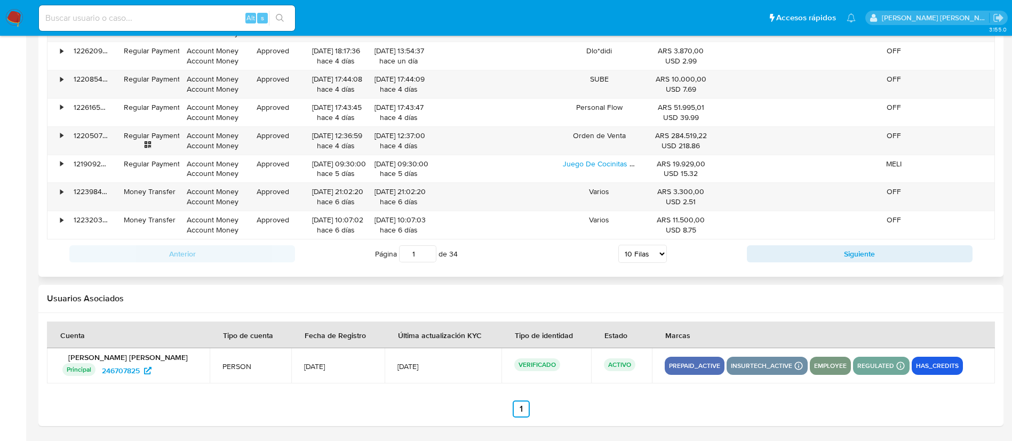
click at [653, 256] on select "5 Filas 10 Filas 20 Filas 25 Filas 50 Filas 100 Filas" at bounding box center [642, 254] width 49 height 18
select select "100"
click at [618, 245] on select "5 Filas 10 Filas 20 Filas 25 Filas 50 Filas 100 Filas" at bounding box center [642, 254] width 49 height 18
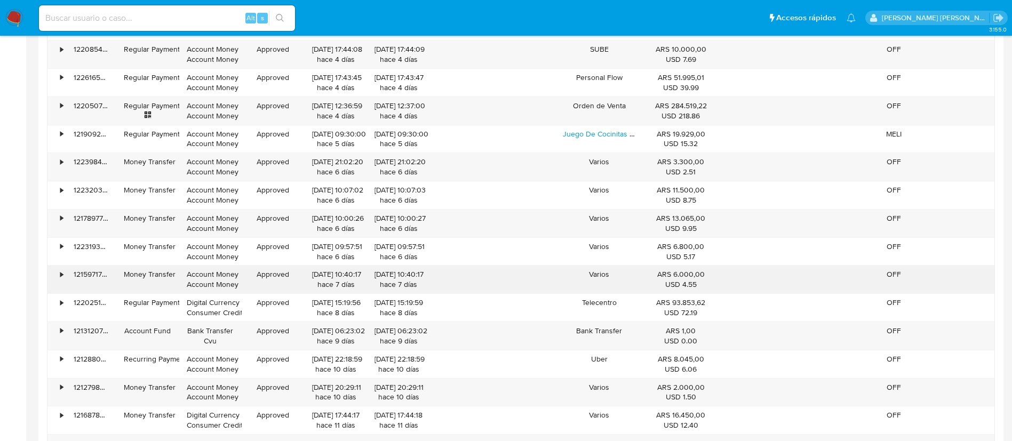
scroll to position [1206, 0]
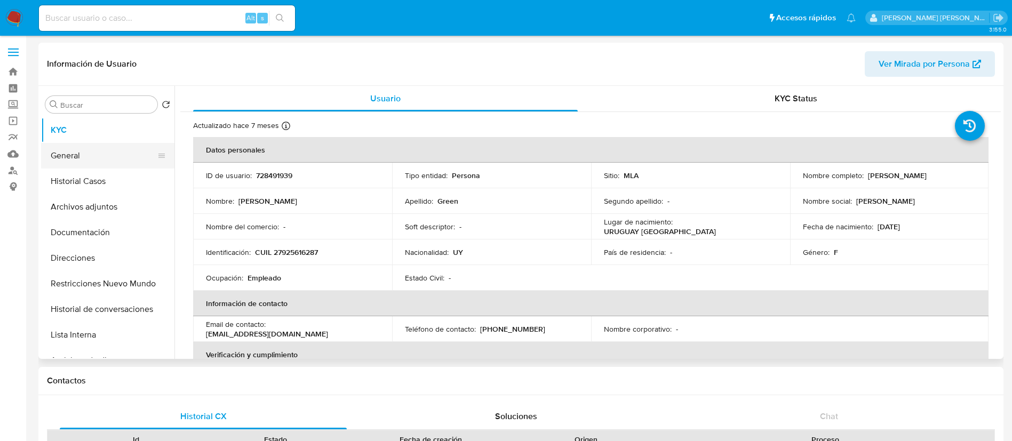
select select "10"
click at [82, 156] on button "General" at bounding box center [103, 156] width 125 height 26
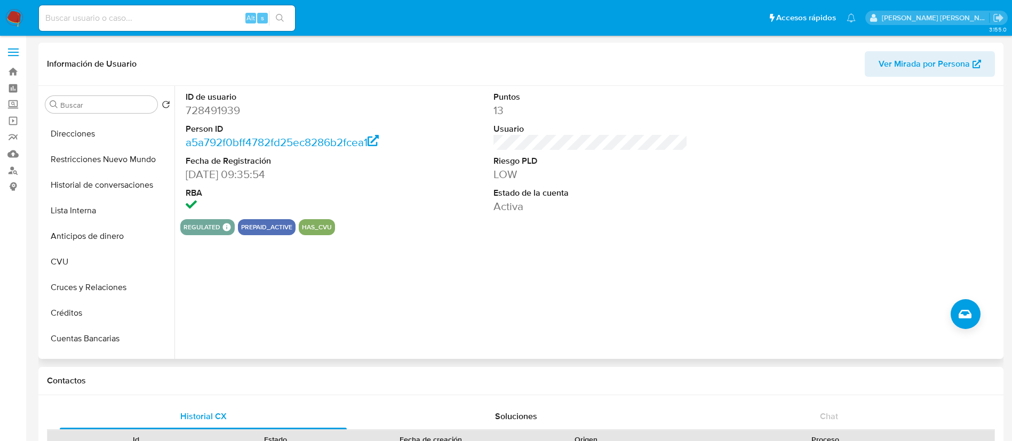
scroll to position [131, 0]
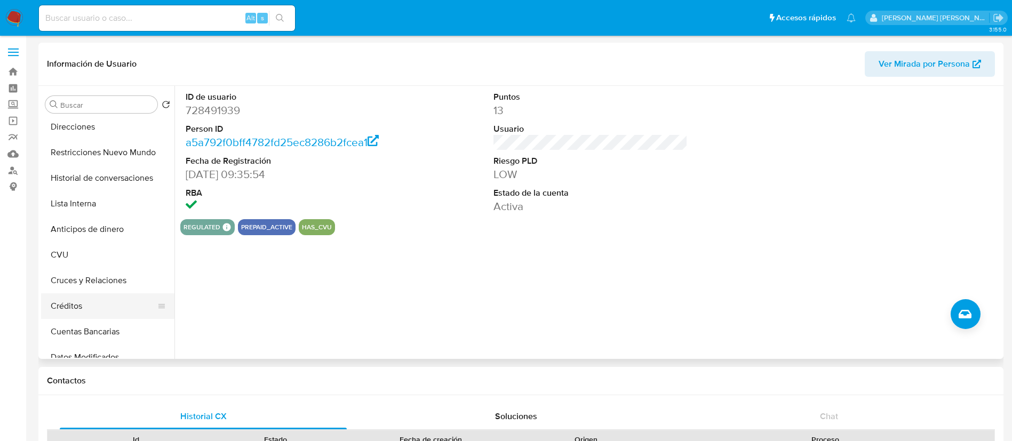
click at [84, 302] on button "Créditos" at bounding box center [103, 306] width 125 height 26
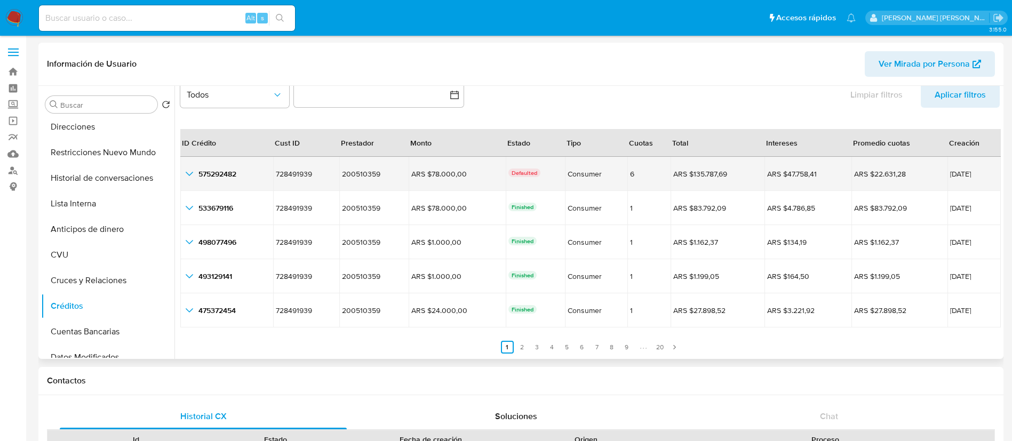
scroll to position [23, 0]
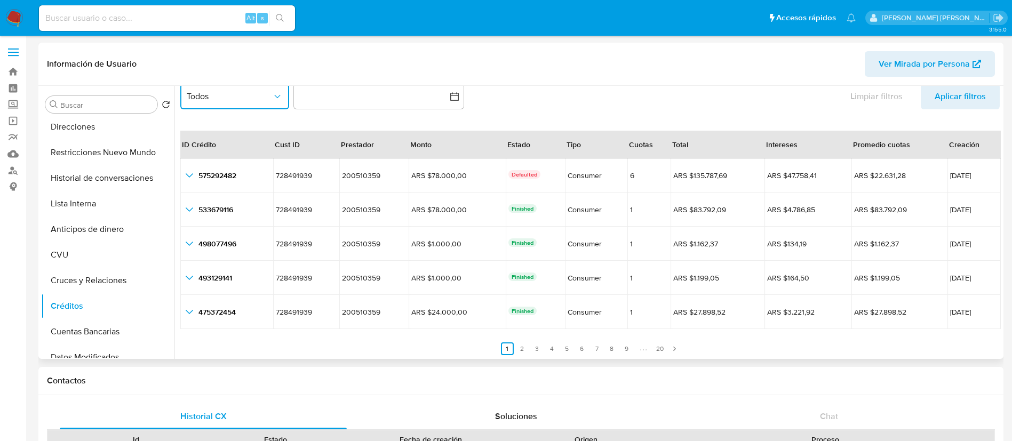
click at [252, 108] on button "Todos" at bounding box center [234, 97] width 109 height 26
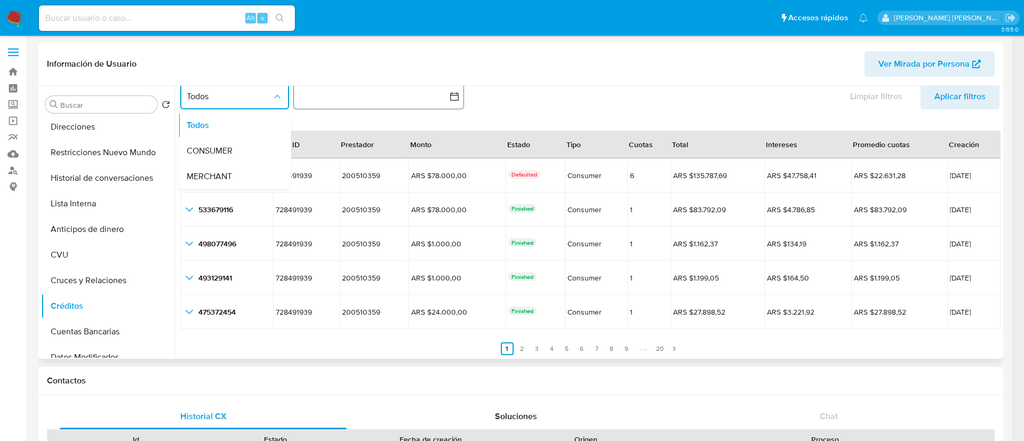
click at [368, 87] on button "button" at bounding box center [378, 97] width 171 height 26
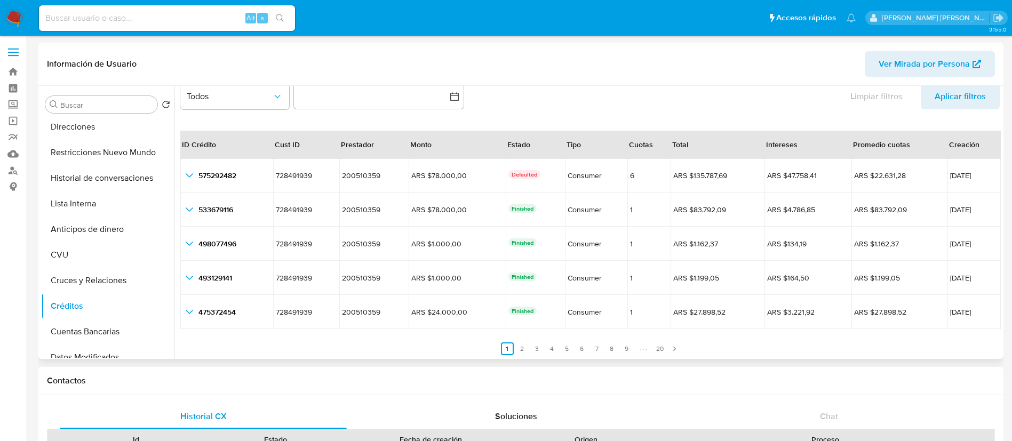
click at [527, 100] on div "Tipo Todos Período a visualizar inputDatePicker Limpiar filtros Aplicar filtros" at bounding box center [589, 93] width 819 height 50
click at [671, 346] on icon "Paginación" at bounding box center [674, 349] width 6 height 6
click at [670, 346] on link "20" at bounding box center [666, 348] width 14 height 13
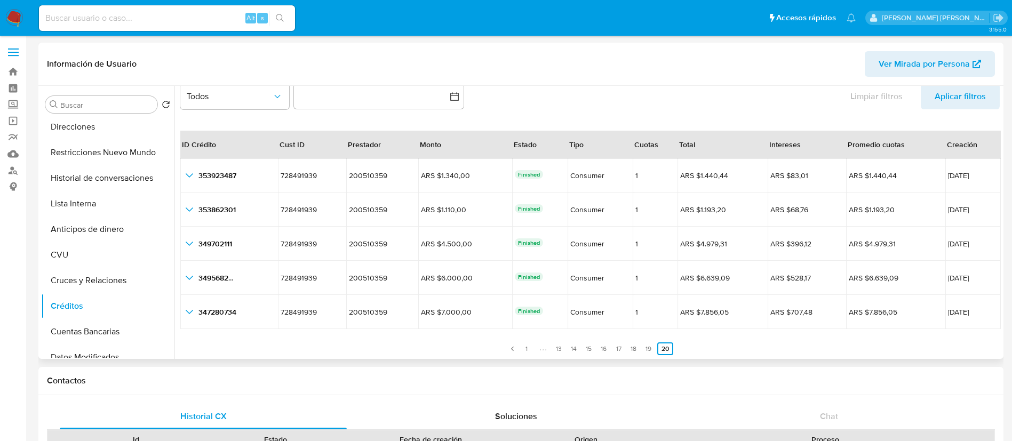
click at [670, 346] on link "20" at bounding box center [665, 348] width 16 height 13
click at [520, 348] on link "1" at bounding box center [526, 348] width 13 height 13
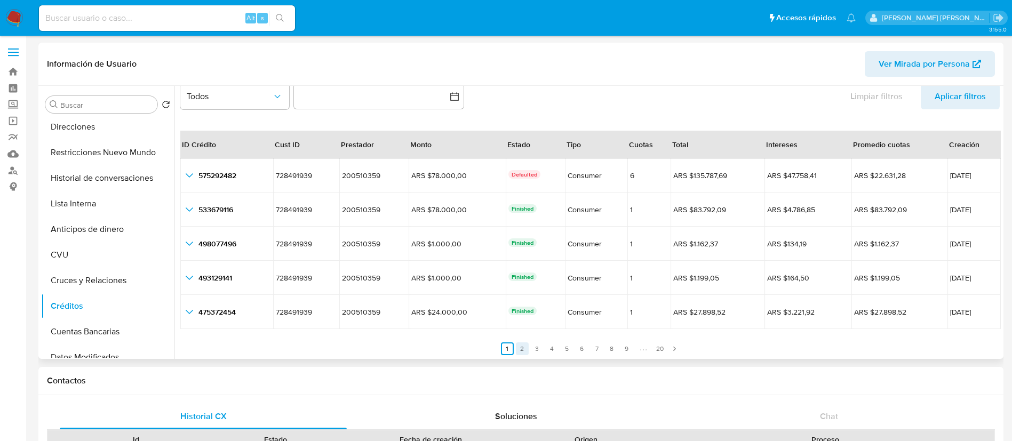
click at [519, 348] on link "2" at bounding box center [522, 348] width 13 height 13
click at [540, 350] on link "3" at bounding box center [543, 348] width 13 height 13
click at [552, 350] on link "4" at bounding box center [558, 348] width 13 height 13
click at [568, 348] on link "5" at bounding box center [573, 348] width 13 height 13
click at [584, 347] on link "6" at bounding box center [588, 348] width 13 height 13
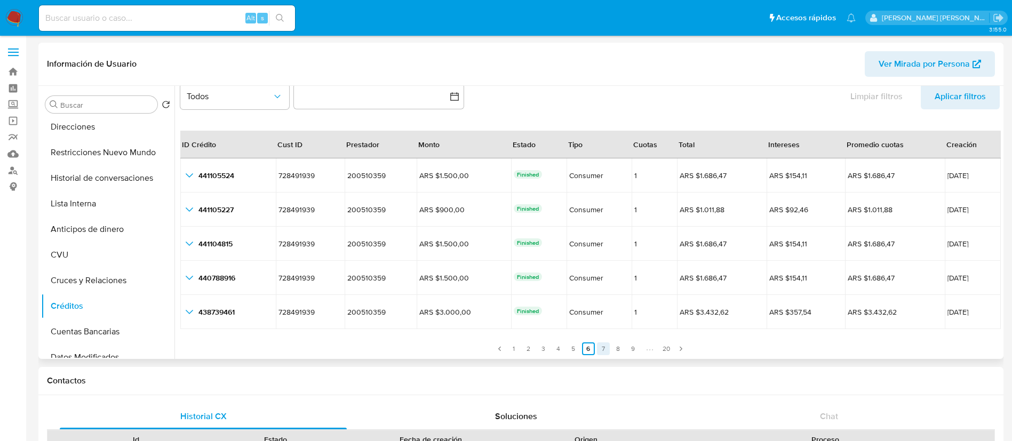
click at [599, 347] on link "7" at bounding box center [603, 348] width 13 height 13
click at [616, 347] on link "8" at bounding box center [618, 348] width 13 height 13
click at [627, 348] on link "9" at bounding box center [633, 348] width 13 height 13
click at [601, 348] on link "10" at bounding box center [604, 348] width 13 height 13
click at [601, 348] on link "11" at bounding box center [605, 348] width 13 height 13
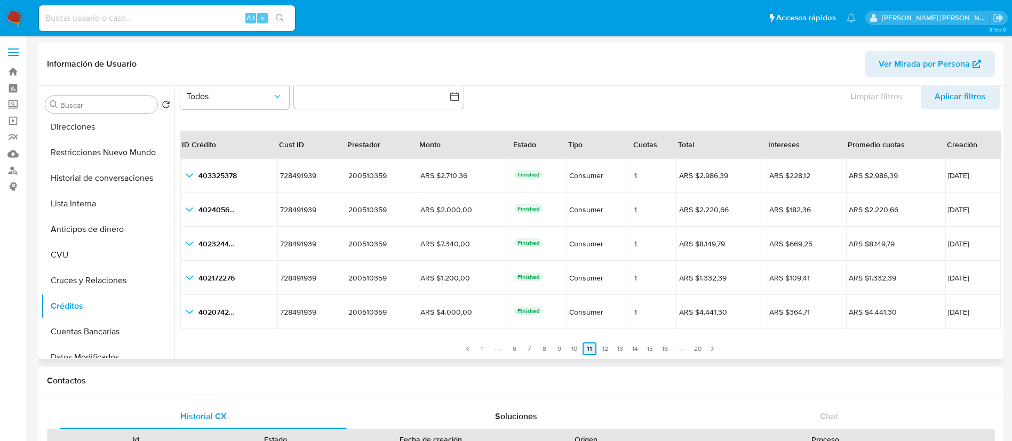
click at [601, 348] on link "12" at bounding box center [604, 348] width 13 height 13
click at [601, 348] on link "13" at bounding box center [605, 348] width 13 height 13
click at [569, 350] on link "14" at bounding box center [569, 348] width 13 height 13
click at [580, 348] on link "15" at bounding box center [584, 348] width 13 height 13
click at [593, 352] on link "16" at bounding box center [599, 348] width 13 height 13
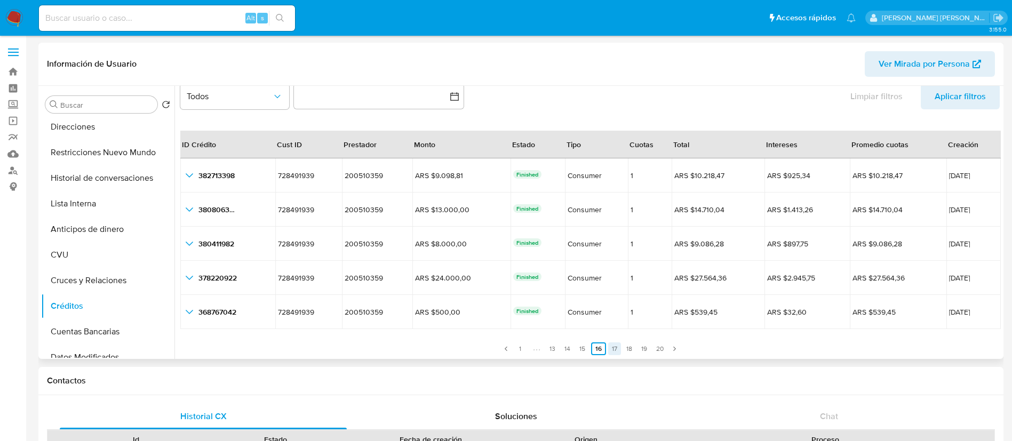
click at [612, 351] on link "17" at bounding box center [614, 348] width 13 height 13
click at [622, 350] on link "18" at bounding box center [628, 348] width 13 height 13
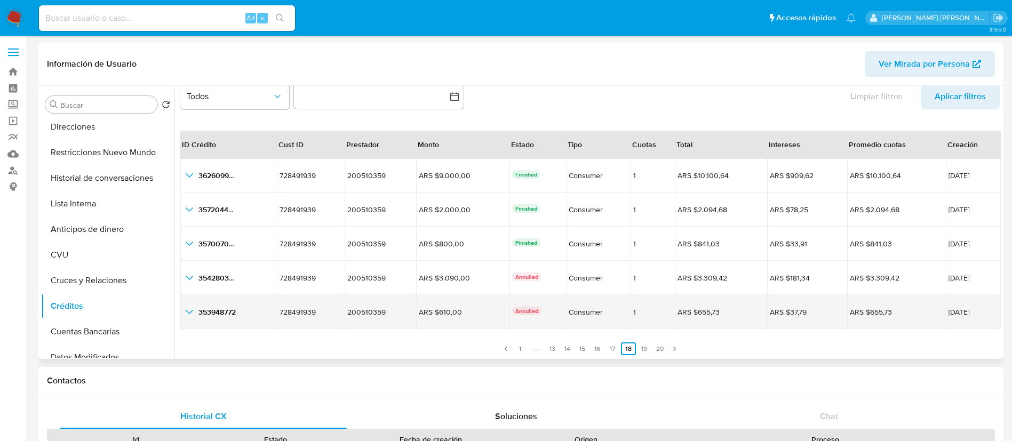
scroll to position [25, 0]
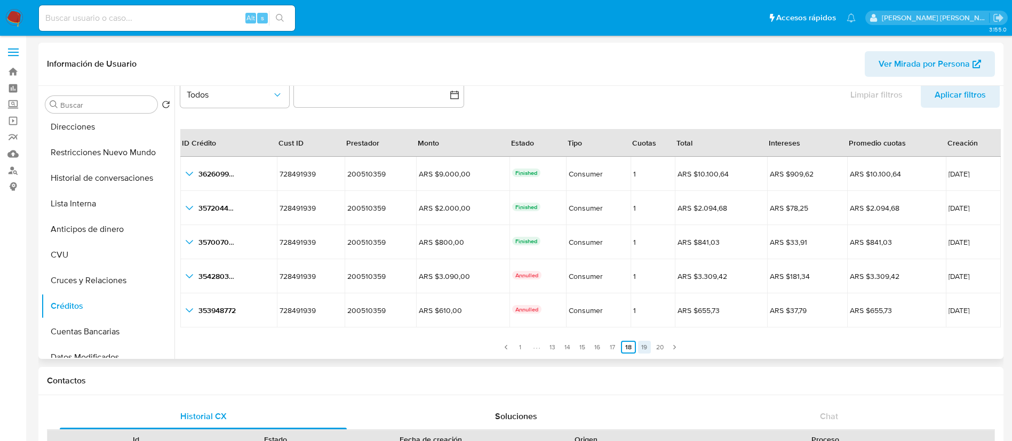
click at [641, 349] on link "19" at bounding box center [644, 347] width 13 height 13
click at [654, 346] on link "20" at bounding box center [660, 347] width 14 height 13
click at [527, 346] on link "1" at bounding box center [526, 347] width 13 height 13
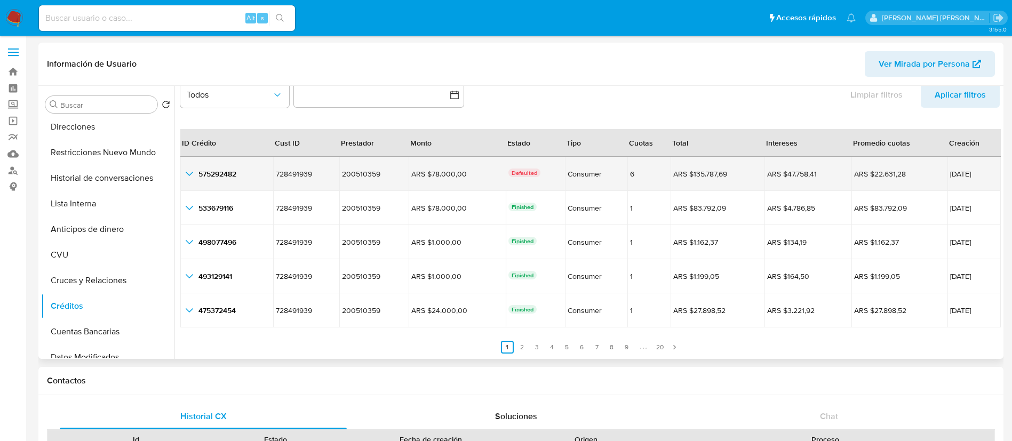
click at [188, 172] on icon "button_show_hidden_detail_by_id_0" at bounding box center [189, 173] width 13 height 13
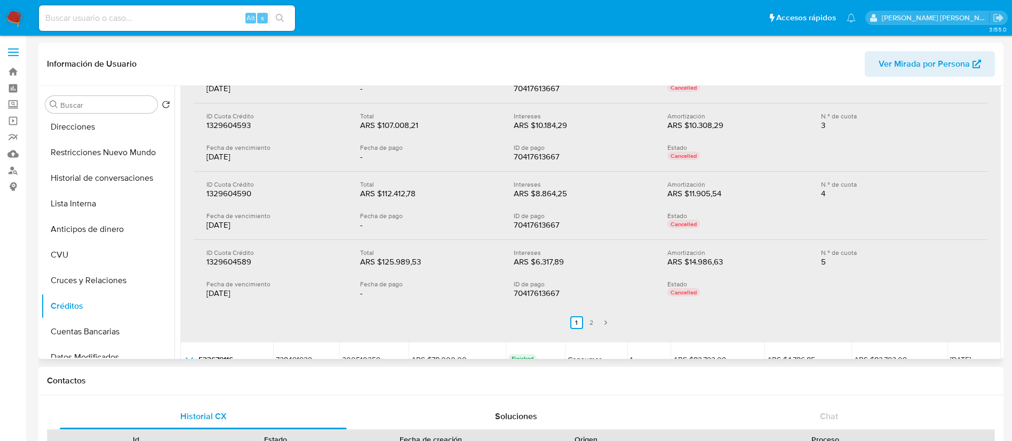
scroll to position [238, 0]
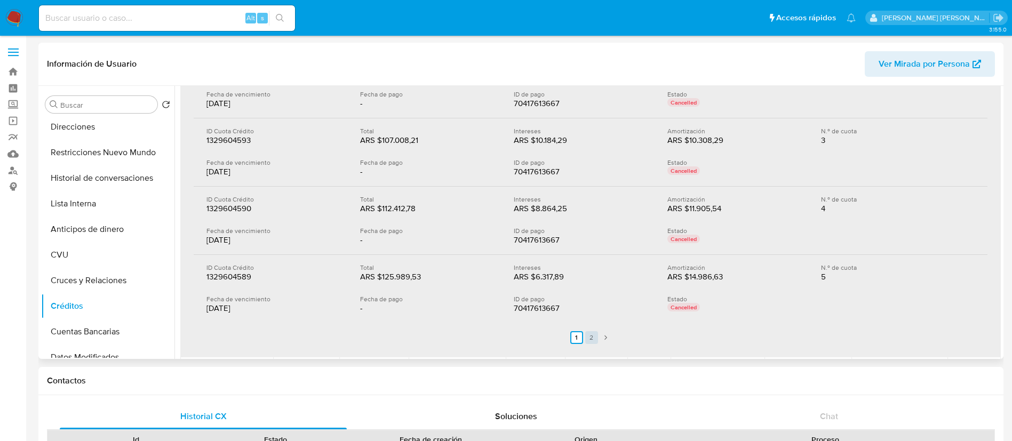
click at [589, 336] on link "2" at bounding box center [591, 337] width 13 height 13
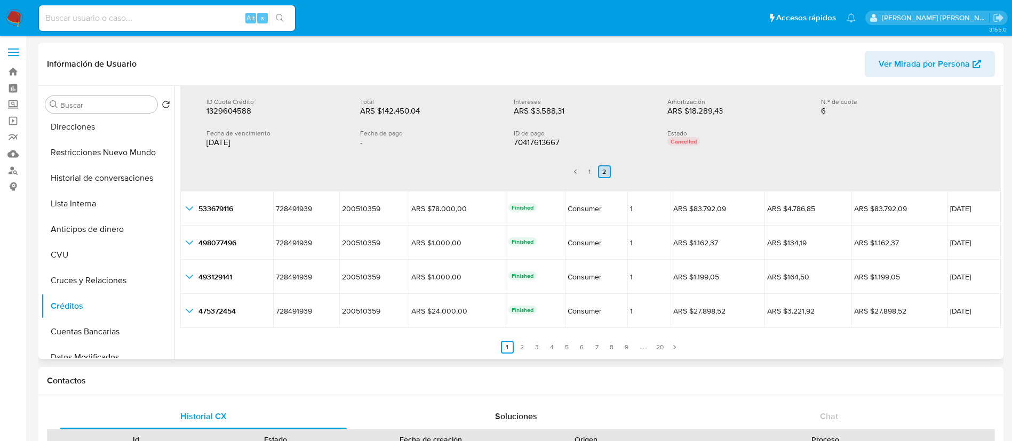
scroll to position [1, 0]
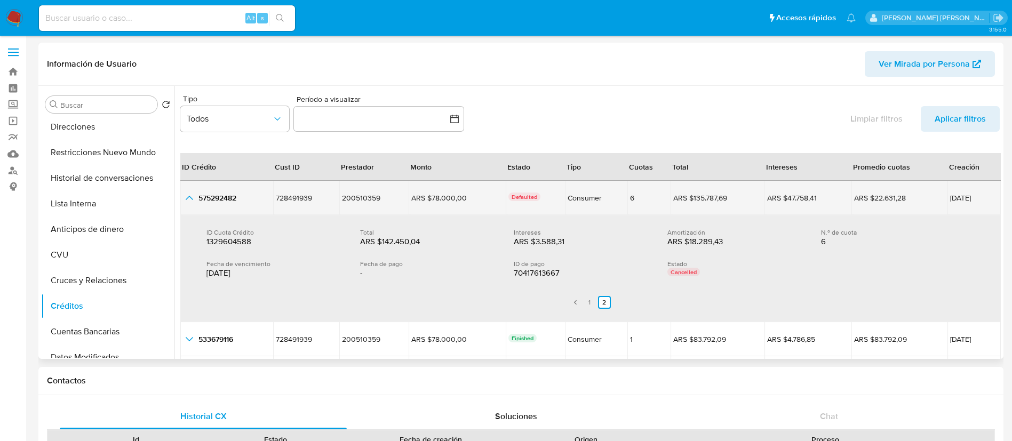
click at [183, 197] on icon "button_show_hidden_detail_by_id_0" at bounding box center [189, 197] width 13 height 13
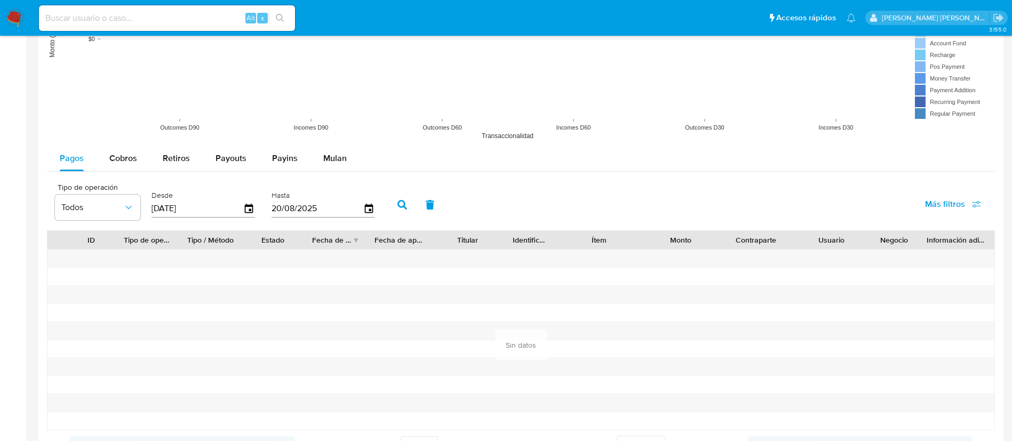
scroll to position [897, 0]
click at [124, 162] on span "Cobros" at bounding box center [123, 160] width 28 height 12
select select "10"
click at [80, 159] on span "Pagos" at bounding box center [72, 160] width 24 height 12
click at [249, 212] on icon "button" at bounding box center [249, 210] width 9 height 10
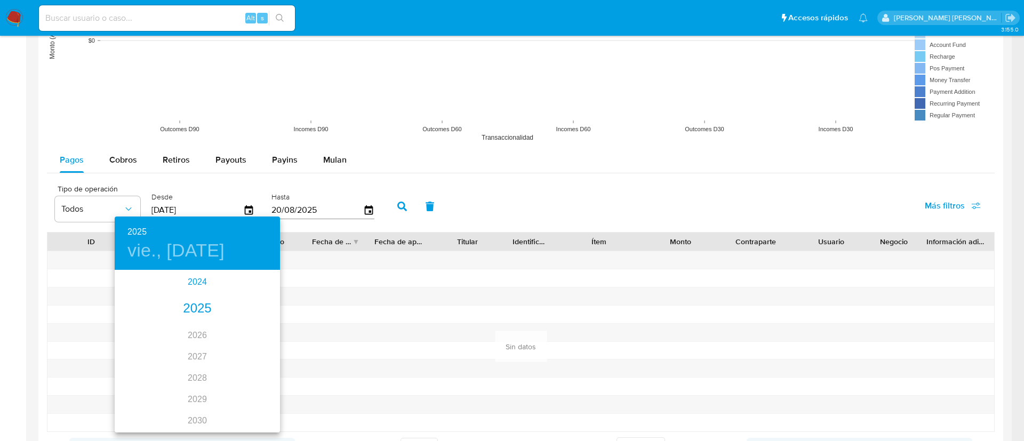
click at [198, 279] on div "2024" at bounding box center [197, 281] width 165 height 21
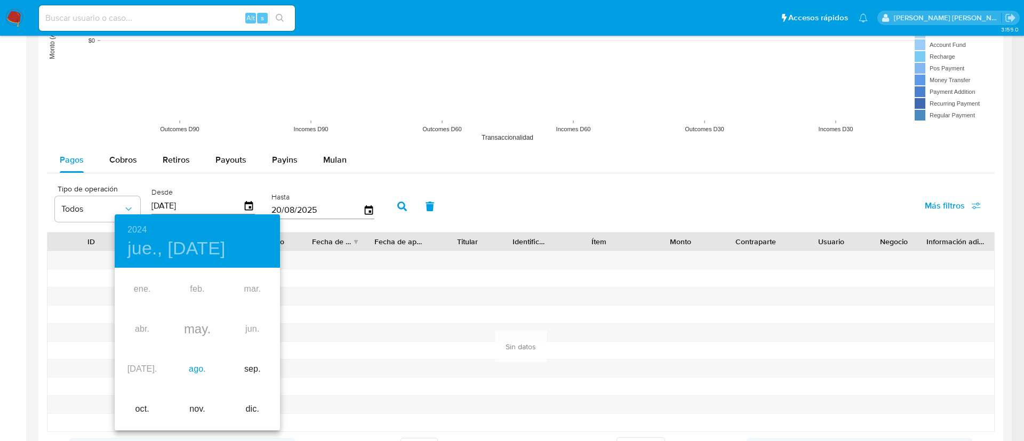
click at [200, 365] on div "ago." at bounding box center [197, 369] width 55 height 40
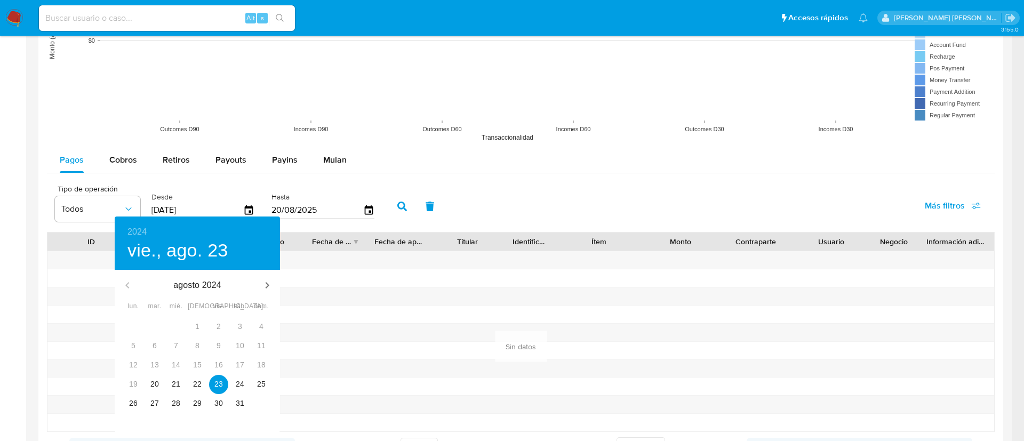
click at [163, 378] on div "20" at bounding box center [154, 384] width 21 height 19
type input "20/08/2024"
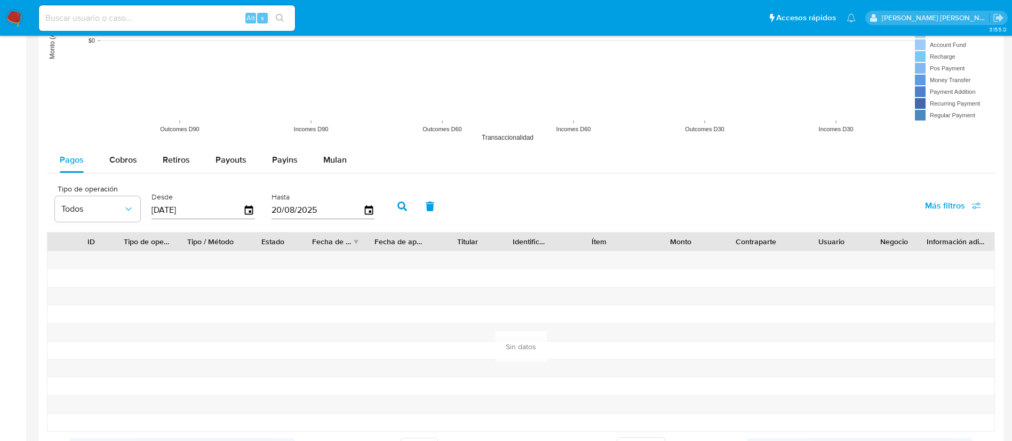
click at [163, 378] on div at bounding box center [147, 387] width 63 height 18
click at [410, 212] on button "button" at bounding box center [402, 207] width 28 height 26
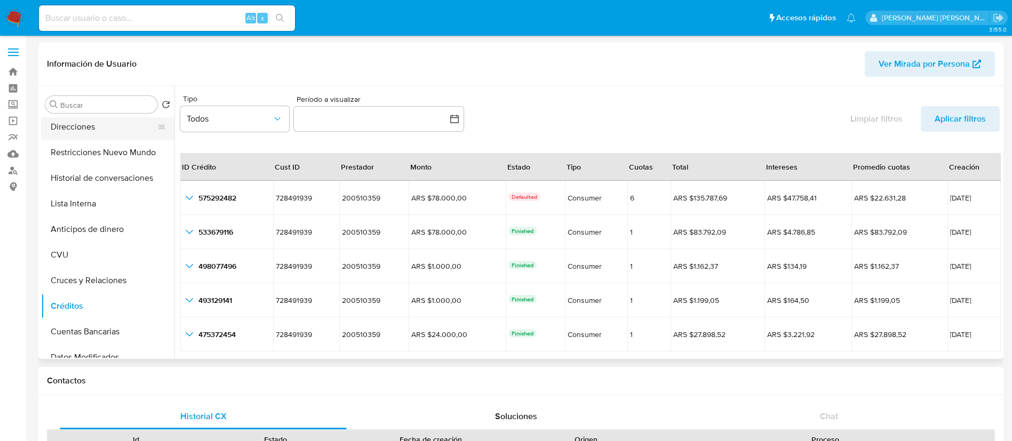
scroll to position [0, 0]
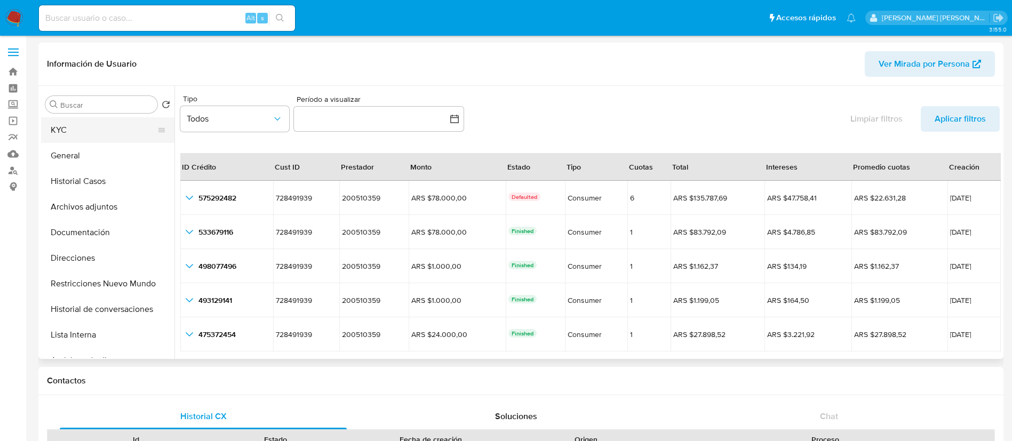
click at [67, 130] on button "KYC" at bounding box center [103, 130] width 125 height 26
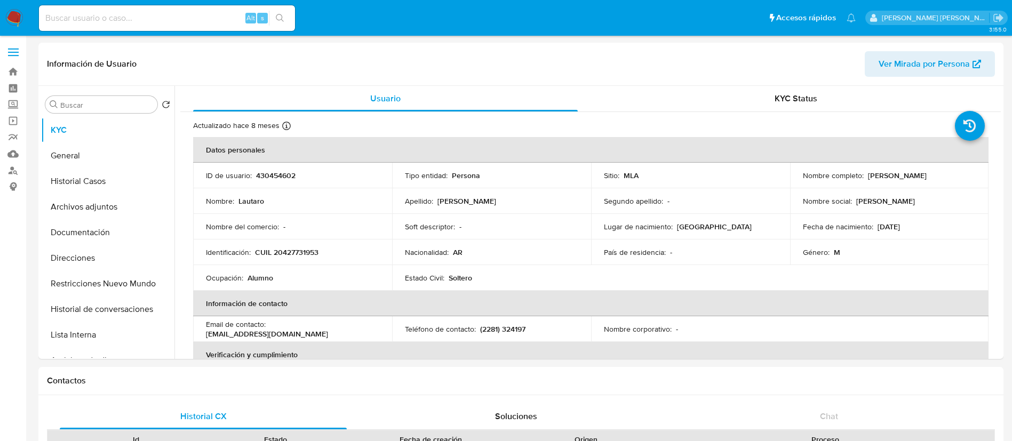
select select "10"
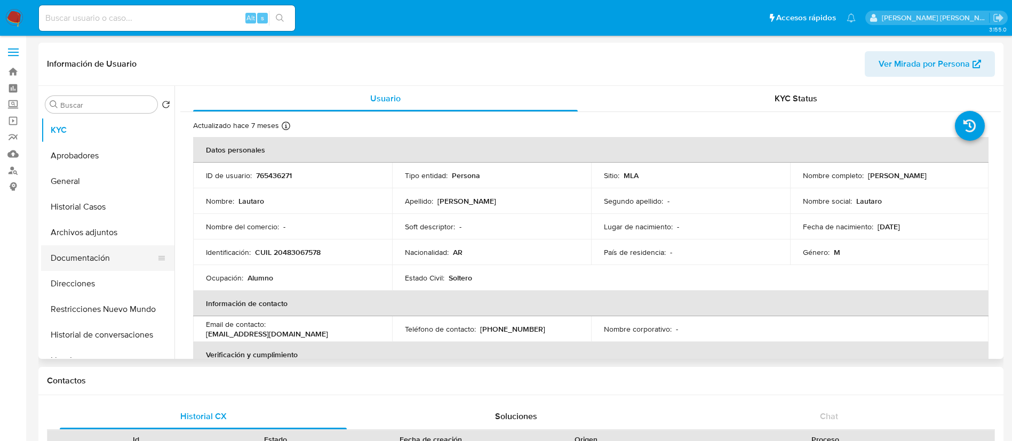
click at [82, 259] on button "Documentación" at bounding box center [103, 258] width 125 height 26
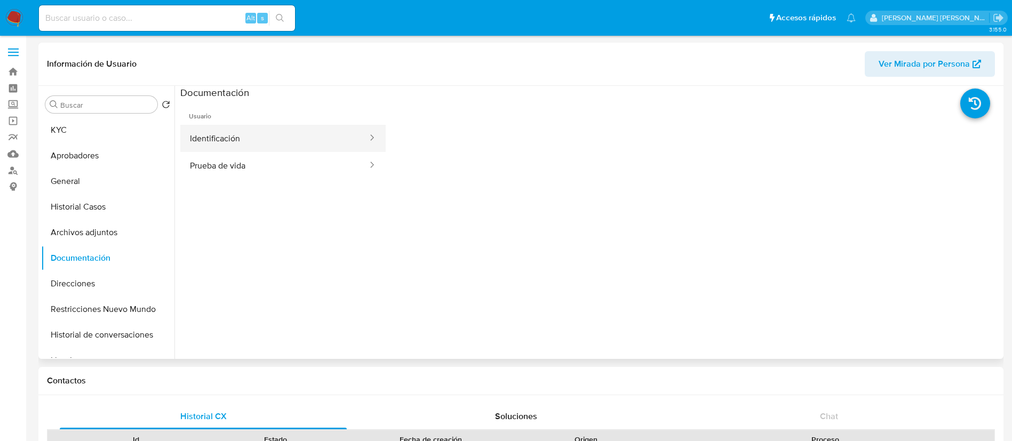
click at [210, 133] on button "Identificación" at bounding box center [274, 138] width 188 height 27
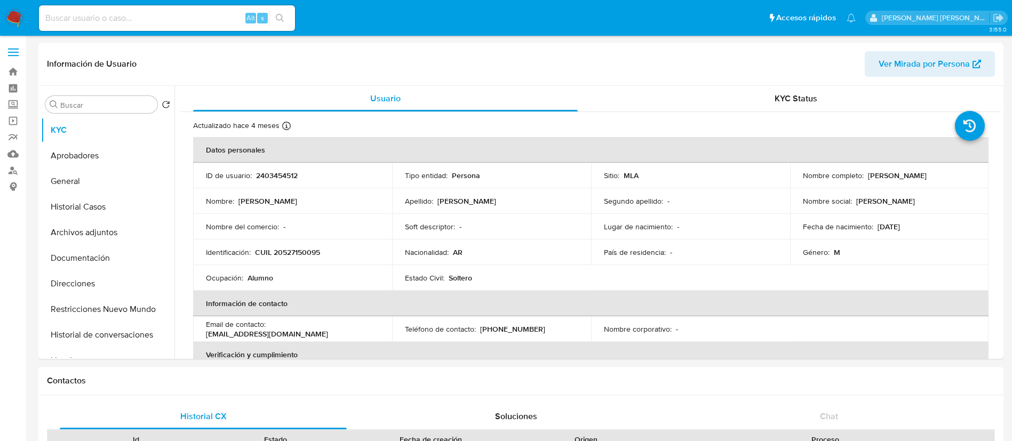
select select "10"
click at [93, 257] on button "Documentación" at bounding box center [103, 258] width 125 height 26
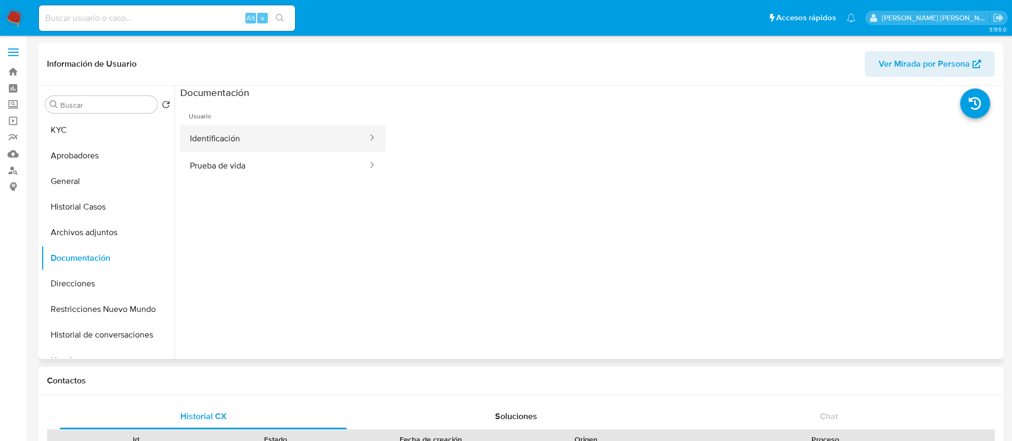
click at [239, 134] on button "Identificación" at bounding box center [274, 138] width 188 height 27
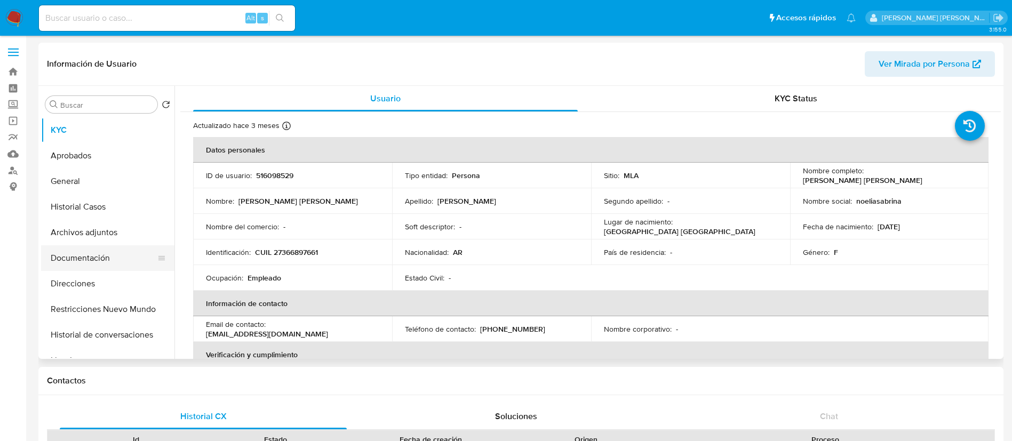
click at [76, 257] on button "Documentación" at bounding box center [103, 258] width 125 height 26
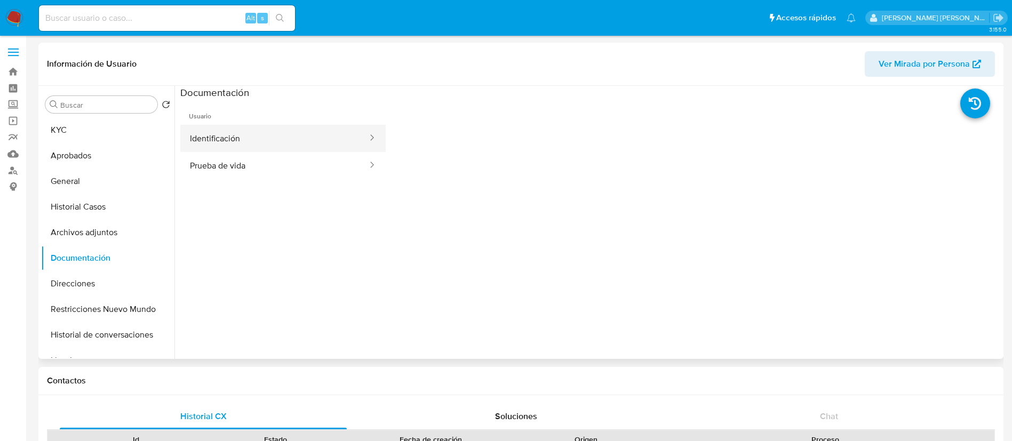
click at [241, 141] on button "Identificación" at bounding box center [274, 138] width 188 height 27
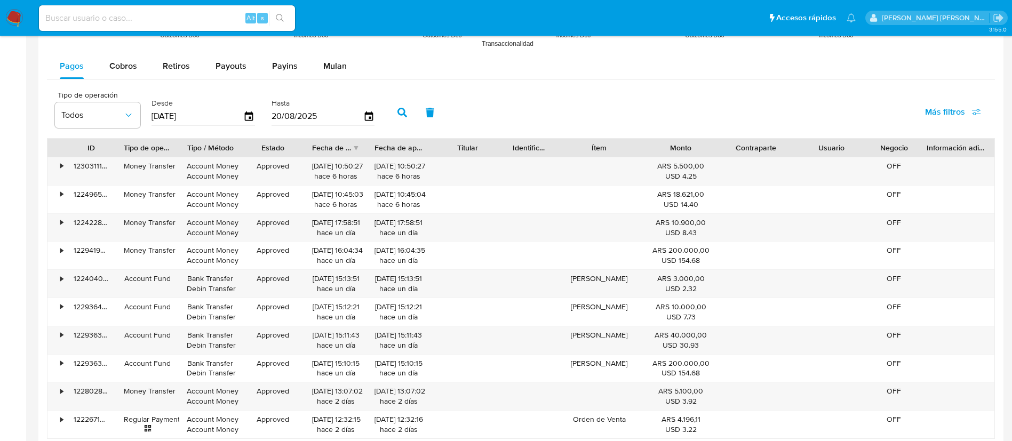
scroll to position [993, 0]
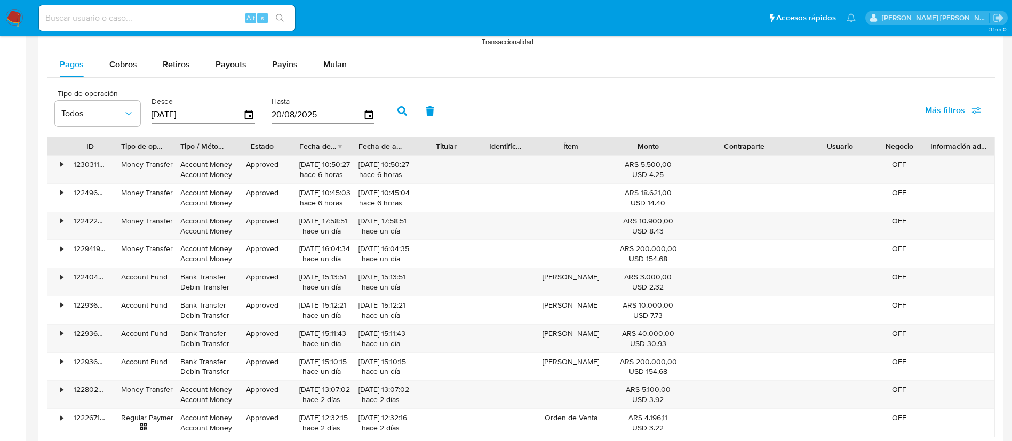
drag, startPoint x: 787, startPoint y: 142, endPoint x: 832, endPoint y: 146, distance: 45.4
click at [832, 146] on div "ID Tipo de operación Tipo / Método Estado Fecha de creación Fecha de aprobación…" at bounding box center [520, 146] width 946 height 18
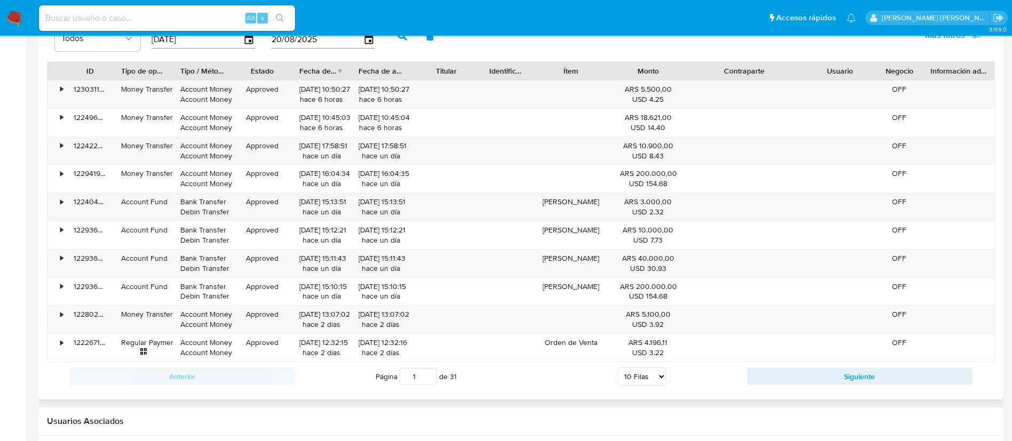
scroll to position [1077, 0]
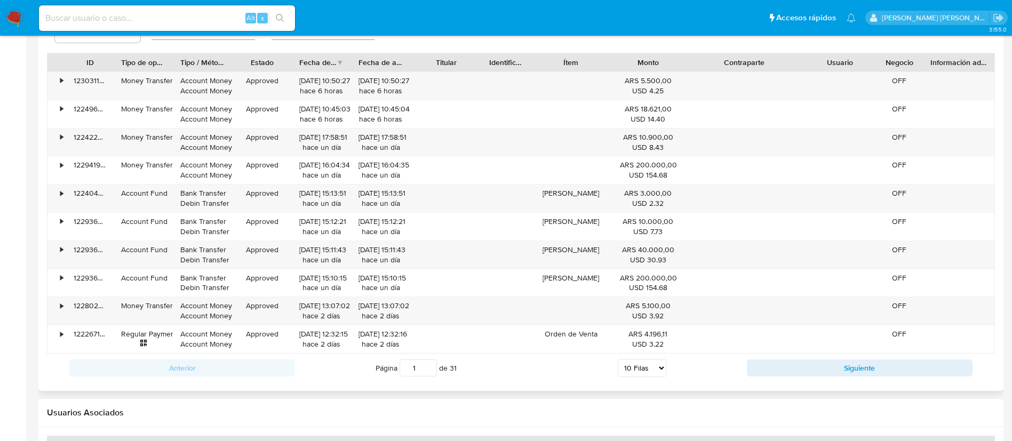
click at [647, 362] on select "5 Filas 10 Filas 20 Filas 25 Filas 50 Filas 100 Filas" at bounding box center [641, 368] width 49 height 18
select select "100"
click at [617, 359] on select "5 Filas 10 Filas 20 Filas 25 Filas 50 Filas 100 Filas" at bounding box center [641, 368] width 49 height 18
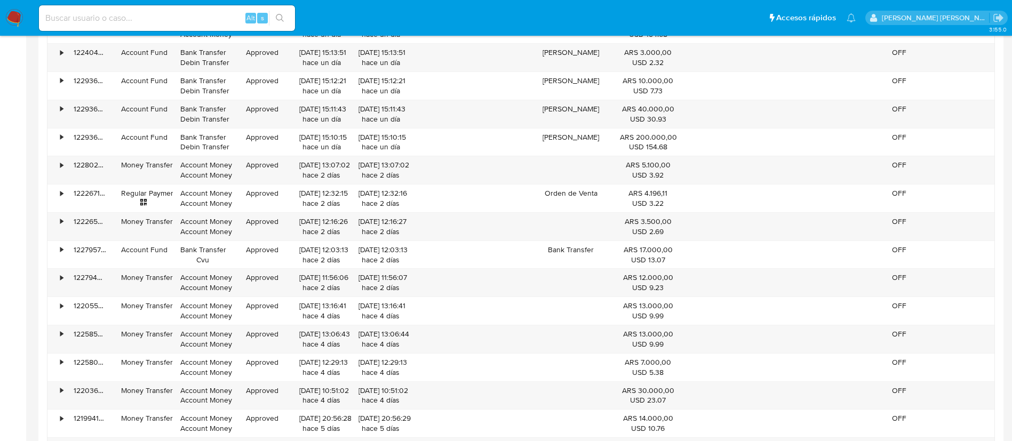
scroll to position [3610, 0]
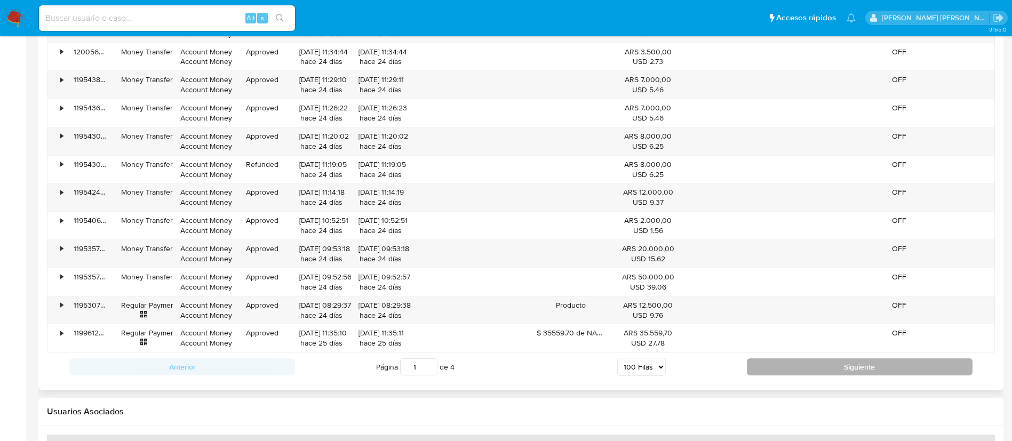
click at [783, 367] on button "Siguiente" at bounding box center [860, 366] width 226 height 17
type input "2"
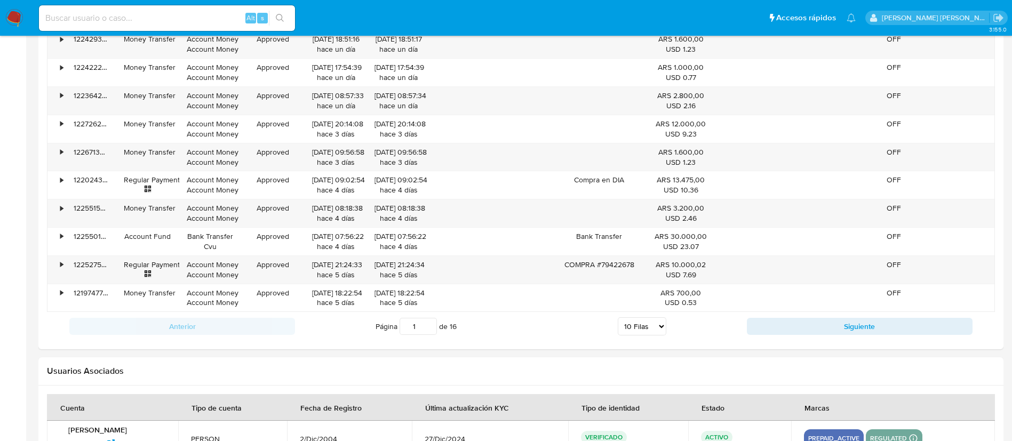
scroll to position [1049, 0]
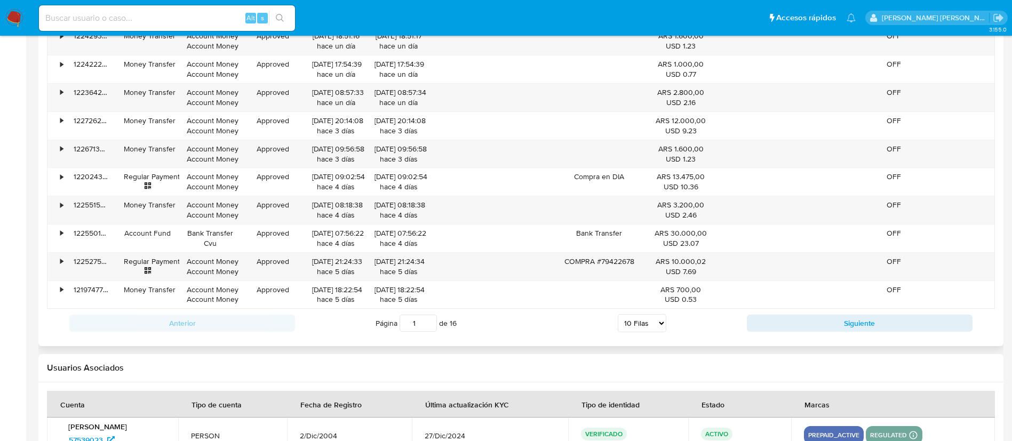
click at [644, 325] on select "5 Filas 10 Filas 20 Filas 25 Filas 50 Filas 100 Filas" at bounding box center [641, 323] width 49 height 18
select select "100"
click at [617, 314] on select "5 Filas 10 Filas 20 Filas 25 Filas 50 Filas 100 Filas" at bounding box center [641, 323] width 49 height 18
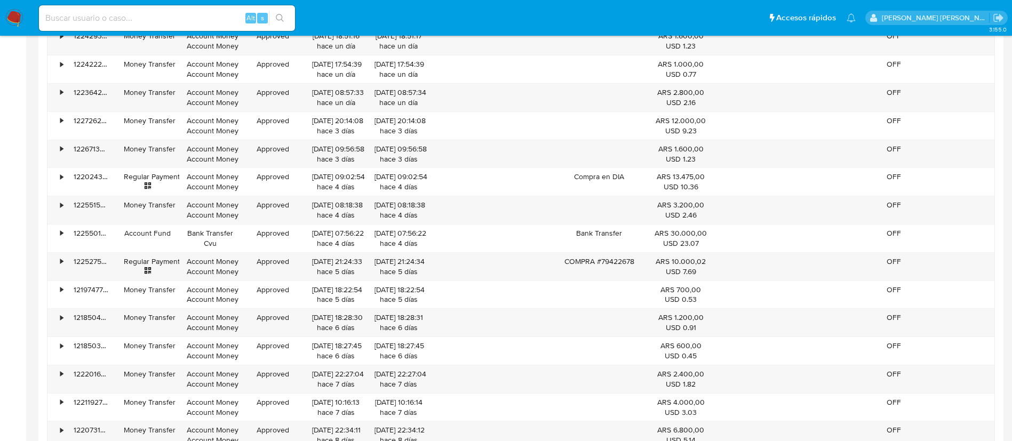
scroll to position [1849, 0]
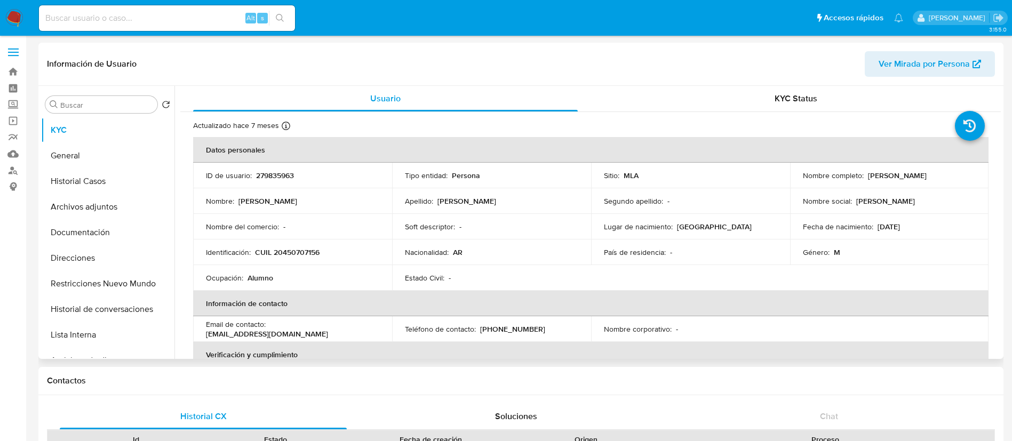
select select "10"
click at [290, 256] on p "CUIL 20450707156" at bounding box center [287, 252] width 65 height 10
copy p "20450707156"
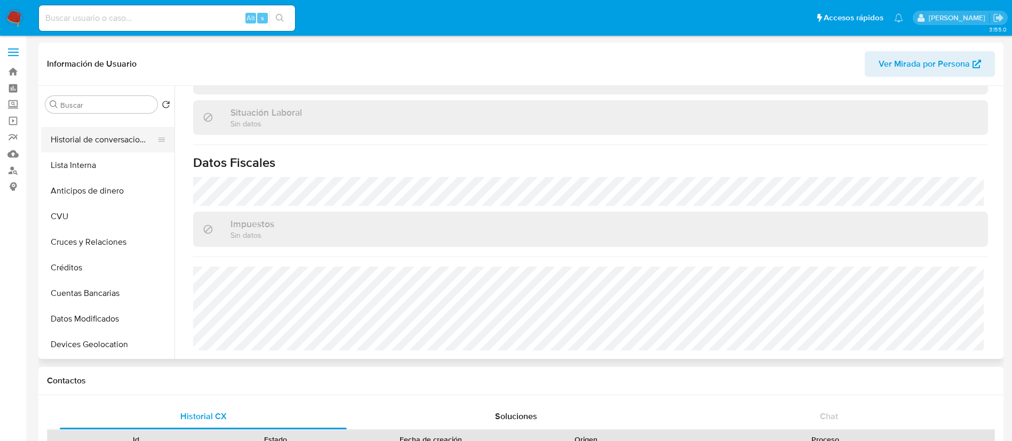
scroll to position [171, 0]
click at [69, 261] on button "Créditos" at bounding box center [103, 266] width 125 height 26
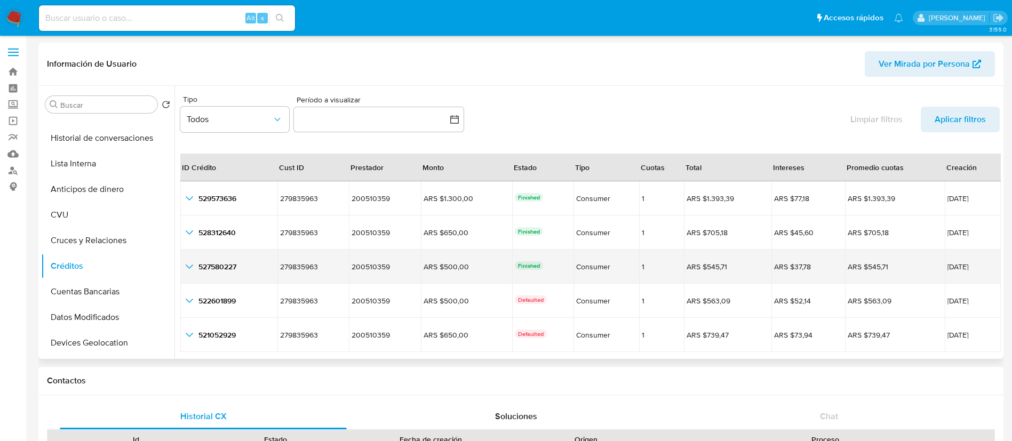
scroll to position [25, 0]
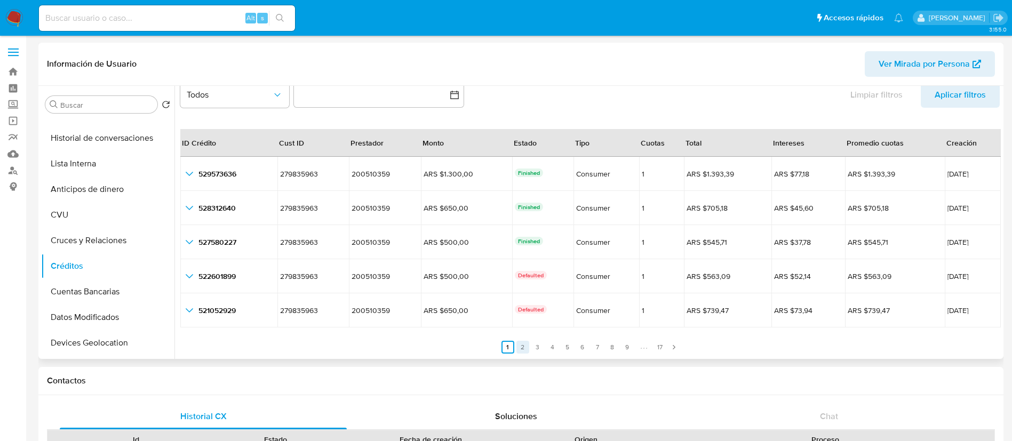
click at [518, 348] on link "2" at bounding box center [522, 347] width 13 height 13
click at [537, 344] on link "3" at bounding box center [543, 347] width 13 height 13
click at [557, 347] on link "4" at bounding box center [558, 347] width 13 height 13
click at [569, 344] on link "5" at bounding box center [573, 347] width 13 height 13
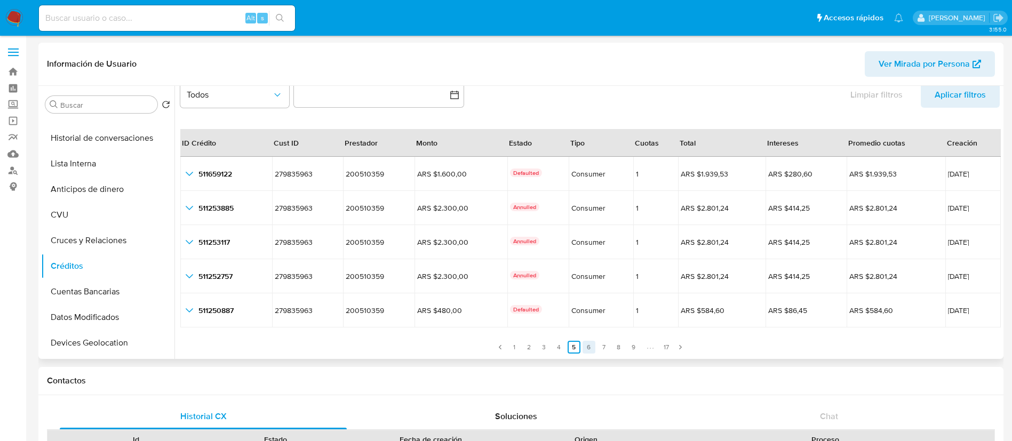
click at [583, 344] on link "6" at bounding box center [588, 347] width 13 height 13
click at [597, 345] on link "7" at bounding box center [603, 347] width 13 height 13
